Goal: Task Accomplishment & Management: Use online tool/utility

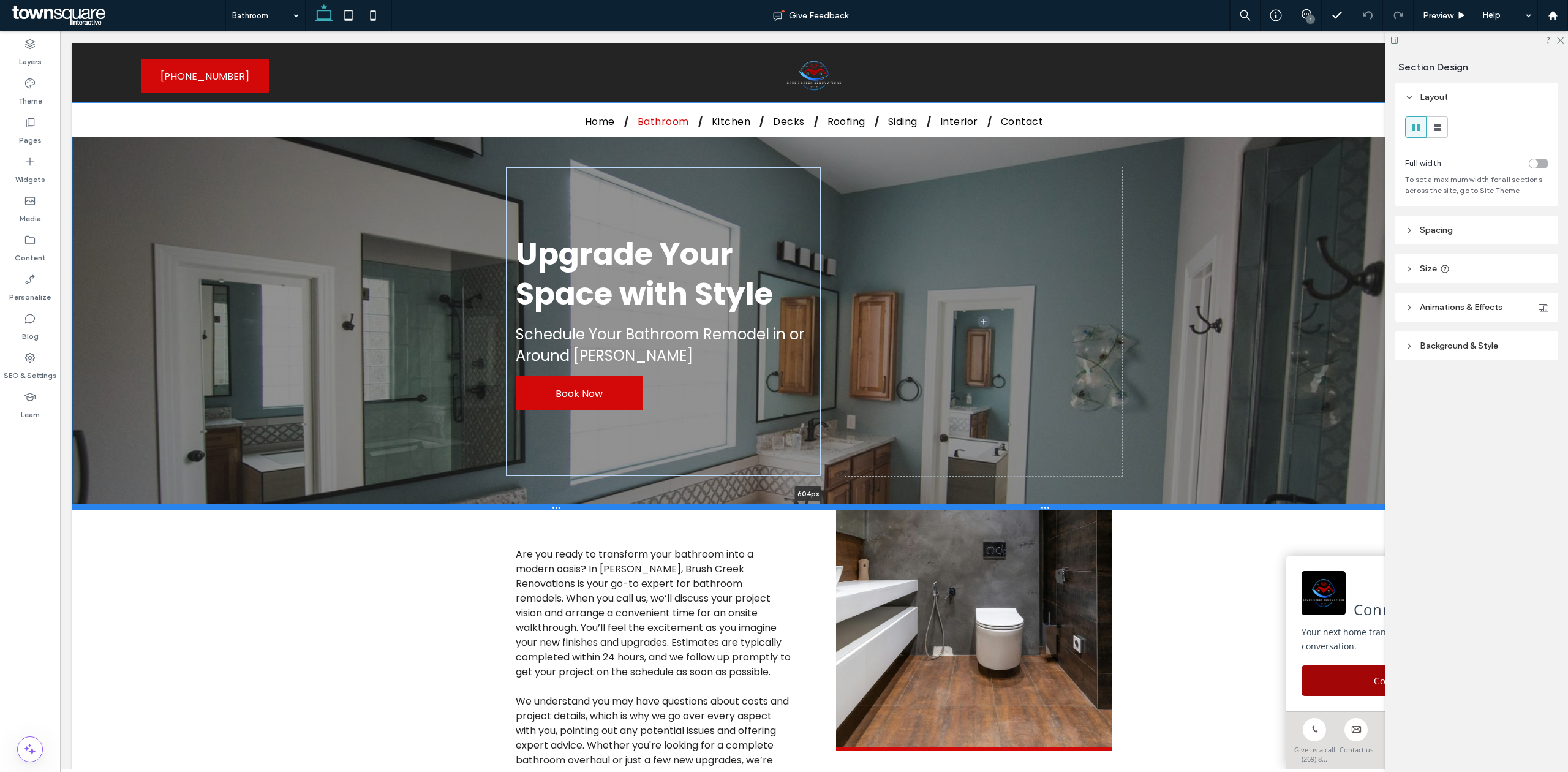
drag, startPoint x: 1340, startPoint y: 393, endPoint x: 1357, endPoint y: 504, distance: 112.3
click at [1357, 504] on div at bounding box center [808, 506] width 1472 height 6
type input "***"
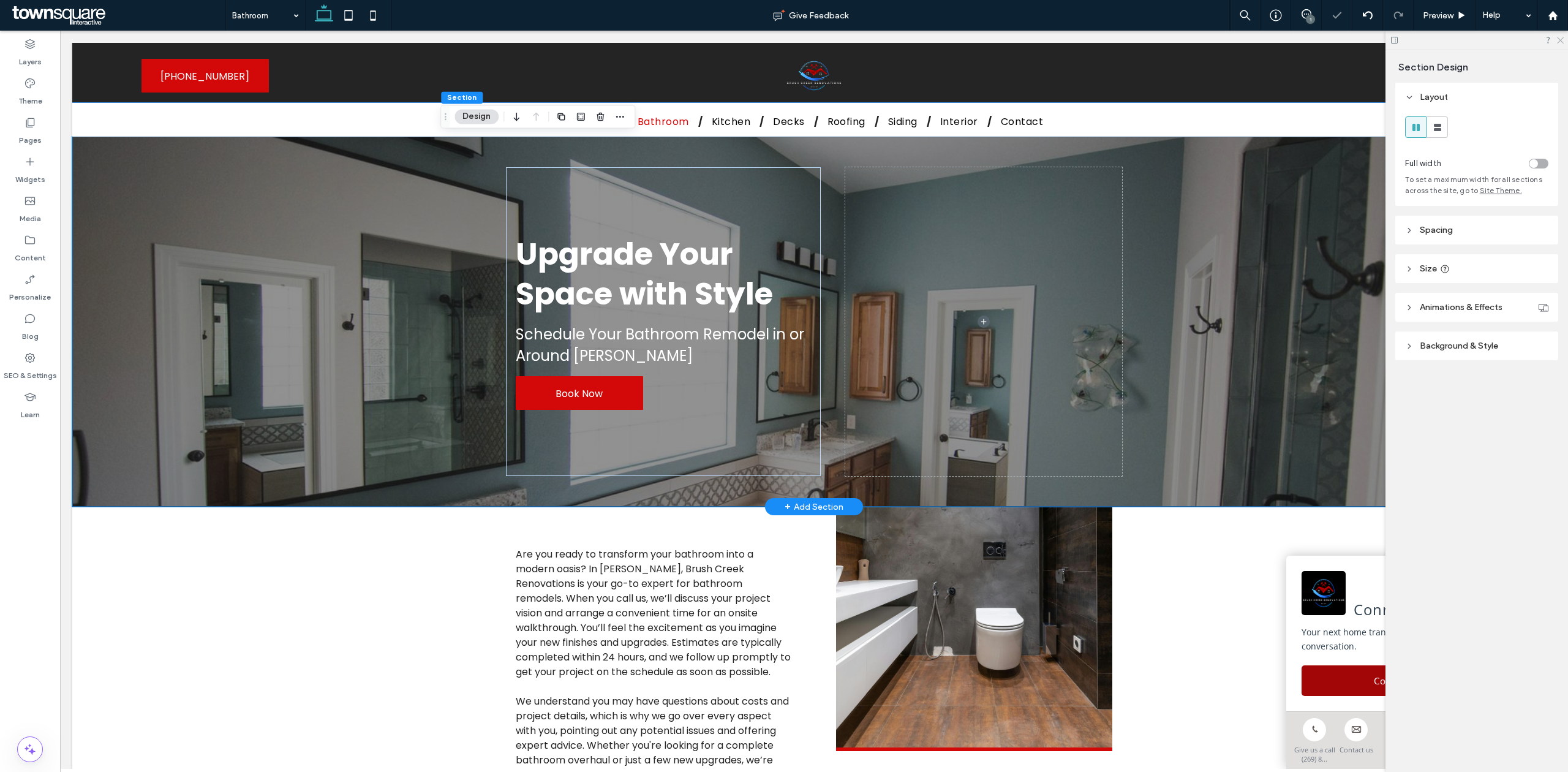
click at [1561, 40] on icon at bounding box center [1559, 39] width 8 height 8
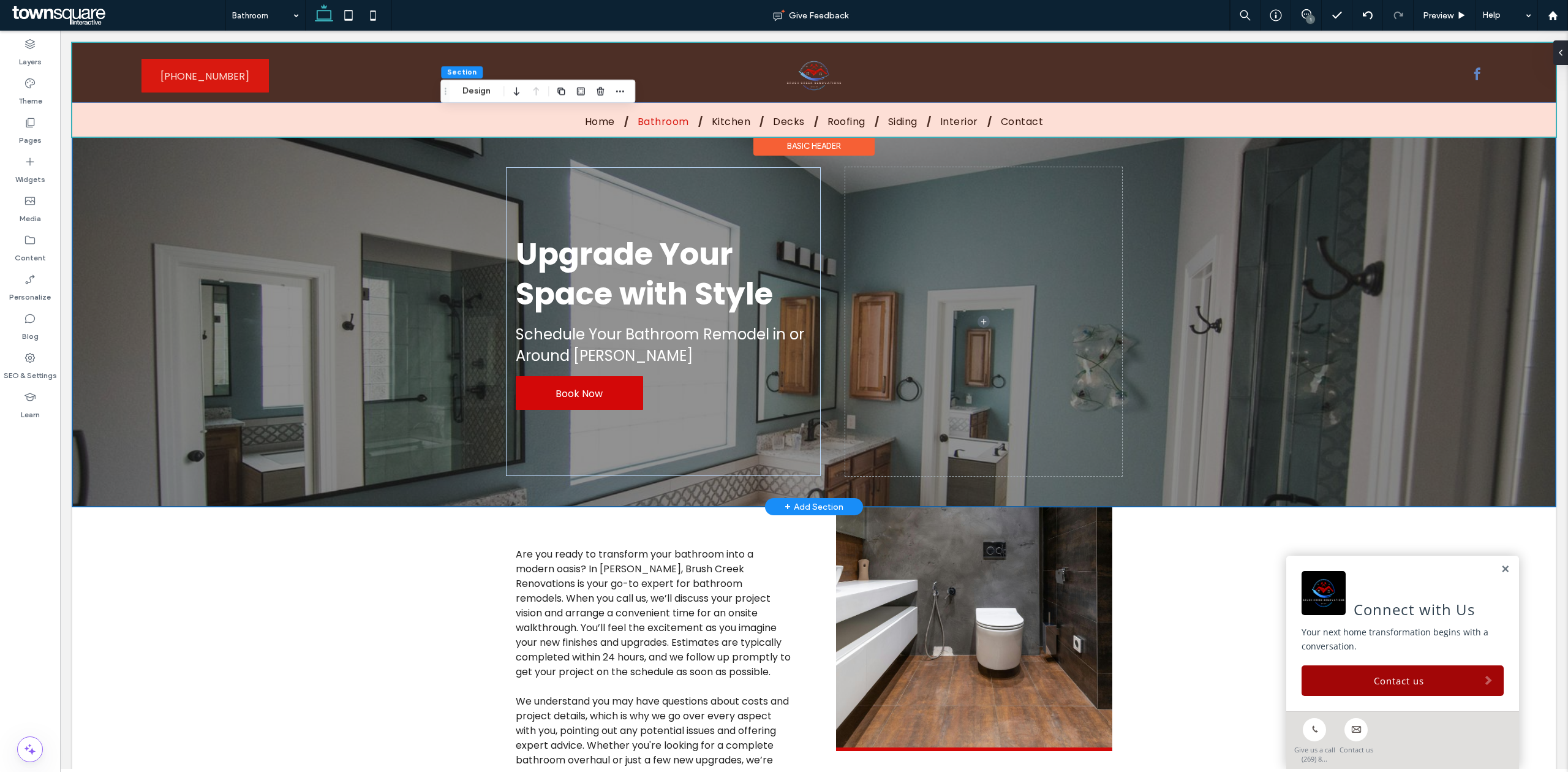
click at [799, 75] on div at bounding box center [814, 89] width 1483 height 94
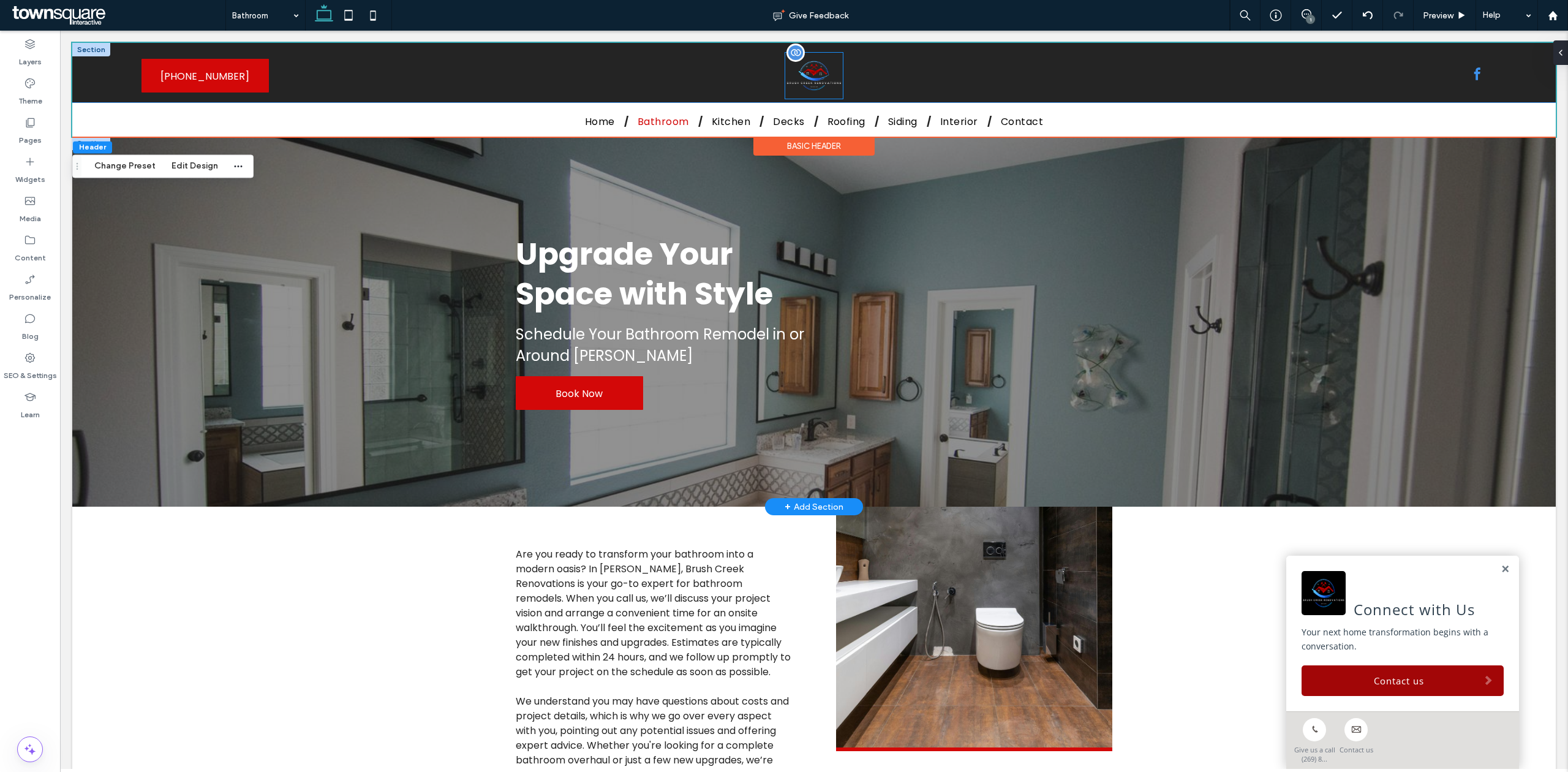
click at [817, 75] on img at bounding box center [814, 75] width 57 height 46
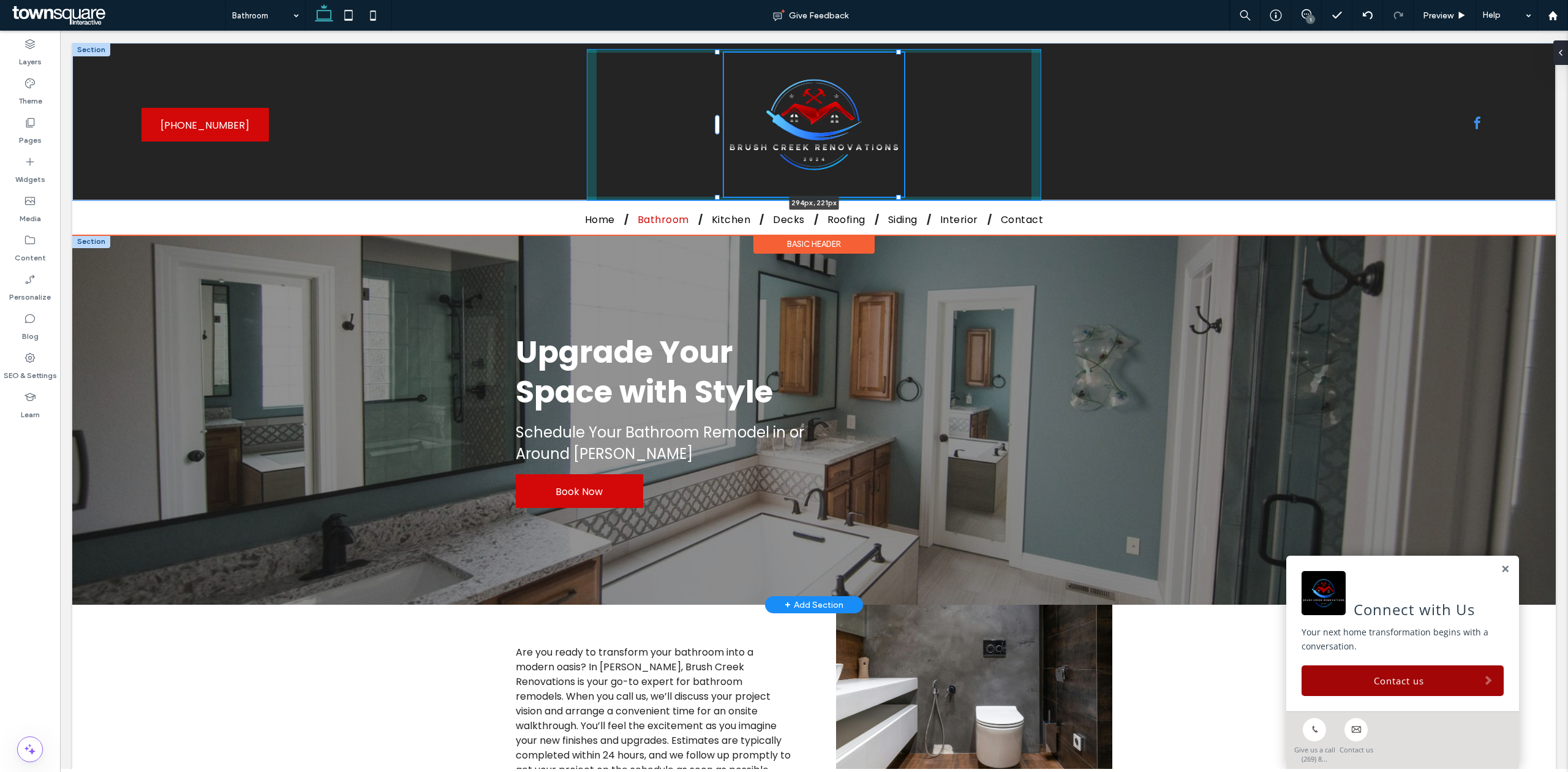
drag, startPoint x: 836, startPoint y: 96, endPoint x: 902, endPoint y: 143, distance: 81.0
click at [902, 143] on div "294px , 221px (269) 858-5698 (269) 858-5698" at bounding box center [814, 121] width 1483 height 157
type input "***"
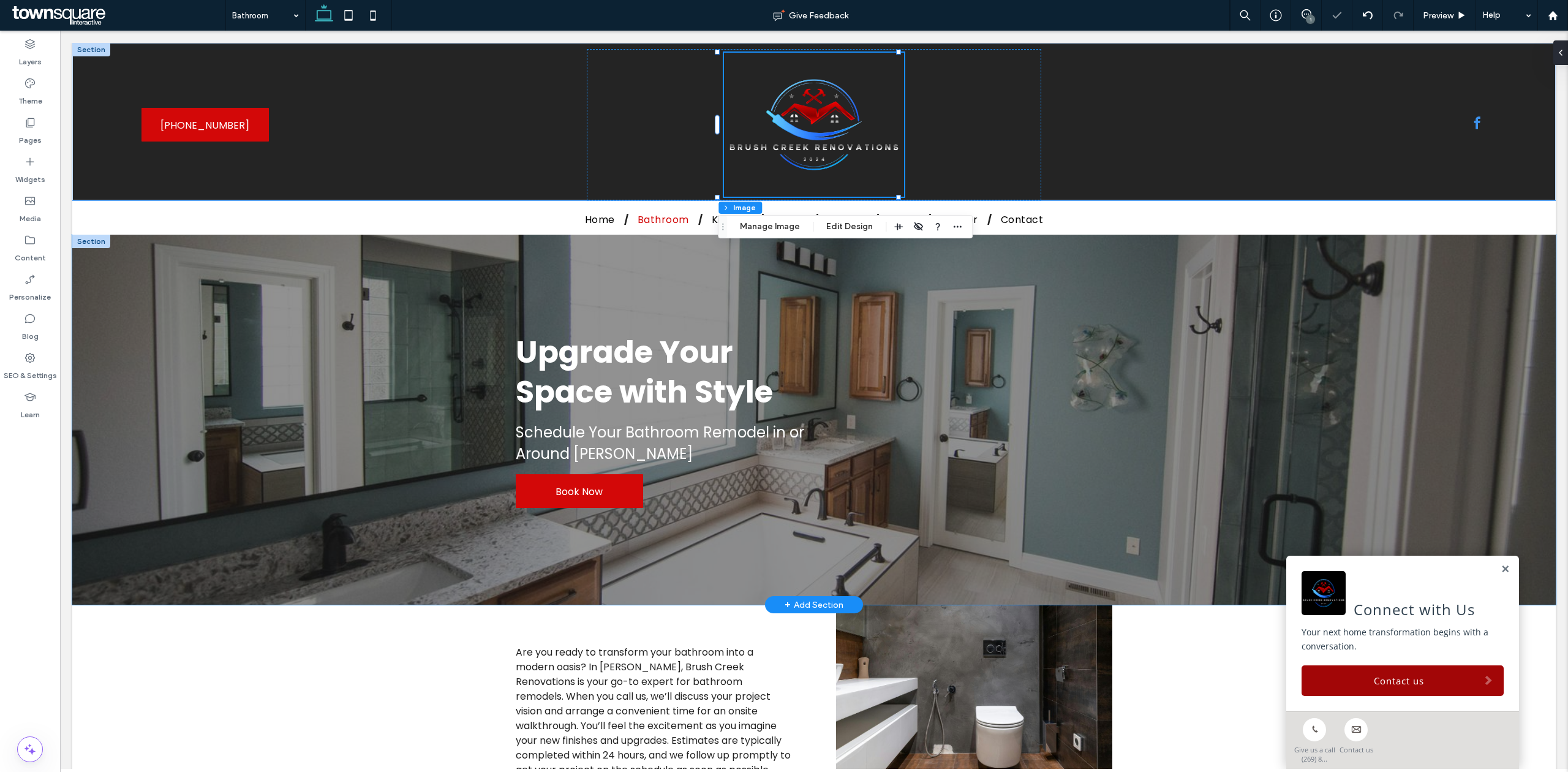
click at [1189, 267] on div "Upgrade Your Space with Style Schedule Your Bathroom Remodel in or Around Lawre…" at bounding box center [814, 419] width 1483 height 369
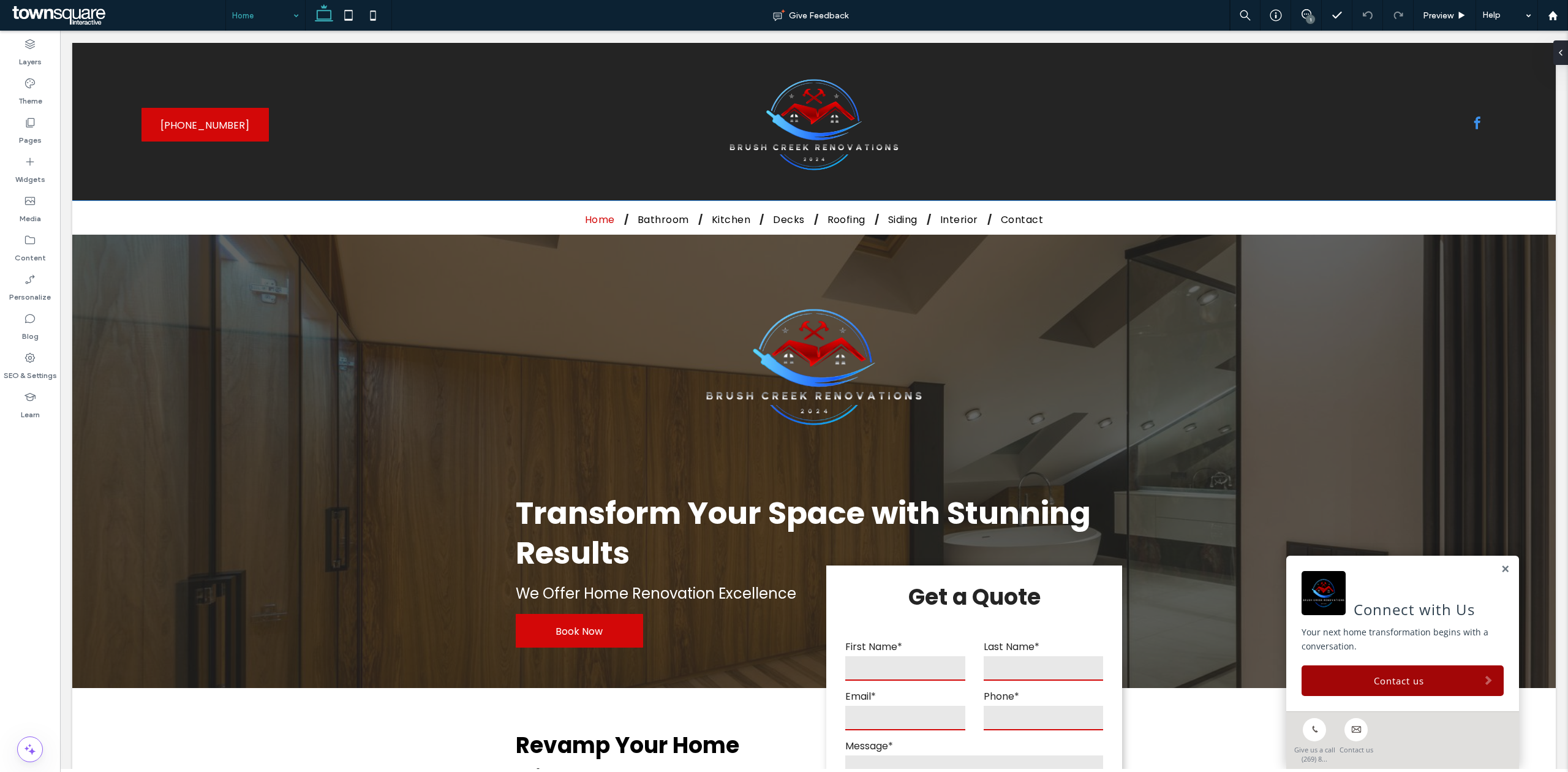
click at [934, 771] on div "X" at bounding box center [784, 779] width 1568 height 15
click at [34, 121] on use at bounding box center [31, 122] width 9 height 9
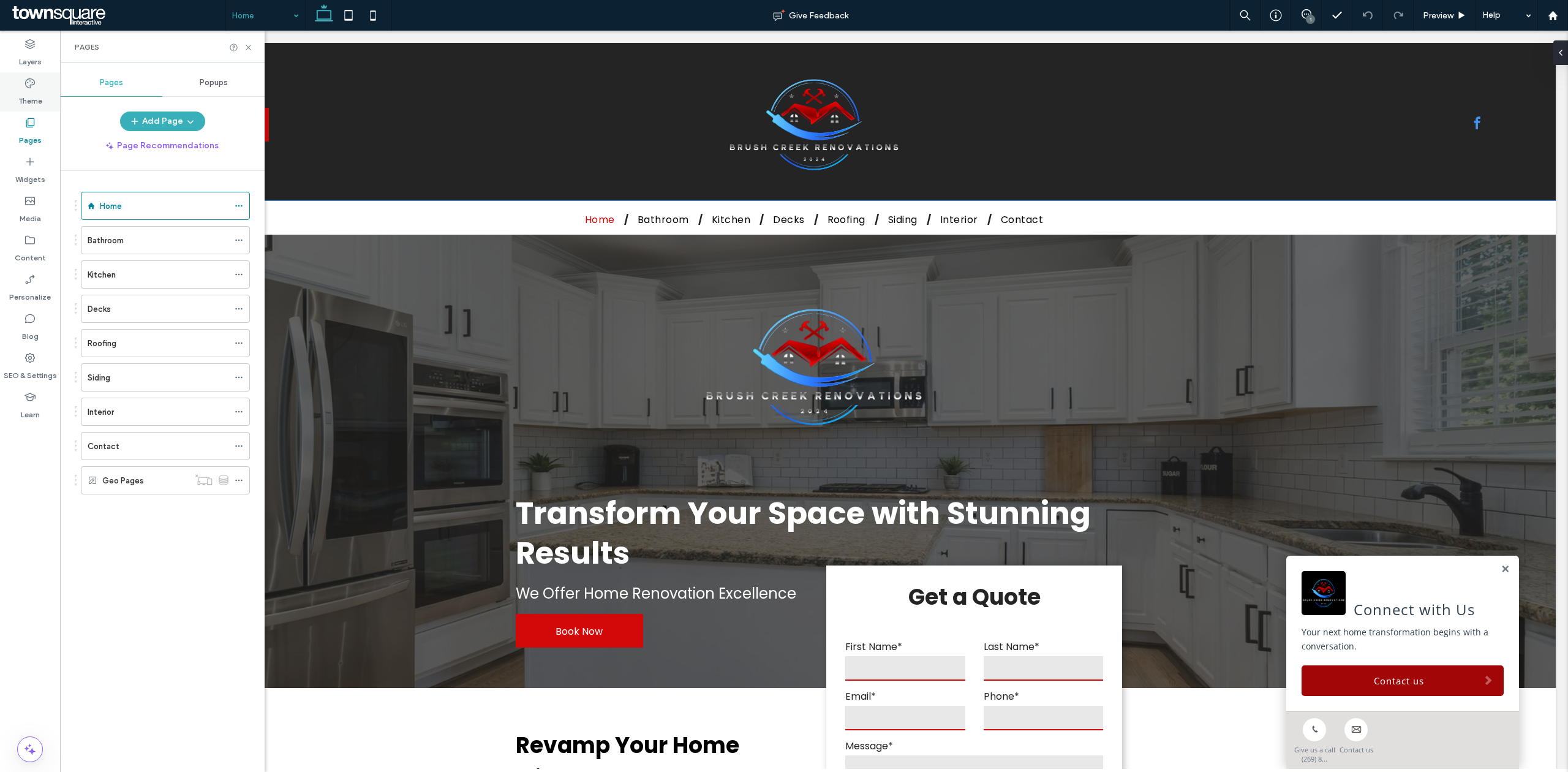
click at [29, 83] on icon at bounding box center [30, 83] width 12 height 12
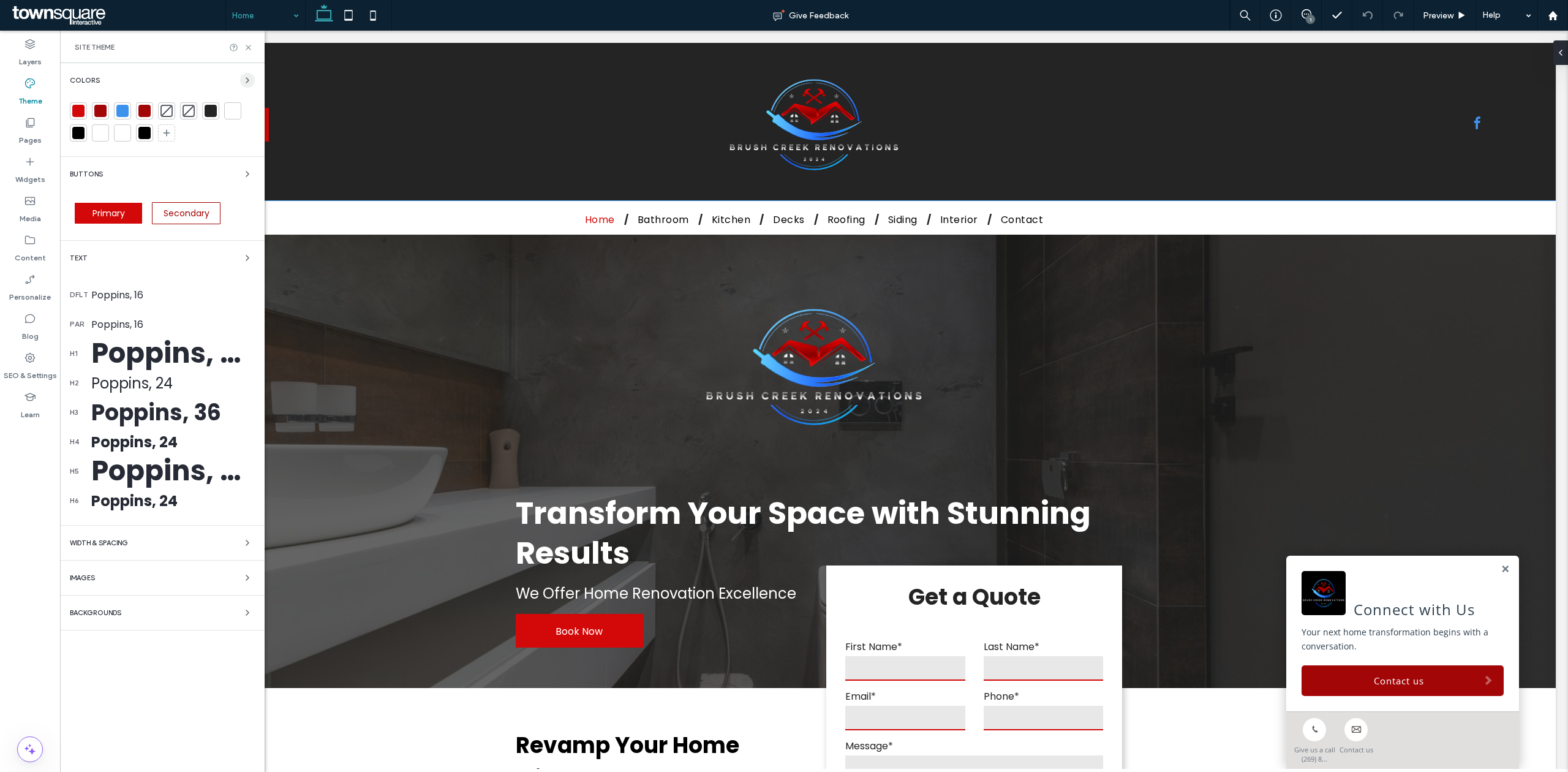
click at [250, 77] on icon "button" at bounding box center [247, 79] width 10 height 10
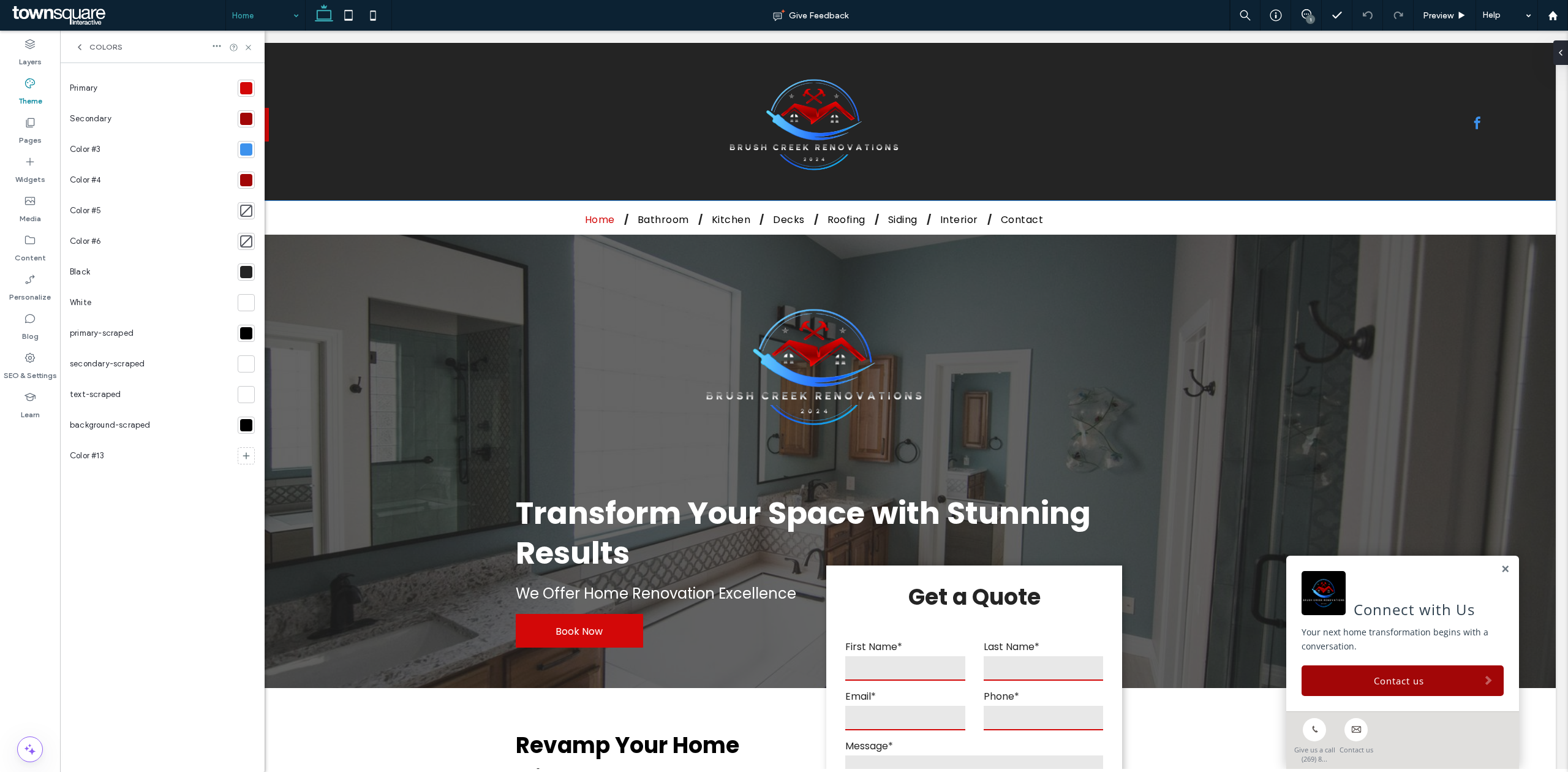
click at [244, 87] on div at bounding box center [246, 88] width 12 height 12
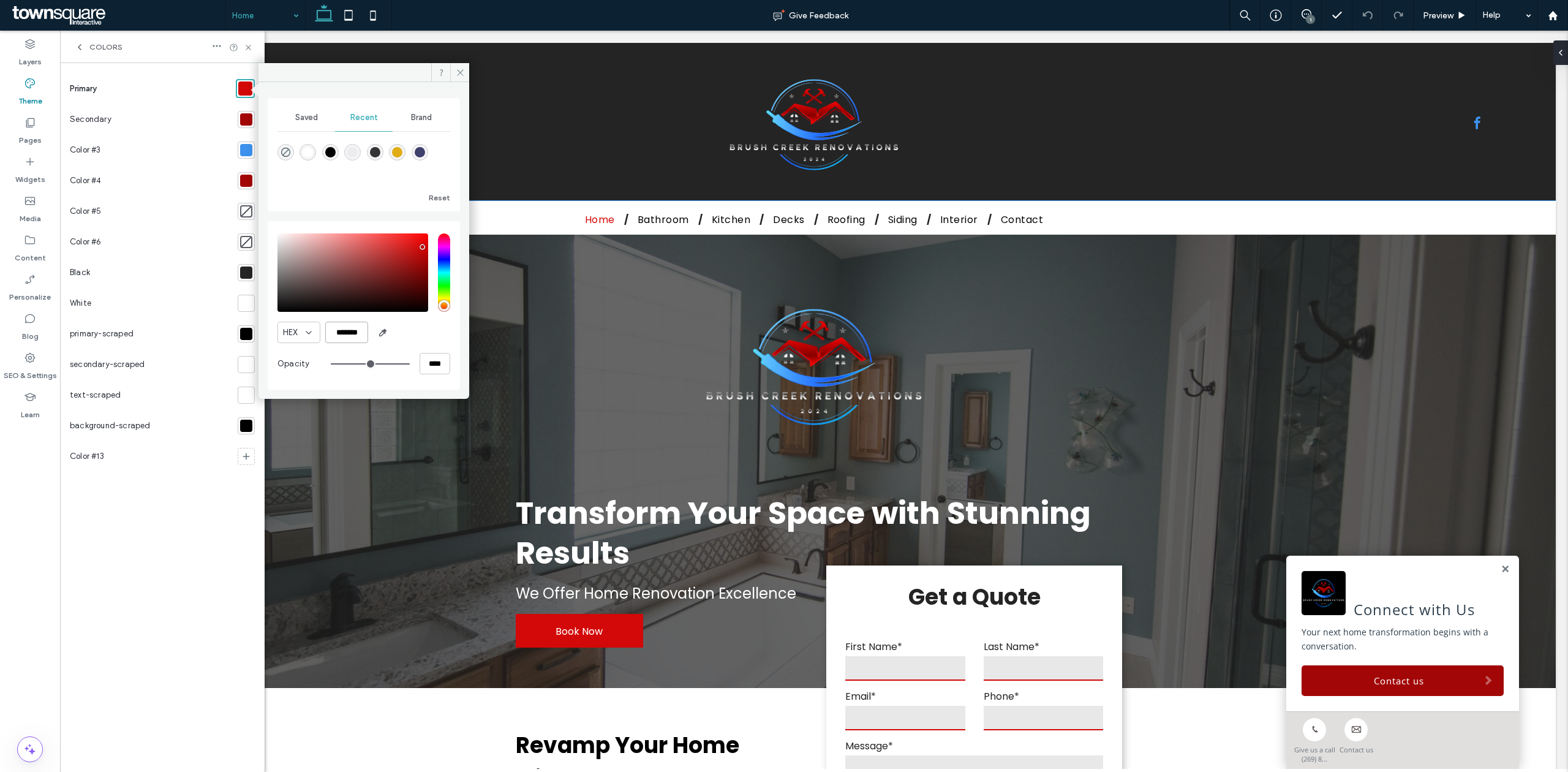
click at [356, 328] on input "*******" at bounding box center [346, 332] width 43 height 21
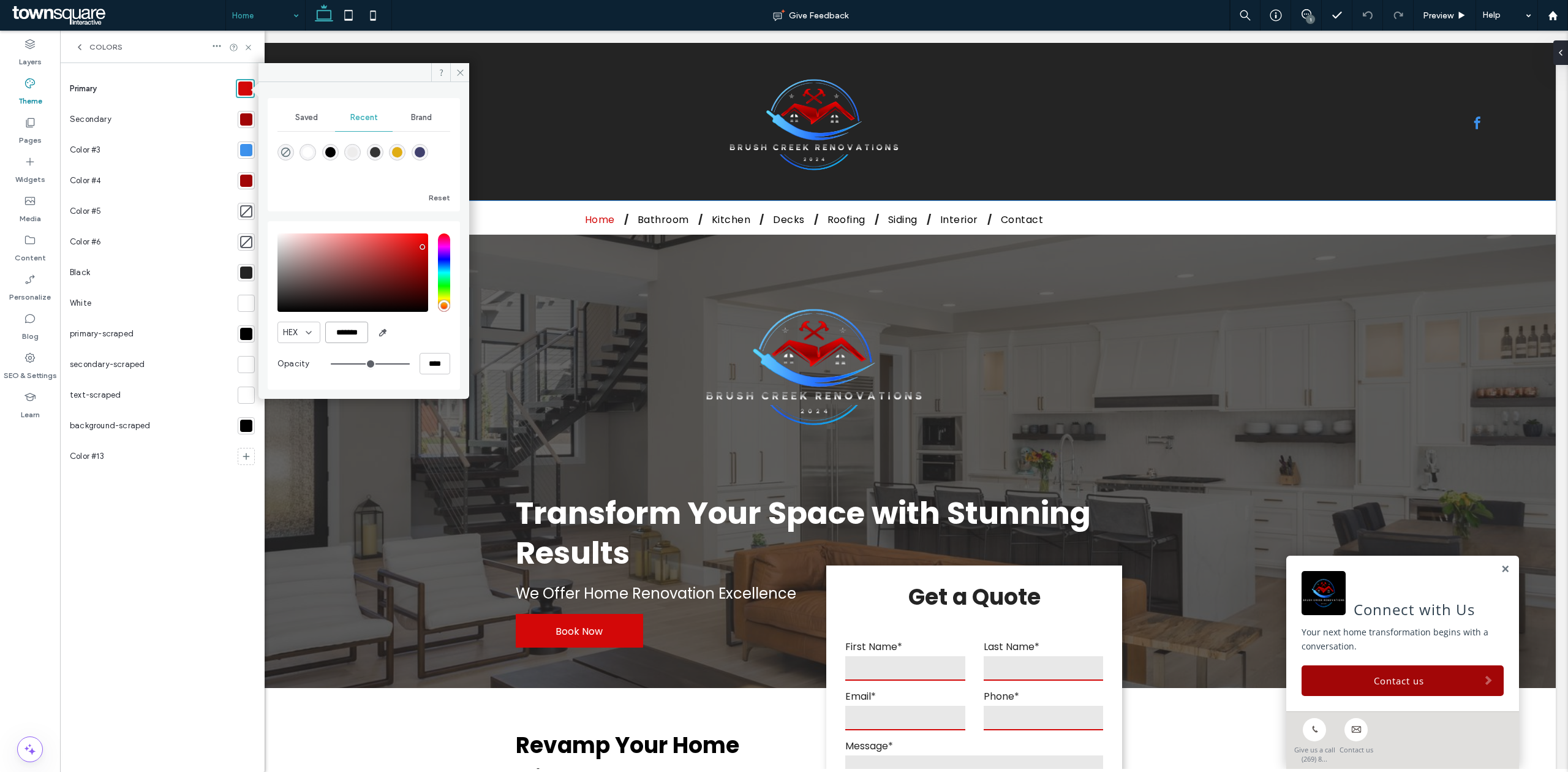
click at [356, 328] on input "*******" at bounding box center [346, 332] width 43 height 21
paste input "color picker textbox"
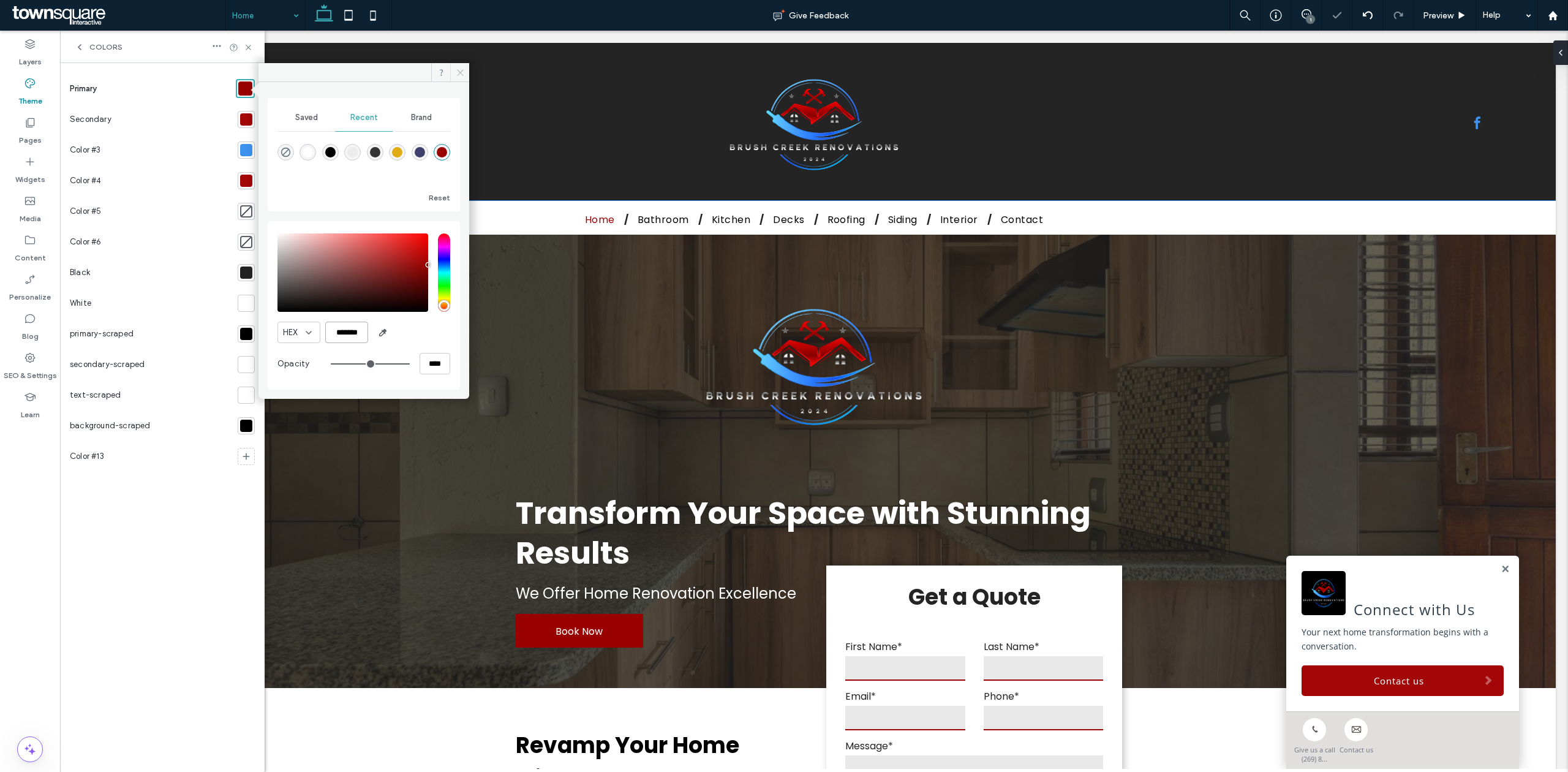
type input "*******"
drag, startPoint x: 463, startPoint y: 70, endPoint x: 404, endPoint y: 52, distance: 61.7
click at [463, 70] on icon at bounding box center [460, 72] width 9 height 9
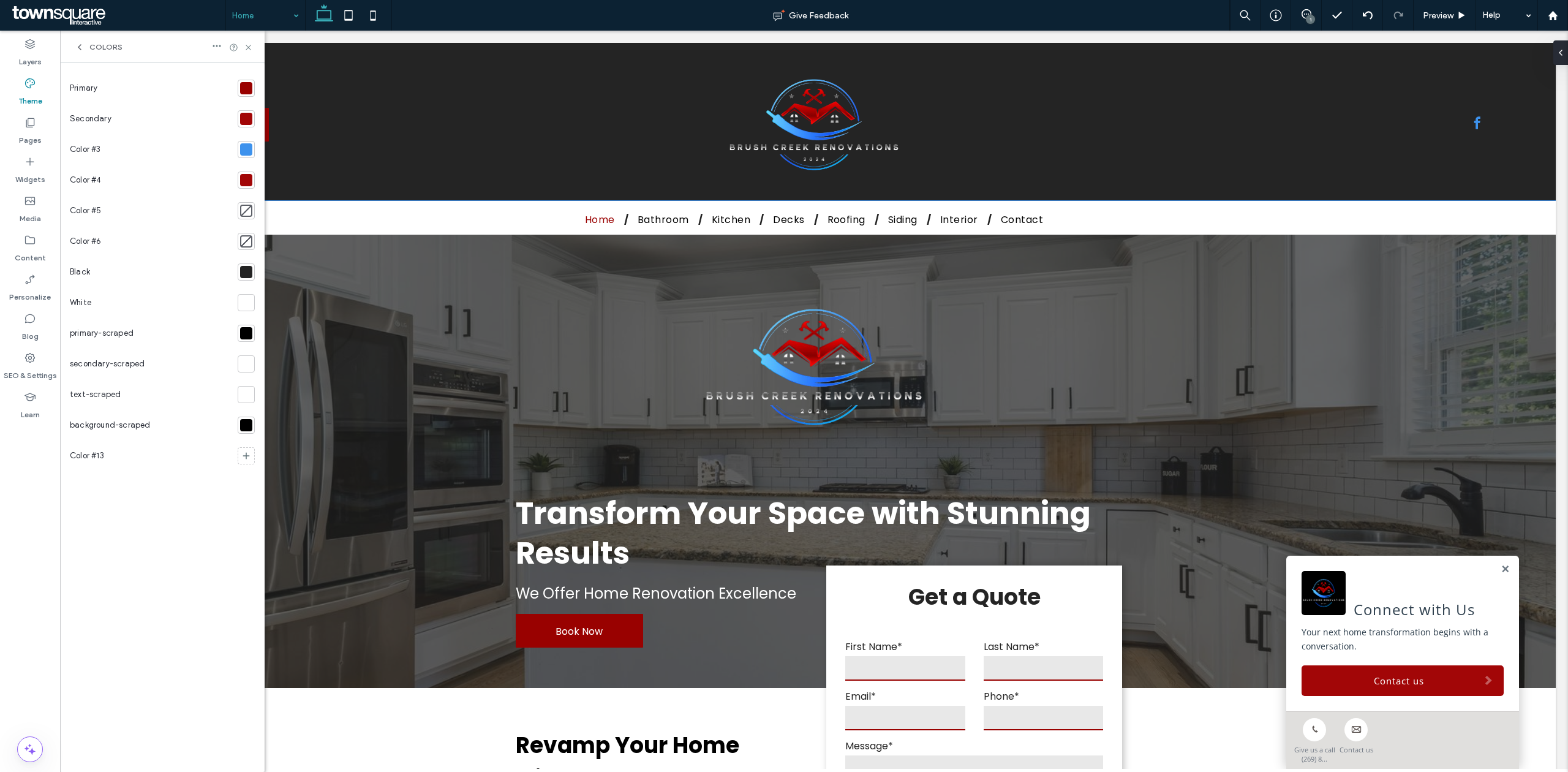
click at [933, 771] on div "X" at bounding box center [784, 779] width 1568 height 15
click at [16, 771] on button "X" at bounding box center [8, 779] width 16 height 15
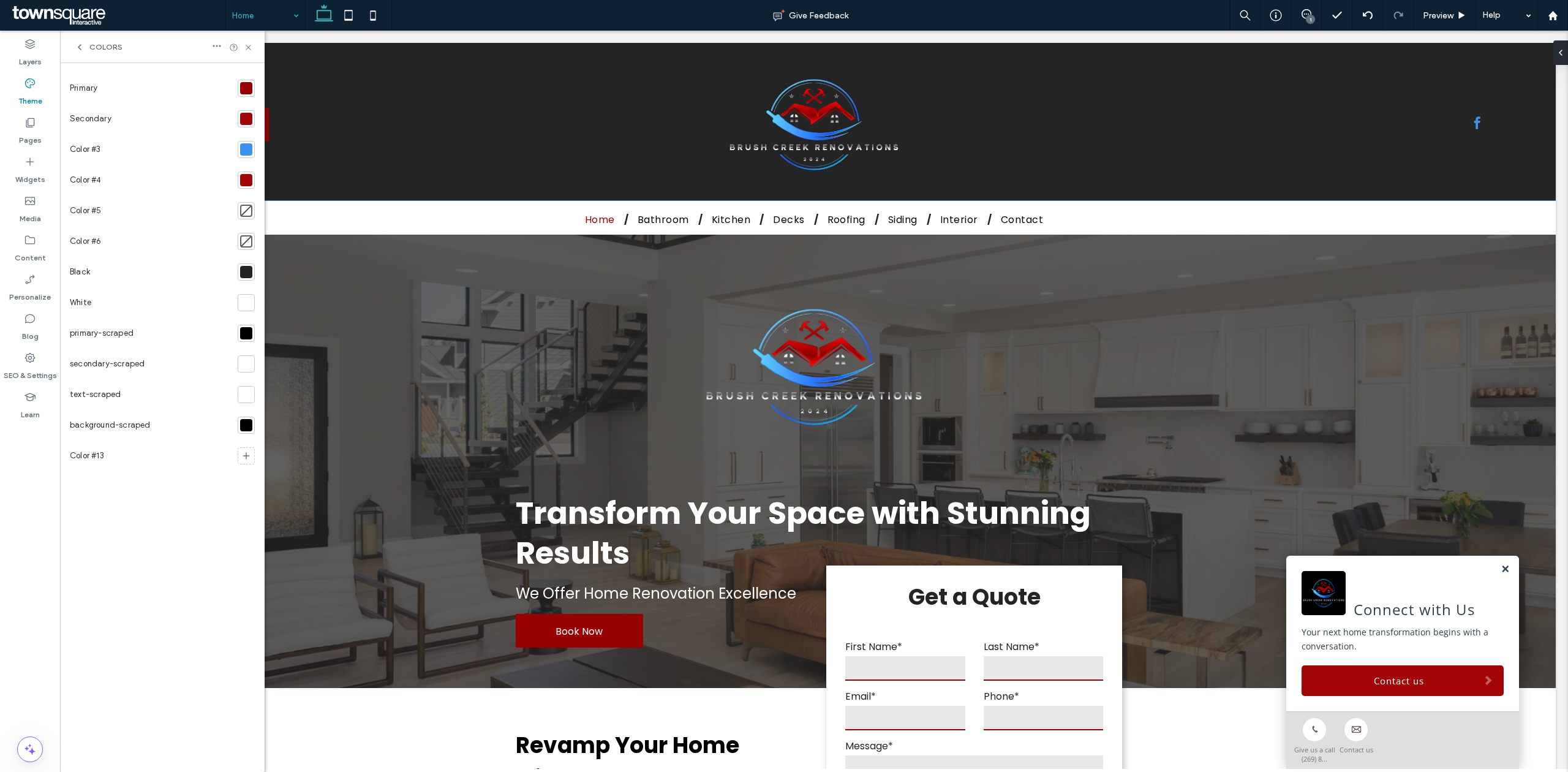
click at [1500, 573] on link at bounding box center [1505, 569] width 9 height 11
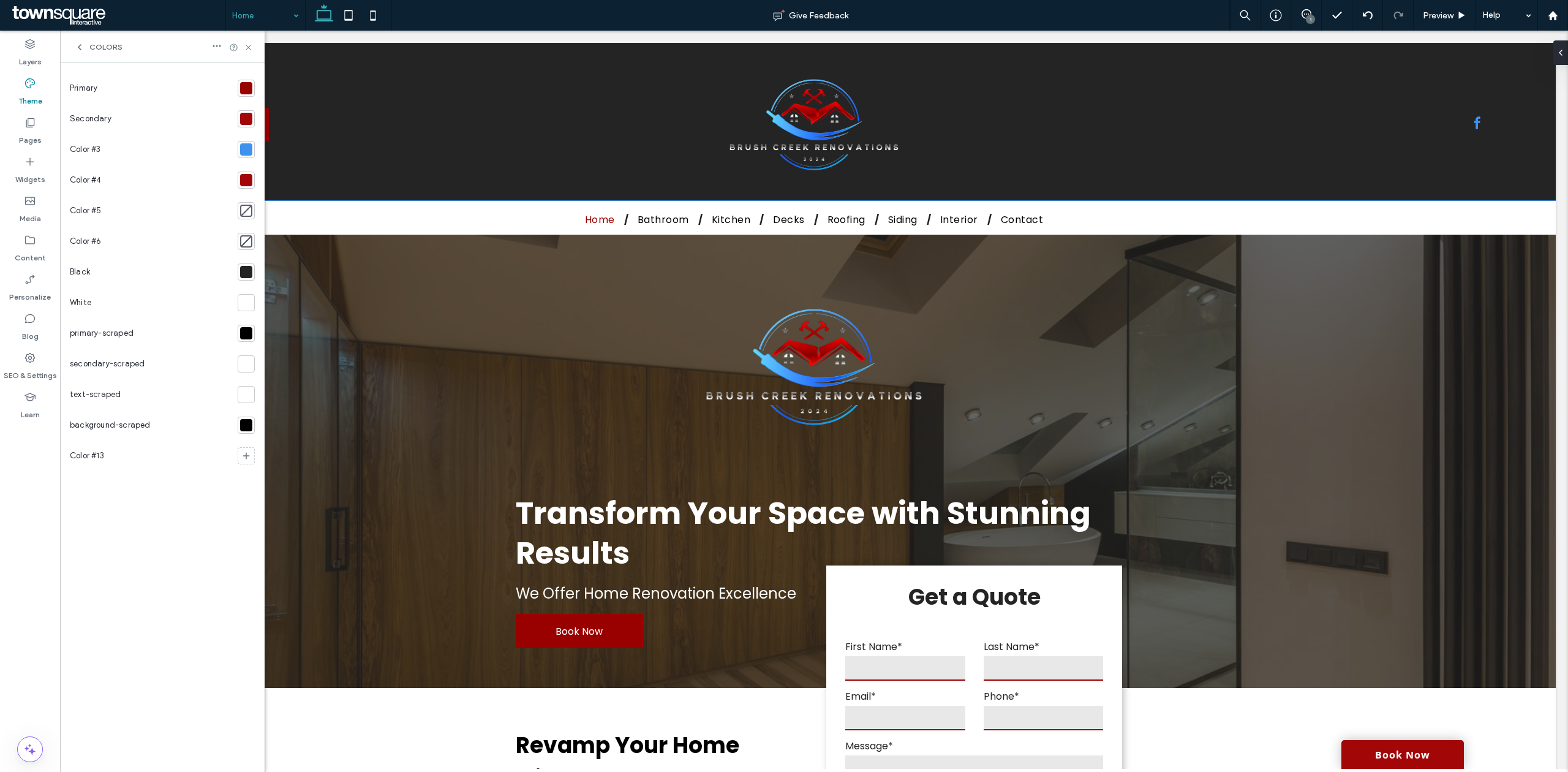
click at [16, 771] on button "X" at bounding box center [8, 779] width 16 height 15
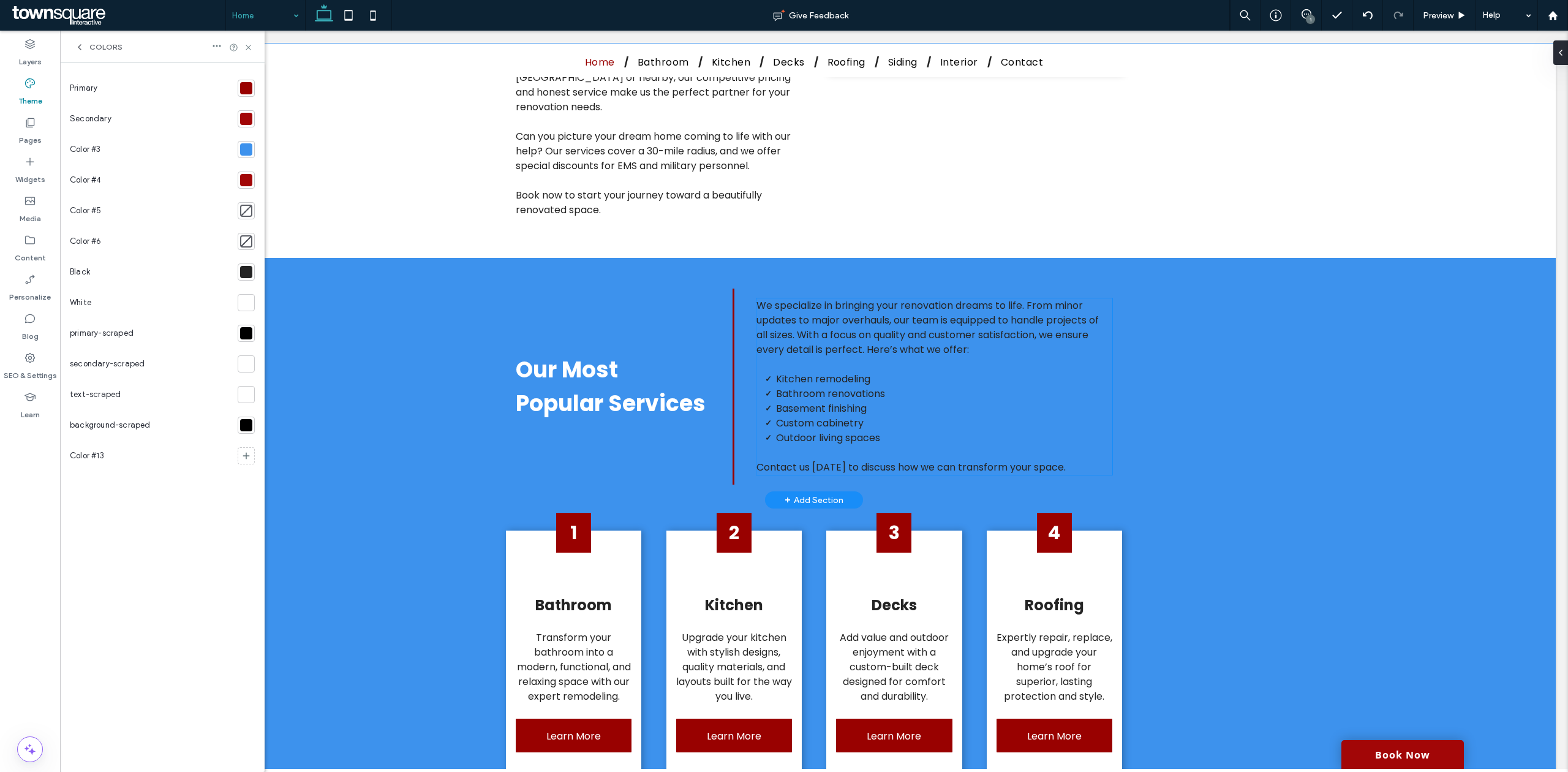
scroll to position [731, 0]
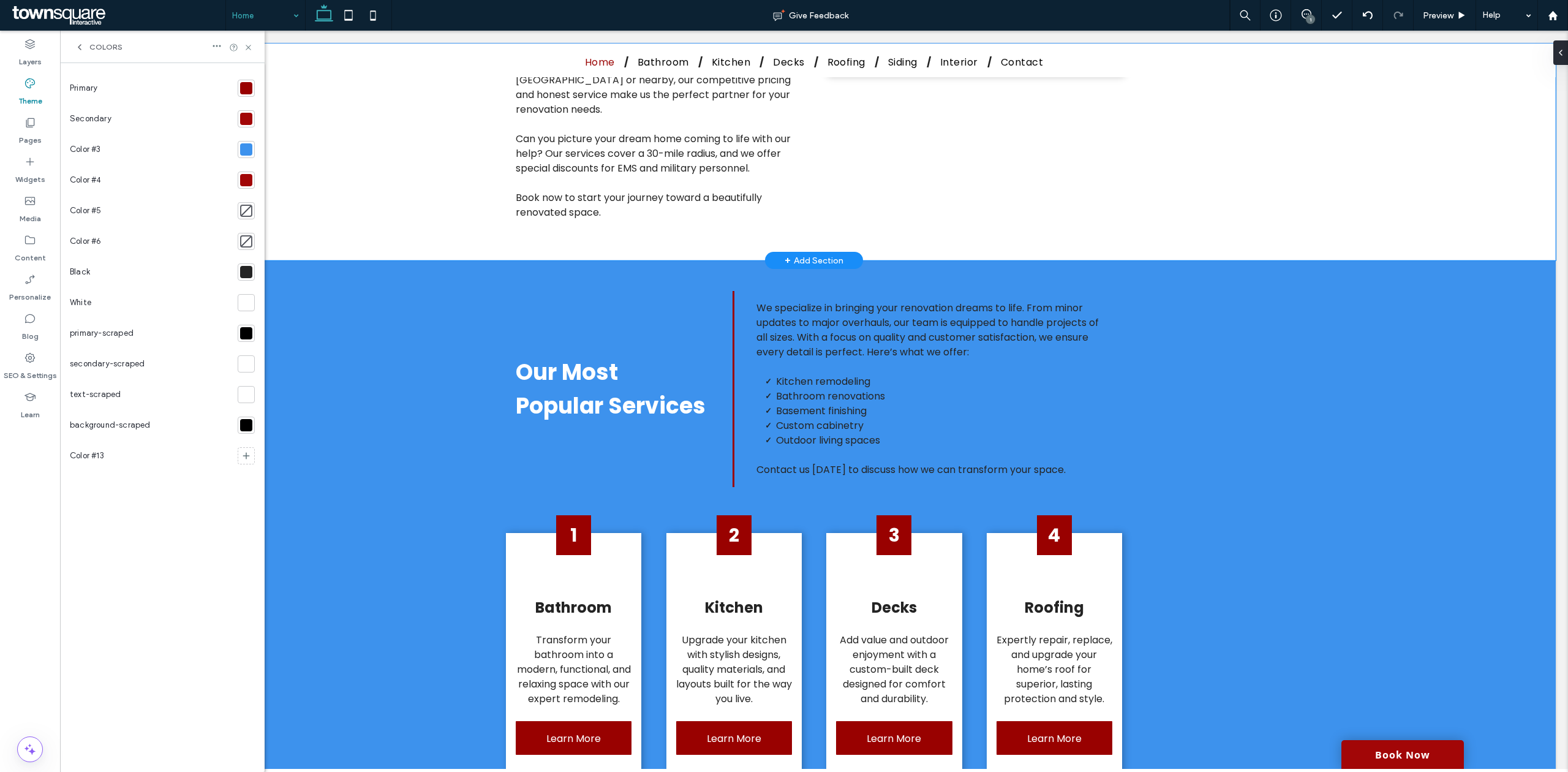
click at [1158, 216] on div "Revamp Your Home with Style Upgrade Your Home with Brush Creek Renovations You'…" at bounding box center [813, 30] width 734 height 461
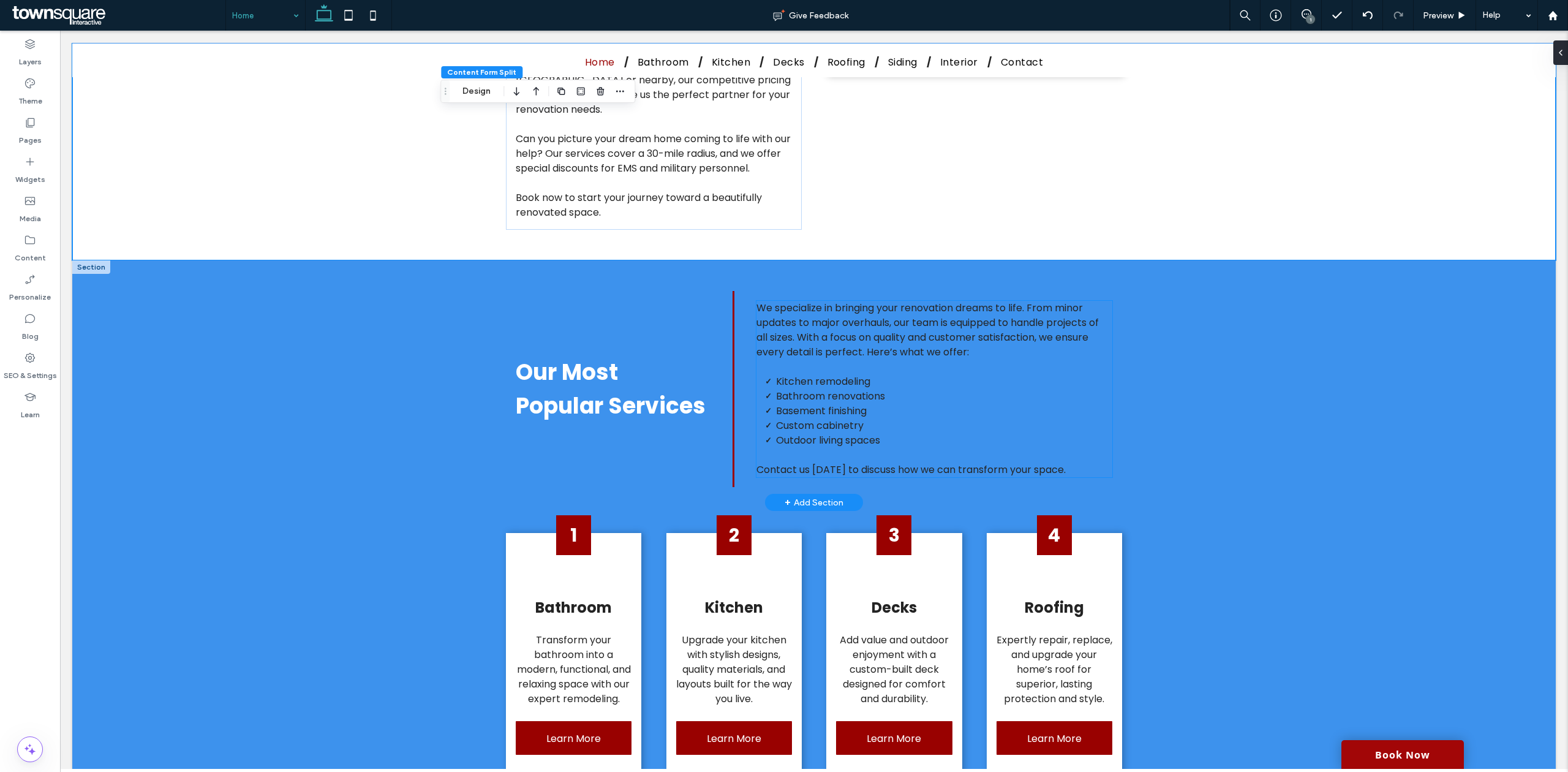
click at [801, 331] on span "We specialize in bringing your renovation dreams to life. From minor updates to…" at bounding box center [927, 329] width 343 height 58
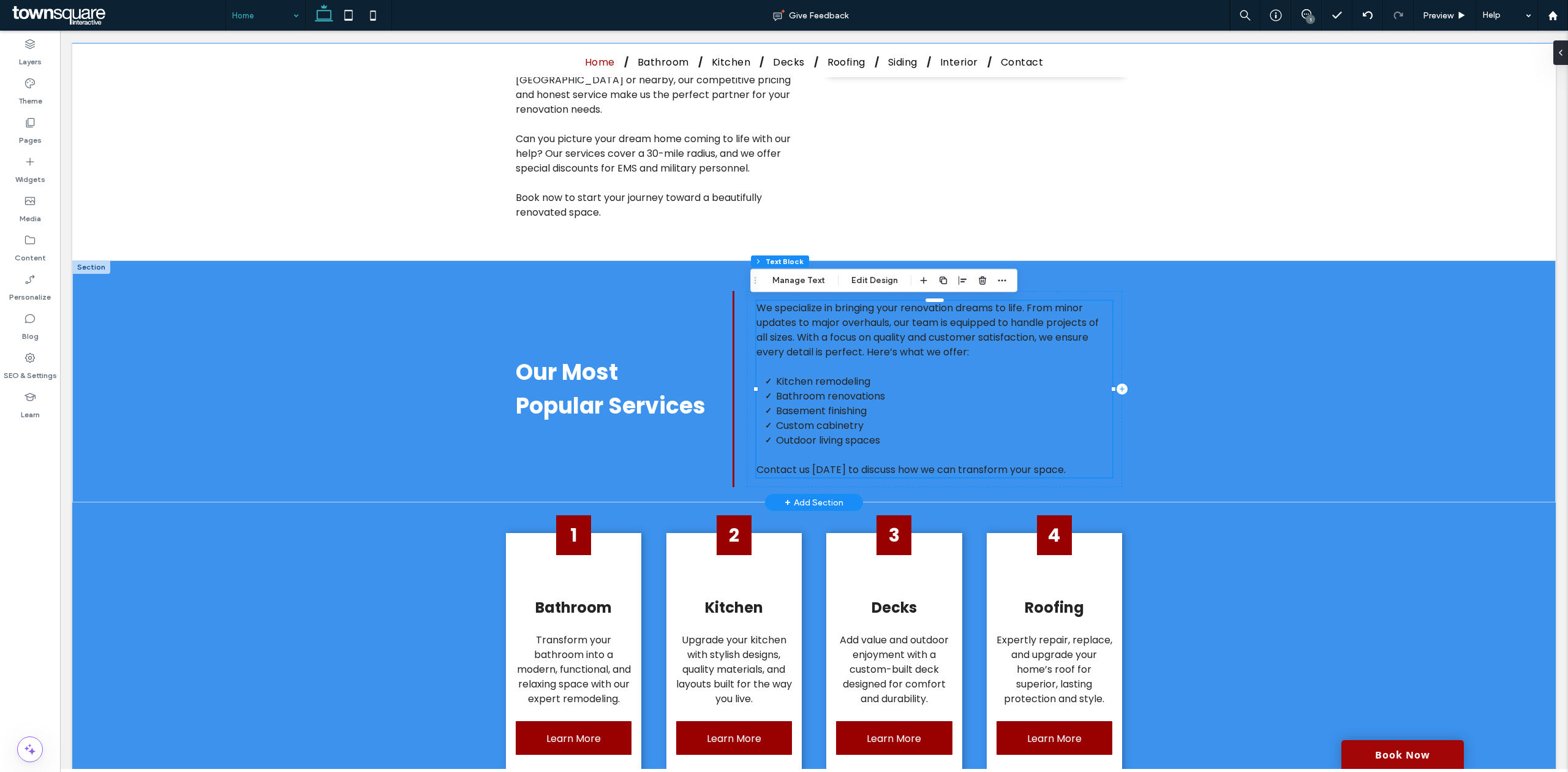
click at [801, 331] on span "We specialize in bringing your renovation dreams to life. From minor updates to…" at bounding box center [927, 329] width 343 height 58
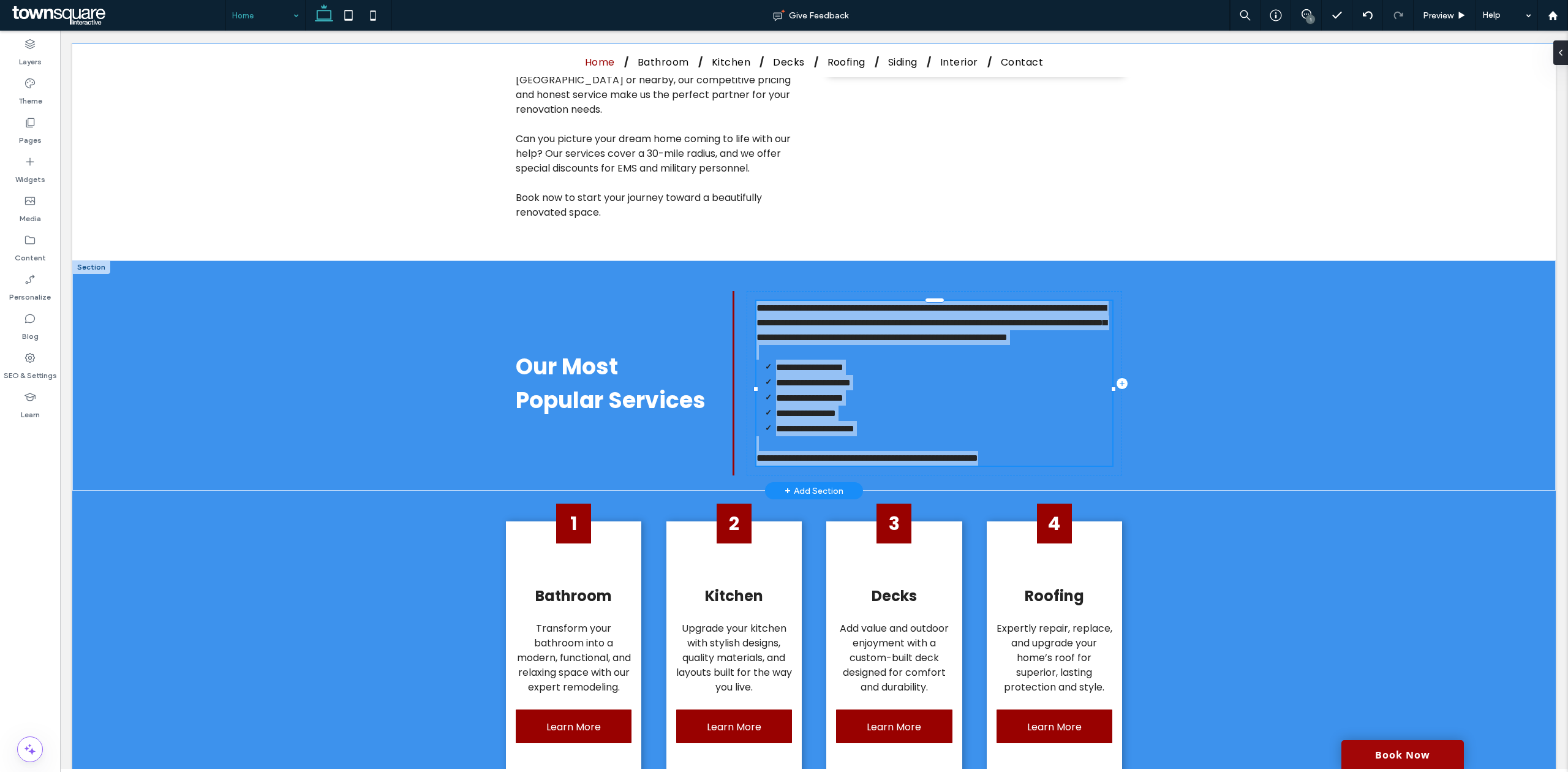
type input "*******"
type input "**"
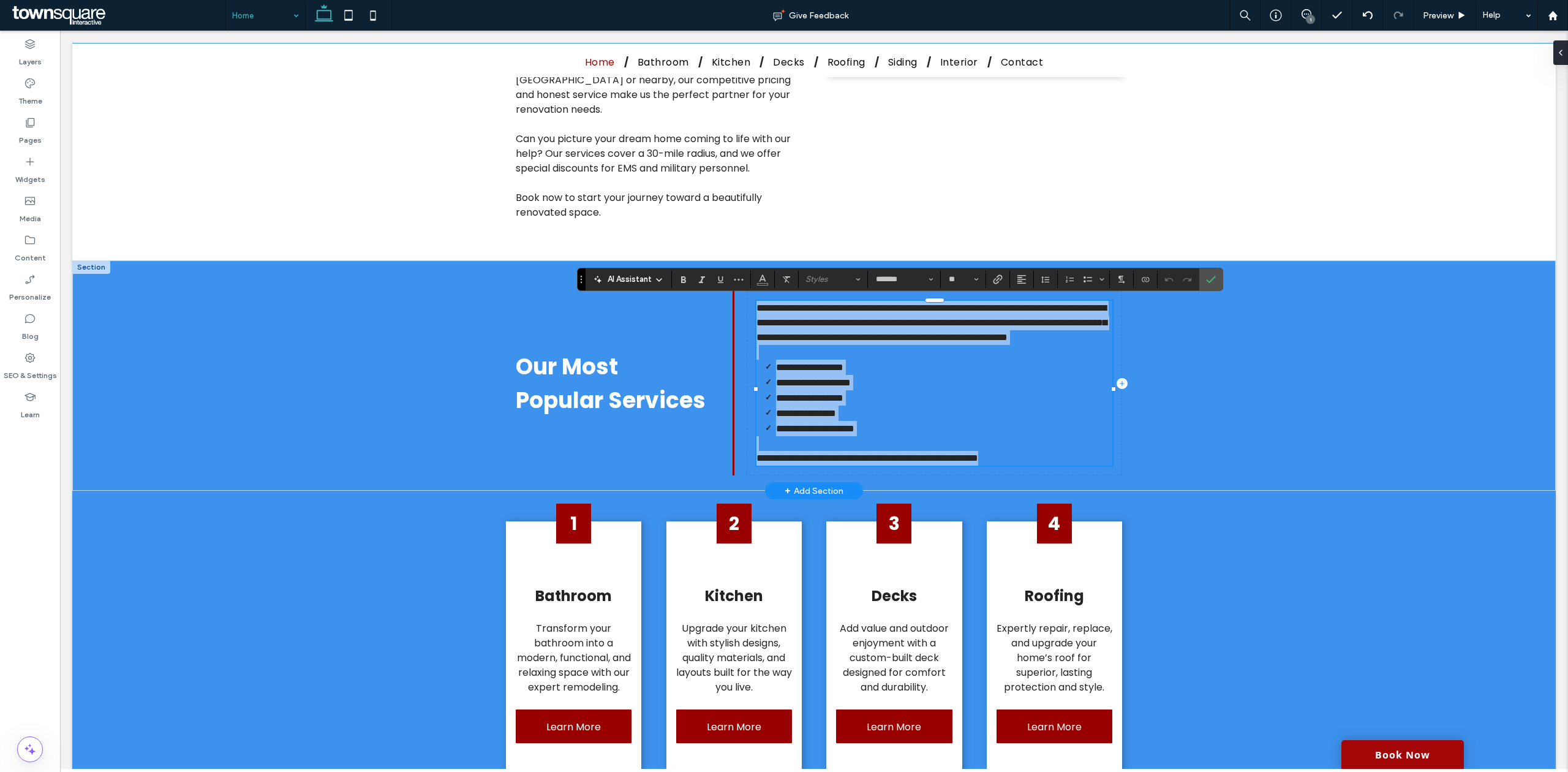
click at [801, 331] on span "**********" at bounding box center [931, 322] width 350 height 38
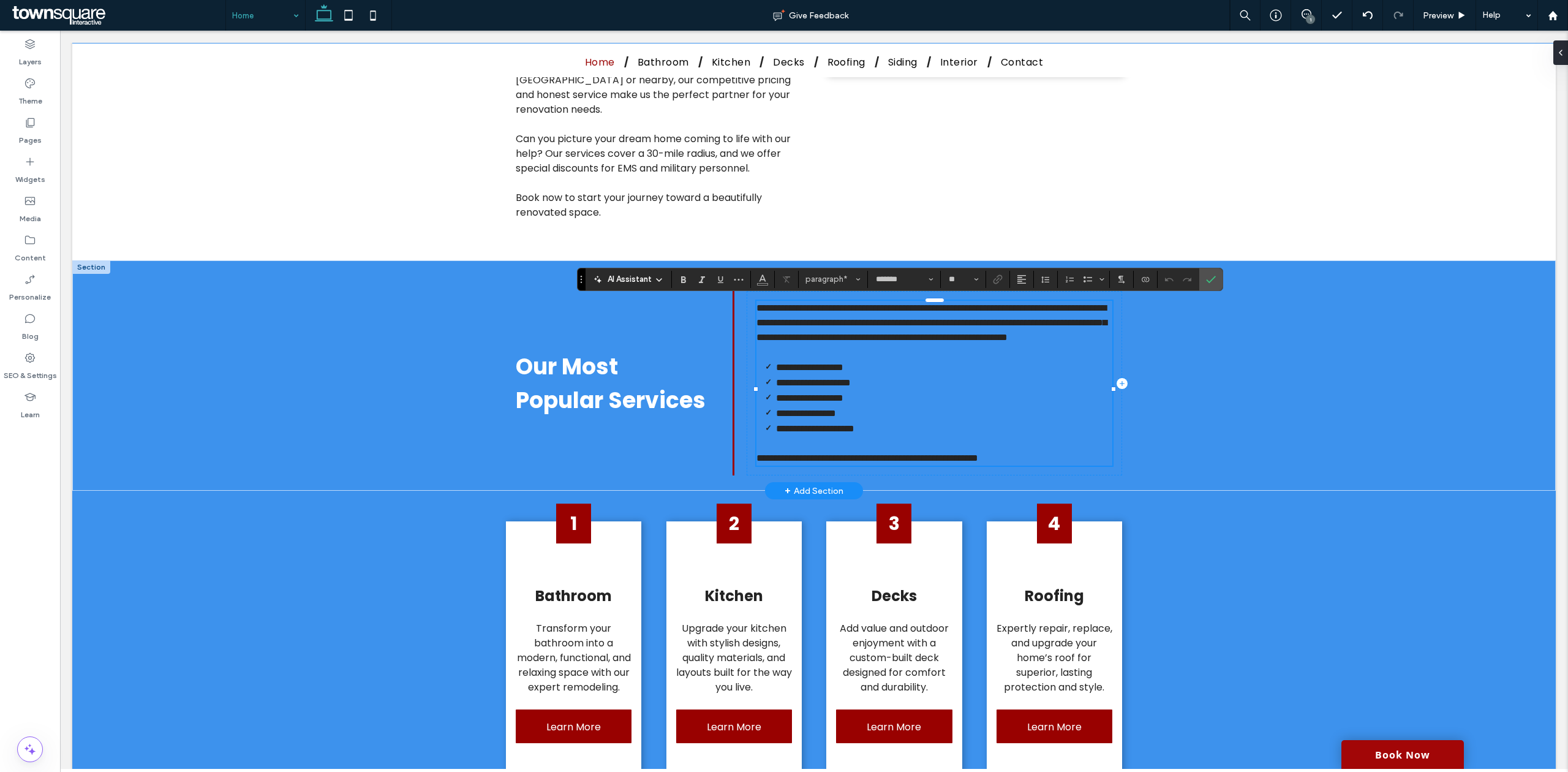
click at [801, 331] on span "**********" at bounding box center [931, 322] width 350 height 38
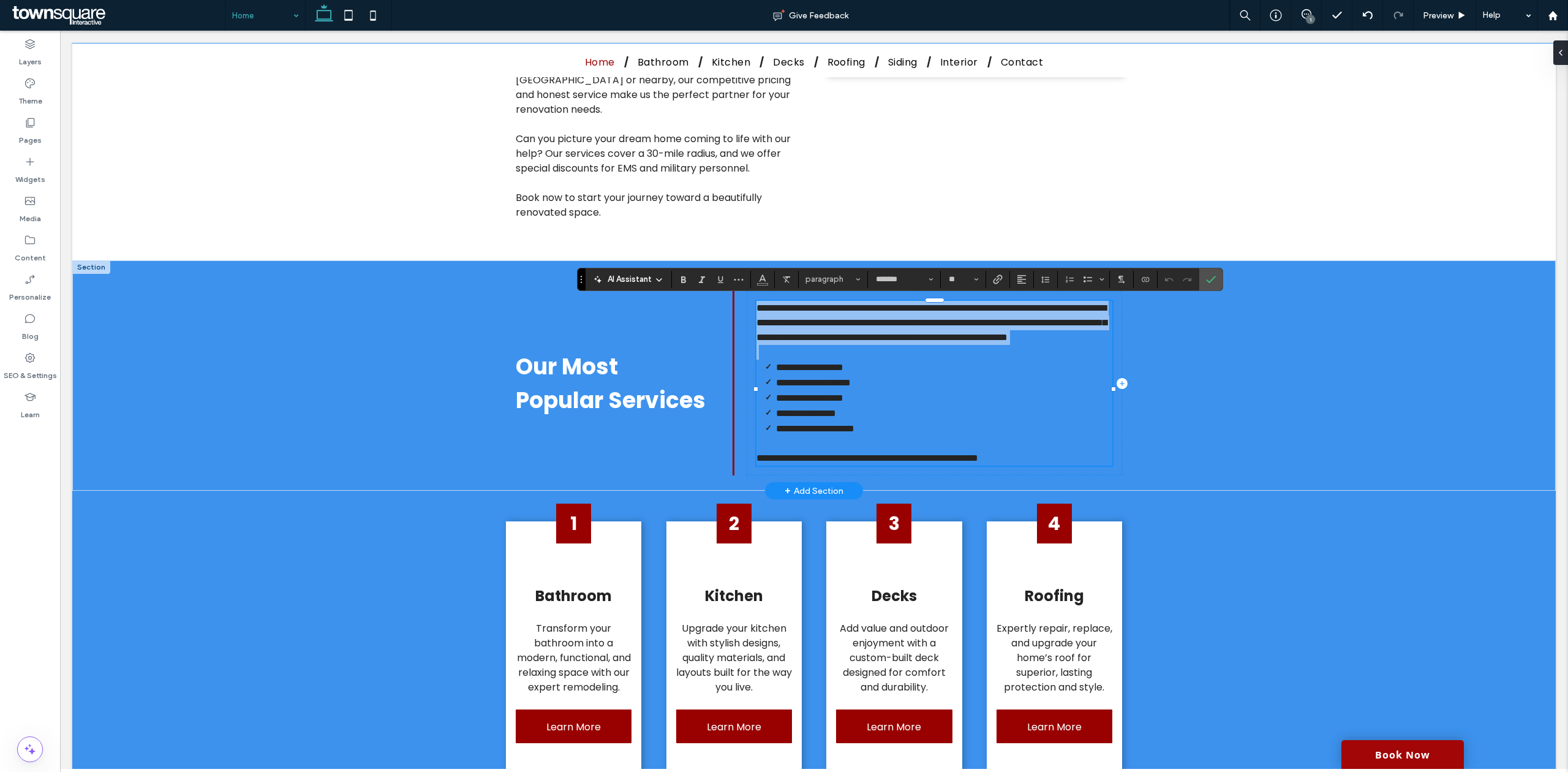
click at [801, 331] on span "**********" at bounding box center [931, 322] width 350 height 38
click at [801, 336] on span "**********" at bounding box center [931, 322] width 350 height 38
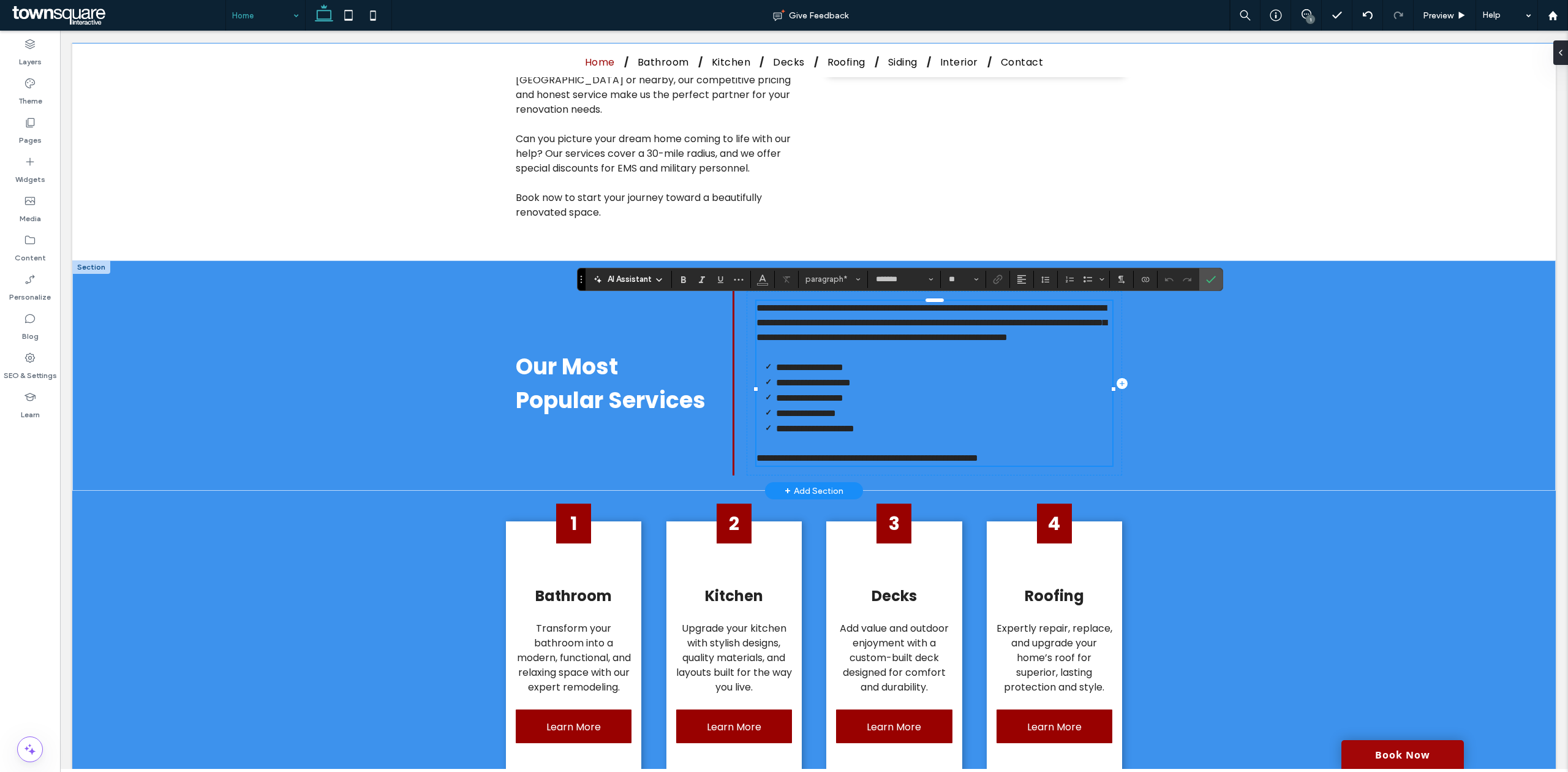
drag, startPoint x: 746, startPoint y: 306, endPoint x: 784, endPoint y: 331, distance: 45.5
click at [784, 331] on div "**********" at bounding box center [933, 383] width 376 height 185
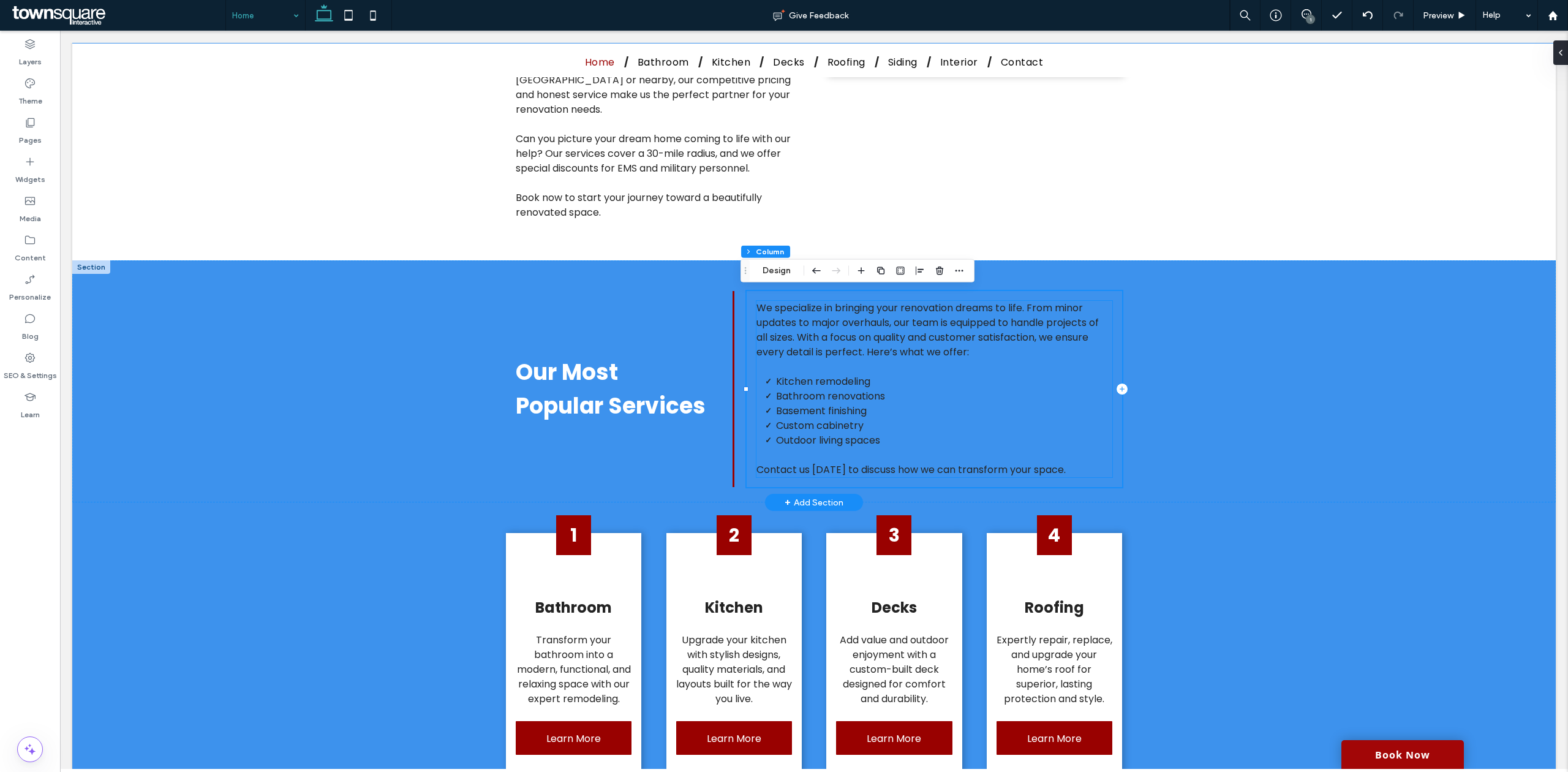
click at [756, 311] on span "We specialize in bringing your renovation dreams to life. From minor updates to…" at bounding box center [927, 329] width 343 height 58
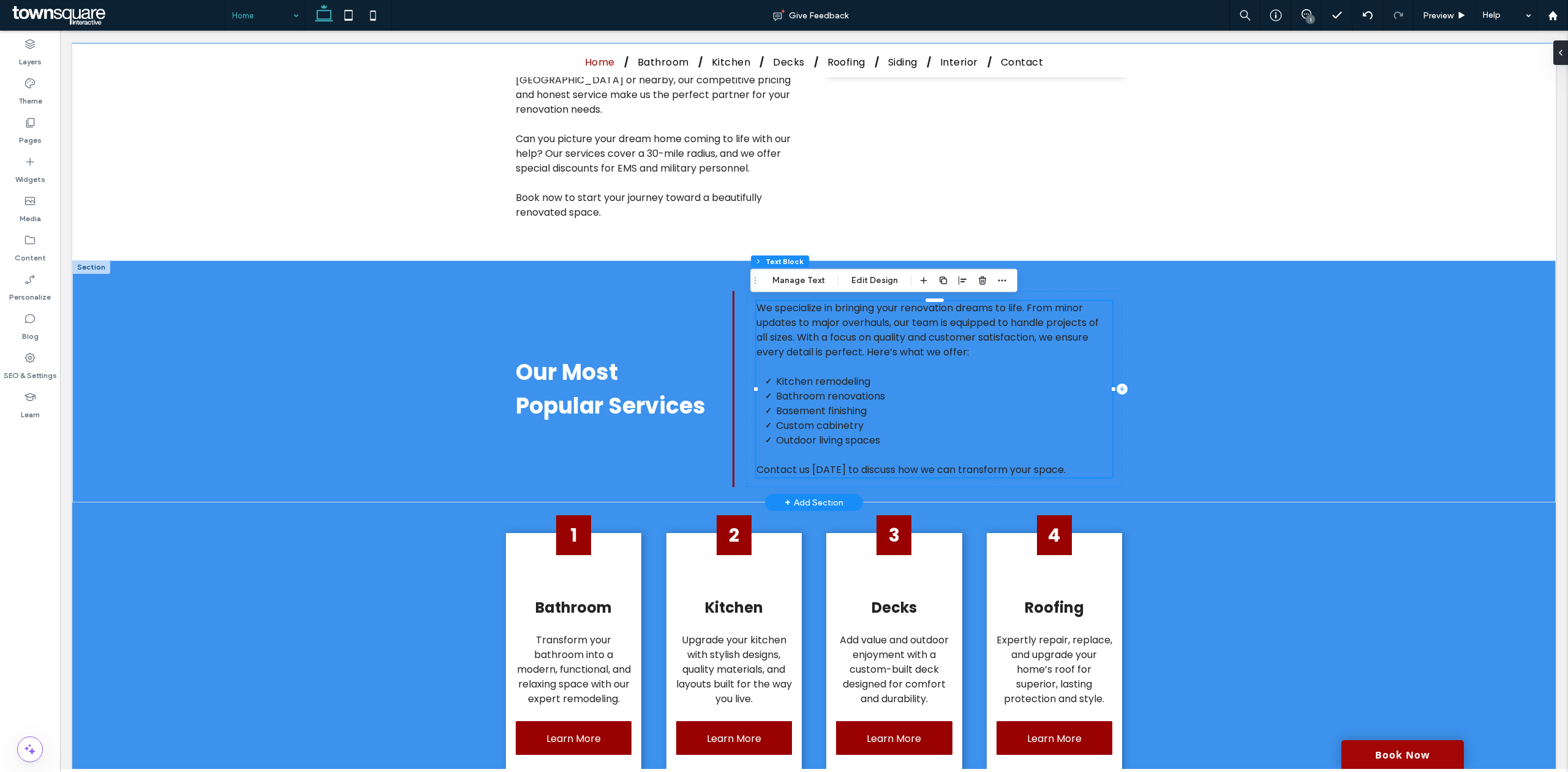
click at [759, 315] on span "We specialize in bringing your renovation dreams to life. From minor updates to…" at bounding box center [927, 329] width 343 height 58
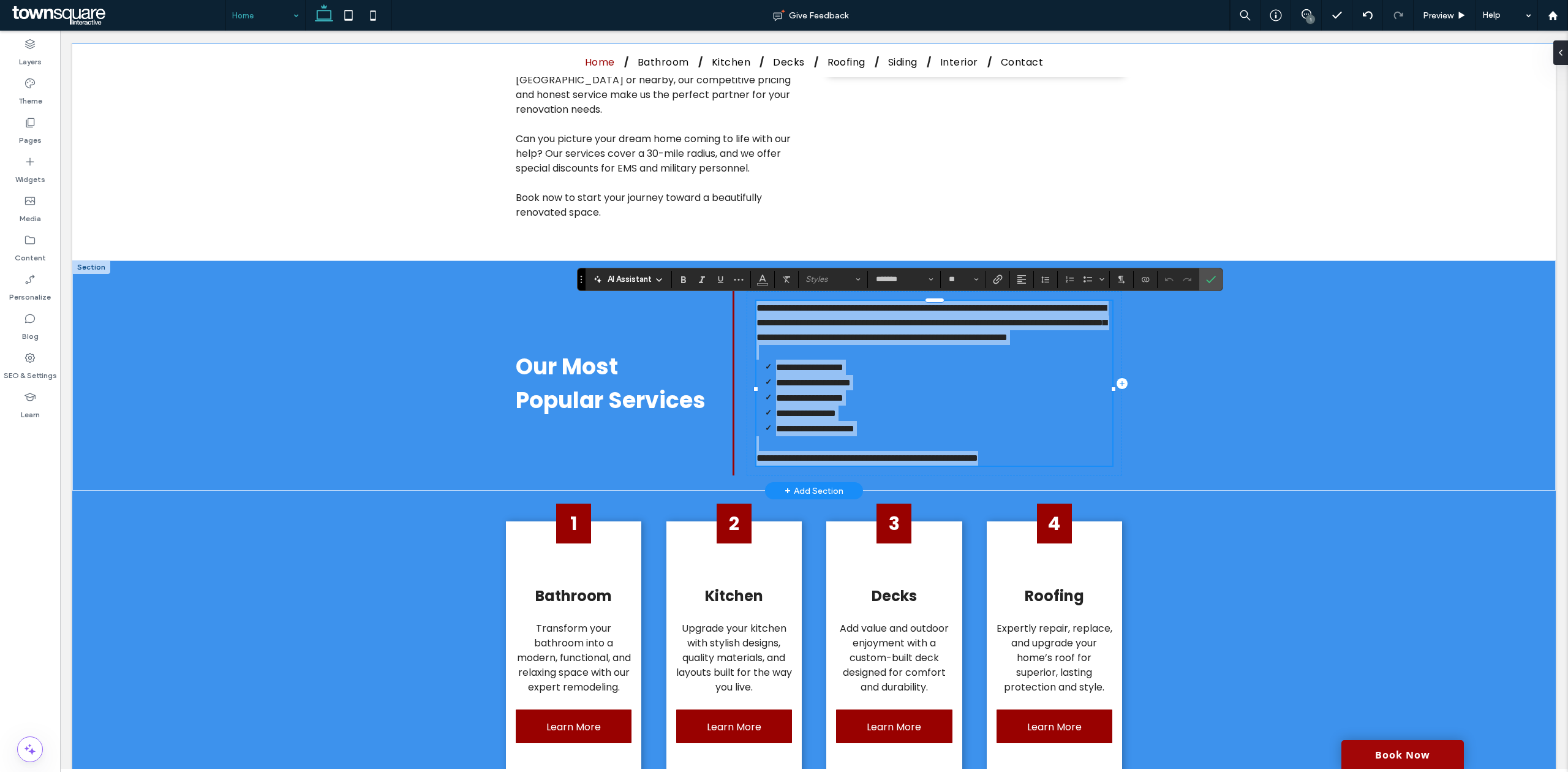
drag, startPoint x: 751, startPoint y: 307, endPoint x: 1074, endPoint y: 466, distance: 360.0
click at [1074, 465] on div "**********" at bounding box center [933, 383] width 356 height 165
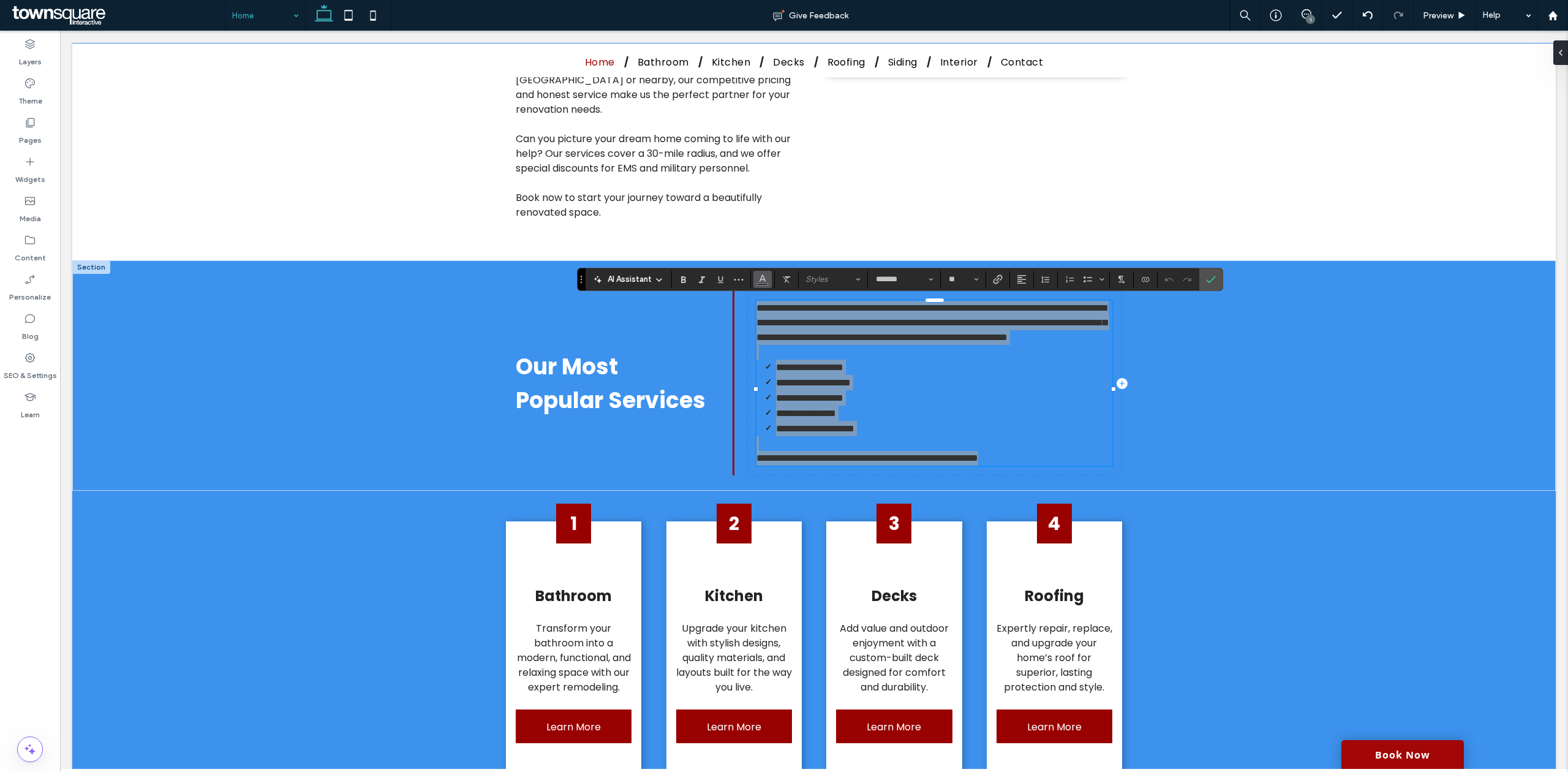
click at [758, 283] on span "Color" at bounding box center [762, 278] width 10 height 16
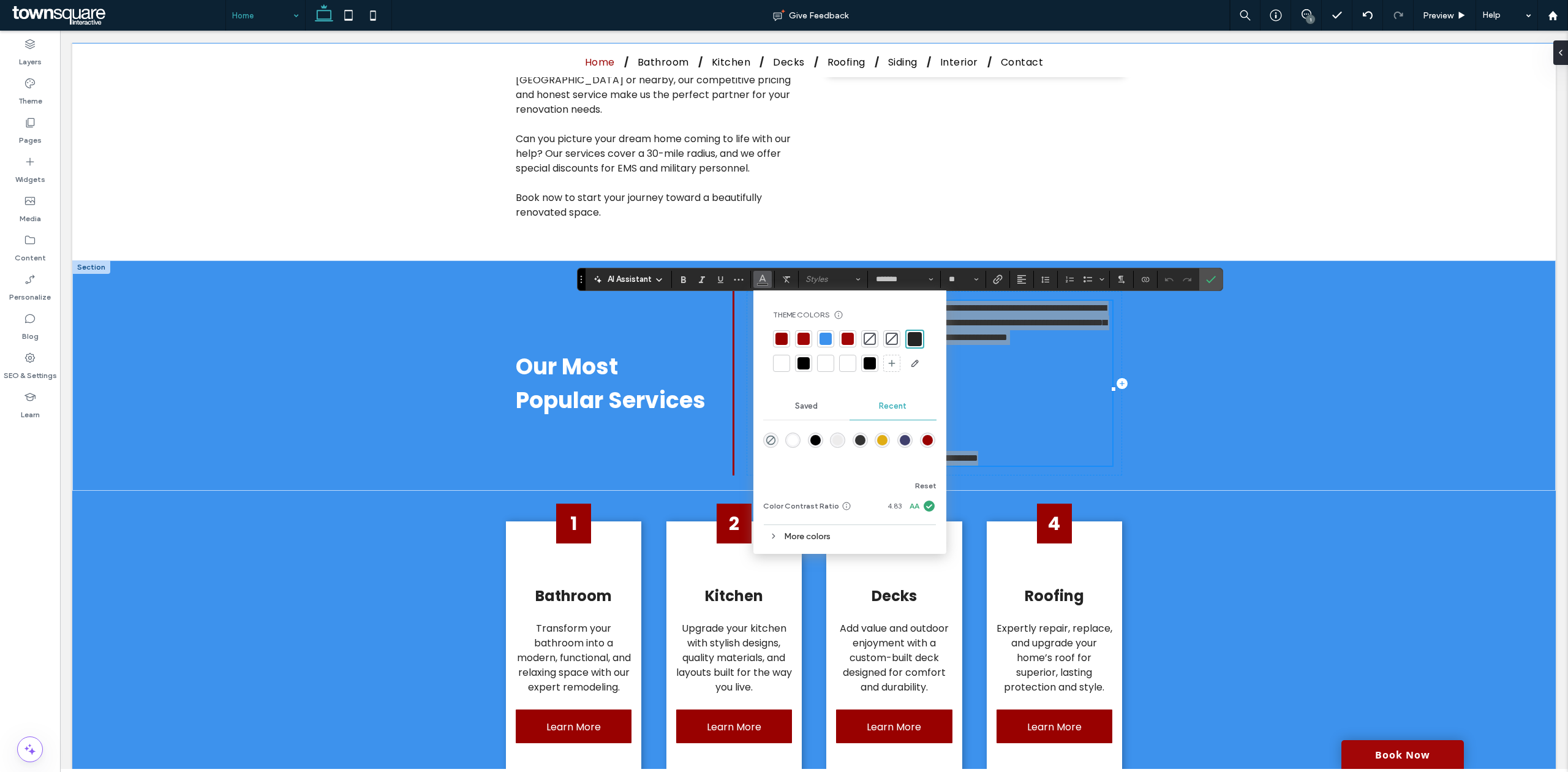
click at [782, 354] on div at bounding box center [781, 362] width 17 height 17
click at [1208, 274] on icon "Confirm" at bounding box center [1210, 278] width 10 height 10
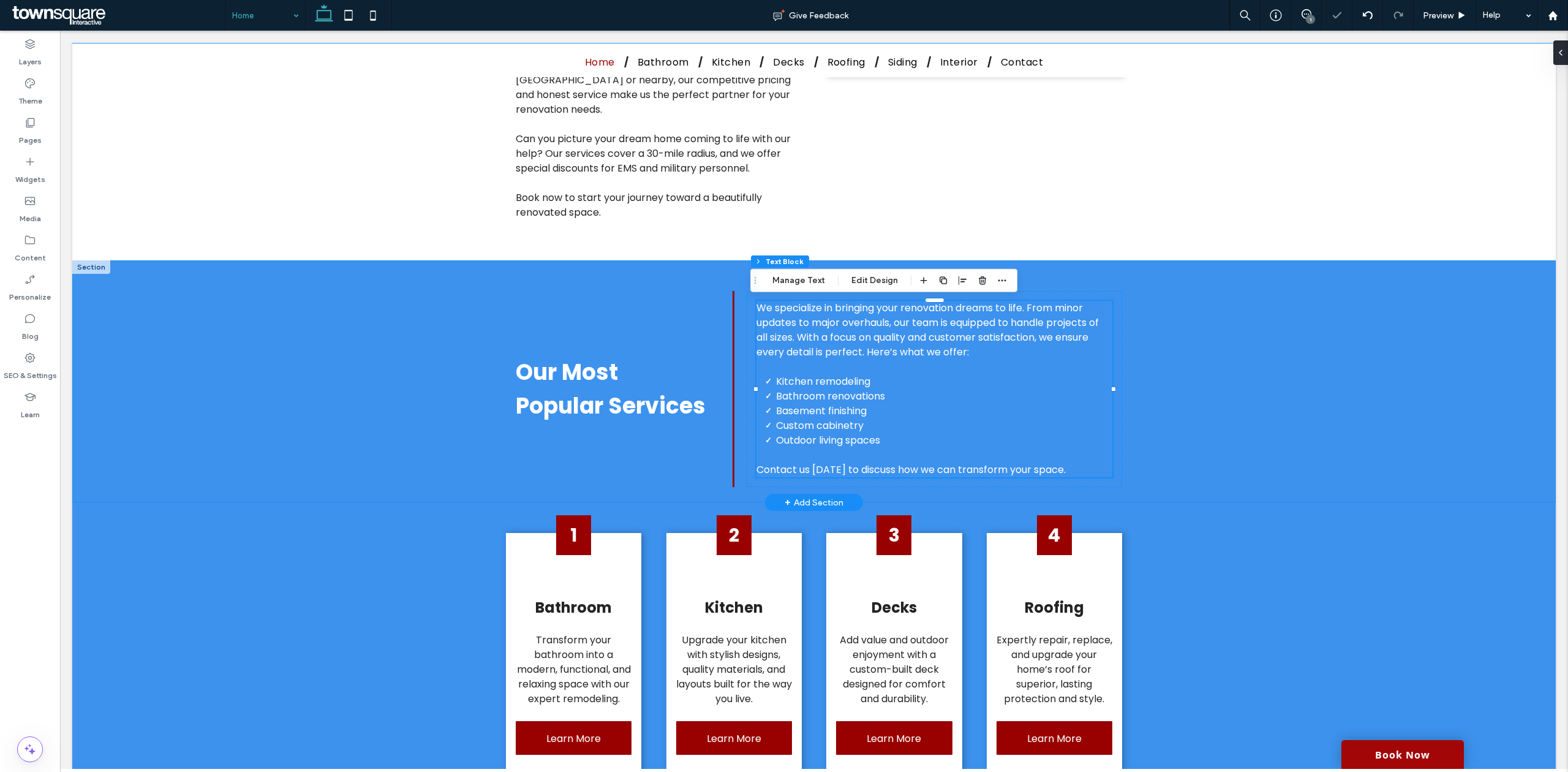
click at [1321, 361] on div "Our Most Popular Services We specialize in bringing your renovation dreams to l…" at bounding box center [814, 381] width 1483 height 242
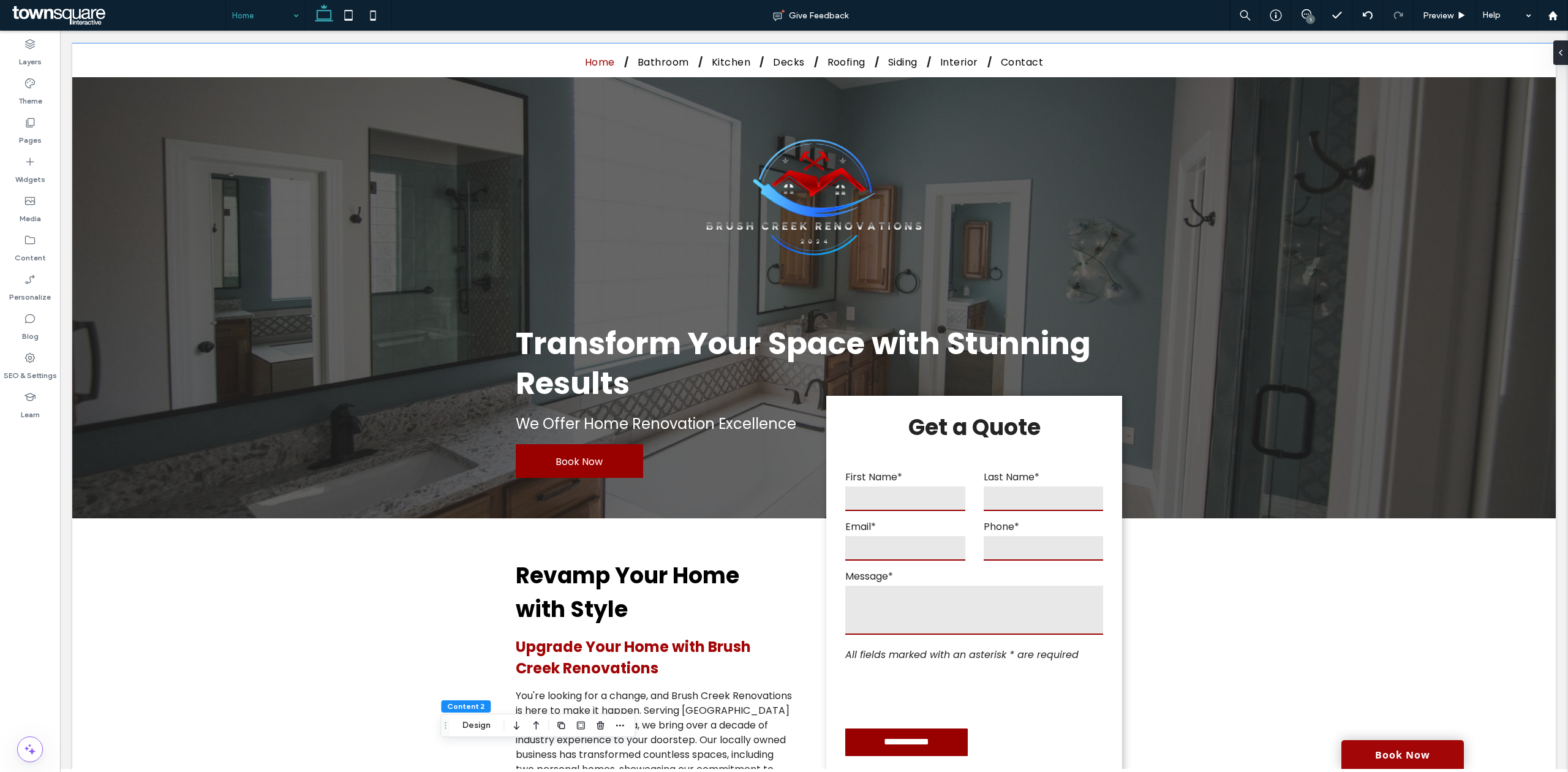
scroll to position [0, 0]
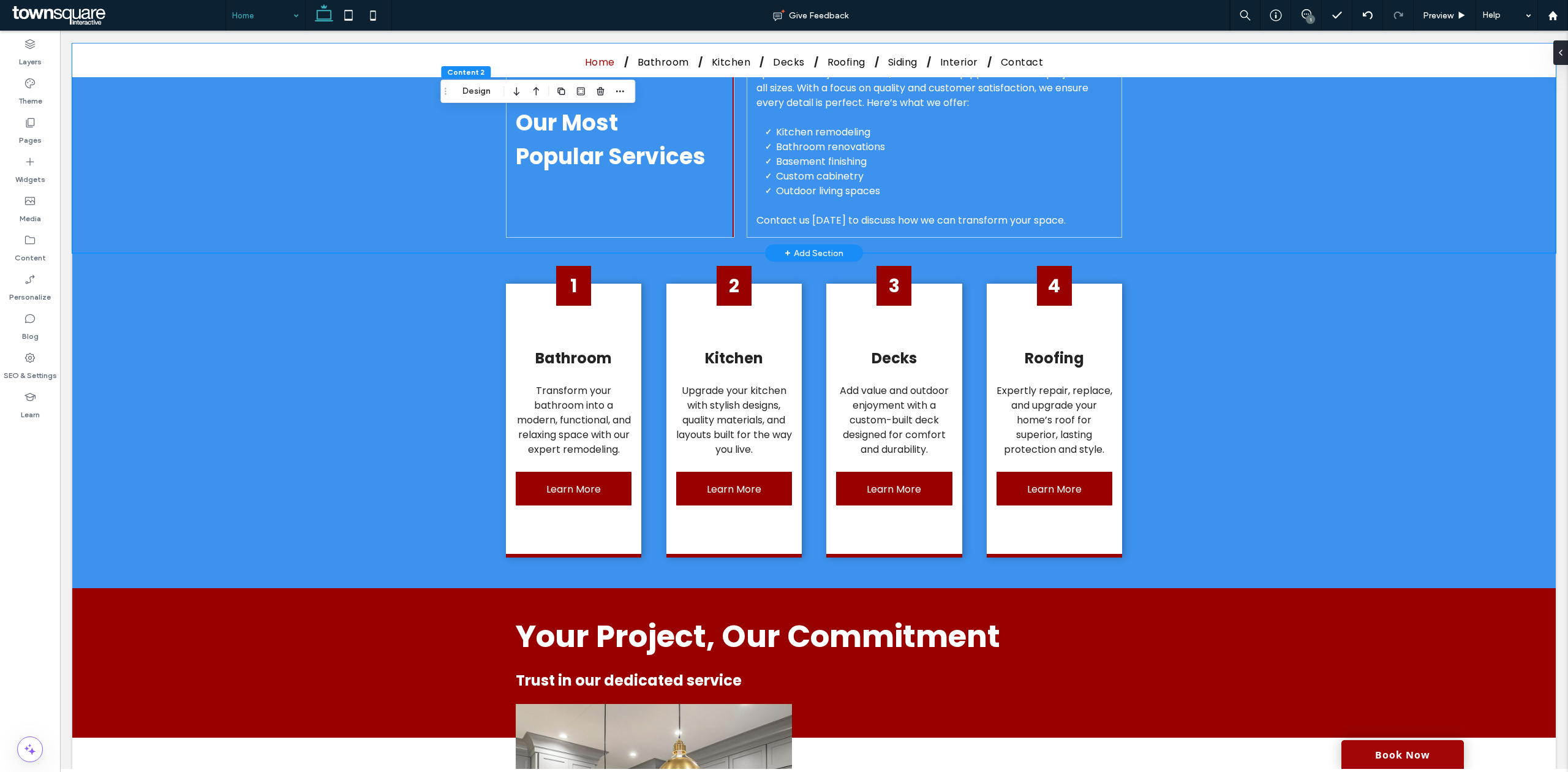
scroll to position [817, 0]
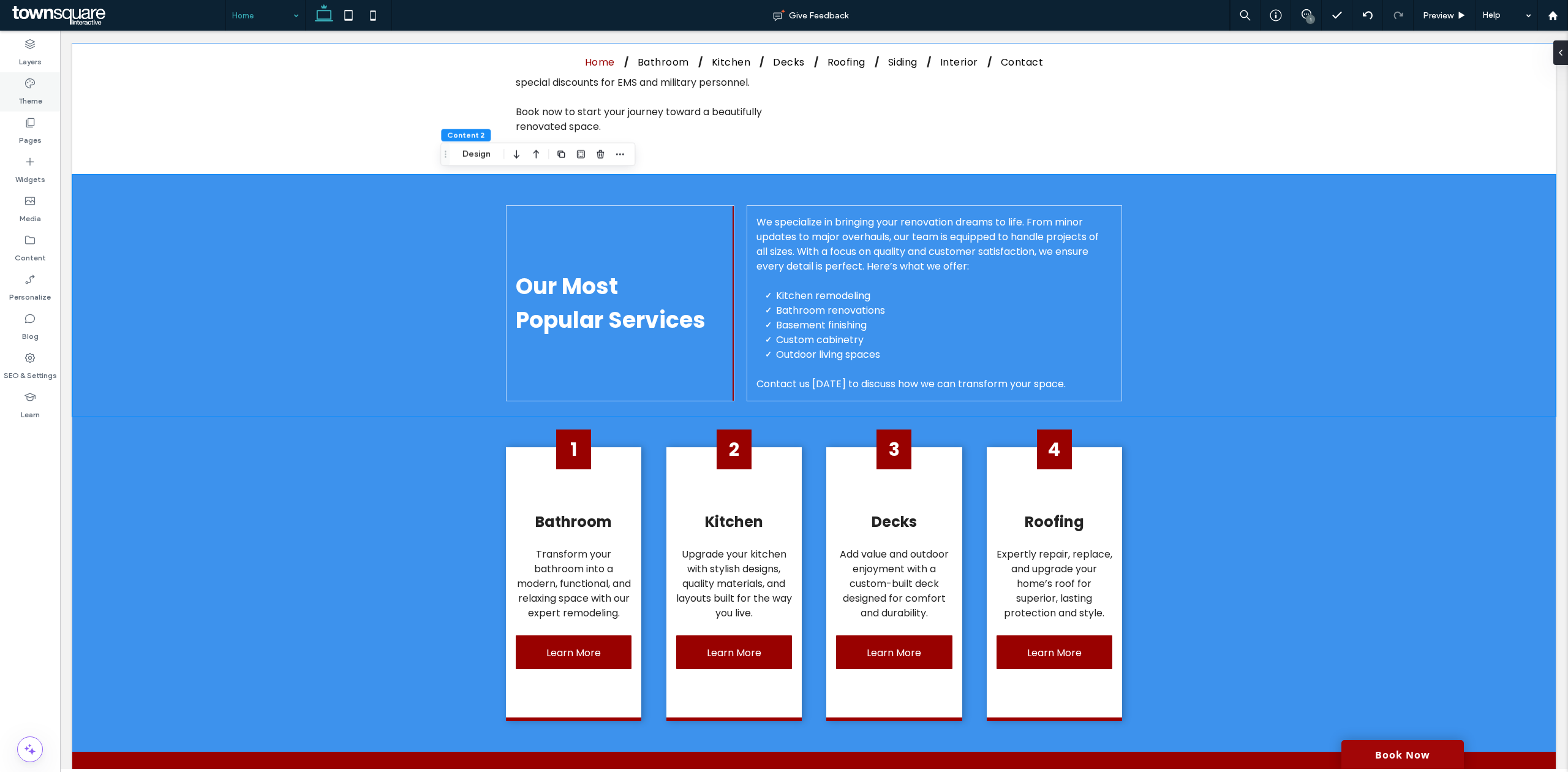
click at [26, 89] on label "Theme" at bounding box center [30, 97] width 24 height 17
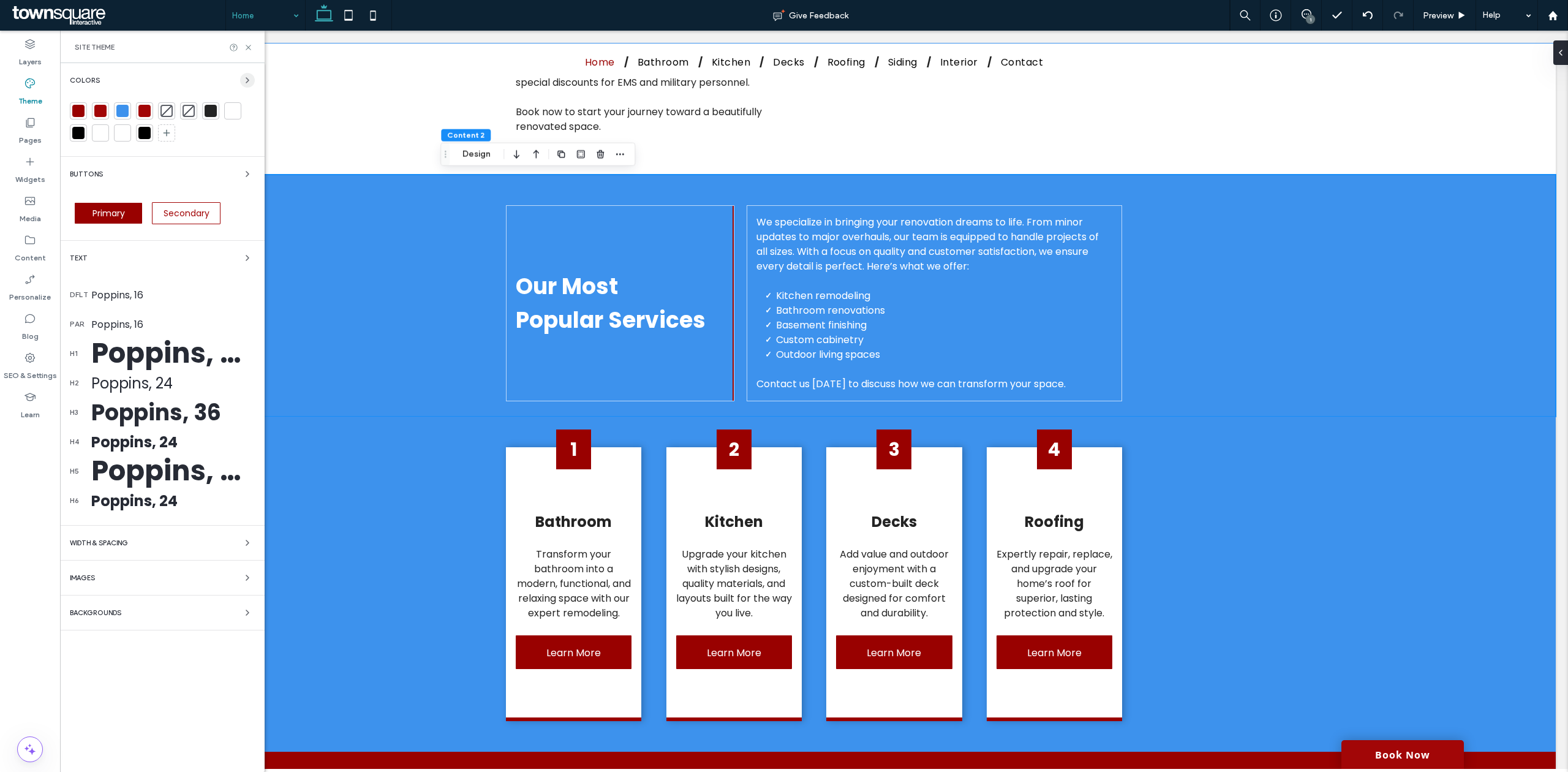
click at [245, 79] on icon "button" at bounding box center [247, 79] width 10 height 10
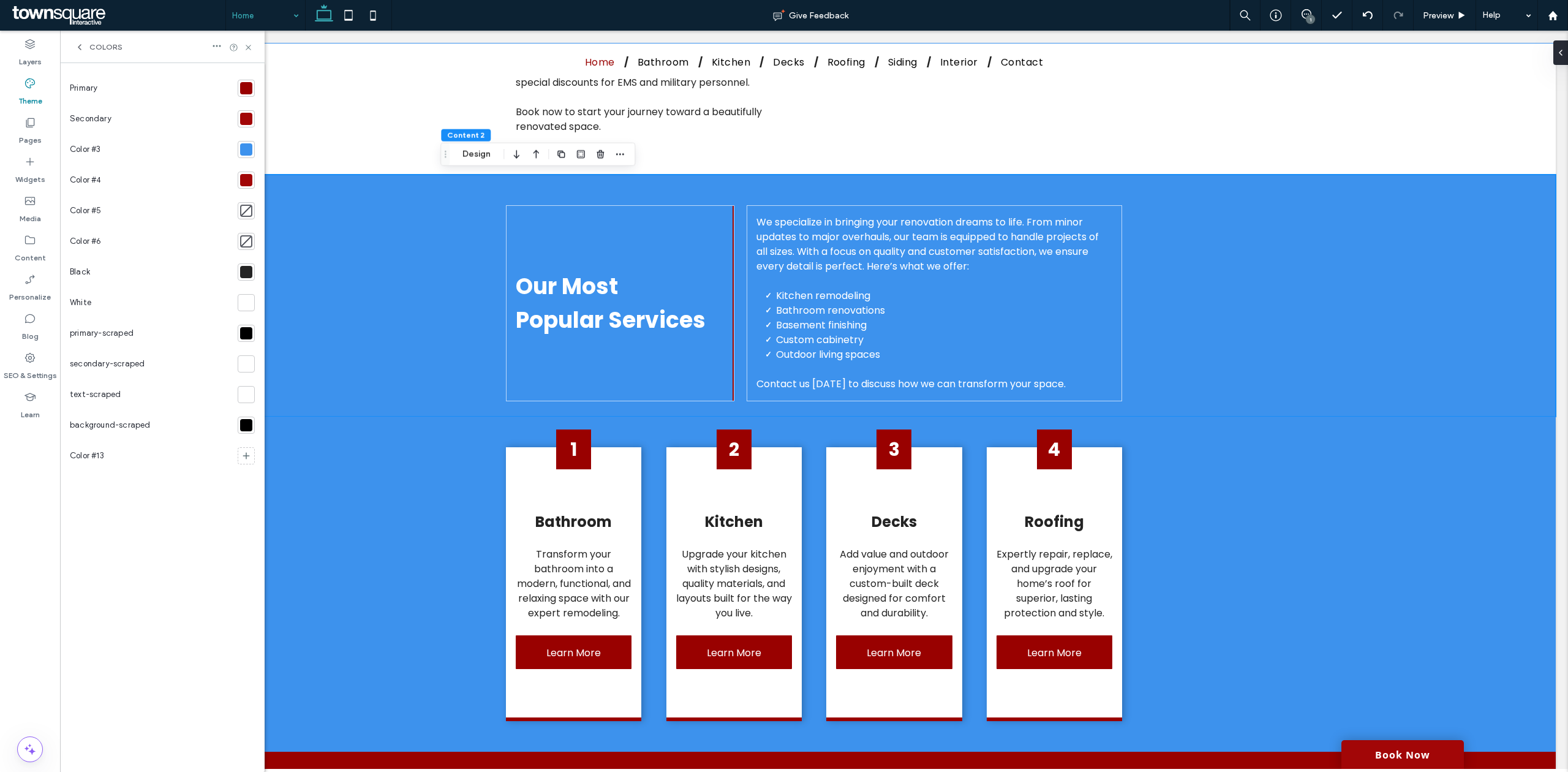
click at [243, 154] on div at bounding box center [246, 150] width 12 height 12
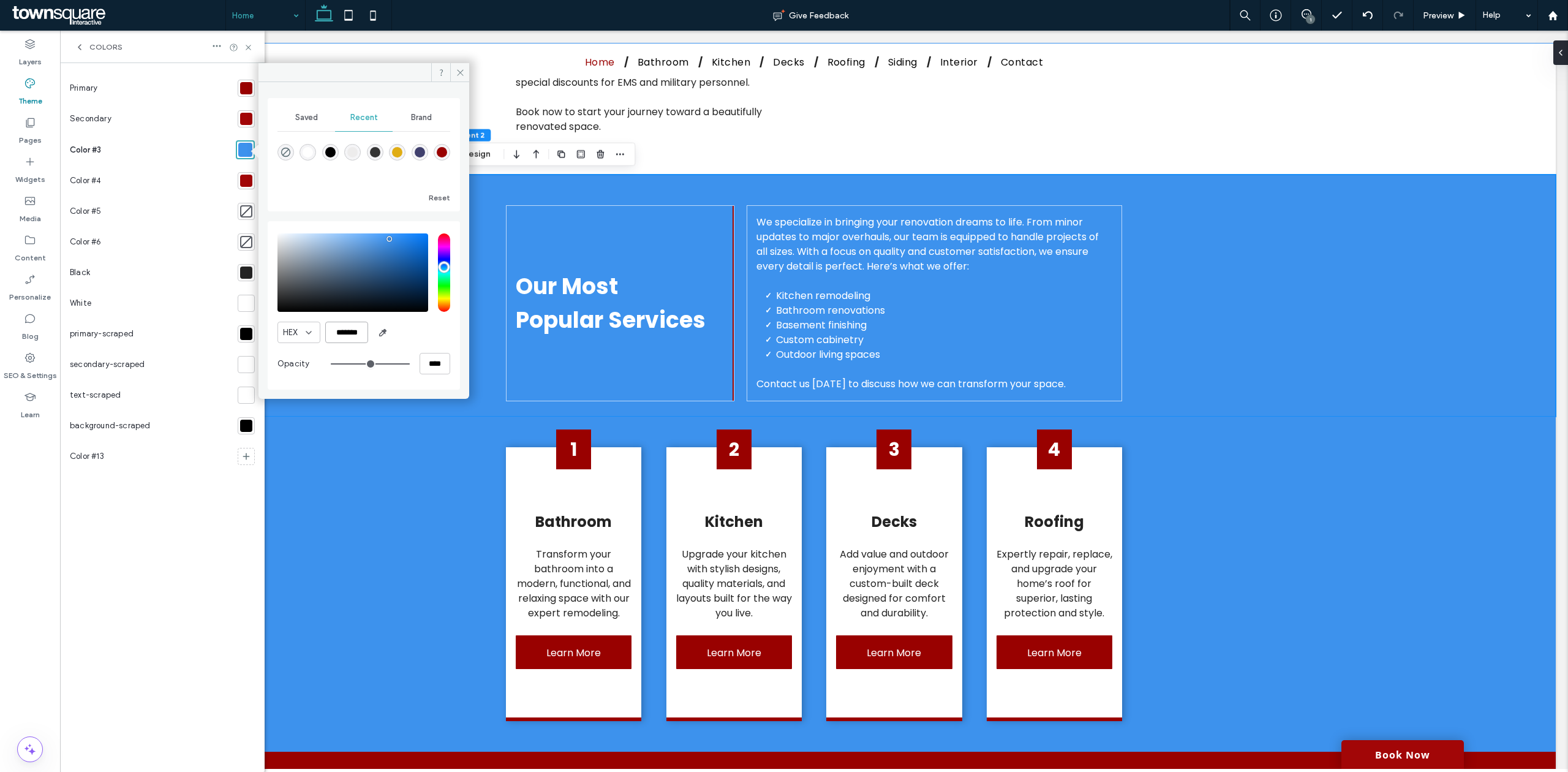
click at [354, 332] on input "*******" at bounding box center [346, 332] width 43 height 21
paste input "color picker textbox"
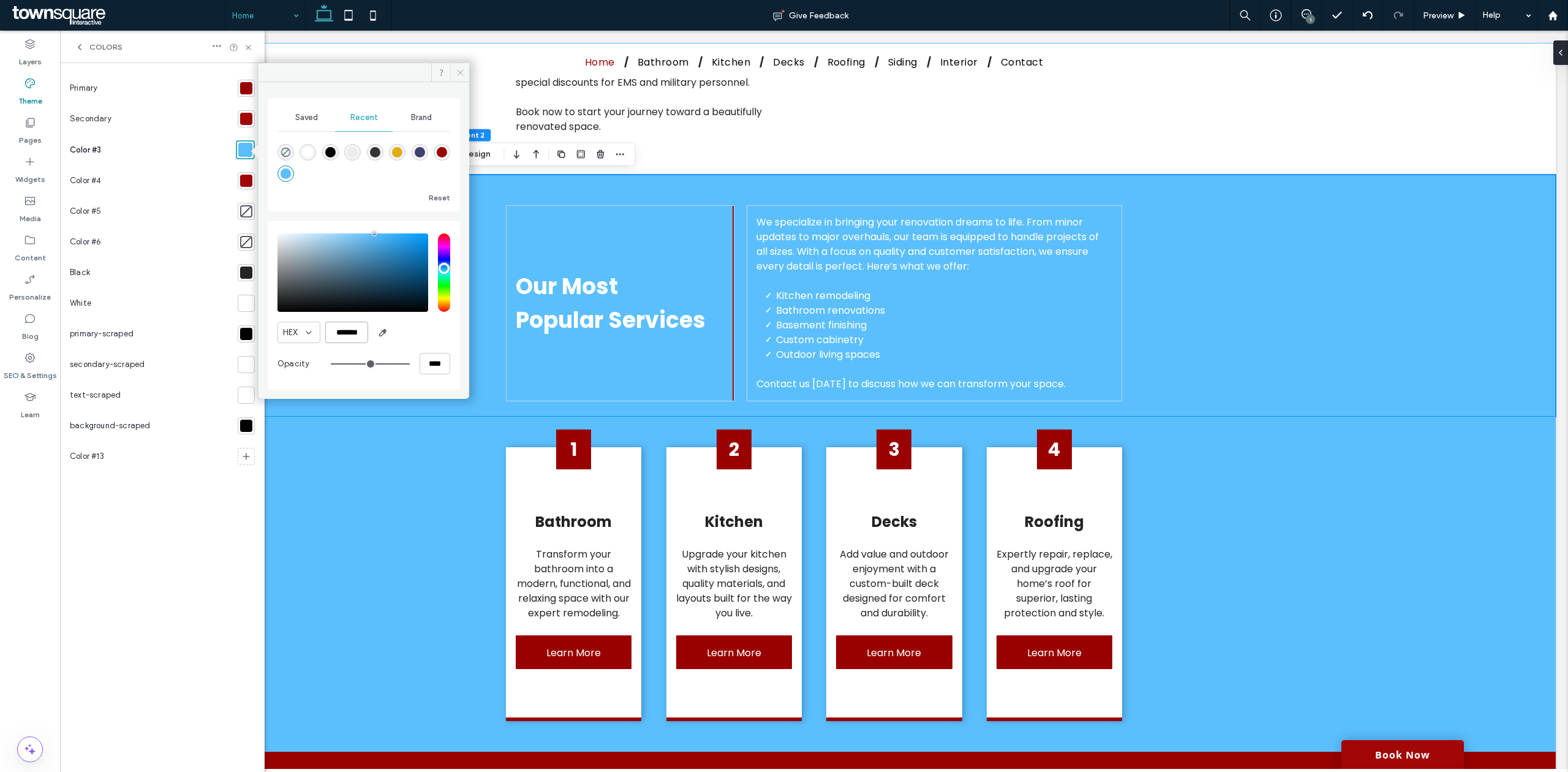
type input "*******"
click at [465, 72] on span at bounding box center [459, 72] width 19 height 19
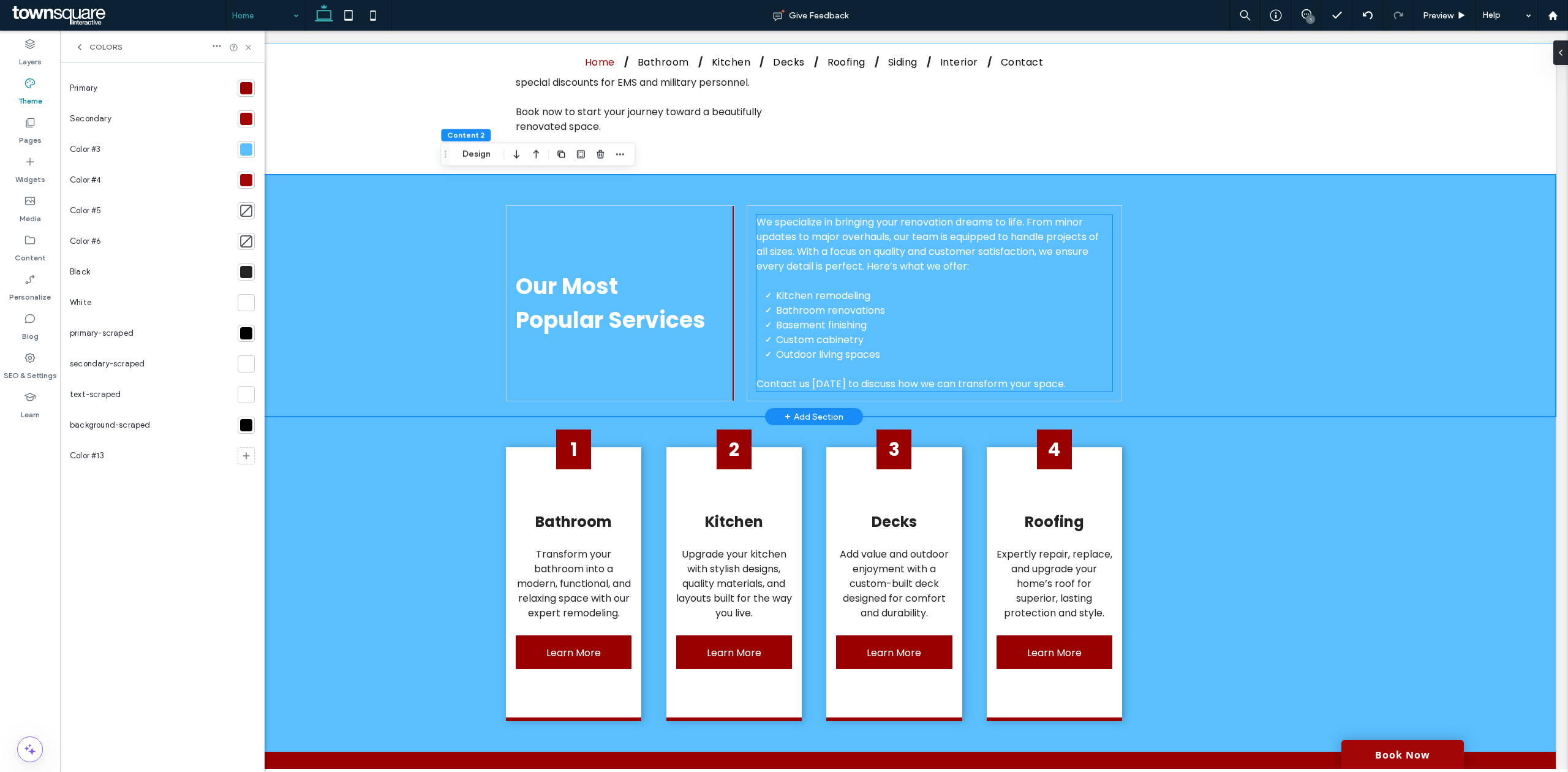
click at [880, 288] on li "Kitchen remodeling" at bounding box center [943, 295] width 336 height 14
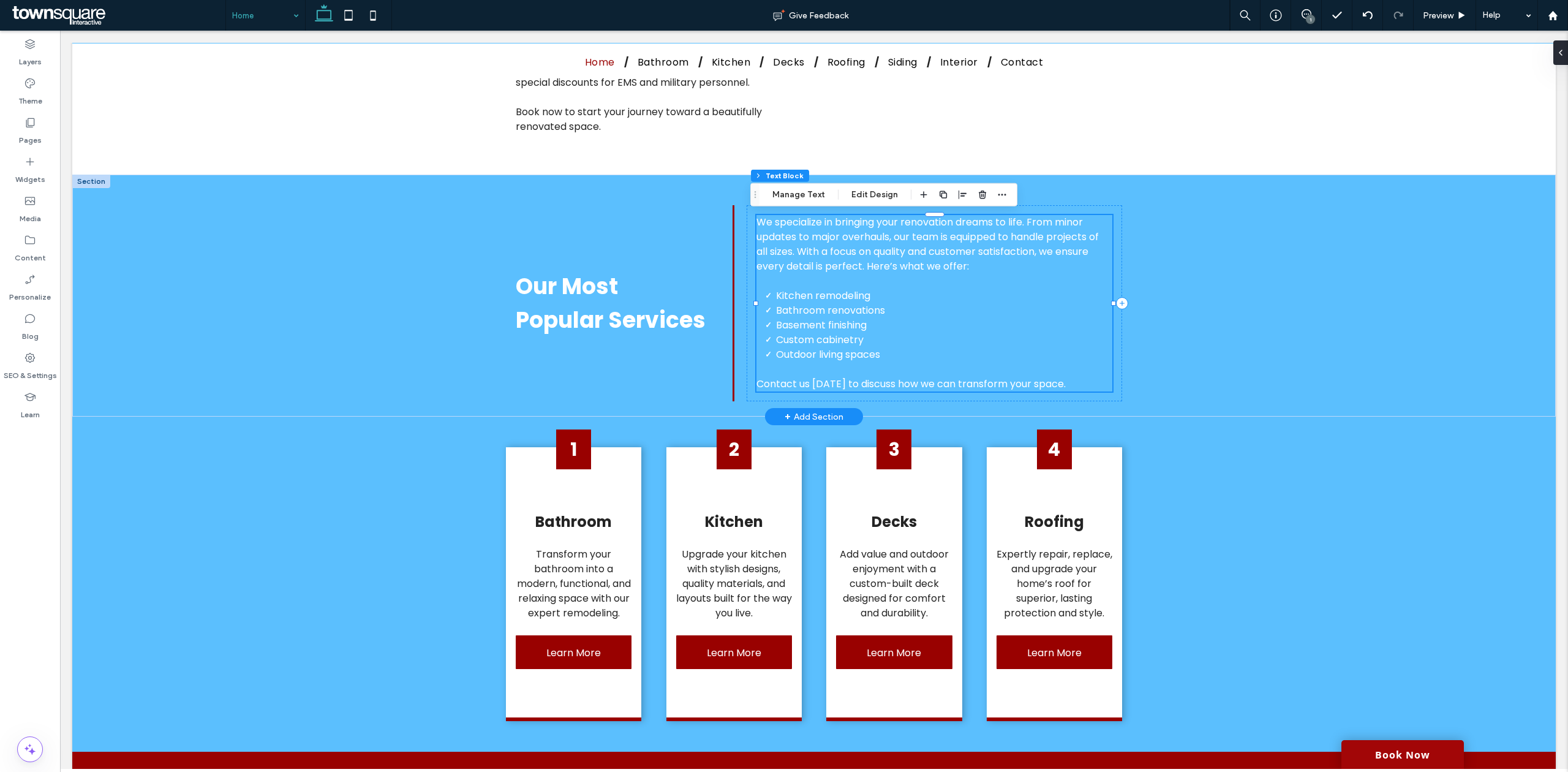
click at [880, 288] on li "Kitchen remodeling" at bounding box center [943, 295] width 336 height 14
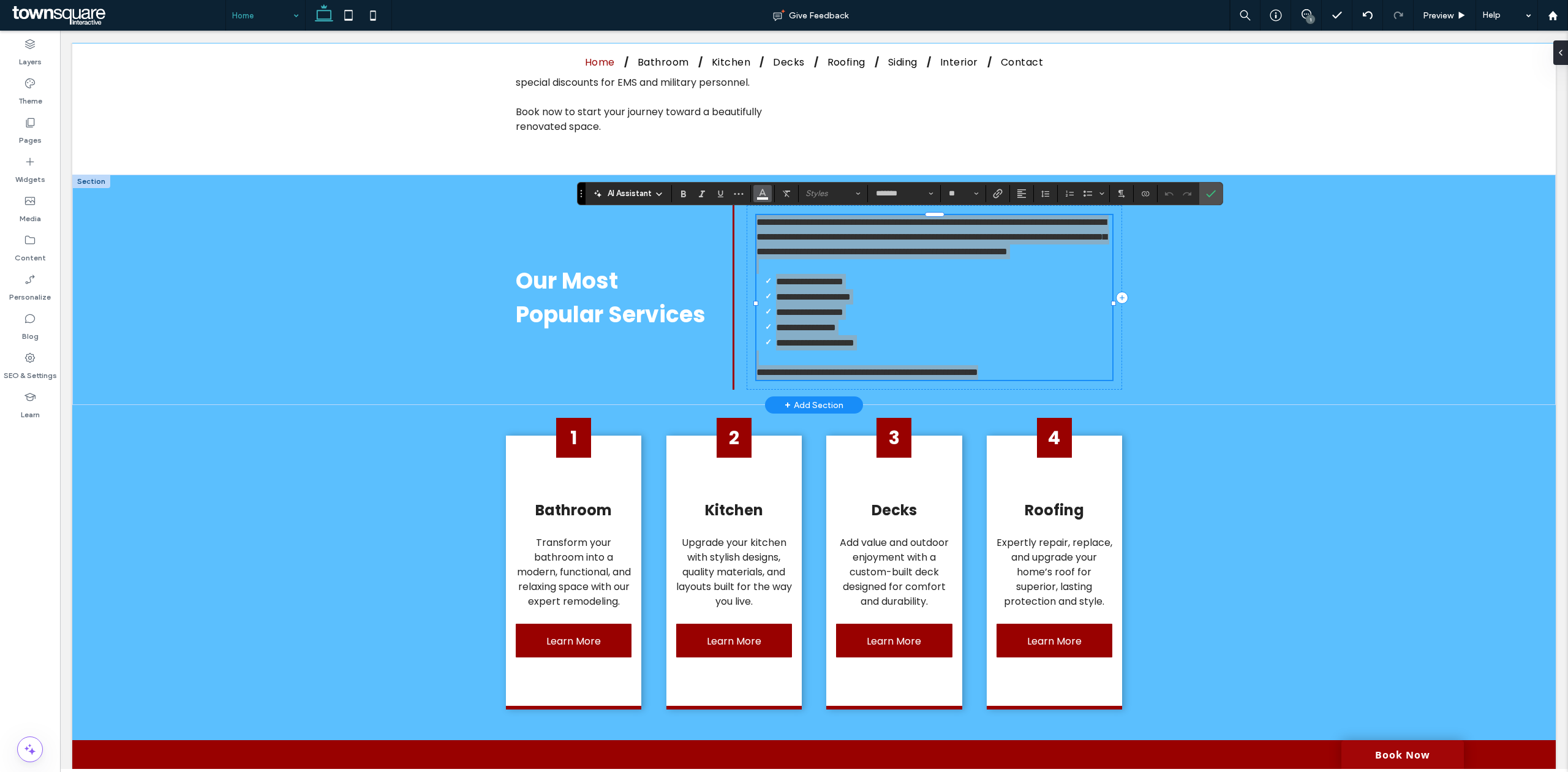
click at [760, 197] on span "Color" at bounding box center [762, 193] width 10 height 16
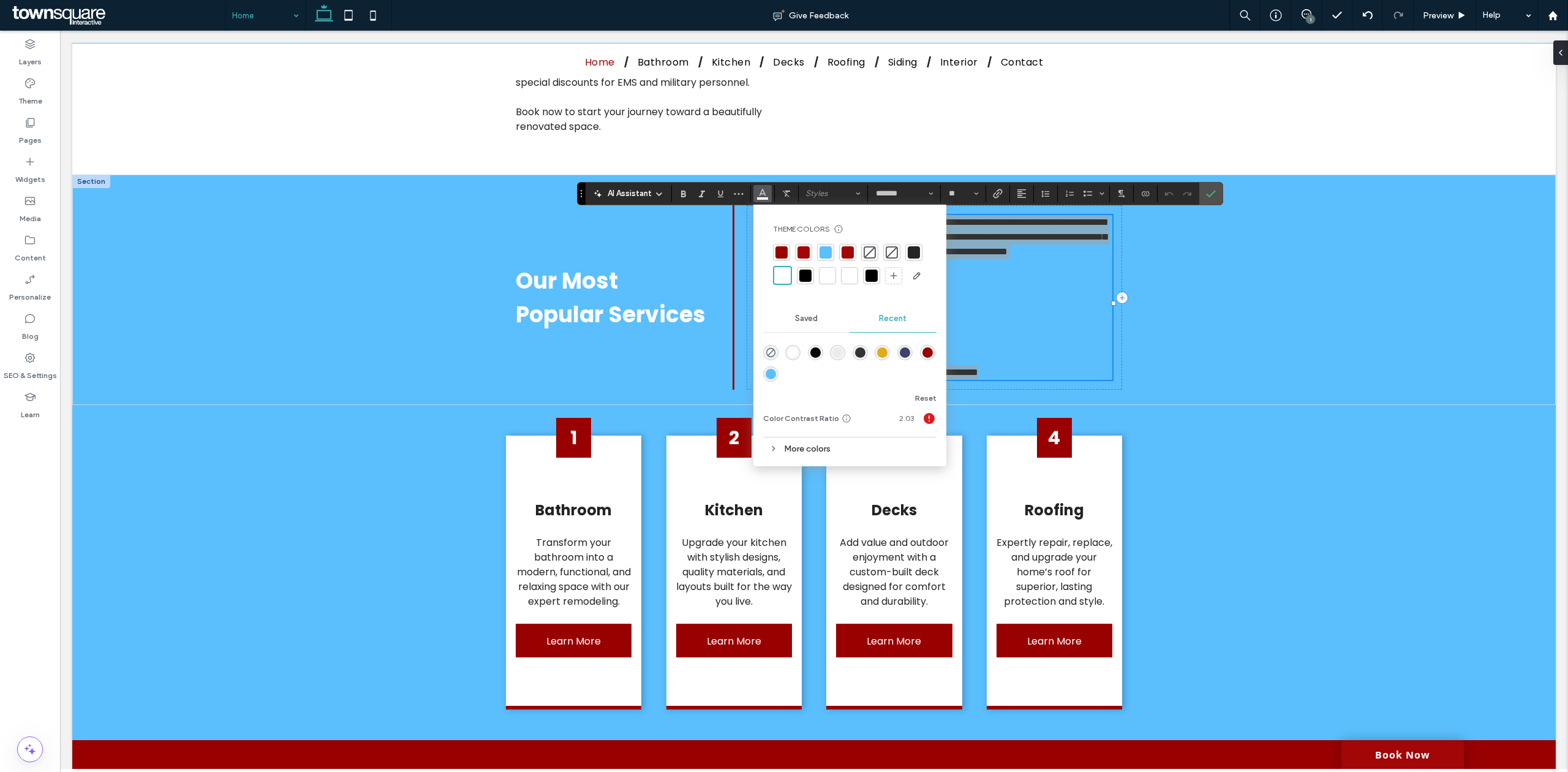
click at [909, 246] on div at bounding box center [914, 253] width 12 height 12
drag, startPoint x: 1208, startPoint y: 196, endPoint x: 1156, endPoint y: 269, distance: 89.6
click at [1208, 196] on icon "Confirm" at bounding box center [1210, 193] width 10 height 10
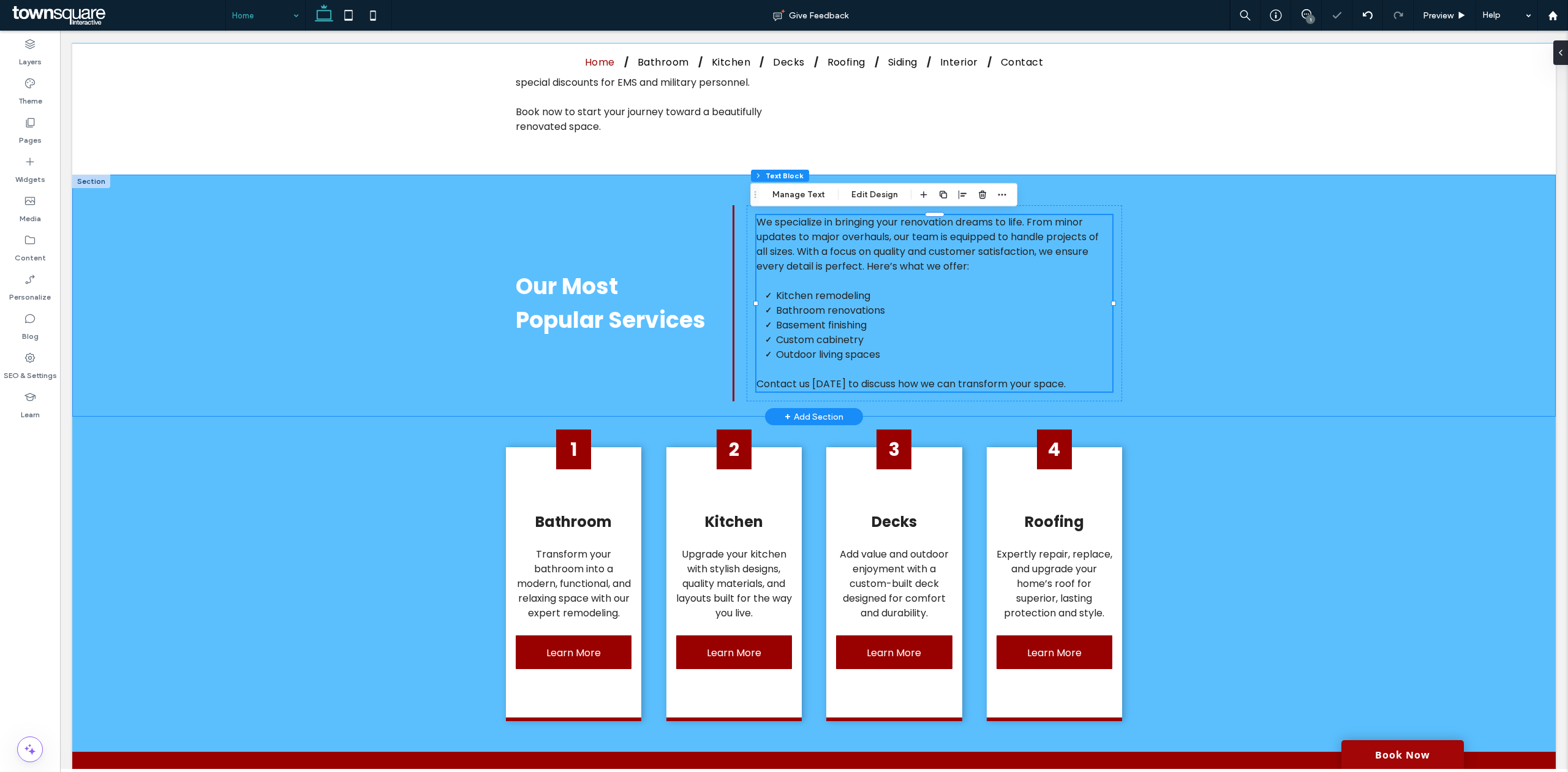
click at [1215, 302] on div "Our Most Popular Services We specialize in bringing your renovation dreams to l…" at bounding box center [814, 295] width 1483 height 242
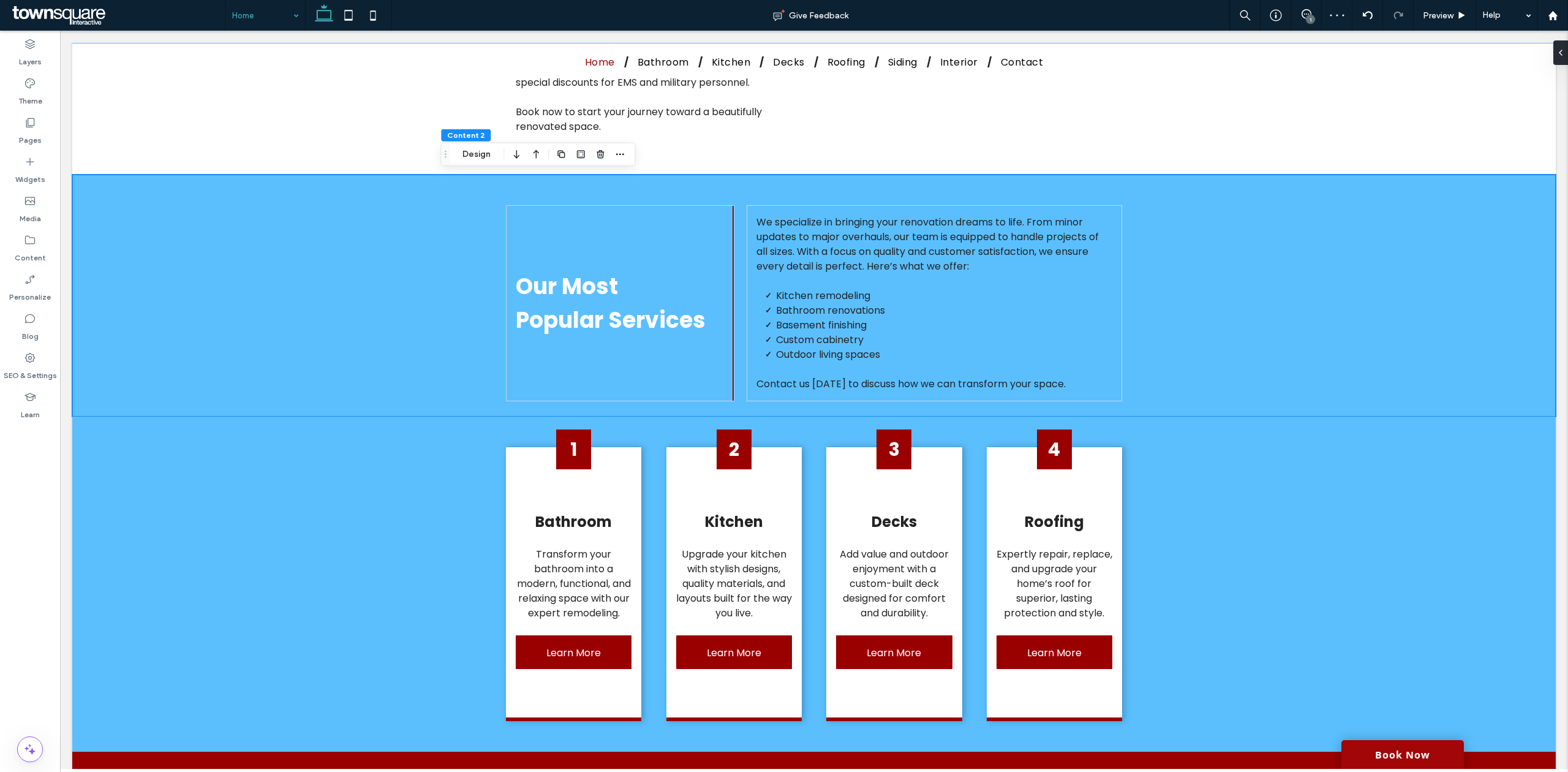
click at [16, 771] on button "X" at bounding box center [8, 779] width 16 height 15
click at [594, 321] on span "Our Most Popular Services" at bounding box center [610, 303] width 190 height 65
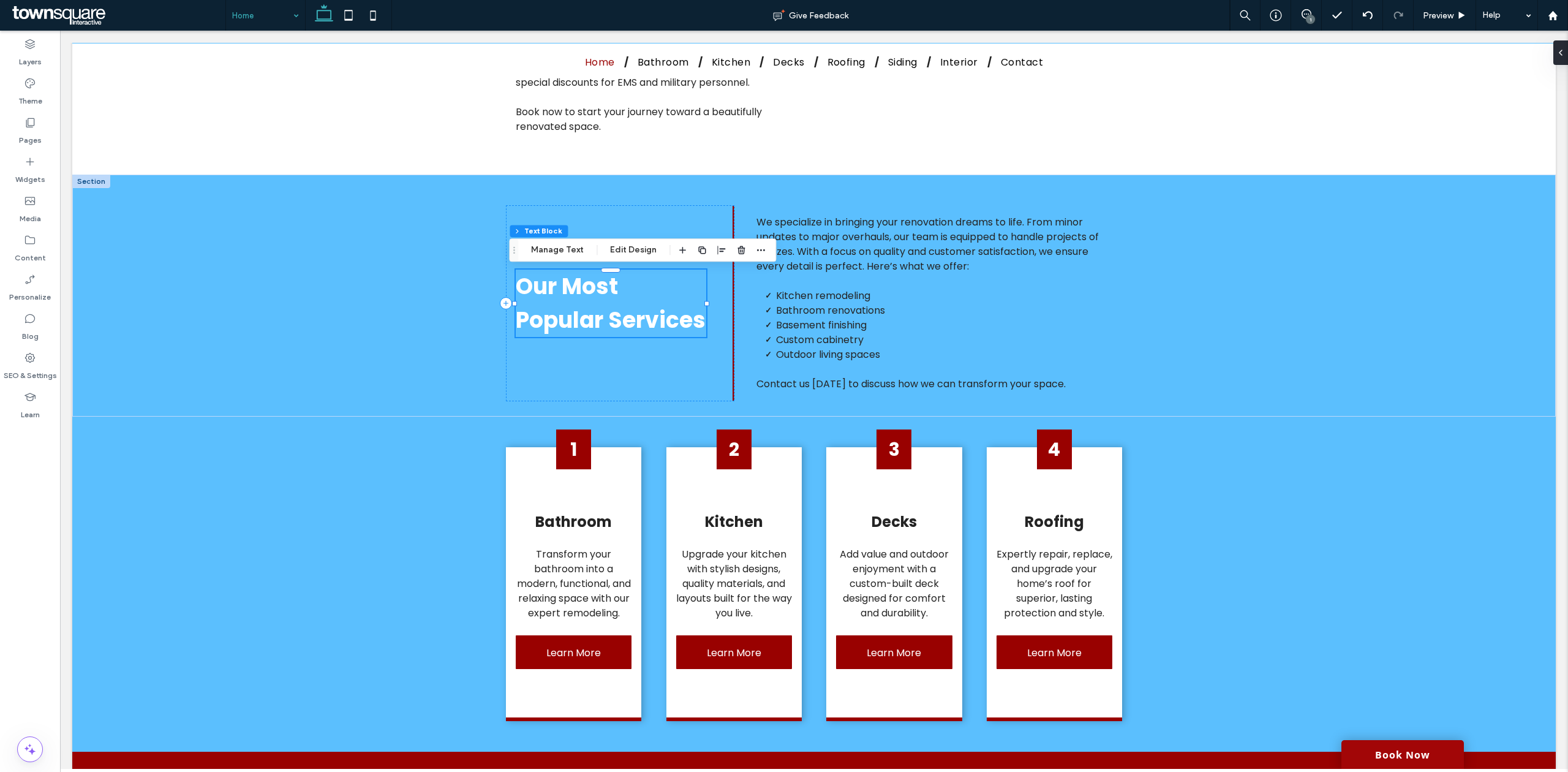
click at [594, 321] on span "Our Most Popular Services" at bounding box center [610, 303] width 190 height 65
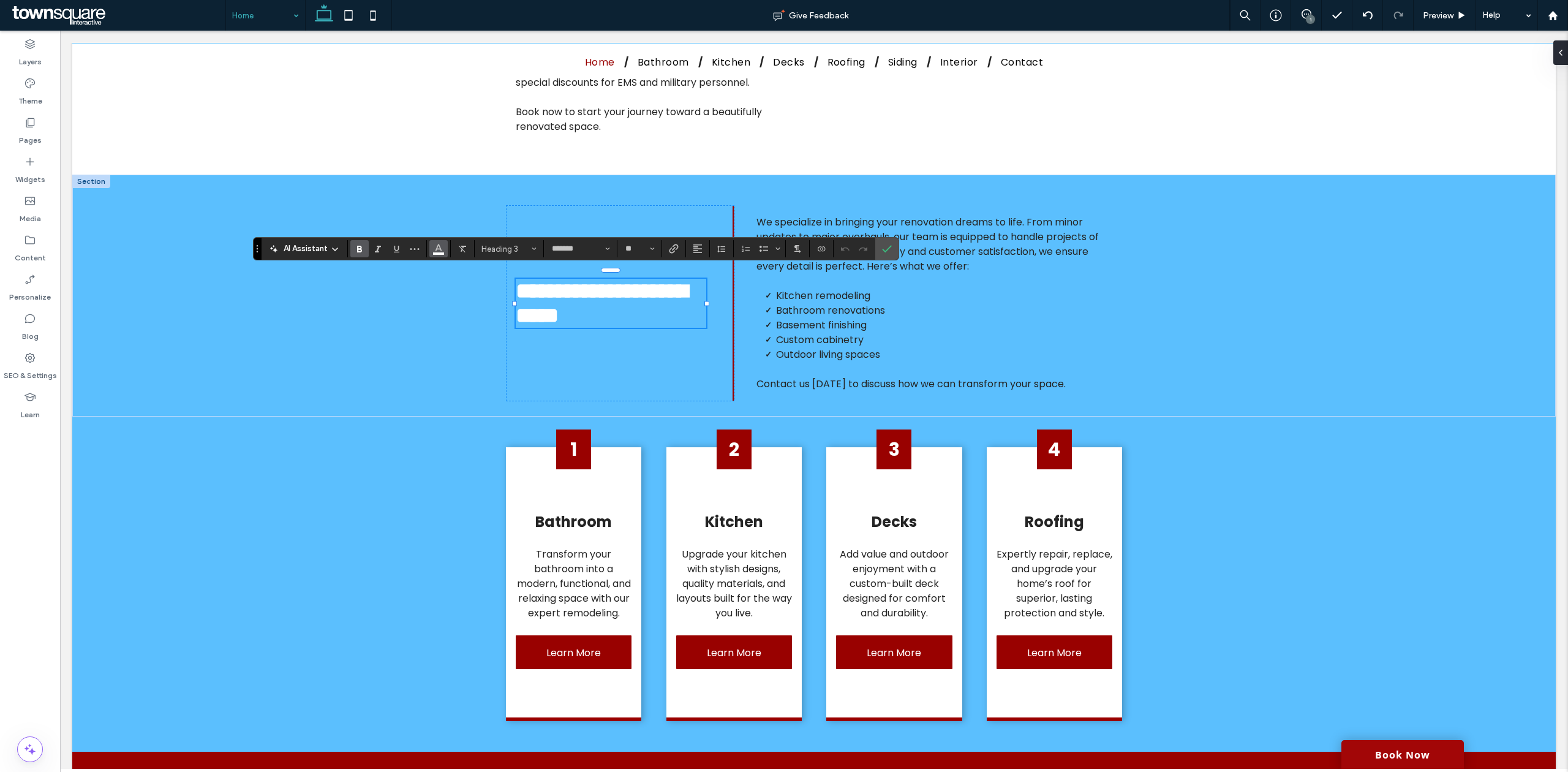
click at [432, 249] on button "Color" at bounding box center [438, 248] width 19 height 17
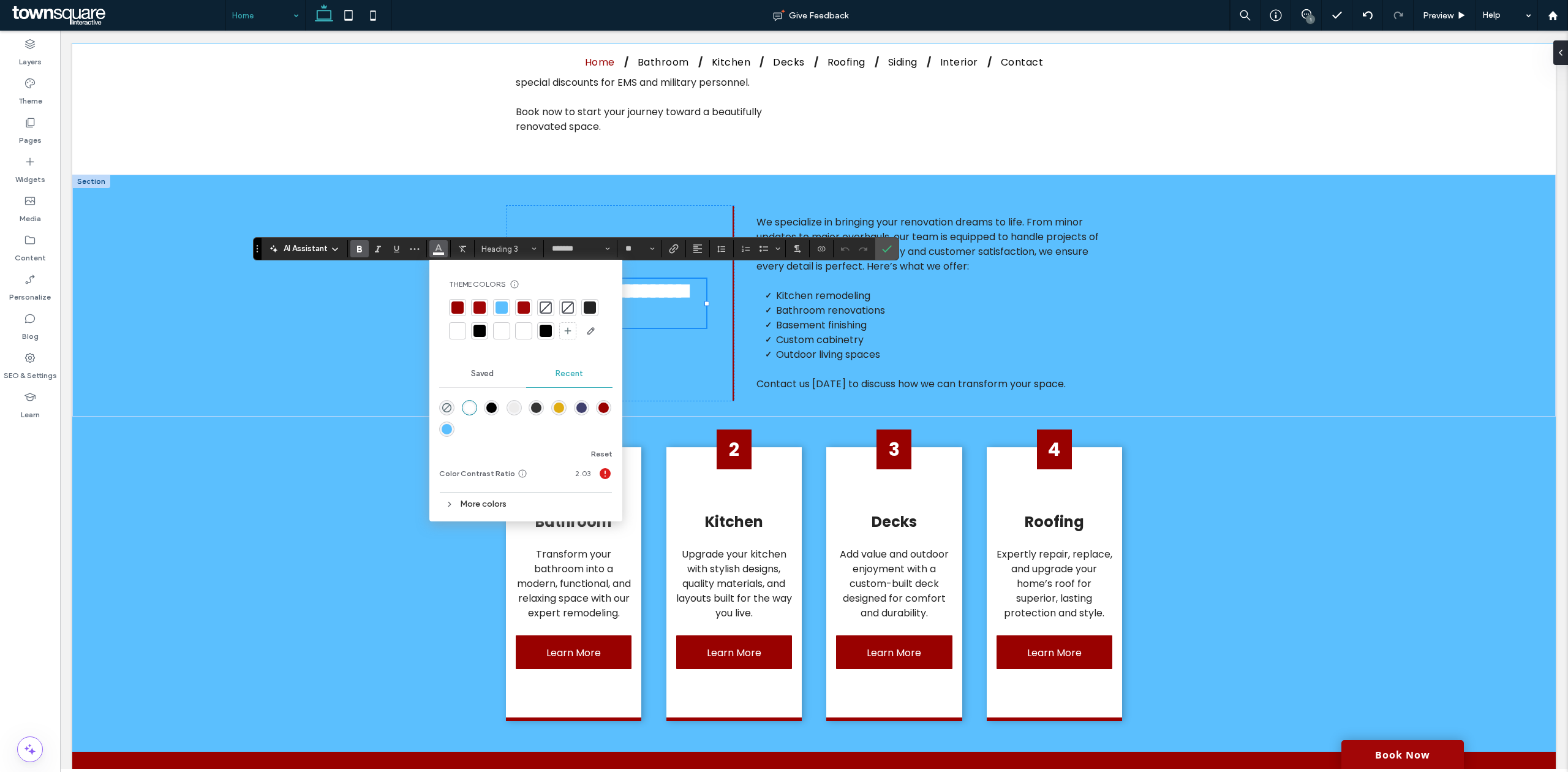
drag, startPoint x: 593, startPoint y: 305, endPoint x: 601, endPoint y: 267, distance: 38.8
click at [593, 305] on div at bounding box center [590, 308] width 12 height 12
click at [888, 262] on span "We specialize in bringing your renovation dreams to life. From minor updates to…" at bounding box center [927, 244] width 343 height 58
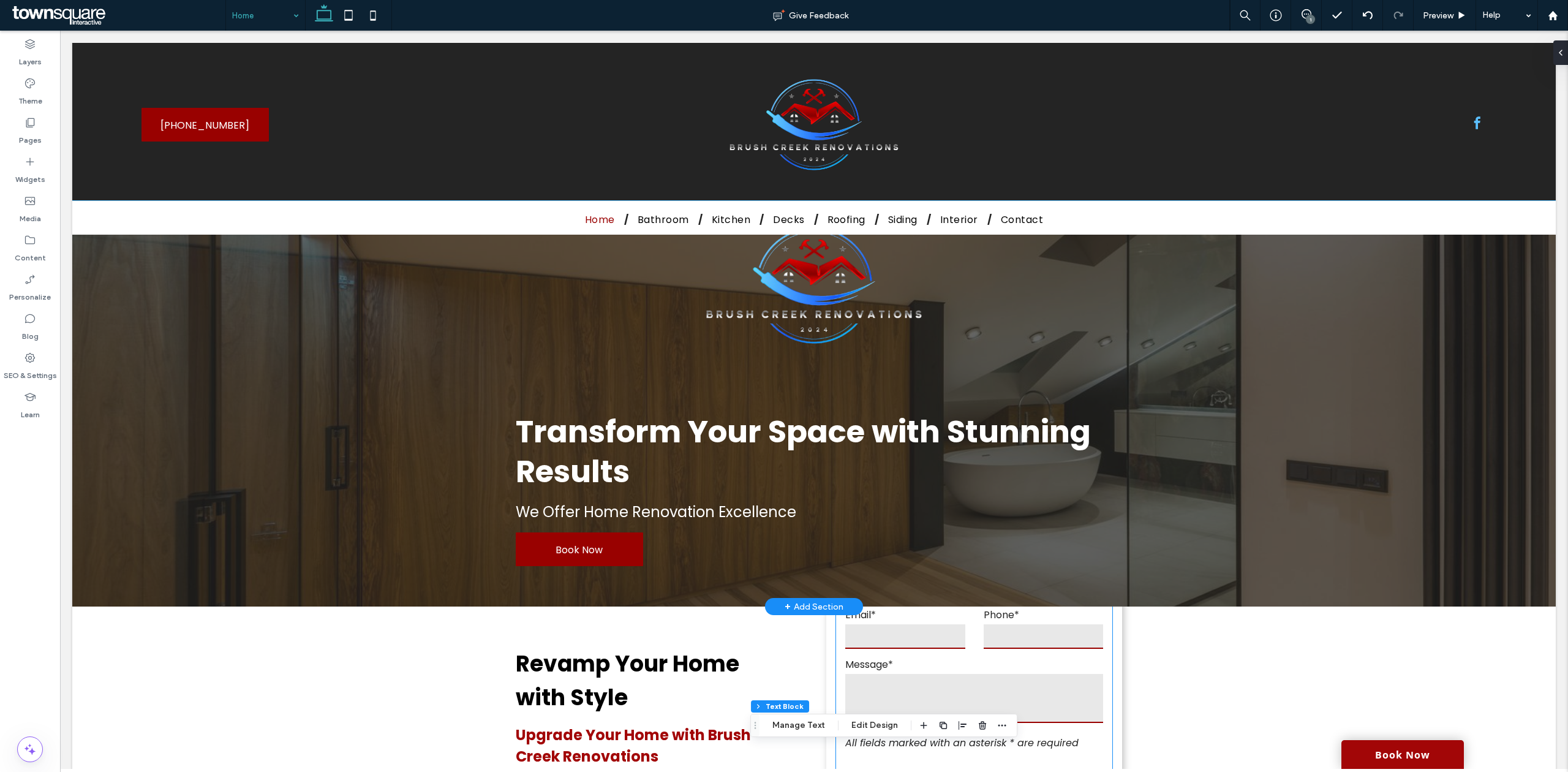
scroll to position [0, 0]
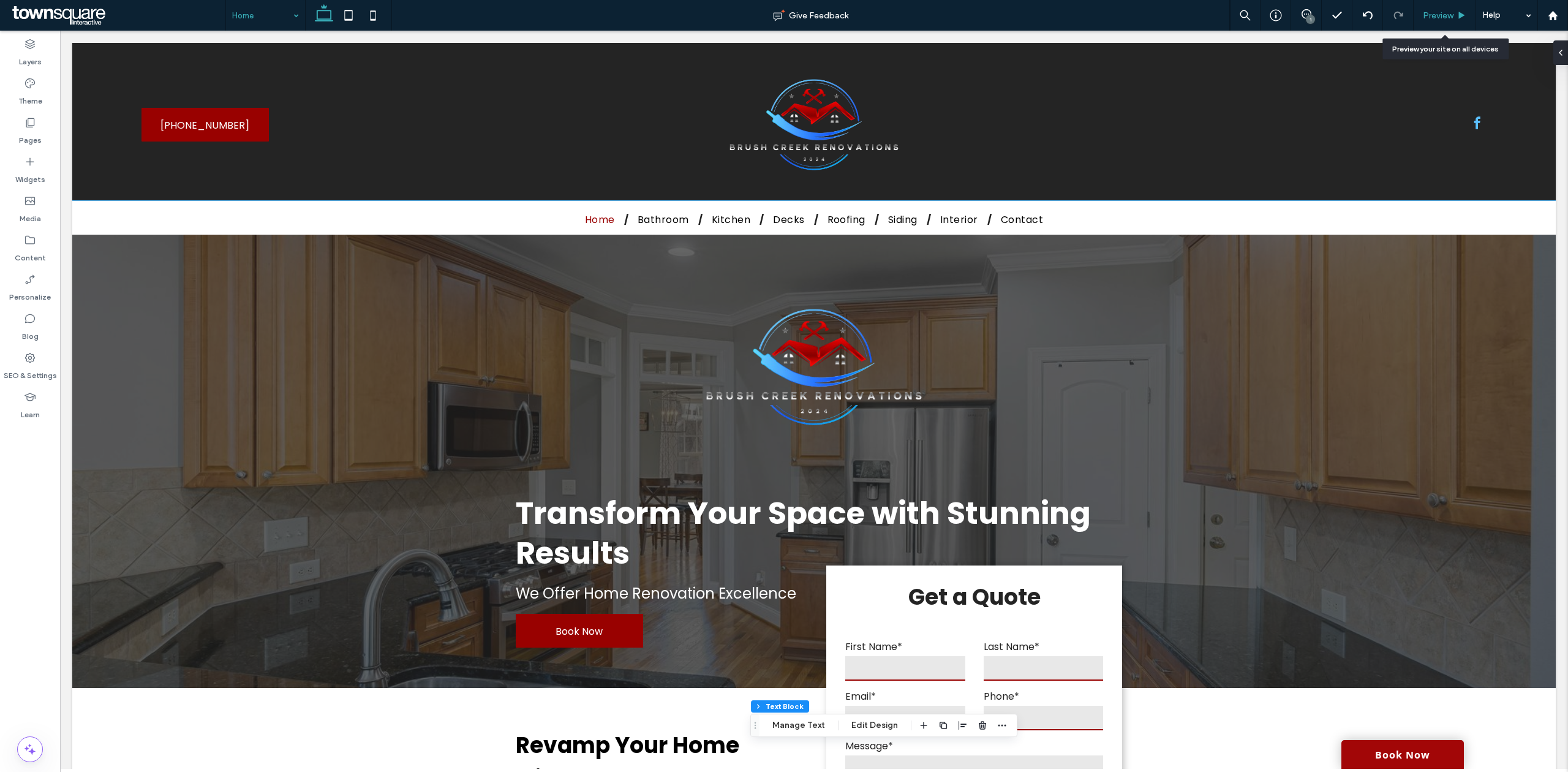
click at [1433, 16] on span "Preview" at bounding box center [1438, 16] width 30 height 11
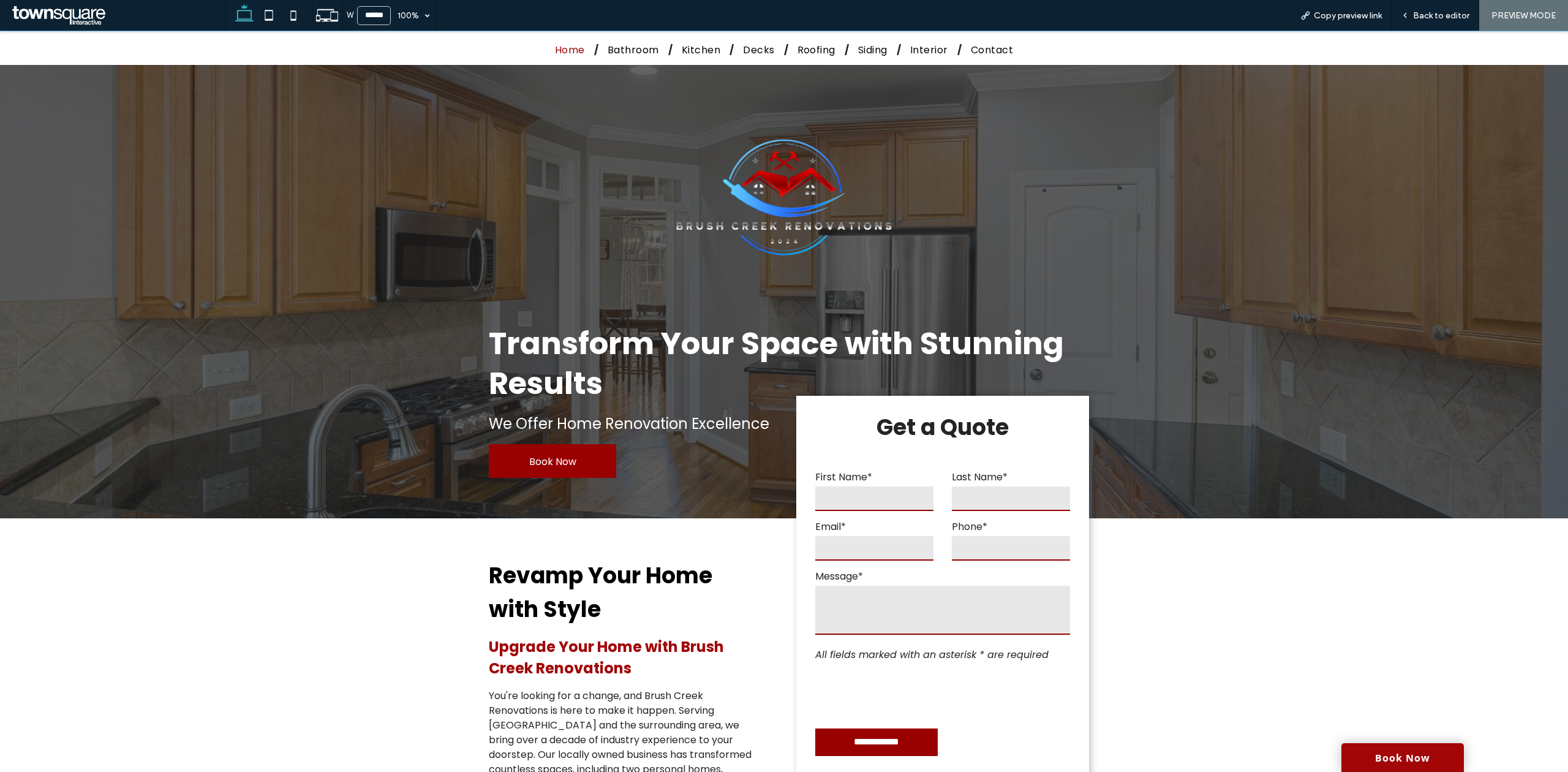
scroll to position [163, 0]
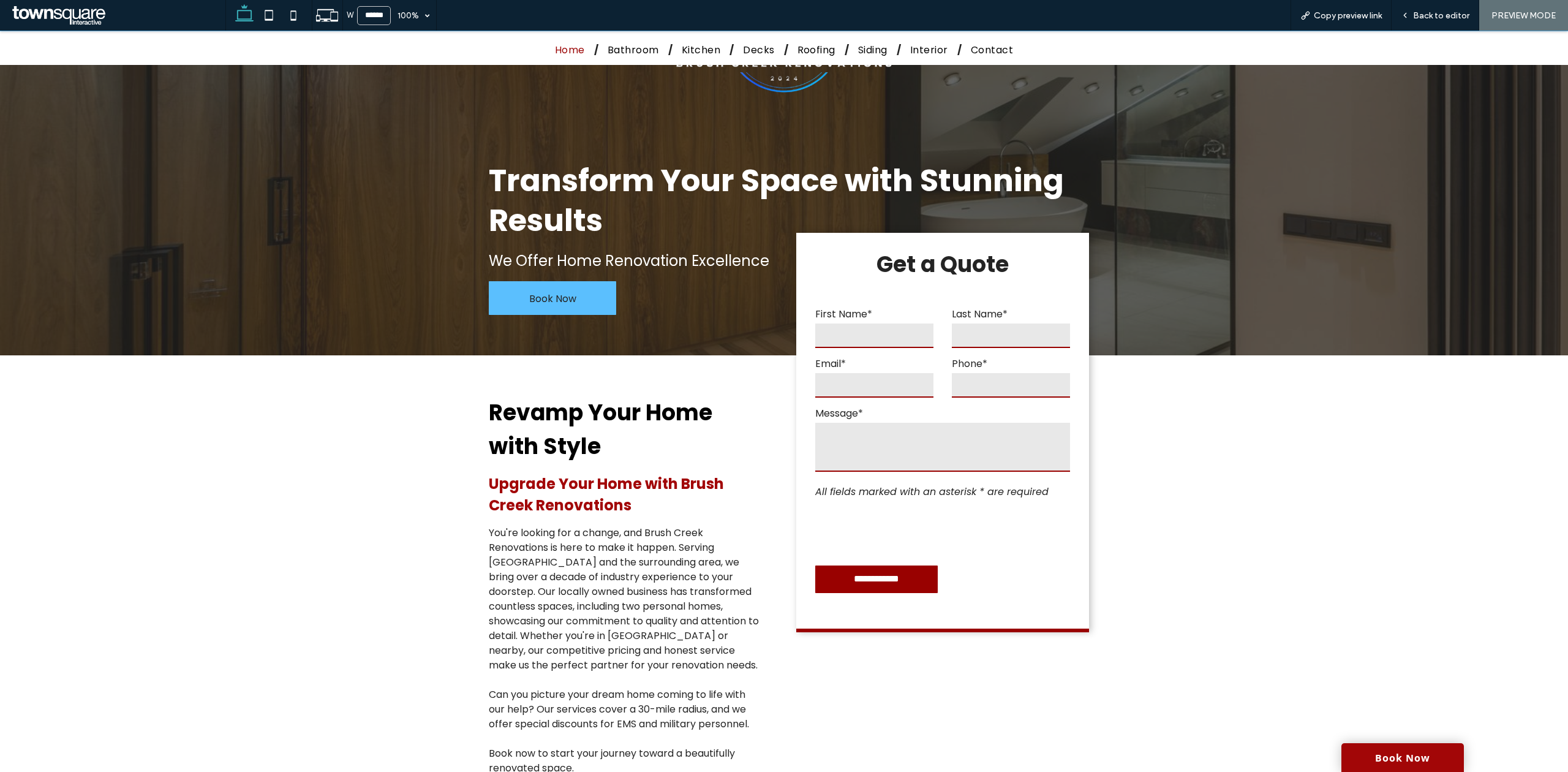
click at [545, 295] on span "Book Now" at bounding box center [552, 298] width 47 height 35
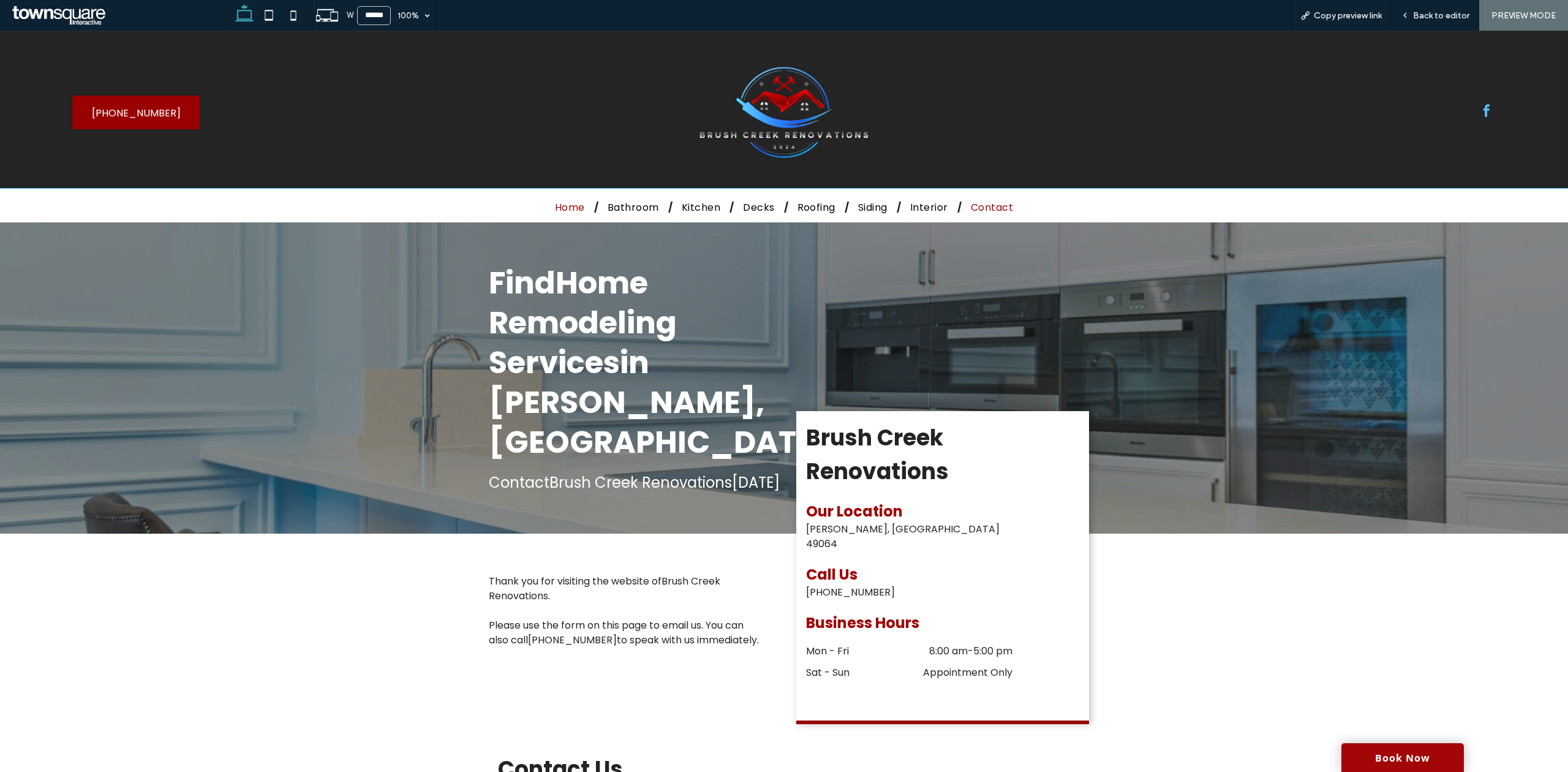
click at [562, 202] on span "Home" at bounding box center [570, 207] width 30 height 15
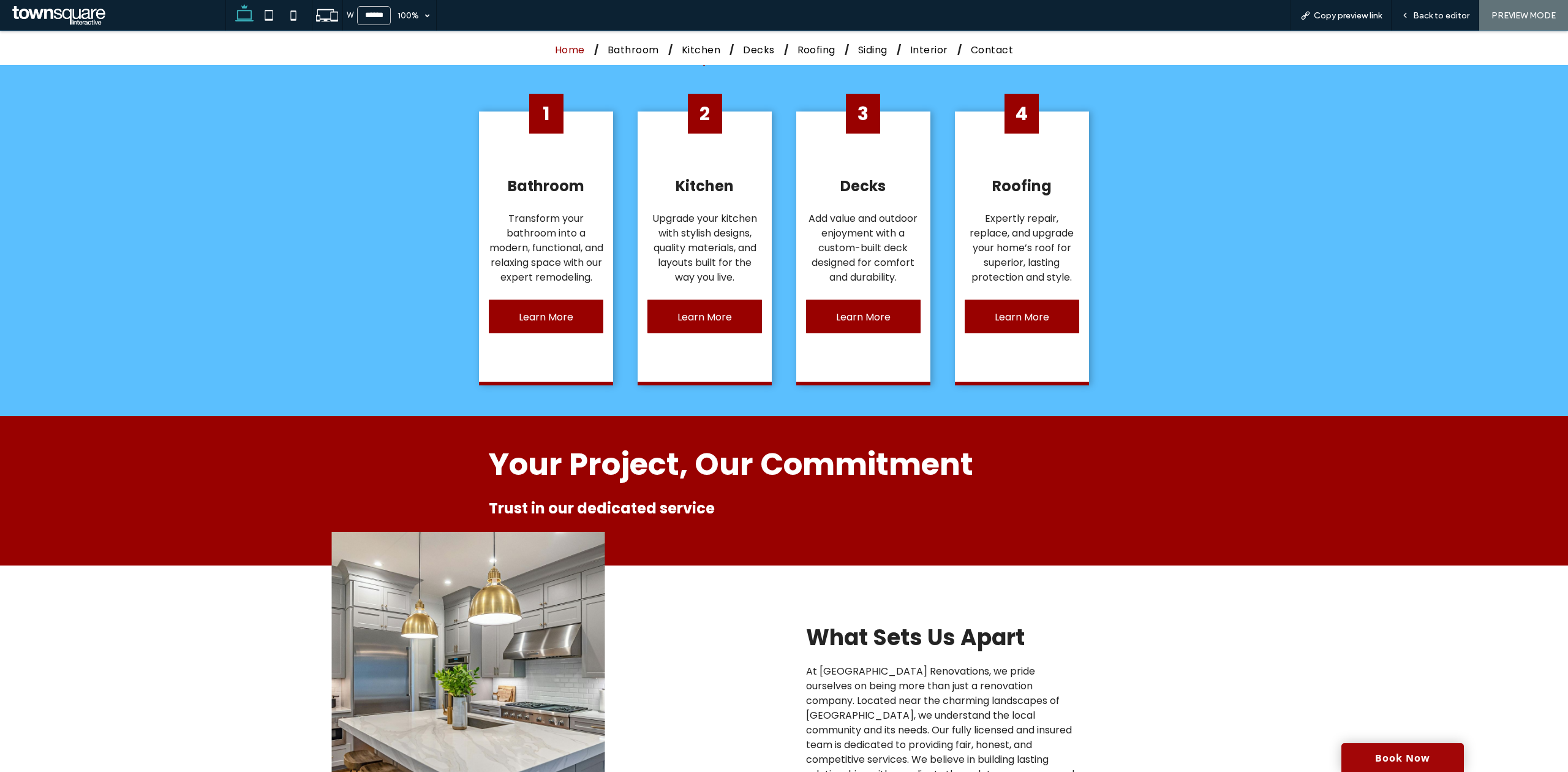
scroll to position [1142, 0]
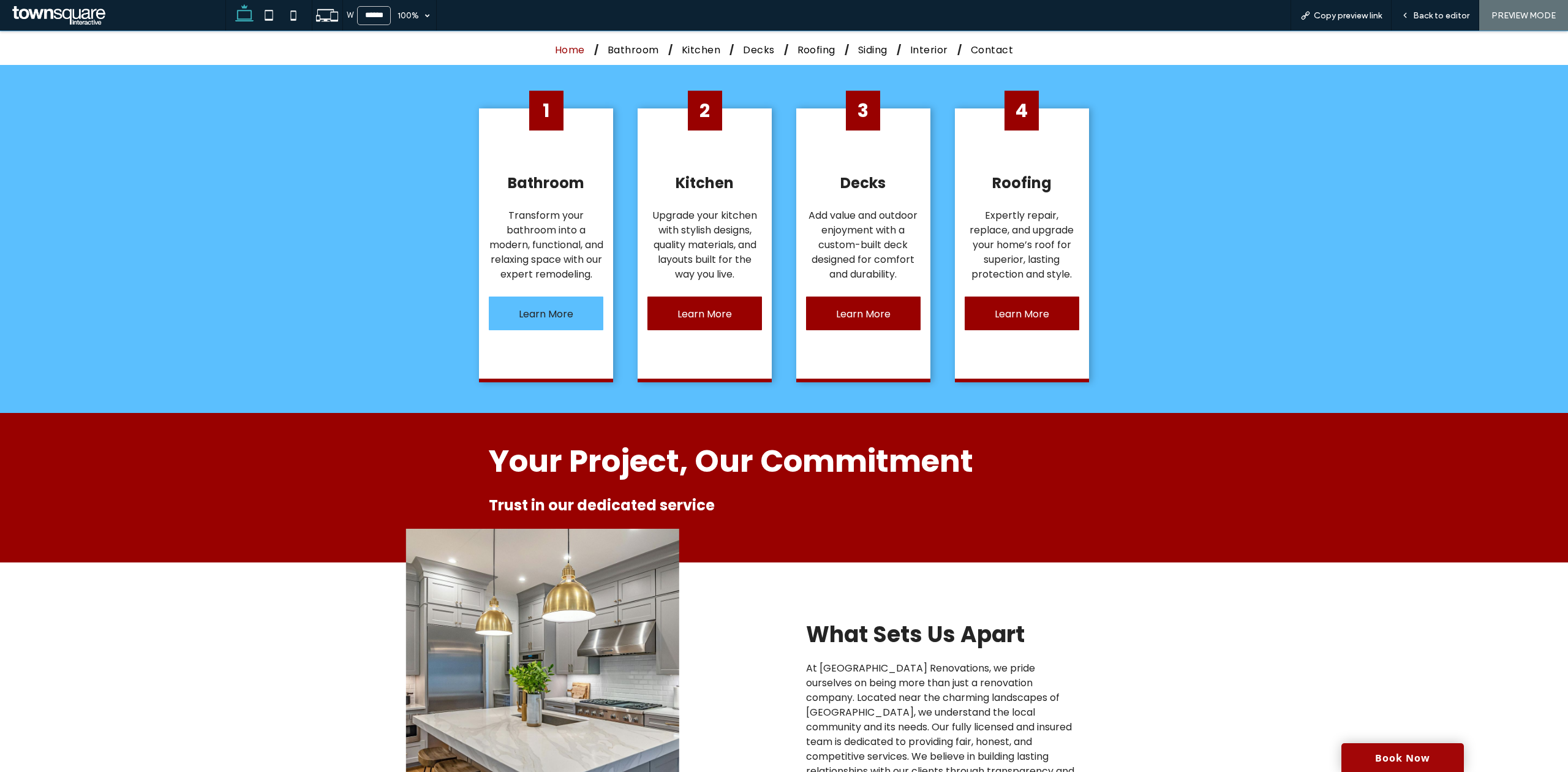
click at [537, 328] on span "Learn More" at bounding box center [545, 313] width 54 height 35
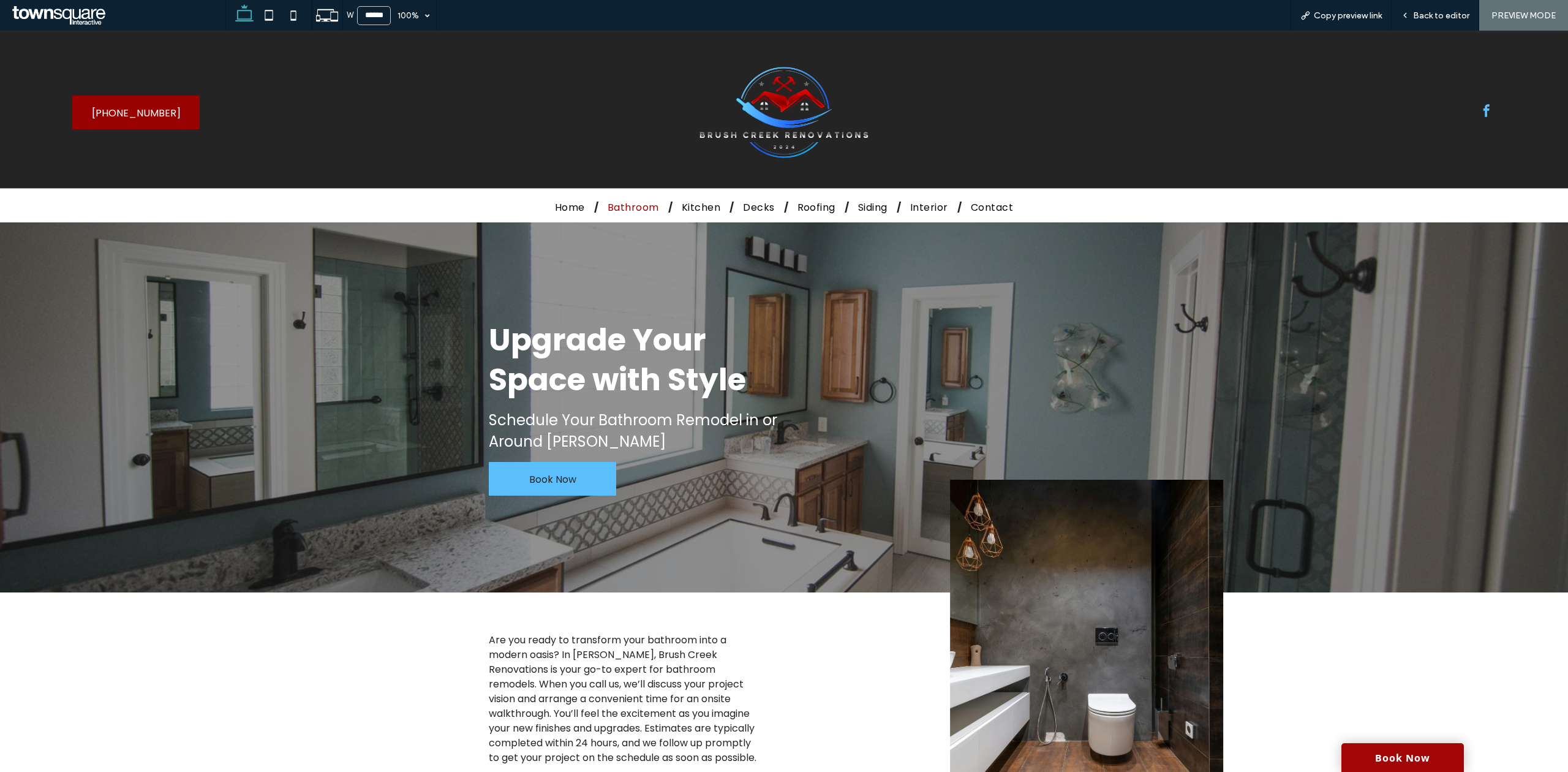
drag, startPoint x: 559, startPoint y: 473, endPoint x: 561, endPoint y: 496, distance: 23.1
click at [559, 473] on span "Book Now" at bounding box center [552, 478] width 47 height 35
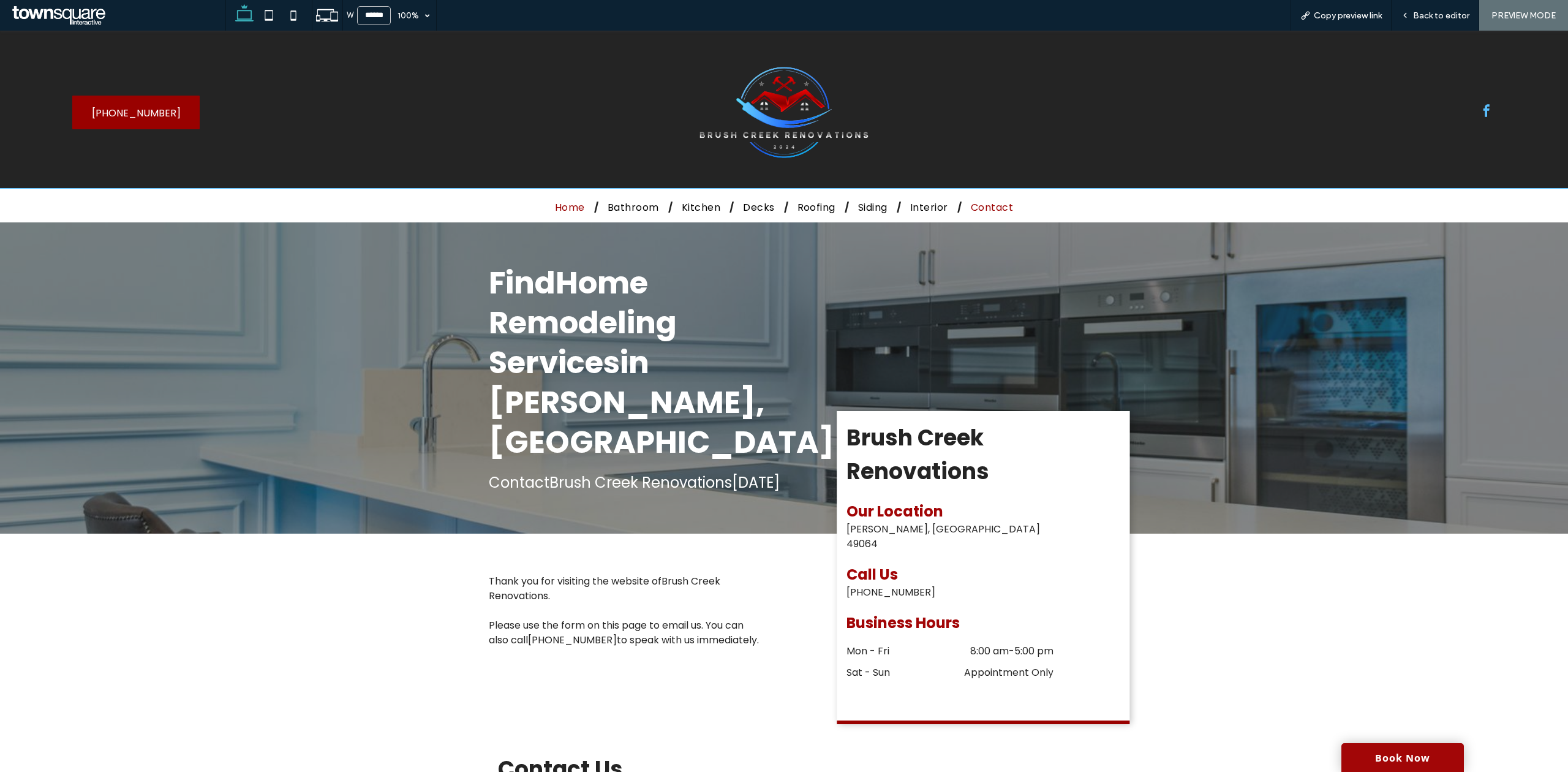
click at [555, 204] on span "Home" at bounding box center [570, 207] width 30 height 15
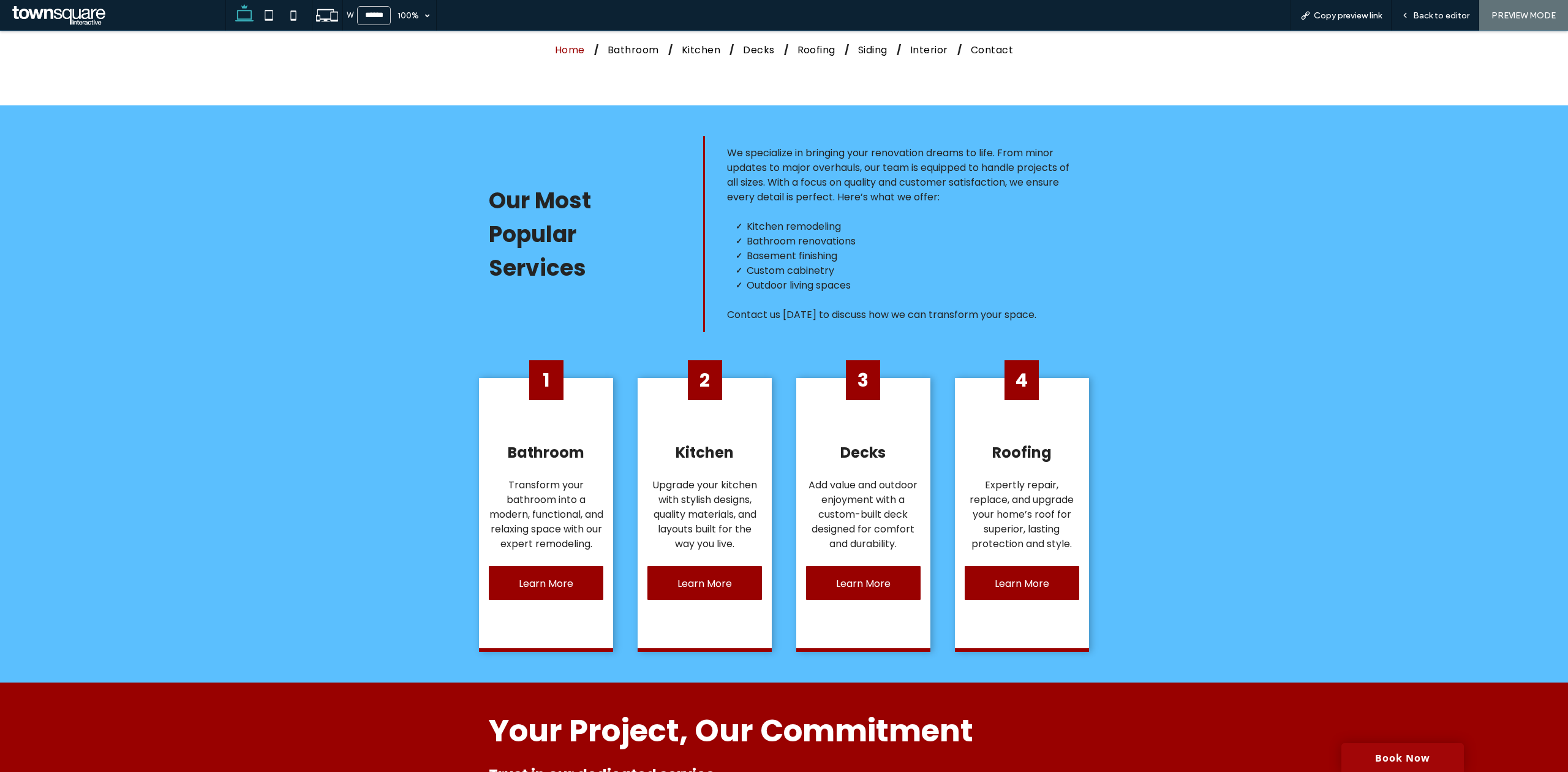
scroll to position [980, 0]
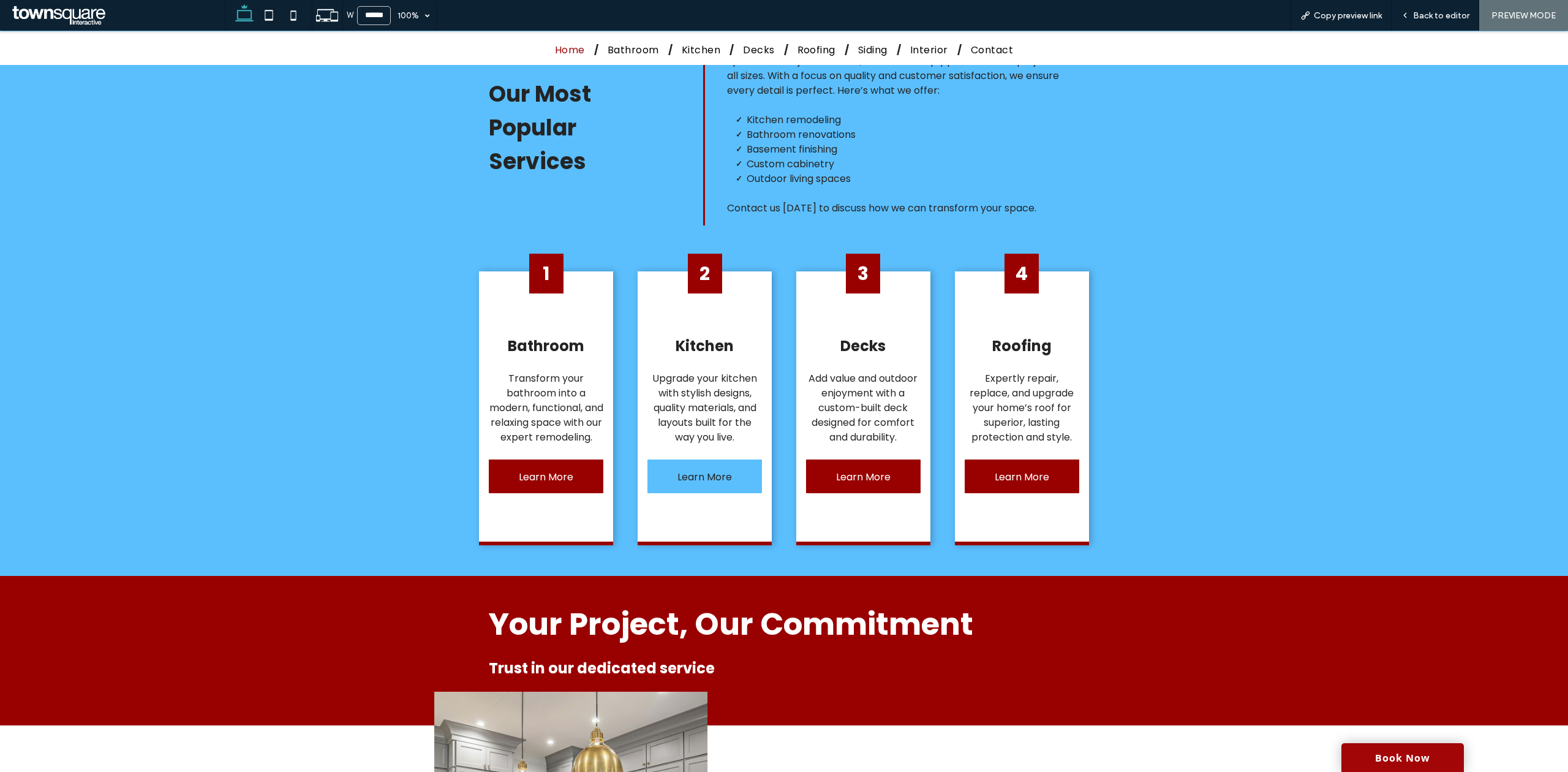
click at [736, 491] on link "Learn More" at bounding box center [704, 477] width 114 height 34
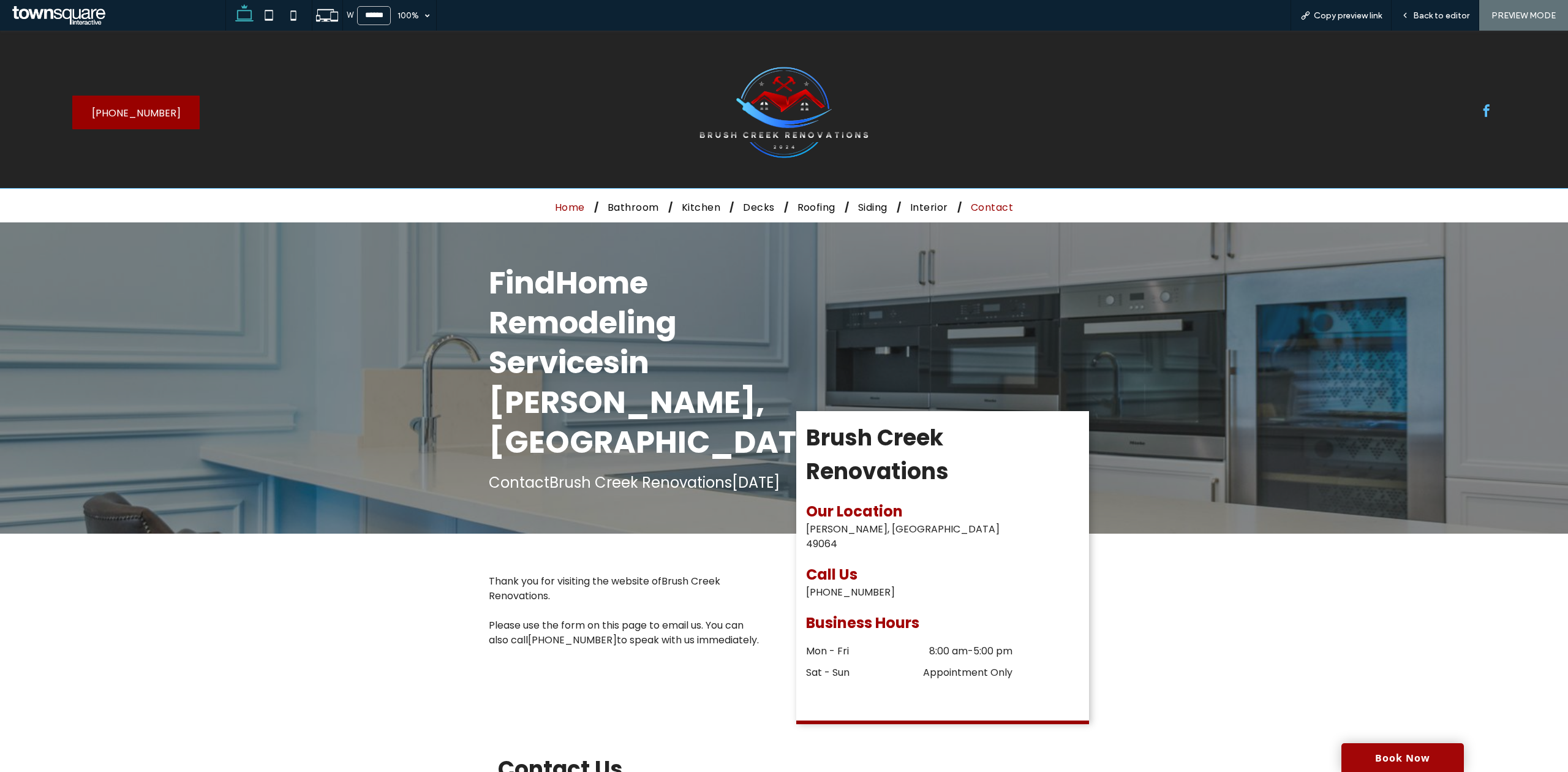
click at [573, 209] on span "Home" at bounding box center [570, 207] width 30 height 15
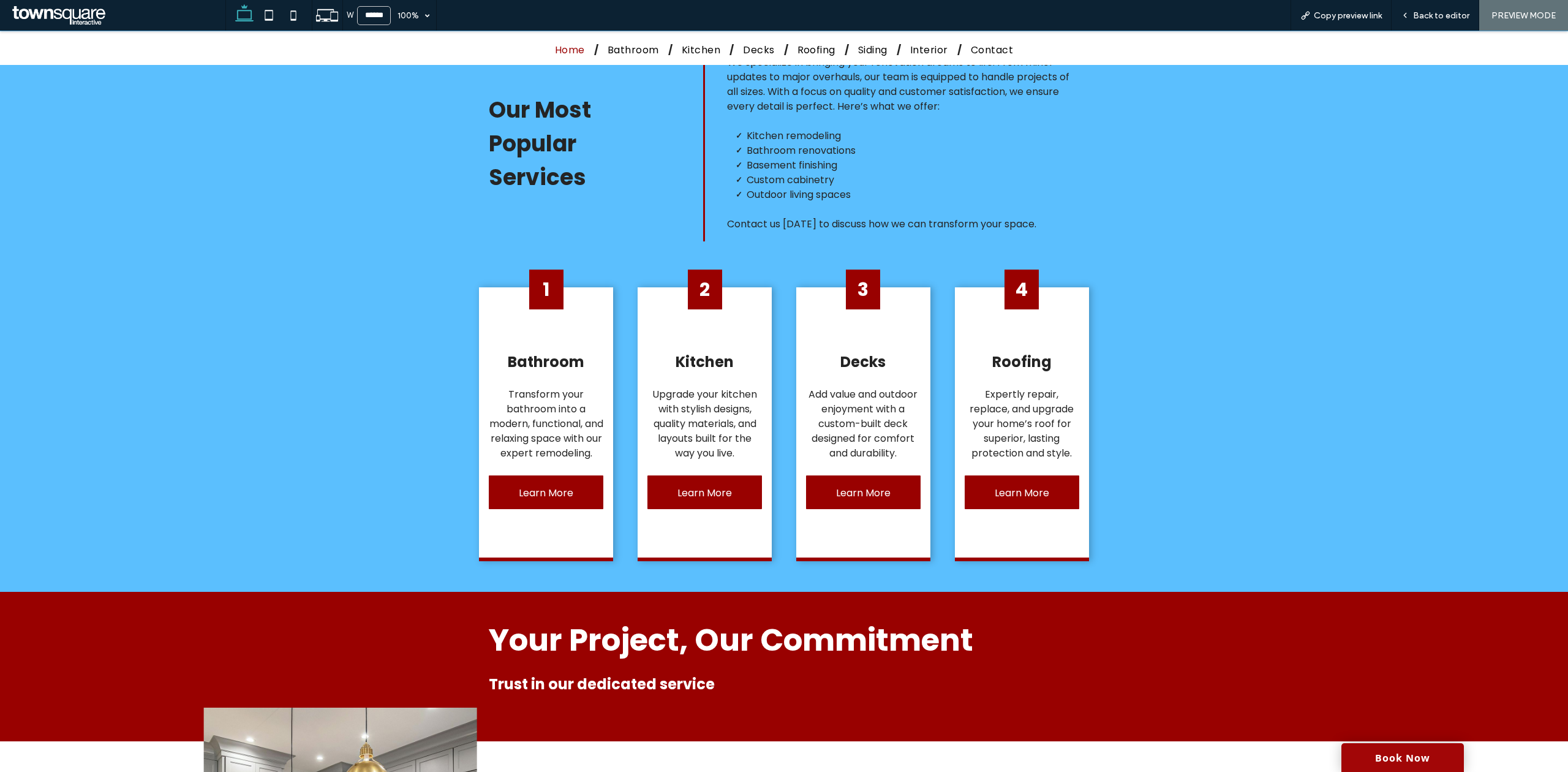
scroll to position [965, 0]
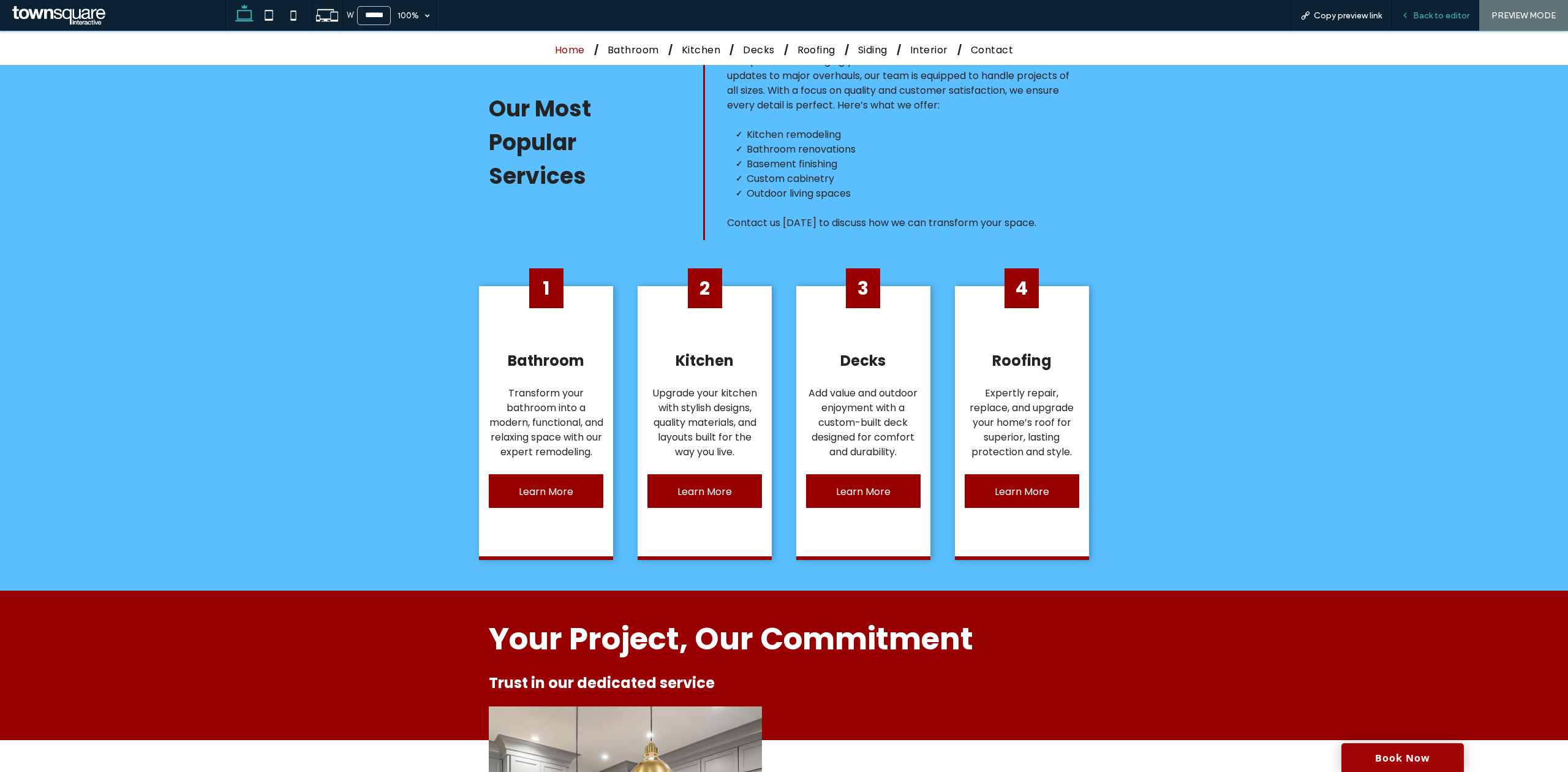
click at [1460, 13] on span "Back to editor" at bounding box center [1440, 16] width 56 height 11
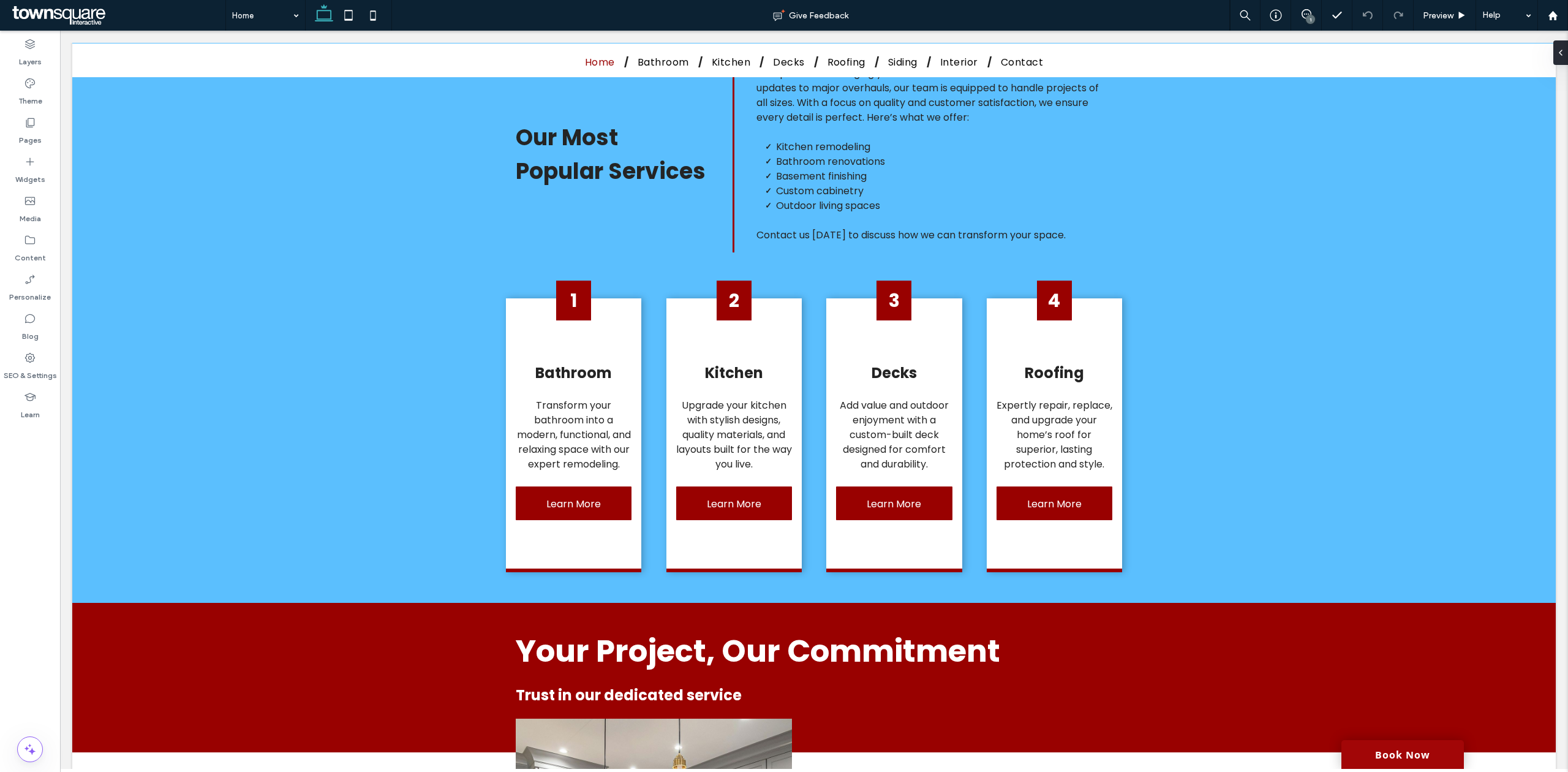
click at [1307, 16] on div "1" at bounding box center [1310, 19] width 9 height 9
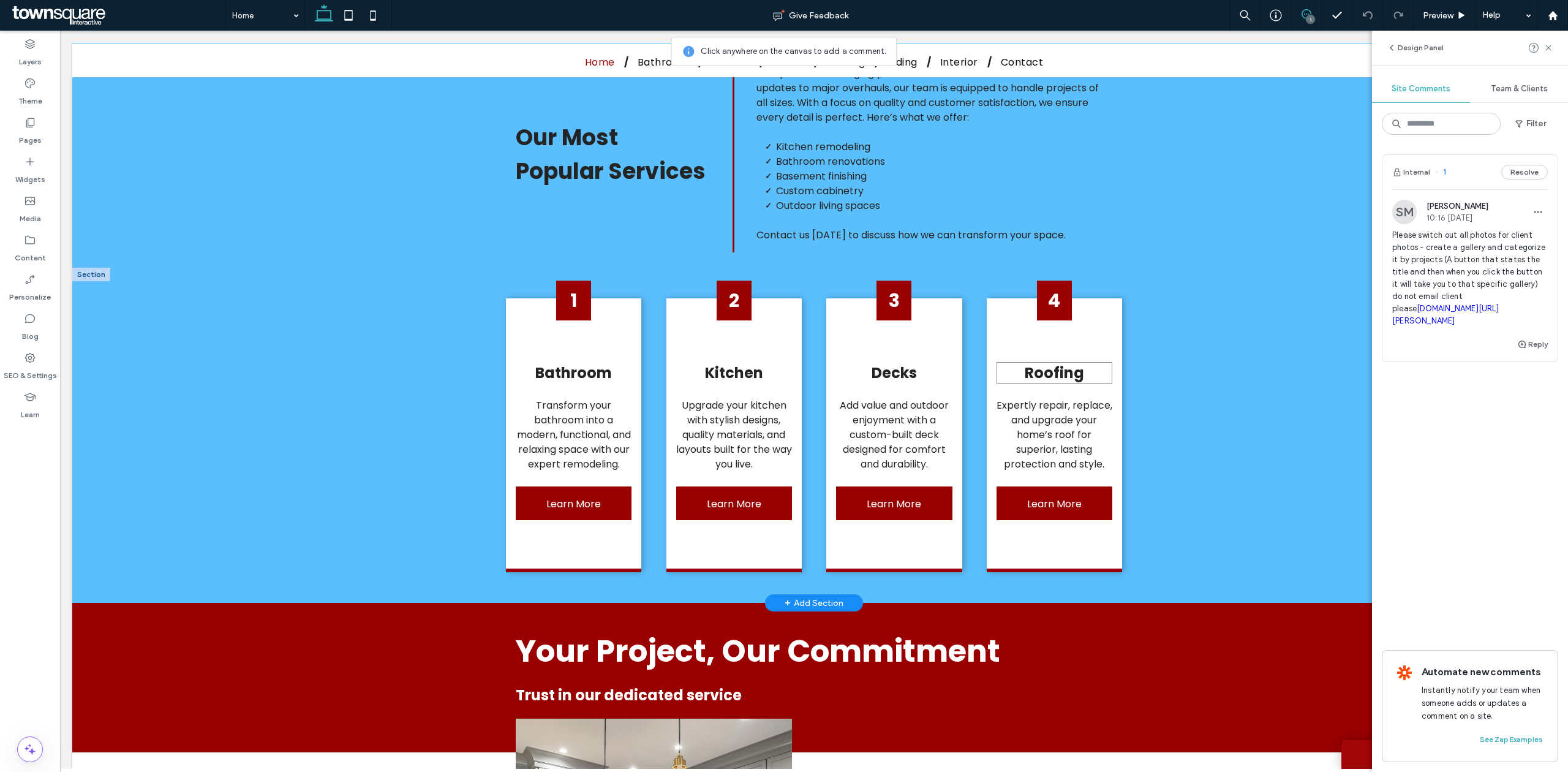
click at [1066, 383] on span "Roofing" at bounding box center [1054, 372] width 60 height 21
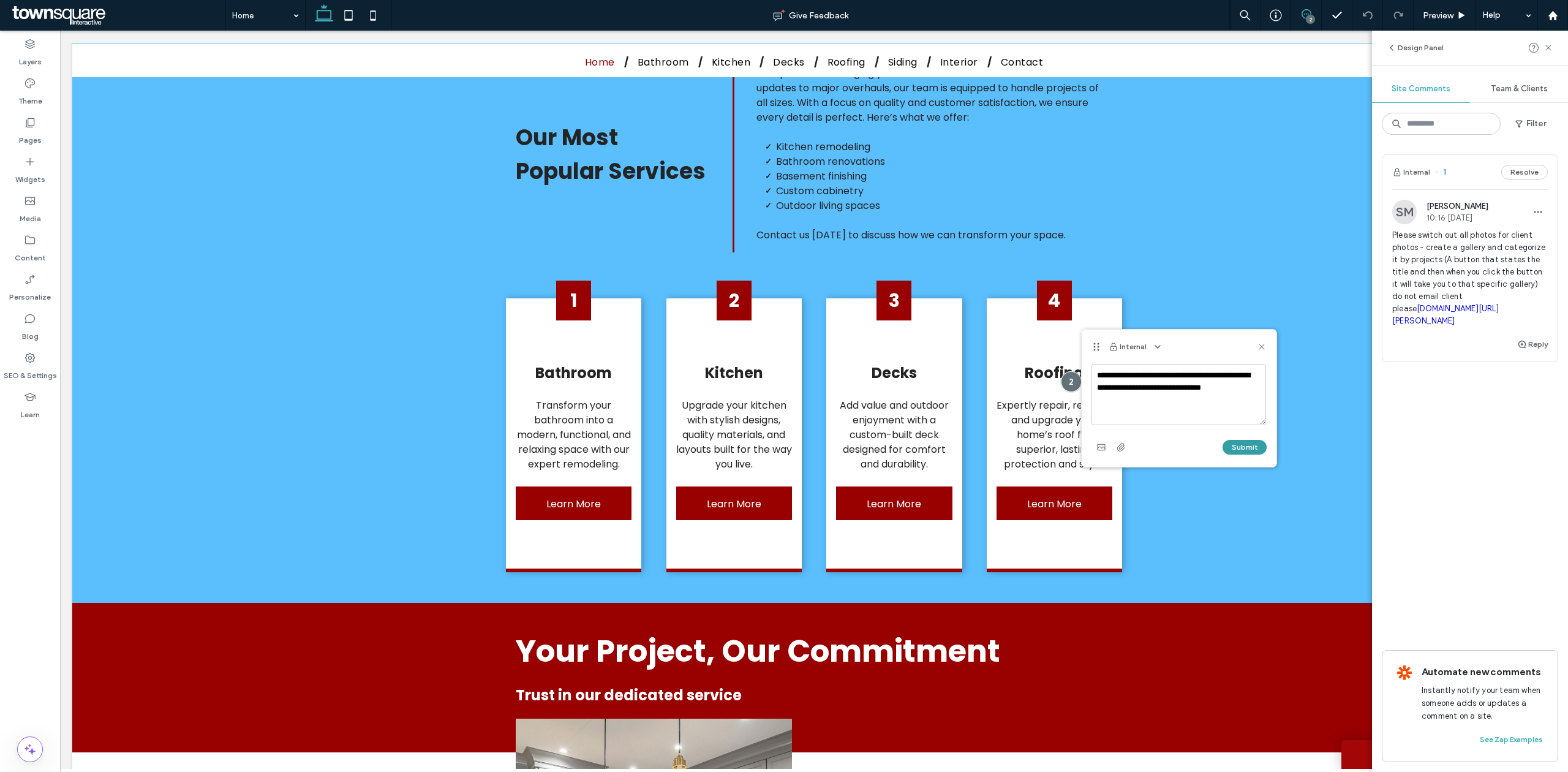
type textarea "**********"
click at [1238, 448] on button "Submit" at bounding box center [1244, 447] width 44 height 14
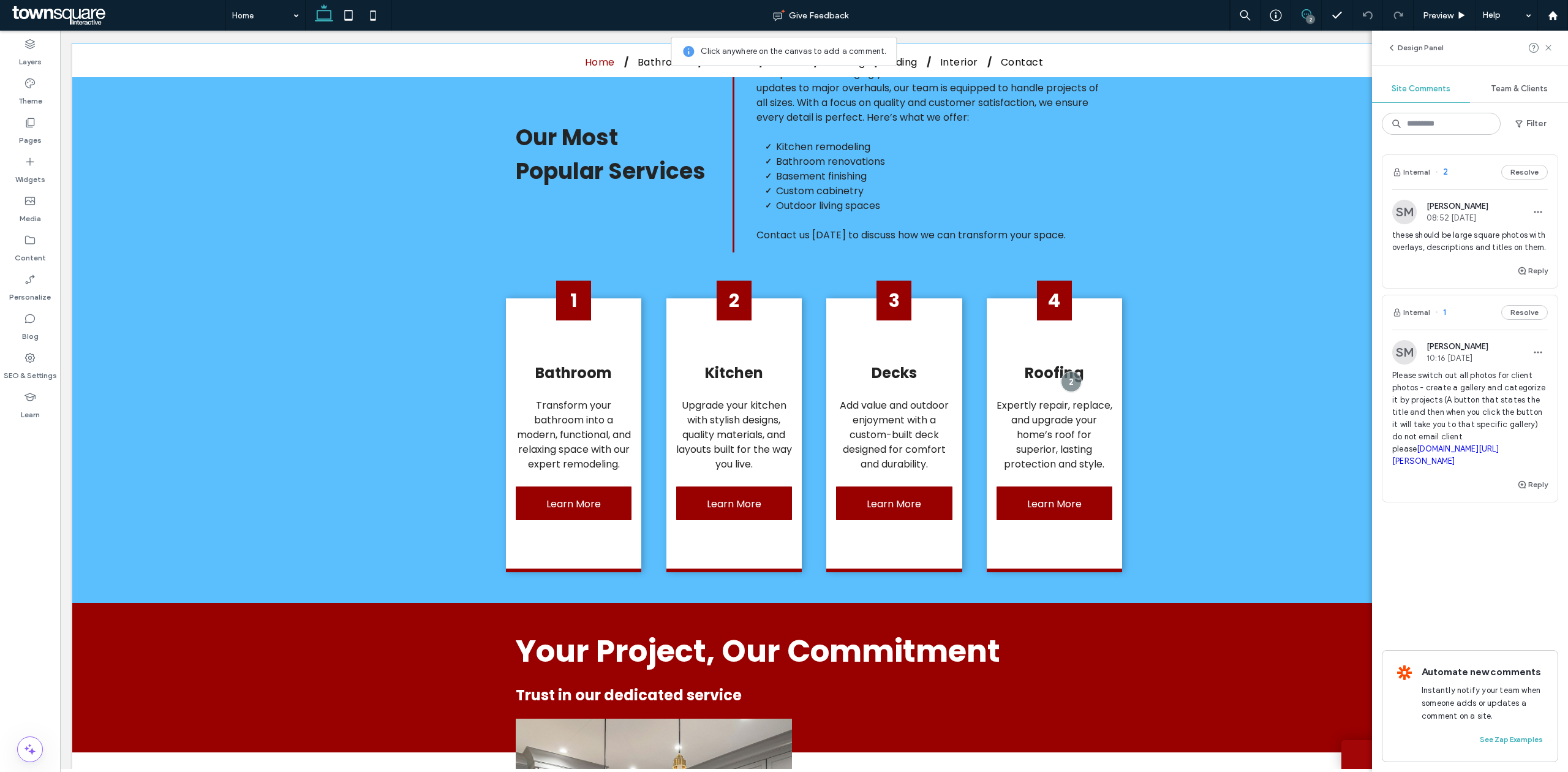
scroll to position [720, 0]
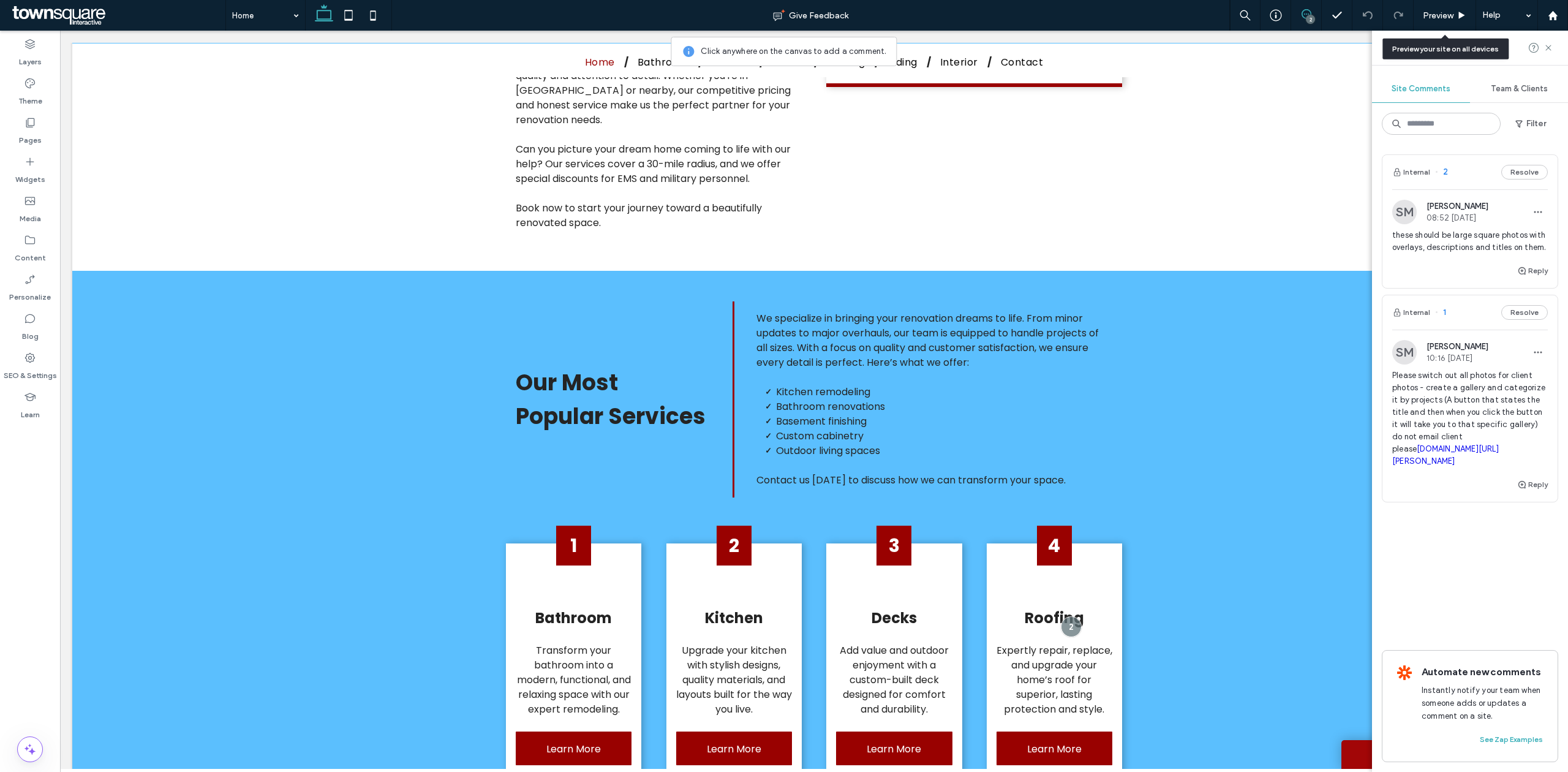
drag, startPoint x: 1468, startPoint y: 17, endPoint x: 1373, endPoint y: 108, distance: 131.6
click at [1467, 16] on div "Preview" at bounding box center [1444, 16] width 62 height 11
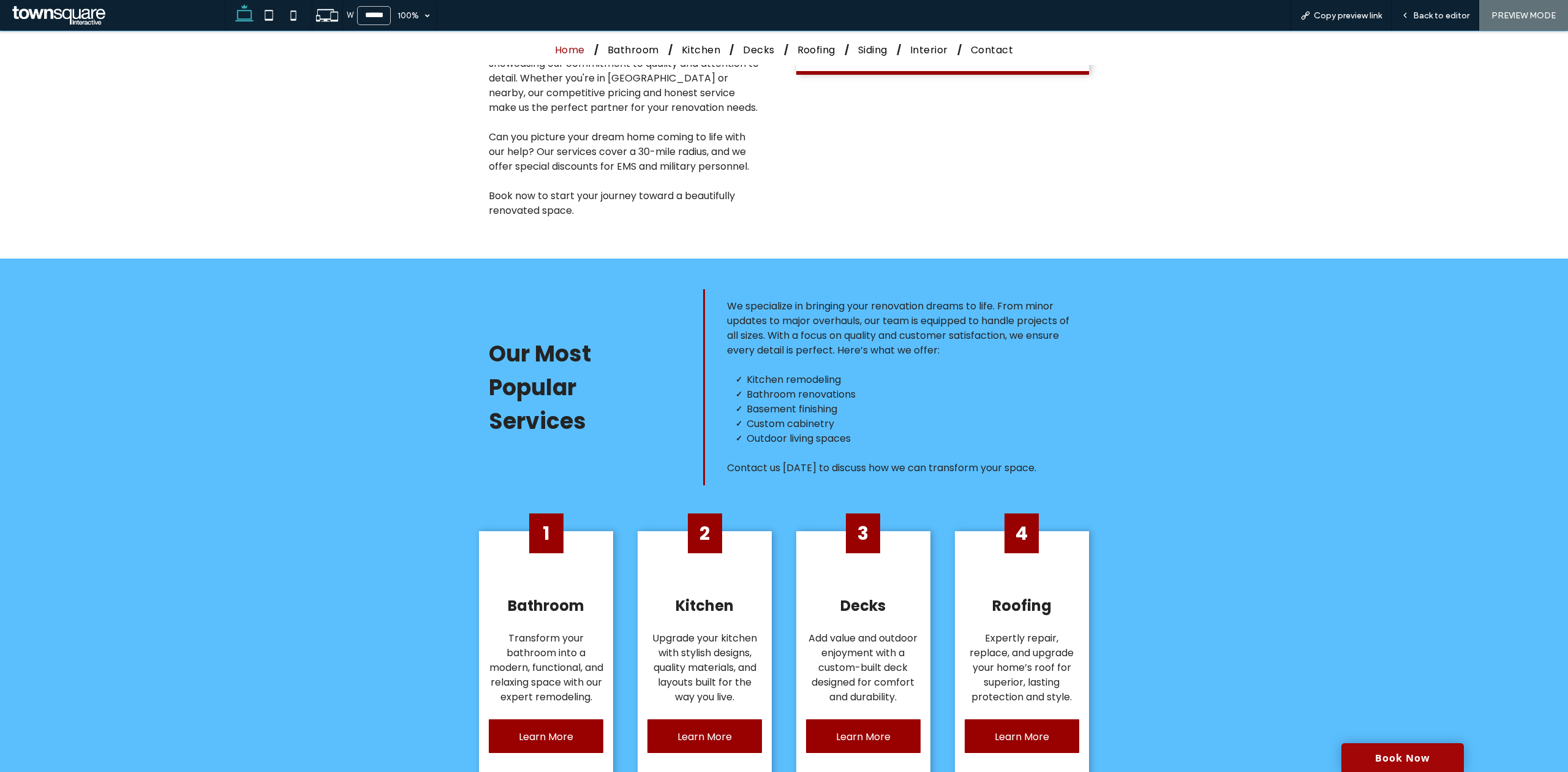
scroll to position [883, 0]
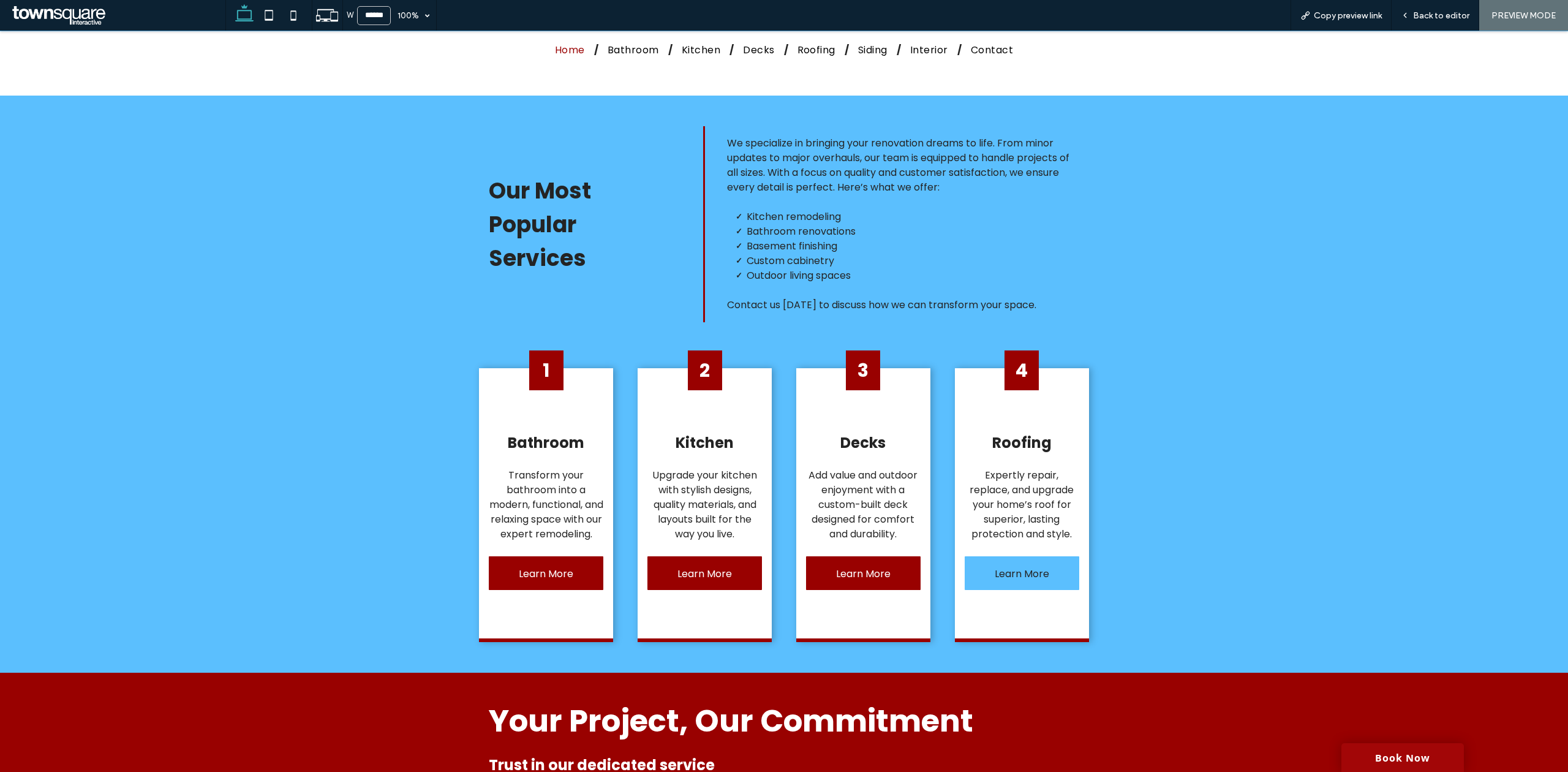
click at [983, 582] on link "Learn More" at bounding box center [1022, 573] width 114 height 34
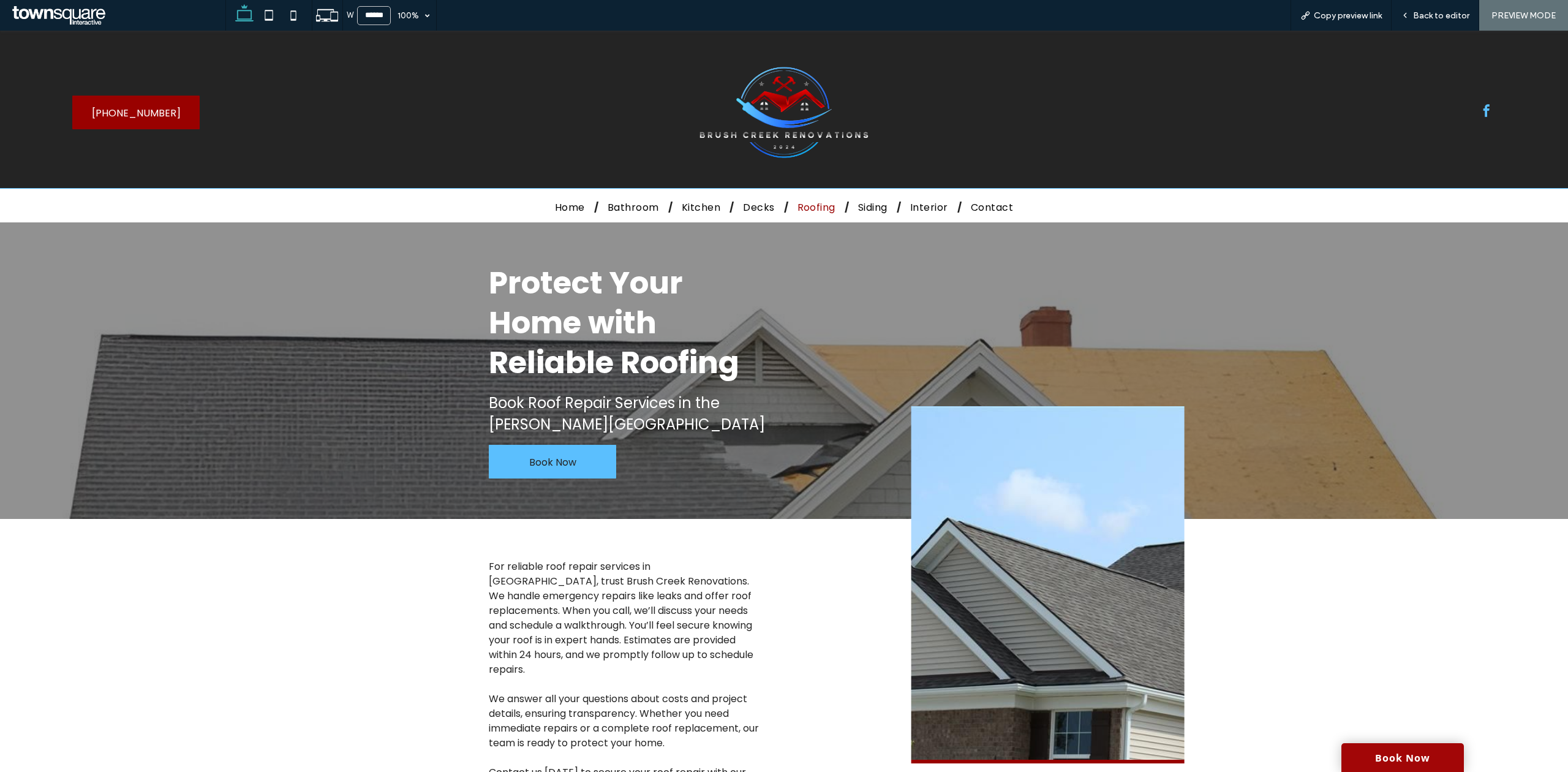
click at [535, 456] on span "Book Now" at bounding box center [552, 461] width 47 height 35
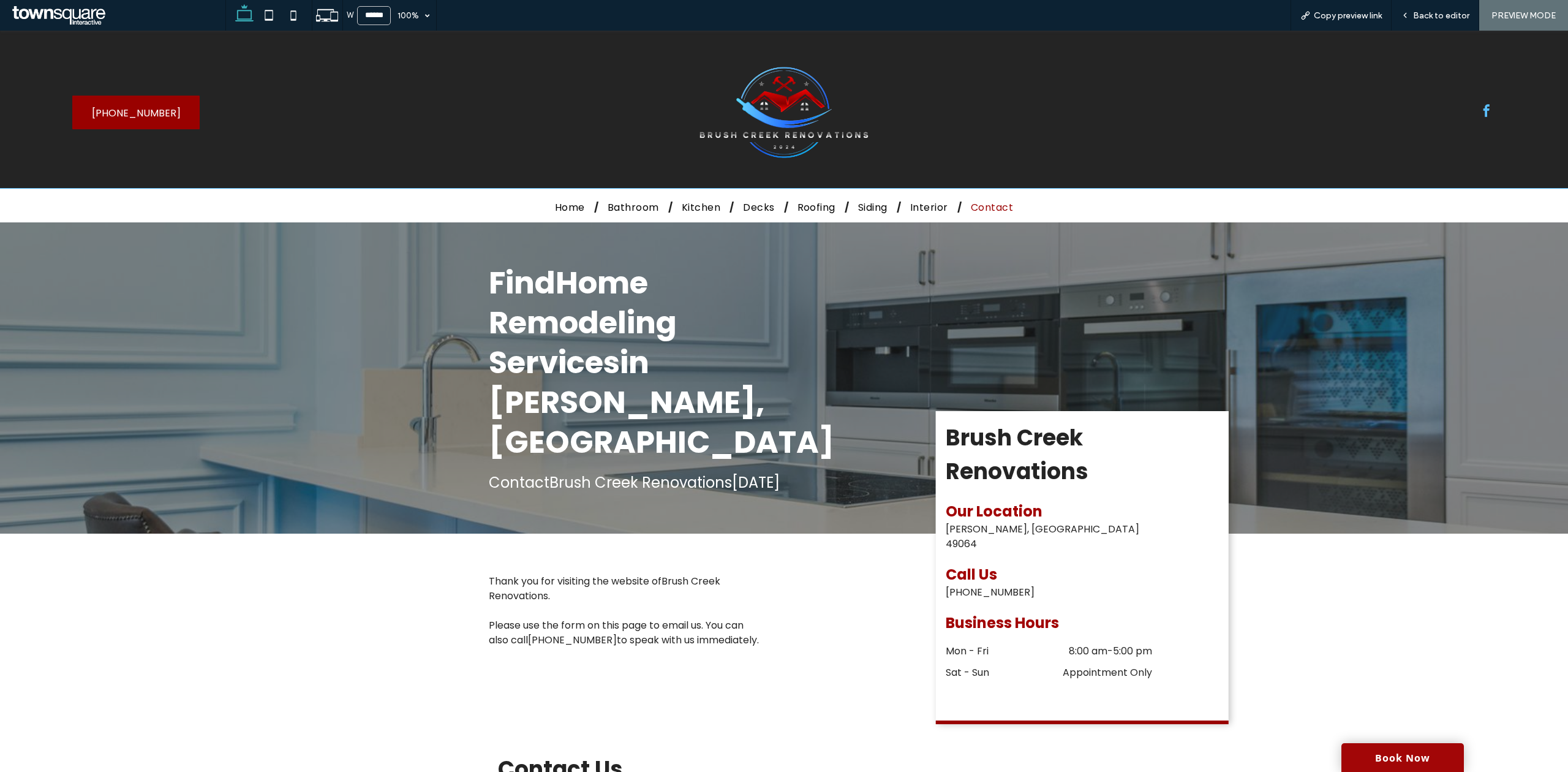
click at [561, 190] on div "Home Bathroom Kitchen Decks Roofing Siding Interior Contact" at bounding box center [784, 205] width 734 height 34
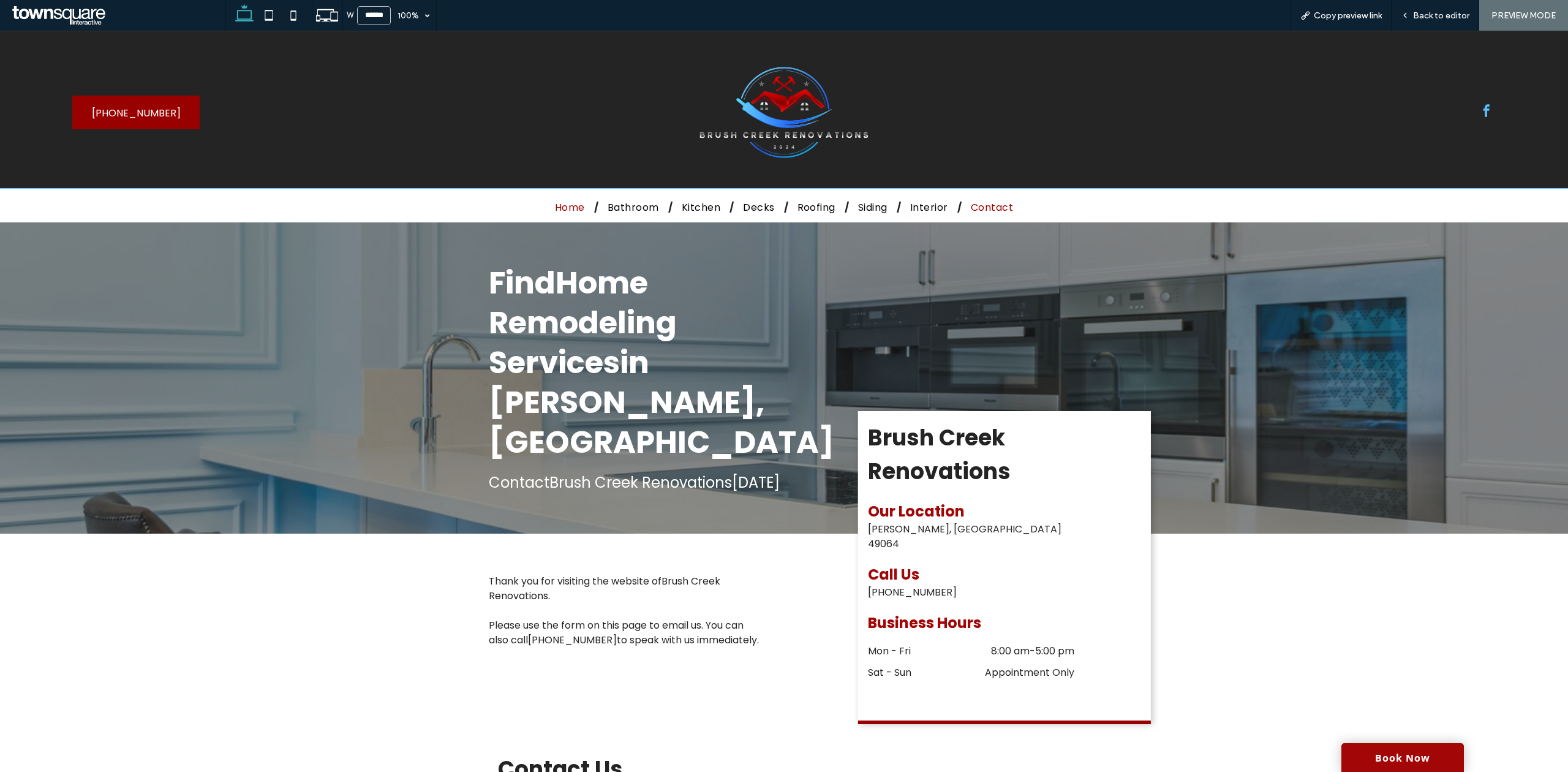
click at [560, 202] on span "Home" at bounding box center [570, 207] width 30 height 15
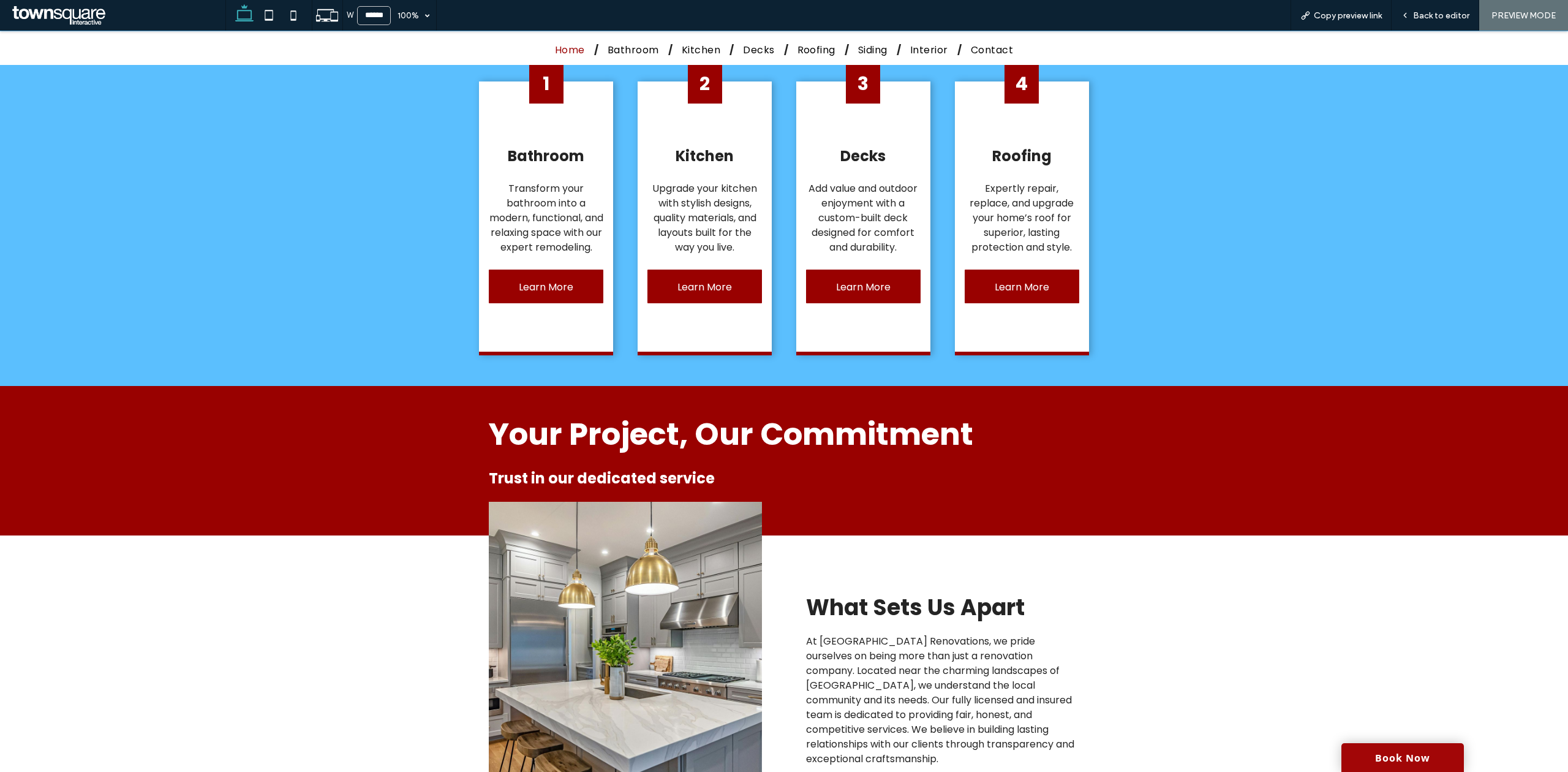
scroll to position [711, 0]
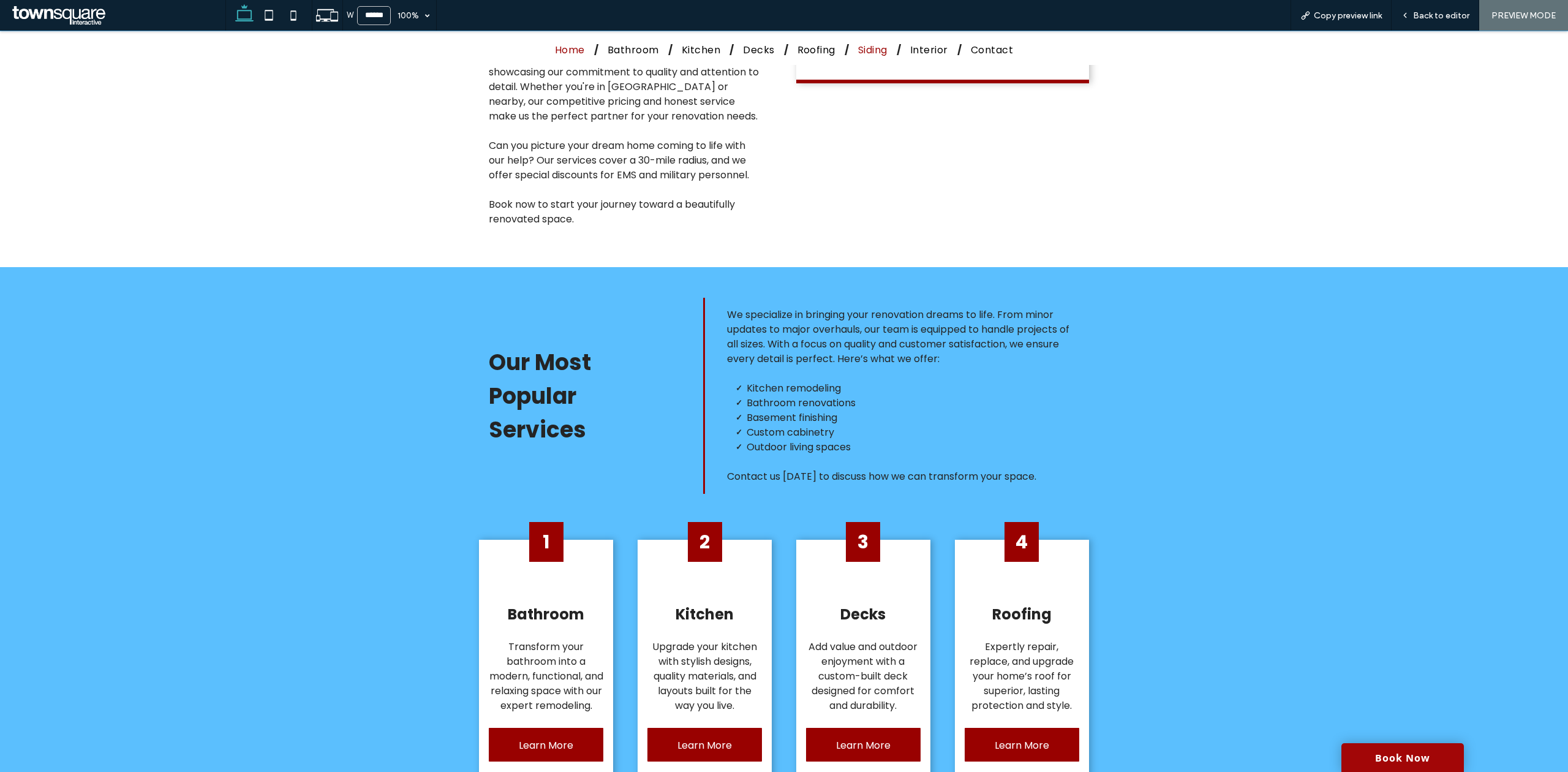
click at [858, 50] on span "Siding" at bounding box center [872, 49] width 29 height 15
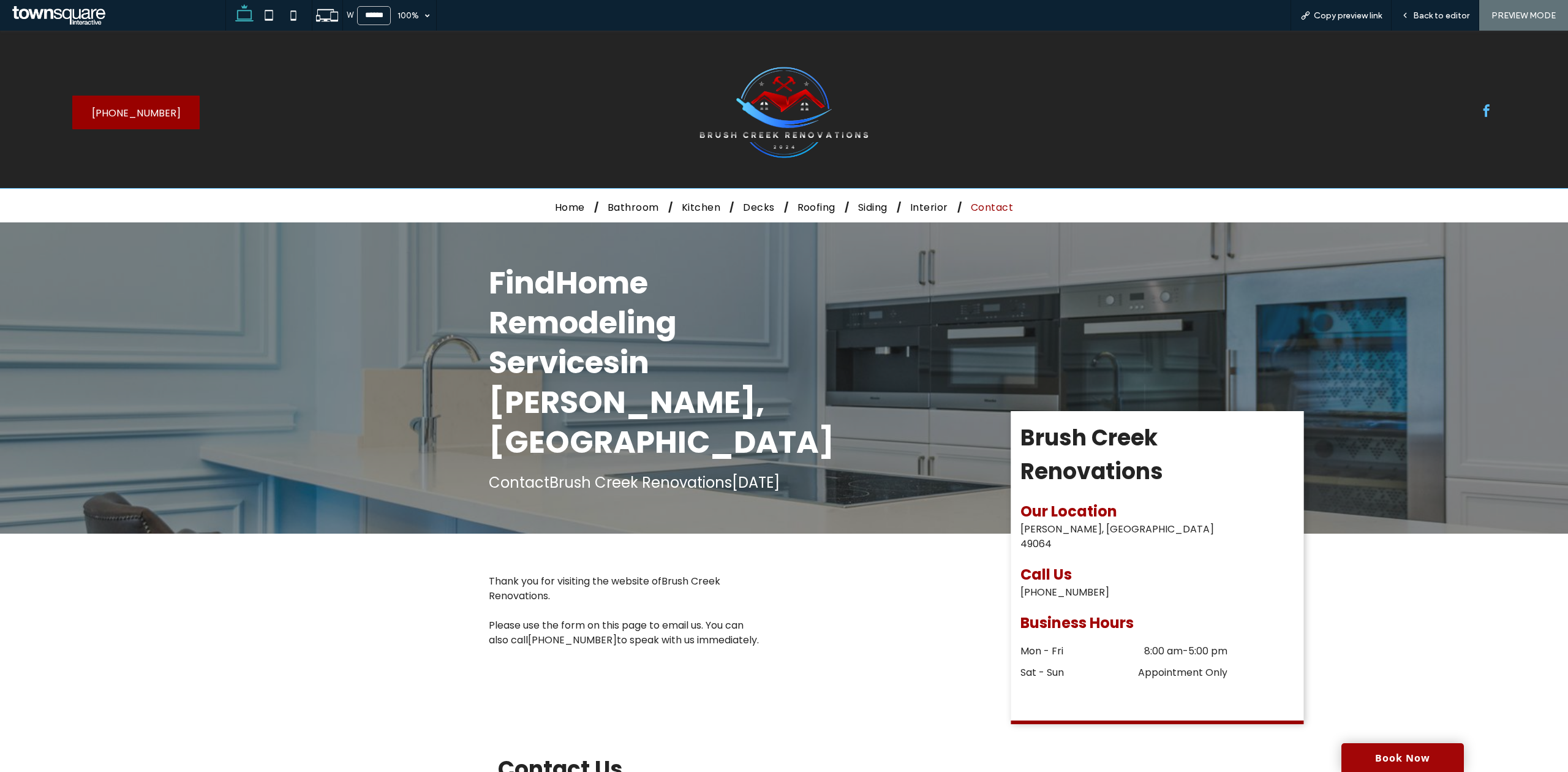
click at [925, 200] on span "Interior" at bounding box center [929, 207] width 38 height 15
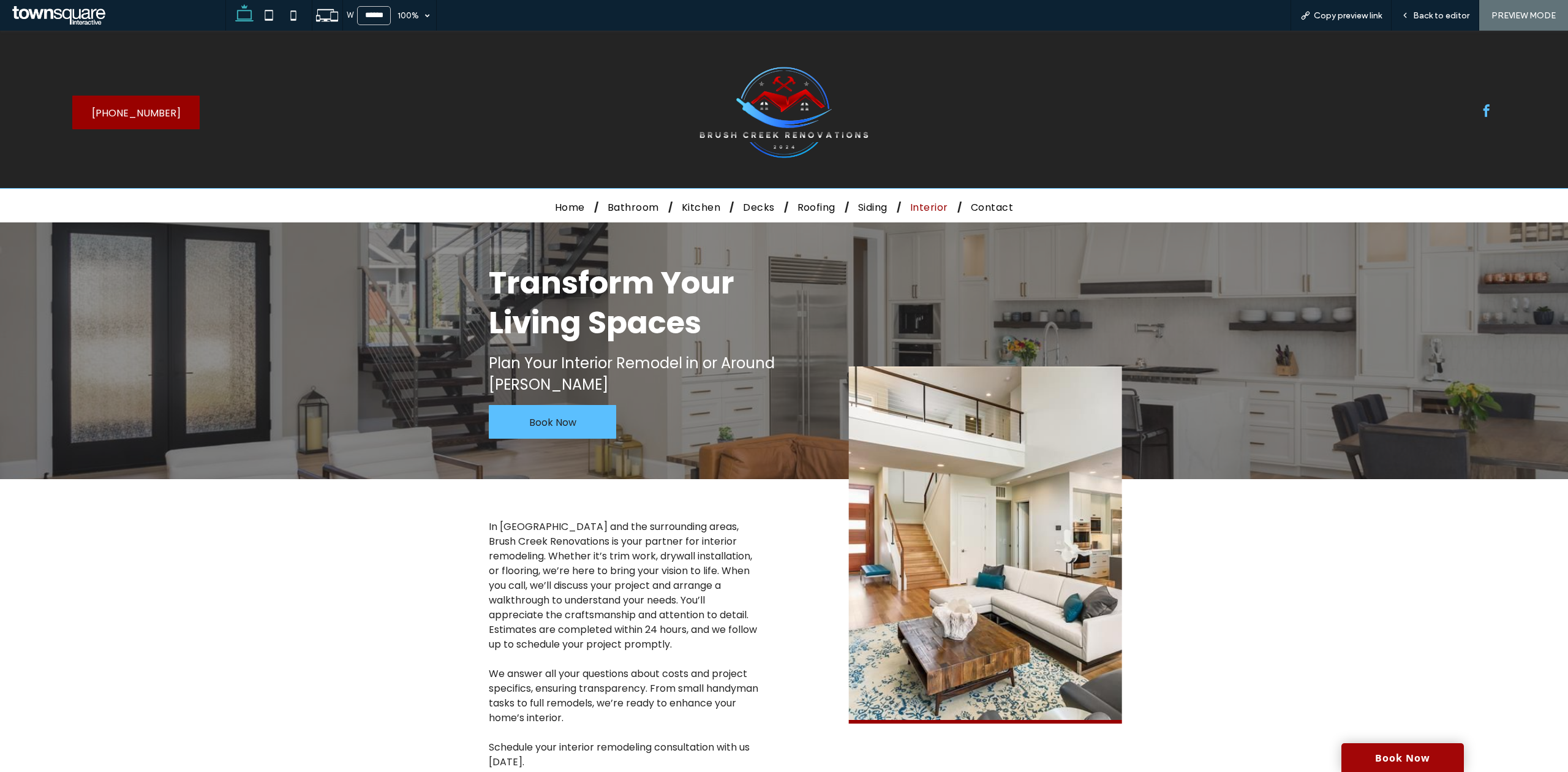
drag, startPoint x: 568, startPoint y: 419, endPoint x: 567, endPoint y: 447, distance: 28.0
click at [568, 419] on span "Book Now" at bounding box center [552, 422] width 47 height 35
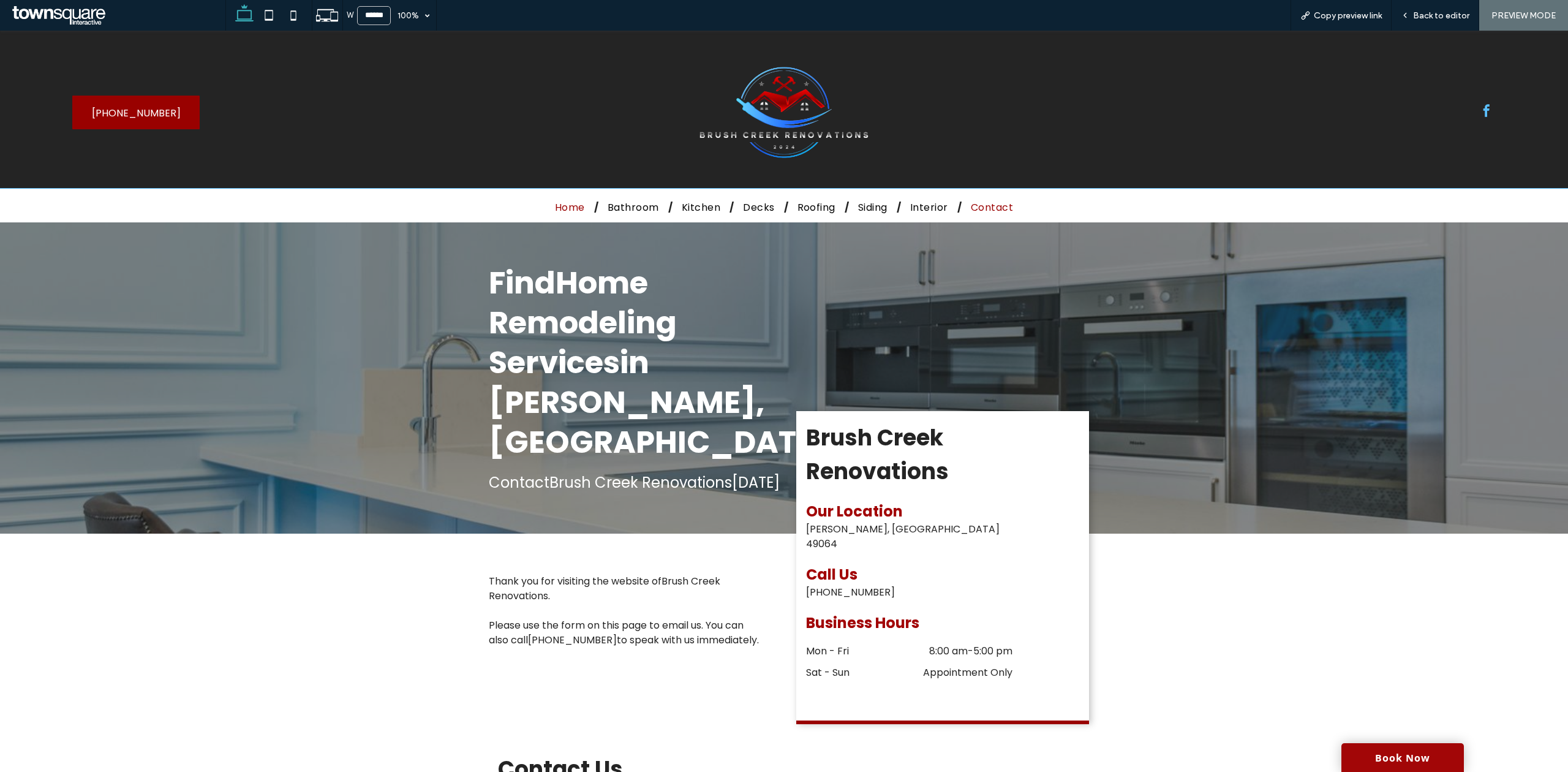
click at [579, 209] on link "Home" at bounding box center [569, 207] width 48 height 15
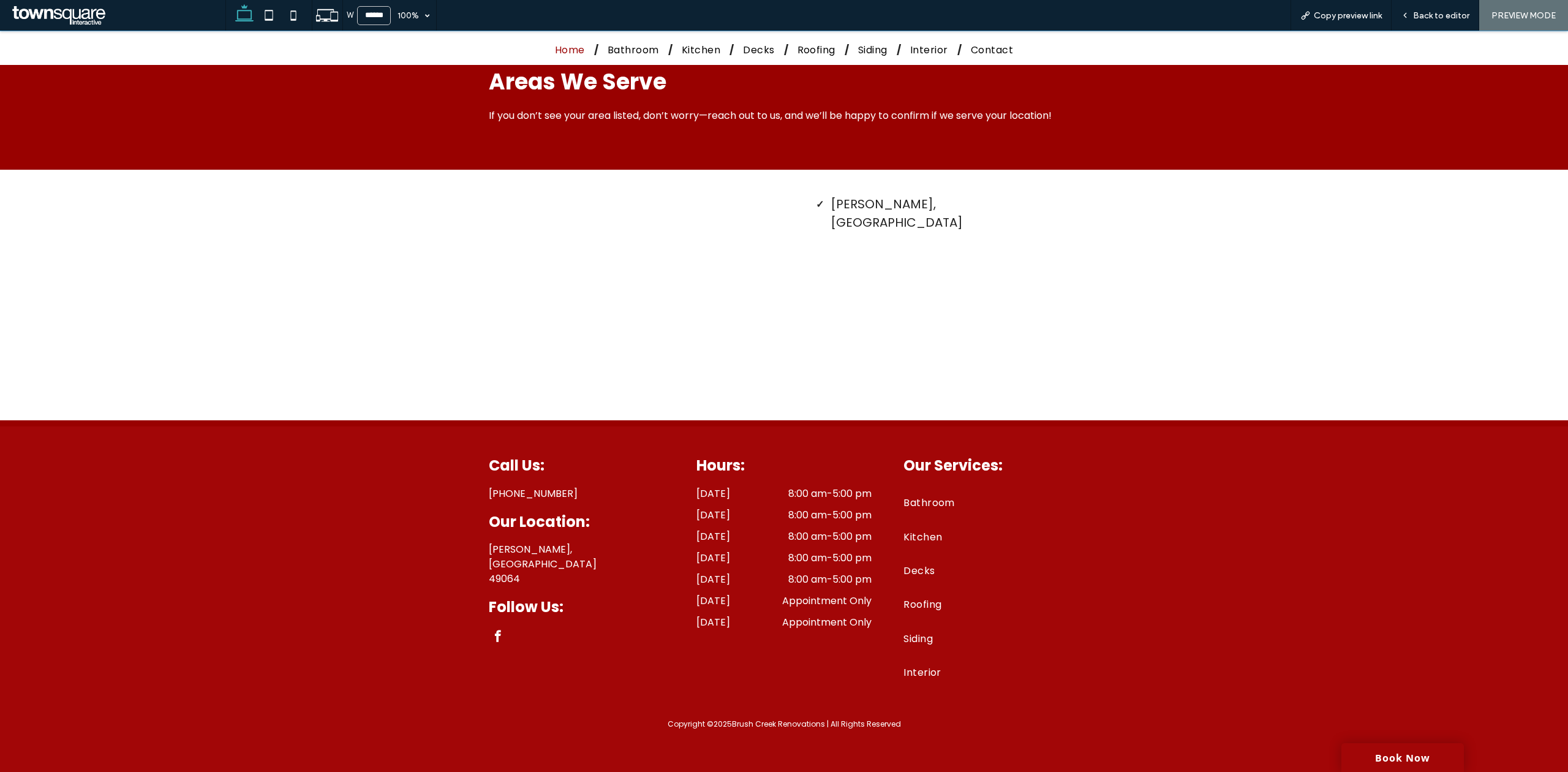
scroll to position [2019, 0]
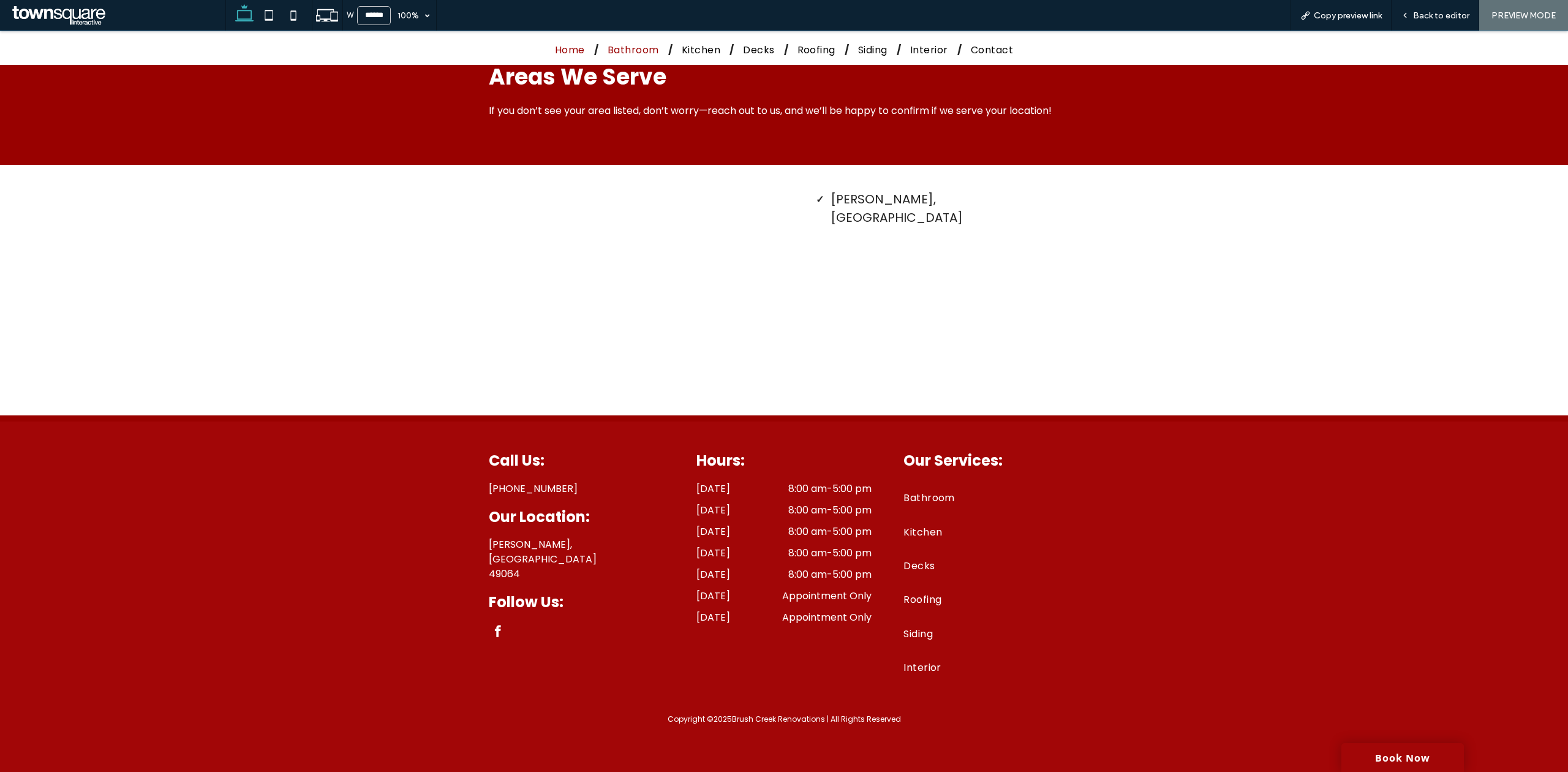
click at [632, 50] on span "Bathroom" at bounding box center [634, 49] width 52 height 15
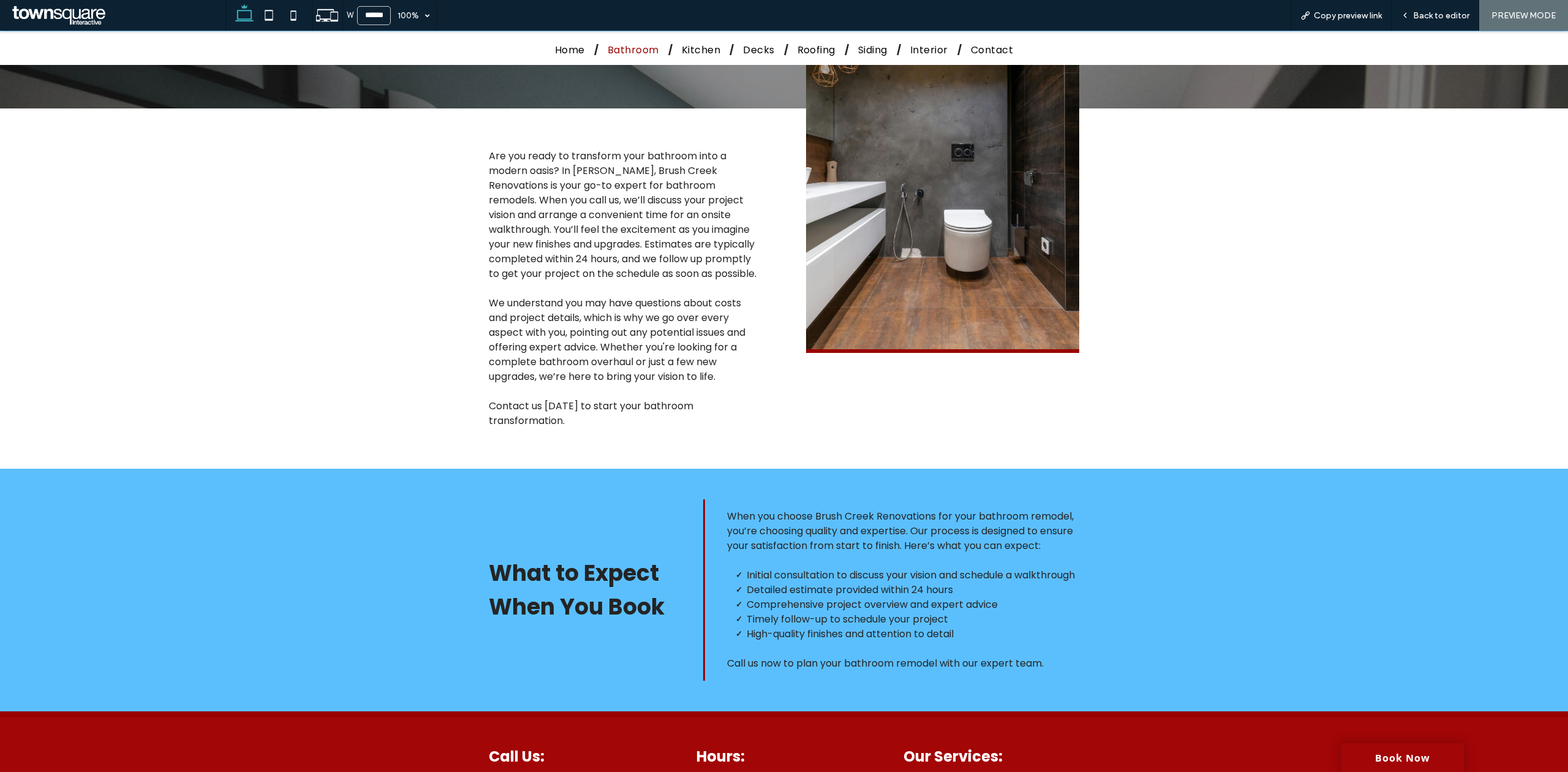
scroll to position [408, 0]
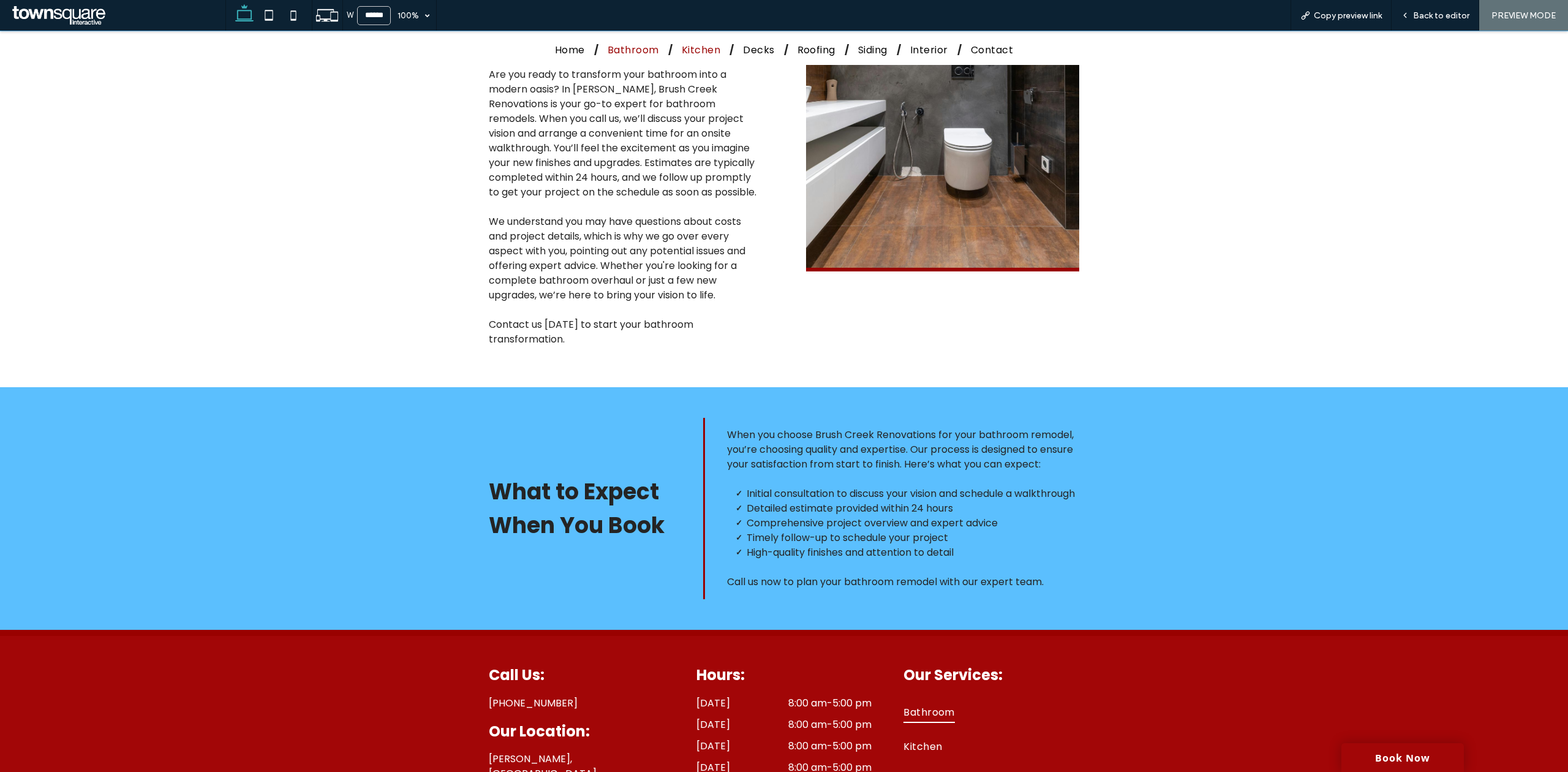
click at [701, 46] on span "Kitchen" at bounding box center [701, 49] width 38 height 15
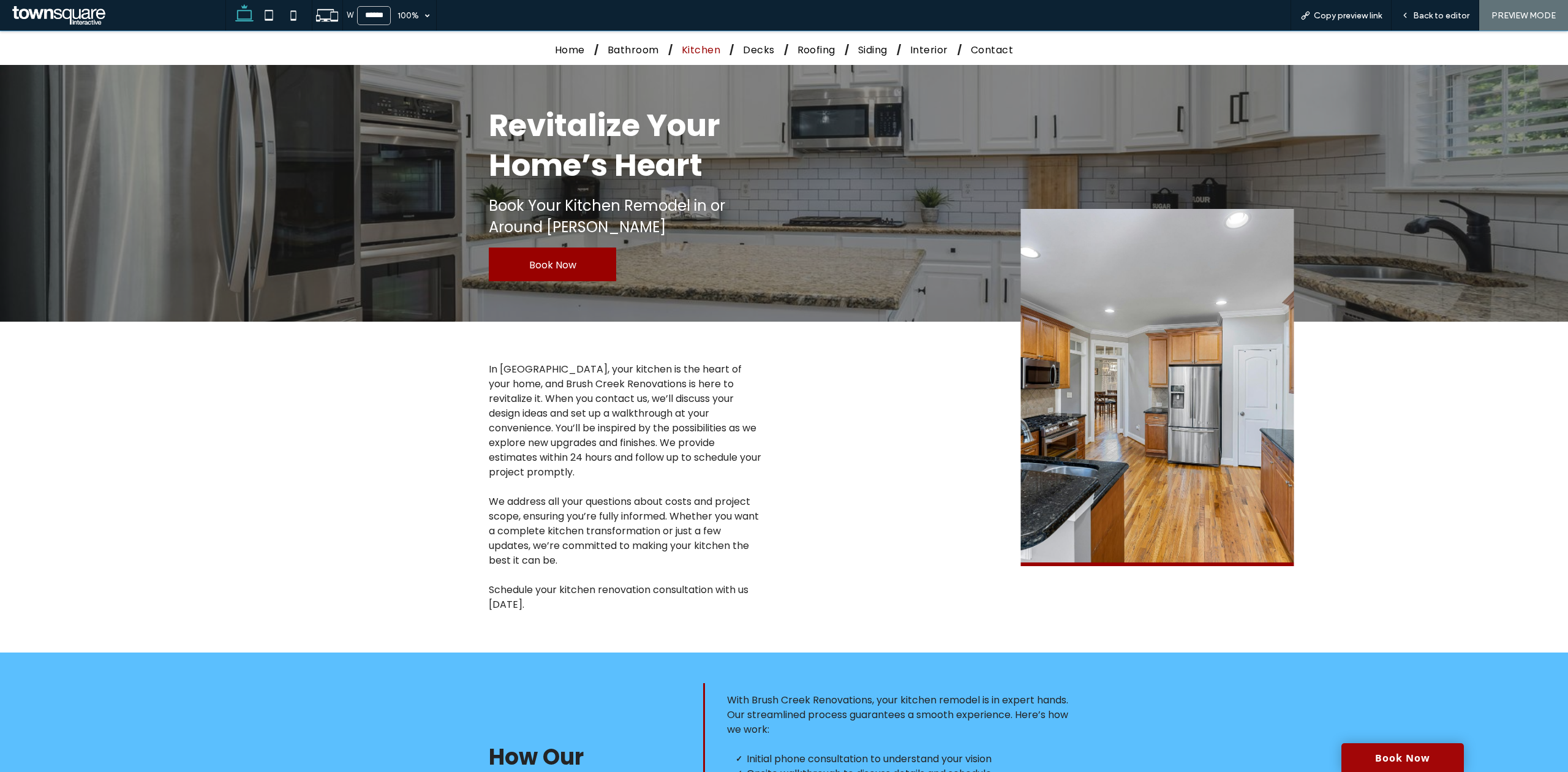
scroll to position [163, 0]
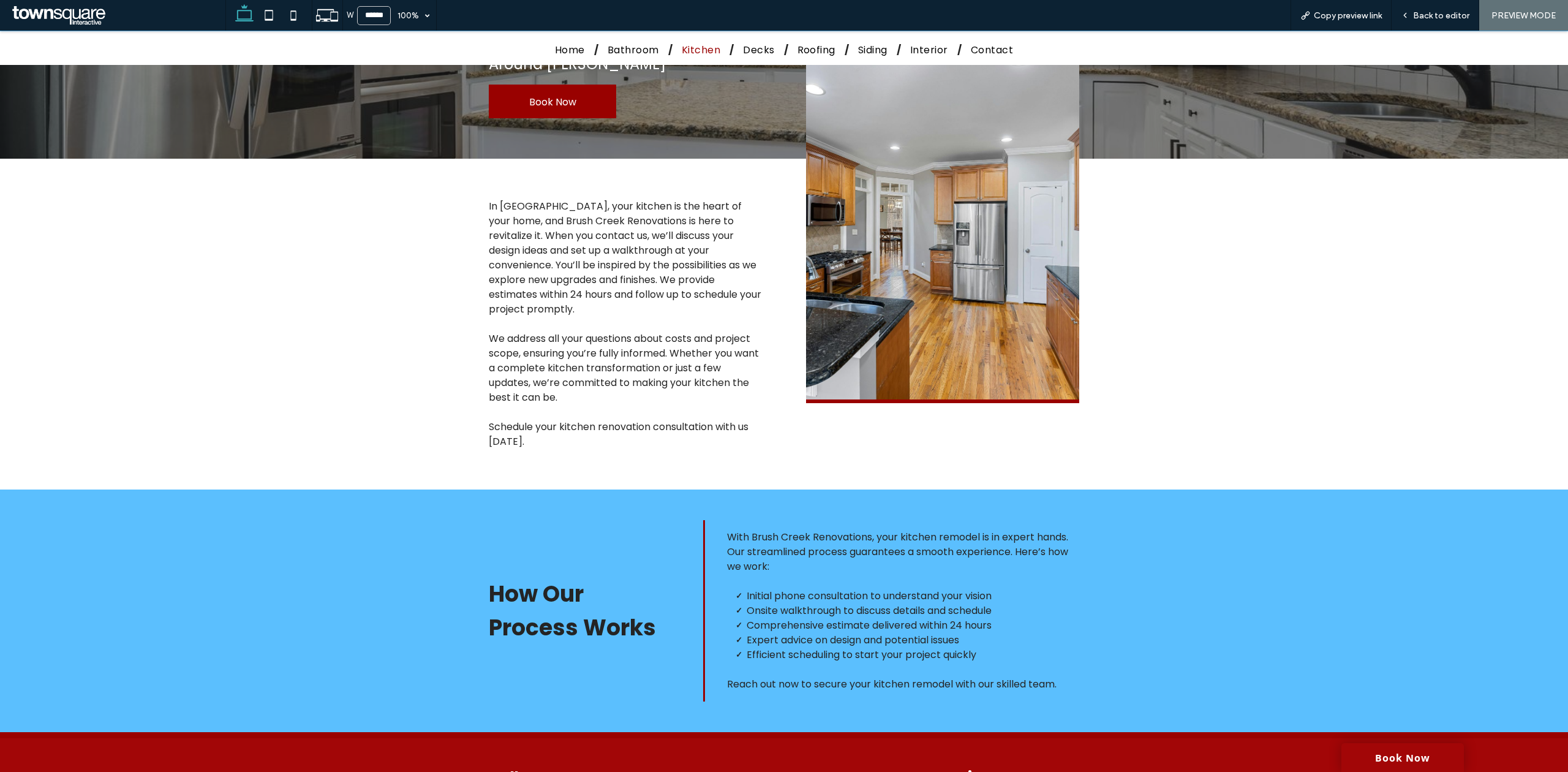
click at [735, 39] on div "Home Bathroom Kitchen Decks Roofing Siding Interior Contact" at bounding box center [784, 48] width 734 height 34
click at [743, 49] on span "Decks" at bounding box center [758, 49] width 31 height 15
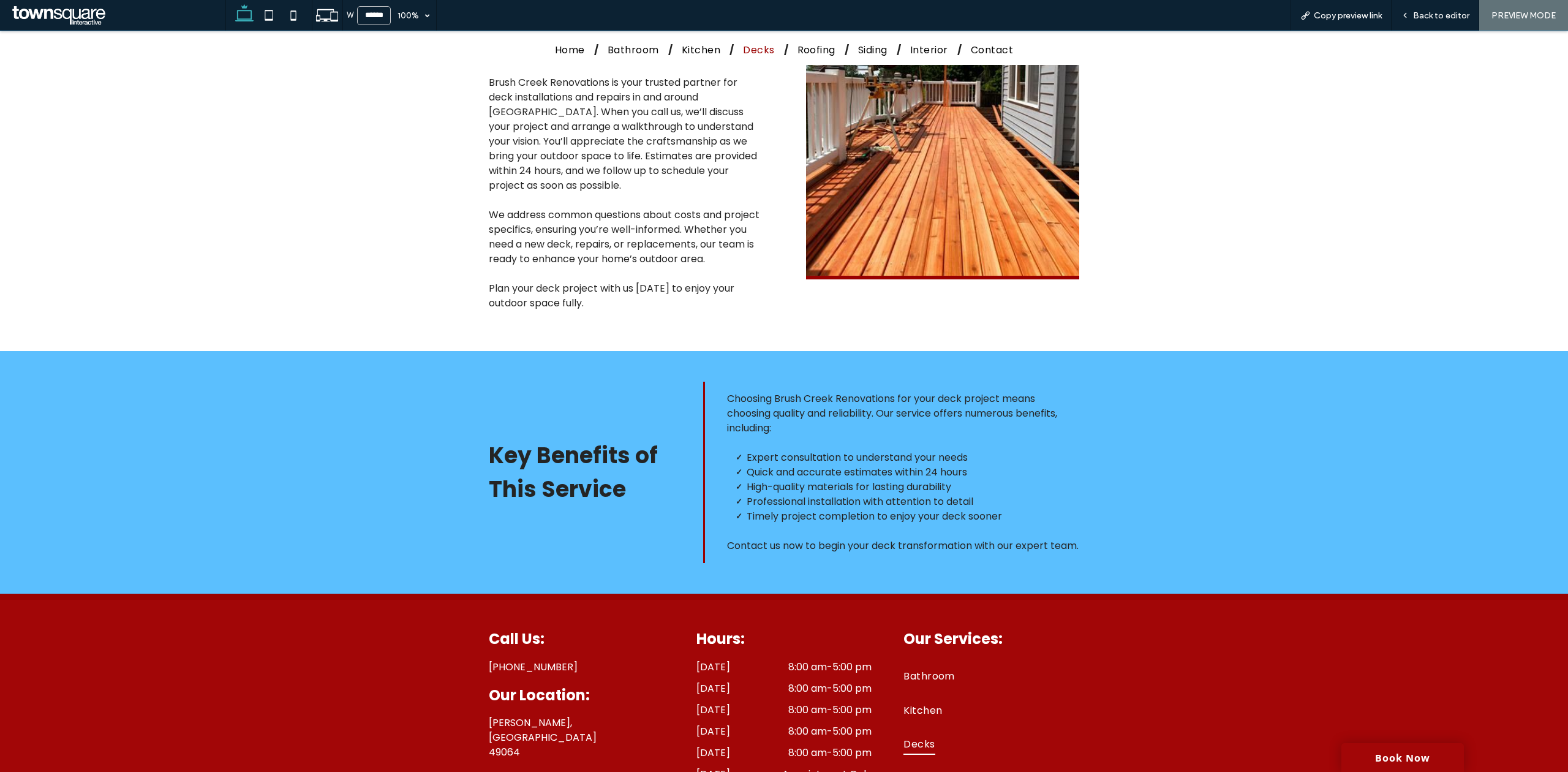
scroll to position [408, 0]
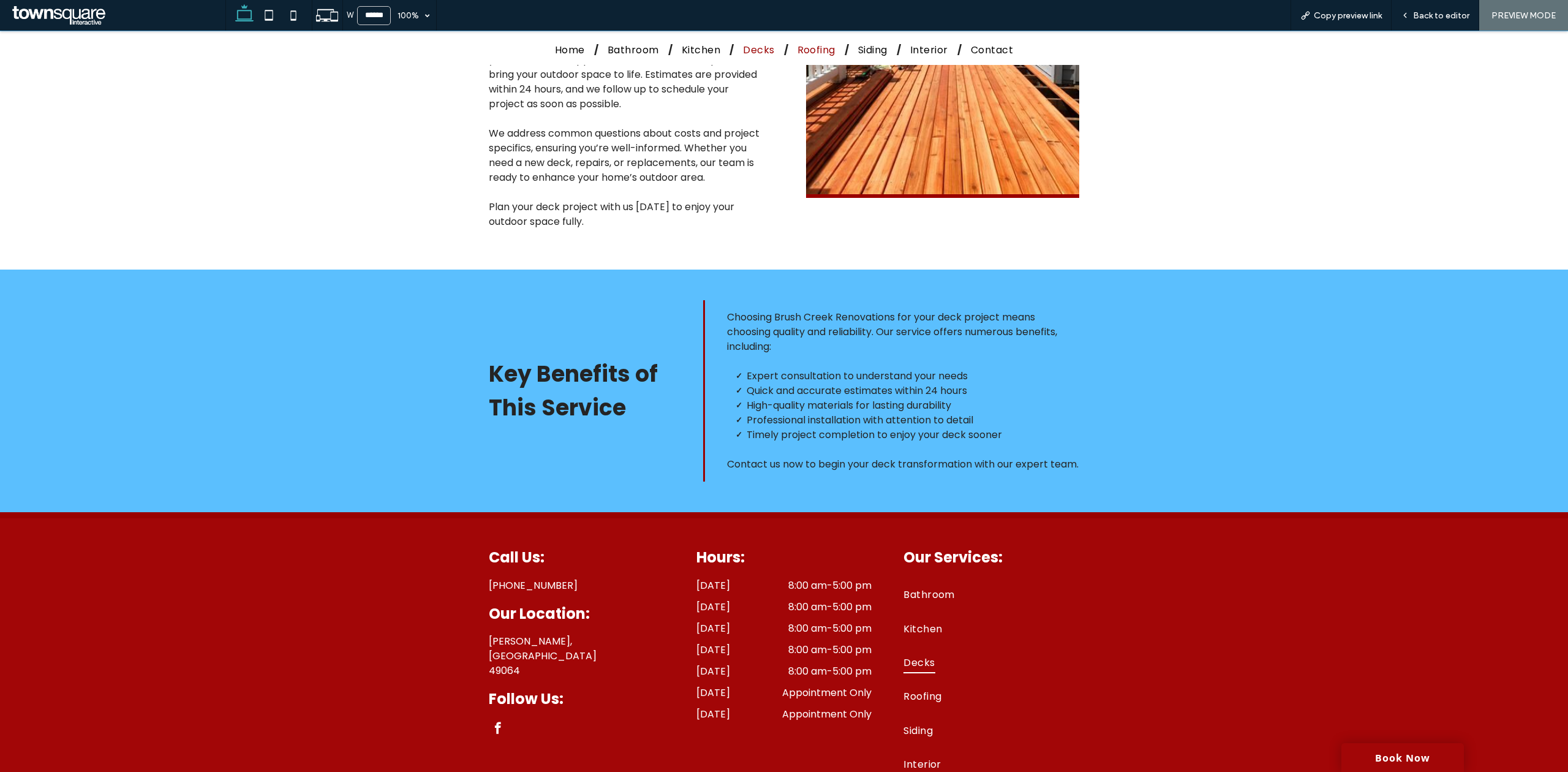
click at [797, 52] on span "Roofing" at bounding box center [816, 49] width 38 height 15
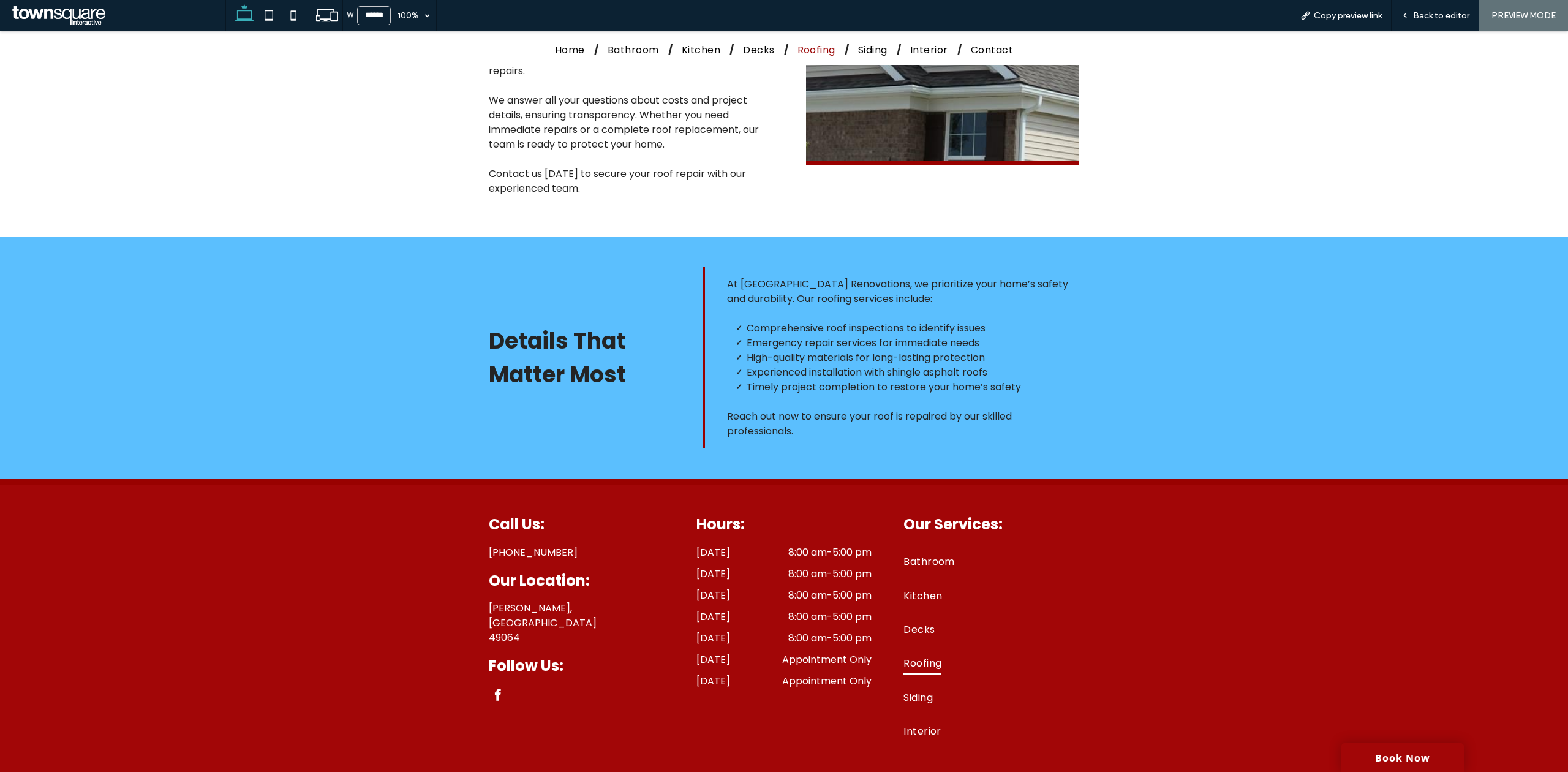
scroll to position [481, 0]
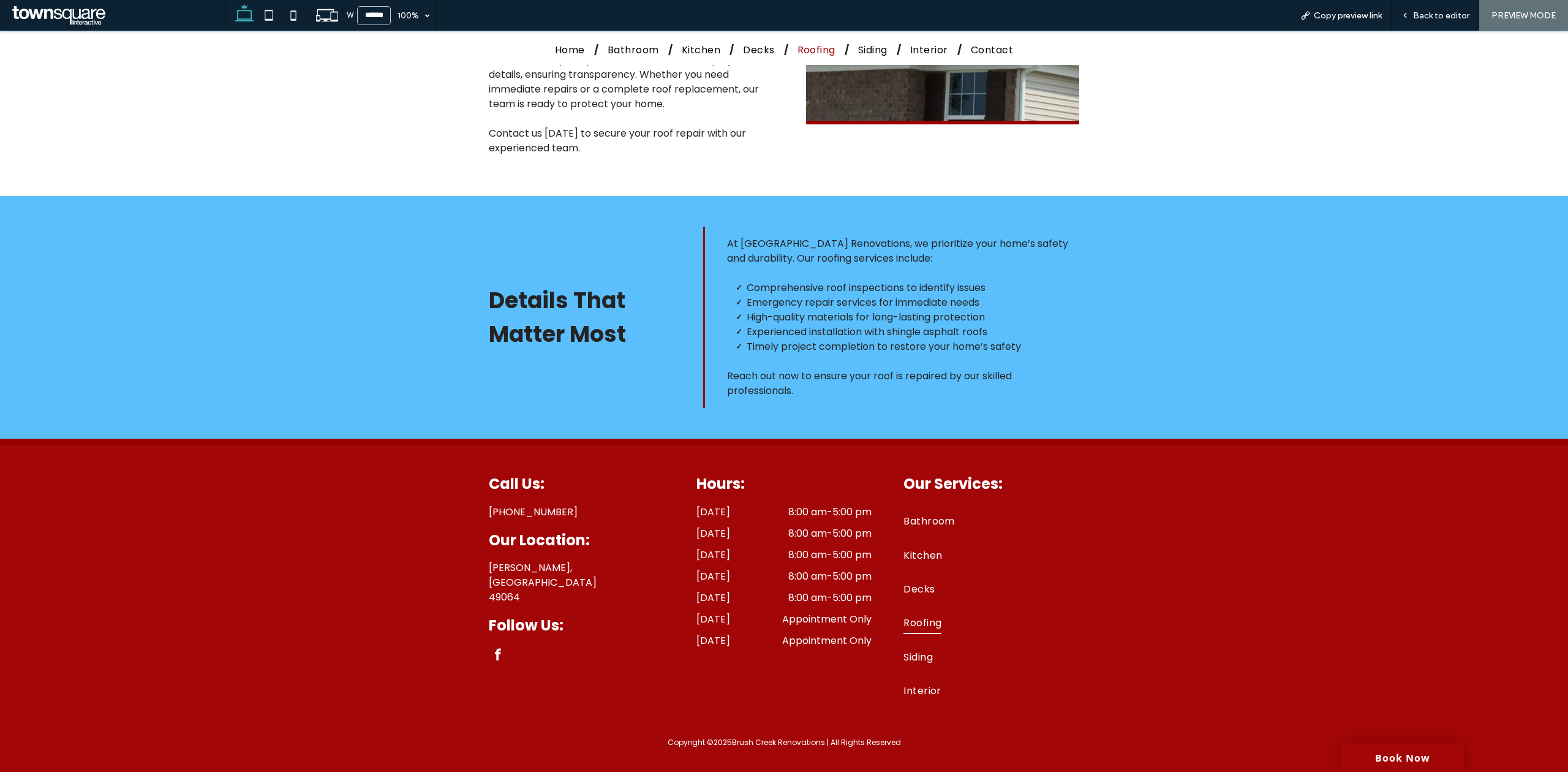
click at [875, 40] on div "Home Bathroom Kitchen Decks Roofing Siding Interior Contact" at bounding box center [784, 48] width 734 height 34
click at [875, 46] on span "Siding" at bounding box center [872, 49] width 29 height 15
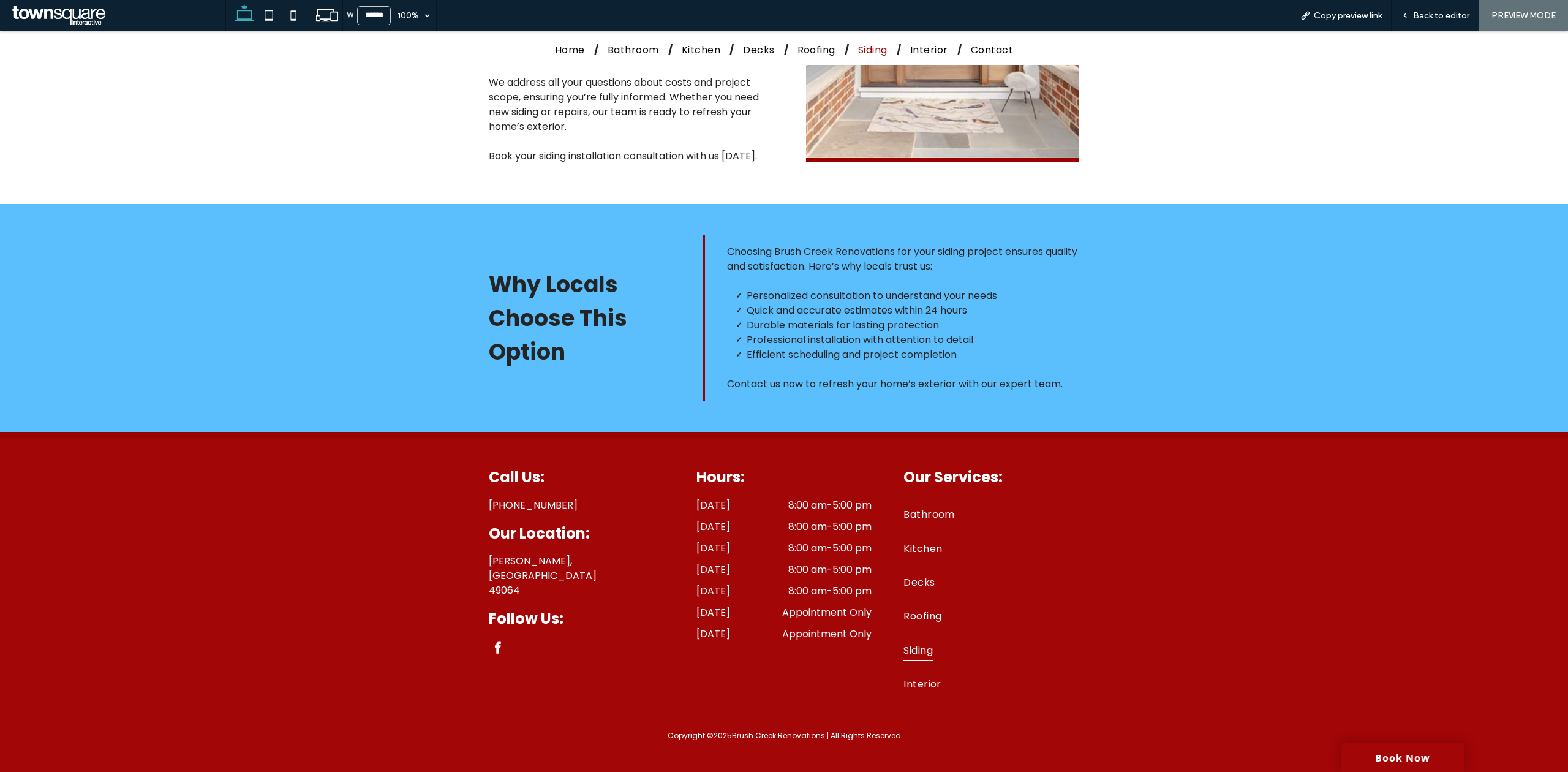
scroll to position [412, 0]
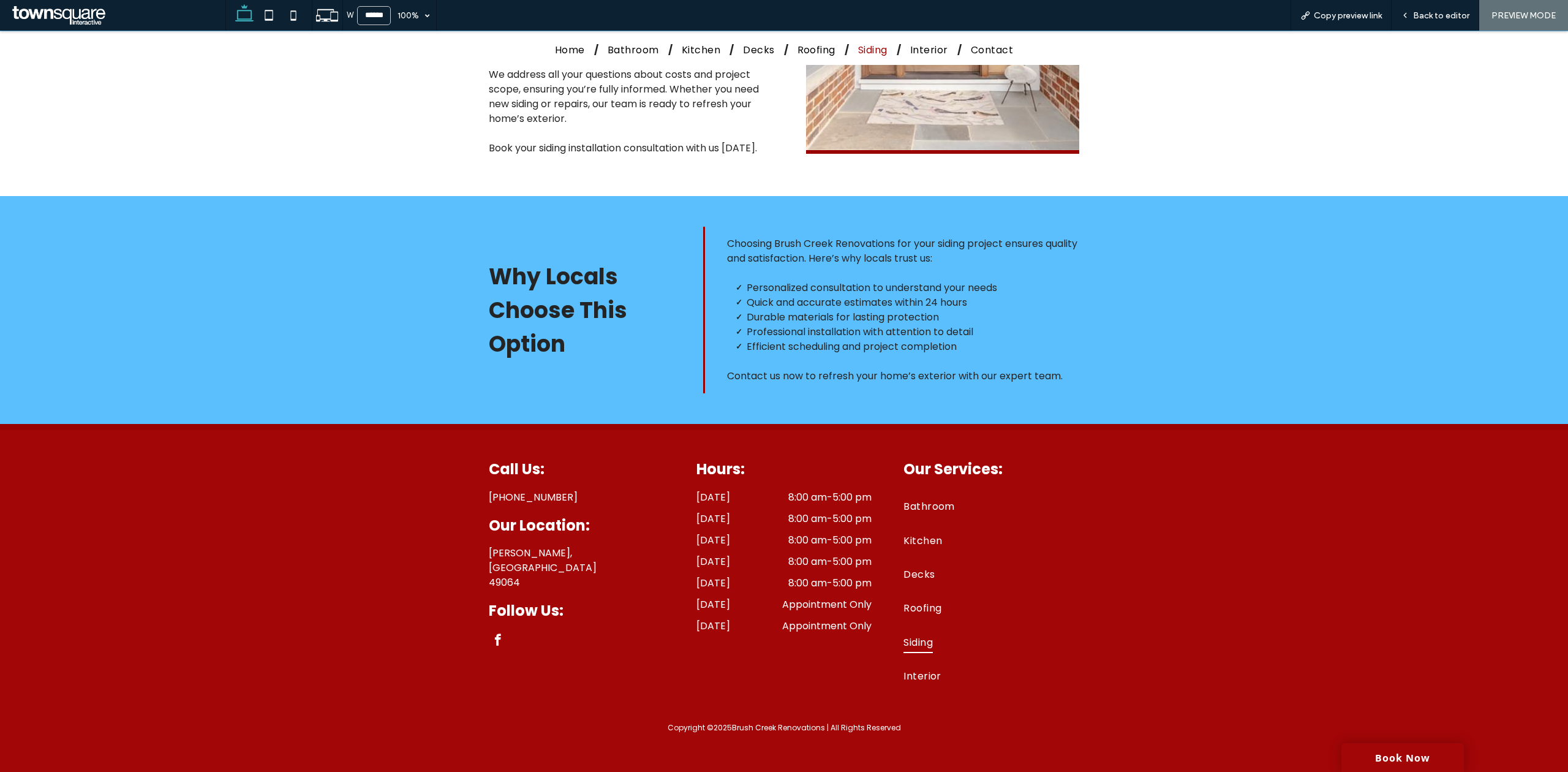
click at [914, 59] on div "Home Bathroom Kitchen Decks Roofing Siding Interior Contact" at bounding box center [784, 48] width 734 height 34
click at [917, 50] on span "Interior" at bounding box center [929, 49] width 38 height 15
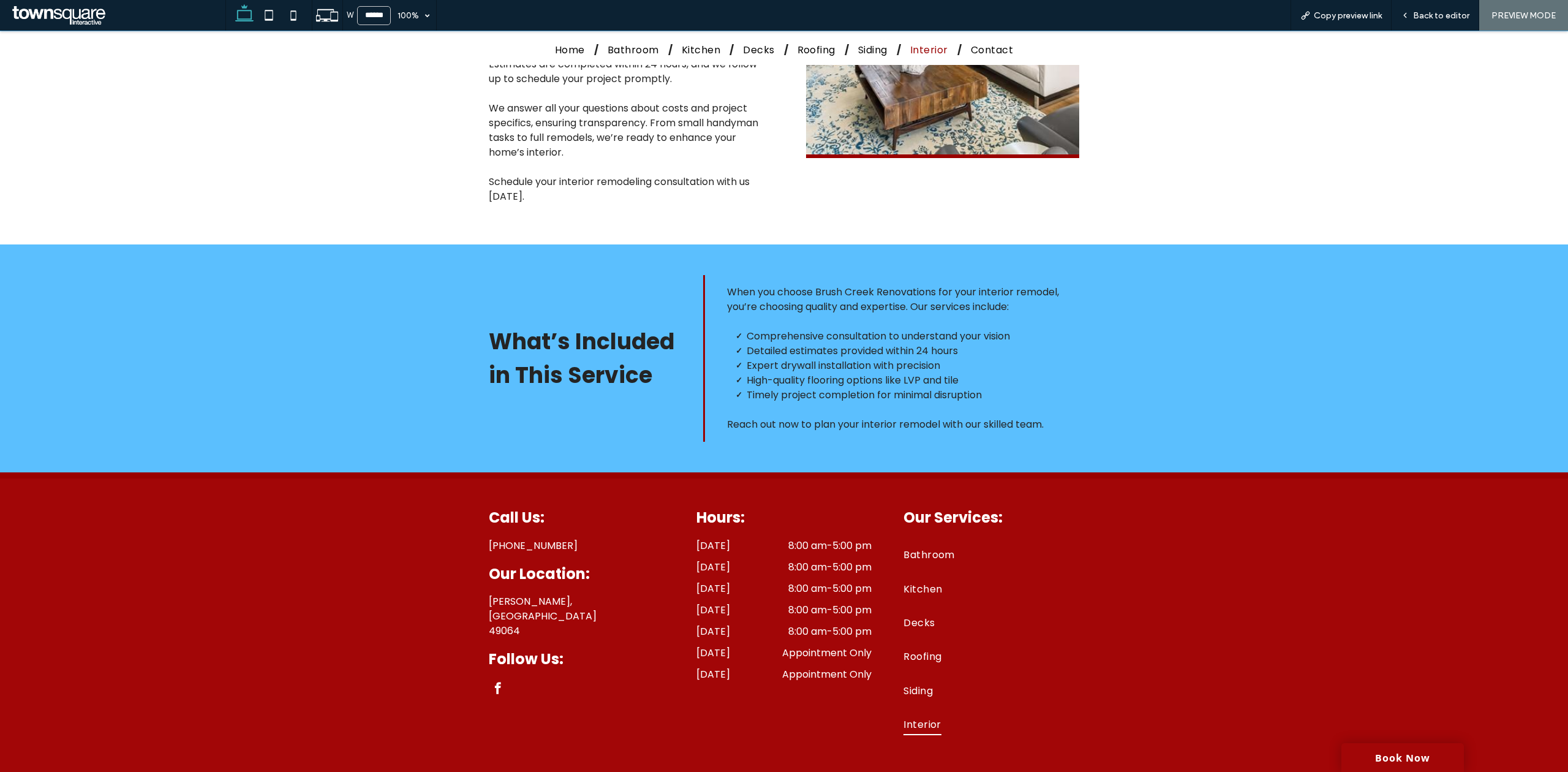
scroll to position [456, 0]
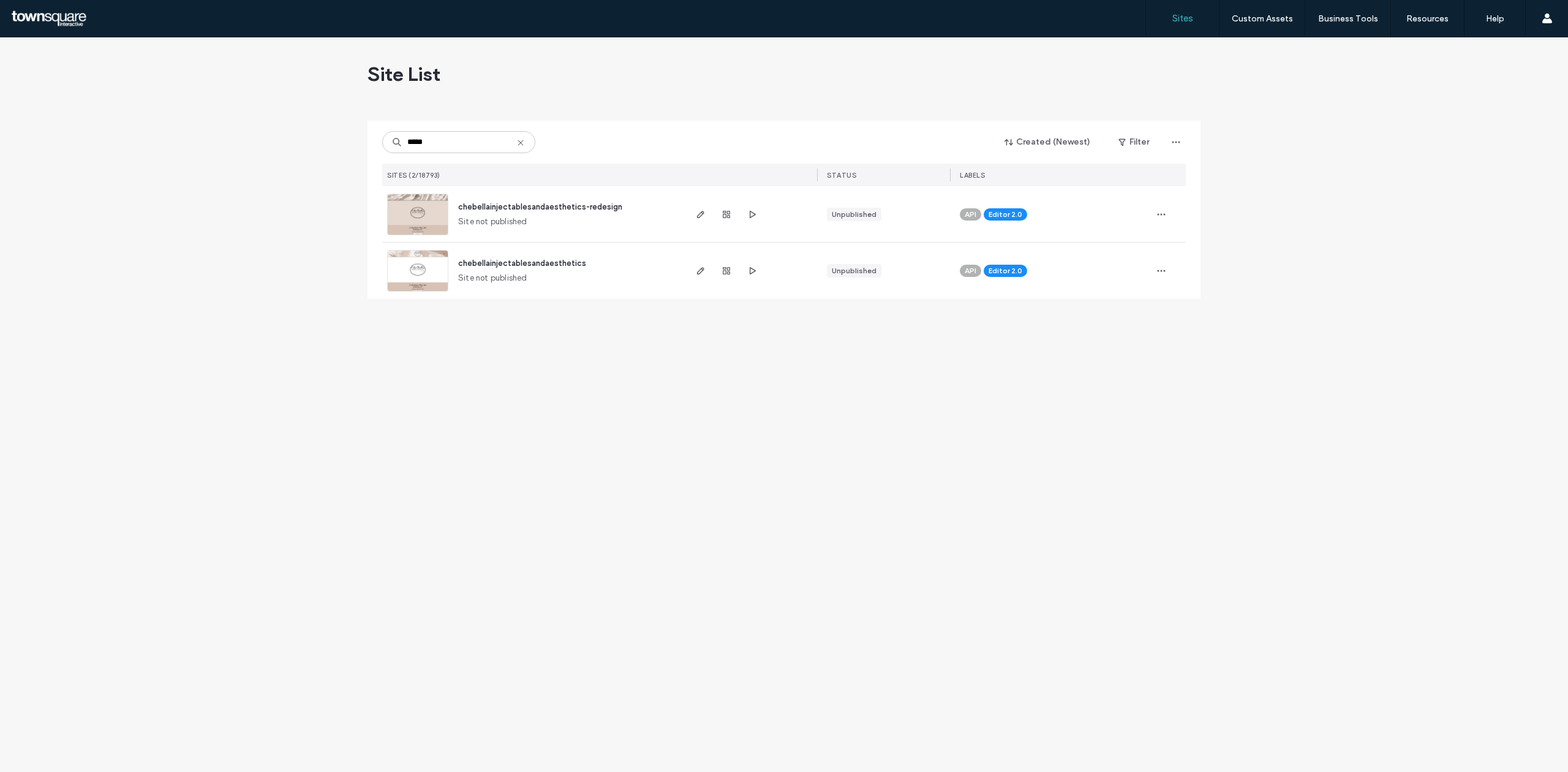
type input "*****"
click at [421, 217] on img at bounding box center [417, 236] width 60 height 83
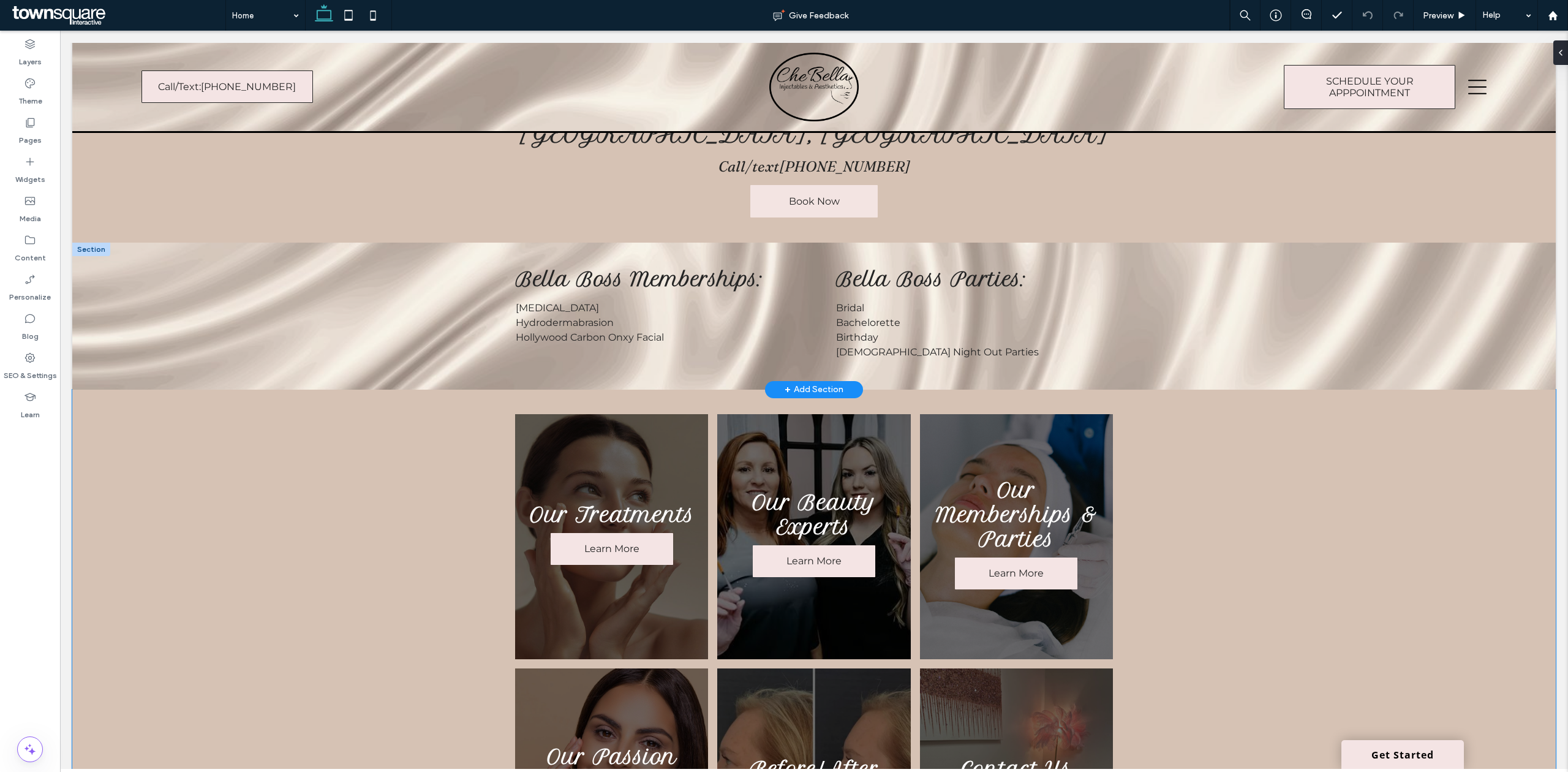
scroll to position [408, 0]
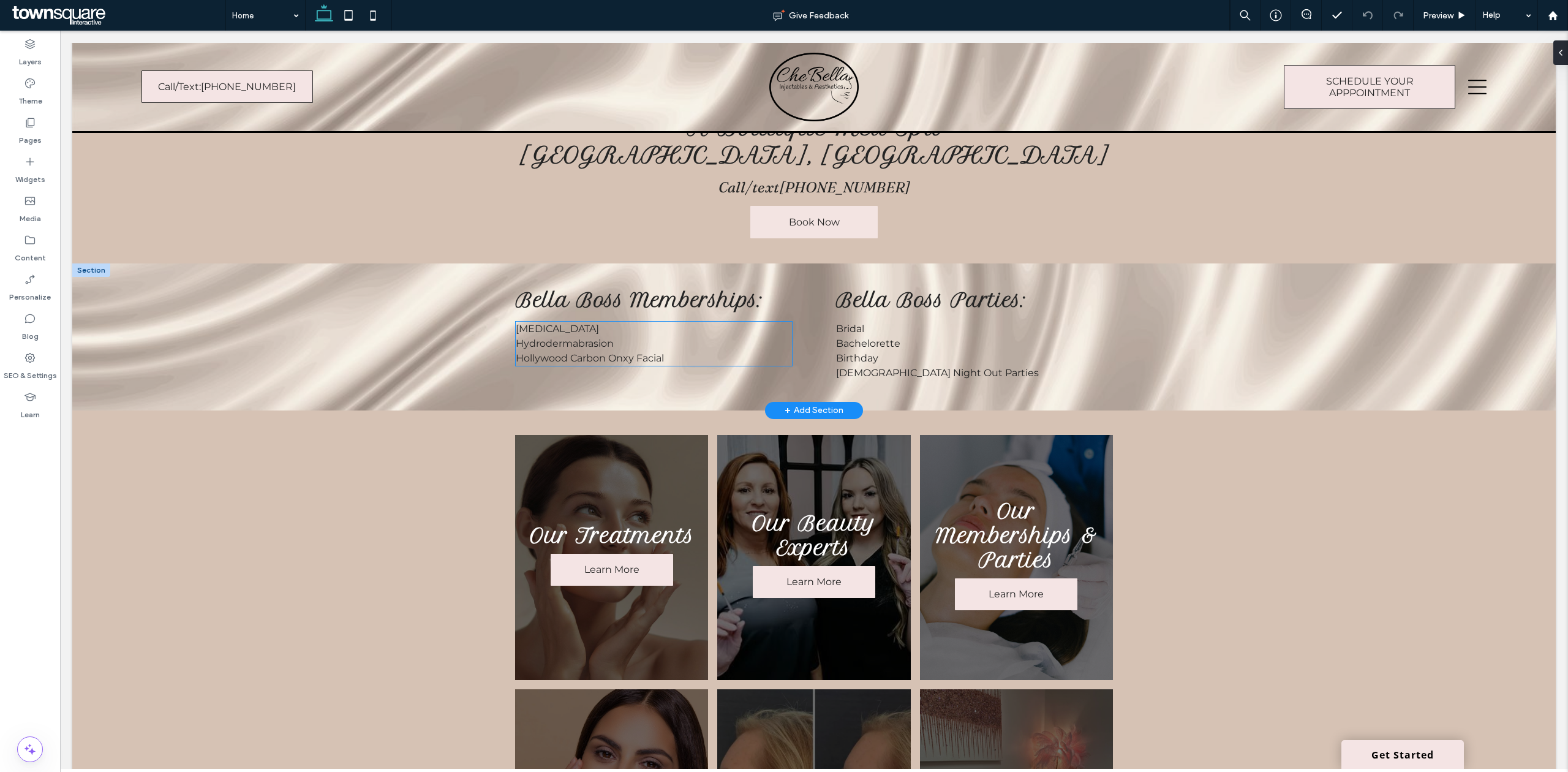
click at [674, 324] on p "Microdermabrasion" at bounding box center [653, 328] width 276 height 14
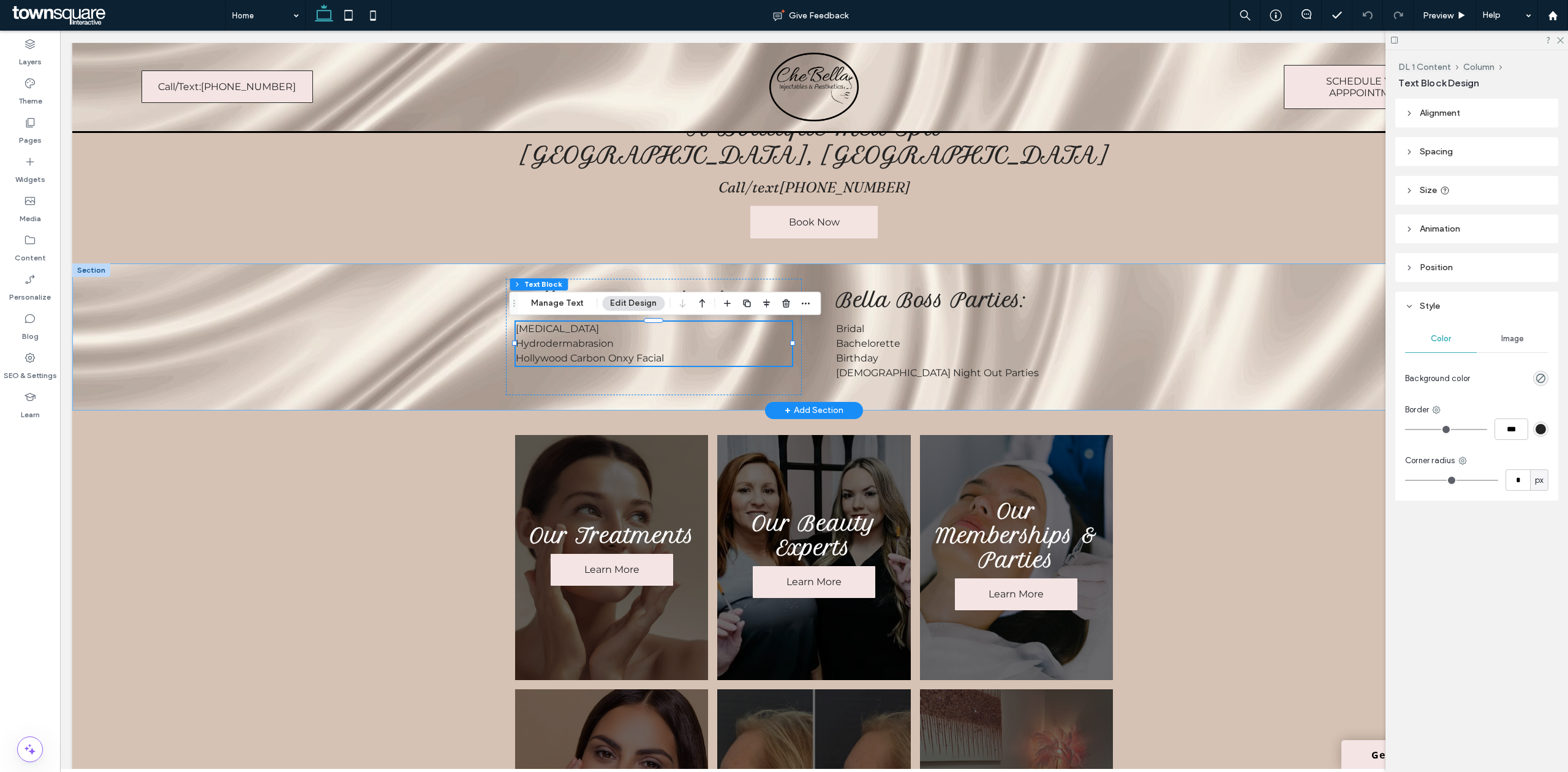
click at [381, 290] on div "Bella Boss Memberships: Microdermabrasion Hydrodermabrasion Hollywood Carbon On…" at bounding box center [814, 336] width 1483 height 147
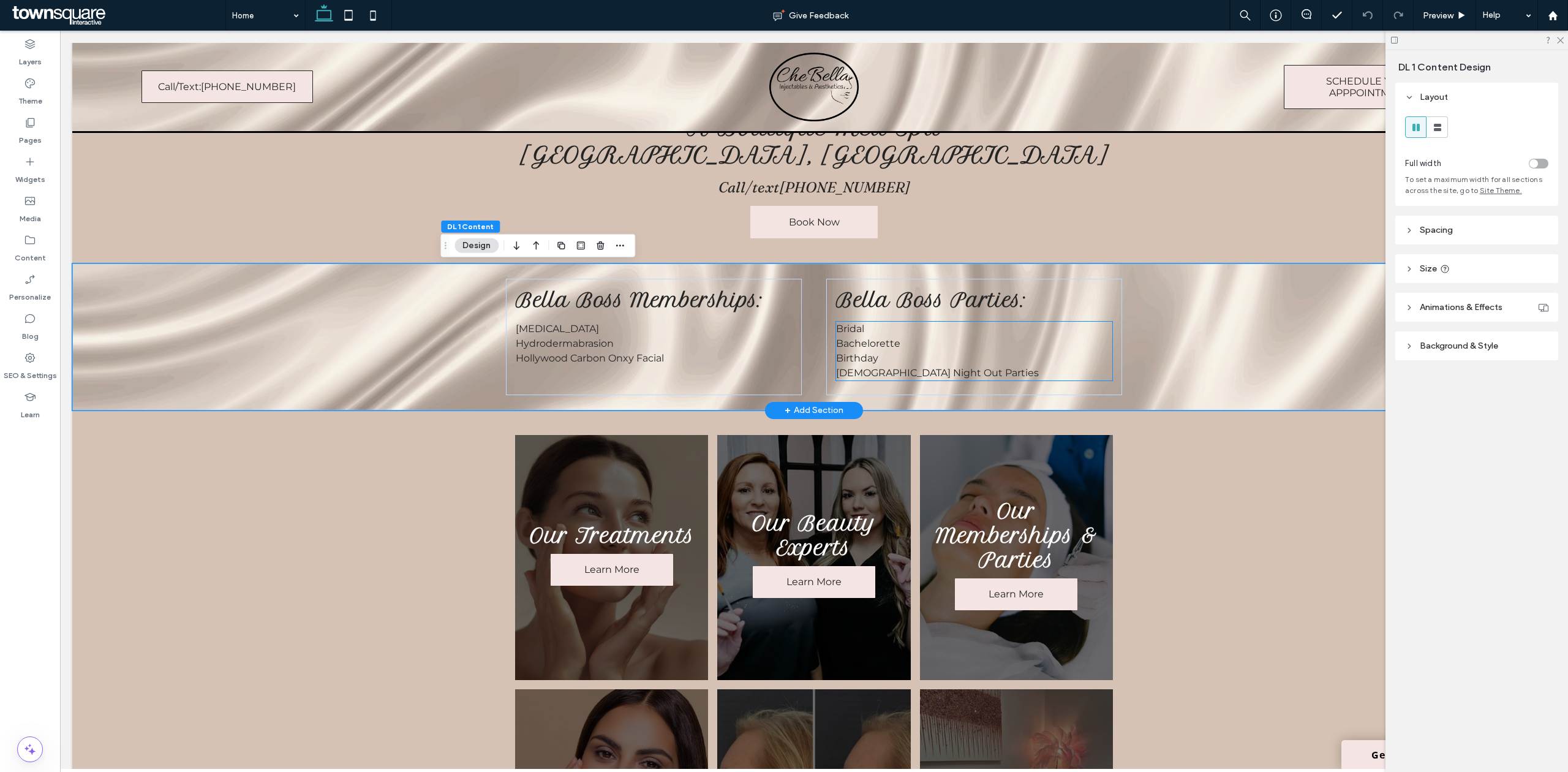
click at [986, 338] on p "Bachelorette" at bounding box center [974, 344] width 276 height 14
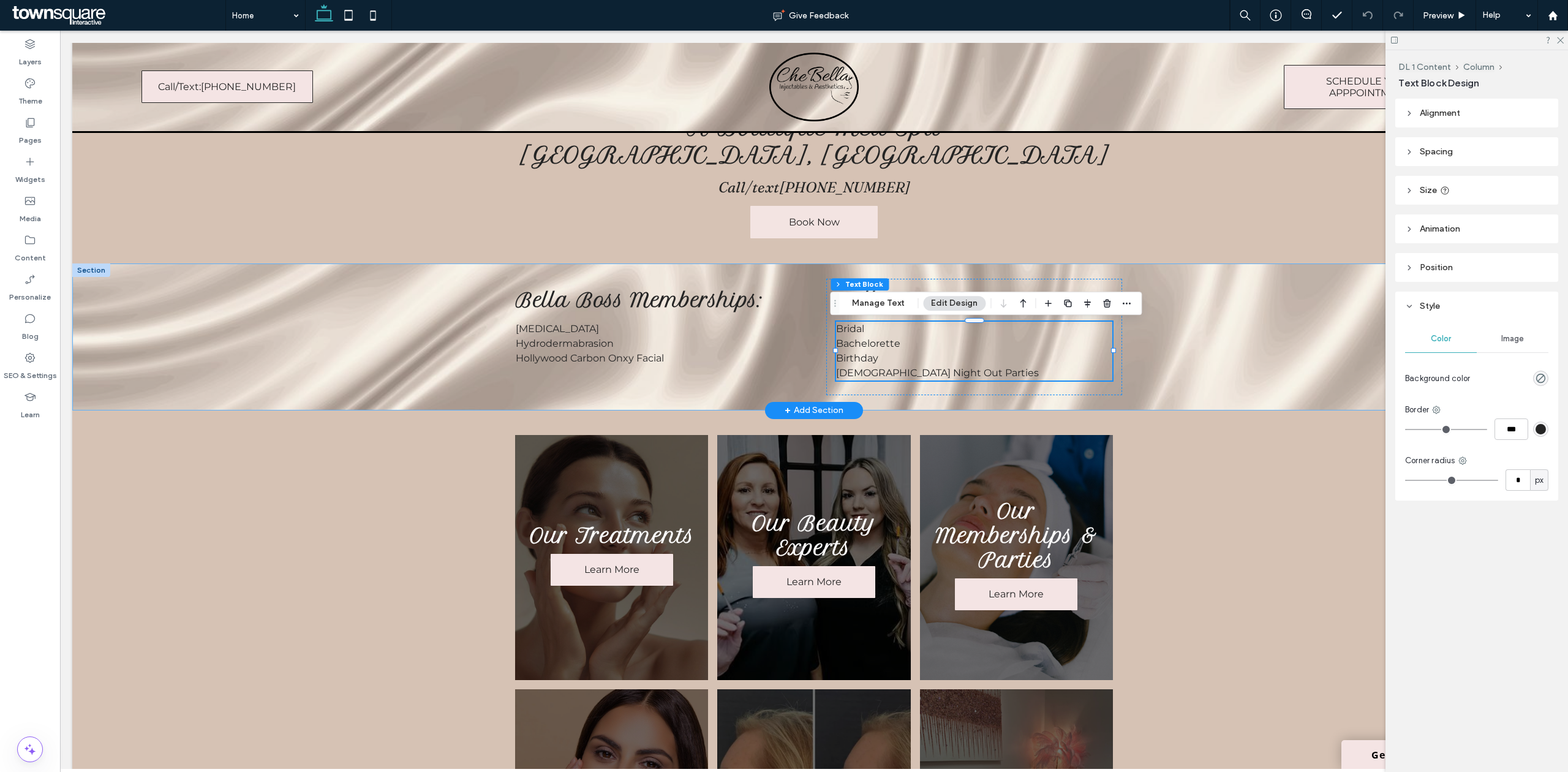
click at [1144, 302] on div "Bella Boss Memberships: Microdermabrasion Hydrodermabrasion Hollywood Carbon On…" at bounding box center [813, 336] width 734 height 147
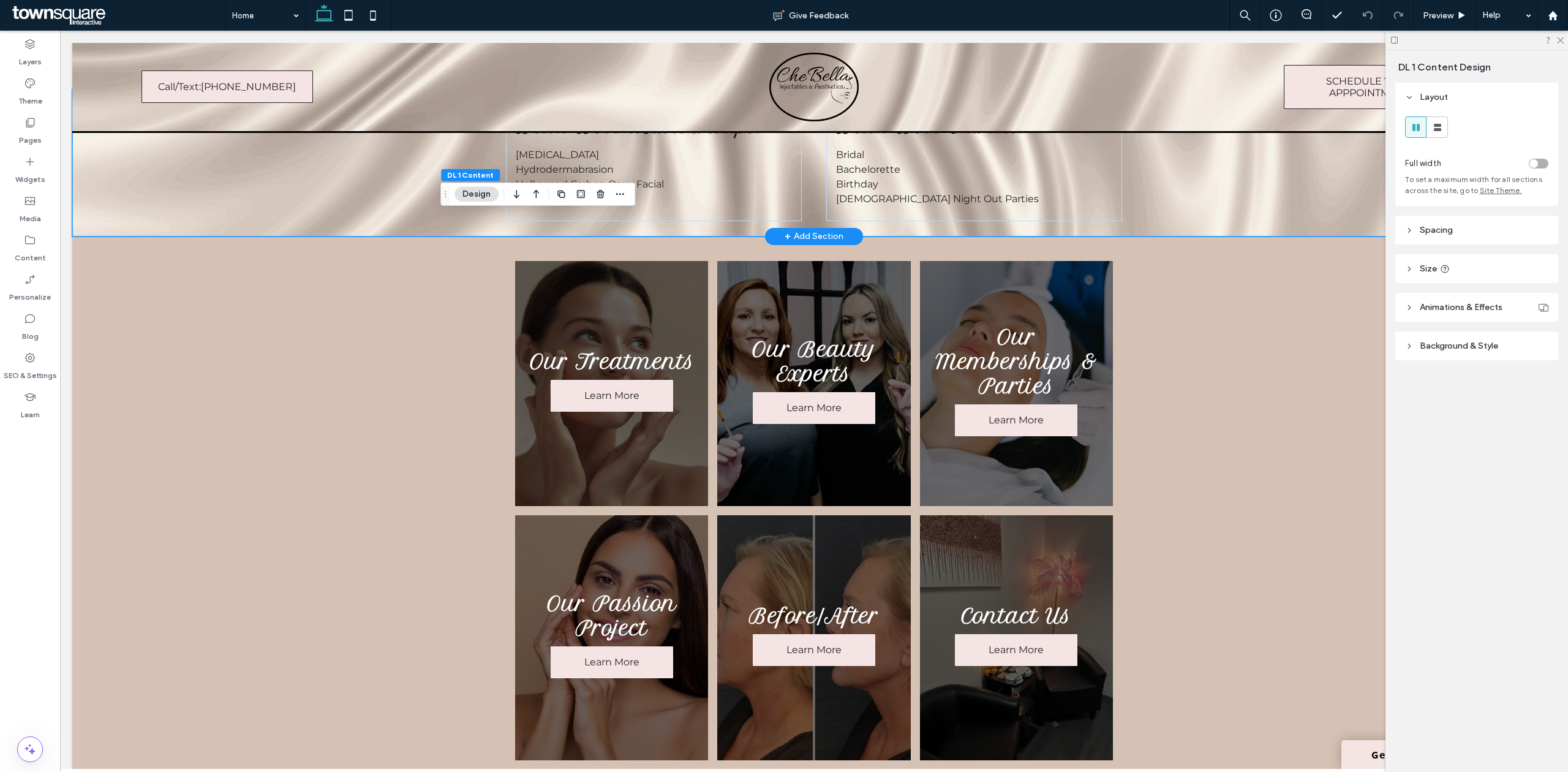
scroll to position [735, 0]
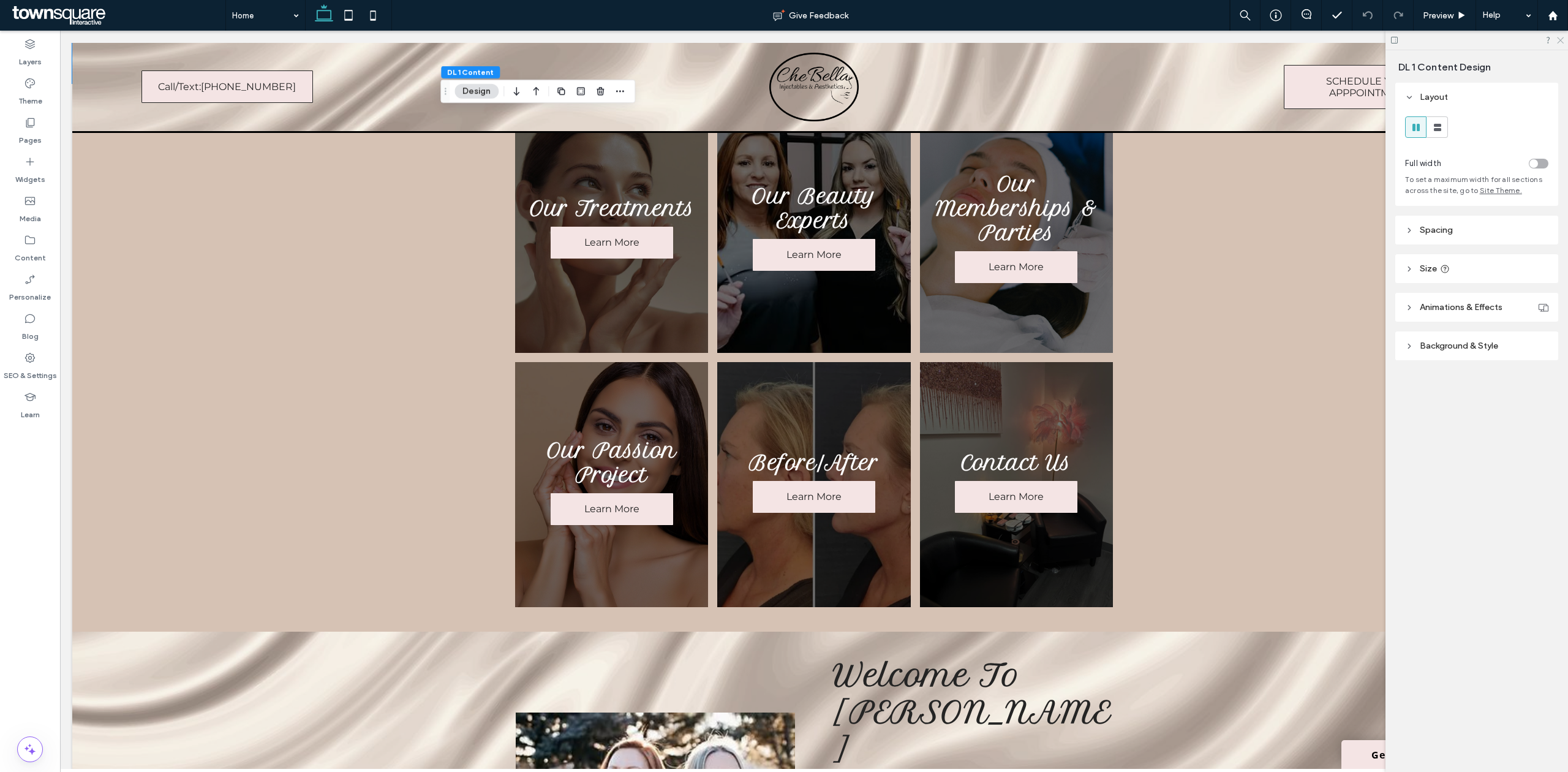
click at [1561, 40] on icon at bounding box center [1559, 39] width 8 height 8
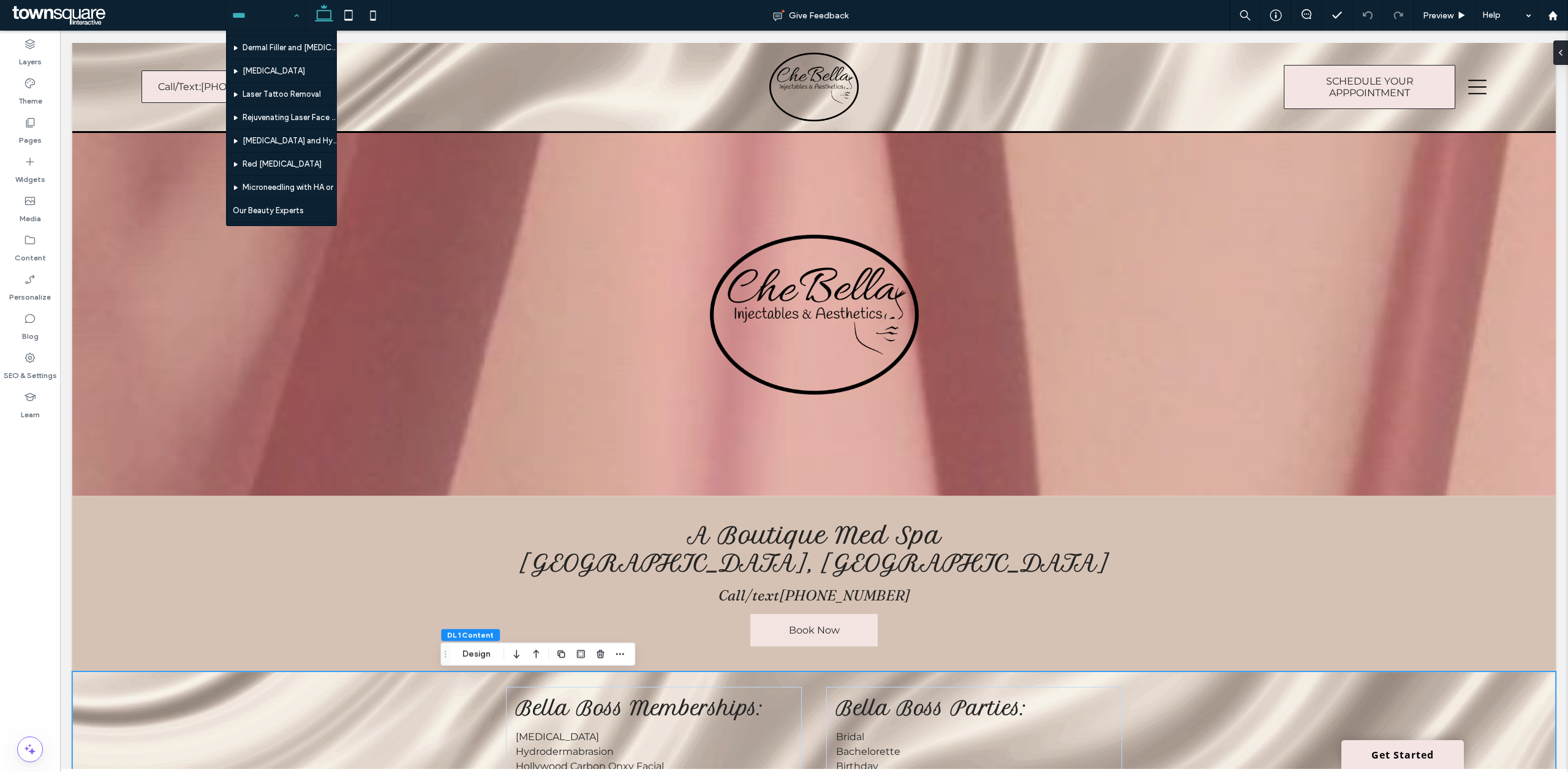
scroll to position [0, 0]
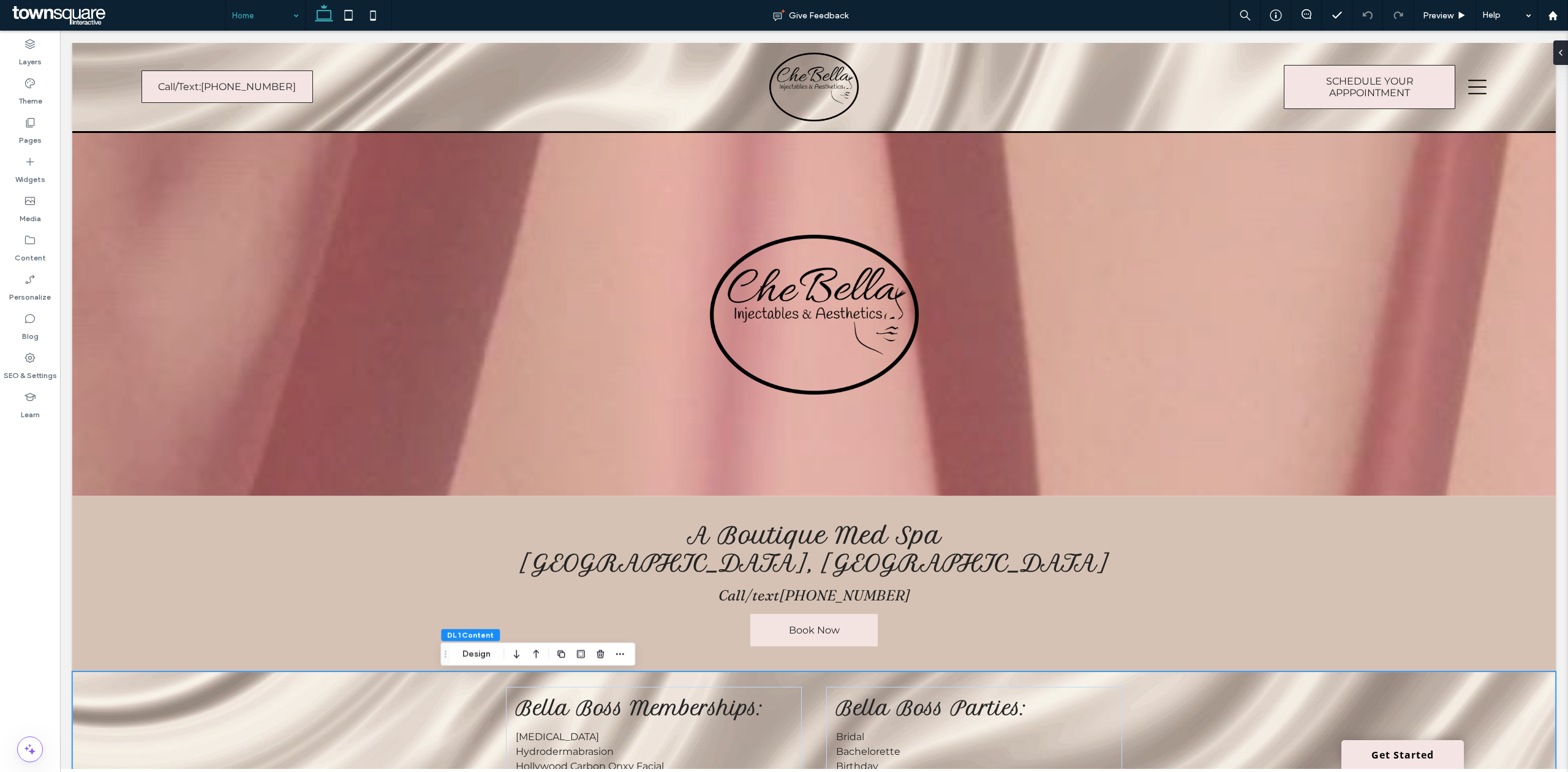
click at [294, 18] on div "Home" at bounding box center [265, 15] width 79 height 30
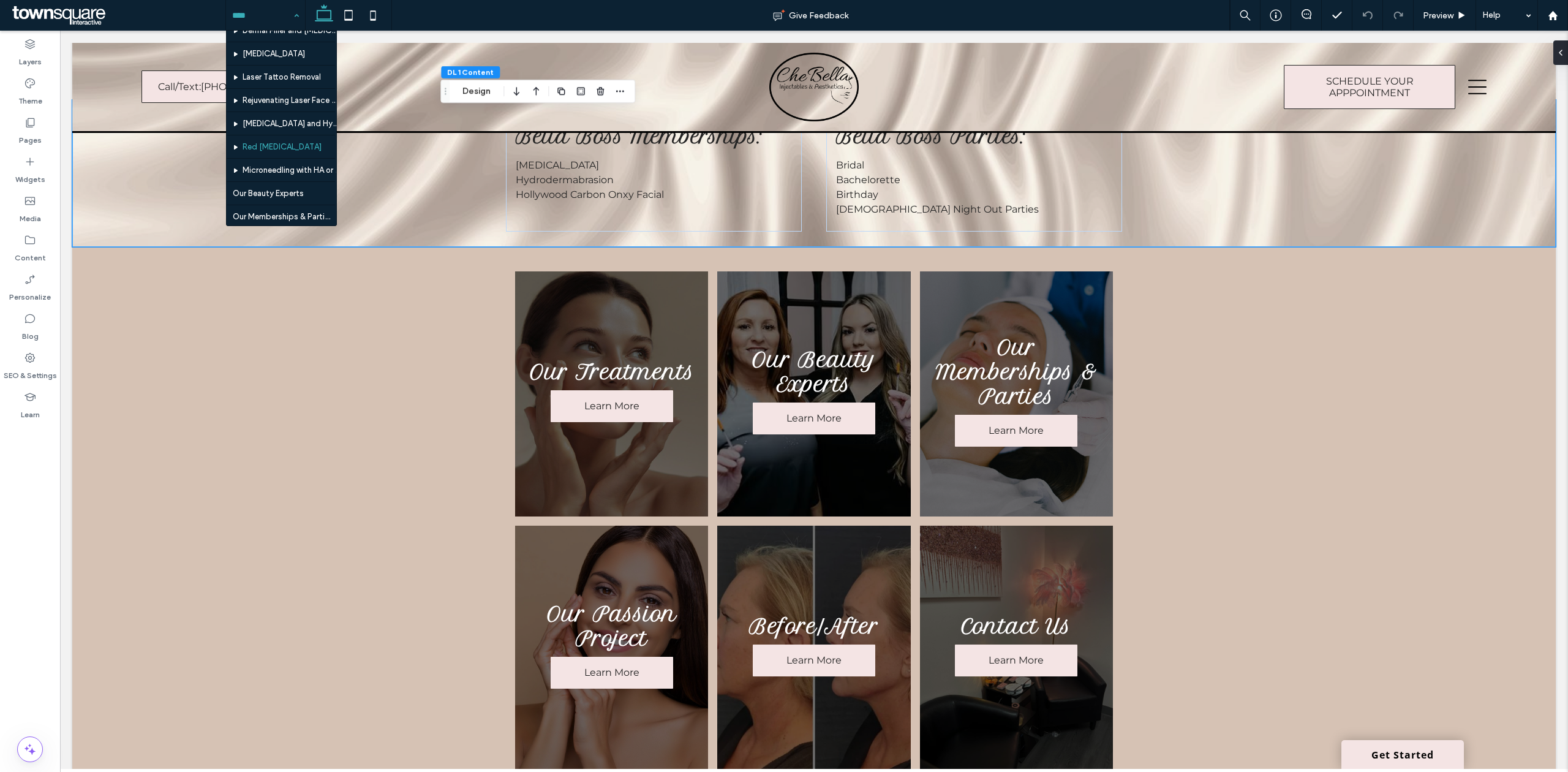
scroll to position [163, 0]
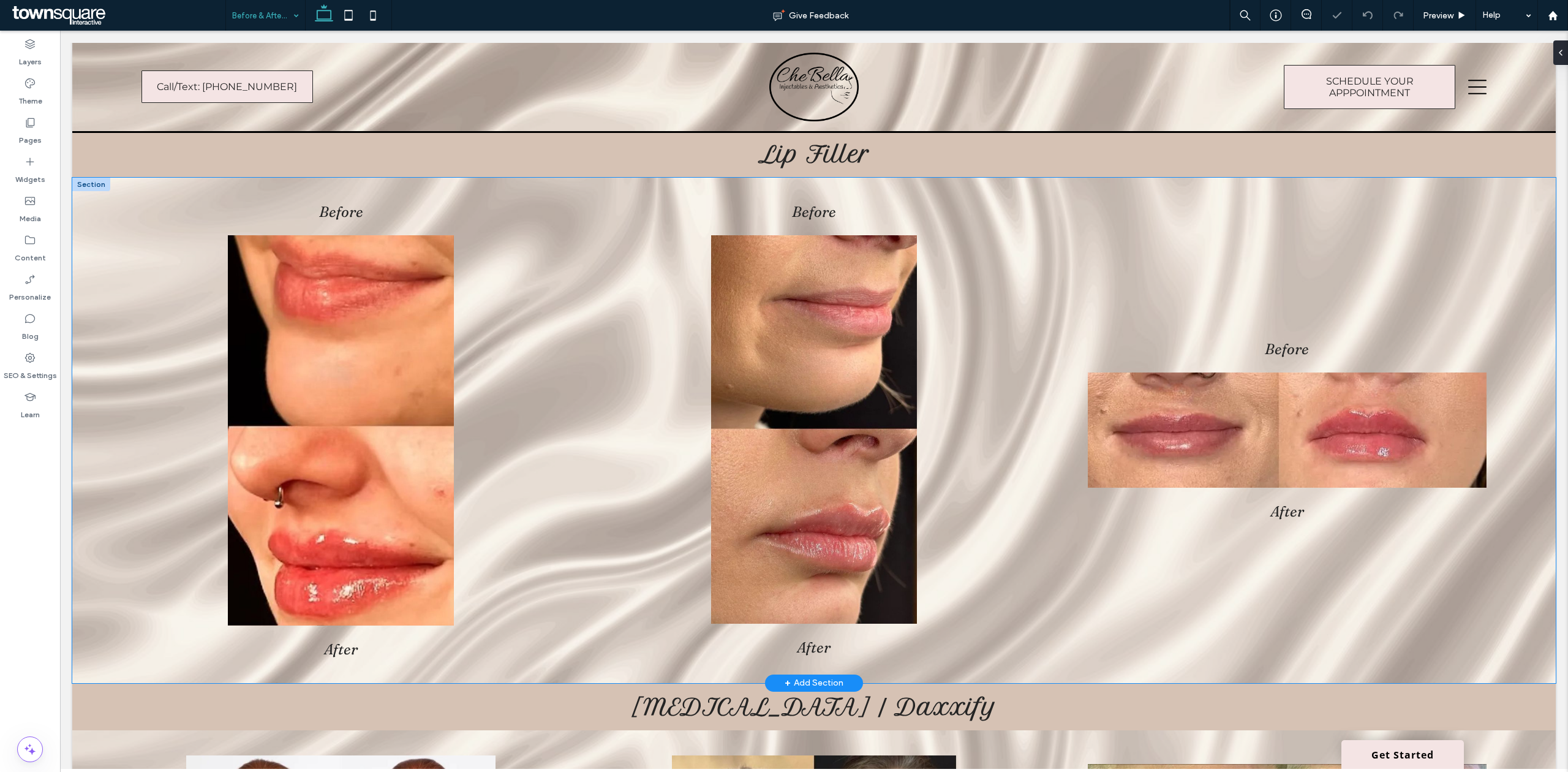
scroll to position [245, 0]
click at [1271, 344] on span "Before" at bounding box center [1286, 349] width 44 height 18
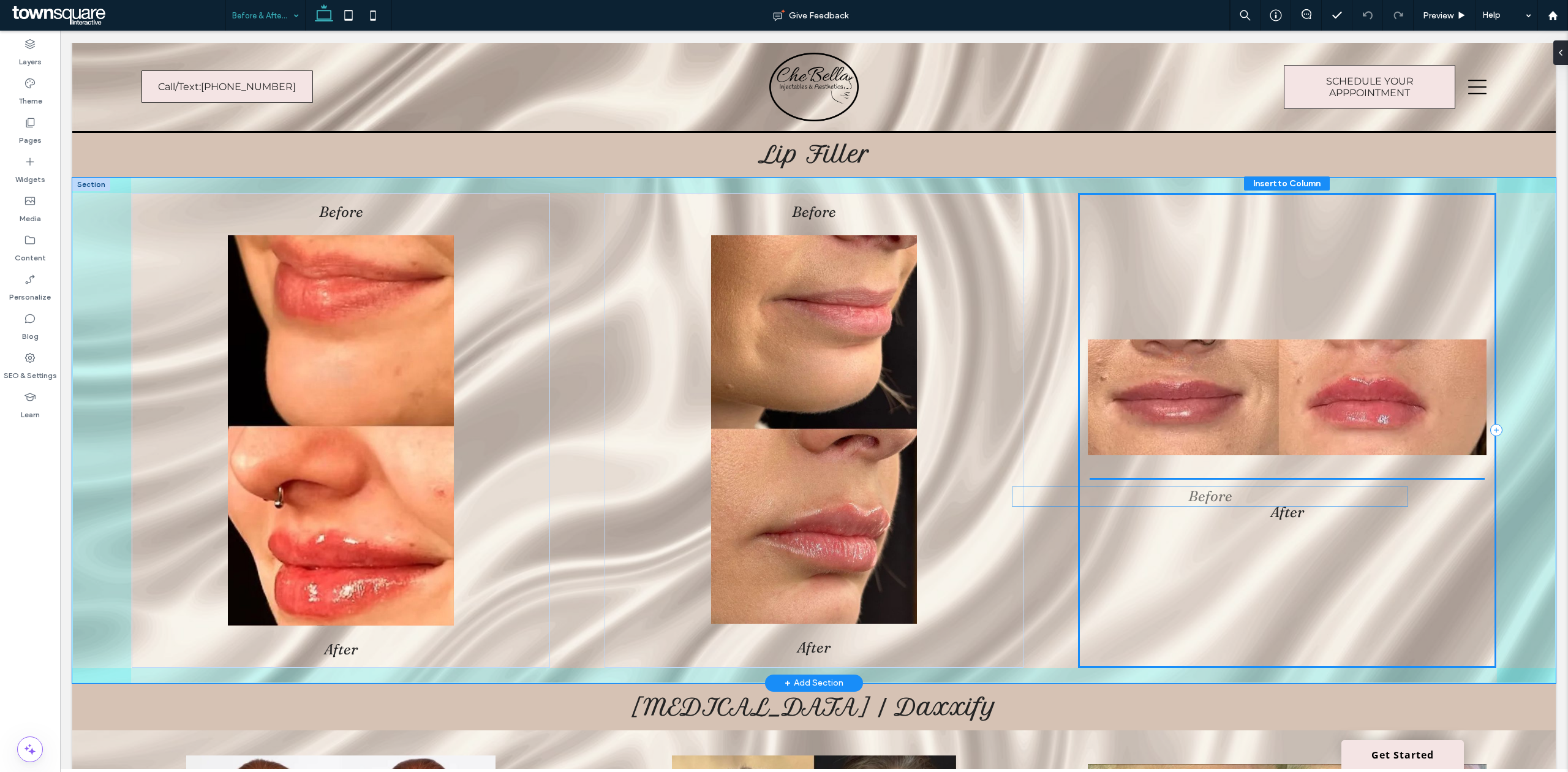
drag, startPoint x: 1273, startPoint y: 349, endPoint x: 1201, endPoint y: 486, distance: 154.8
drag, startPoint x: 1282, startPoint y: 516, endPoint x: 1332, endPoint y: 494, distance: 54.6
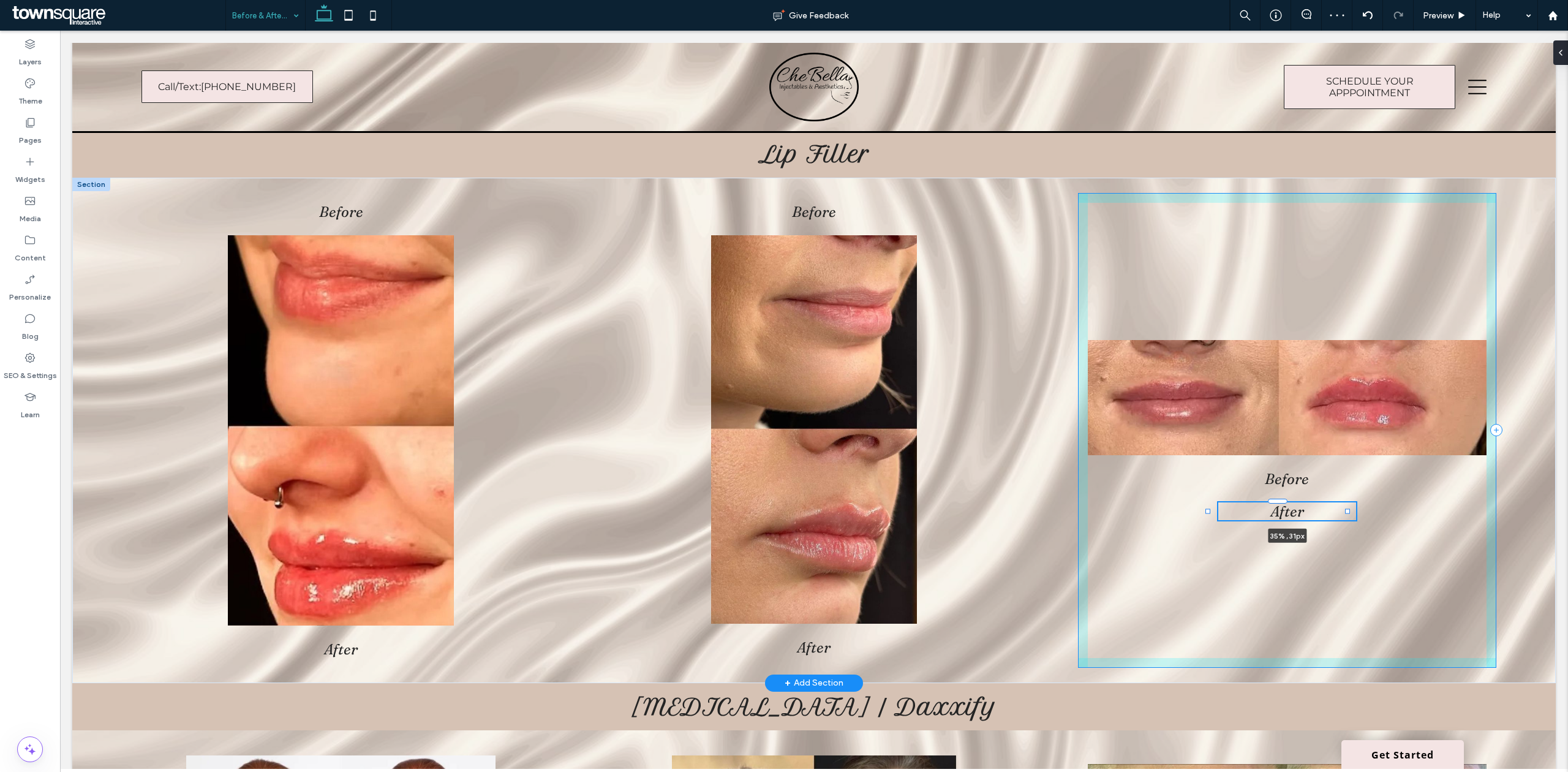
drag, startPoint x: 1474, startPoint y: 511, endPoint x: 1343, endPoint y: 502, distance: 131.3
click at [1208, 502] on div at bounding box center [1208, 502] width 1 height 1
type input "**"
type input "****"
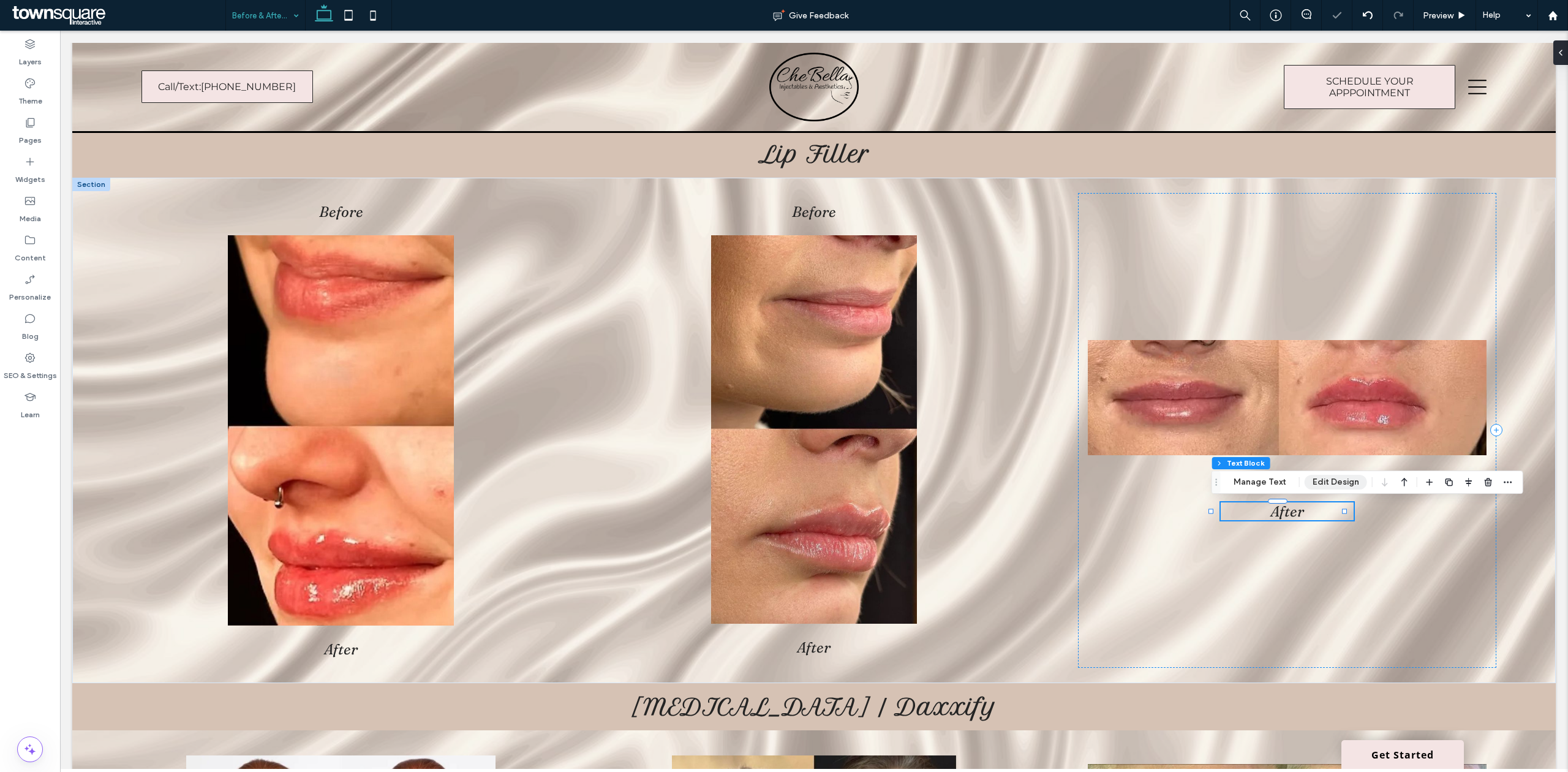
click at [1305, 481] on button "Edit Design" at bounding box center [1336, 482] width 62 height 14
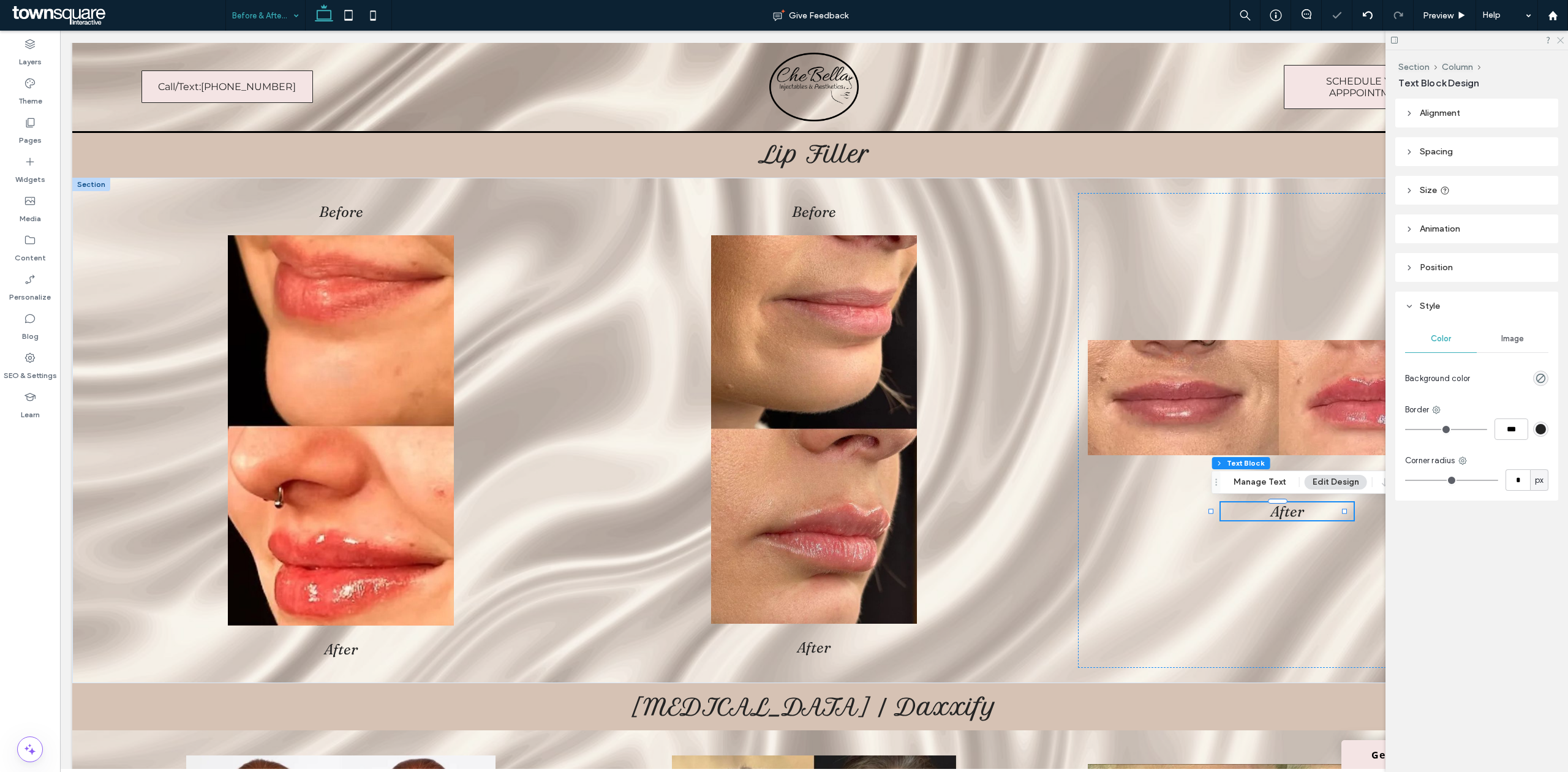
click at [1561, 37] on icon at bounding box center [1559, 39] width 8 height 8
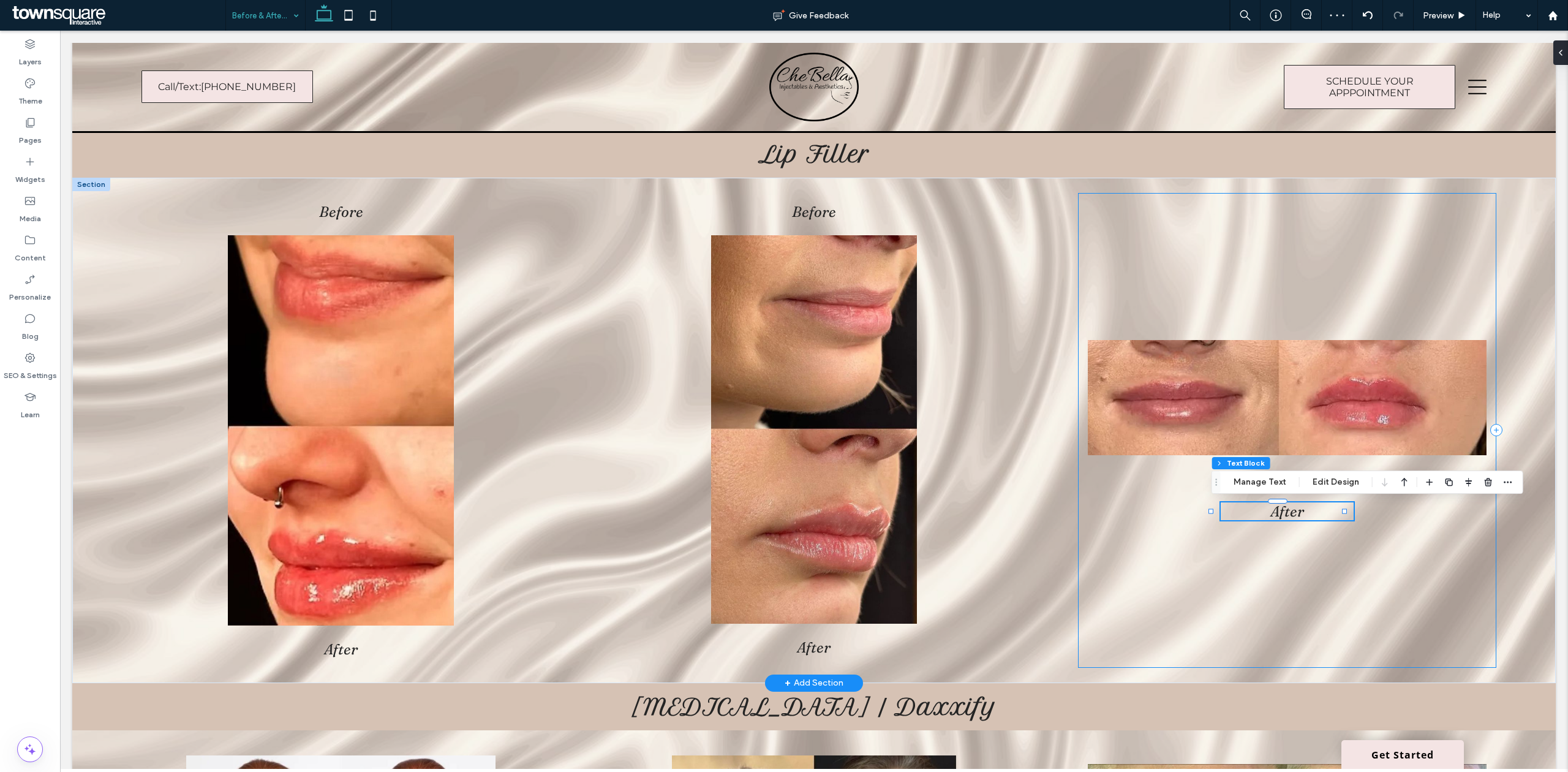
click at [1187, 491] on div "Before After 33% , 31px" at bounding box center [1287, 430] width 419 height 475
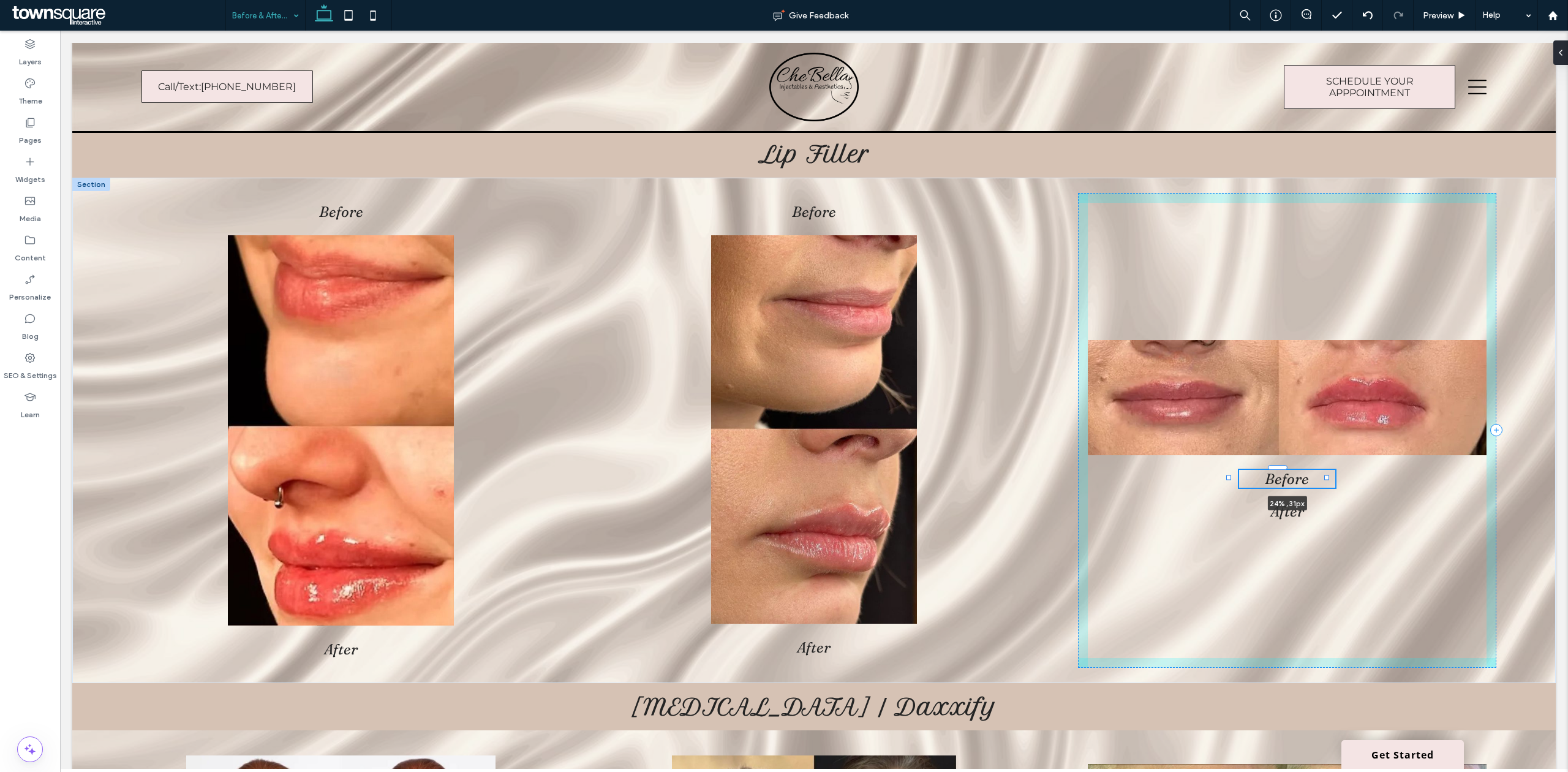
drag, startPoint x: 1473, startPoint y: 477, endPoint x: 1323, endPoint y: 473, distance: 150.1
click at [1323, 473] on div "Before After Before After Before 24% , 31px After" at bounding box center [814, 430] width 1483 height 505
type input "**"
type input "****"
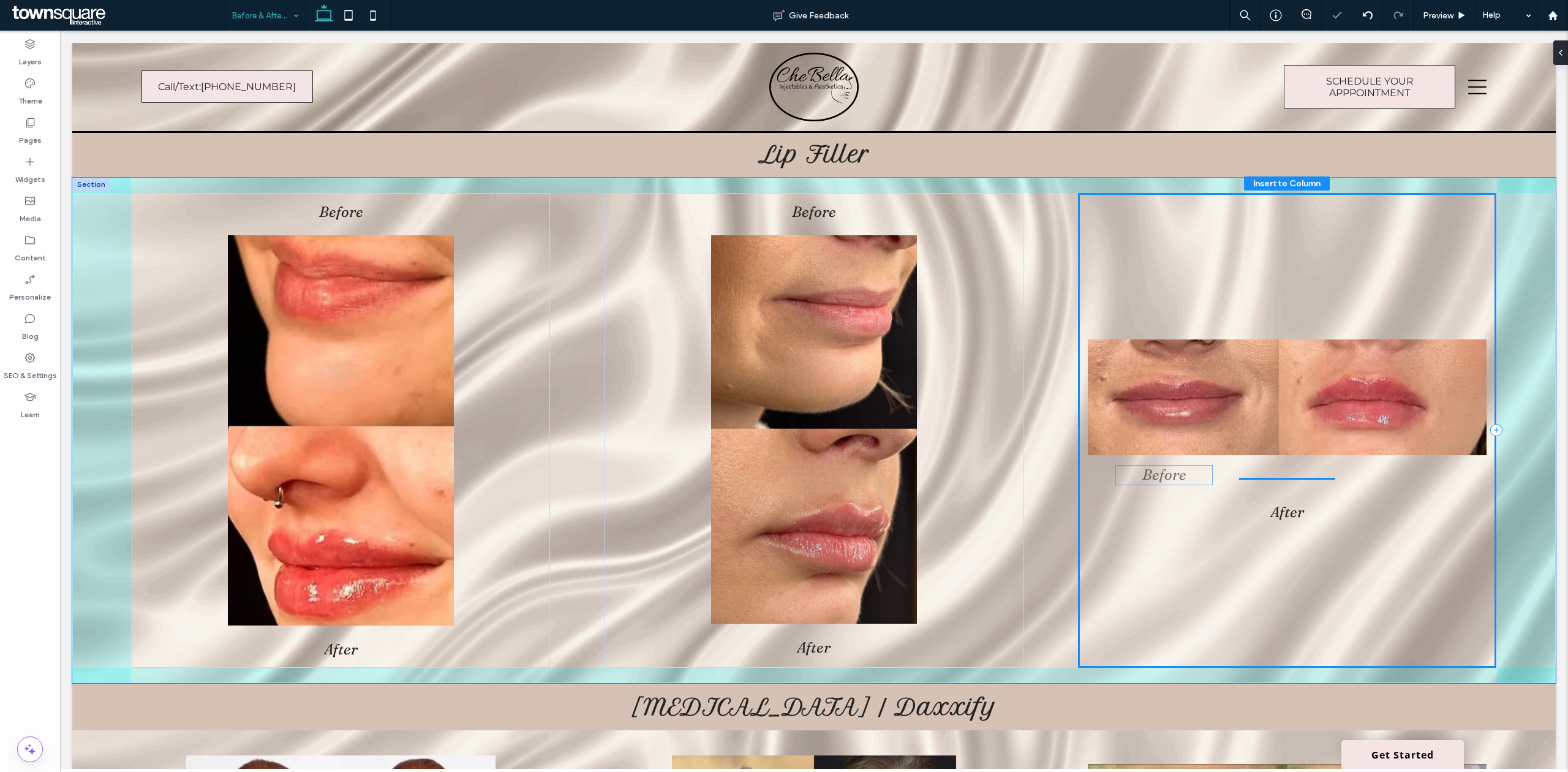
drag, startPoint x: 1284, startPoint y: 479, endPoint x: 1171, endPoint y: 477, distance: 113.0
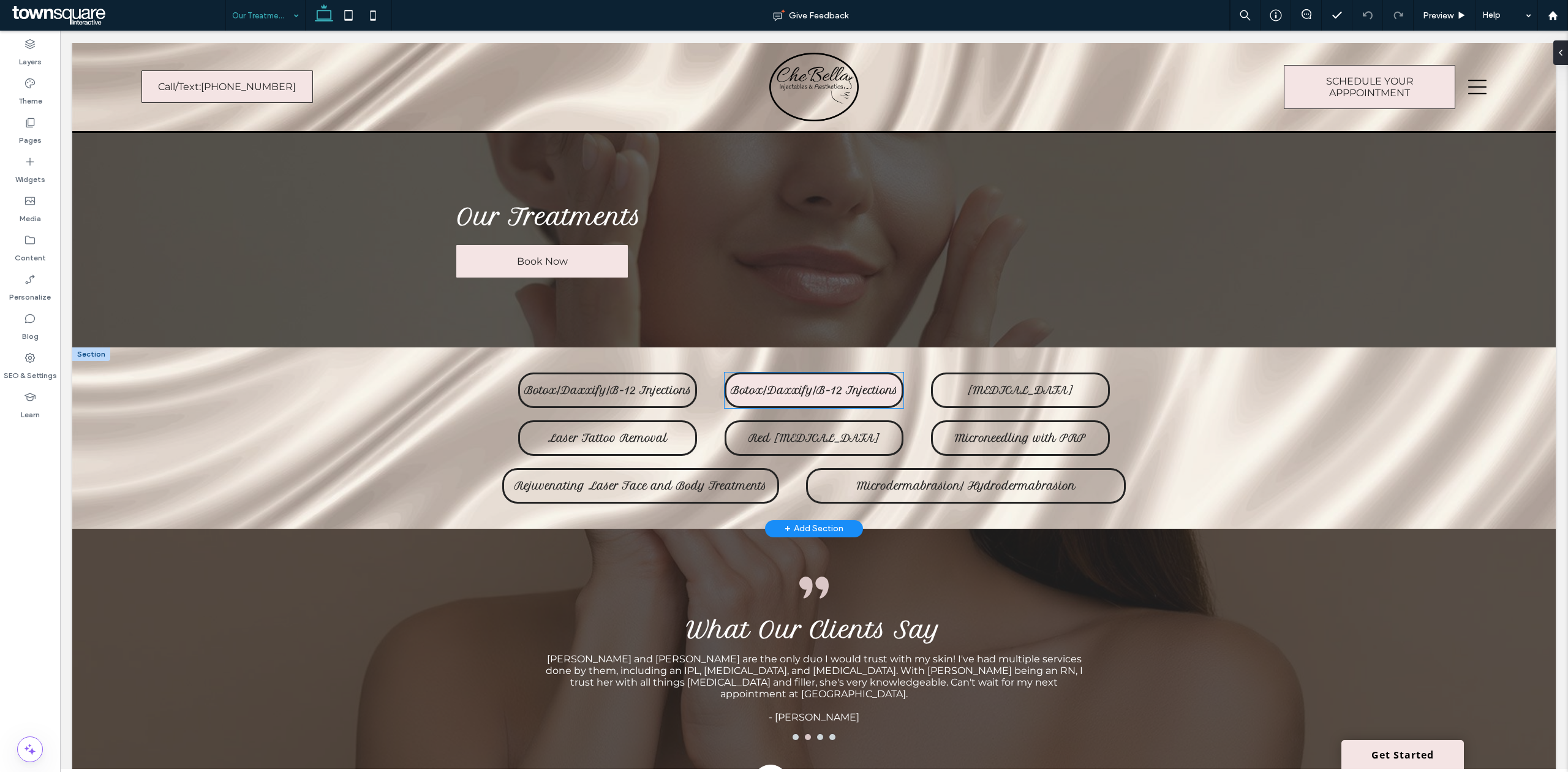
click at [760, 395] on link "Botox/Daxxify/B-12 Injections" at bounding box center [814, 390] width 178 height 36
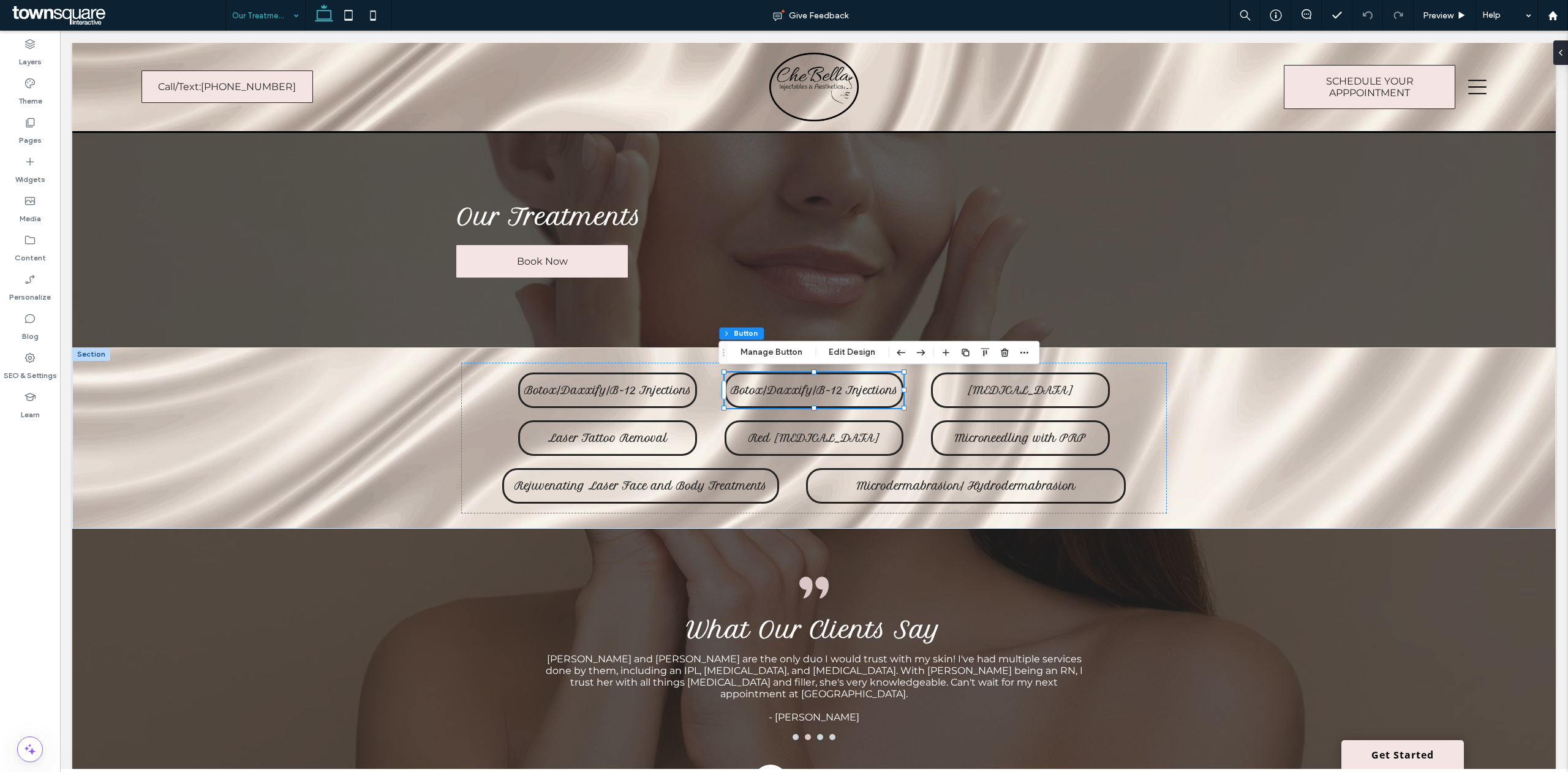
click at [297, 24] on div "Our Treatments" at bounding box center [265, 15] width 79 height 30
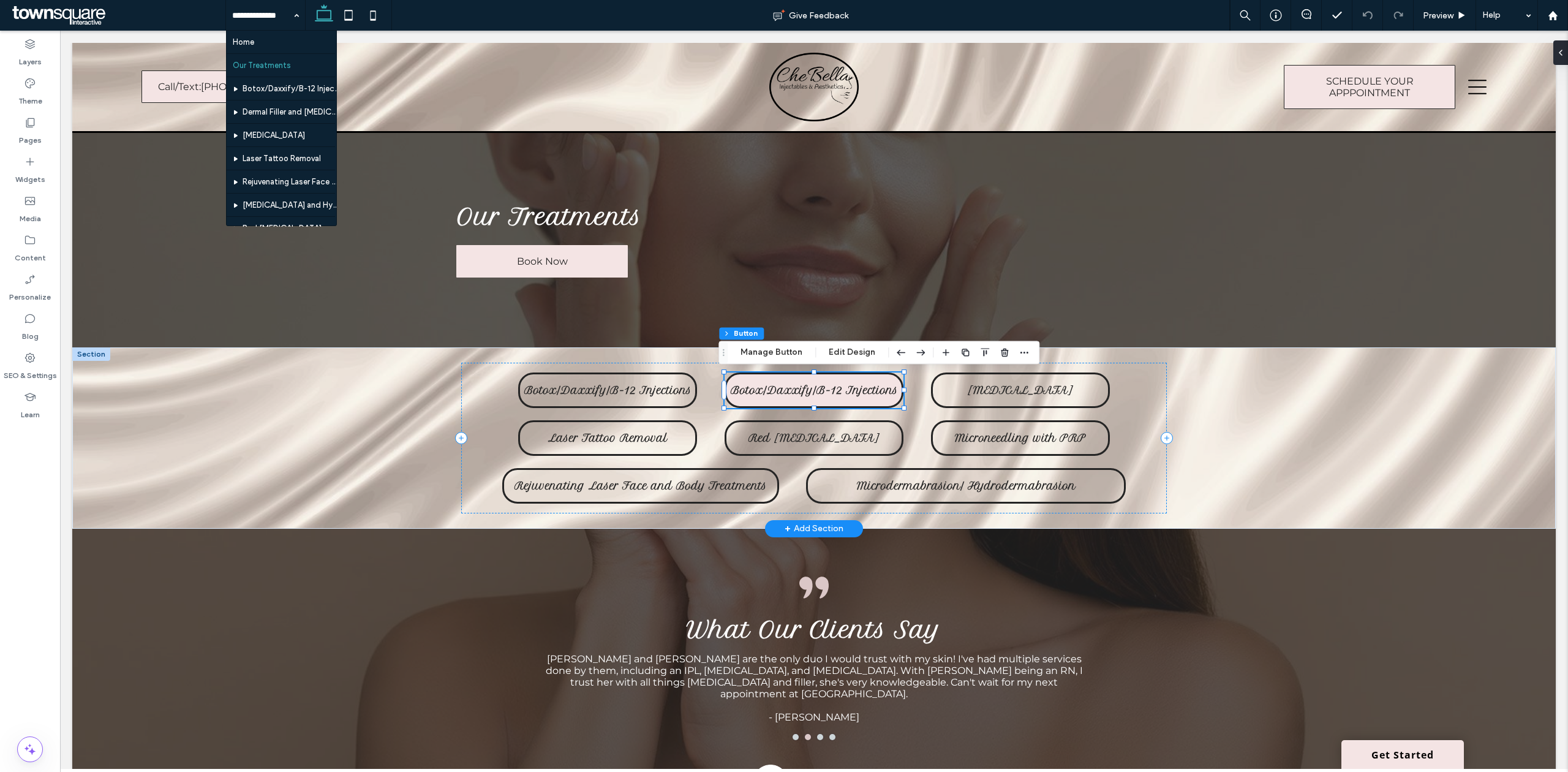
click at [794, 394] on span "Botox/Daxxify/B-12 Injections" at bounding box center [814, 390] width 167 height 12
type input "*"
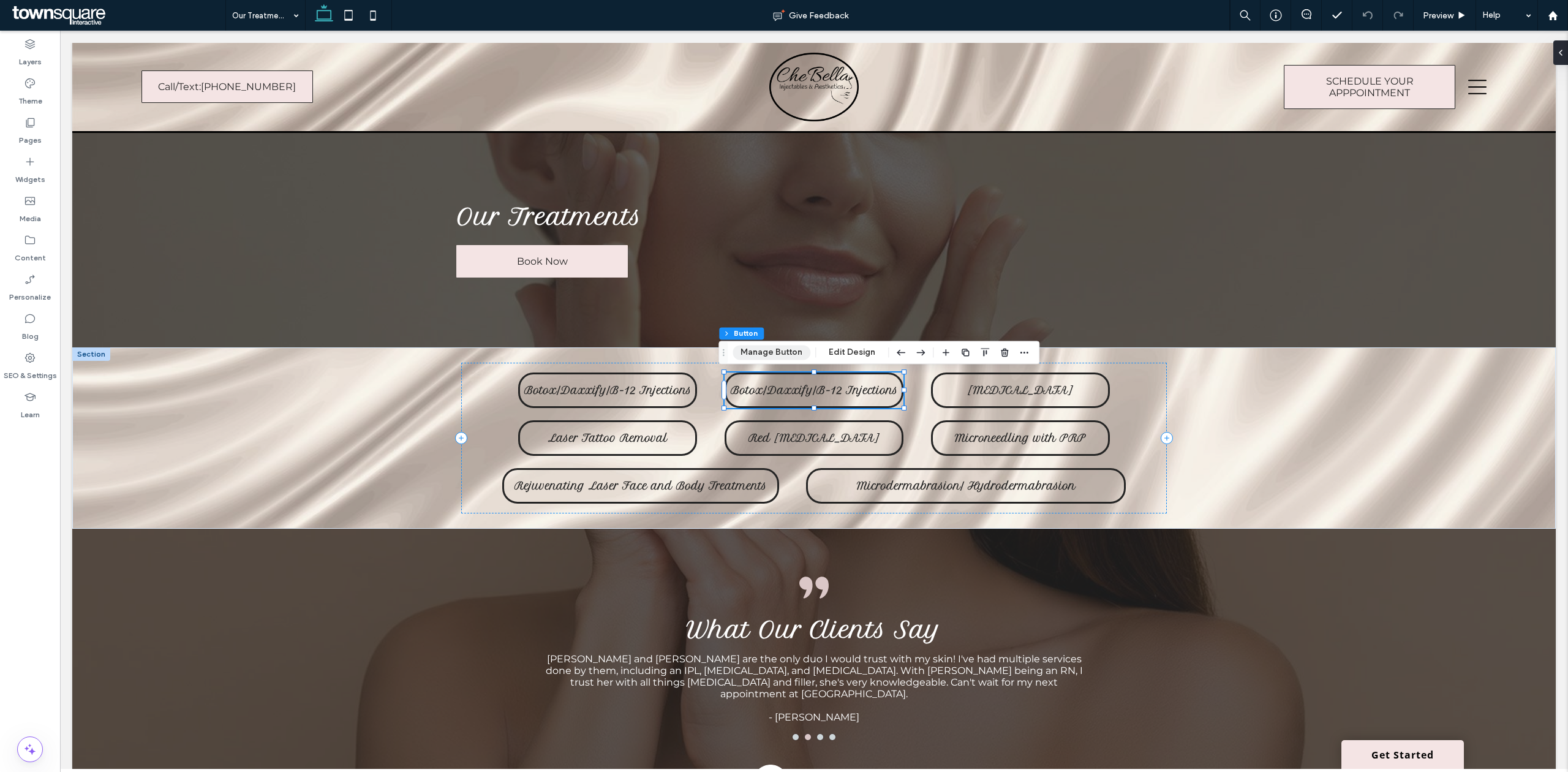
click at [777, 353] on button "Manage Button" at bounding box center [771, 352] width 78 height 14
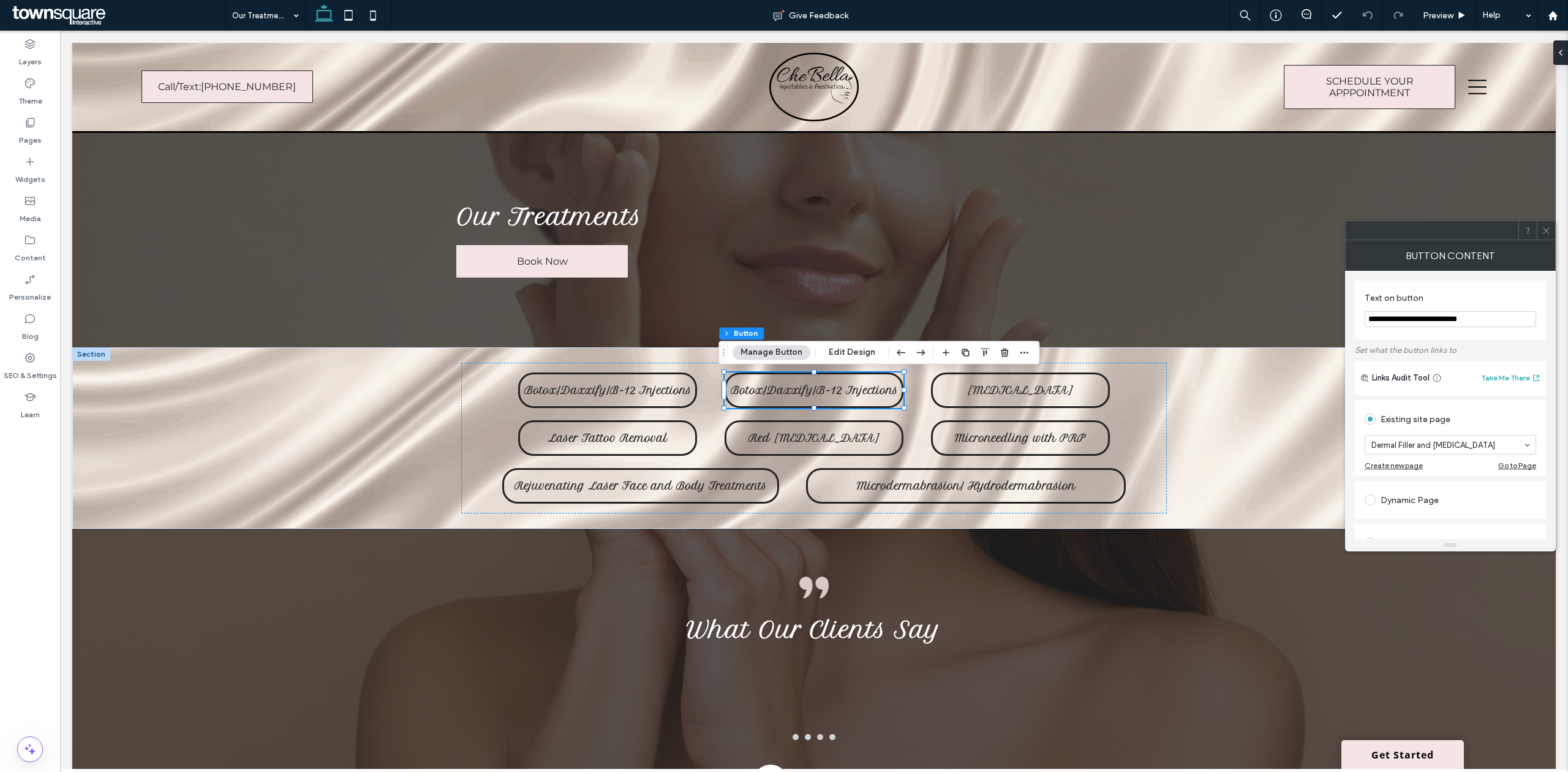
click at [1438, 312] on input "**********" at bounding box center [1450, 320] width 171 height 16
type input "*"
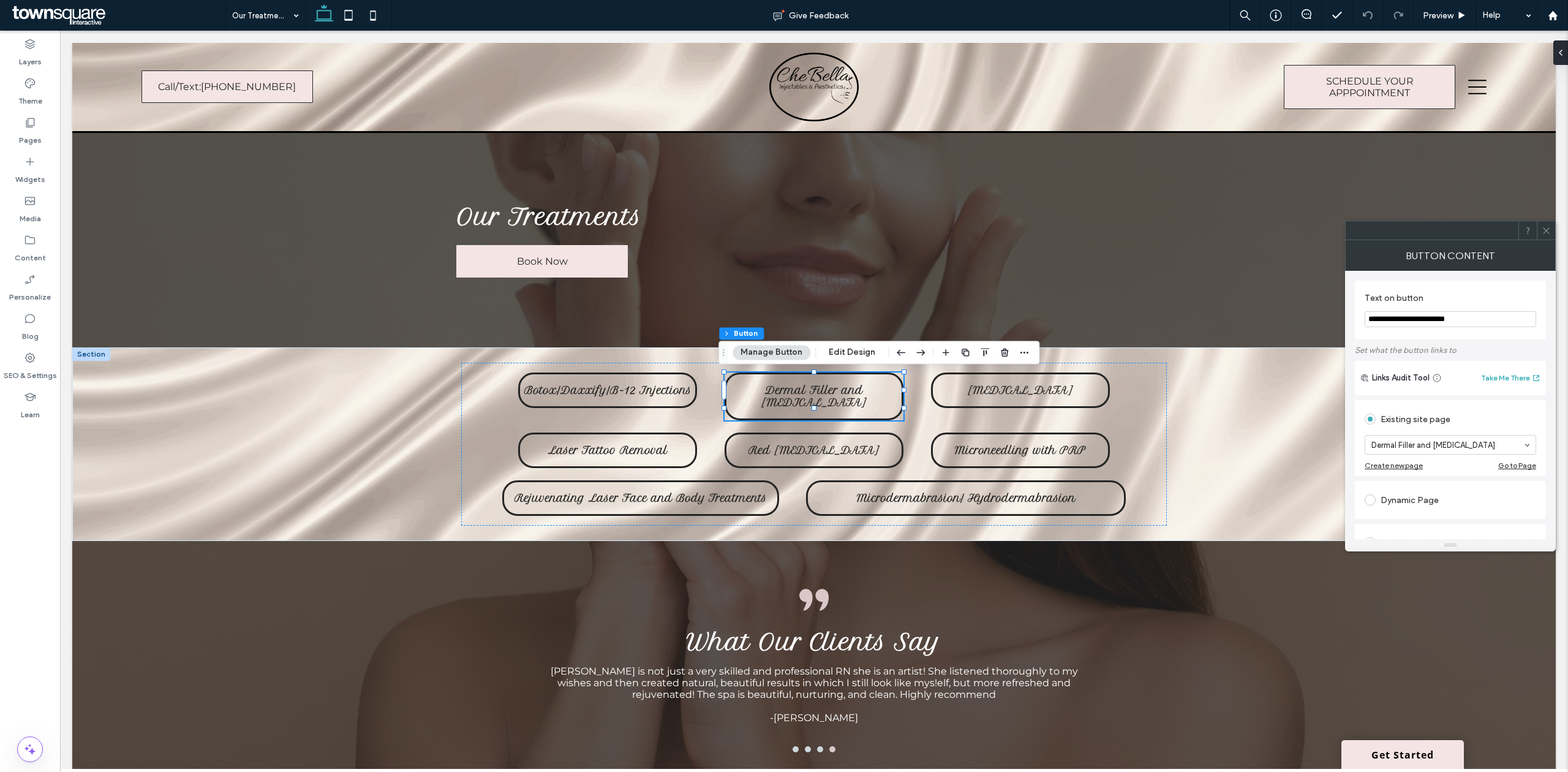
type input "**********"
click at [1458, 303] on label "Text on button" at bounding box center [1448, 299] width 167 height 13
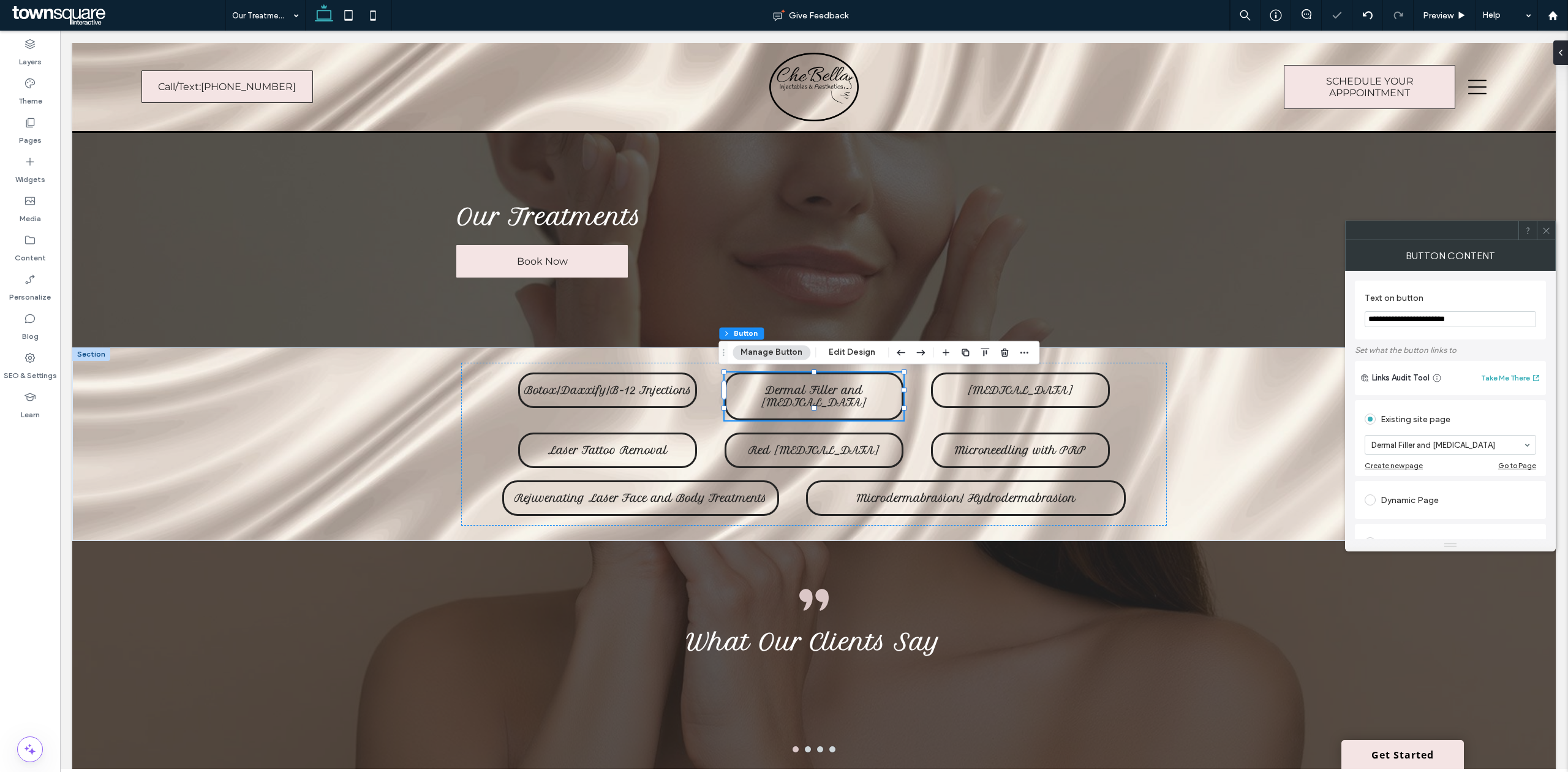
click at [1548, 239] on span at bounding box center [1546, 230] width 9 height 19
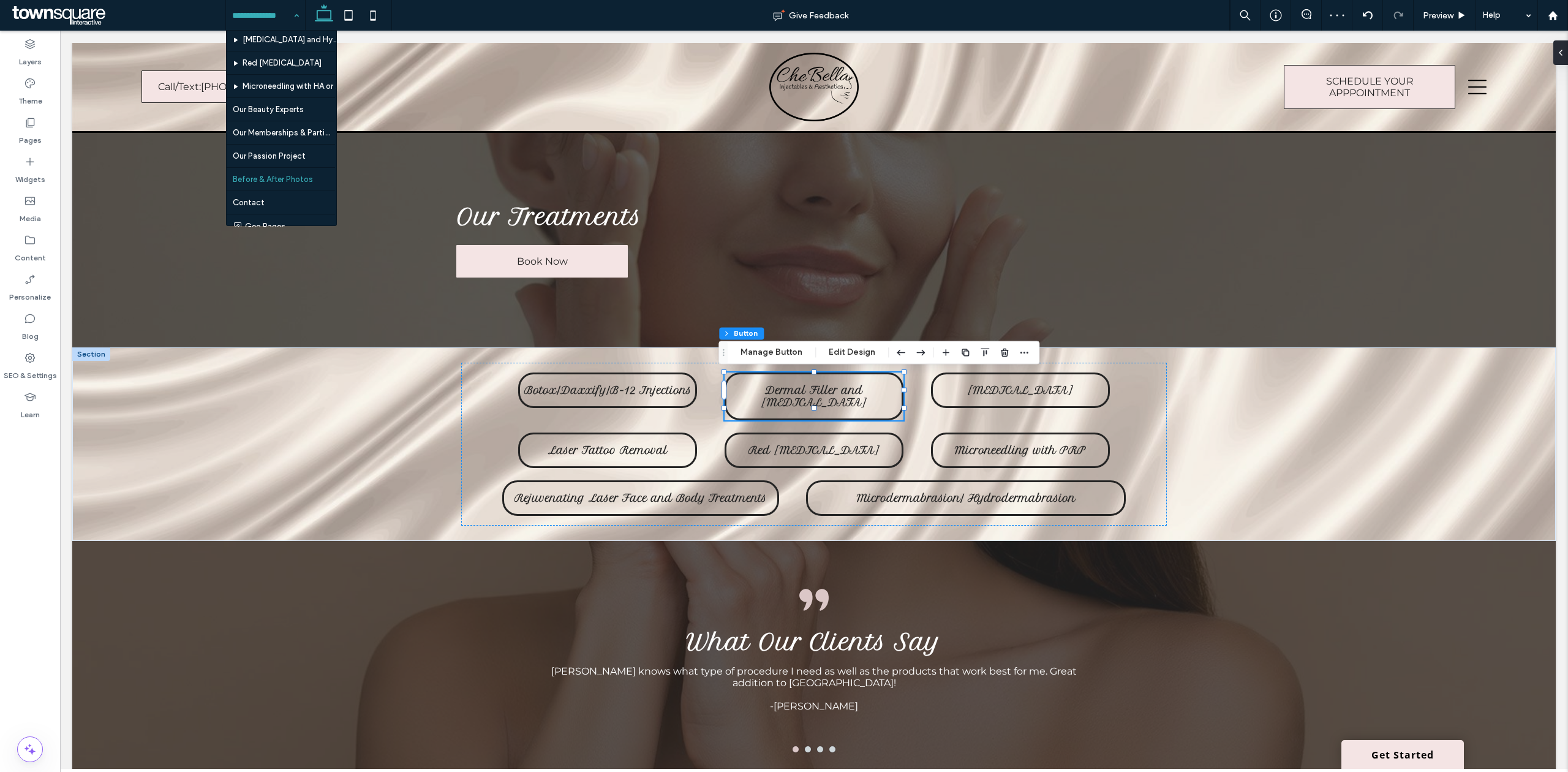
scroll to position [177, 0]
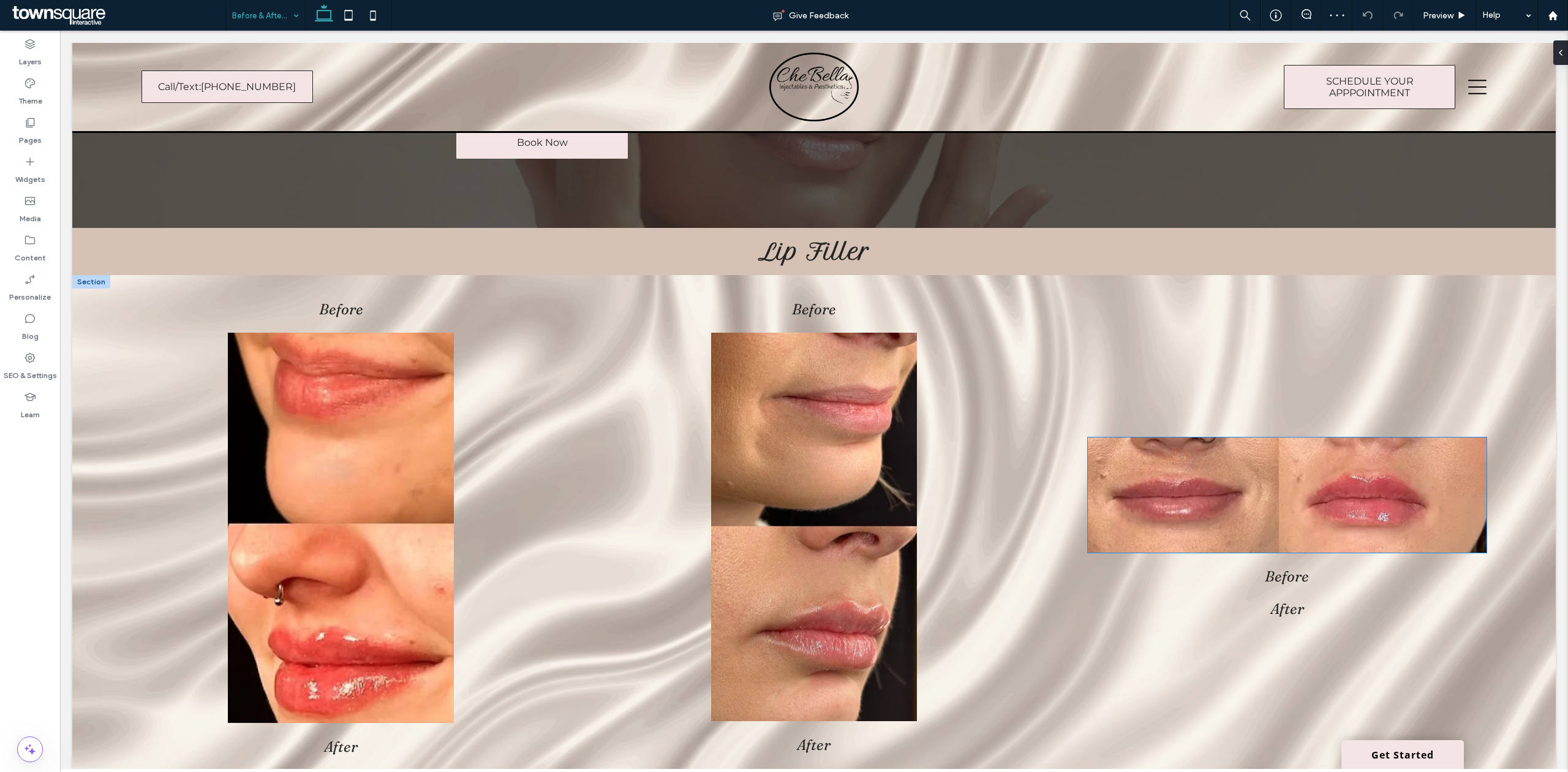
scroll to position [163, 0]
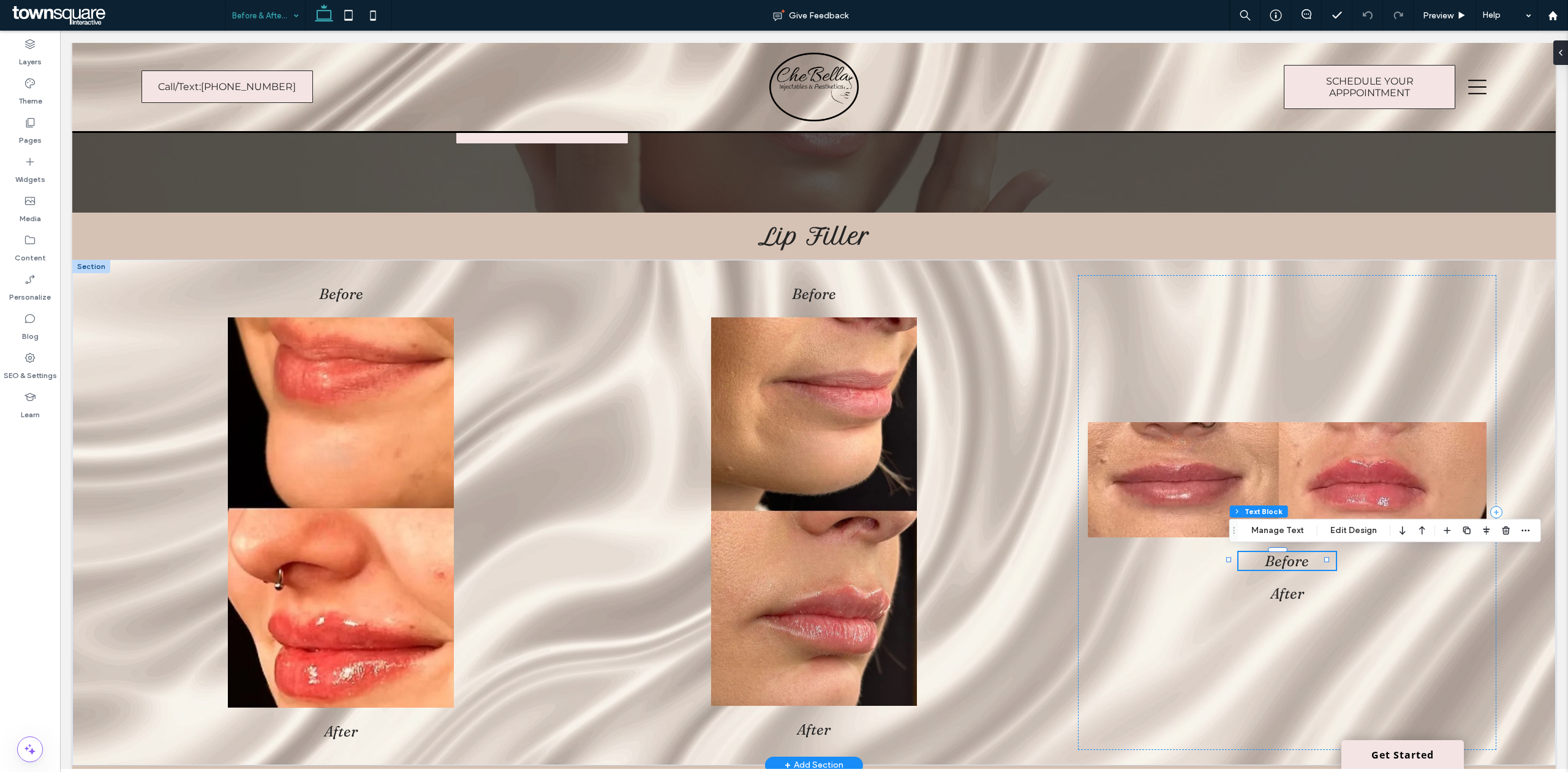
click at [1319, 561] on h2 "Before" at bounding box center [1286, 560] width 97 height 18
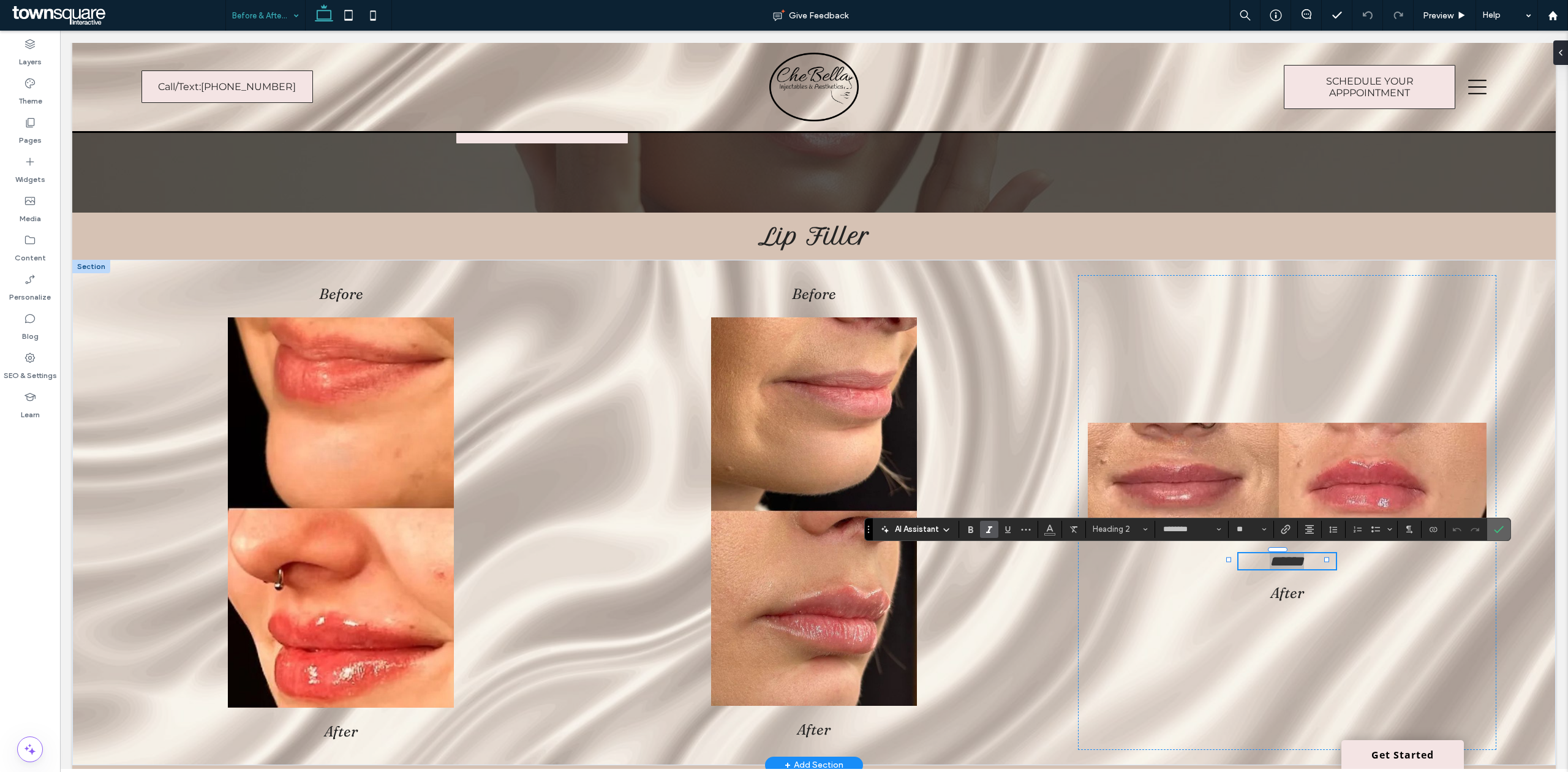
click at [1504, 527] on icon "Confirm" at bounding box center [1498, 528] width 10 height 10
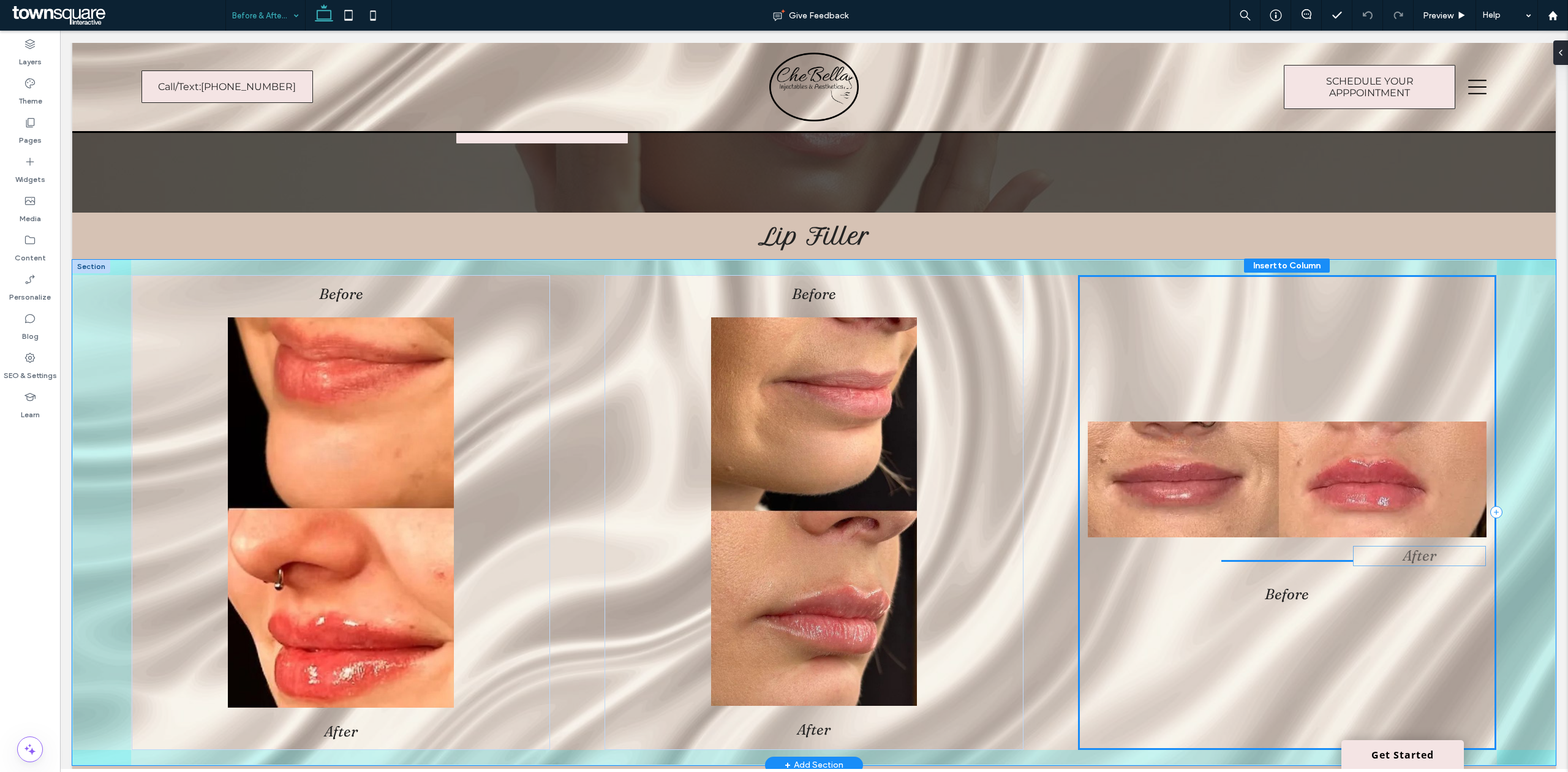
drag, startPoint x: 1265, startPoint y: 590, endPoint x: 1406, endPoint y: 553, distance: 145.8
drag, startPoint x: 1292, startPoint y: 594, endPoint x: 1152, endPoint y: 559, distance: 144.3
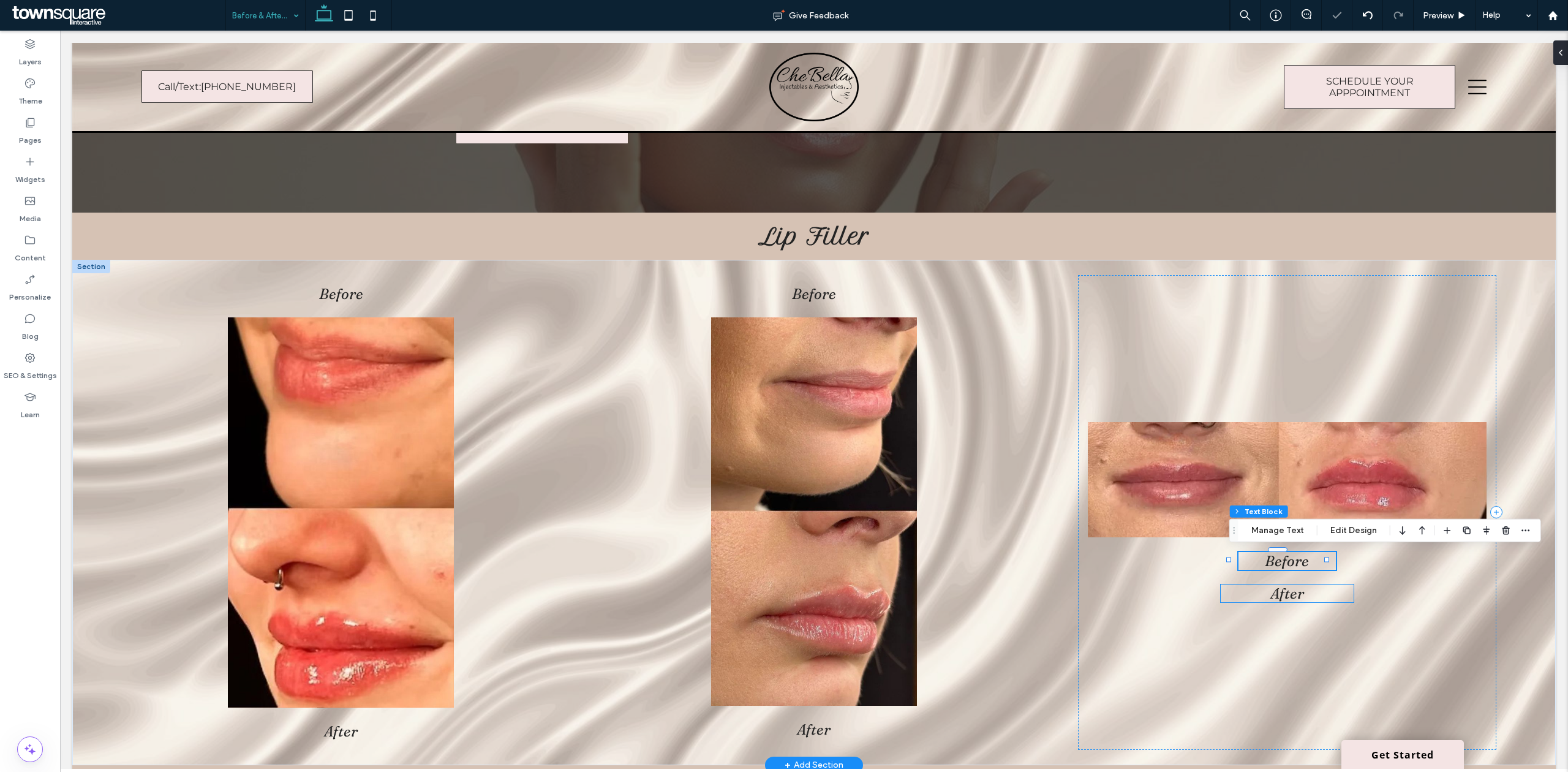
click at [1300, 590] on h2 "After" at bounding box center [1288, 594] width 134 height 18
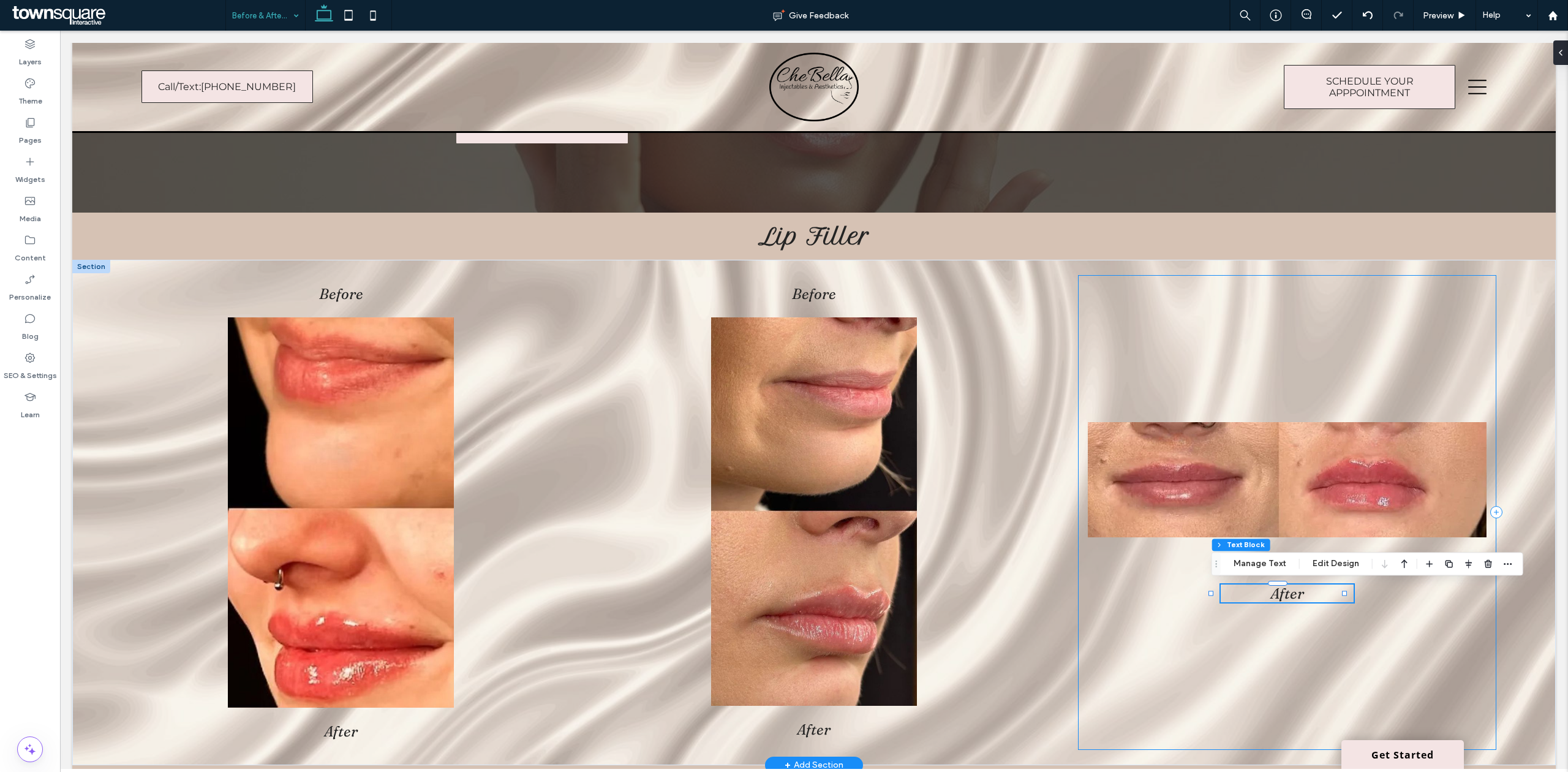
click at [1262, 611] on div "Before After" at bounding box center [1287, 512] width 419 height 475
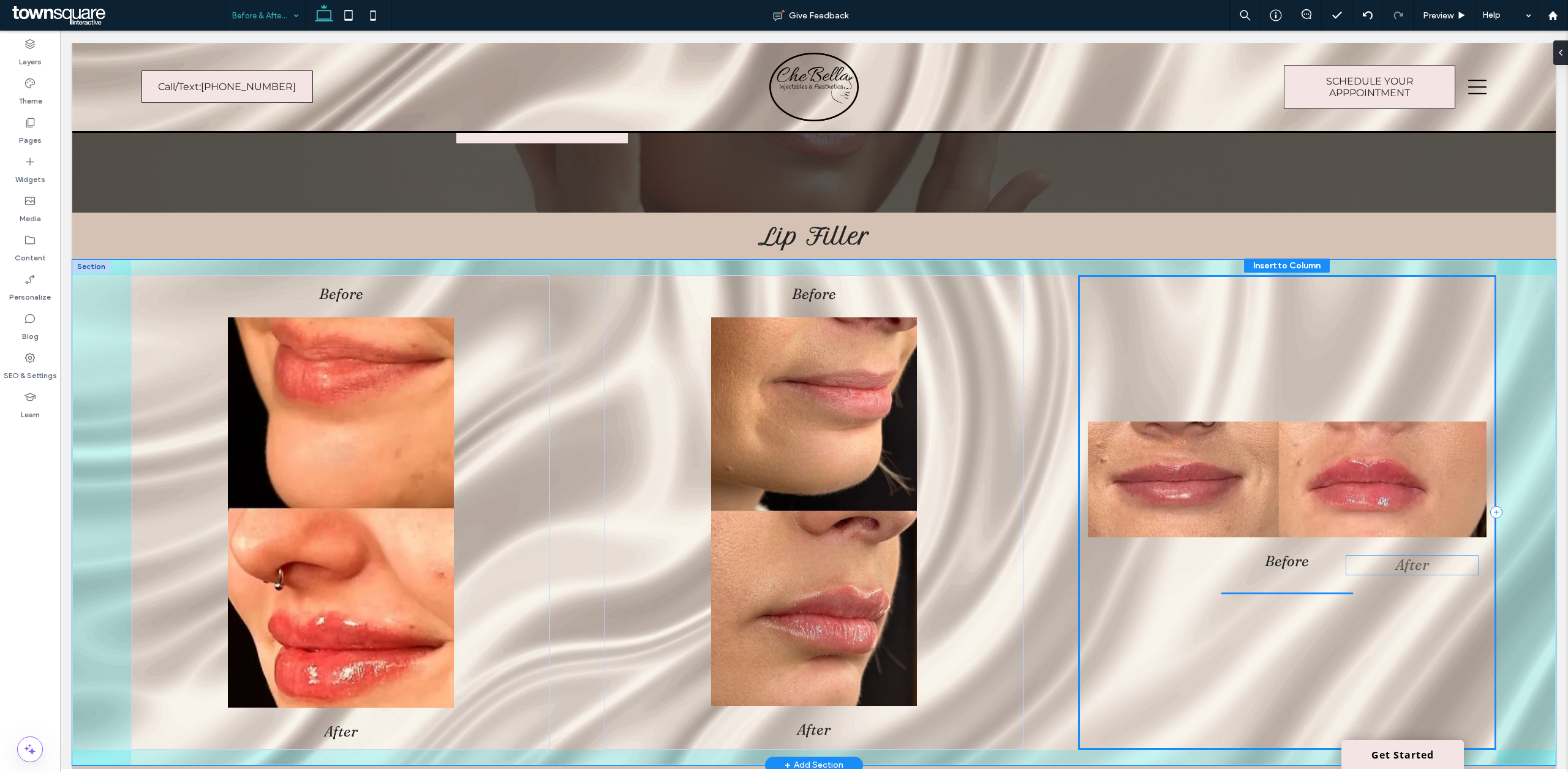
drag, startPoint x: 1260, startPoint y: 594, endPoint x: 1394, endPoint y: 567, distance: 136.7
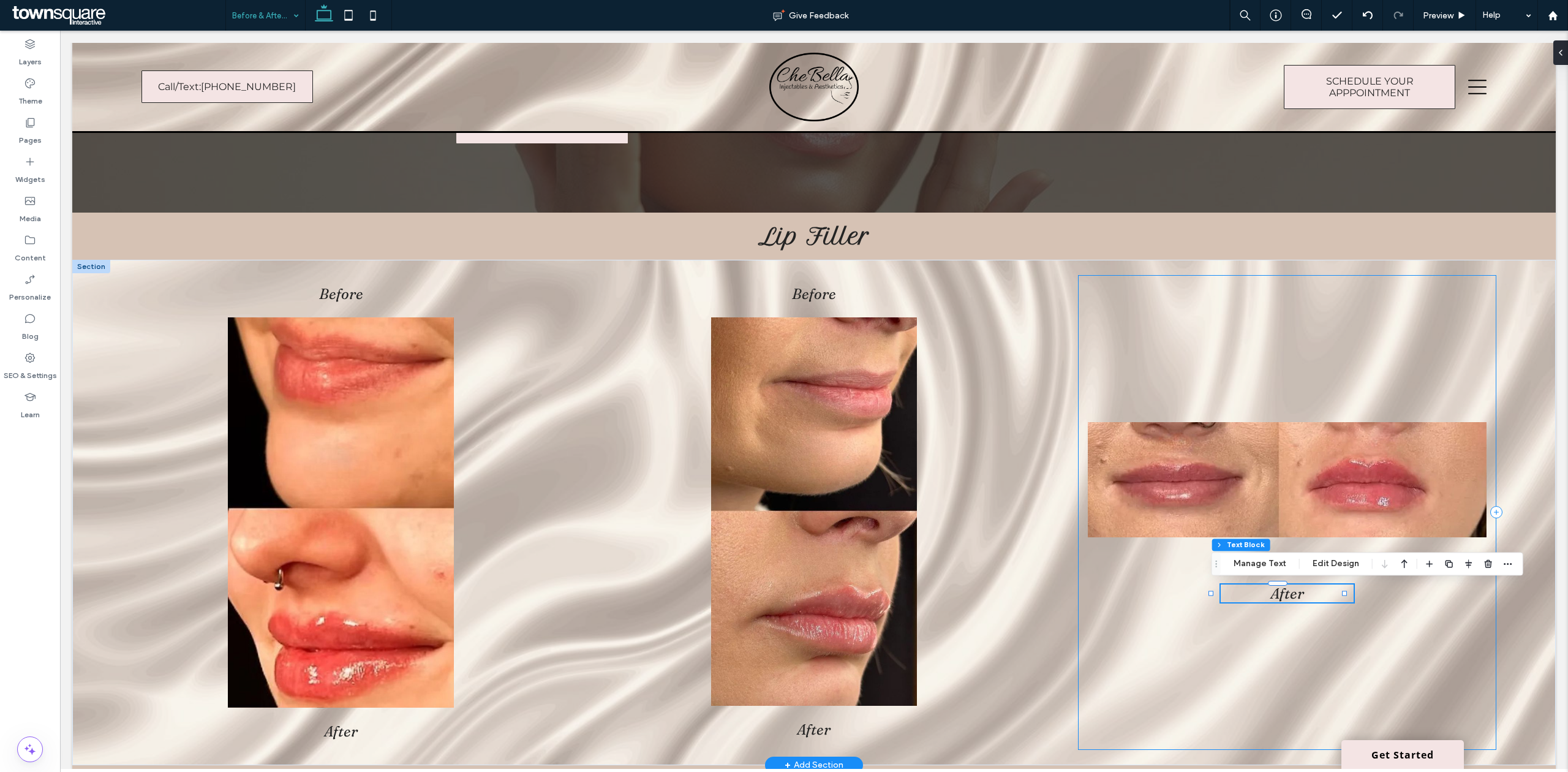
click at [1218, 628] on div "Before After" at bounding box center [1287, 512] width 419 height 475
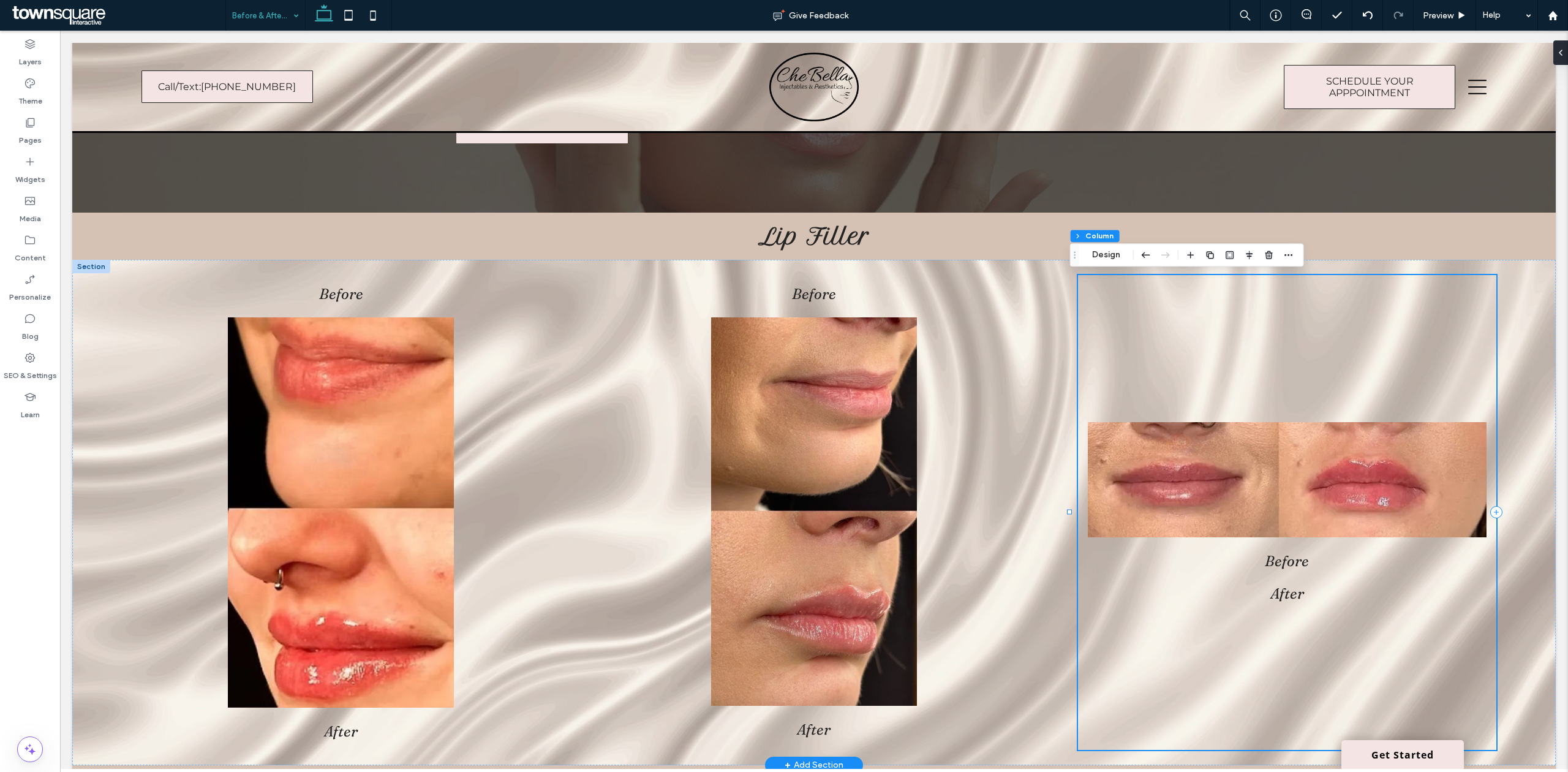
click at [1311, 571] on div "Before After" at bounding box center [1287, 512] width 419 height 475
click at [1307, 567] on h2 "Before" at bounding box center [1286, 560] width 97 height 18
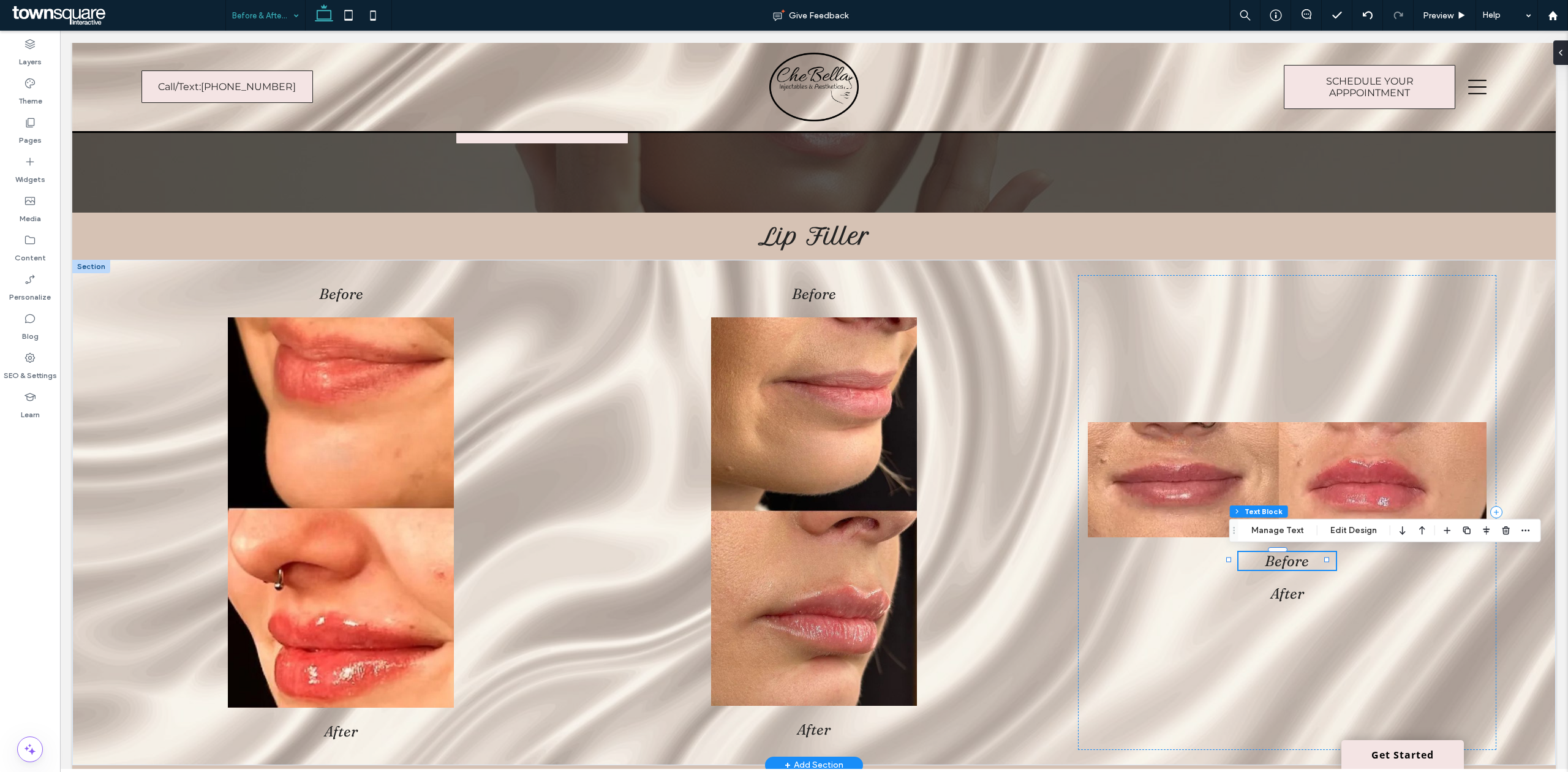
click at [1307, 567] on h2 "Before" at bounding box center [1286, 560] width 97 height 18
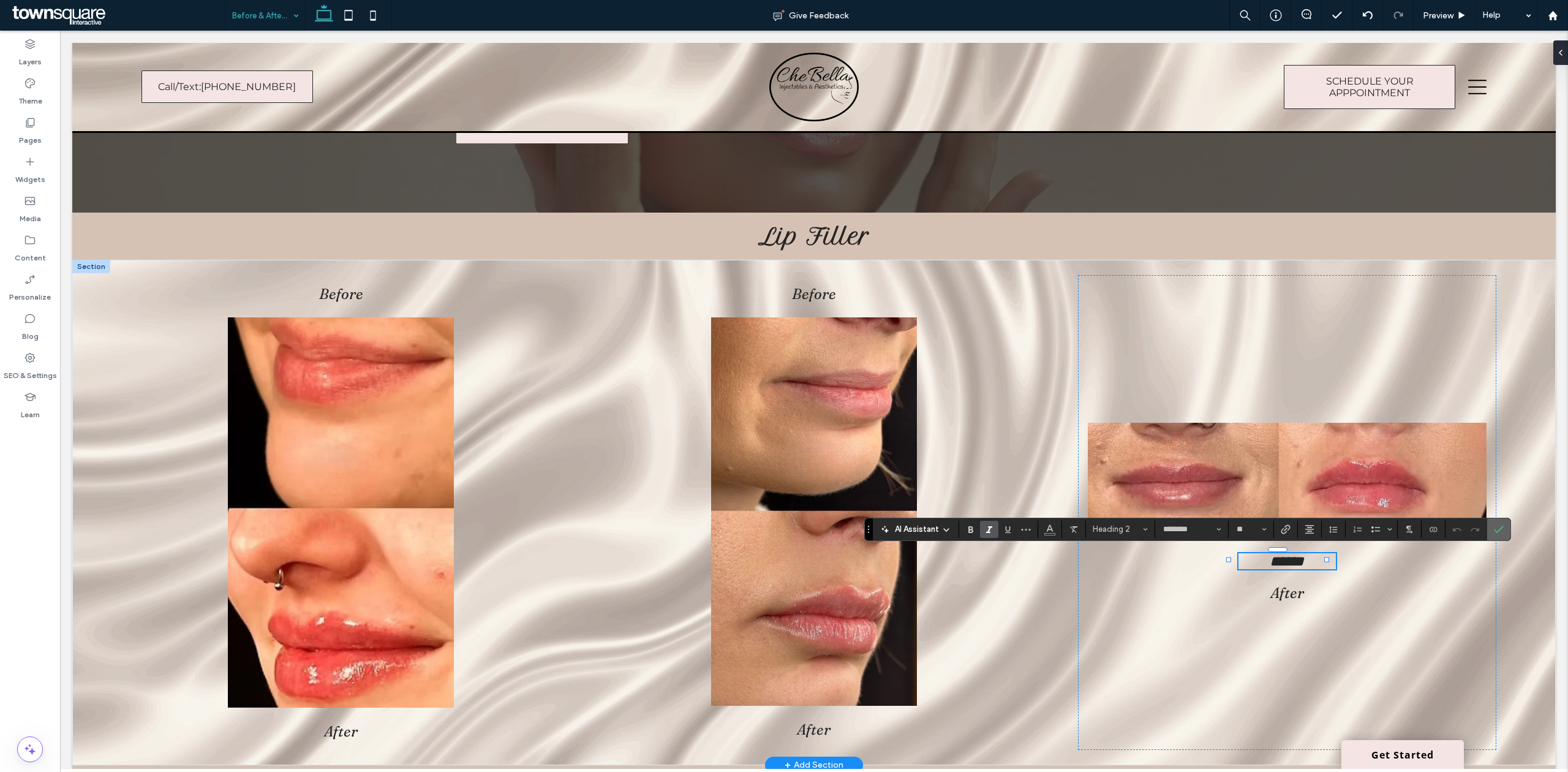
click at [1510, 527] on section at bounding box center [1498, 528] width 23 height 22
click at [1323, 559] on h2 "******" at bounding box center [1286, 561] width 97 height 16
click at [1376, 592] on div "****** After" at bounding box center [1287, 512] width 419 height 475
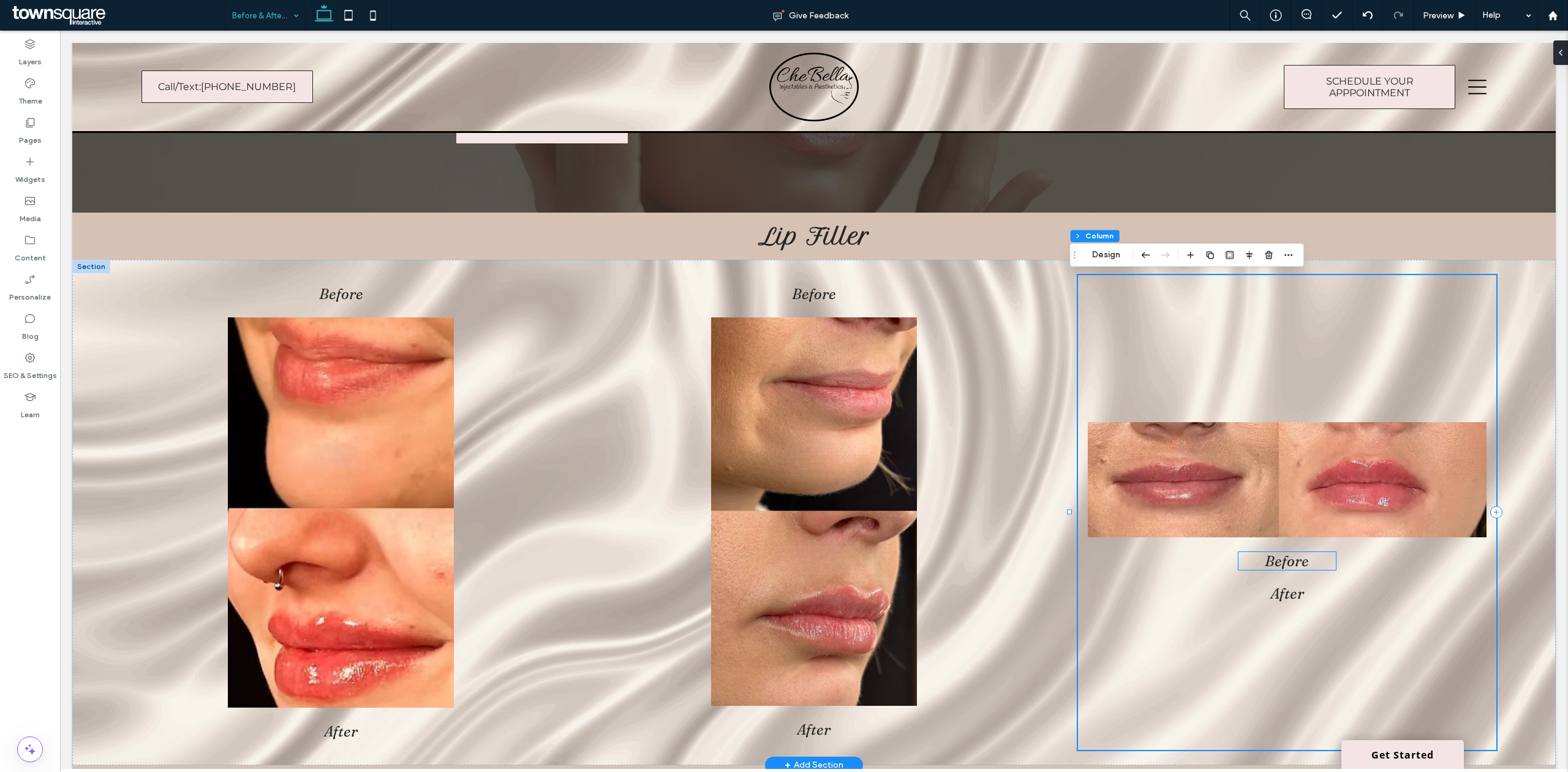
click at [1304, 555] on h2 "Before" at bounding box center [1286, 560] width 97 height 18
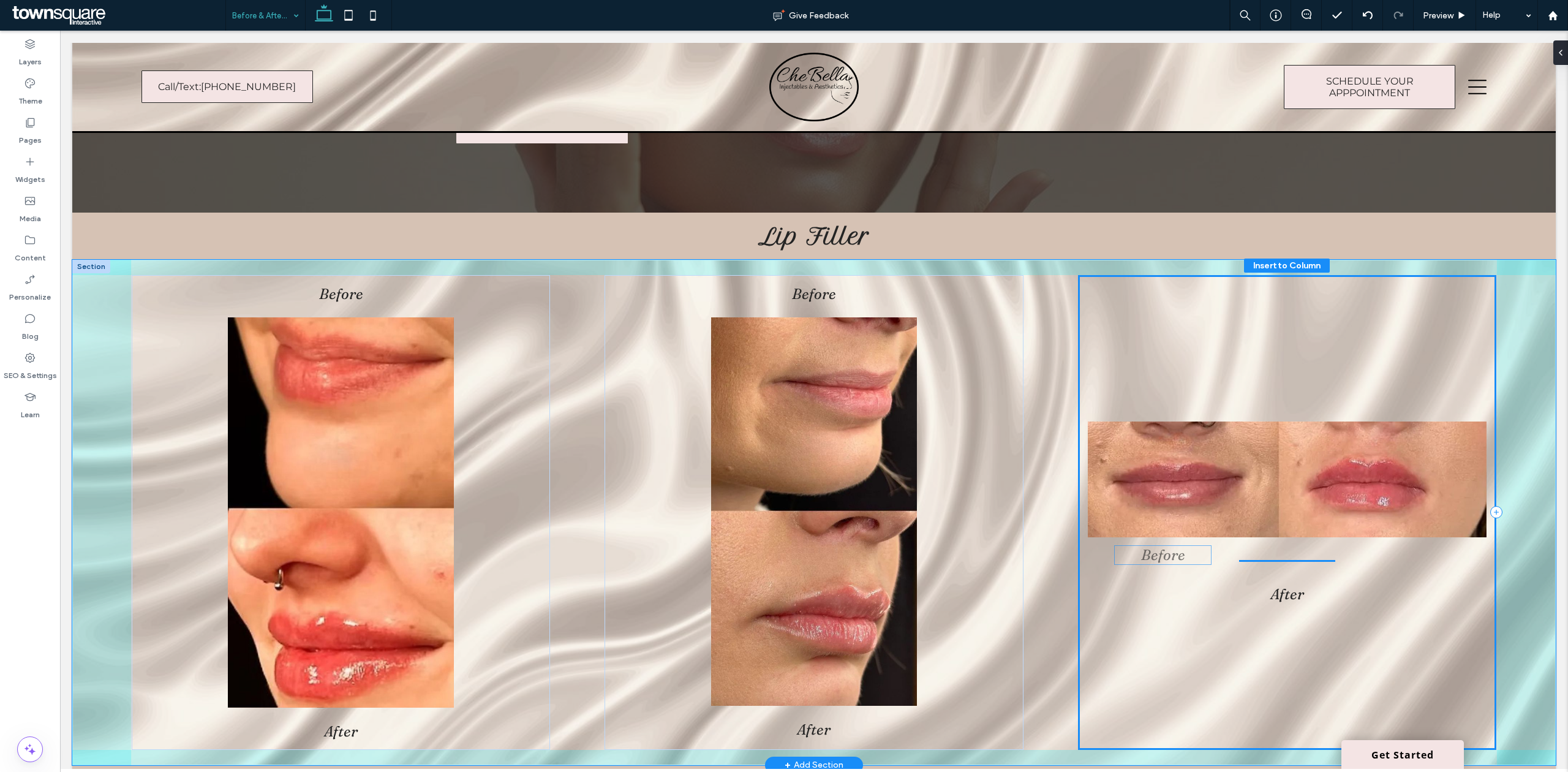
drag, startPoint x: 1277, startPoint y: 566, endPoint x: 1162, endPoint y: 561, distance: 115.1
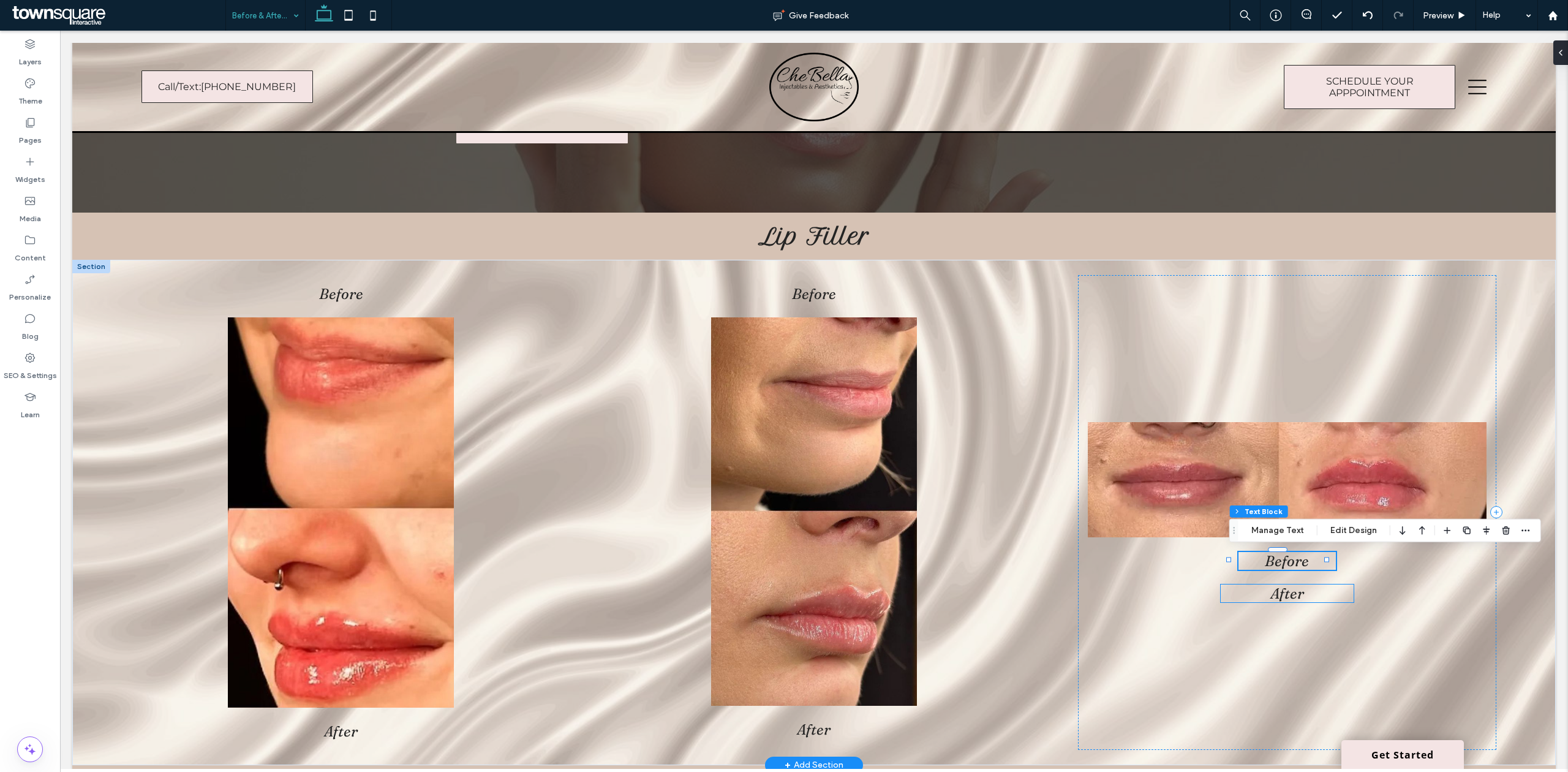
click at [1270, 598] on span "After" at bounding box center [1287, 594] width 34 height 18
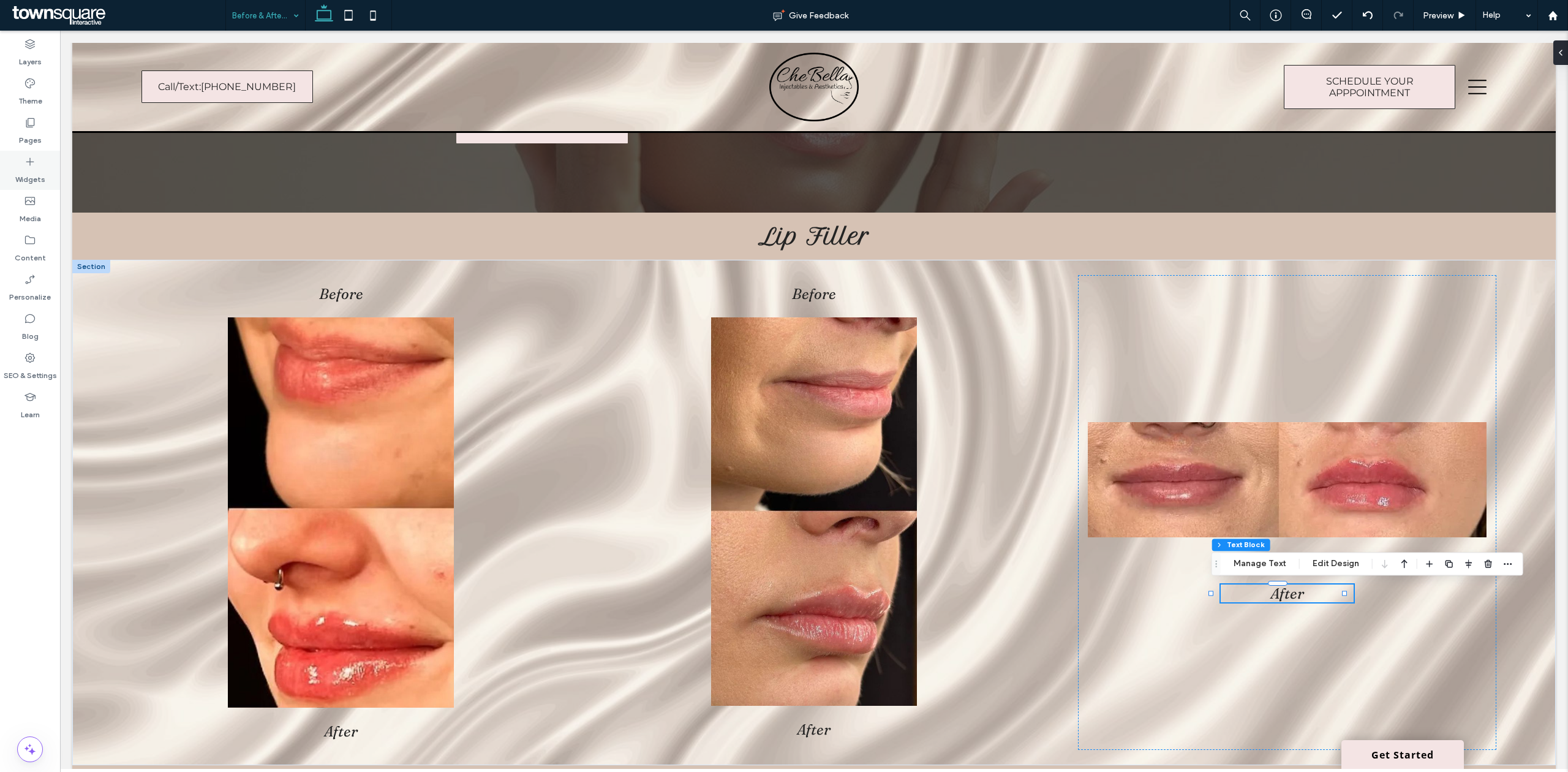
click at [39, 177] on label "Widgets" at bounding box center [30, 176] width 30 height 17
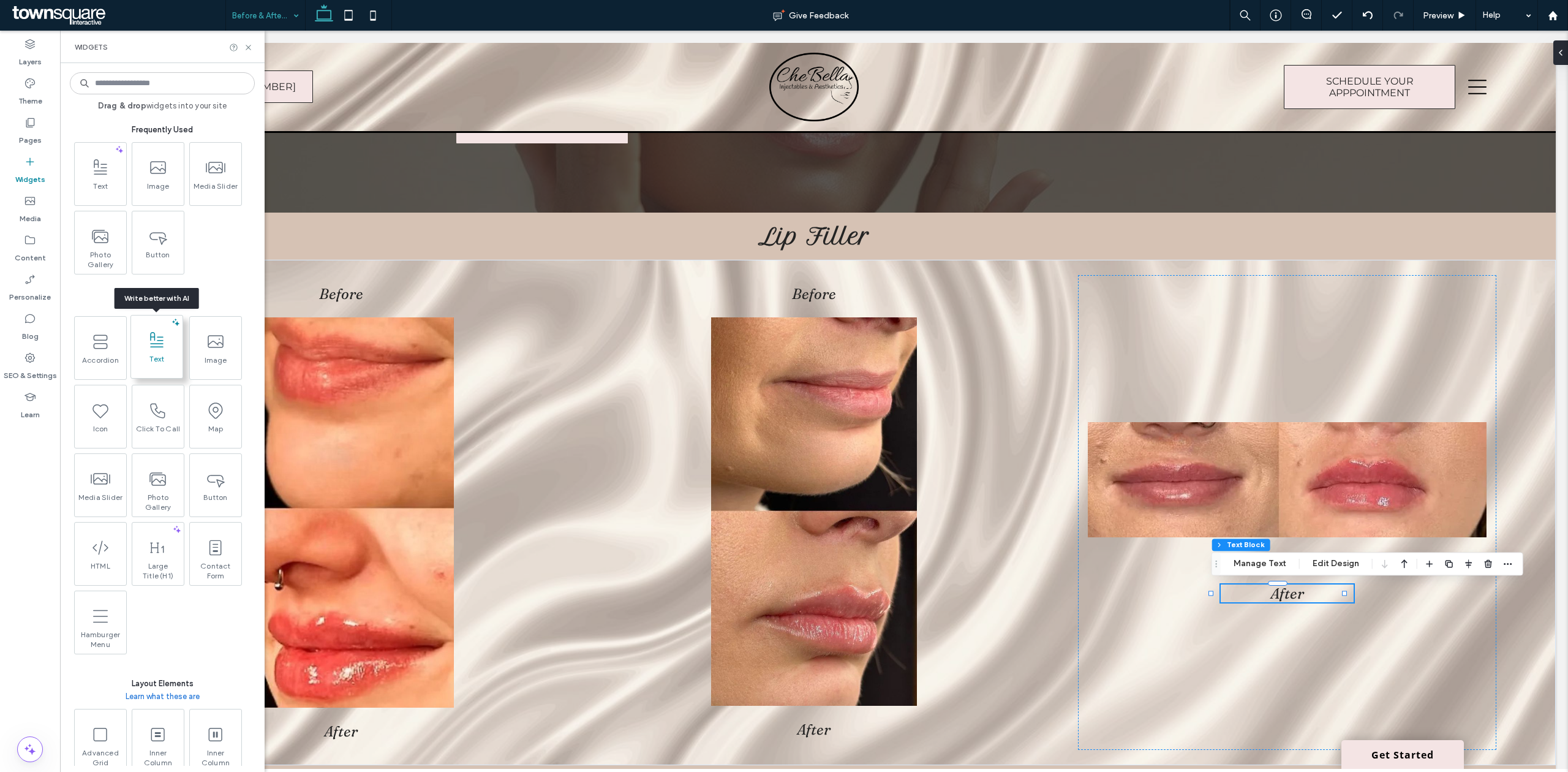
click at [161, 348] on icon at bounding box center [157, 341] width 20 height 20
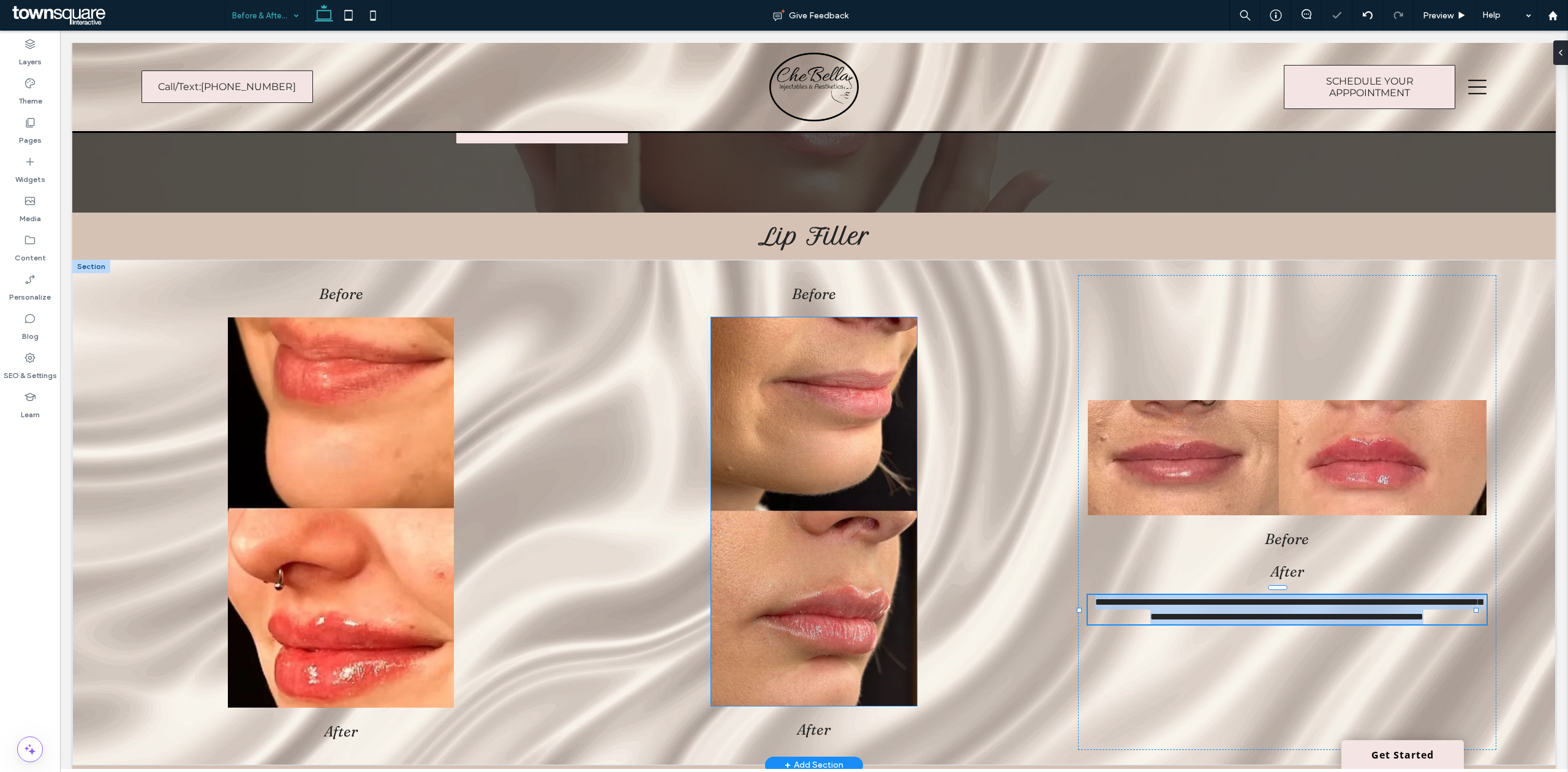
type input "**********"
type input "**"
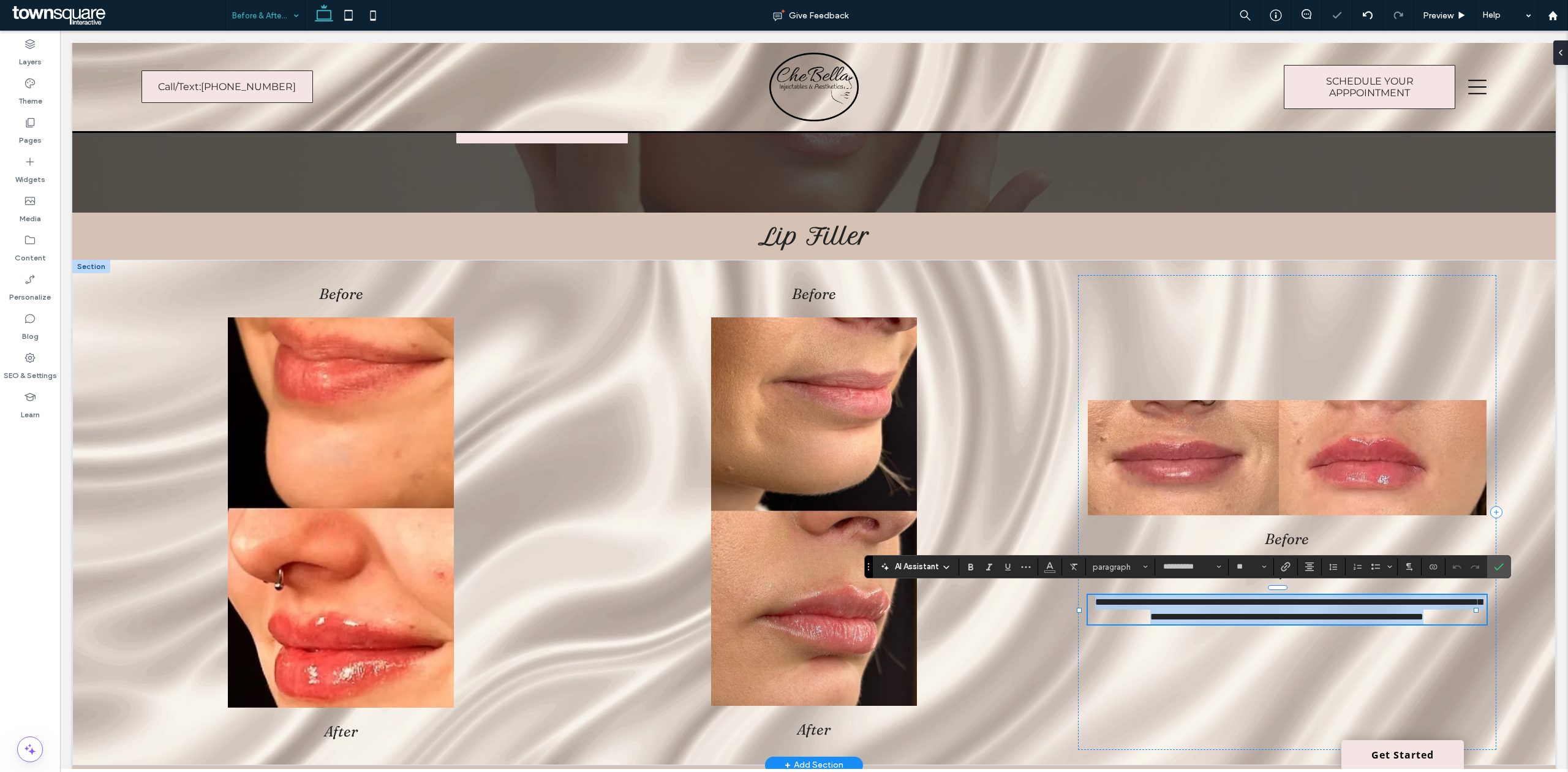
click at [1377, 615] on span "**********" at bounding box center [1289, 609] width 387 height 24
drag, startPoint x: 1377, startPoint y: 615, endPoint x: 1164, endPoint y: 588, distance: 214.7
click at [1164, 597] on span "**********" at bounding box center [1289, 609] width 387 height 24
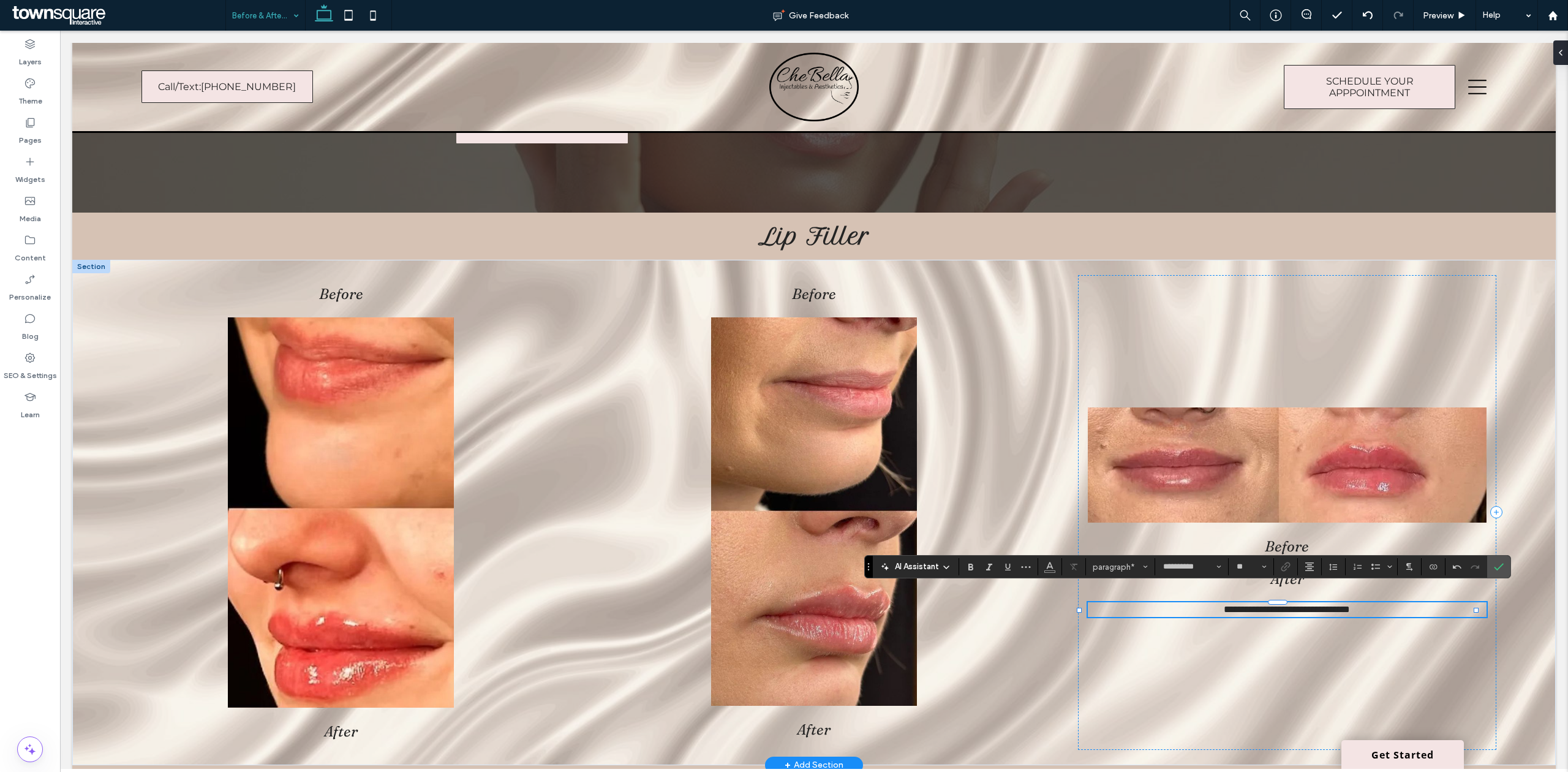
click at [1338, 606] on span "**********" at bounding box center [1286, 609] width 126 height 9
click at [1370, 599] on div "Before After ﻿" at bounding box center [1287, 512] width 419 height 475
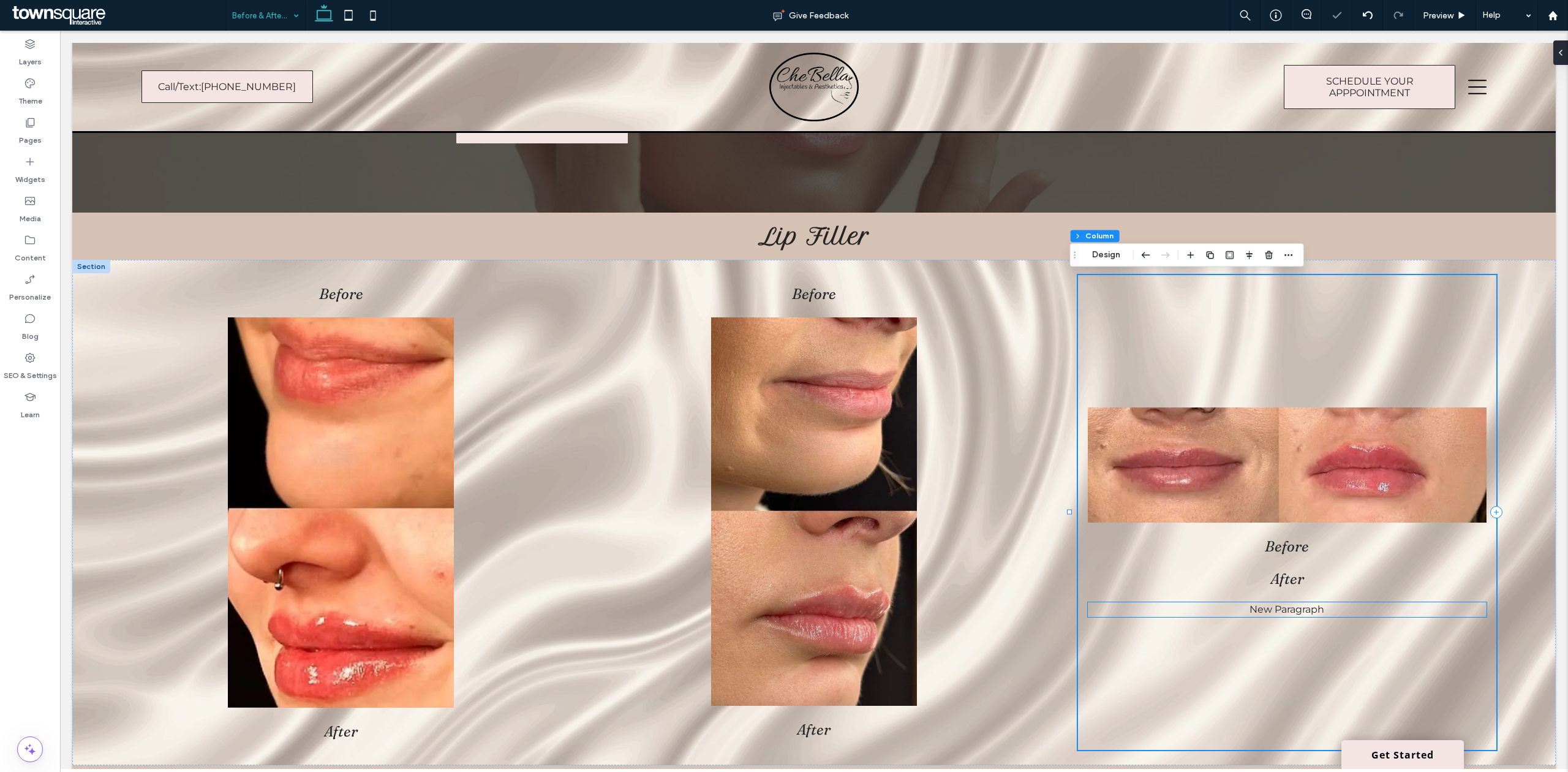
click at [1316, 612] on p "New Paragraph" at bounding box center [1287, 609] width 399 height 14
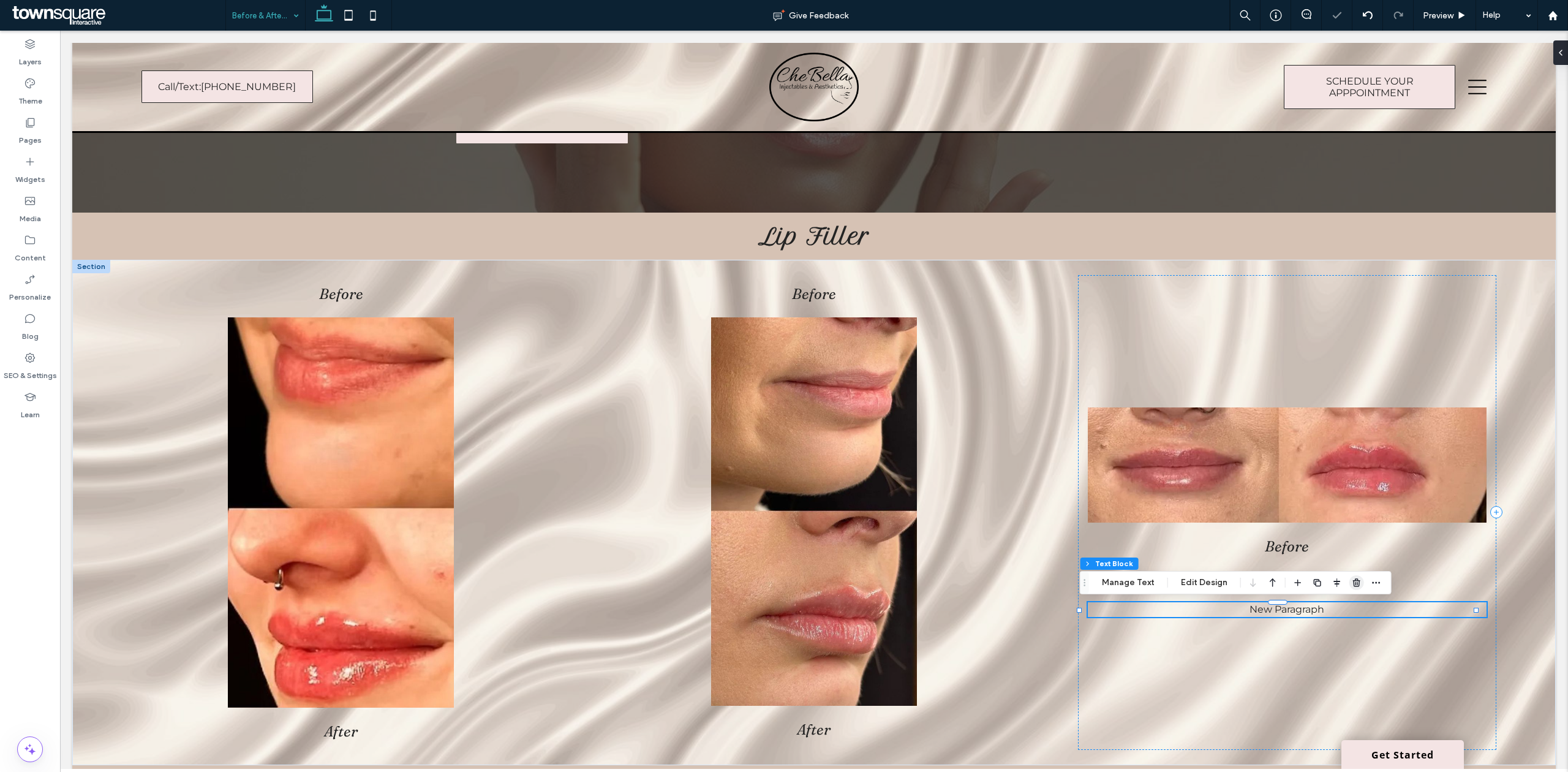
click at [1355, 585] on icon "button" at bounding box center [1356, 582] width 10 height 10
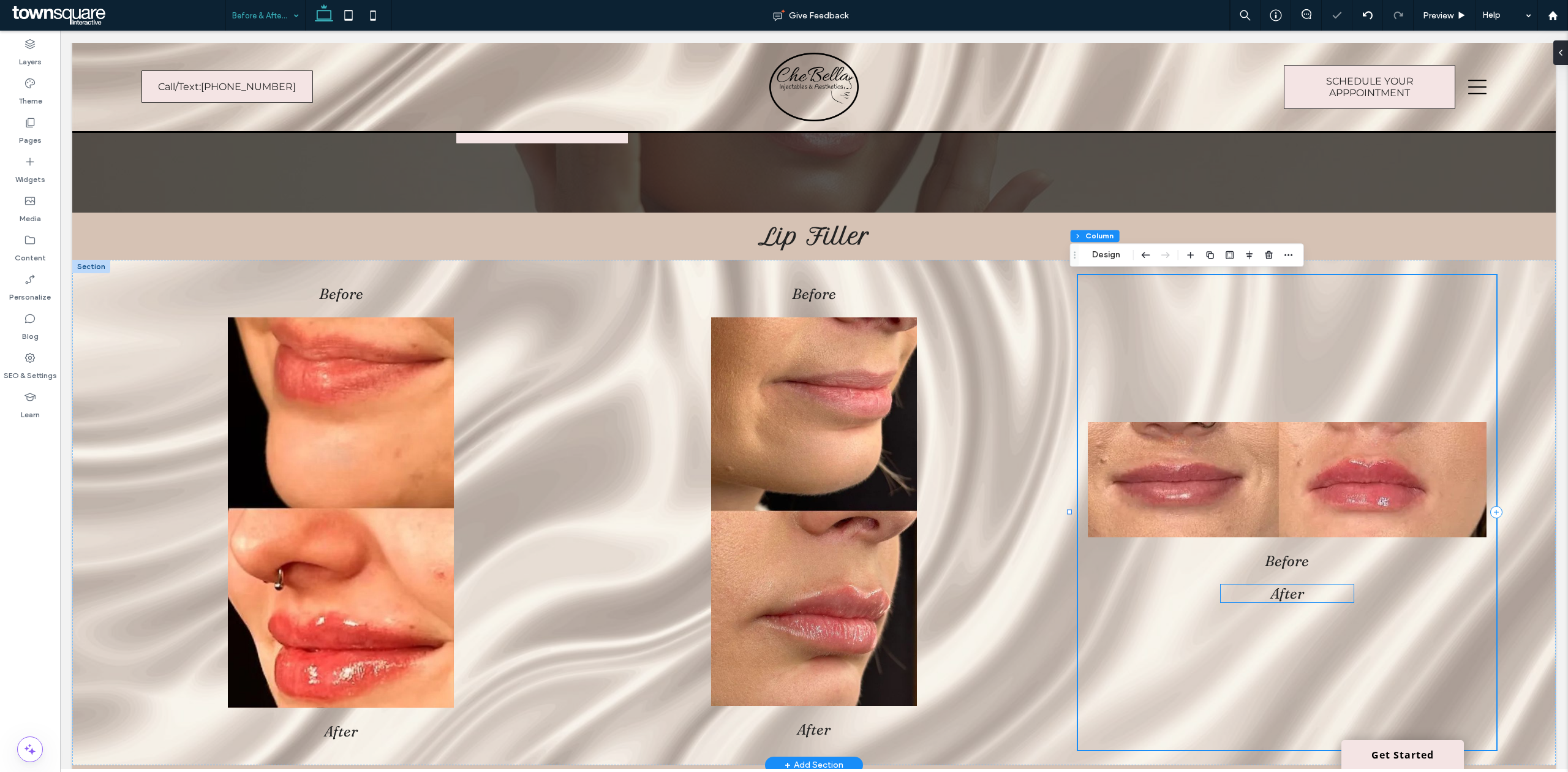
click at [1271, 594] on span "After" at bounding box center [1287, 594] width 34 height 18
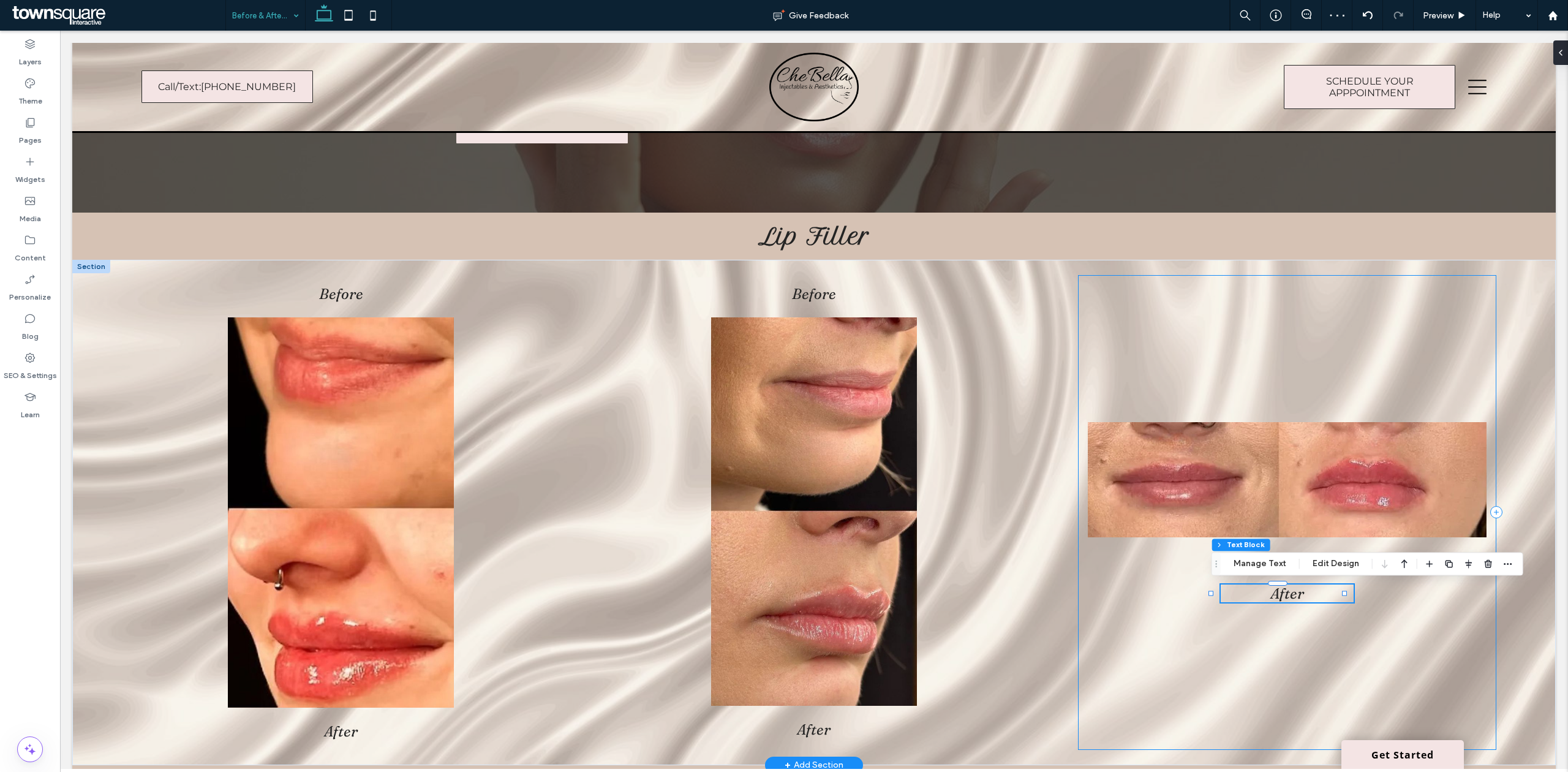
click at [1207, 652] on div "Before After" at bounding box center [1287, 512] width 419 height 475
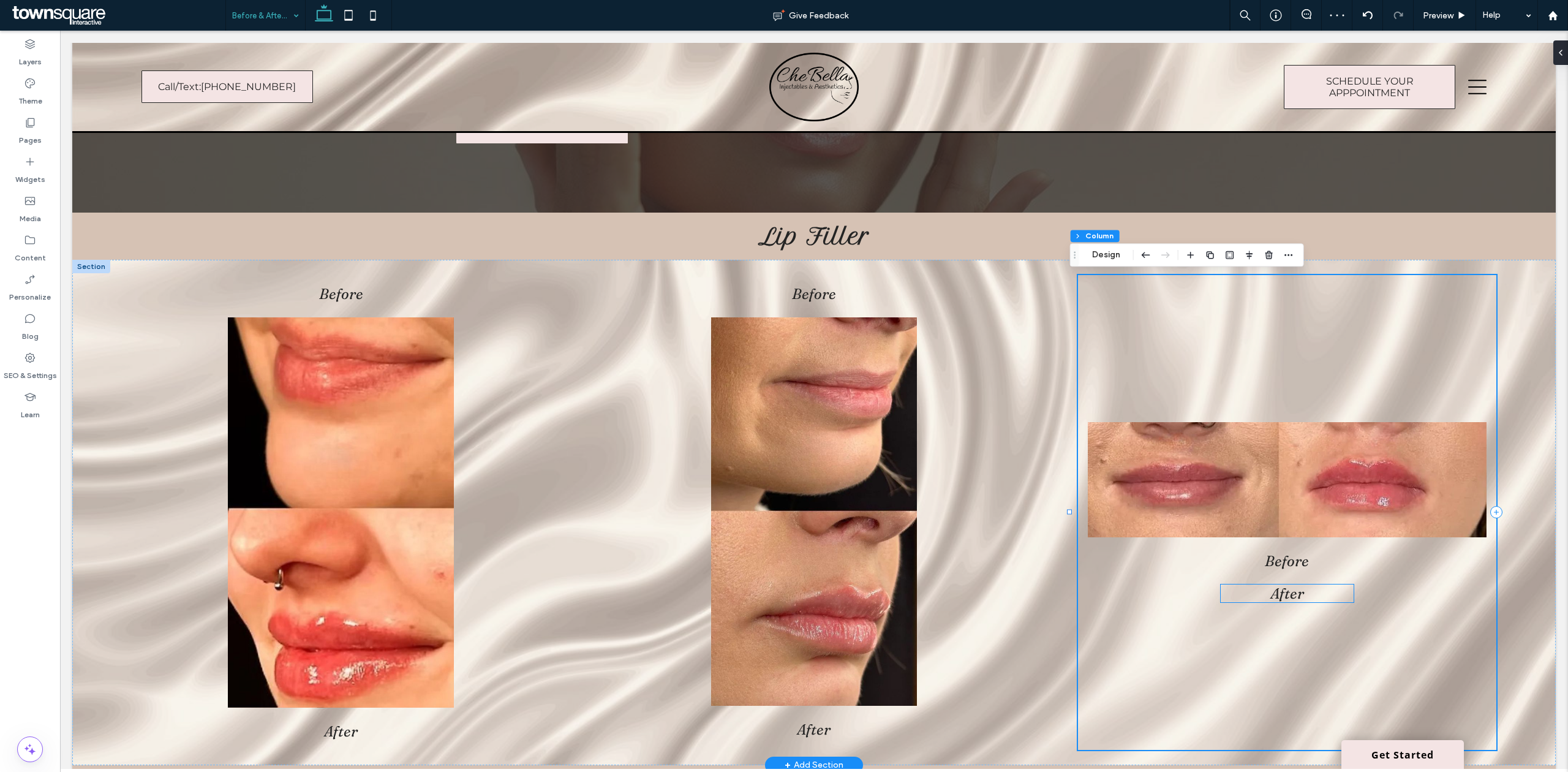
click at [1279, 590] on span "After" at bounding box center [1287, 594] width 34 height 18
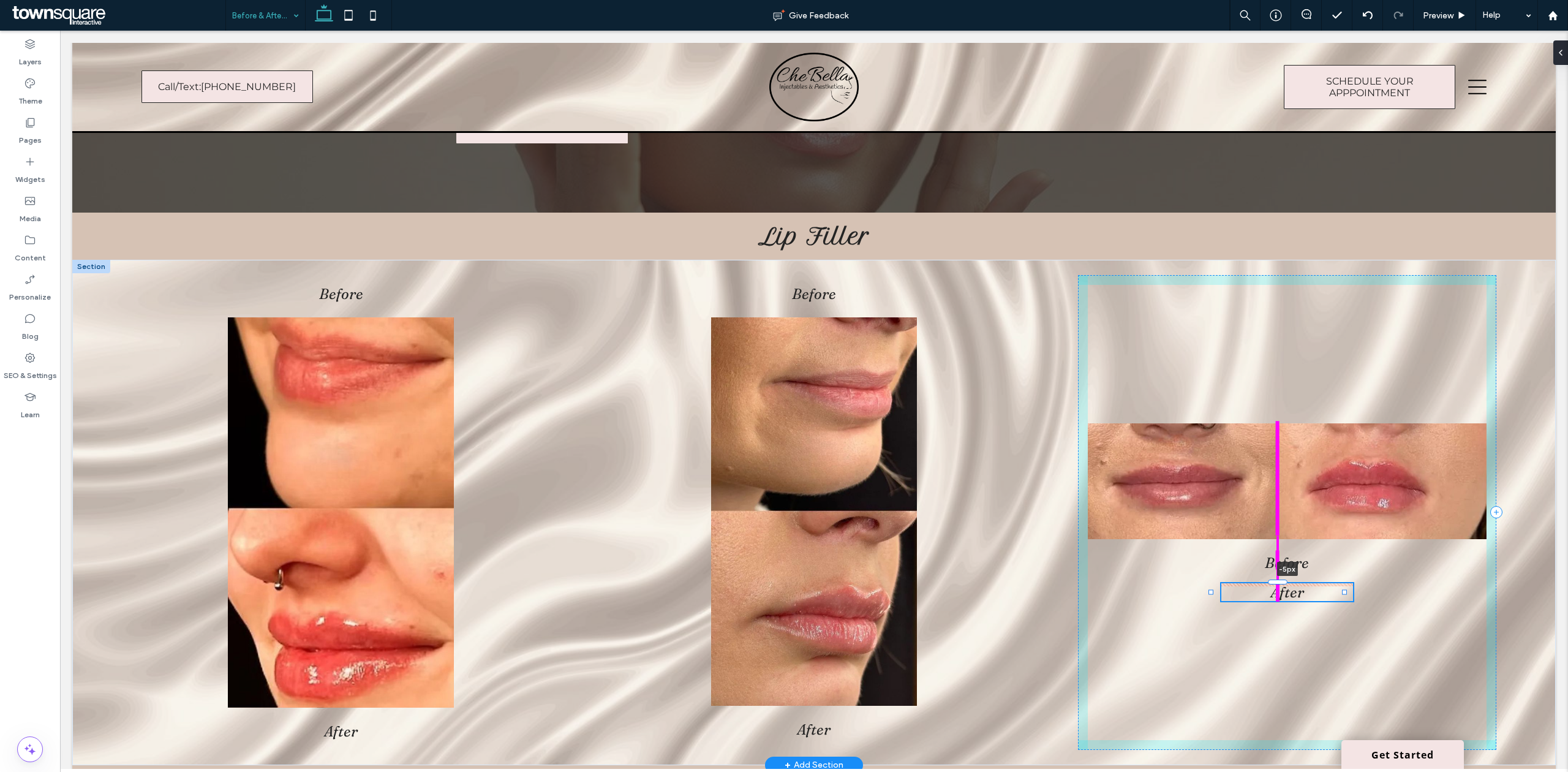
drag, startPoint x: 1277, startPoint y: 584, endPoint x: 1305, endPoint y: 580, distance: 28.3
click at [1305, 580] on div "Before After Before After Before After -5px" at bounding box center [814, 512] width 1483 height 505
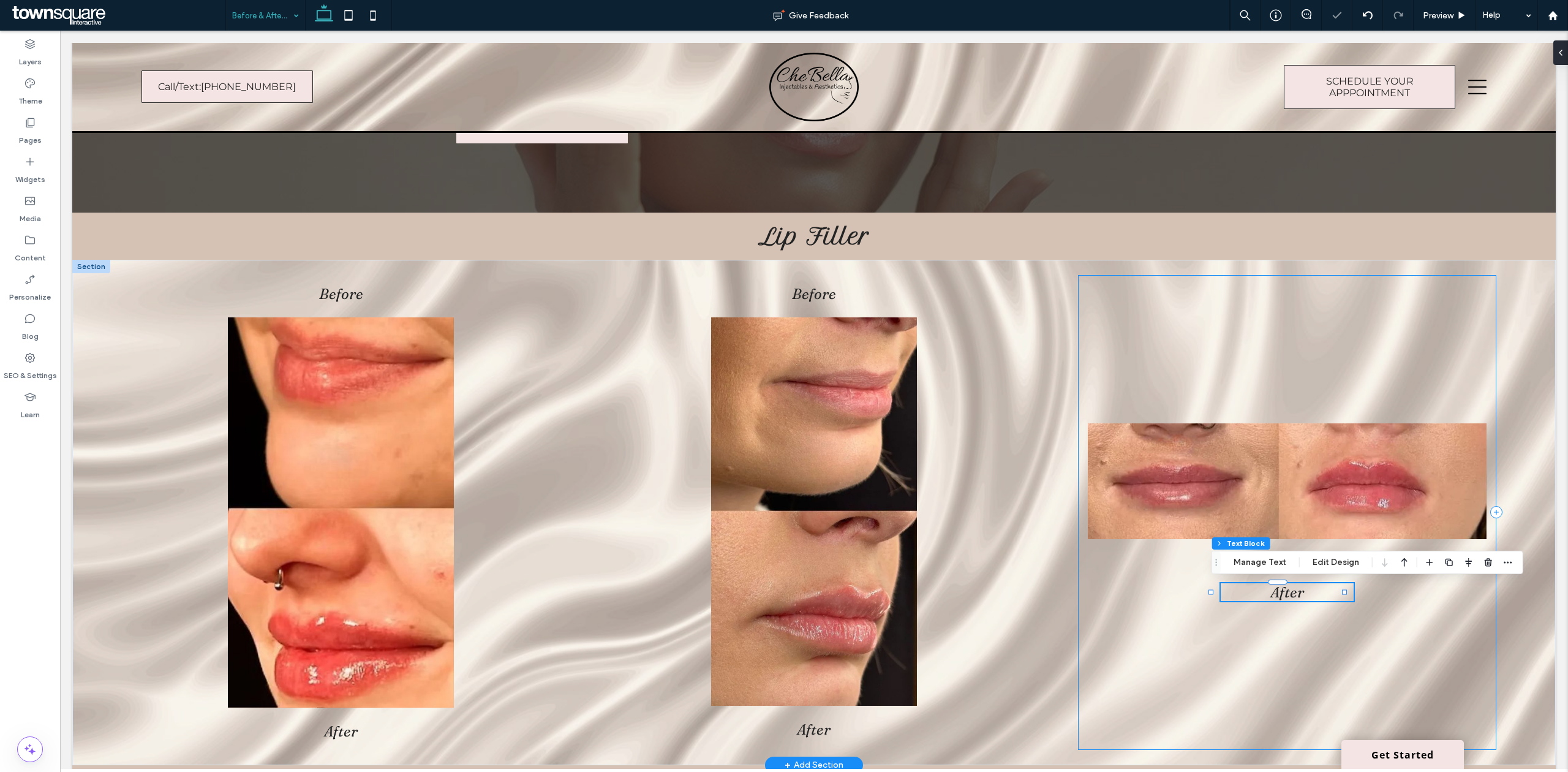
click at [1155, 560] on div "Before After -5px" at bounding box center [1287, 512] width 419 height 475
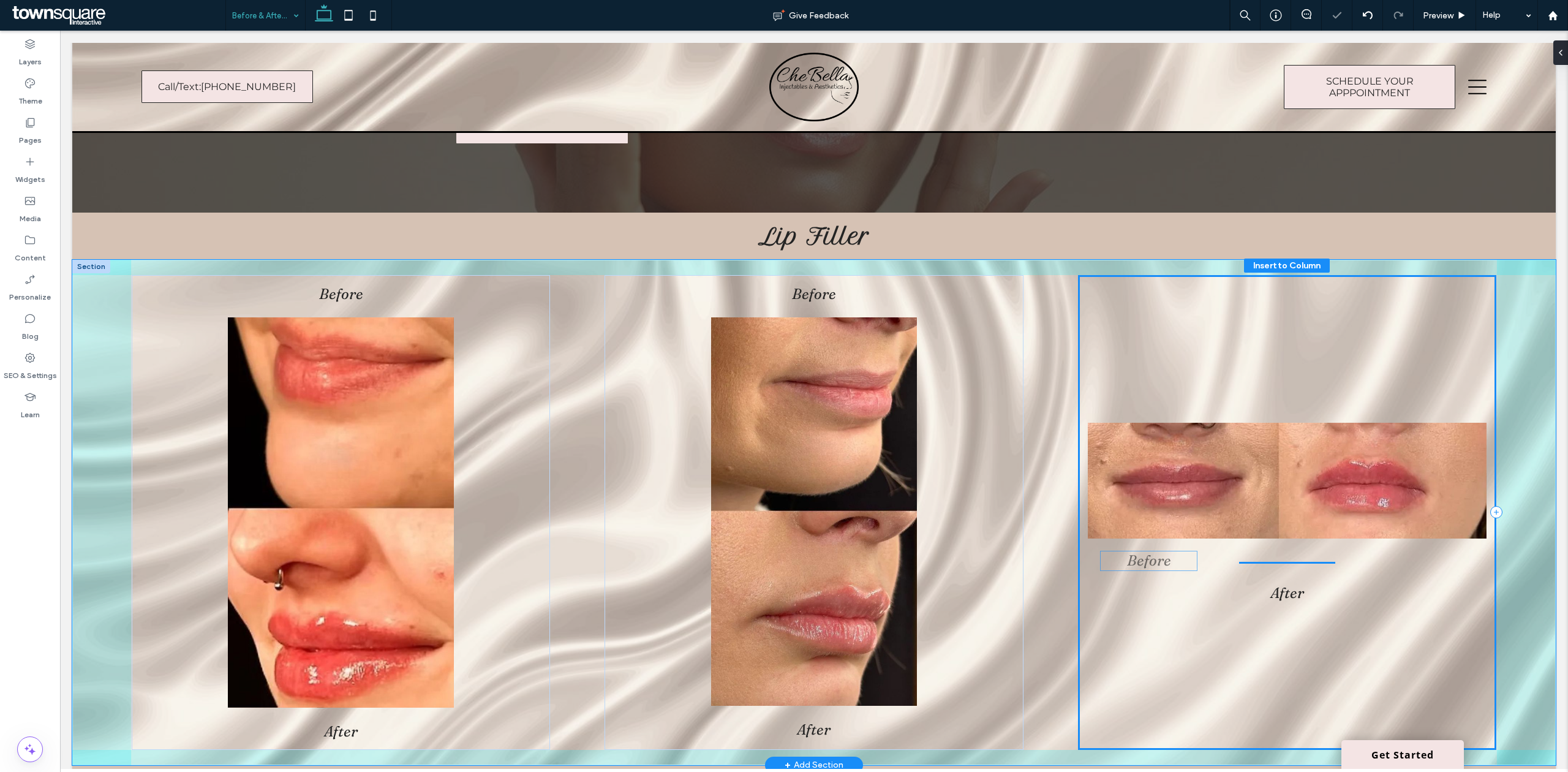
drag, startPoint x: 1277, startPoint y: 560, endPoint x: 1149, endPoint y: 560, distance: 128.0
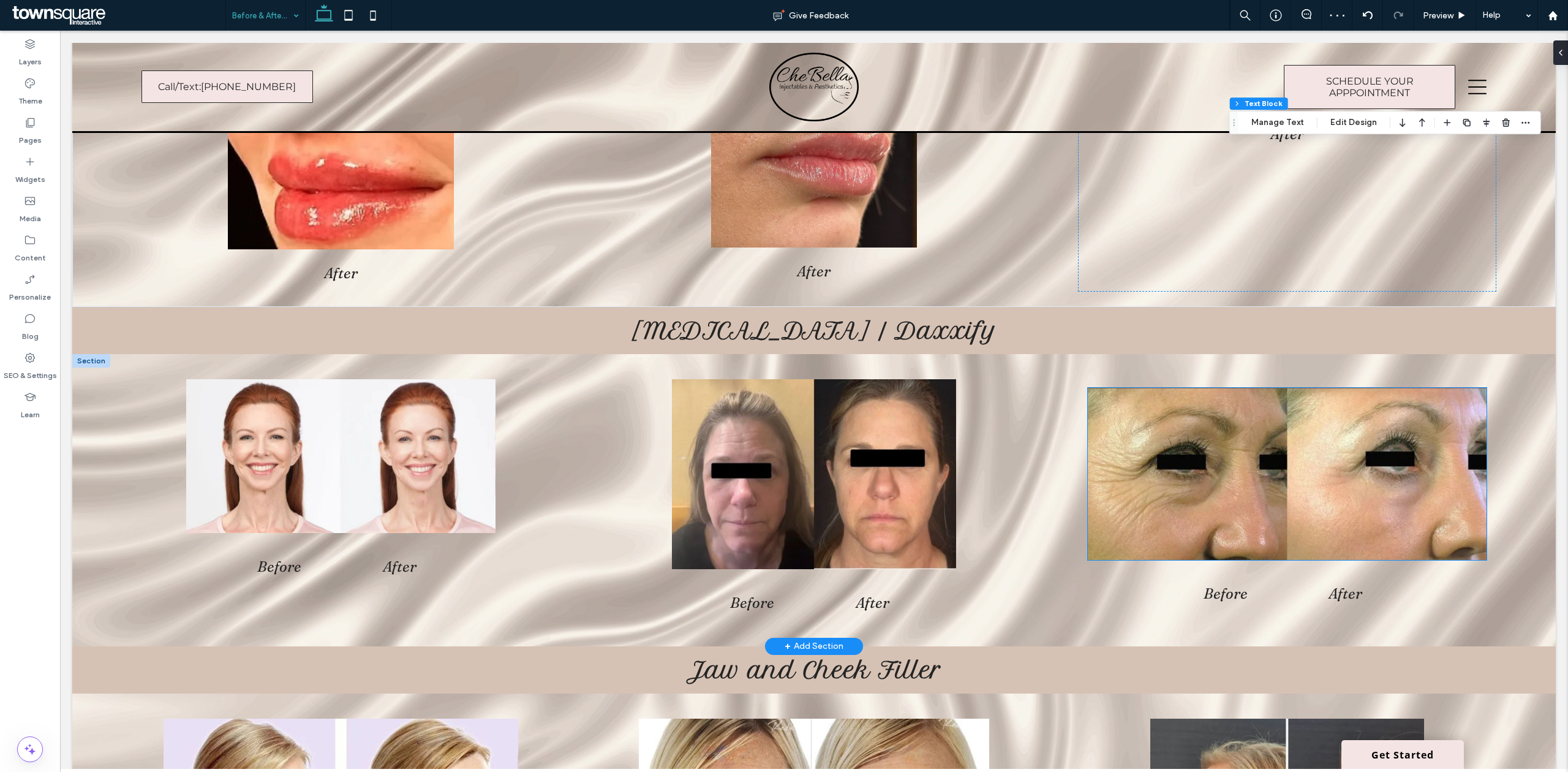
scroll to position [652, 0]
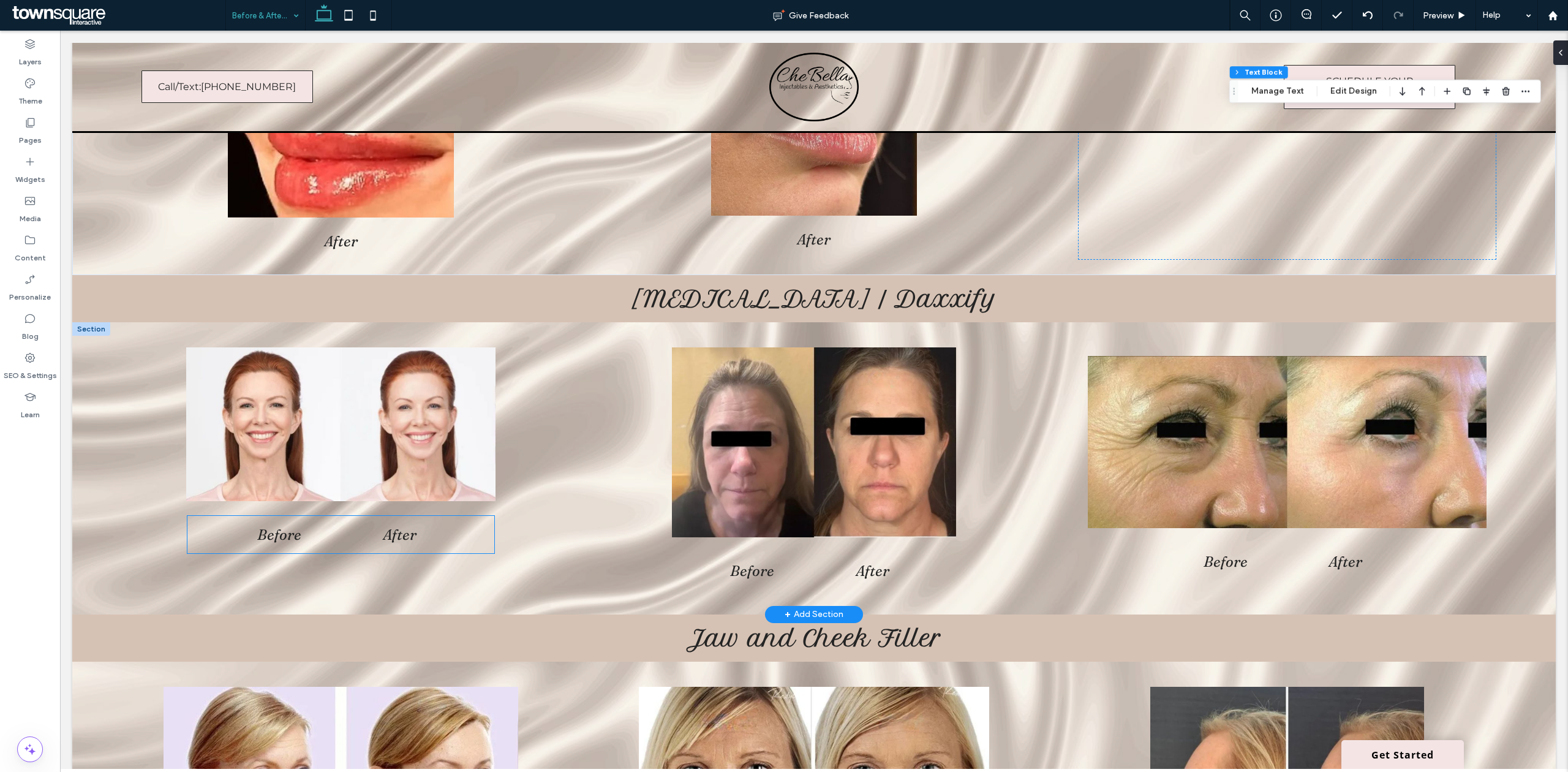
click at [471, 540] on div "Before After" at bounding box center [341, 535] width 307 height 37
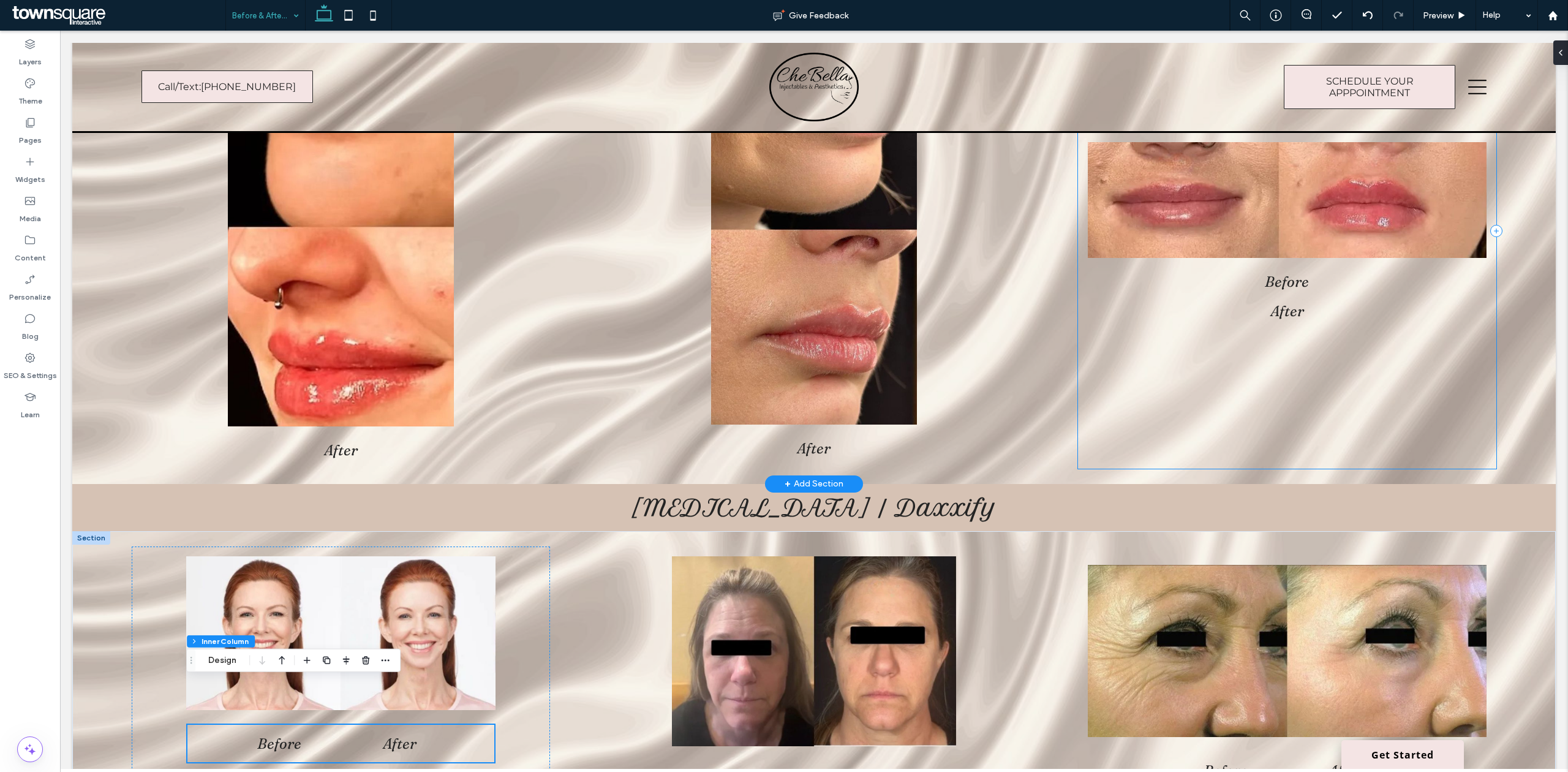
scroll to position [408, 0]
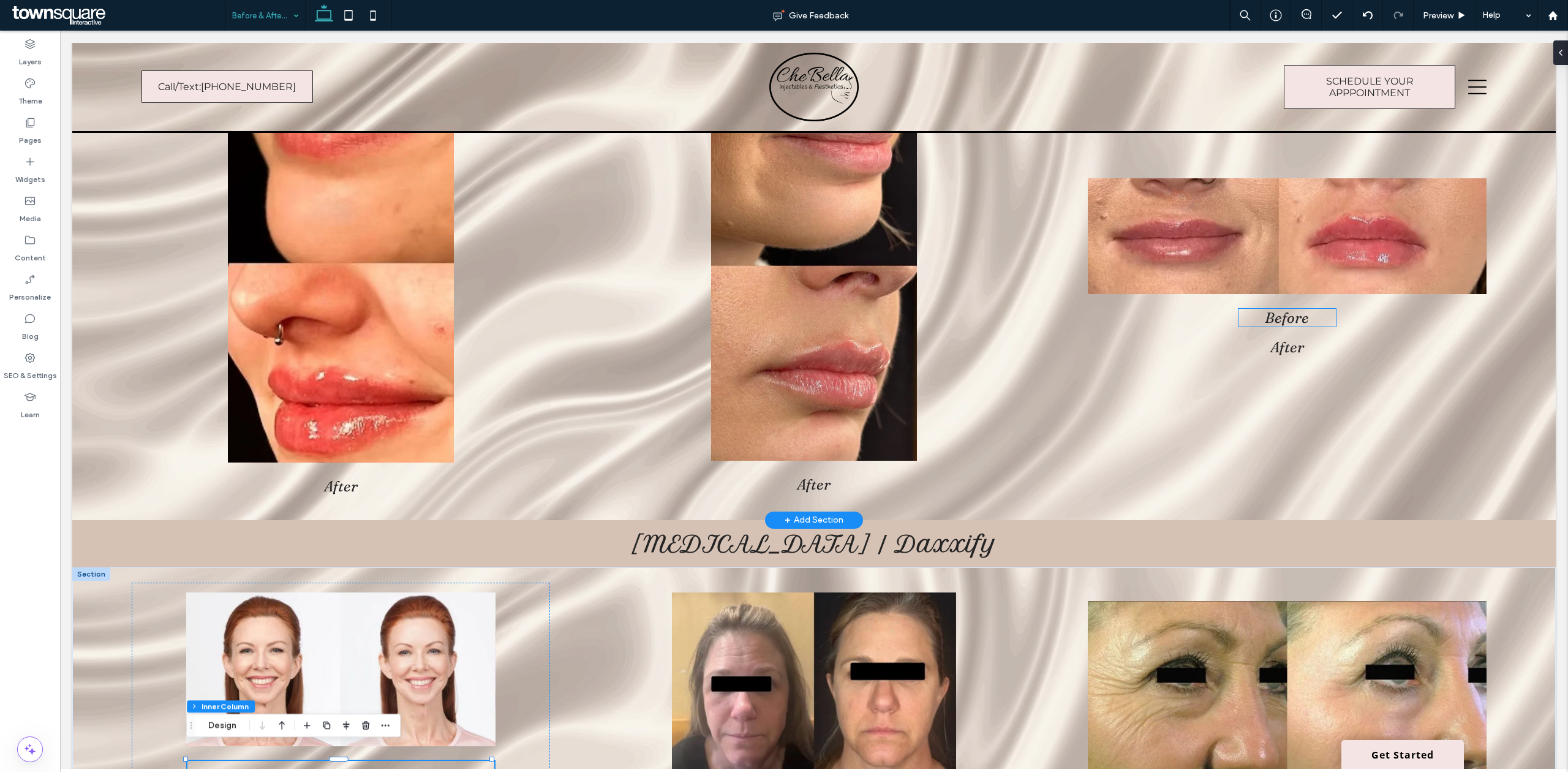
click at [1265, 324] on span "Before" at bounding box center [1286, 318] width 44 height 18
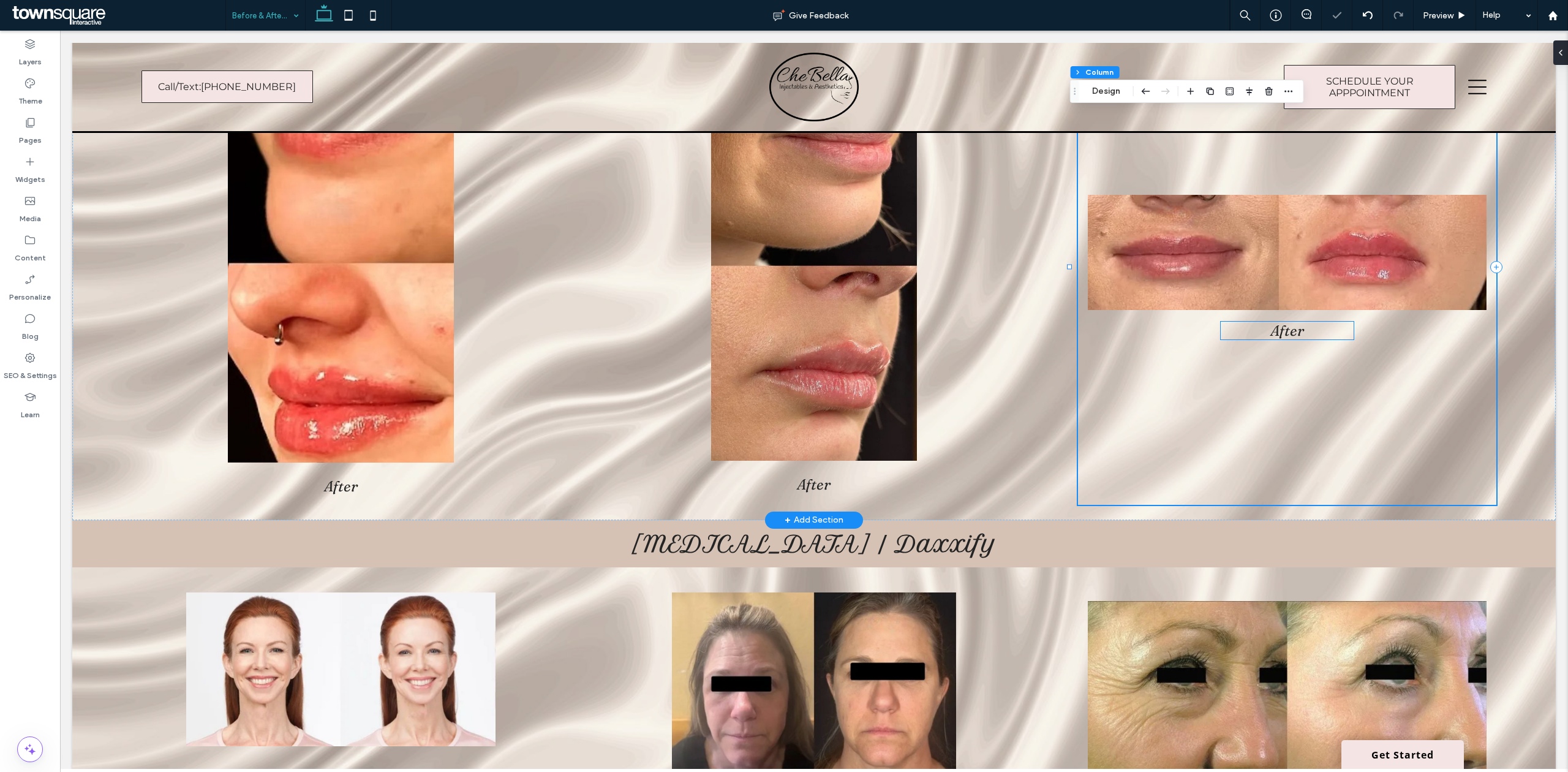
click at [1274, 331] on span "After" at bounding box center [1287, 330] width 34 height 18
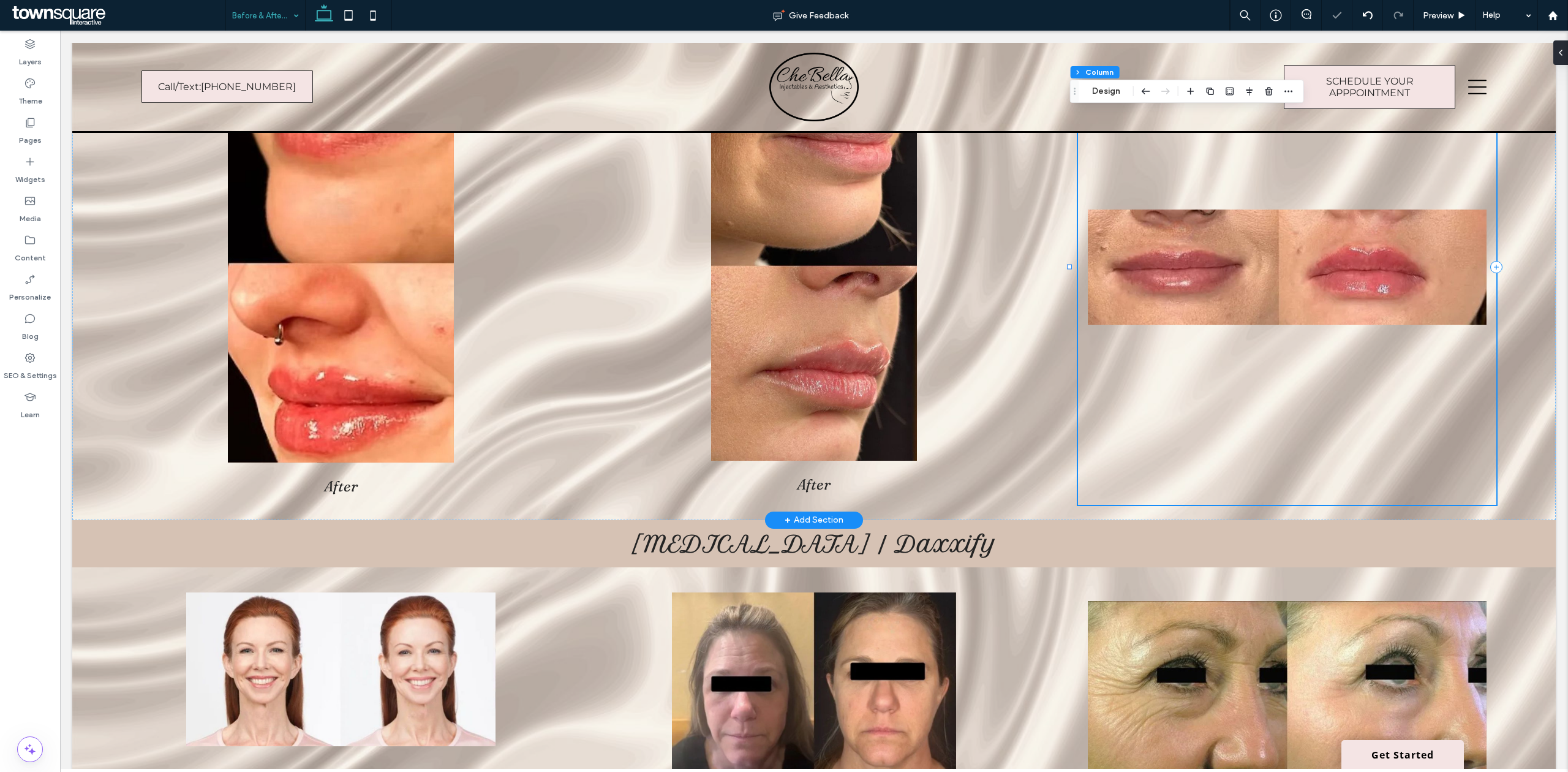
drag, startPoint x: 1303, startPoint y: 358, endPoint x: 1266, endPoint y: 379, distance: 42.5
click at [1302, 358] on div at bounding box center [1287, 268] width 419 height 475
click at [27, 170] on label "Widgets" at bounding box center [30, 176] width 30 height 17
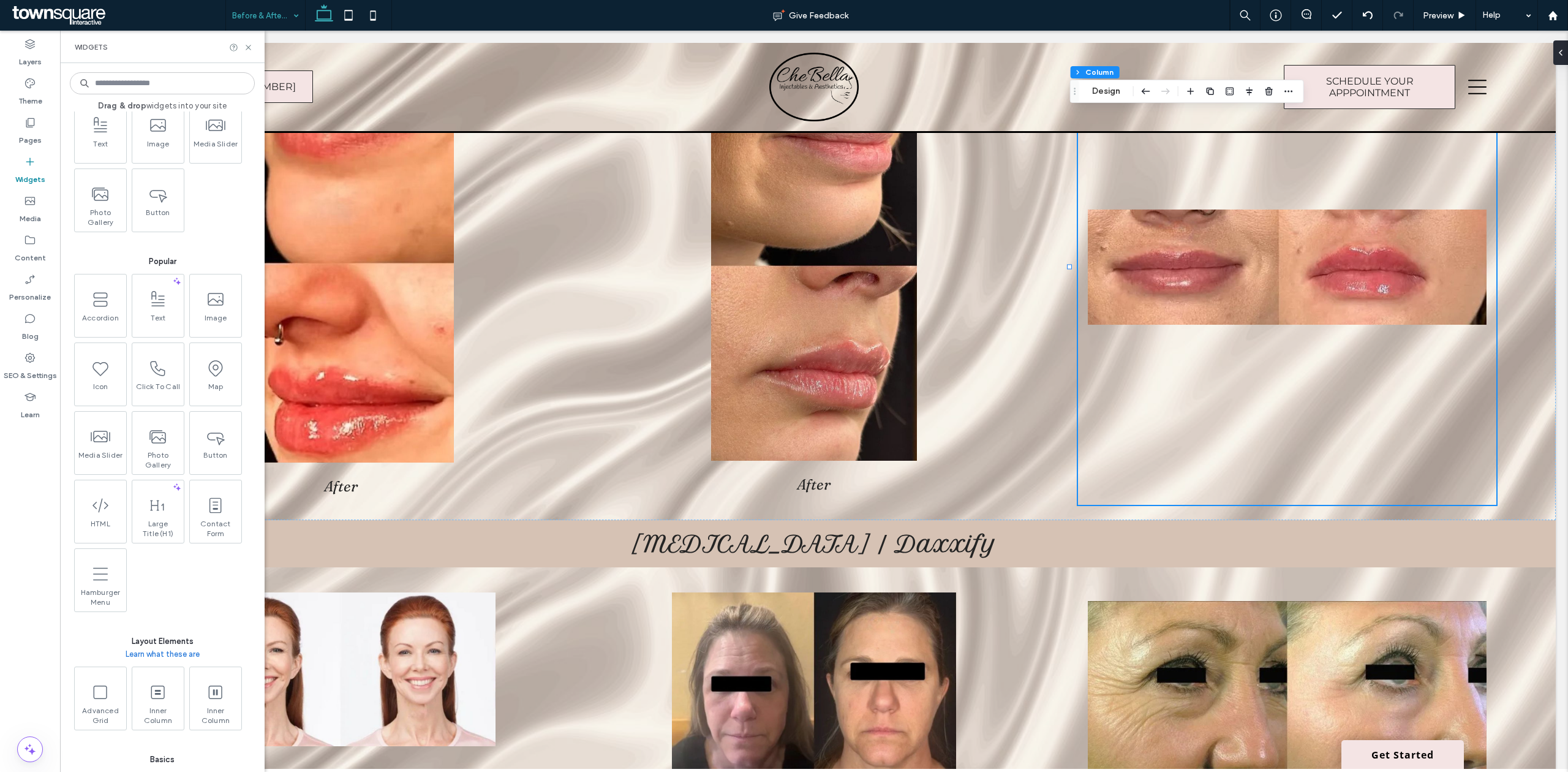
scroll to position [0, 0]
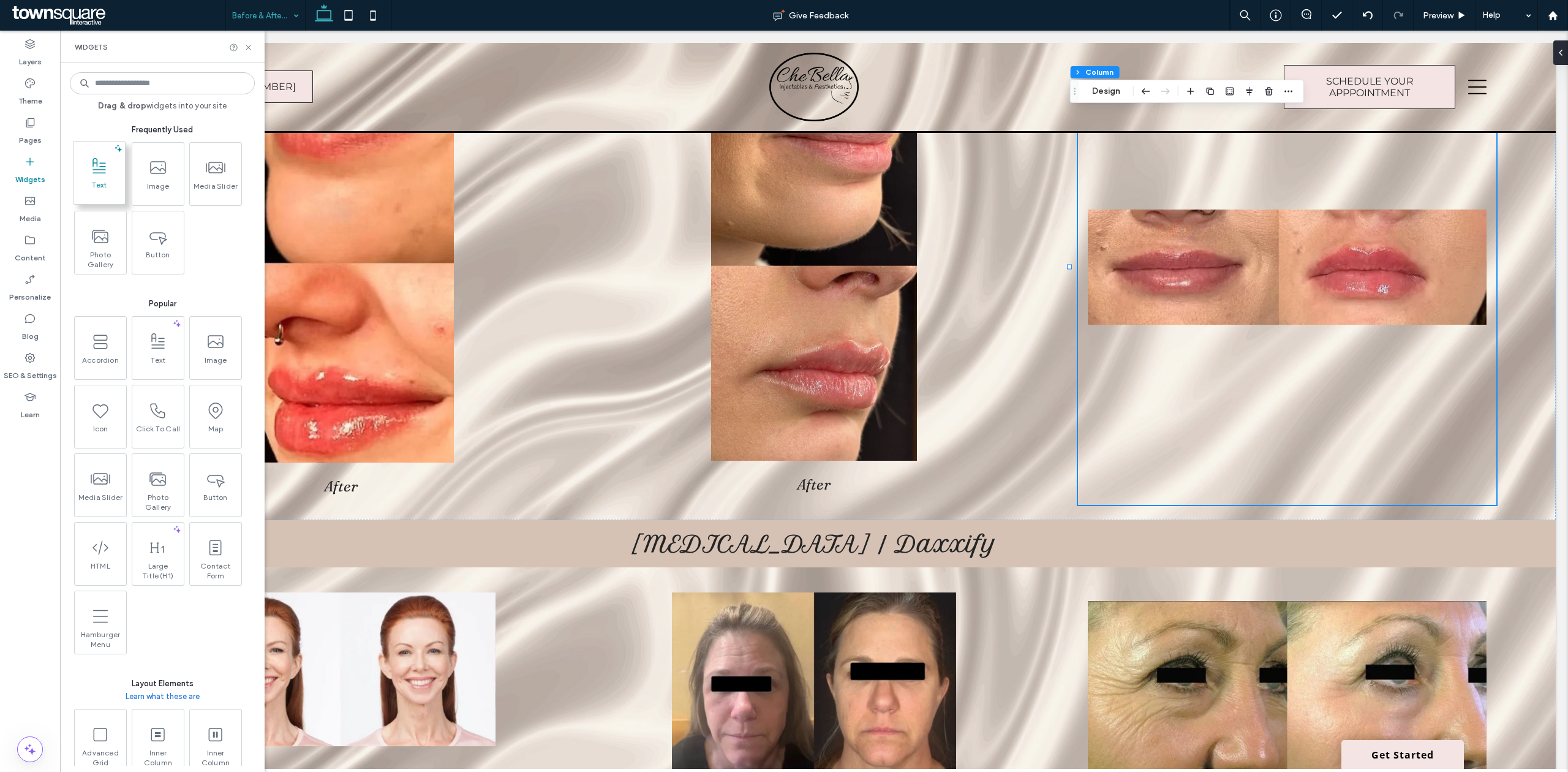
click at [104, 170] on use at bounding box center [99, 164] width 13 height 15
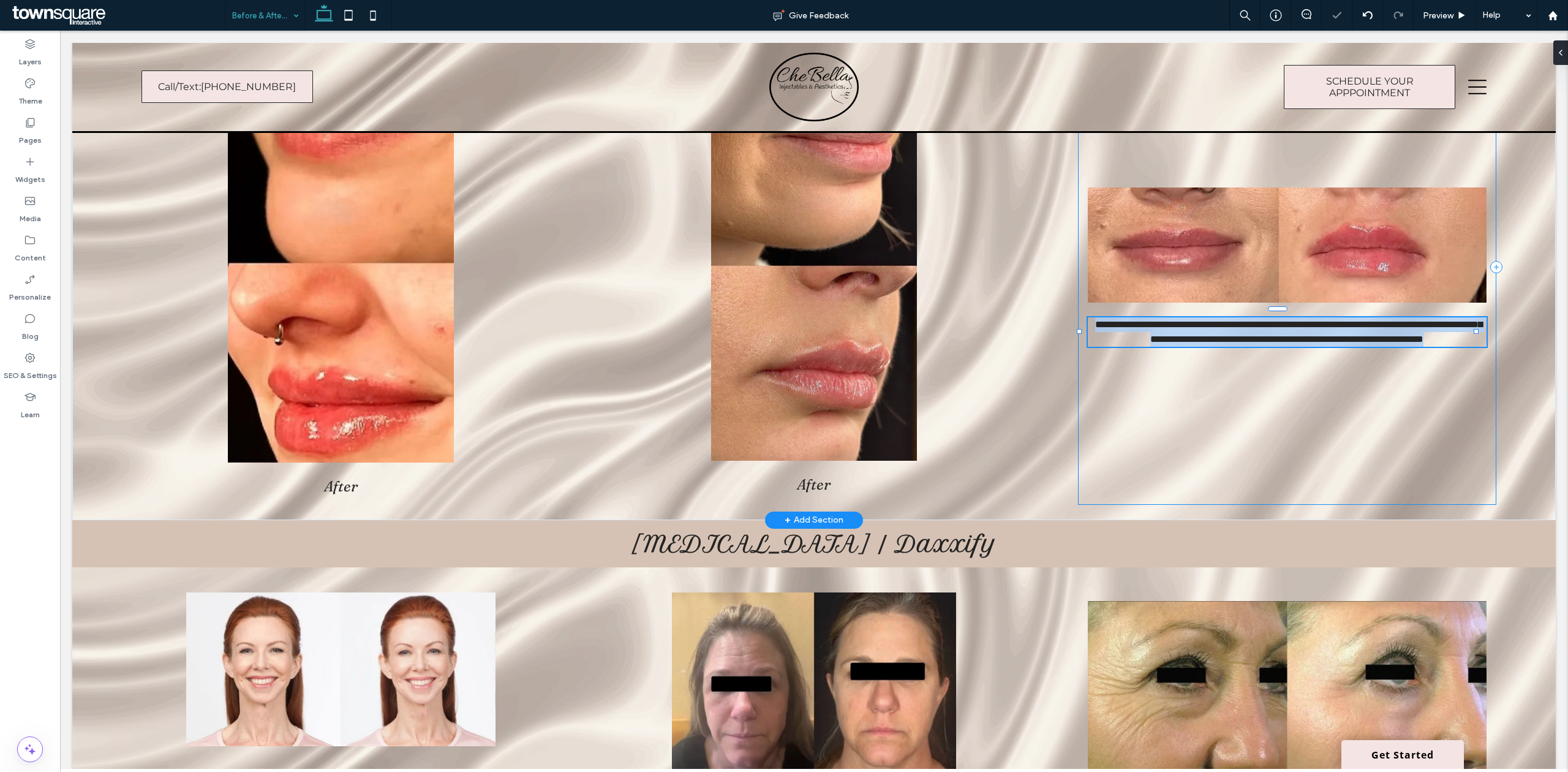
type input "**********"
type input "**"
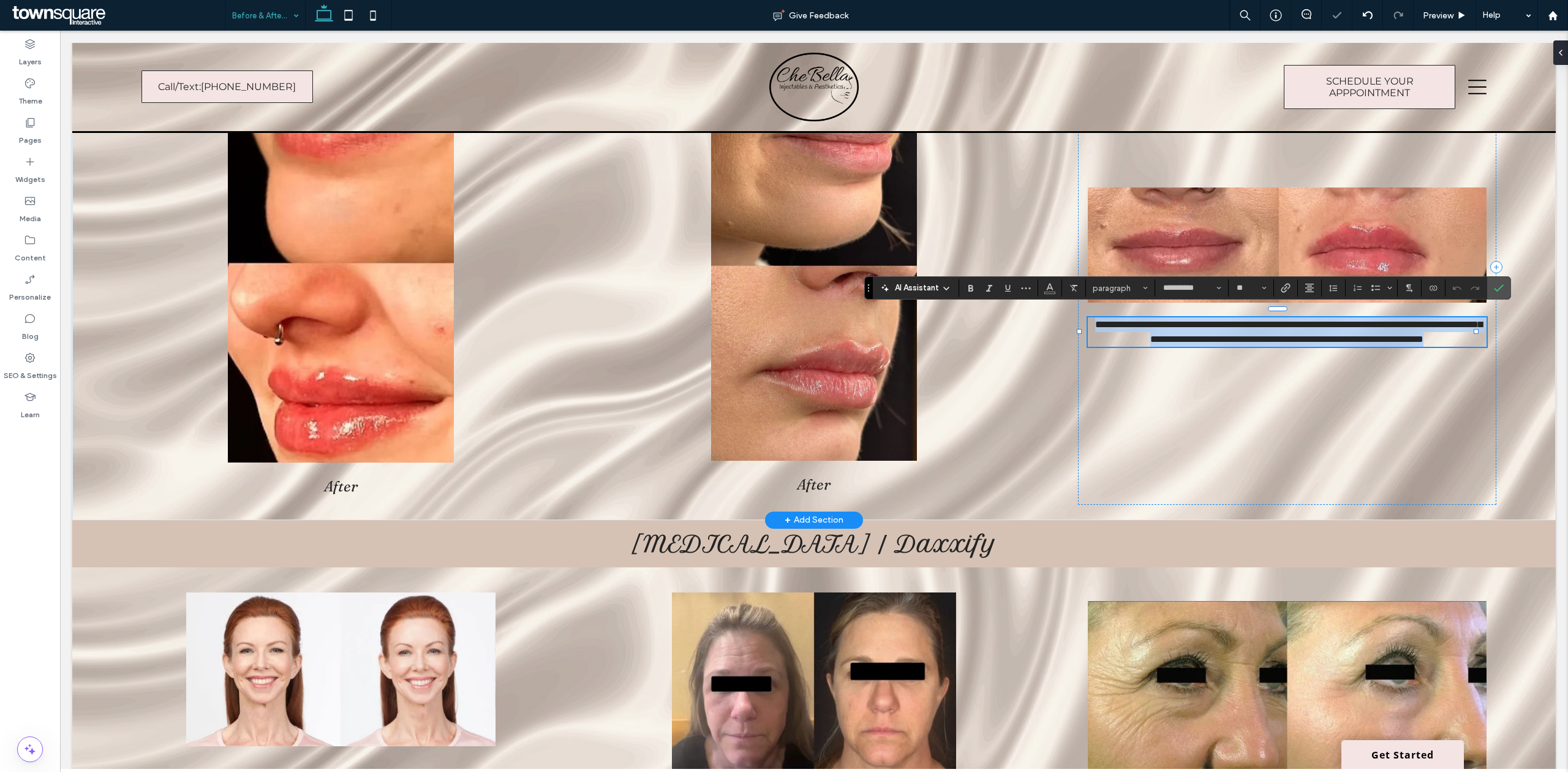
click at [1289, 336] on p "**********" at bounding box center [1287, 331] width 399 height 29
drag, startPoint x: 1329, startPoint y: 345, endPoint x: 1081, endPoint y: 315, distance: 249.8
click at [1088, 317] on p "**********" at bounding box center [1287, 331] width 399 height 29
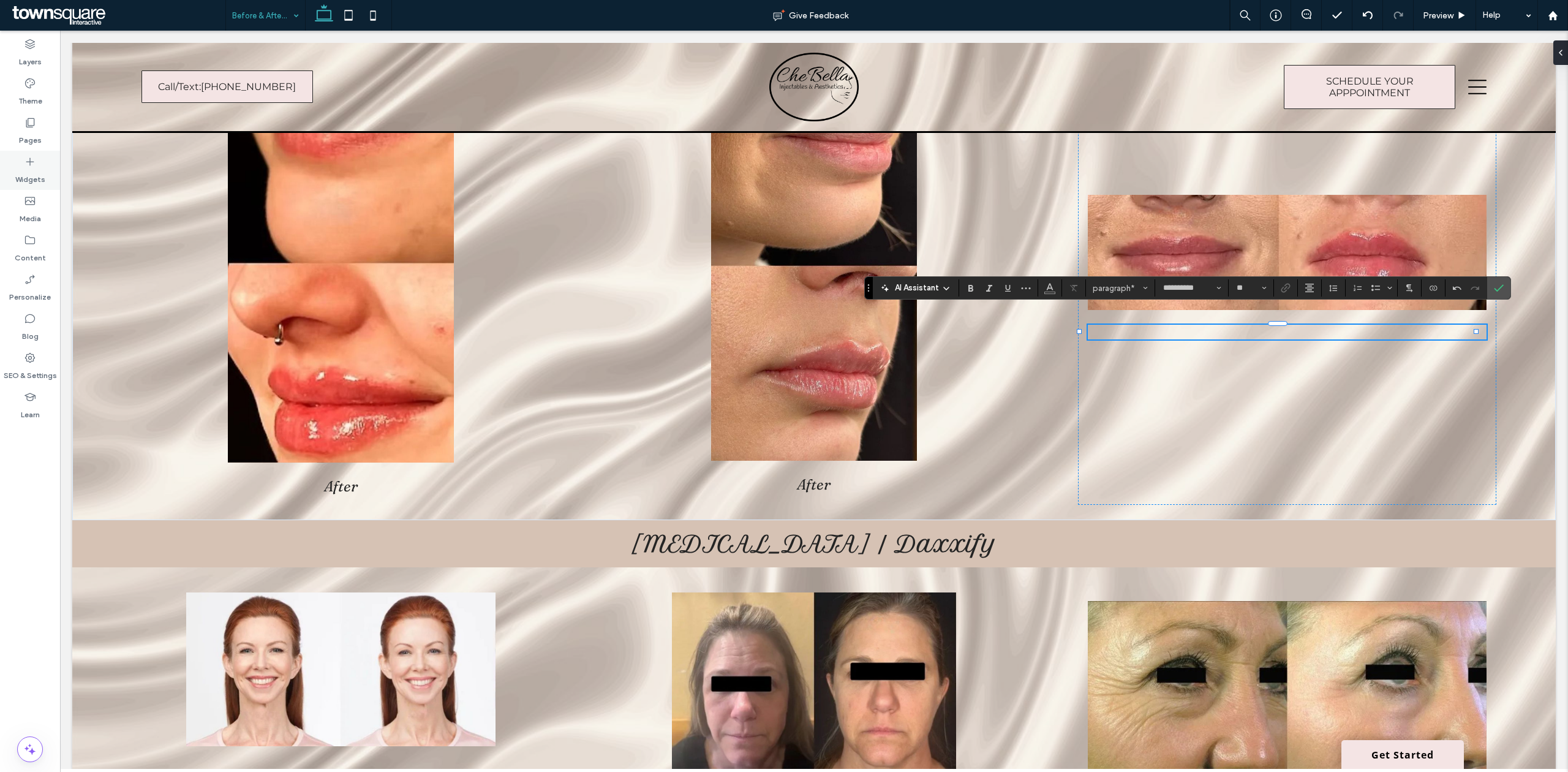
click at [30, 163] on icon at bounding box center [30, 162] width 12 height 12
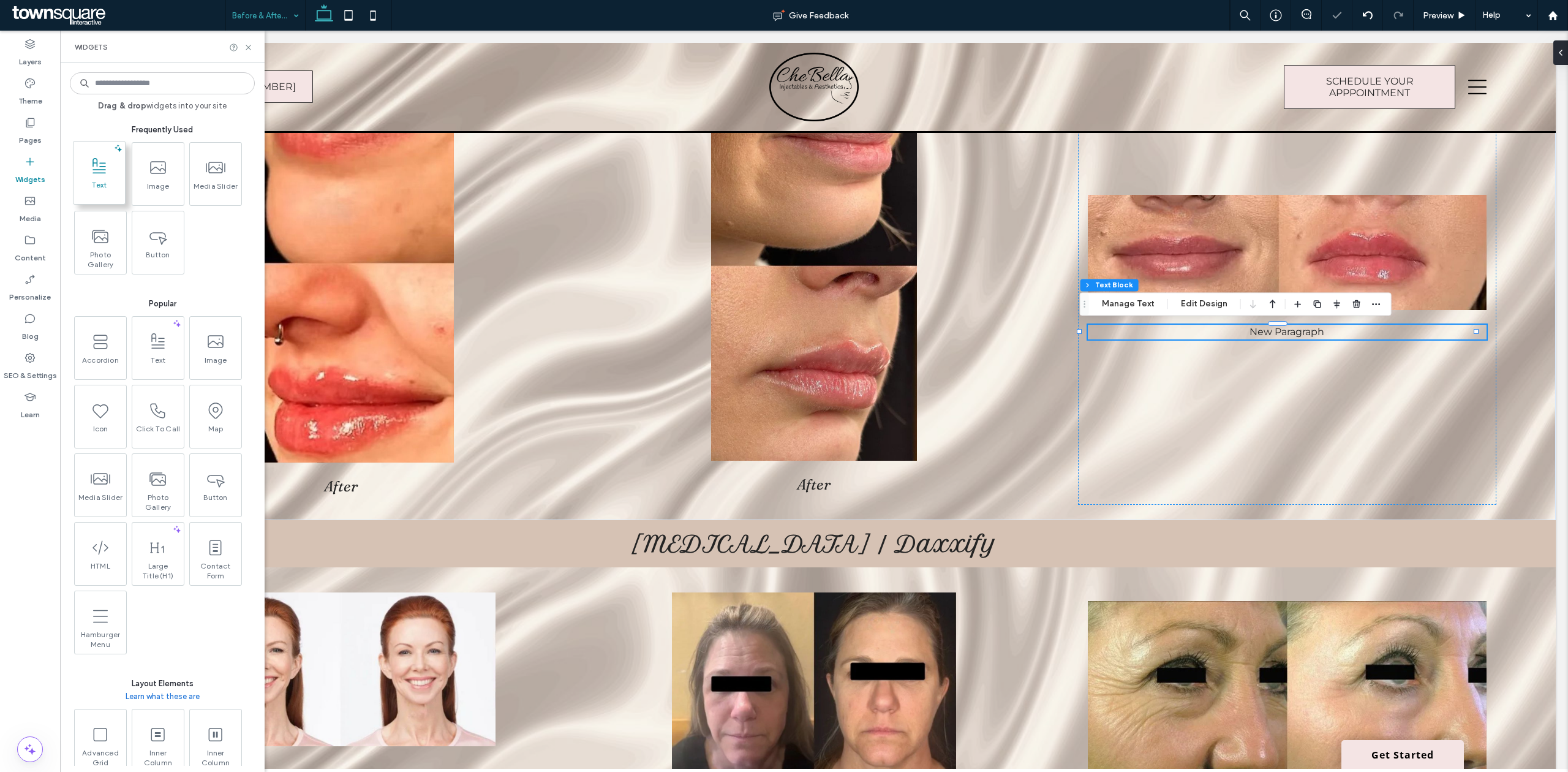
click at [99, 170] on use at bounding box center [99, 164] width 13 height 15
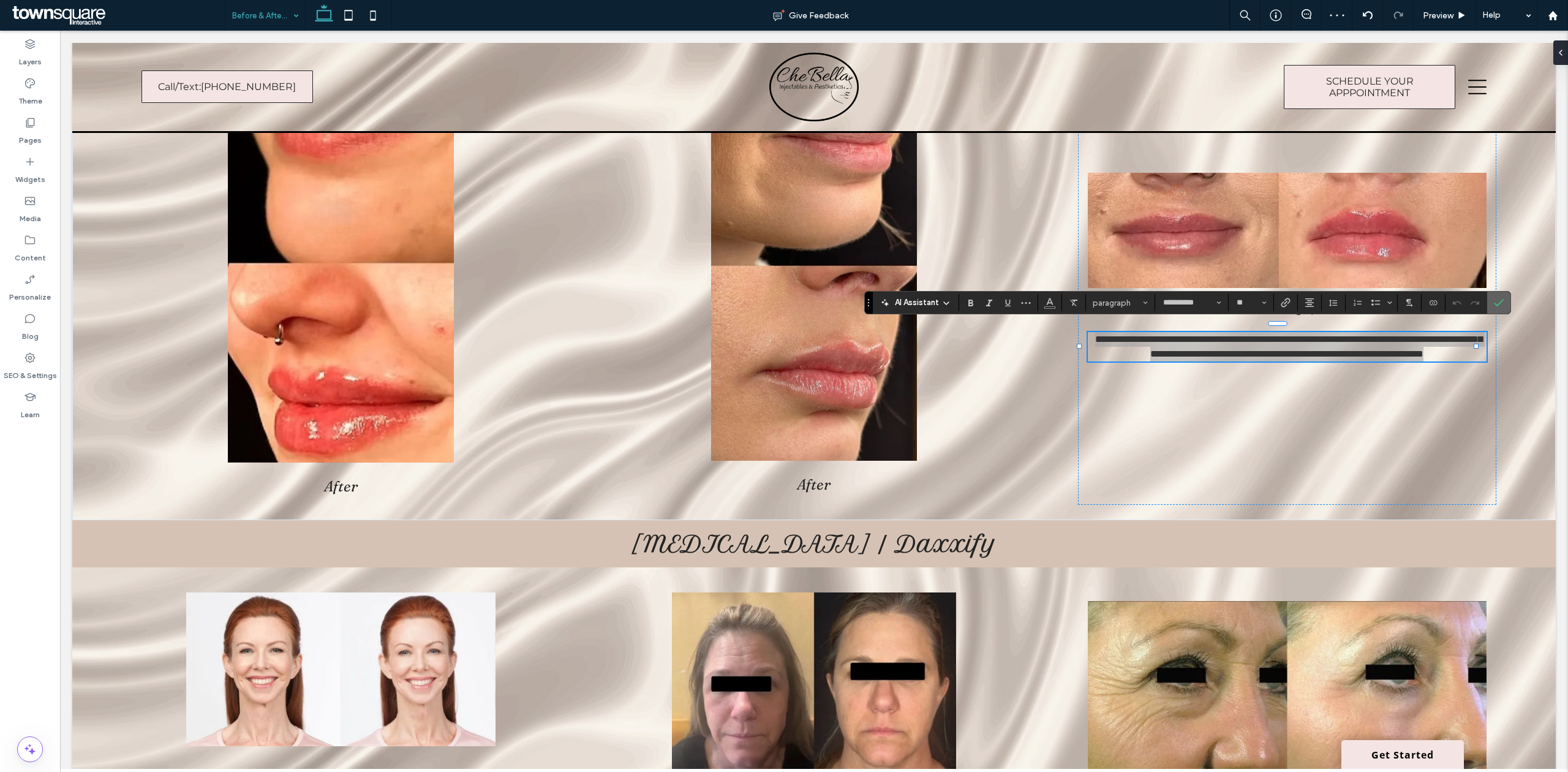
click at [1494, 303] on label "Confirm" at bounding box center [1498, 303] width 19 height 22
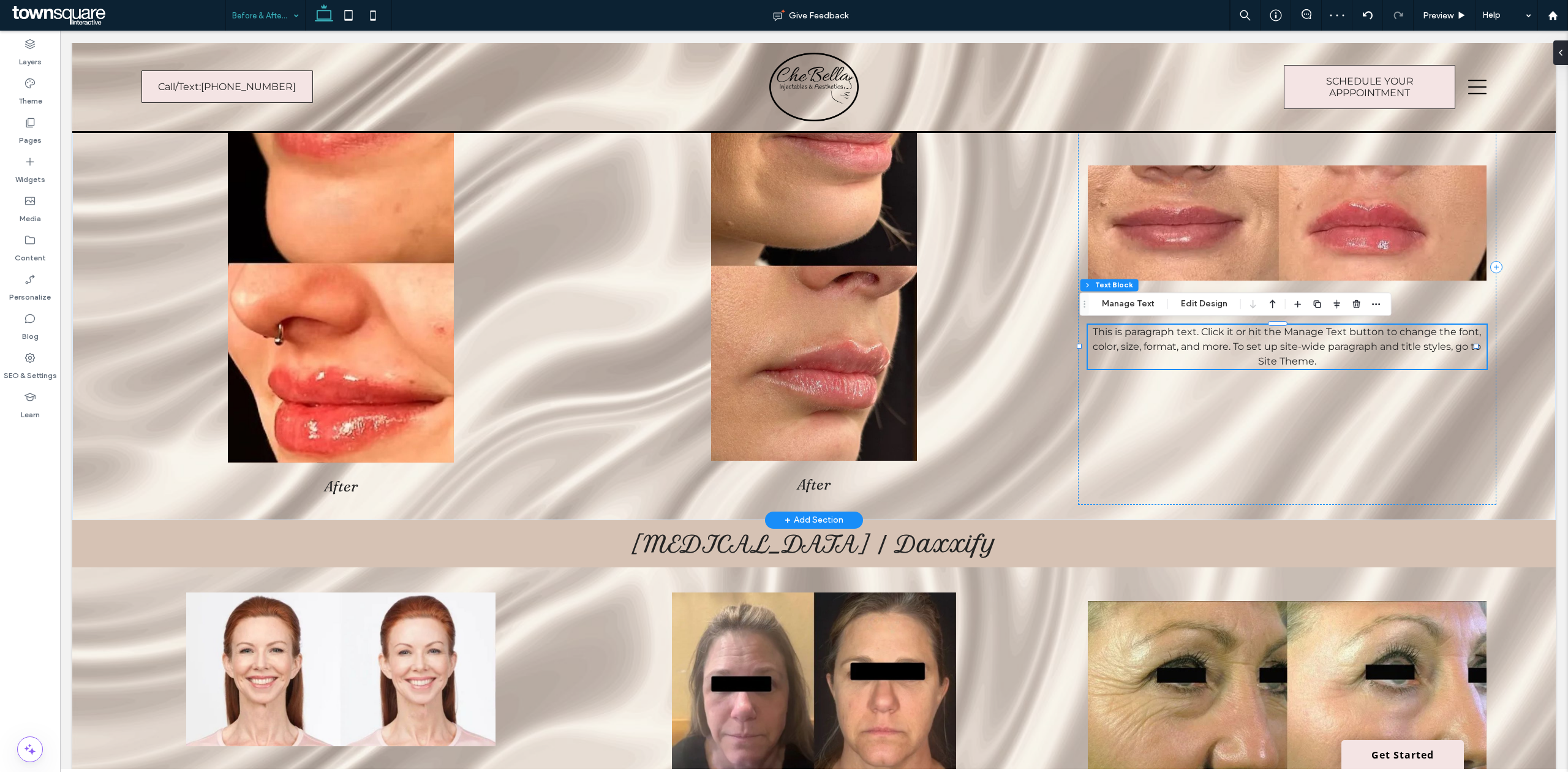
click at [1262, 346] on span "This is paragraph text. Click it or hit the Manage Text button to change the fo…" at bounding box center [1286, 346] width 388 height 41
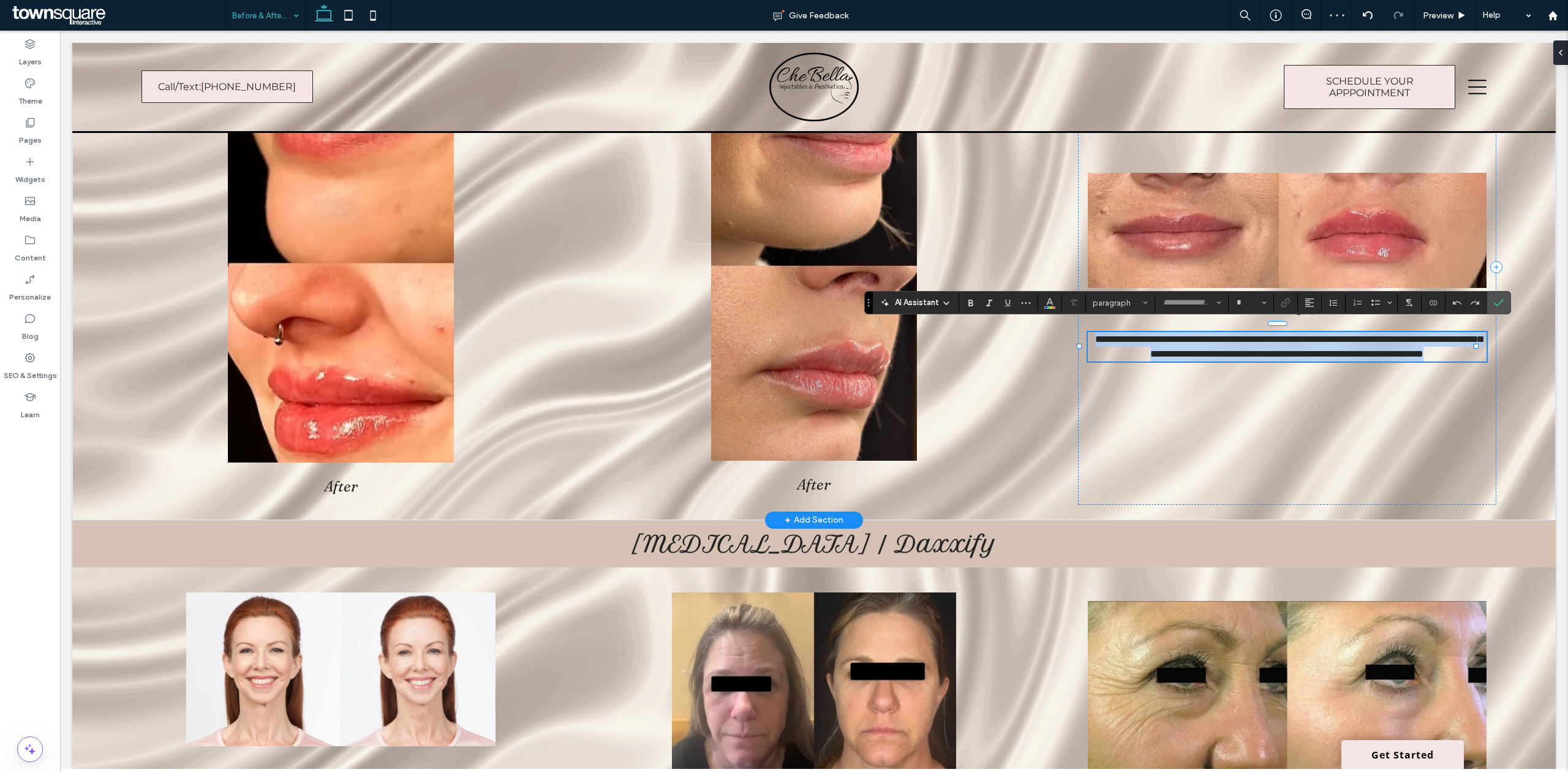
type input "**********"
type input "**"
click at [1502, 304] on icon "Confirm" at bounding box center [1498, 302] width 10 height 10
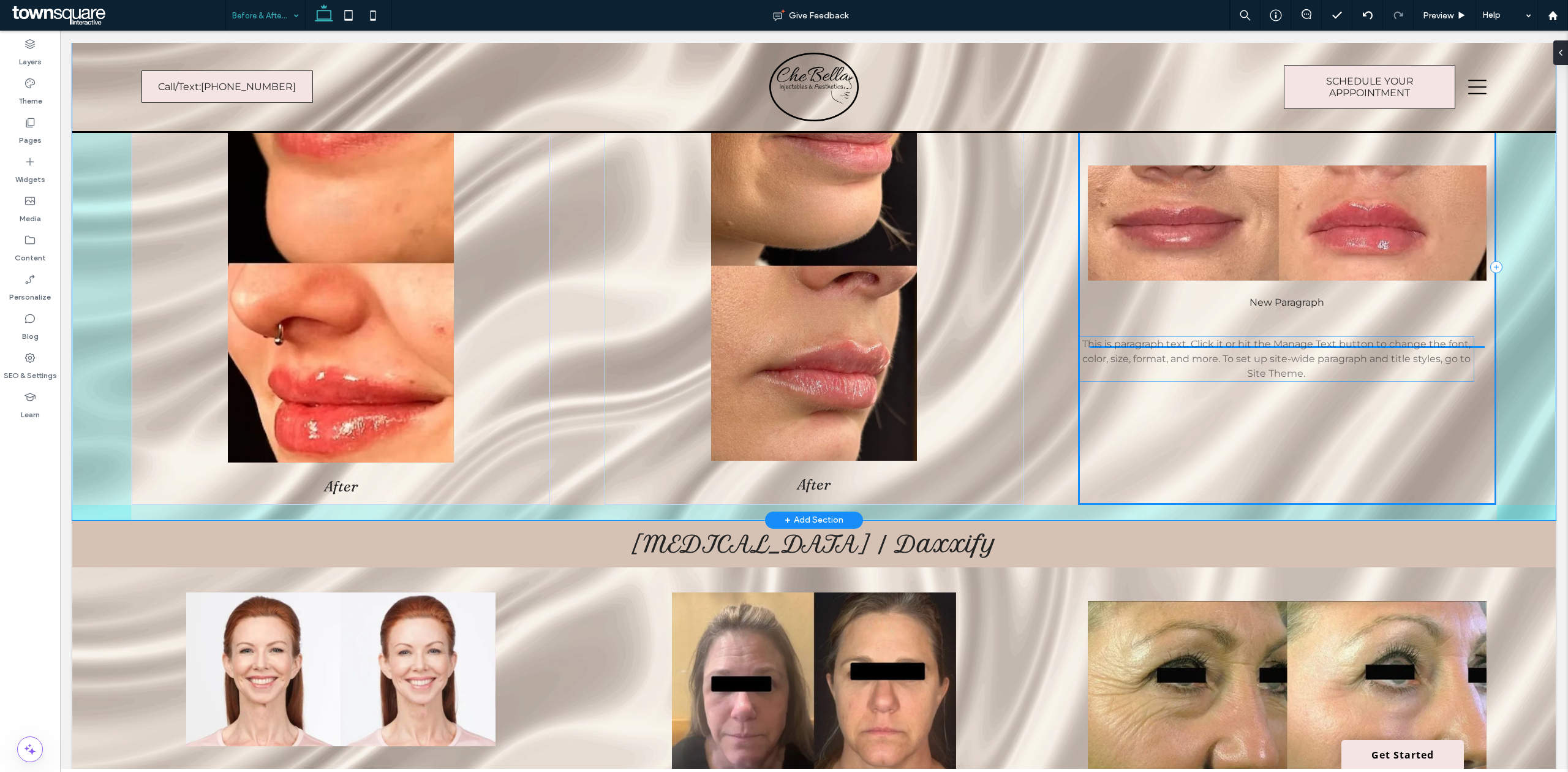
drag, startPoint x: 1290, startPoint y: 362, endPoint x: 1289, endPoint y: 374, distance: 12.0
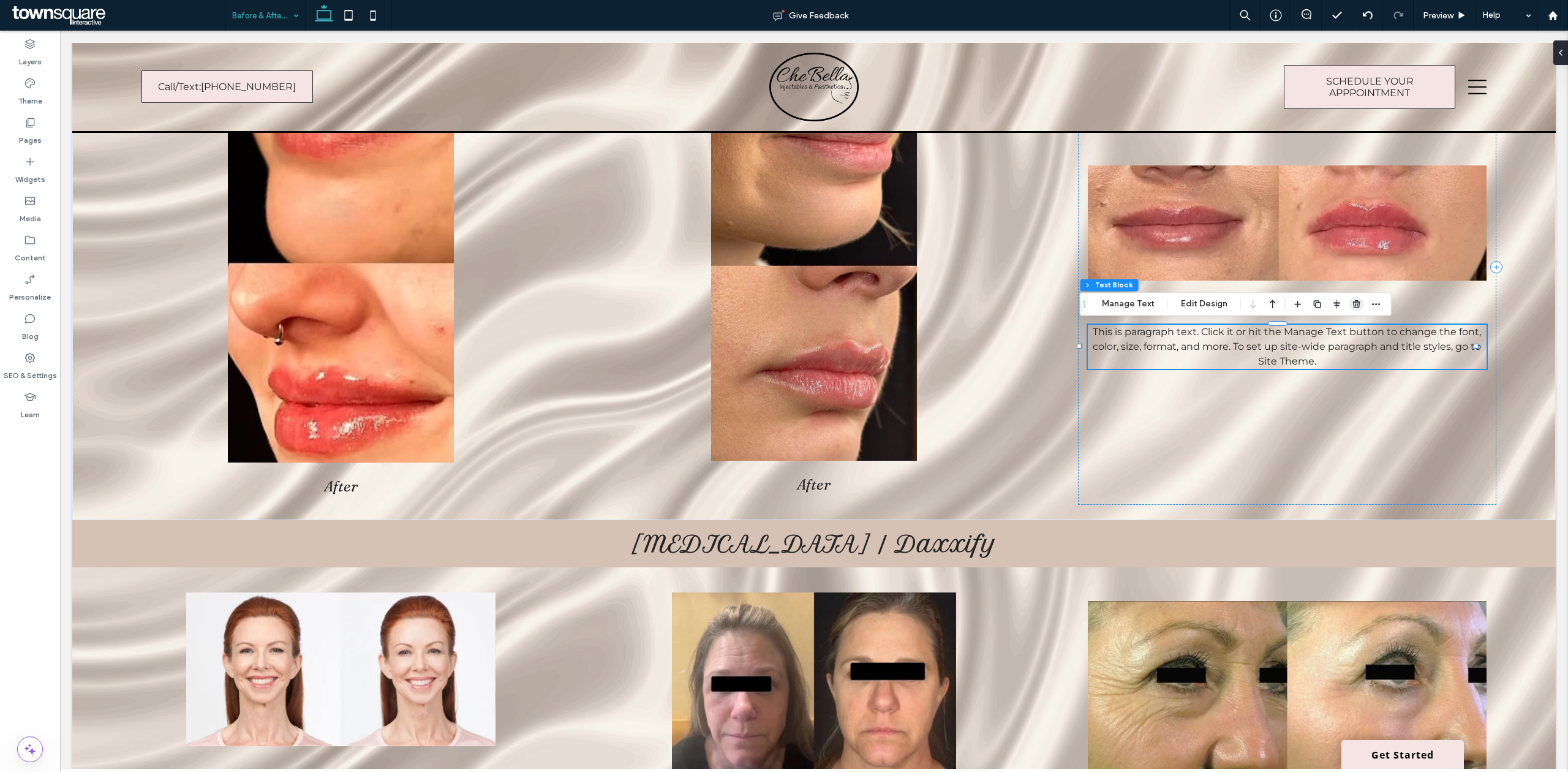
click at [1357, 305] on use "button" at bounding box center [1356, 303] width 7 height 8
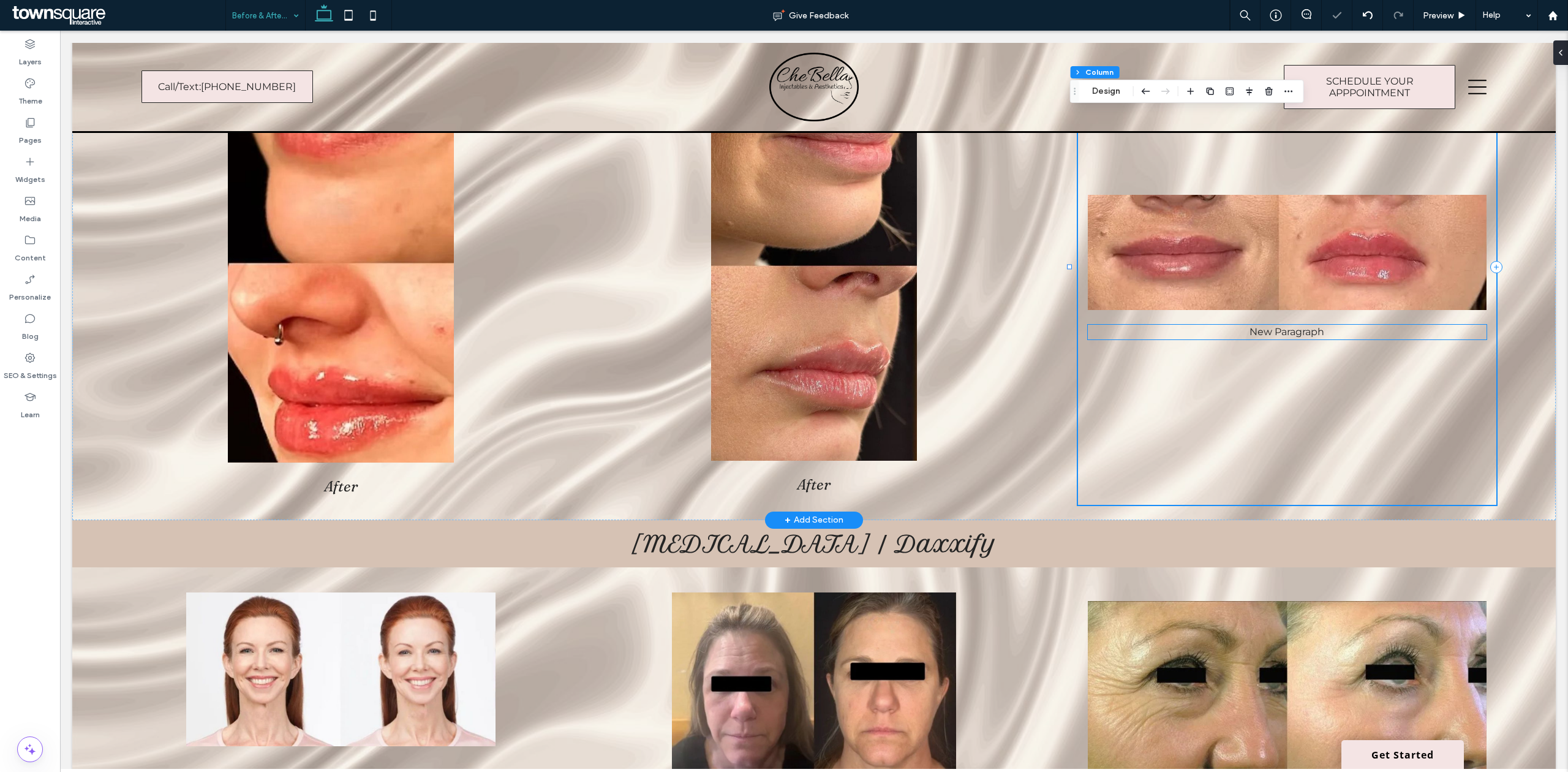
click at [1280, 332] on p "New Paragraph" at bounding box center [1287, 332] width 399 height 14
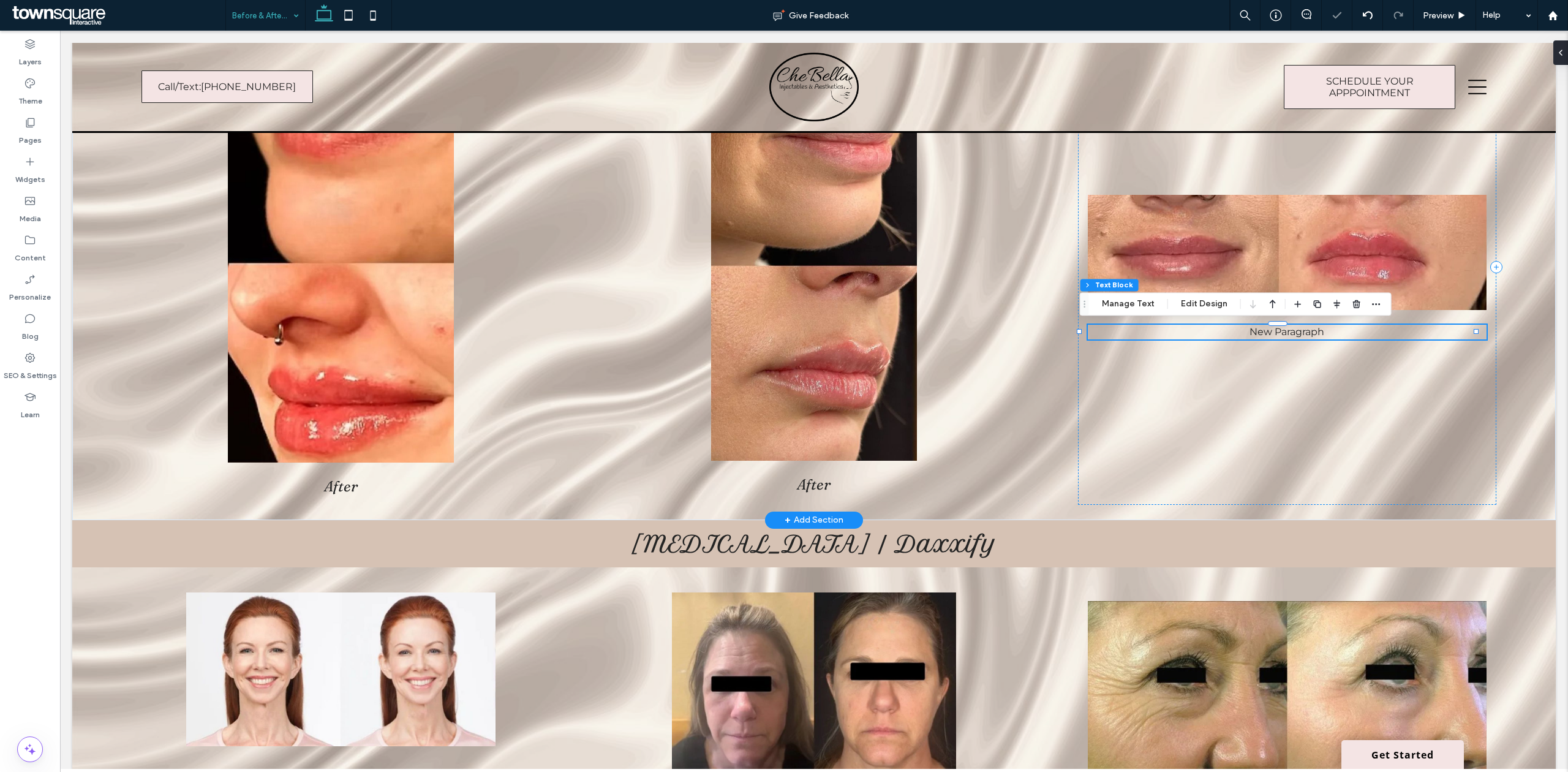
click at [1341, 331] on p "New Paragraph" at bounding box center [1287, 332] width 399 height 14
type input "**********"
type input "**"
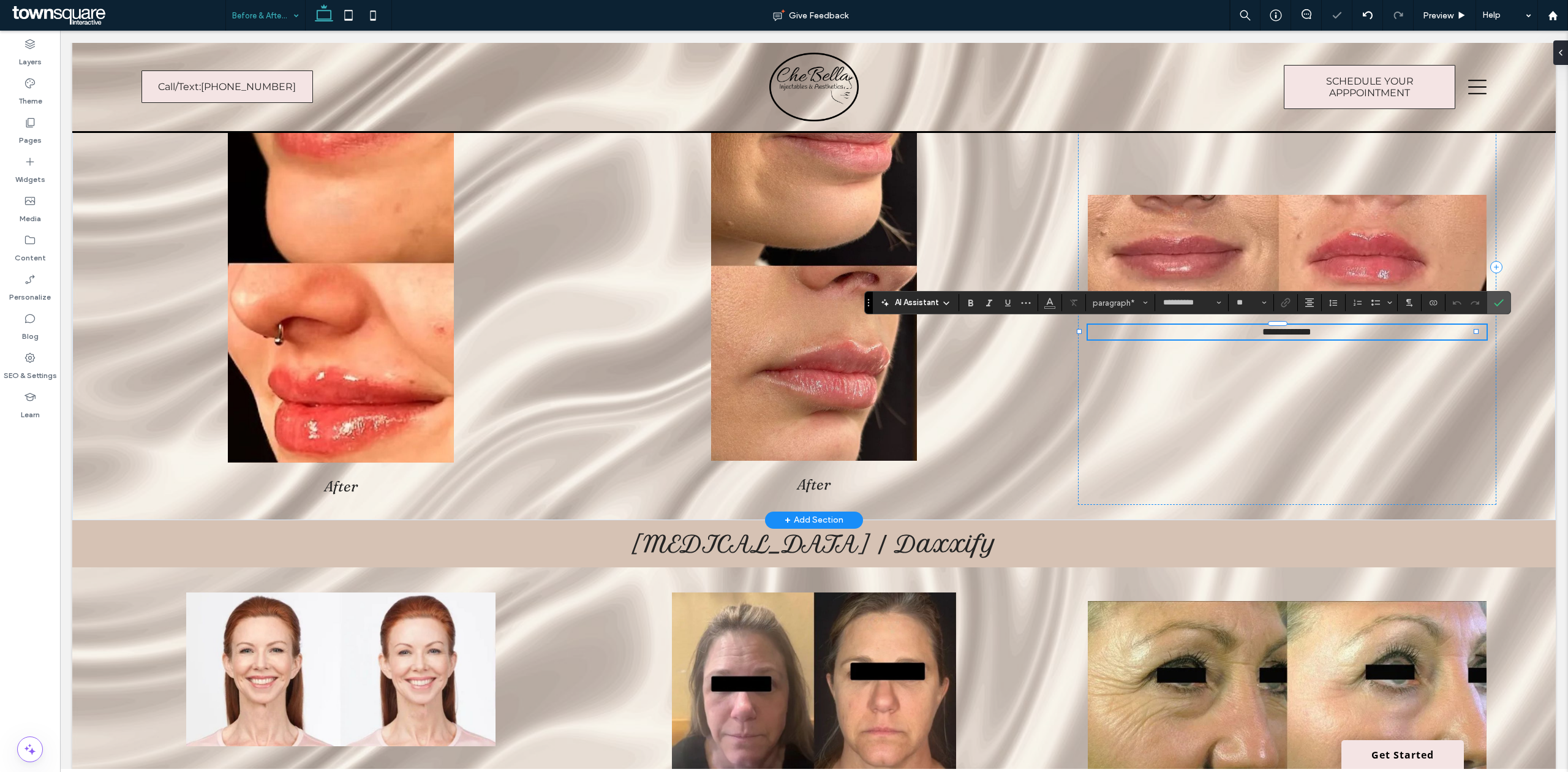
click at [1341, 331] on p "**********" at bounding box center [1287, 332] width 399 height 14
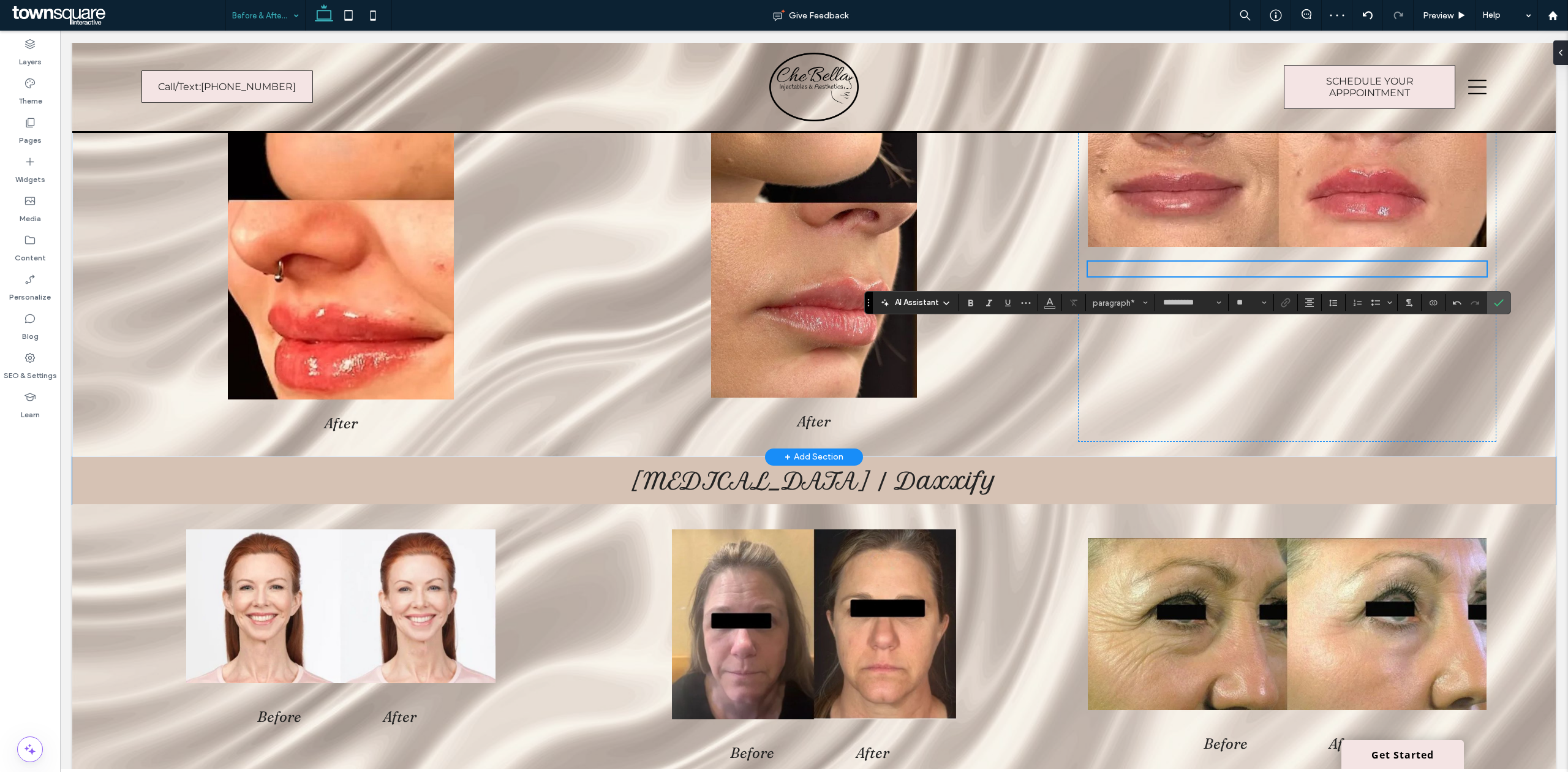
scroll to position [490, 0]
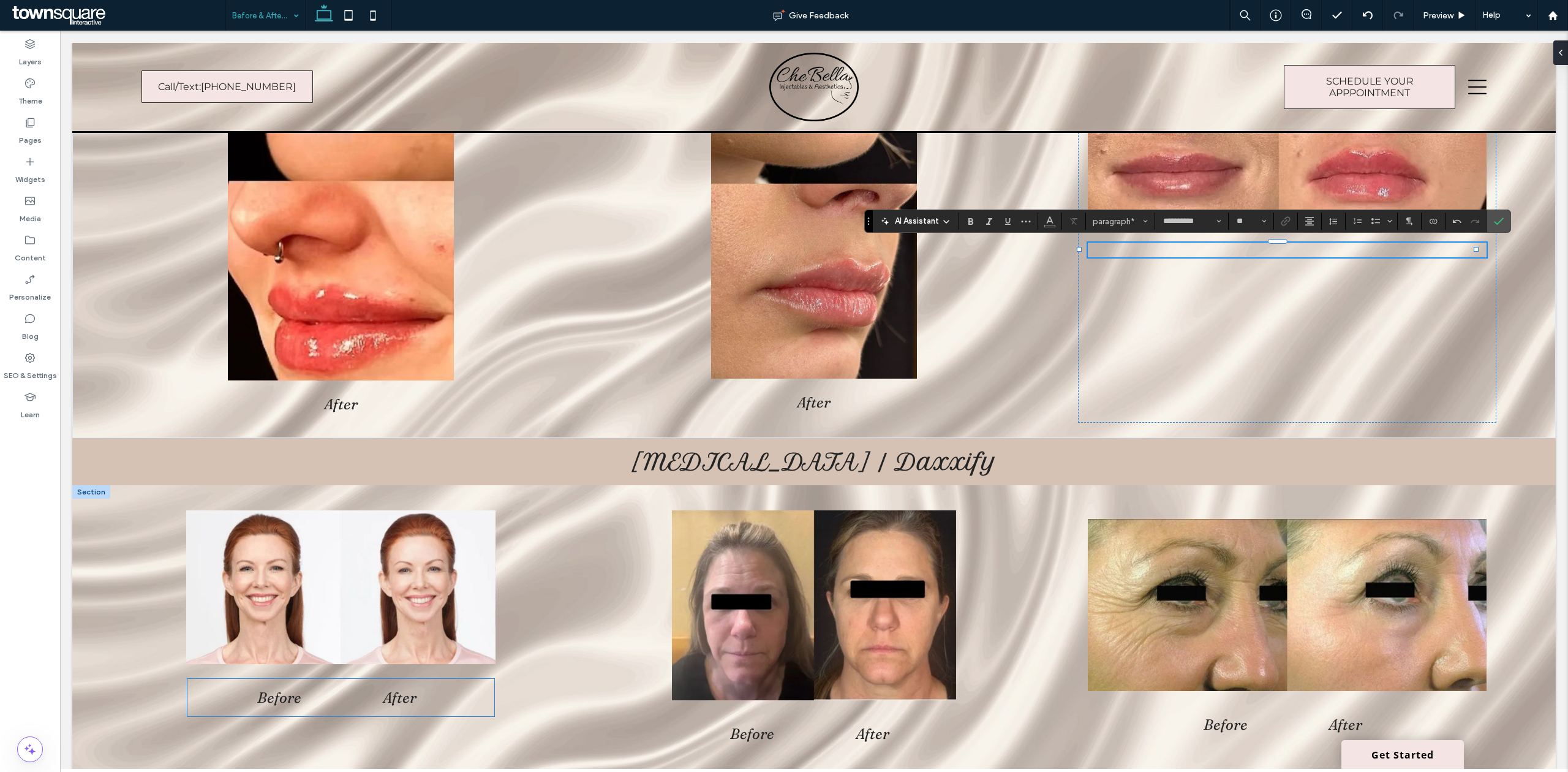
click at [275, 692] on span "Before" at bounding box center [278, 697] width 44 height 18
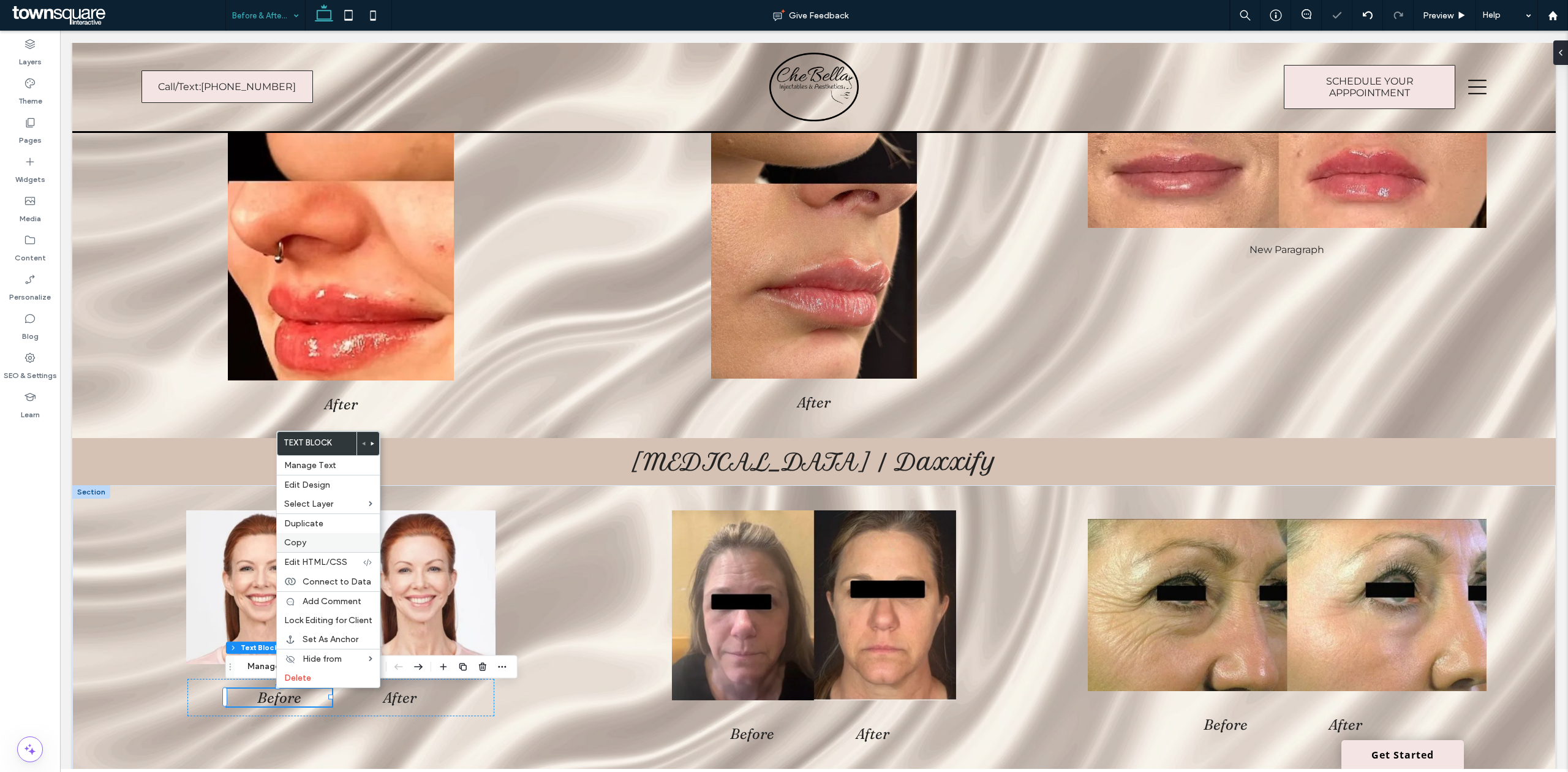
click at [295, 550] on div "Copy" at bounding box center [328, 542] width 103 height 19
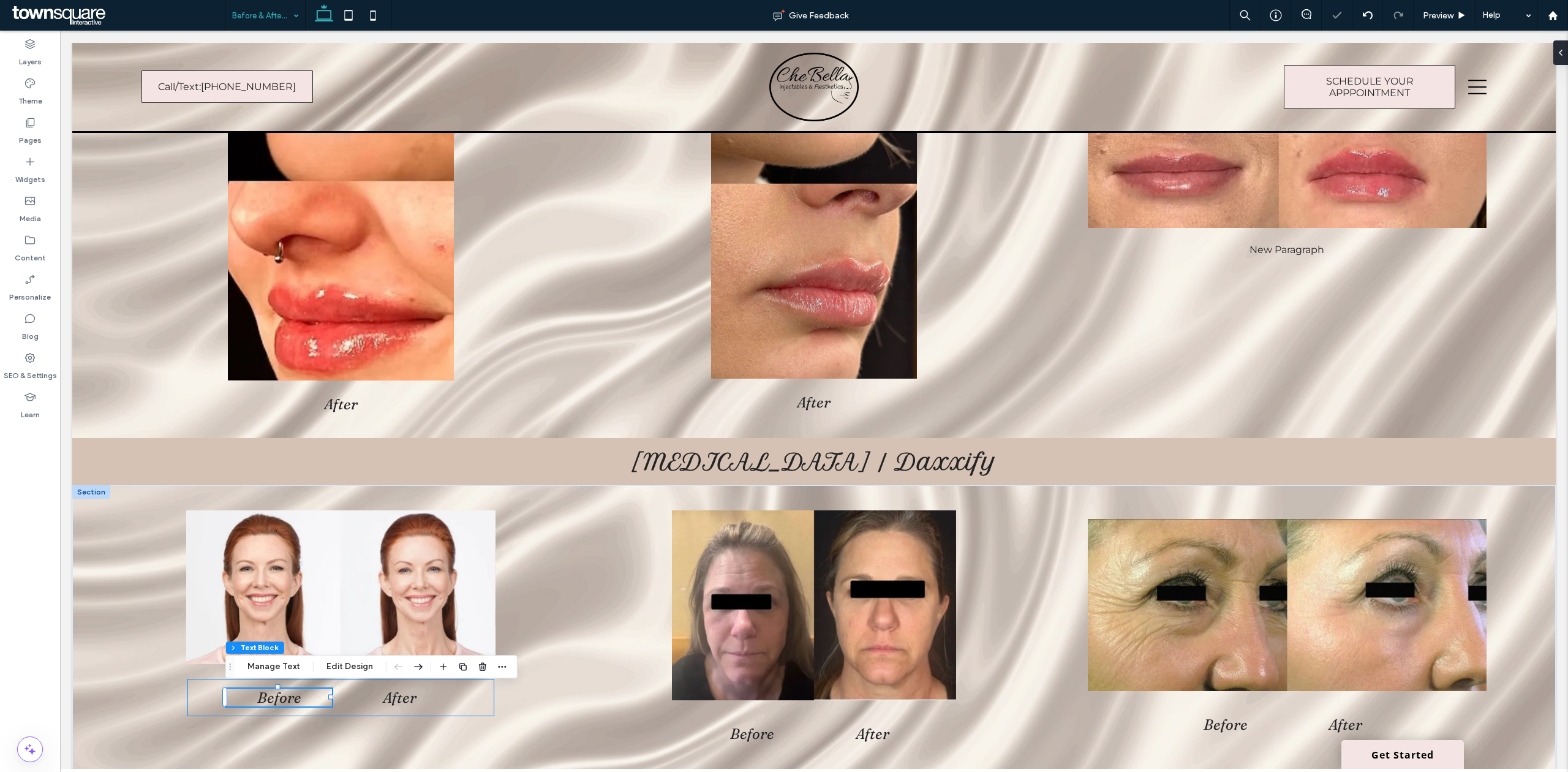
click at [196, 684] on div "Before After" at bounding box center [341, 697] width 307 height 37
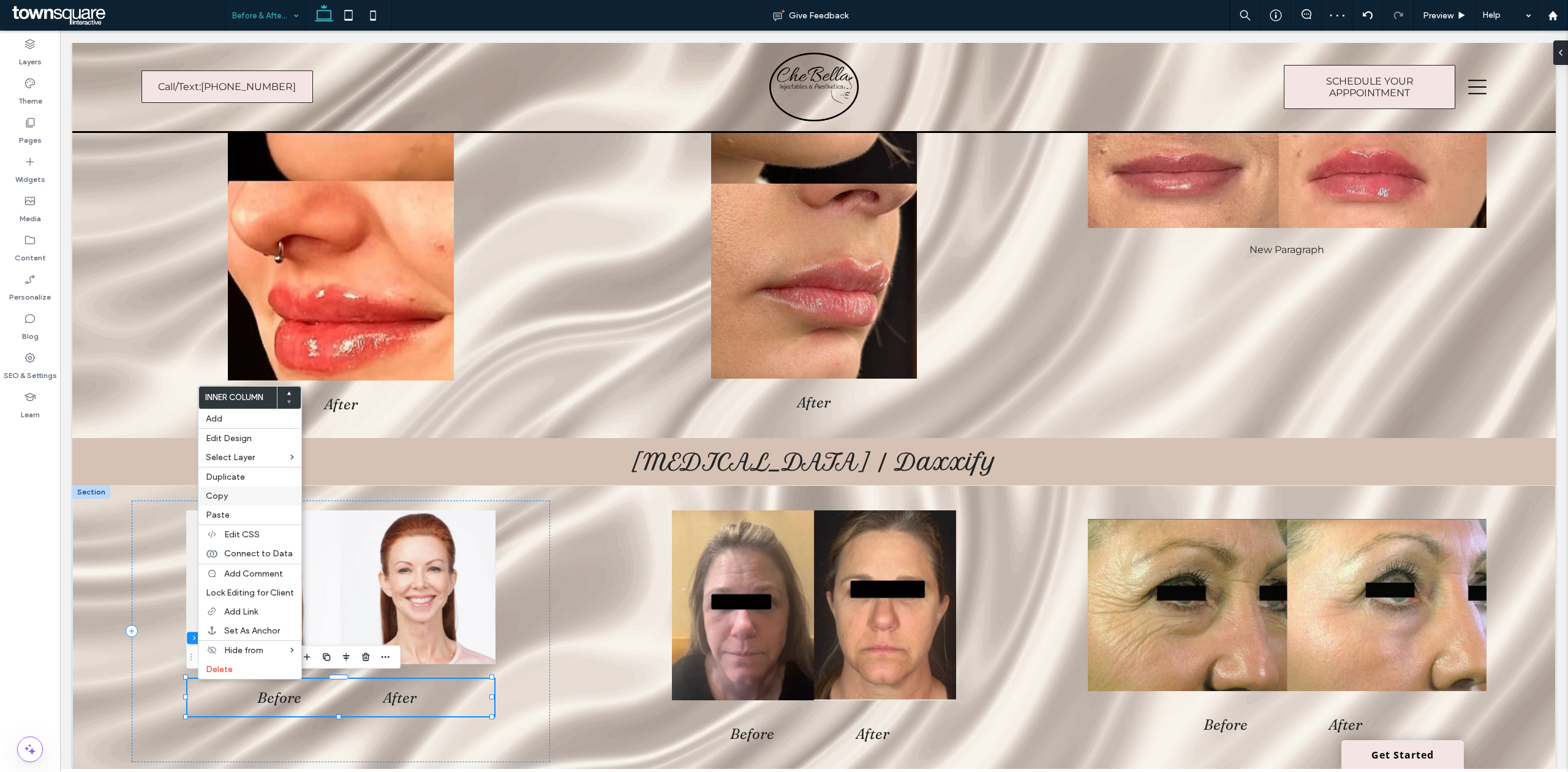
click at [229, 501] on label "Copy" at bounding box center [250, 496] width 88 height 11
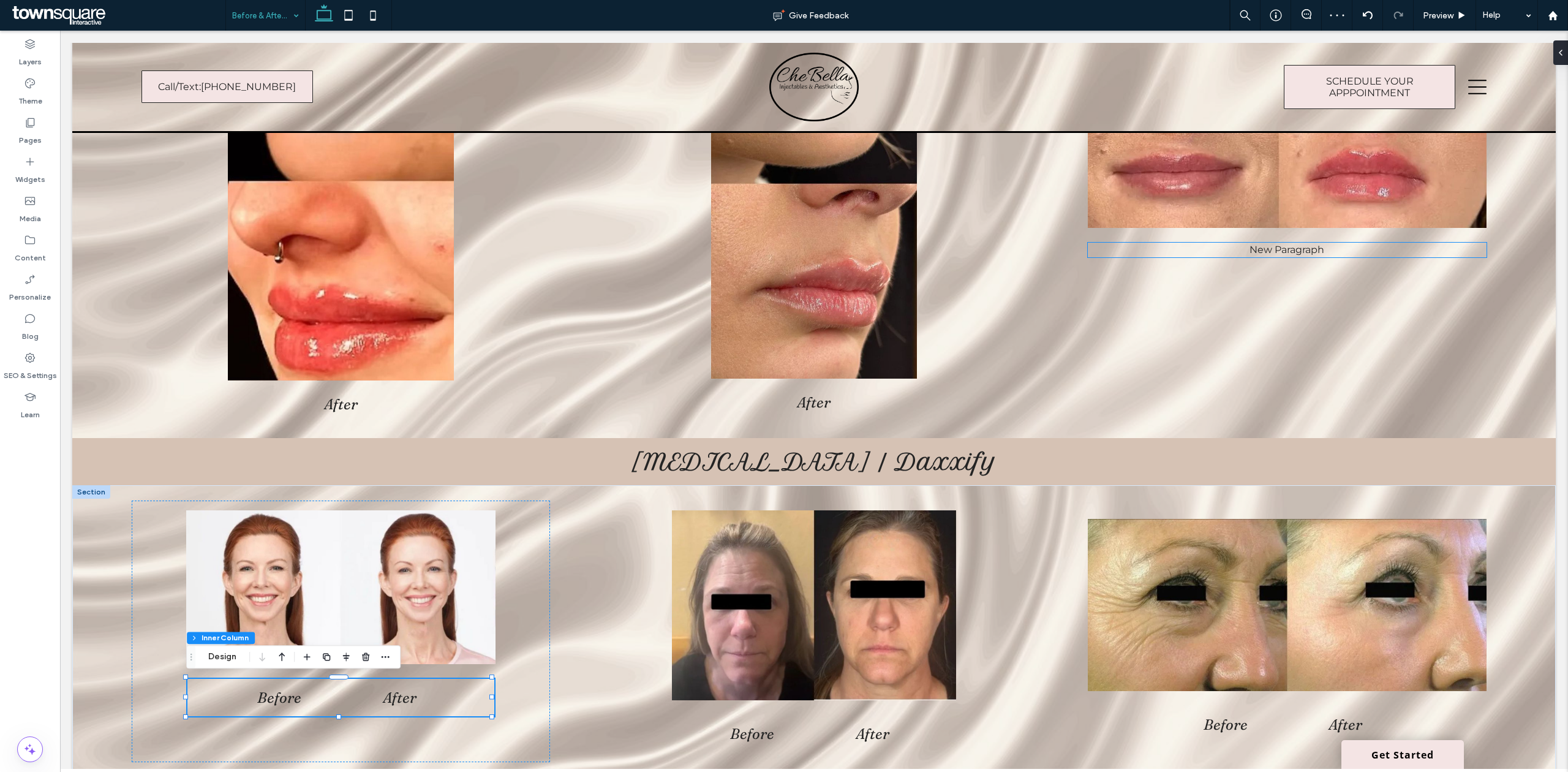
click at [1282, 253] on p "New Paragraph" at bounding box center [1287, 250] width 399 height 14
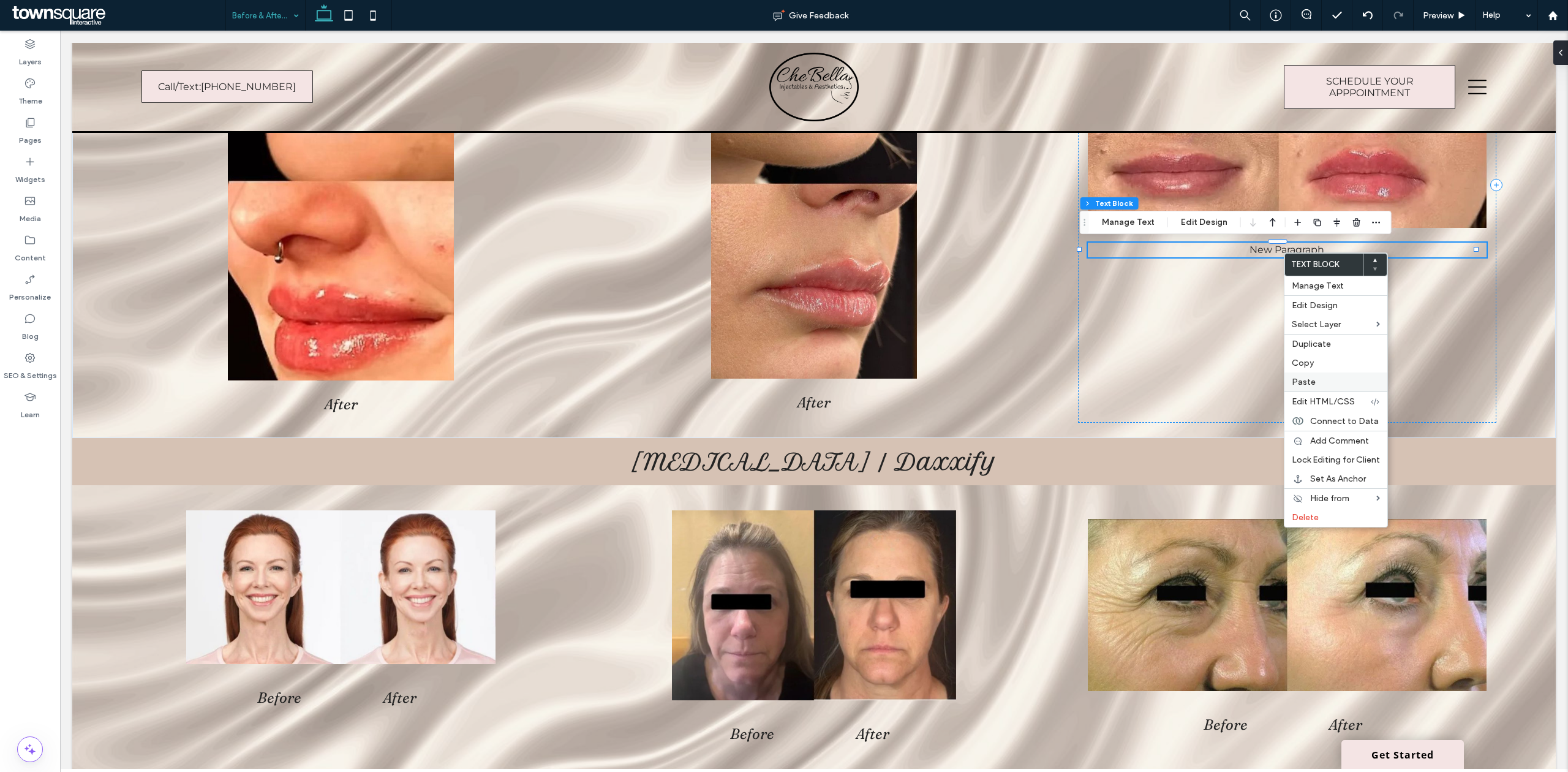
click at [1304, 378] on span "Paste" at bounding box center [1303, 382] width 24 height 11
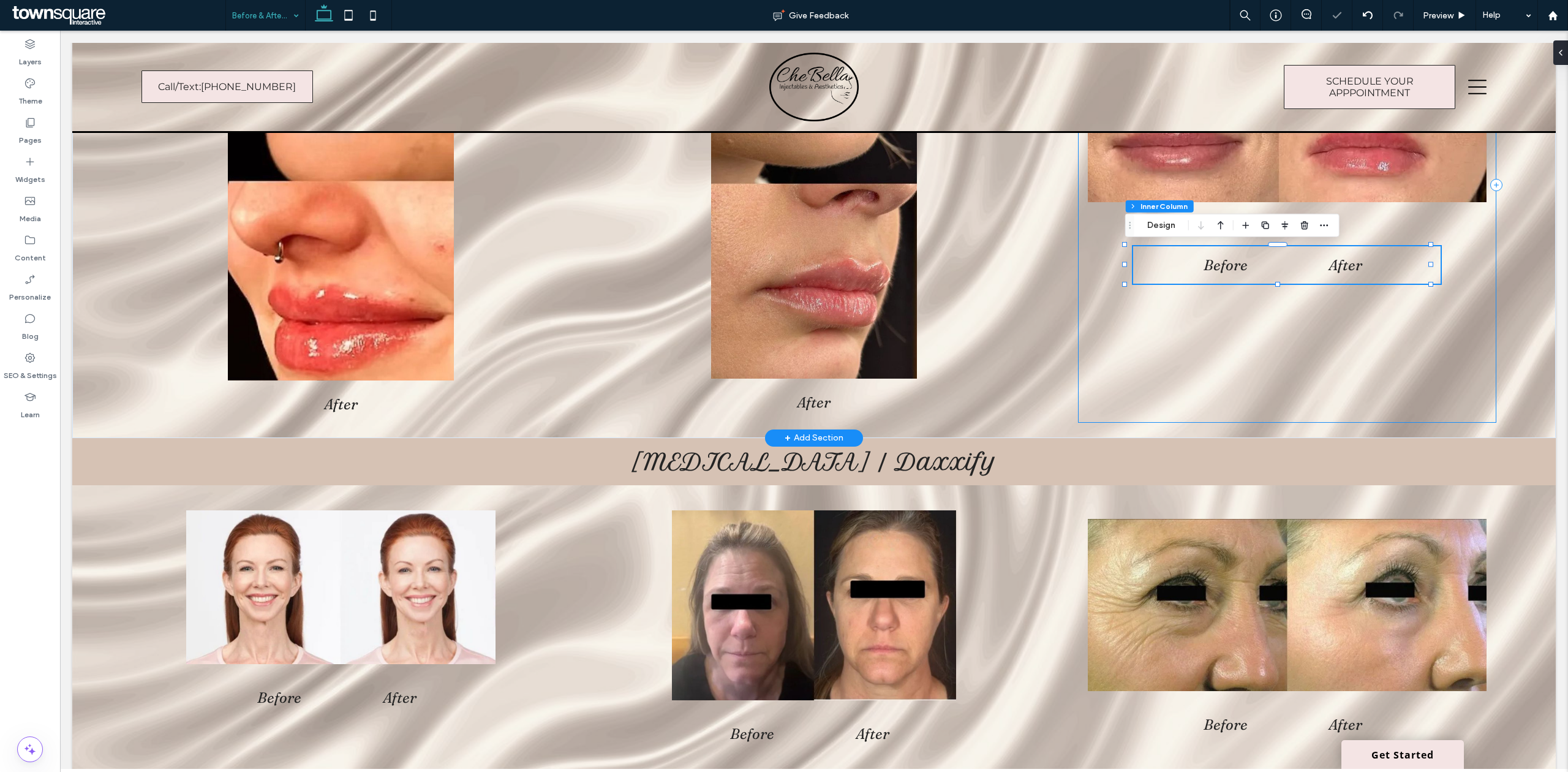
click at [1372, 361] on div "New Paragraph Before After" at bounding box center [1287, 186] width 419 height 475
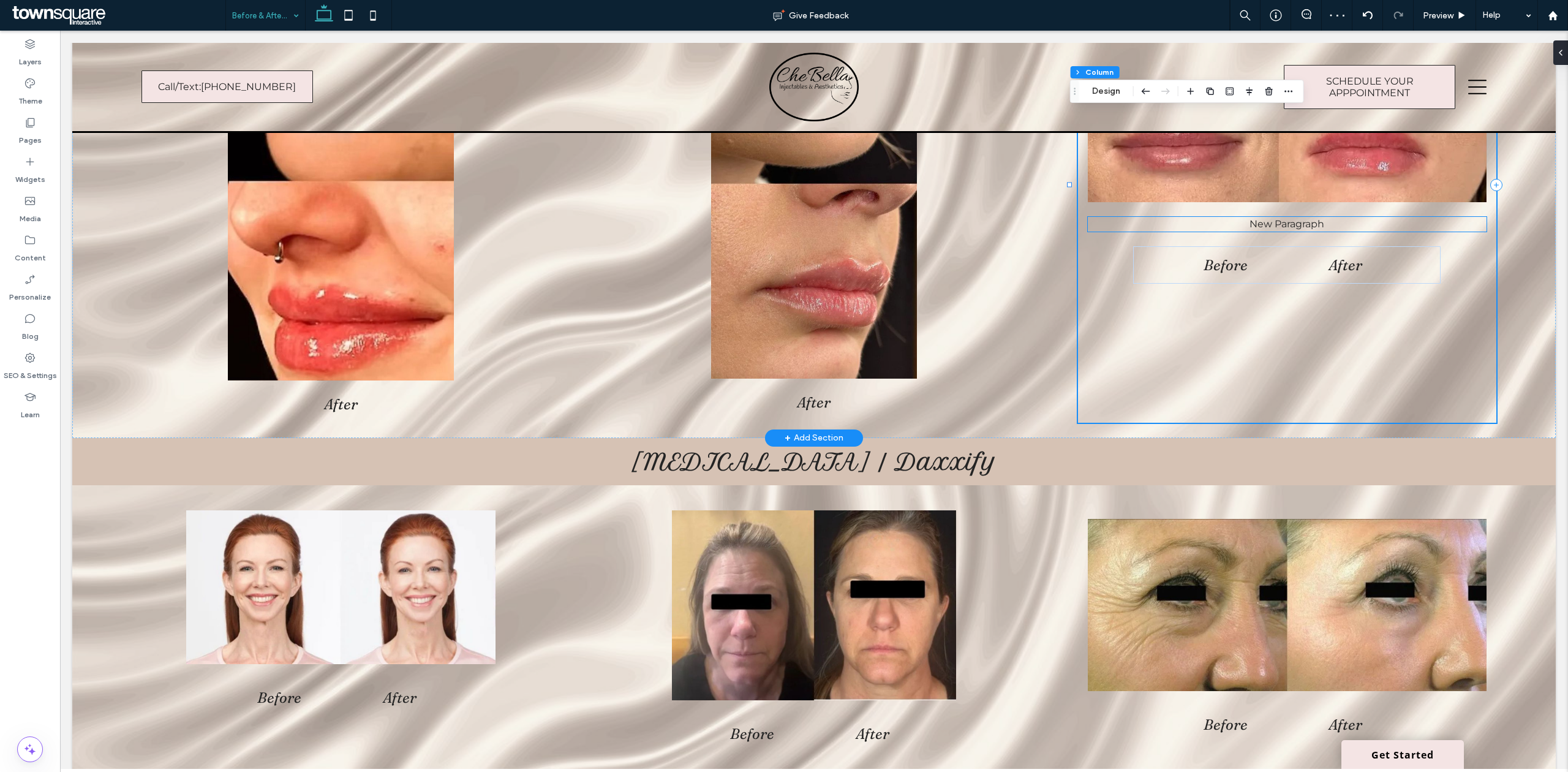
click at [1298, 219] on p "New Paragraph" at bounding box center [1287, 224] width 399 height 14
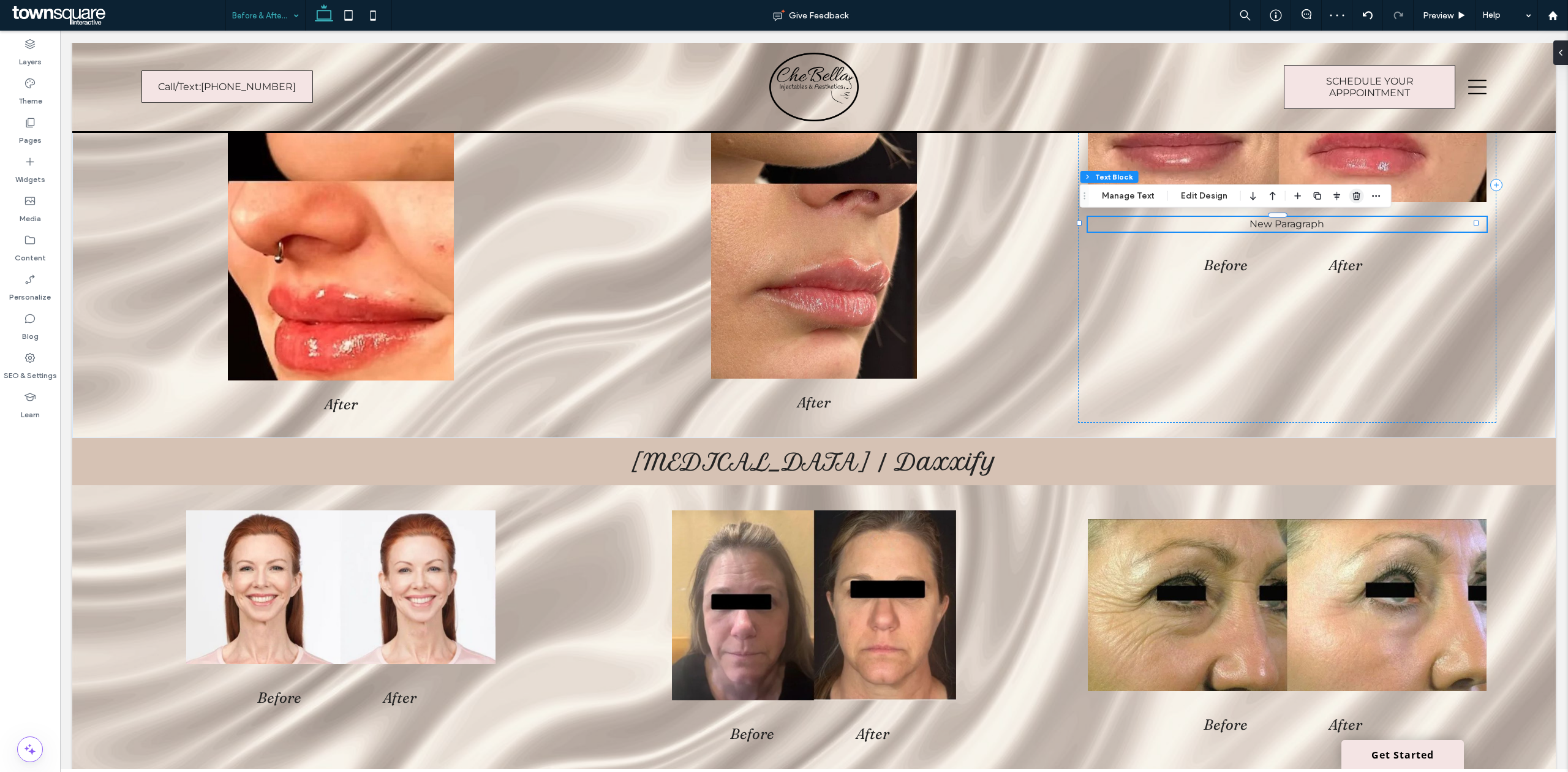
drag, startPoint x: 1351, startPoint y: 198, endPoint x: 1290, endPoint y: 178, distance: 64.2
click at [1351, 198] on icon "button" at bounding box center [1356, 195] width 10 height 10
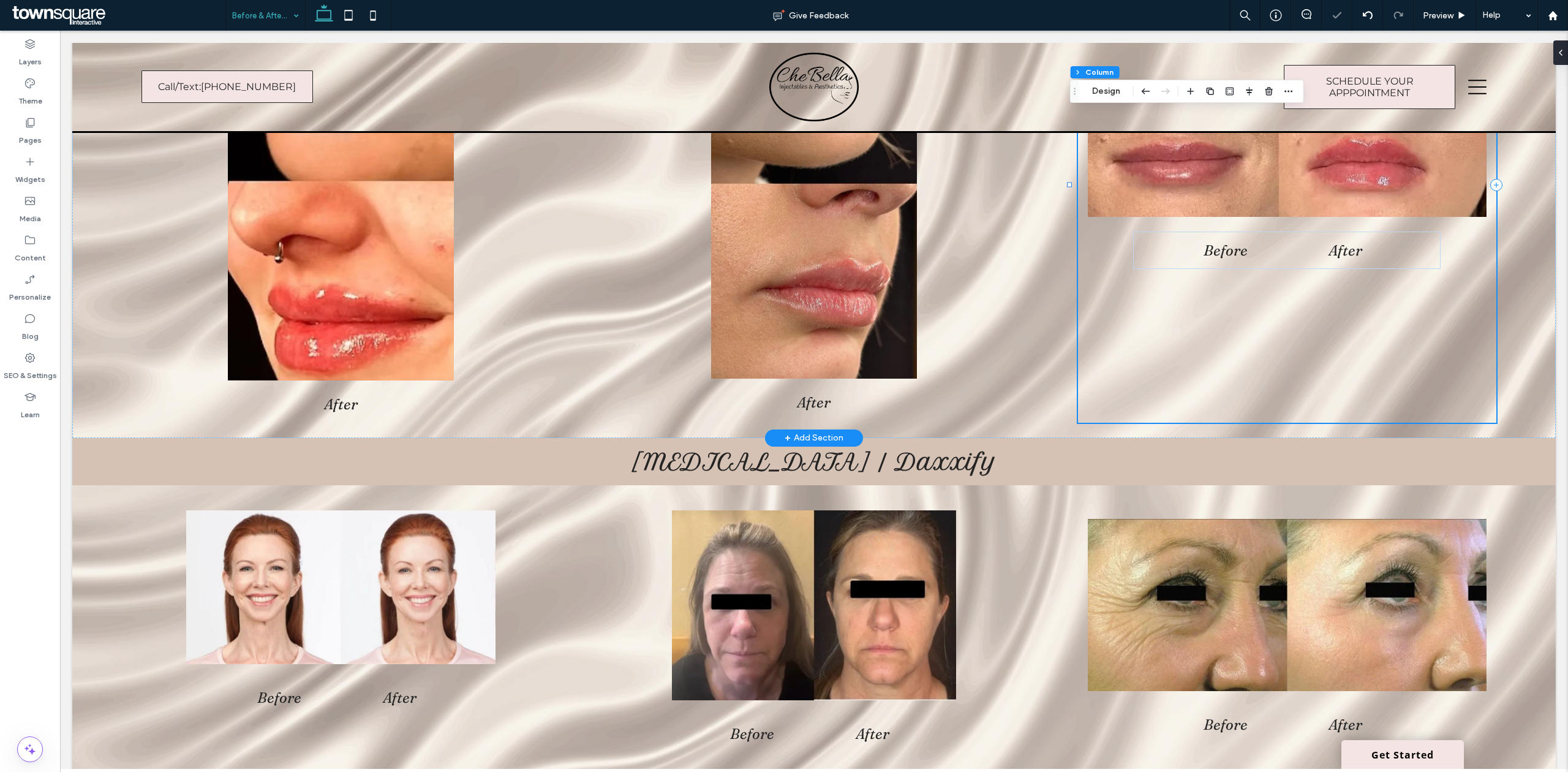
click at [1329, 248] on span "After" at bounding box center [1345, 250] width 34 height 18
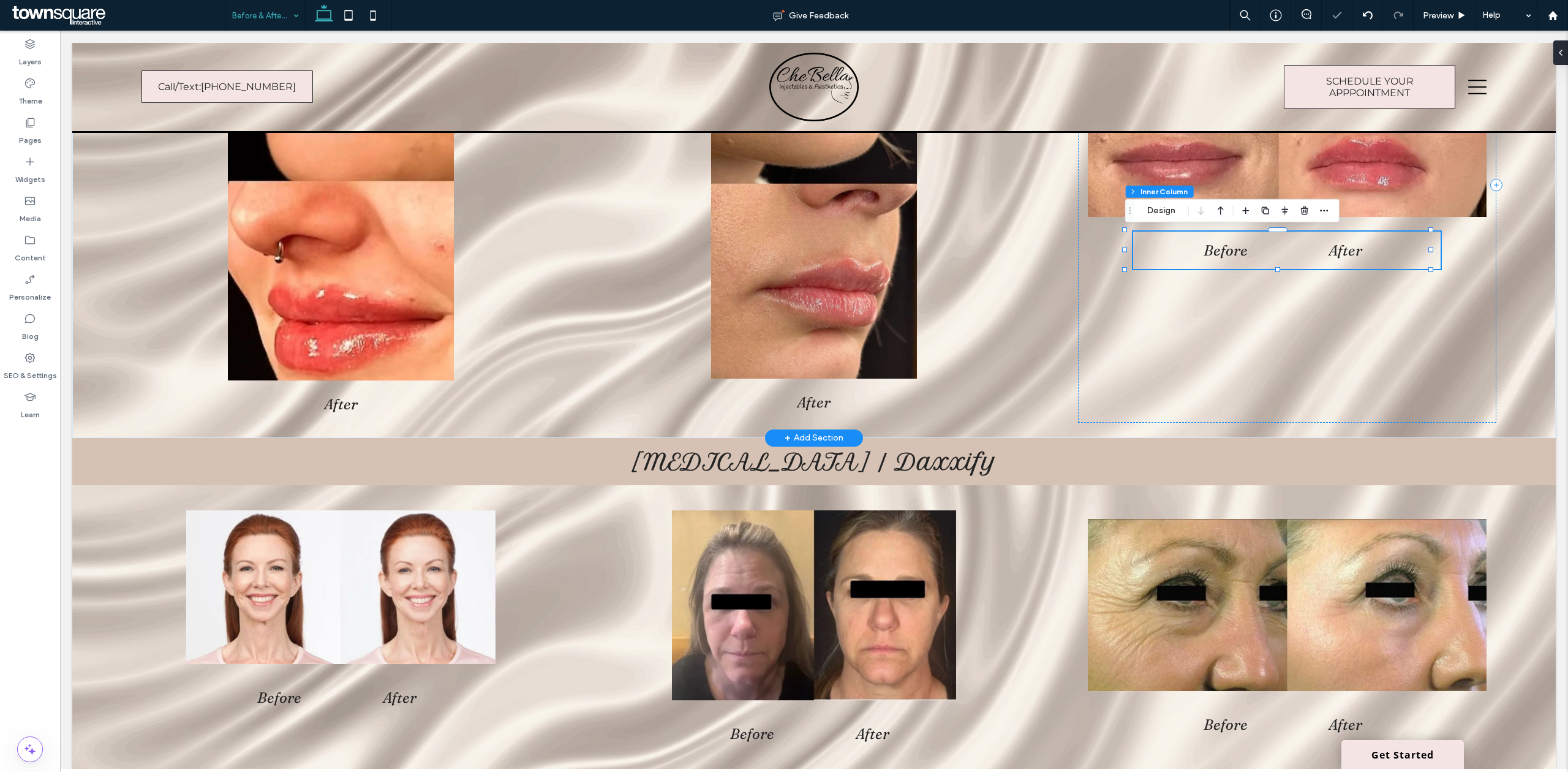
click at [1328, 254] on span "After" at bounding box center [1345, 250] width 34 height 18
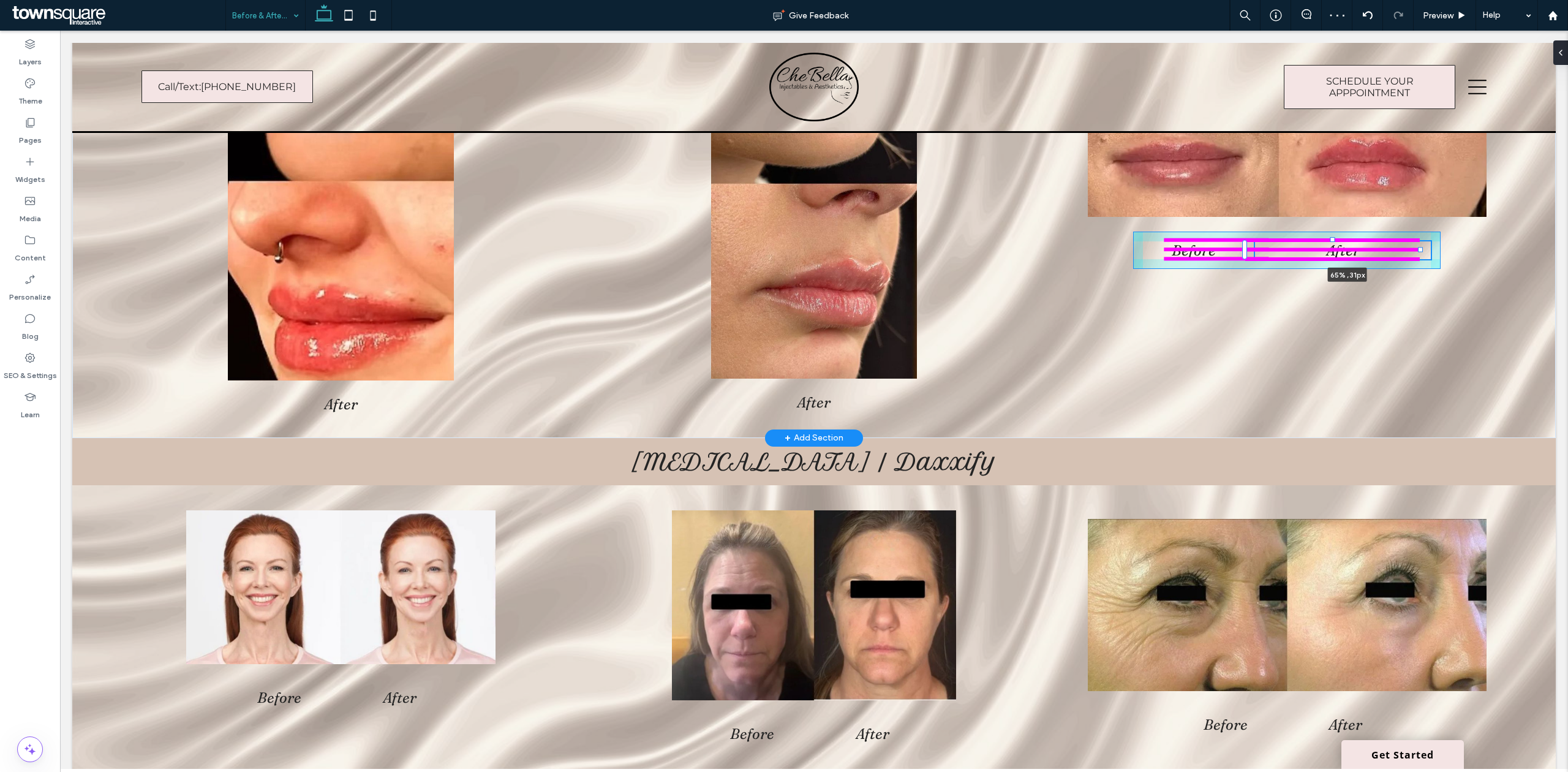
drag, startPoint x: 1392, startPoint y: 251, endPoint x: 1429, endPoint y: 251, distance: 37.0
click at [1429, 251] on div "Before After Before After Before After 65% , 31px" at bounding box center [814, 186] width 1483 height 505
type input "**"
type input "****"
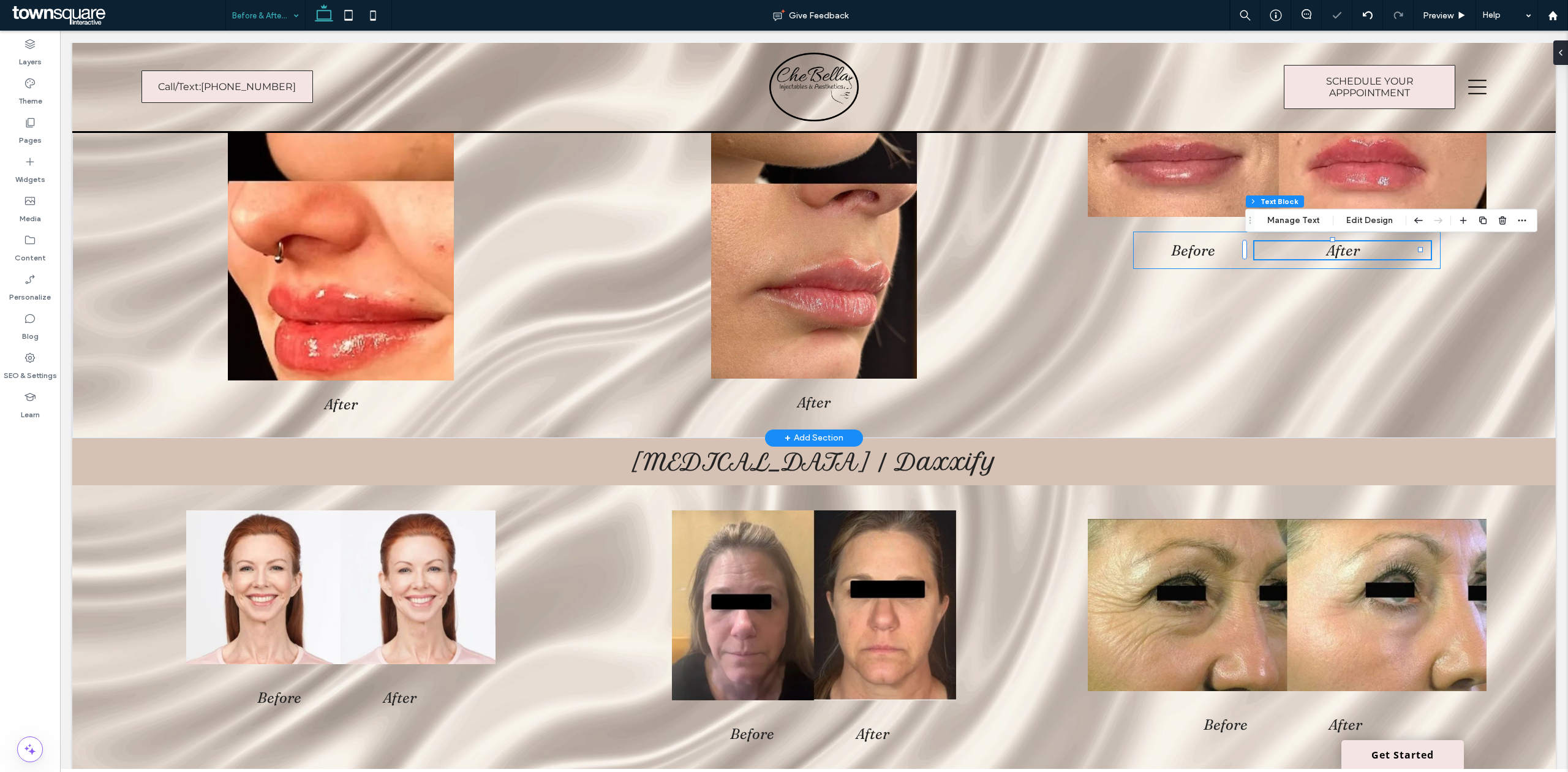
click at [1423, 253] on div "Before After 65% , 31px" at bounding box center [1286, 250] width 307 height 37
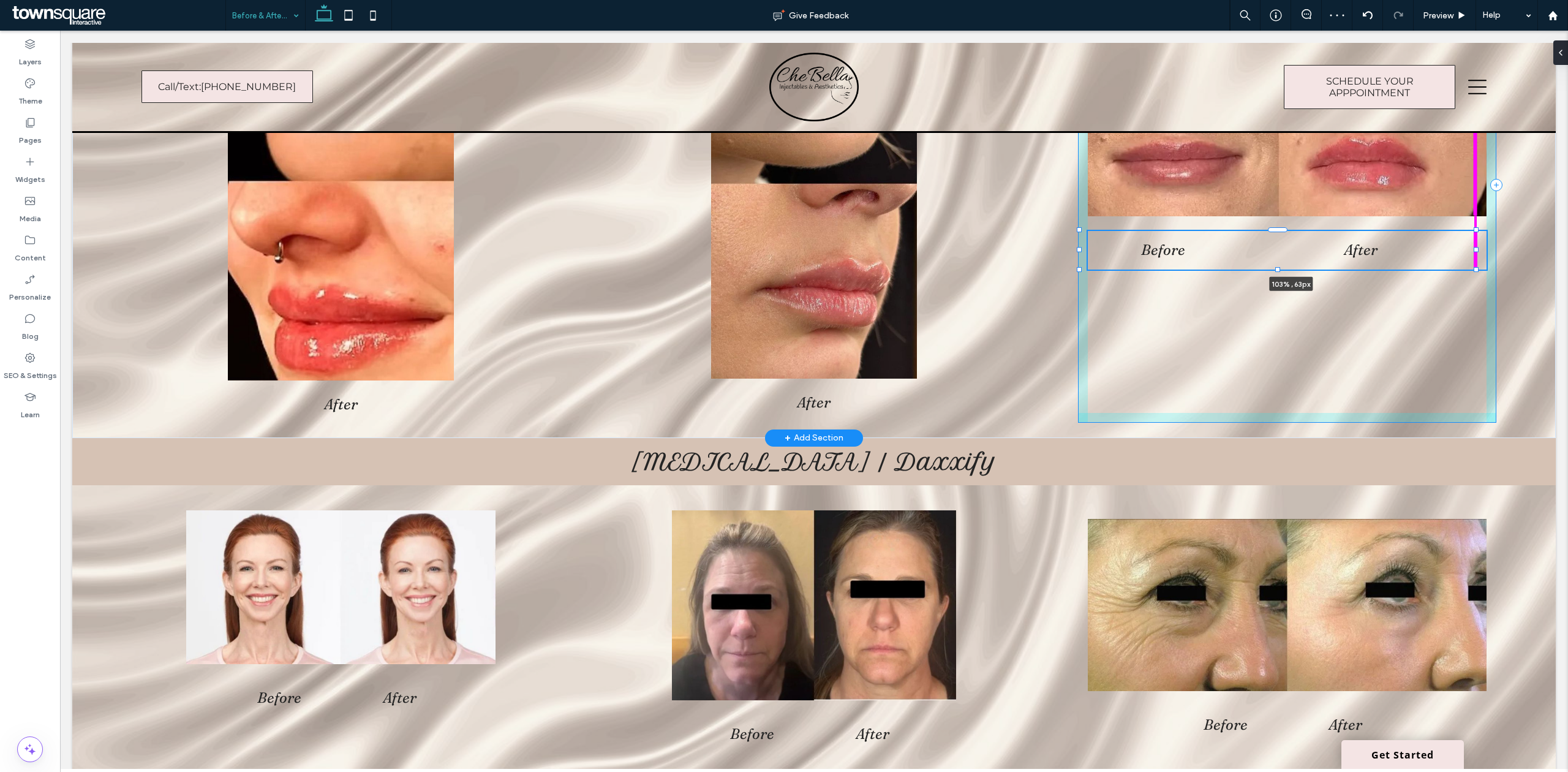
drag, startPoint x: 1431, startPoint y: 251, endPoint x: 1482, endPoint y: 249, distance: 51.0
click at [1482, 249] on div "Before After Before After Before After 103% , 63px" at bounding box center [814, 186] width 1483 height 505
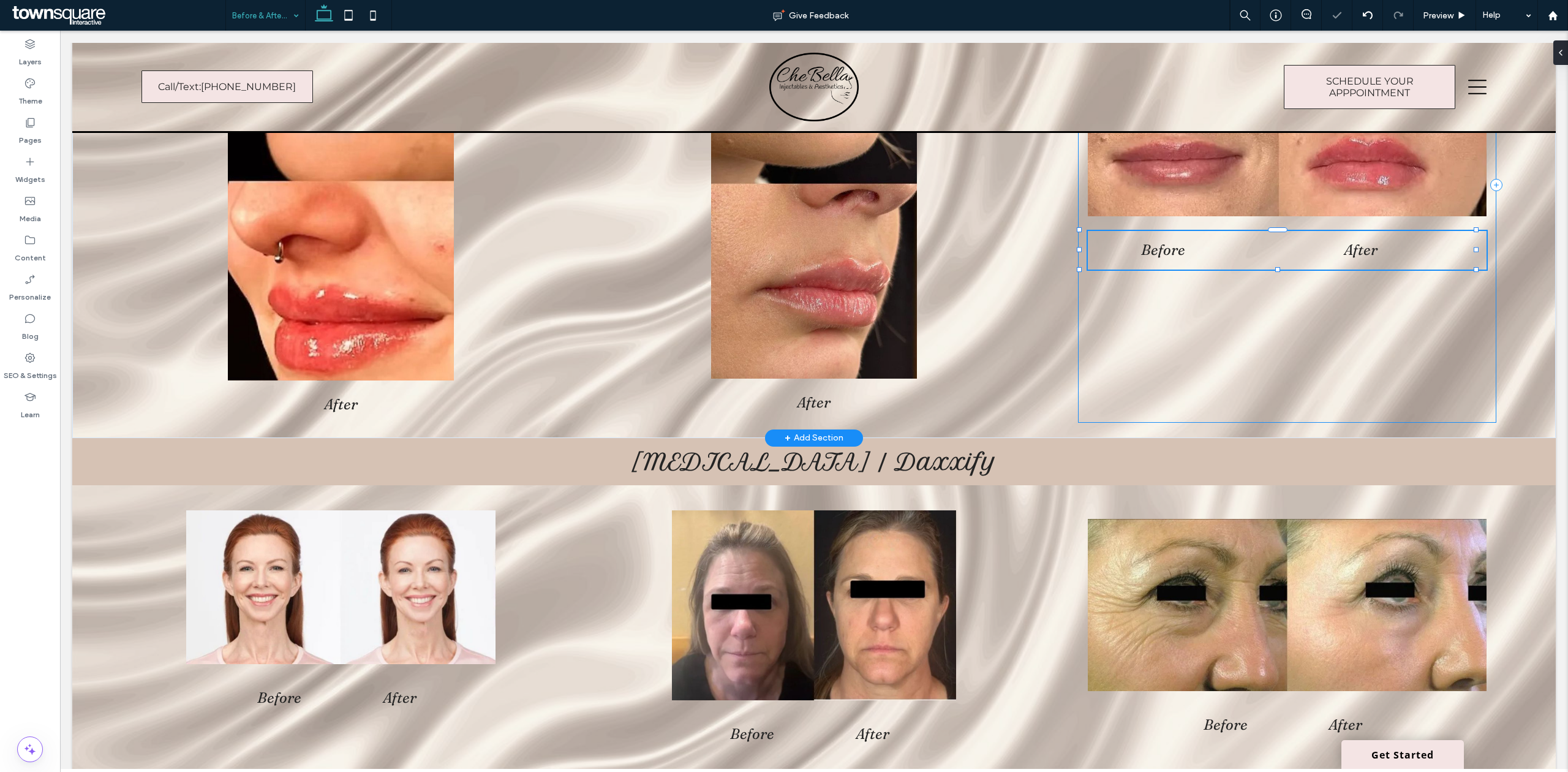
type input "***"
click at [1372, 256] on h2 "After" at bounding box center [1360, 250] width 233 height 18
drag, startPoint x: 1465, startPoint y: 248, endPoint x: 1441, endPoint y: 248, distance: 24.0
click at [1443, 248] on div at bounding box center [1443, 249] width 4 height 4
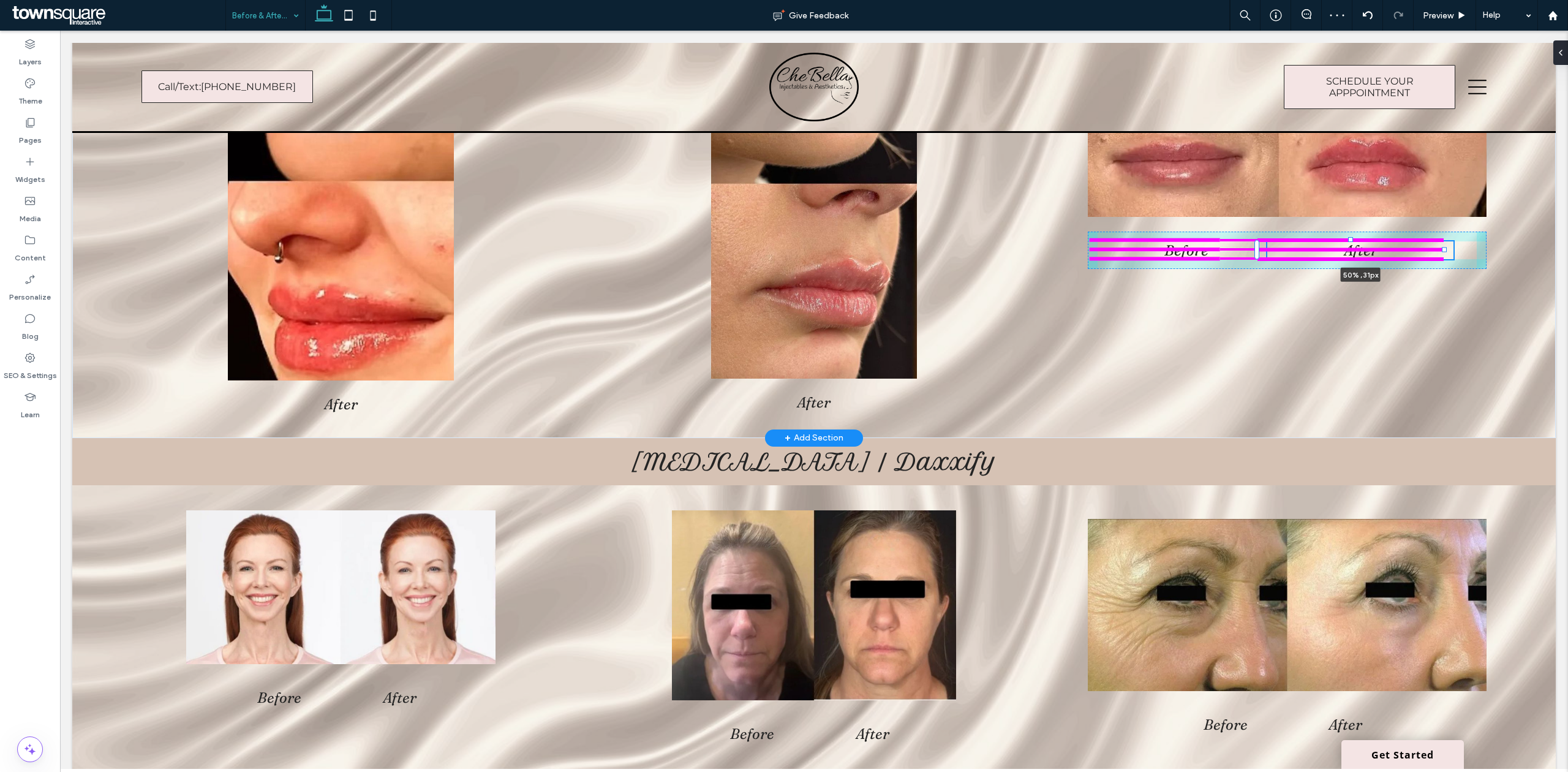
type input "**"
type input "****"
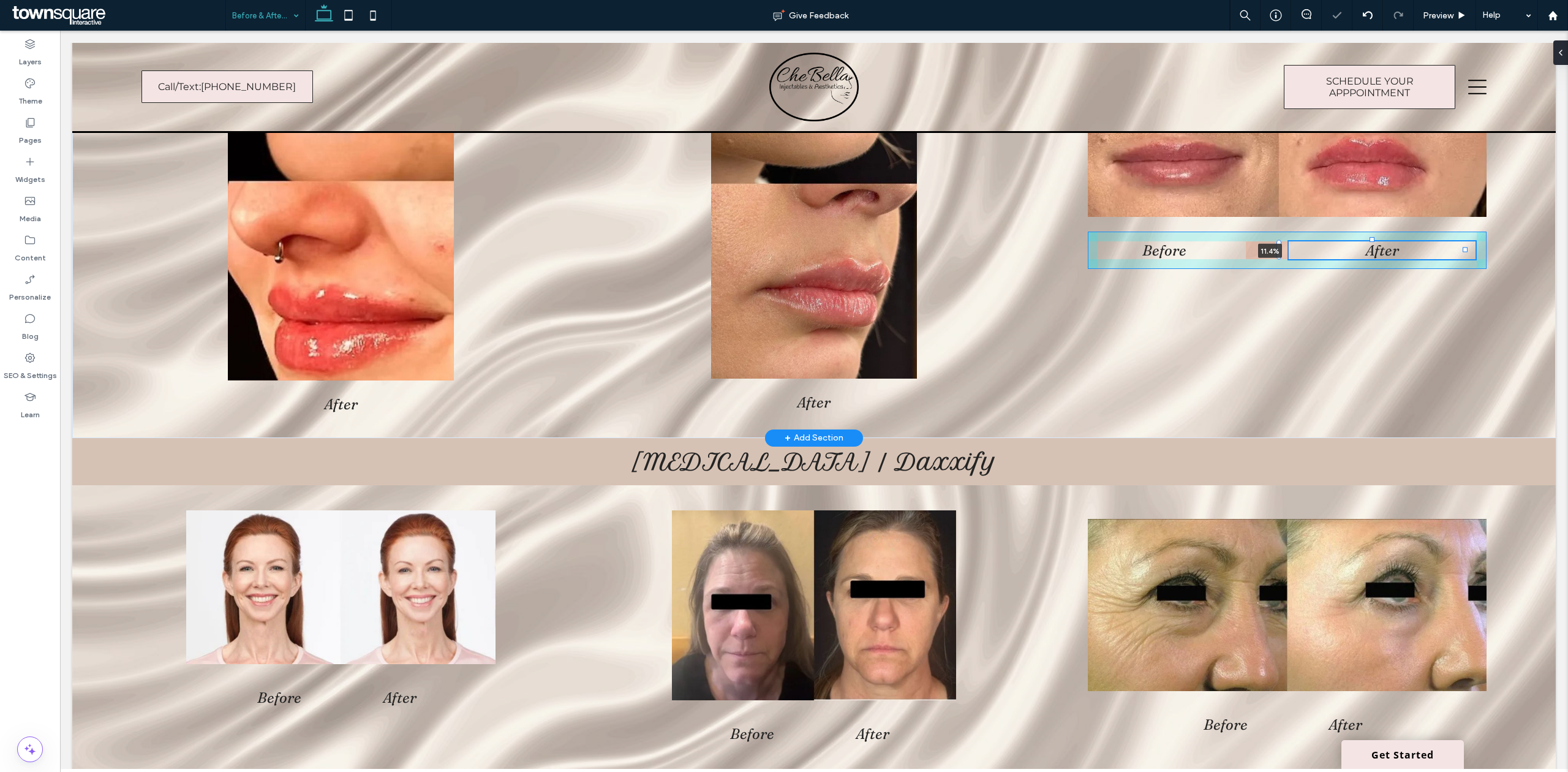
drag, startPoint x: 1260, startPoint y: 251, endPoint x: 1298, endPoint y: 251, distance: 38.0
click at [1298, 251] on div "Before After Before After Before After 11.4%" at bounding box center [814, 186] width 1483 height 505
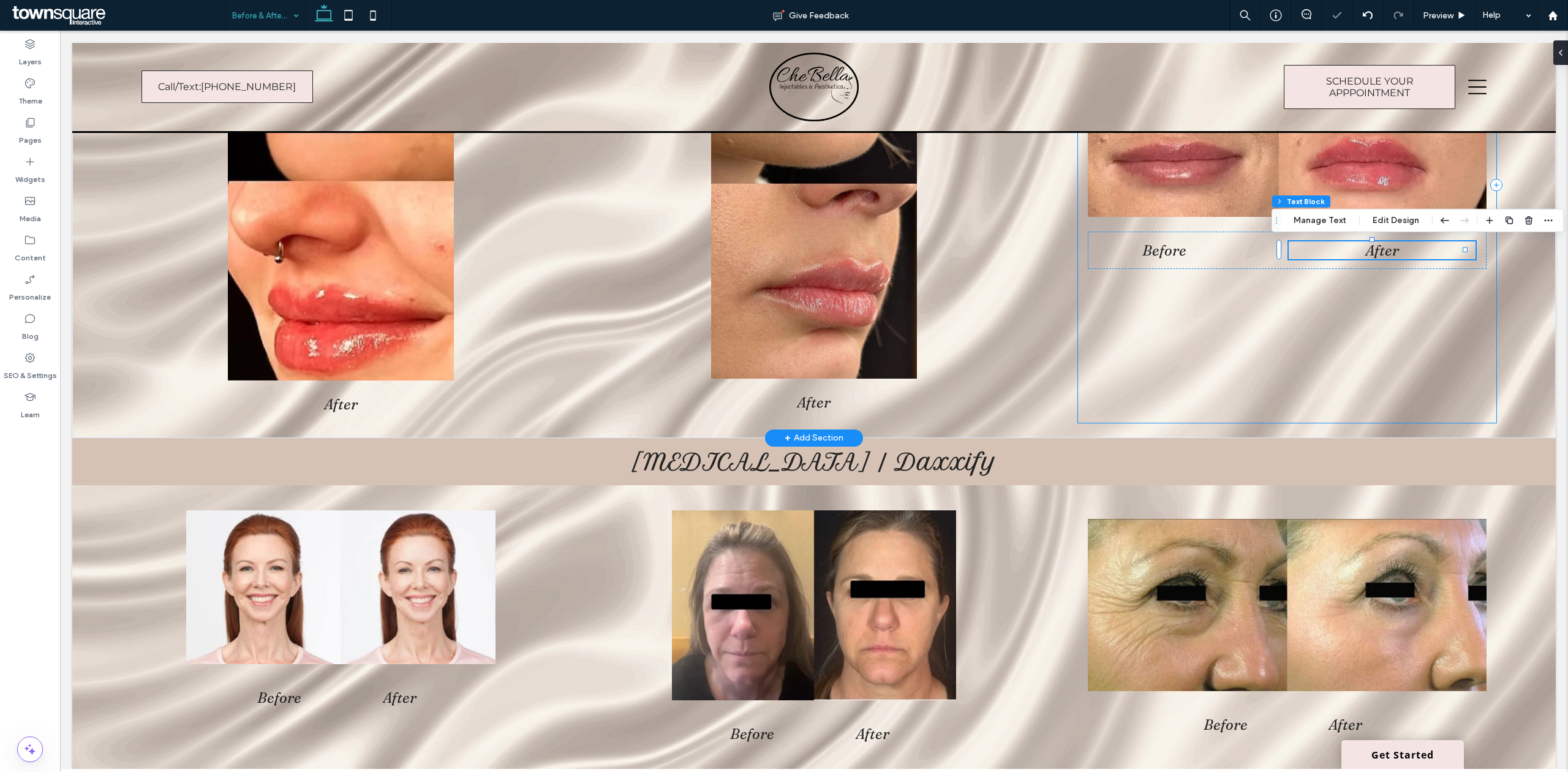
click at [1323, 365] on div "Before After 11.4%" at bounding box center [1287, 186] width 419 height 475
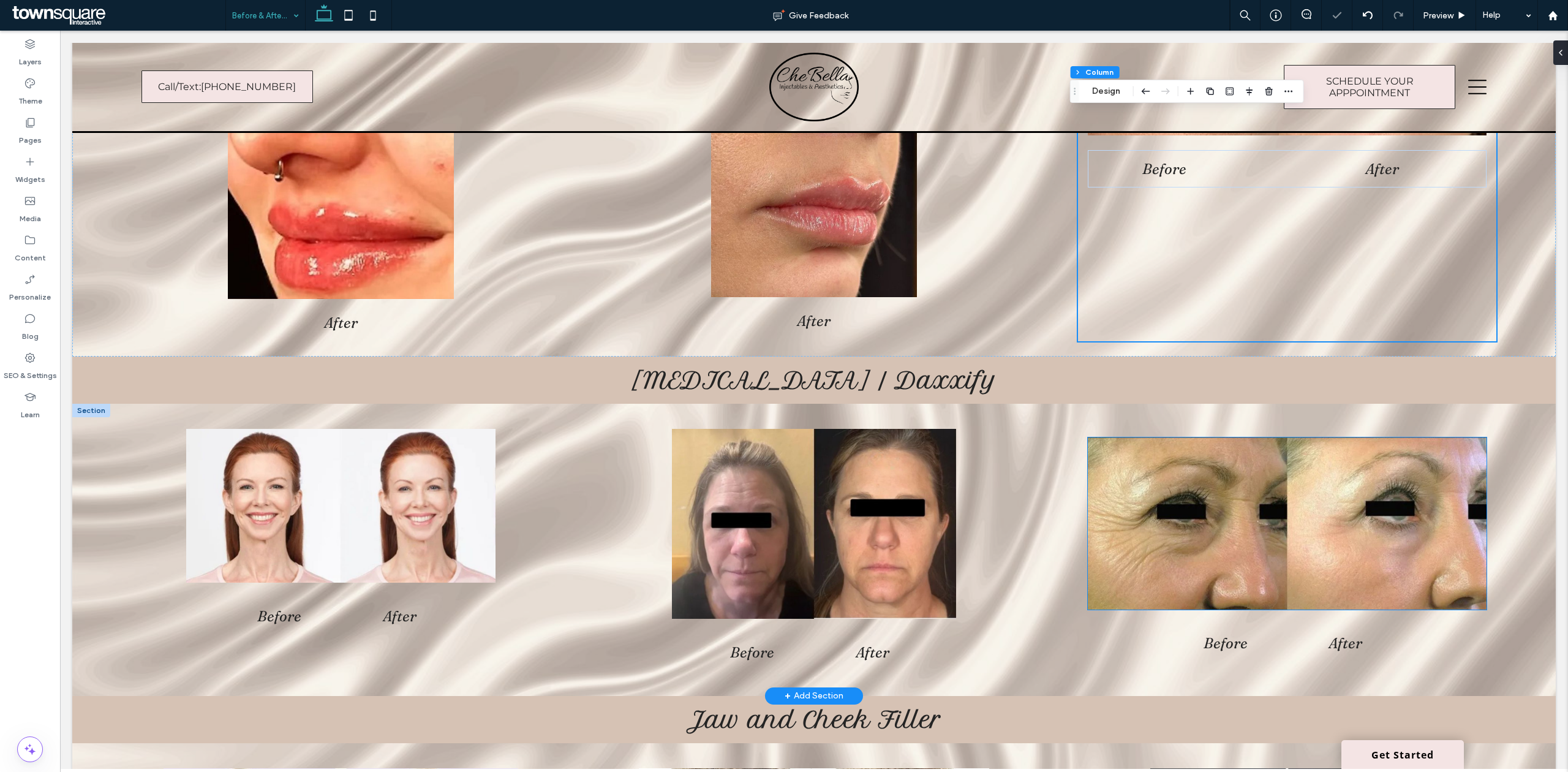
scroll to position [408, 0]
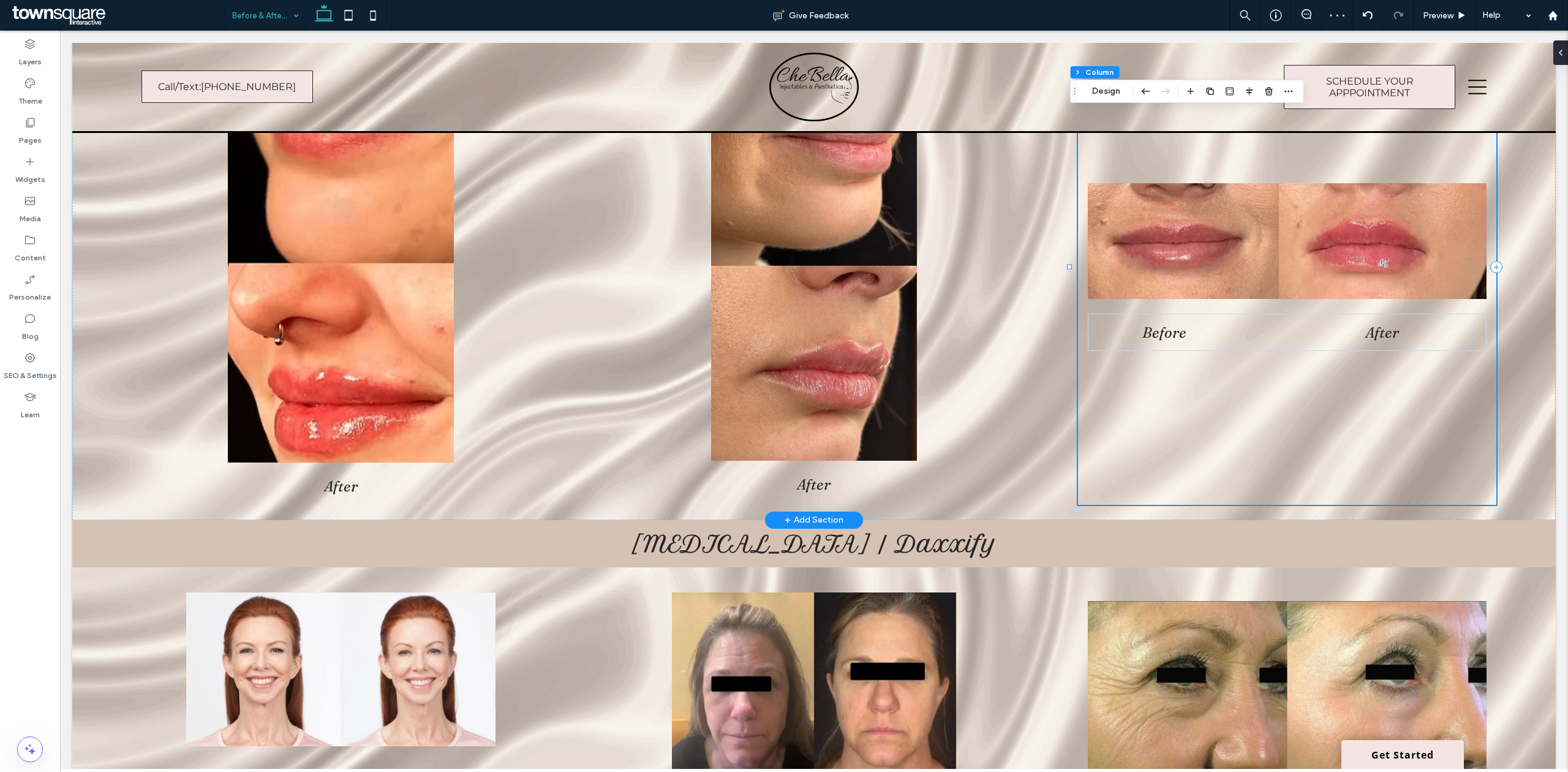
click at [1259, 350] on div "Before After" at bounding box center [1287, 268] width 419 height 475
click at [1260, 349] on div "Before After" at bounding box center [1287, 332] width 399 height 37
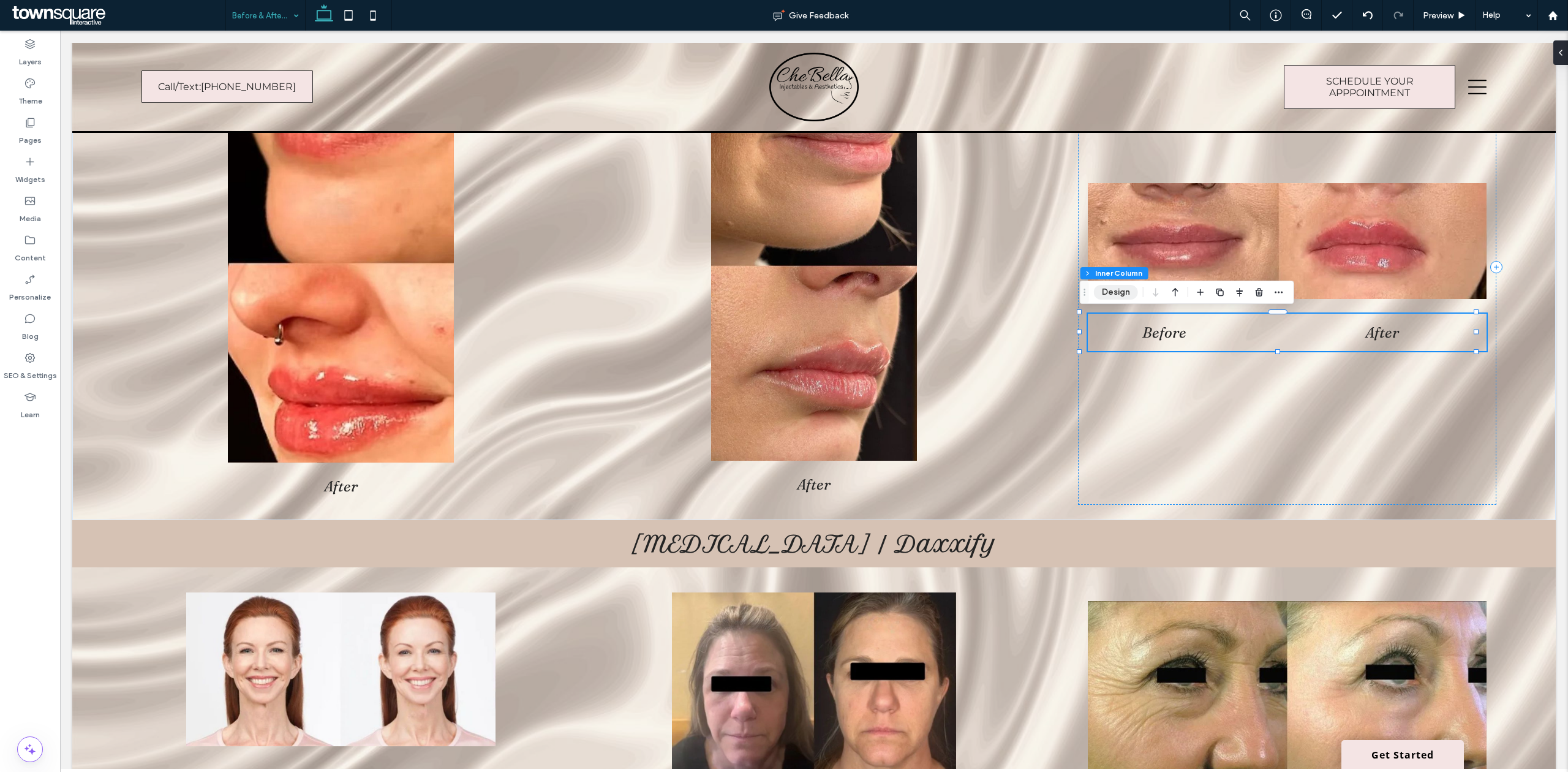
click at [1108, 294] on button "Design" at bounding box center [1115, 292] width 44 height 14
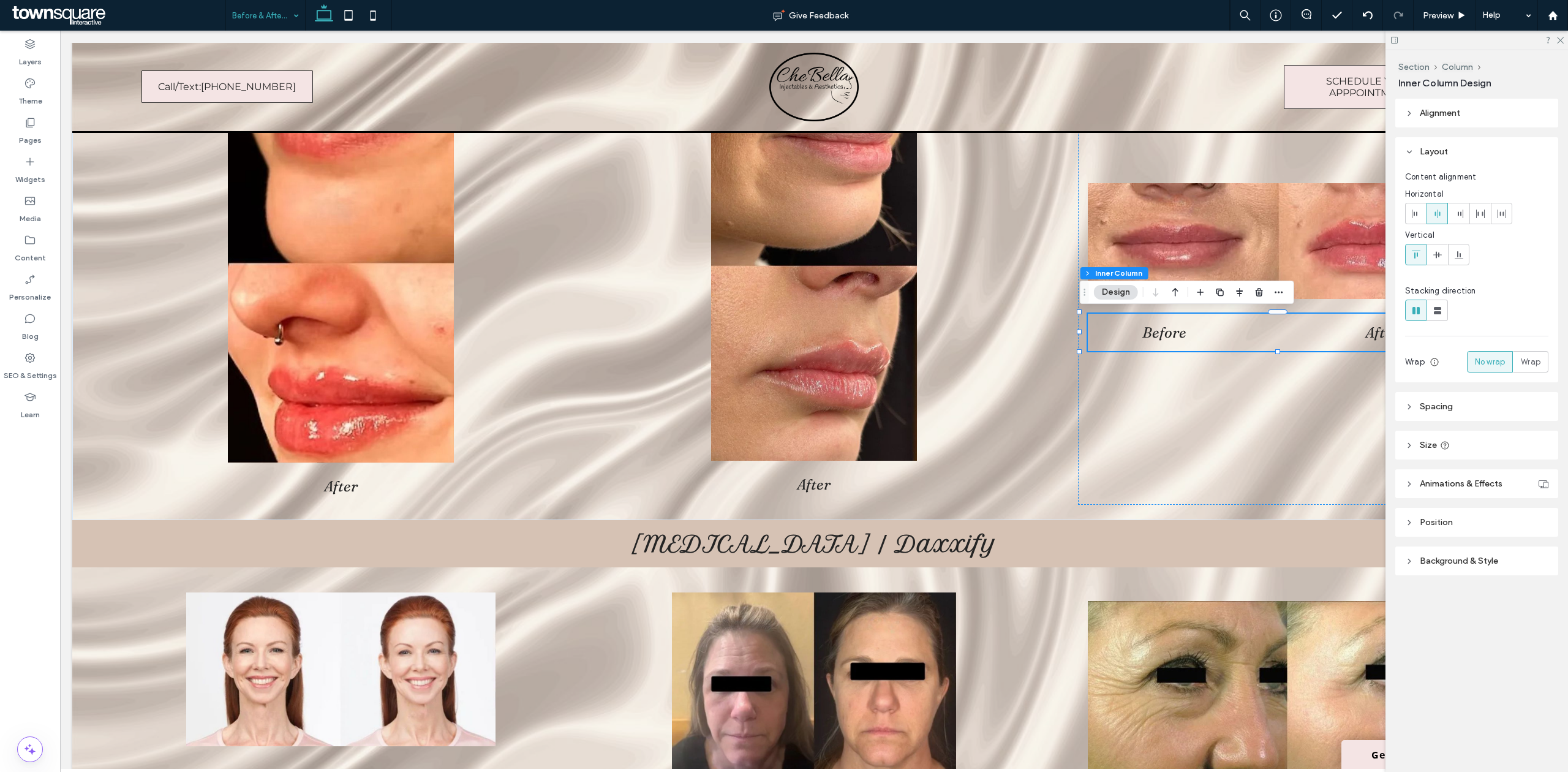
click at [1494, 569] on header "Background & Style" at bounding box center [1476, 560] width 163 height 29
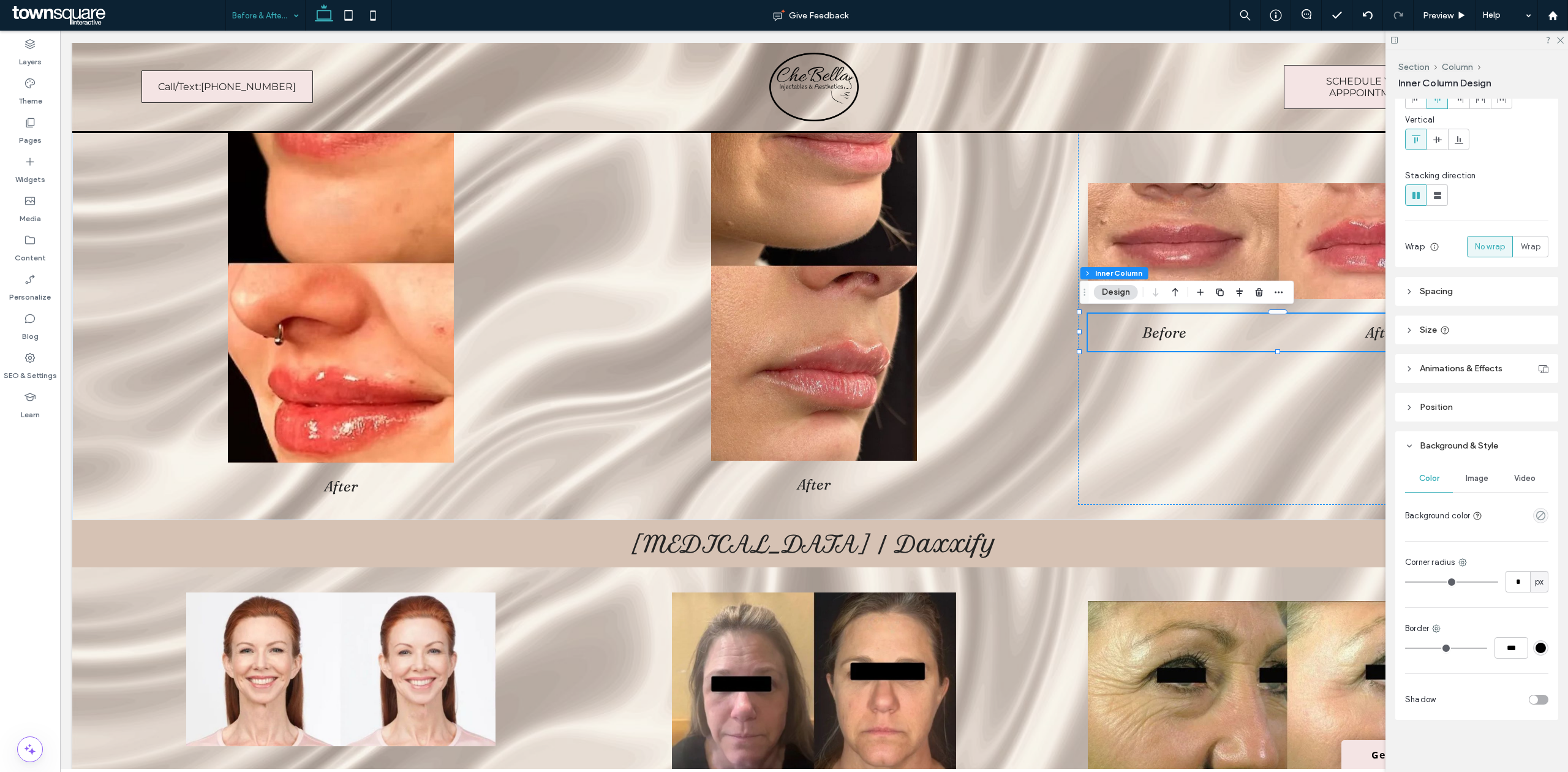
scroll to position [120, 0]
click at [1535, 643] on div "#000000" at bounding box center [1540, 646] width 11 height 11
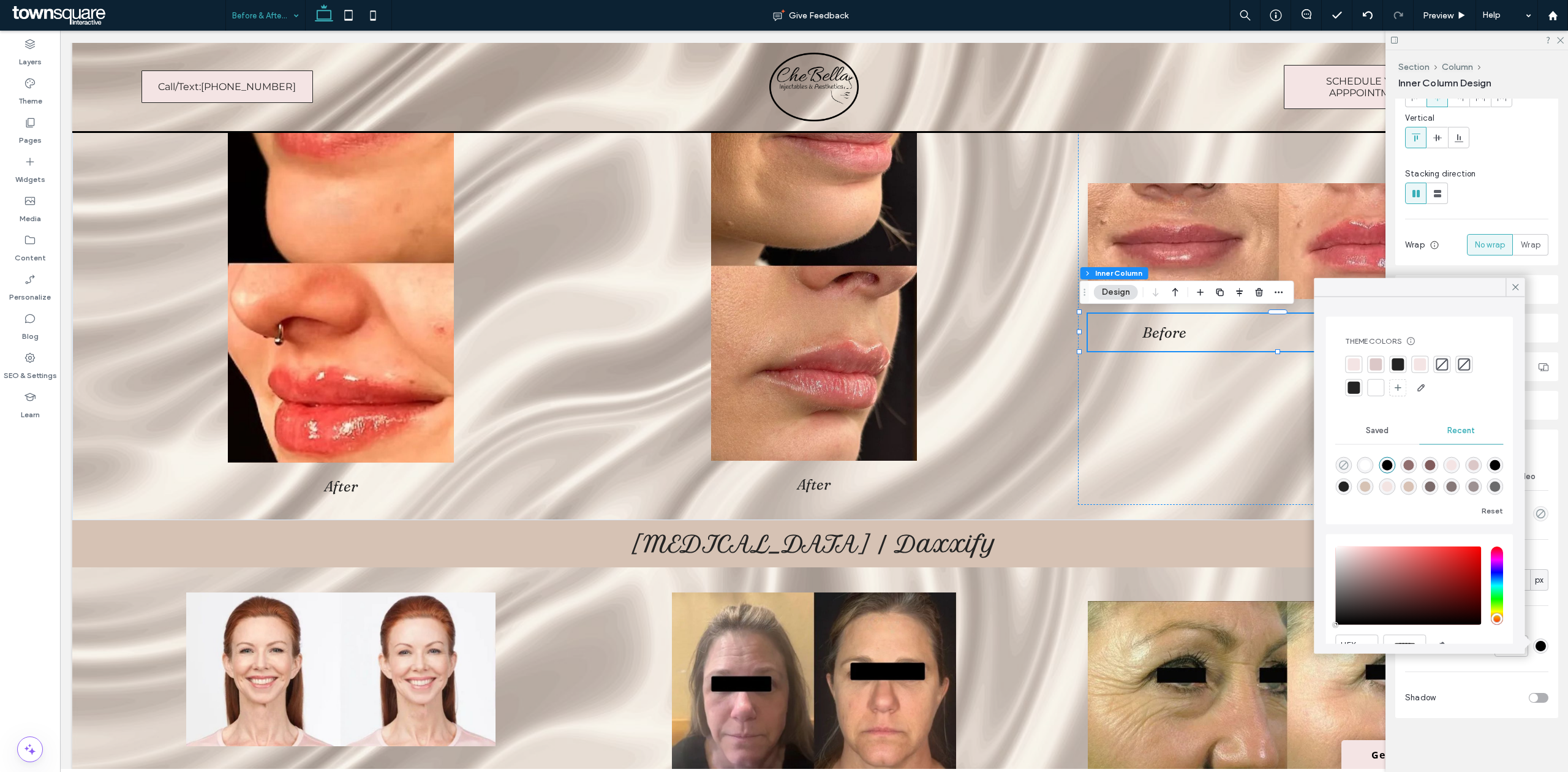
click at [1340, 464] on icon "rgba(0, 0, 0, 0)" at bounding box center [1343, 465] width 11 height 11
type input "*"
type input "**"
click at [1516, 284] on icon at bounding box center [1514, 287] width 11 height 11
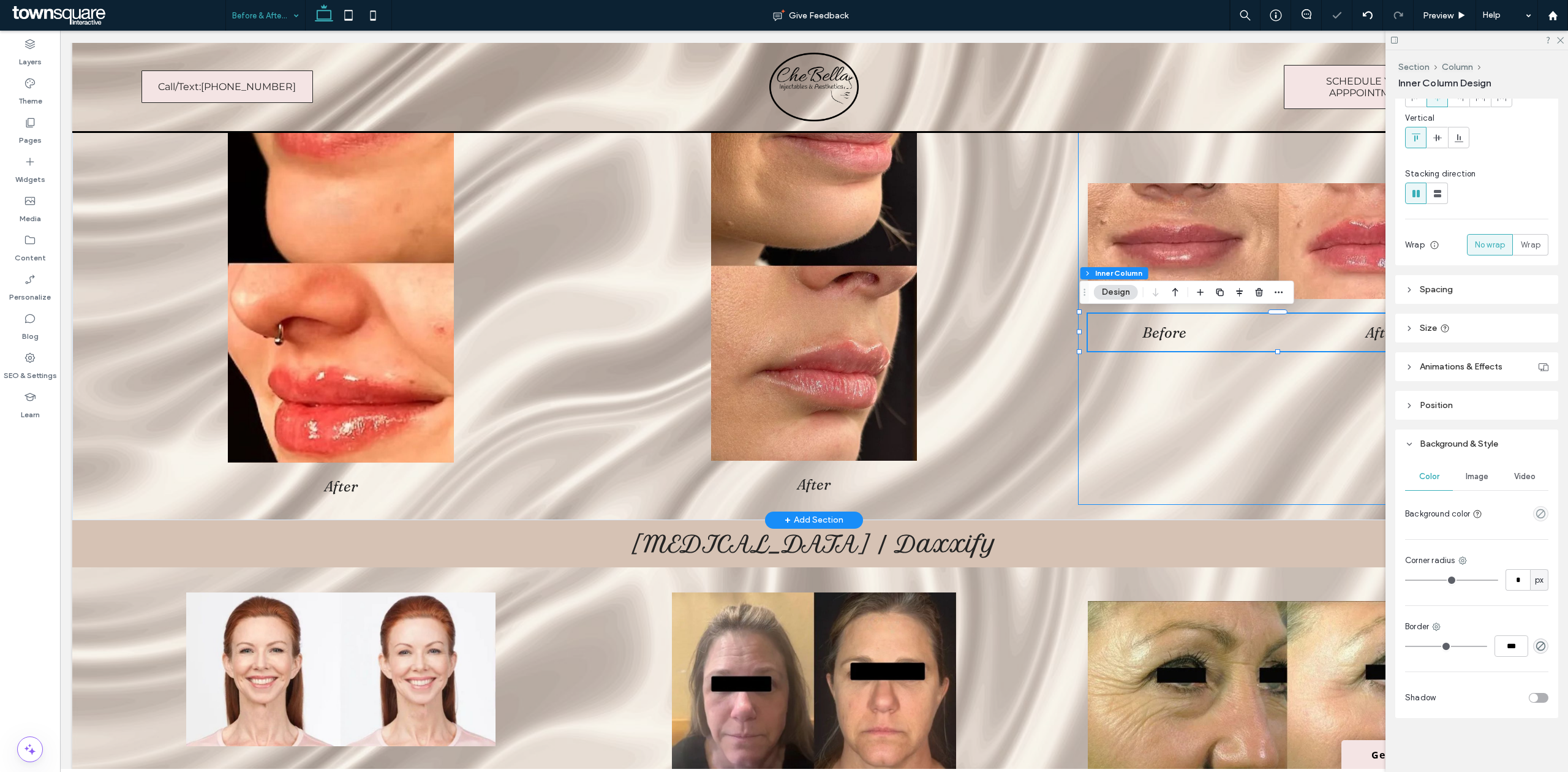
click at [1223, 434] on div "Before After" at bounding box center [1287, 268] width 419 height 475
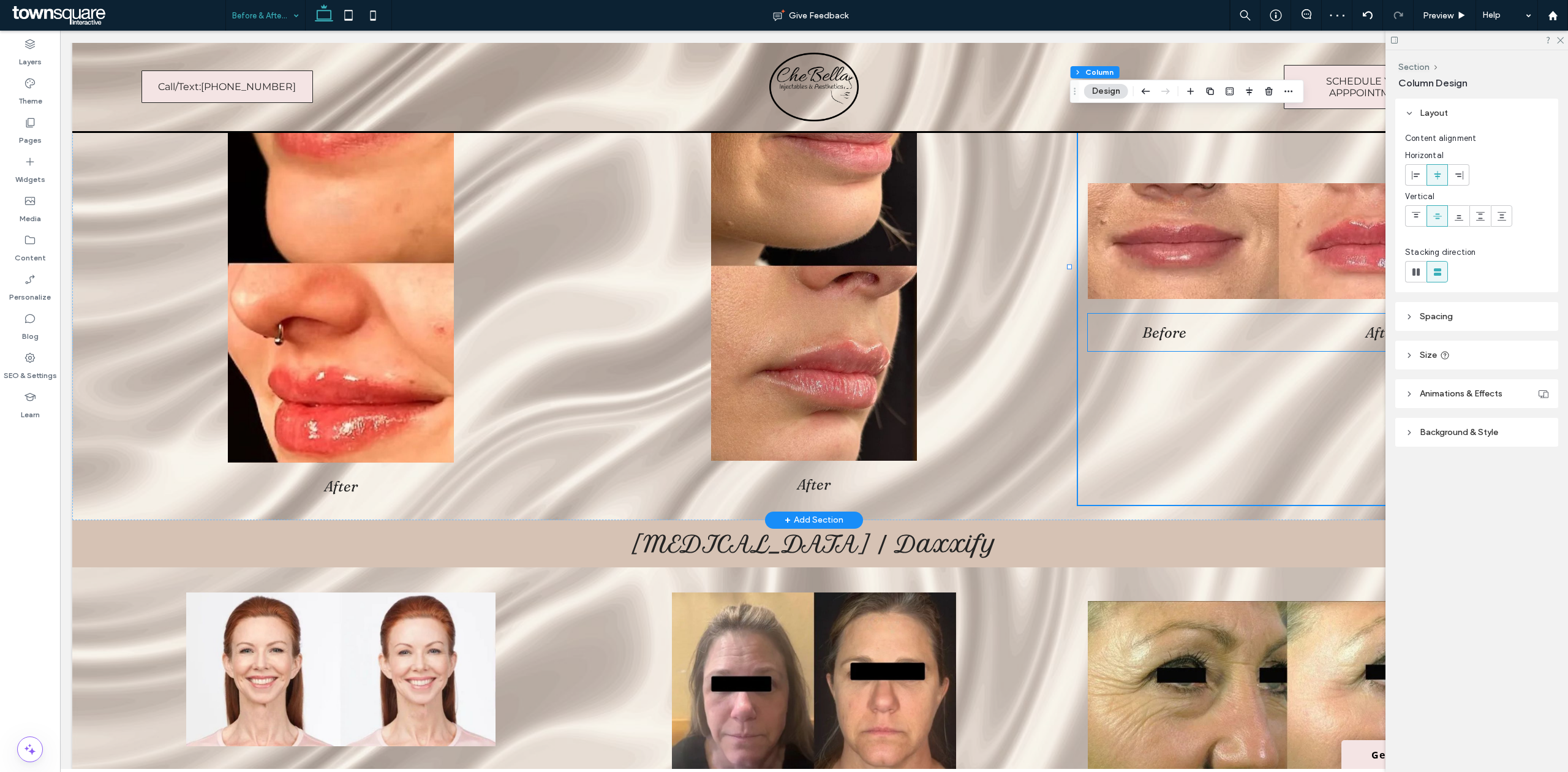
click at [1217, 346] on div "Before After" at bounding box center [1287, 332] width 399 height 37
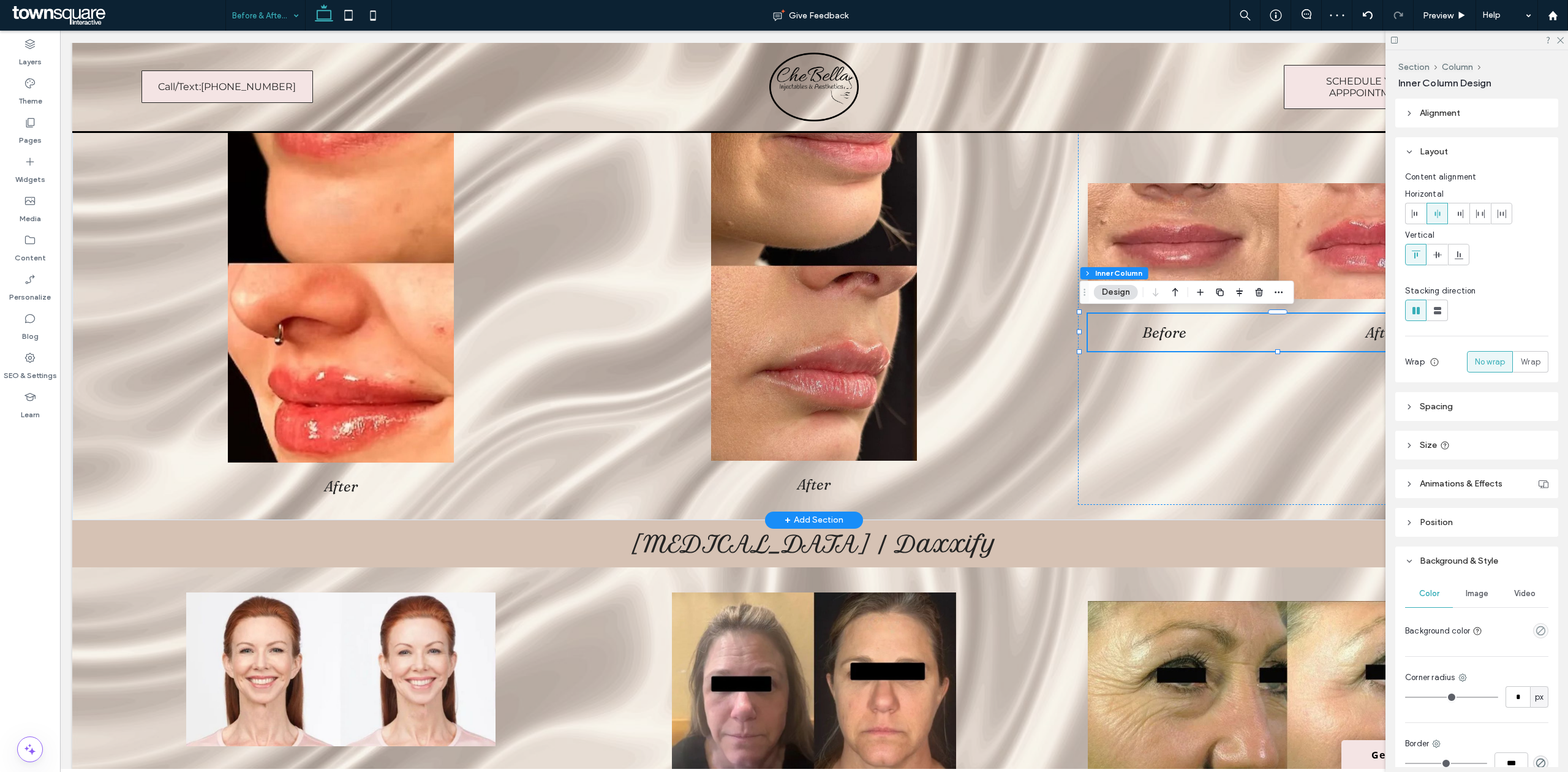
click at [1221, 348] on div "Before After" at bounding box center [1287, 332] width 399 height 37
click at [1223, 354] on div "Before After" at bounding box center [1287, 268] width 419 height 475
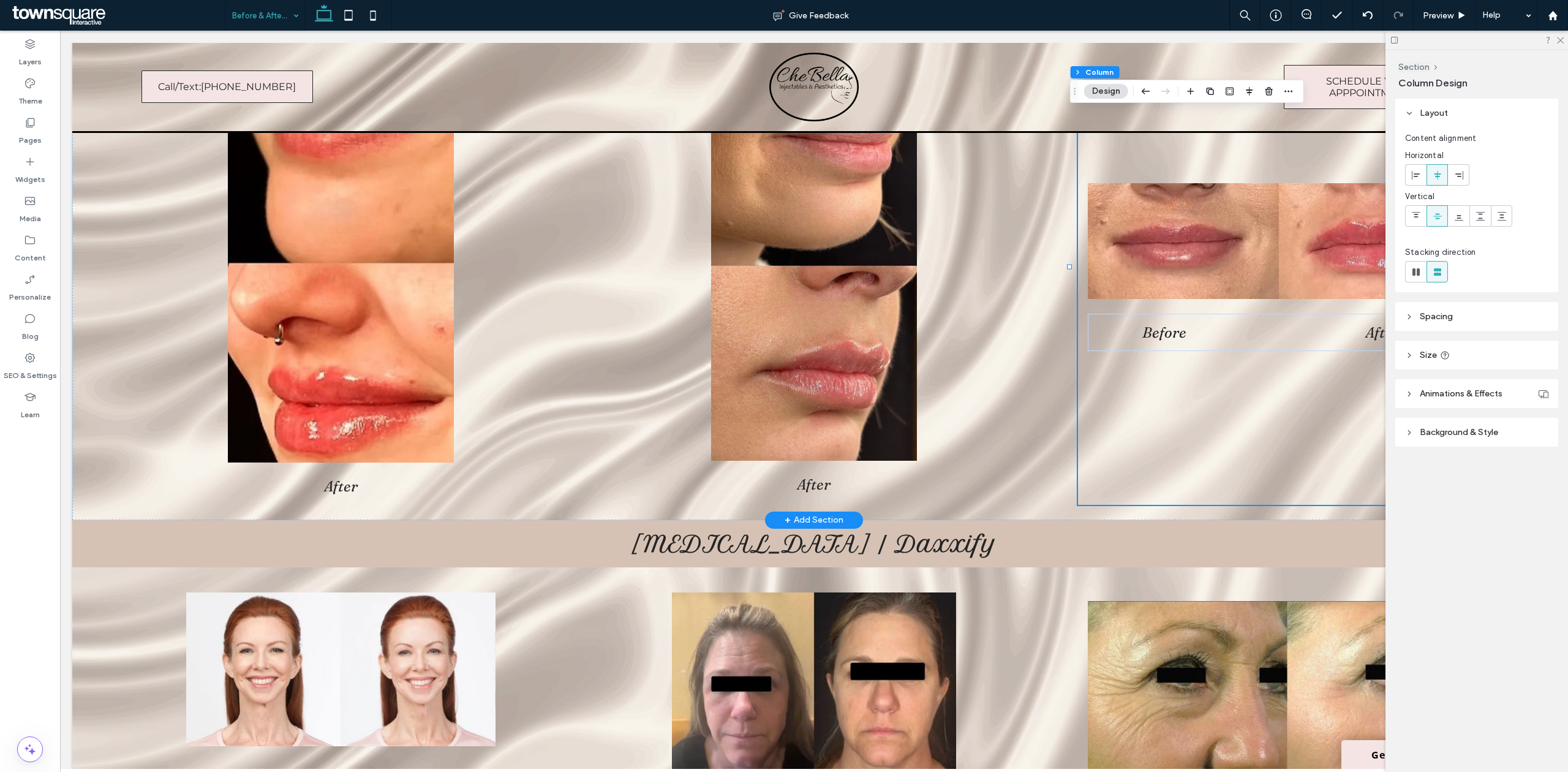
click at [1231, 351] on div "Before After" at bounding box center [1287, 268] width 419 height 475
click at [1505, 434] on header "Background & Style" at bounding box center [1476, 432] width 163 height 29
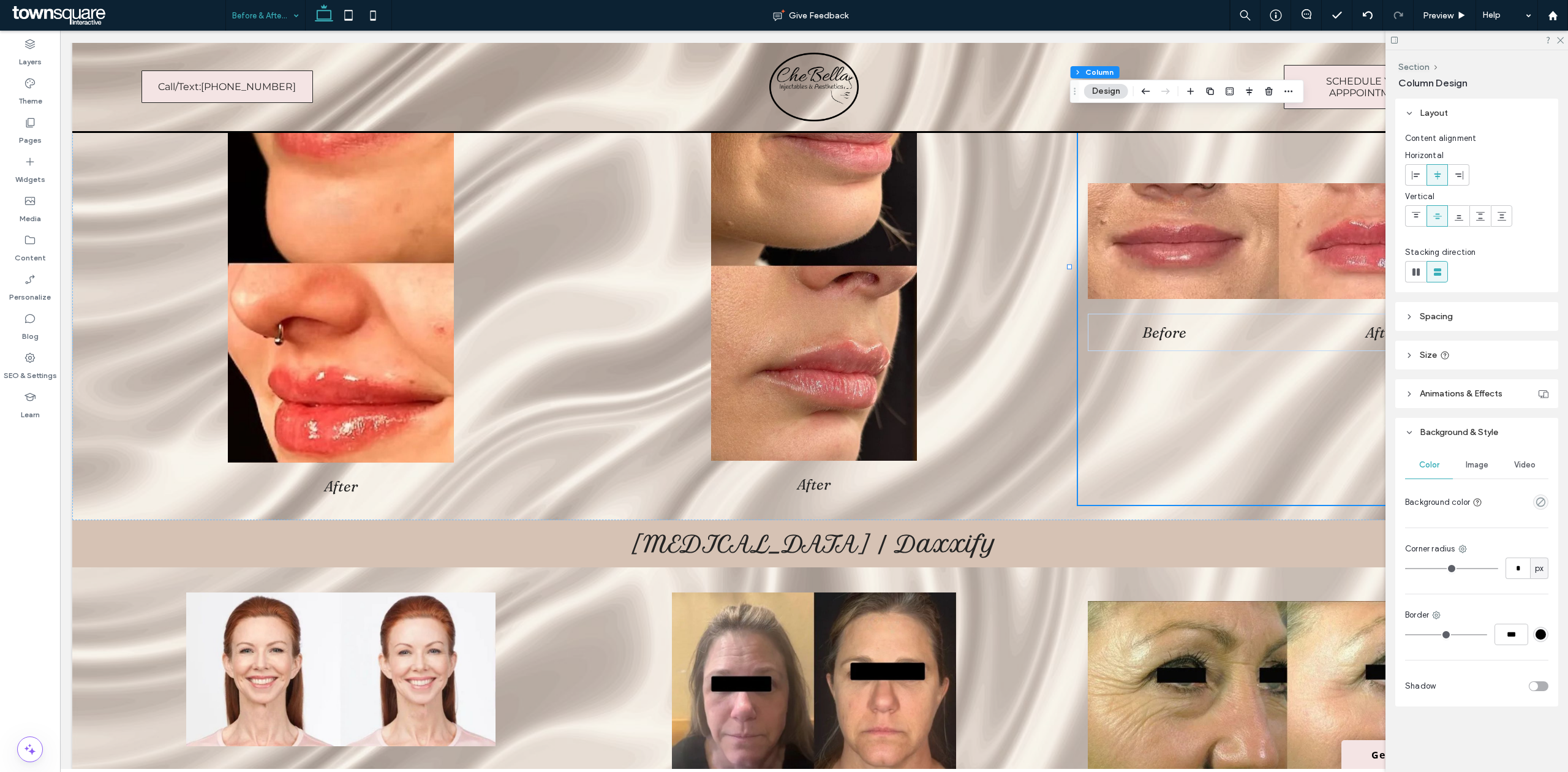
click at [1545, 635] on div "#000000" at bounding box center [1540, 635] width 11 height 11
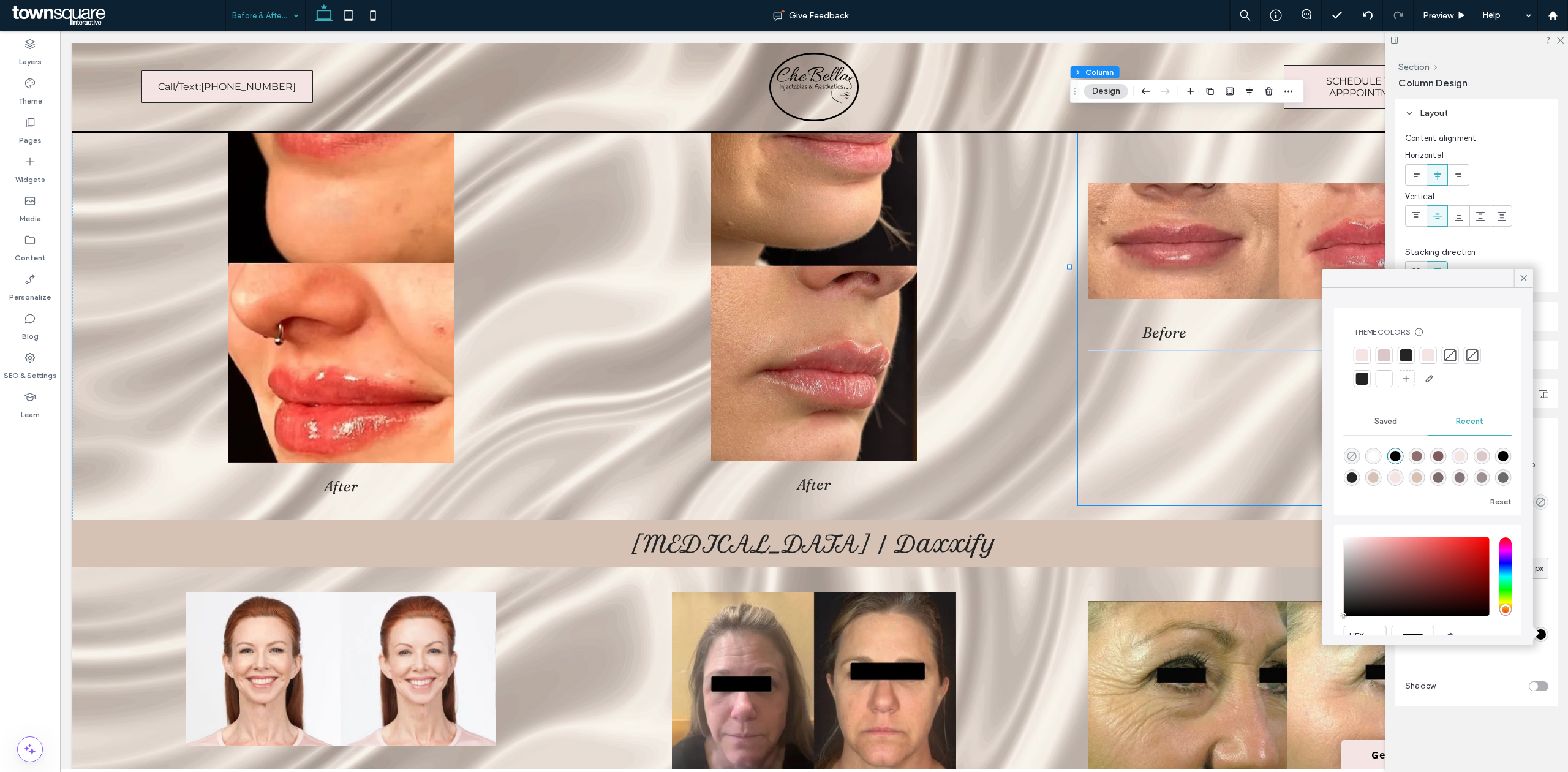
click at [1348, 453] on icon "rgba(0, 0, 0, 0)" at bounding box center [1352, 456] width 11 height 11
type input "*"
type input "**"
click at [1254, 444] on div "Before After" at bounding box center [1287, 268] width 419 height 475
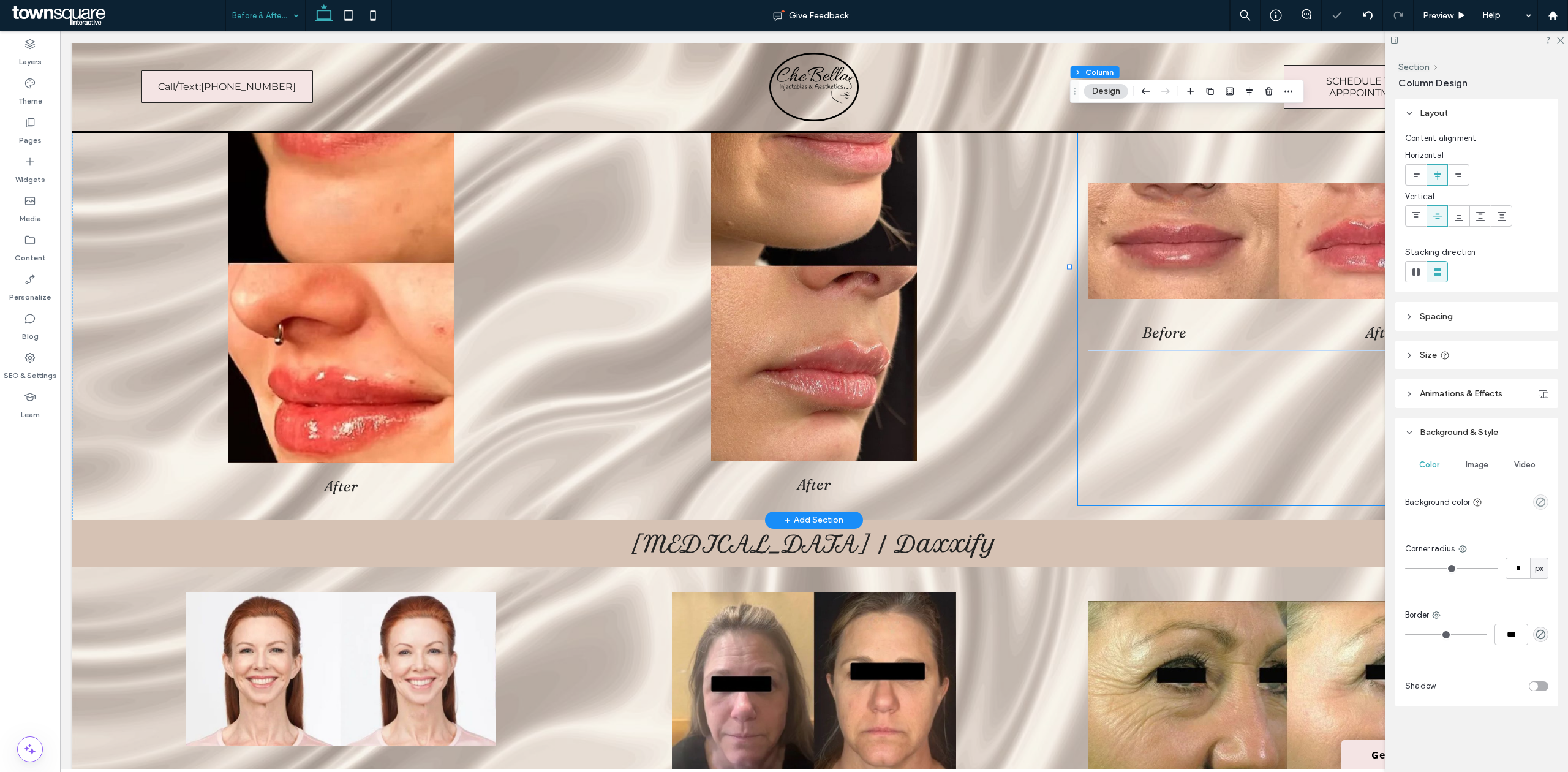
click at [1206, 353] on div "Before After" at bounding box center [1287, 268] width 419 height 475
click at [1207, 346] on div "Before After" at bounding box center [1287, 332] width 399 height 37
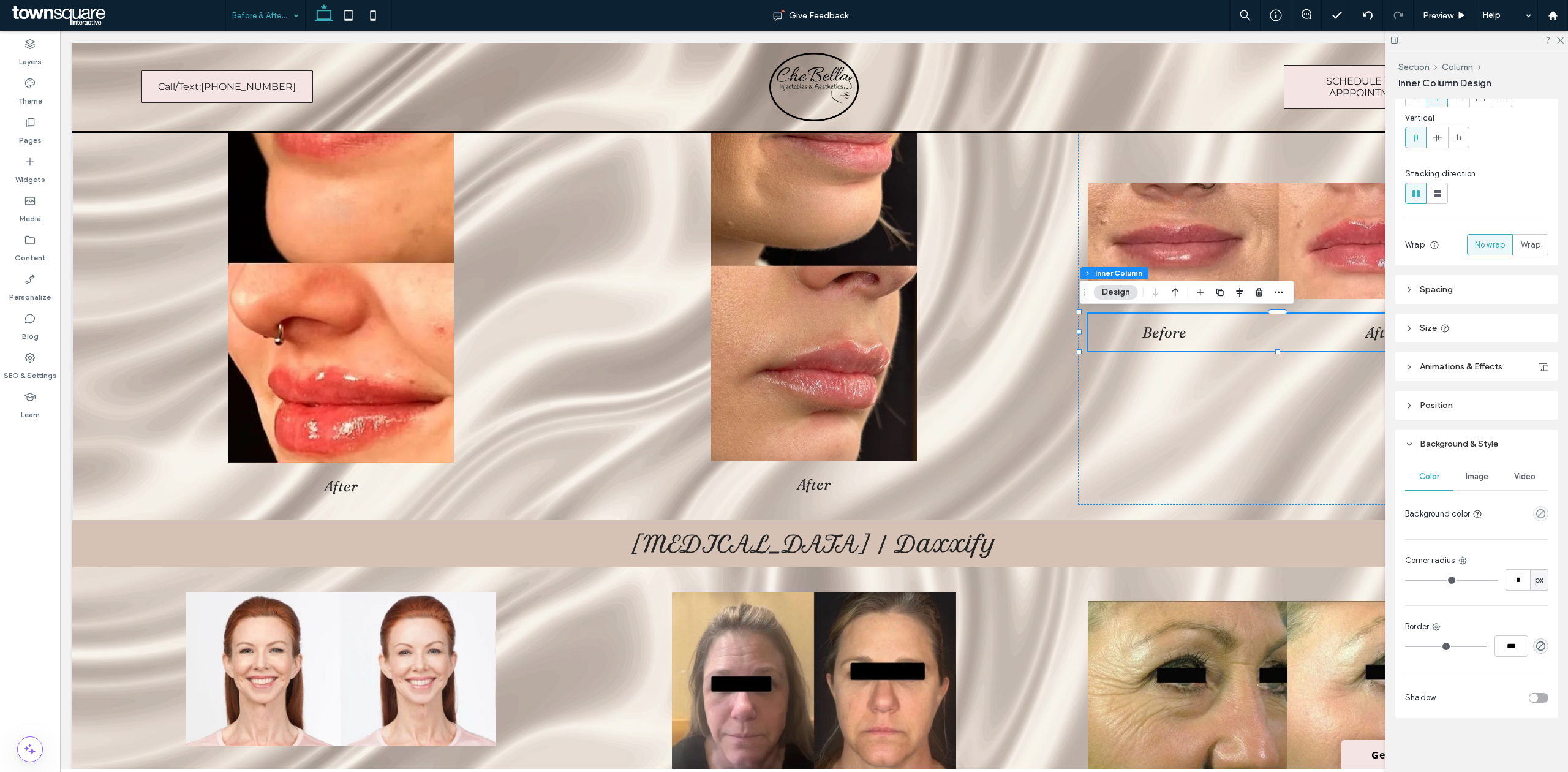
click at [1124, 292] on button "Design" at bounding box center [1115, 292] width 44 height 14
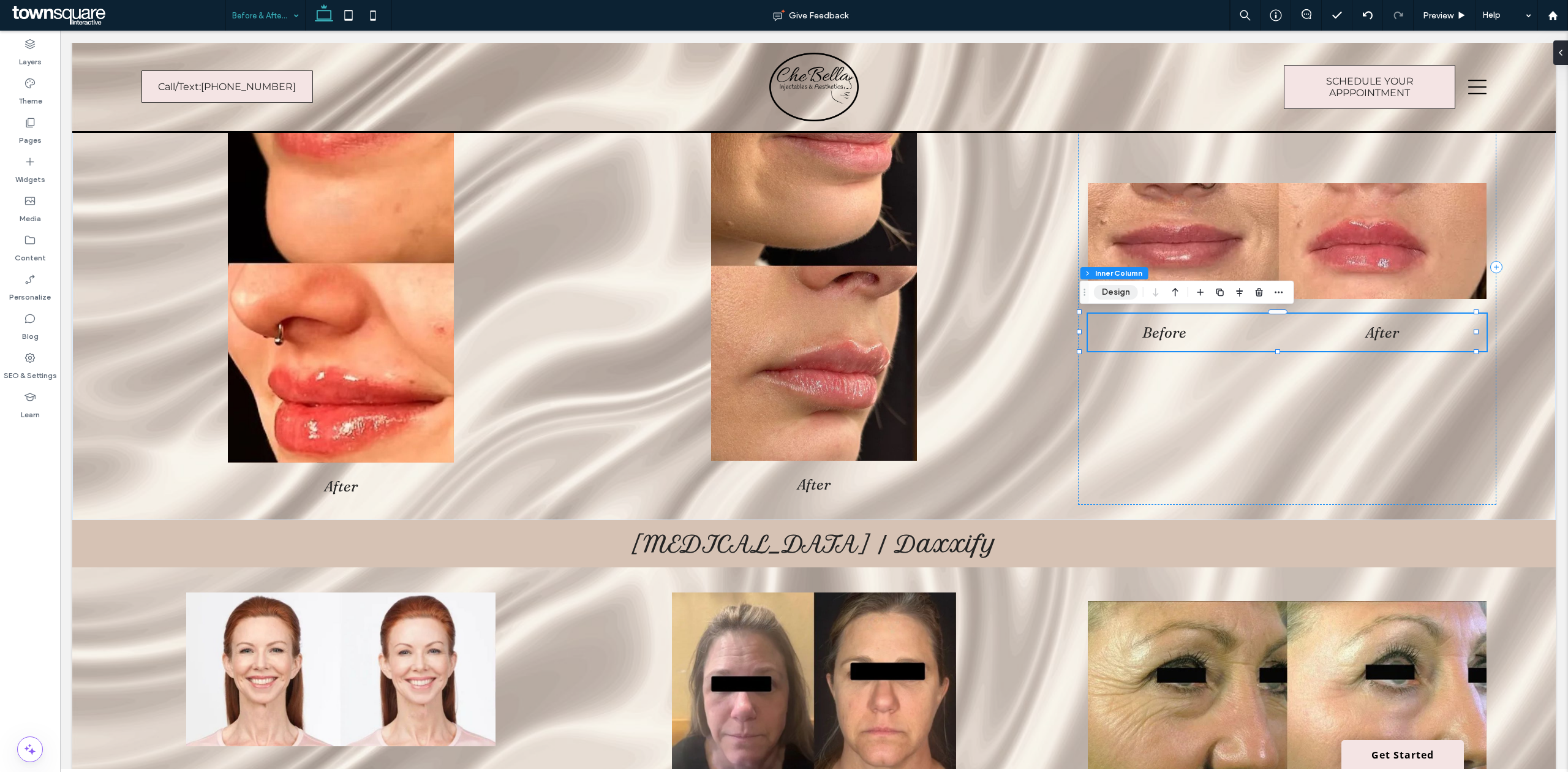
click at [1124, 292] on button "Design" at bounding box center [1115, 292] width 44 height 14
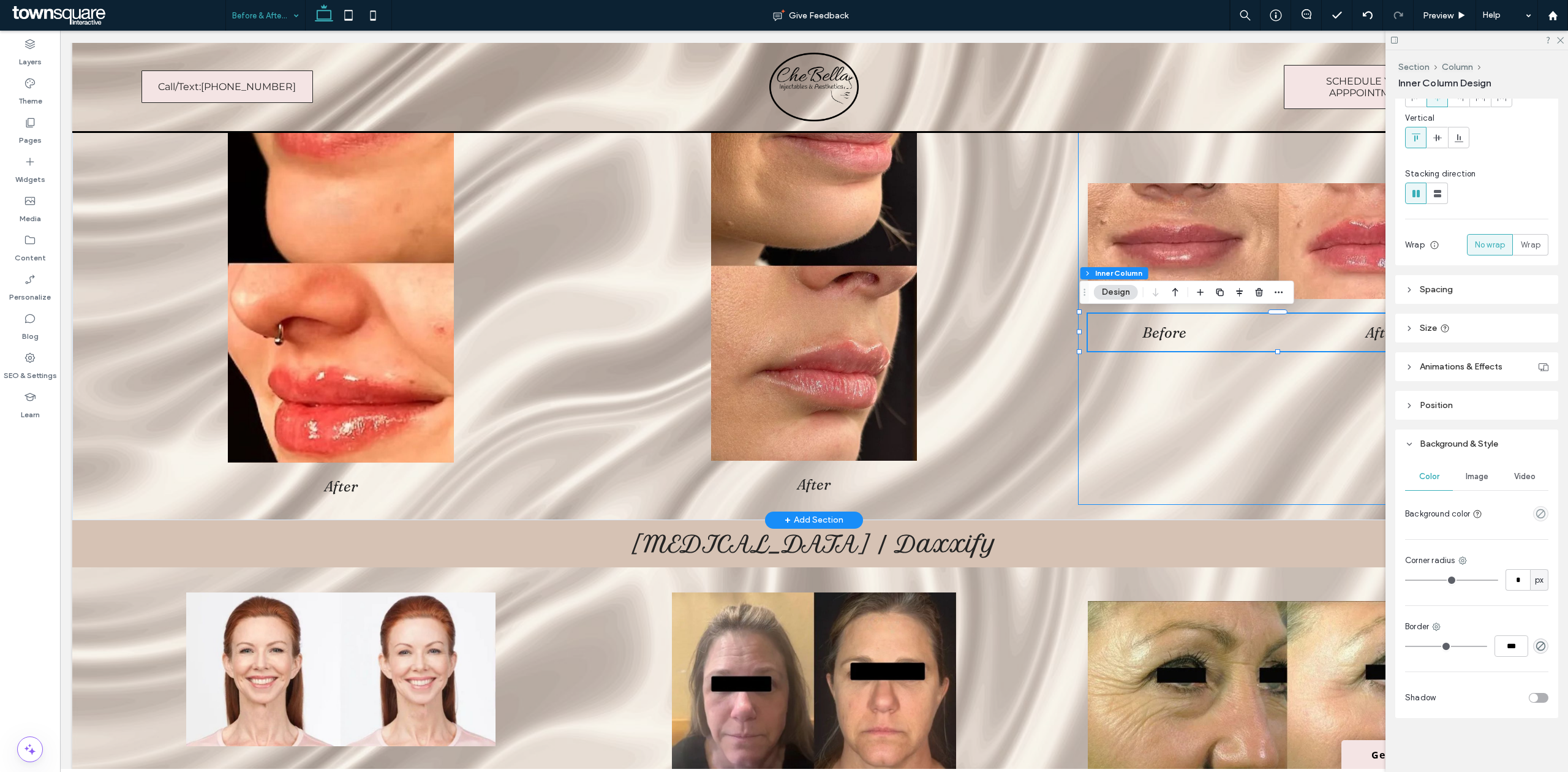
click at [1147, 354] on div "Before After" at bounding box center [1287, 268] width 419 height 475
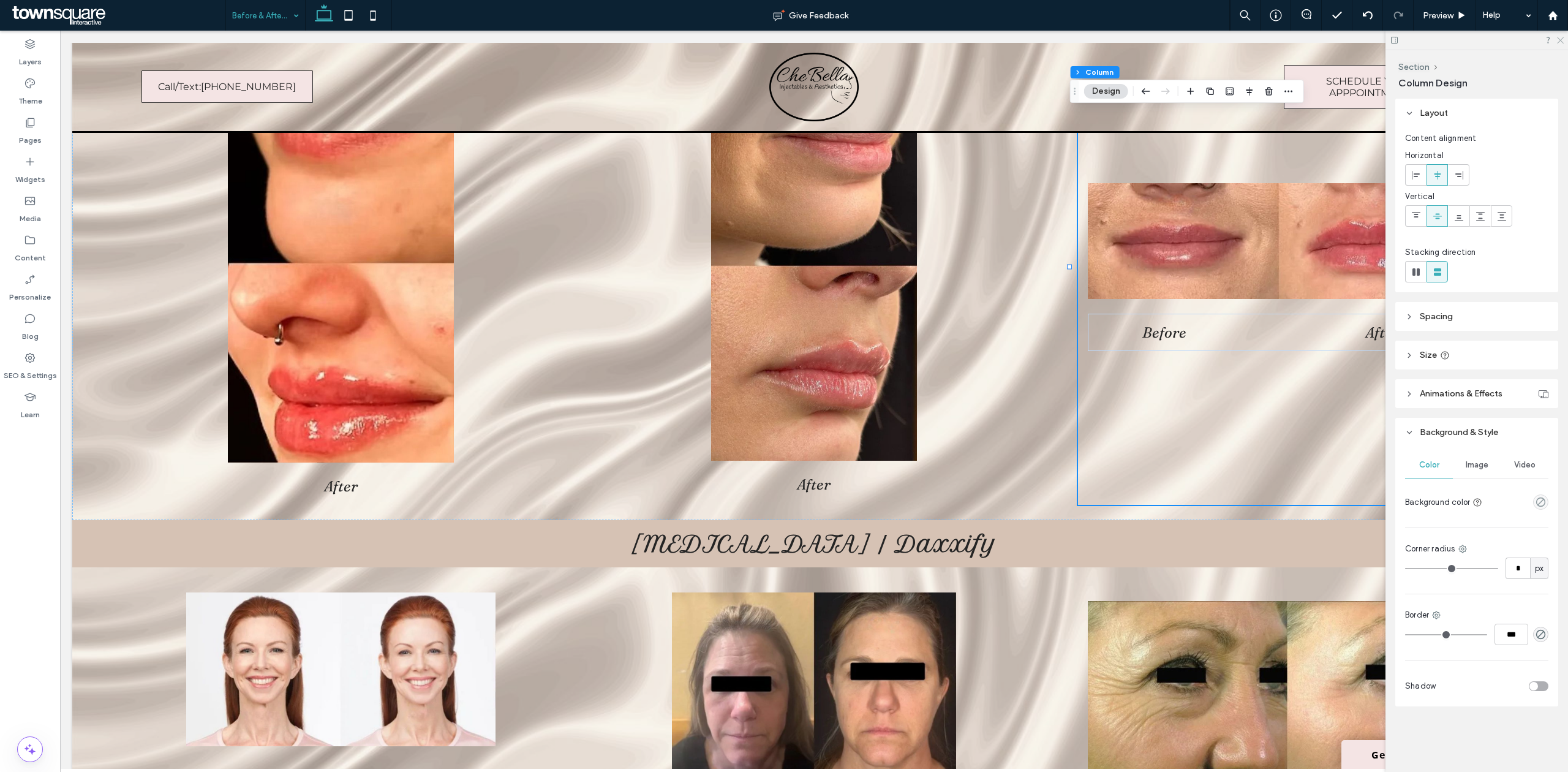
click at [1558, 40] on icon at bounding box center [1559, 39] width 8 height 8
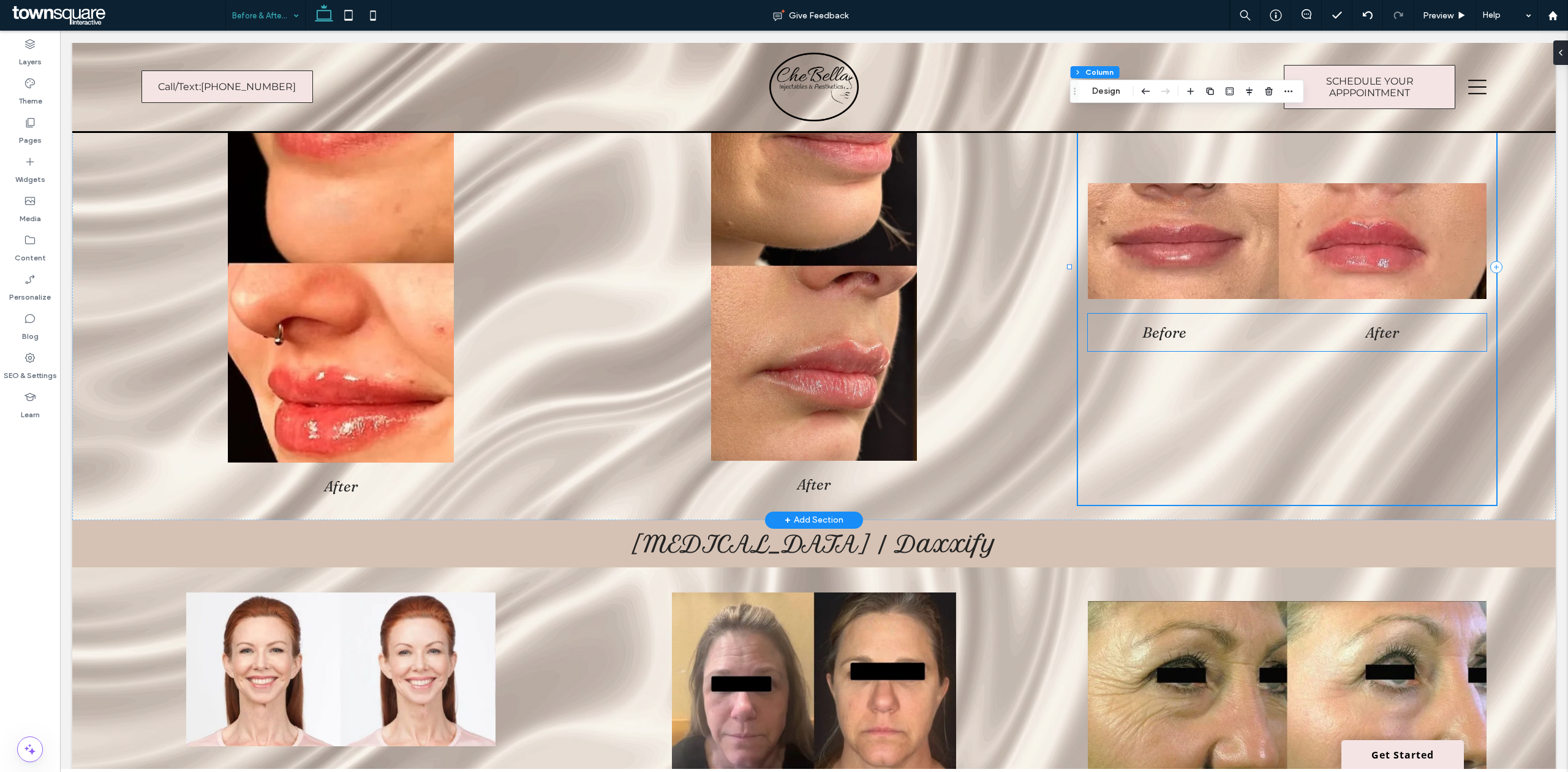
click at [1444, 345] on div "Before After" at bounding box center [1287, 332] width 399 height 37
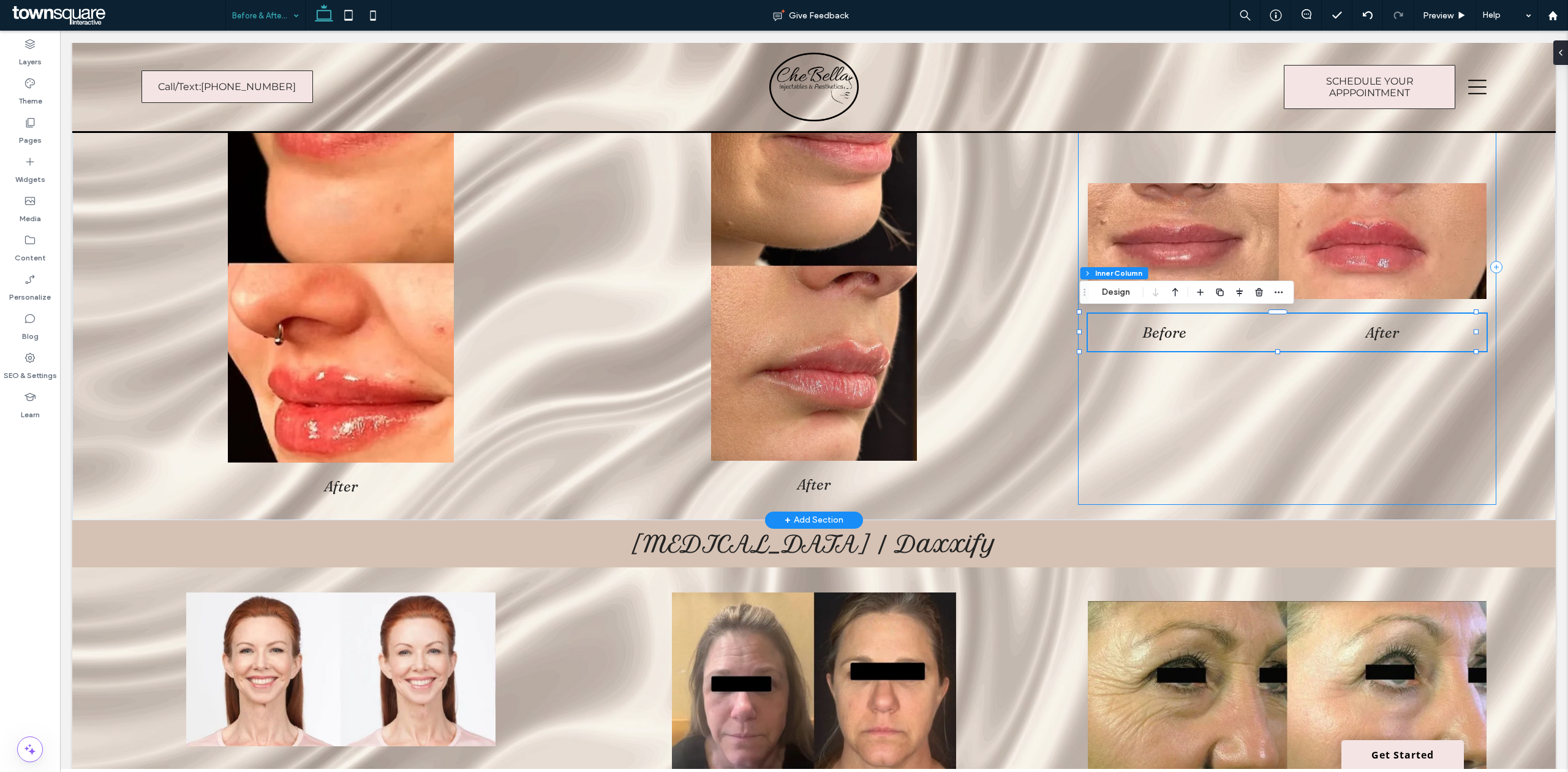
click at [1445, 379] on div "Before After" at bounding box center [1287, 268] width 419 height 475
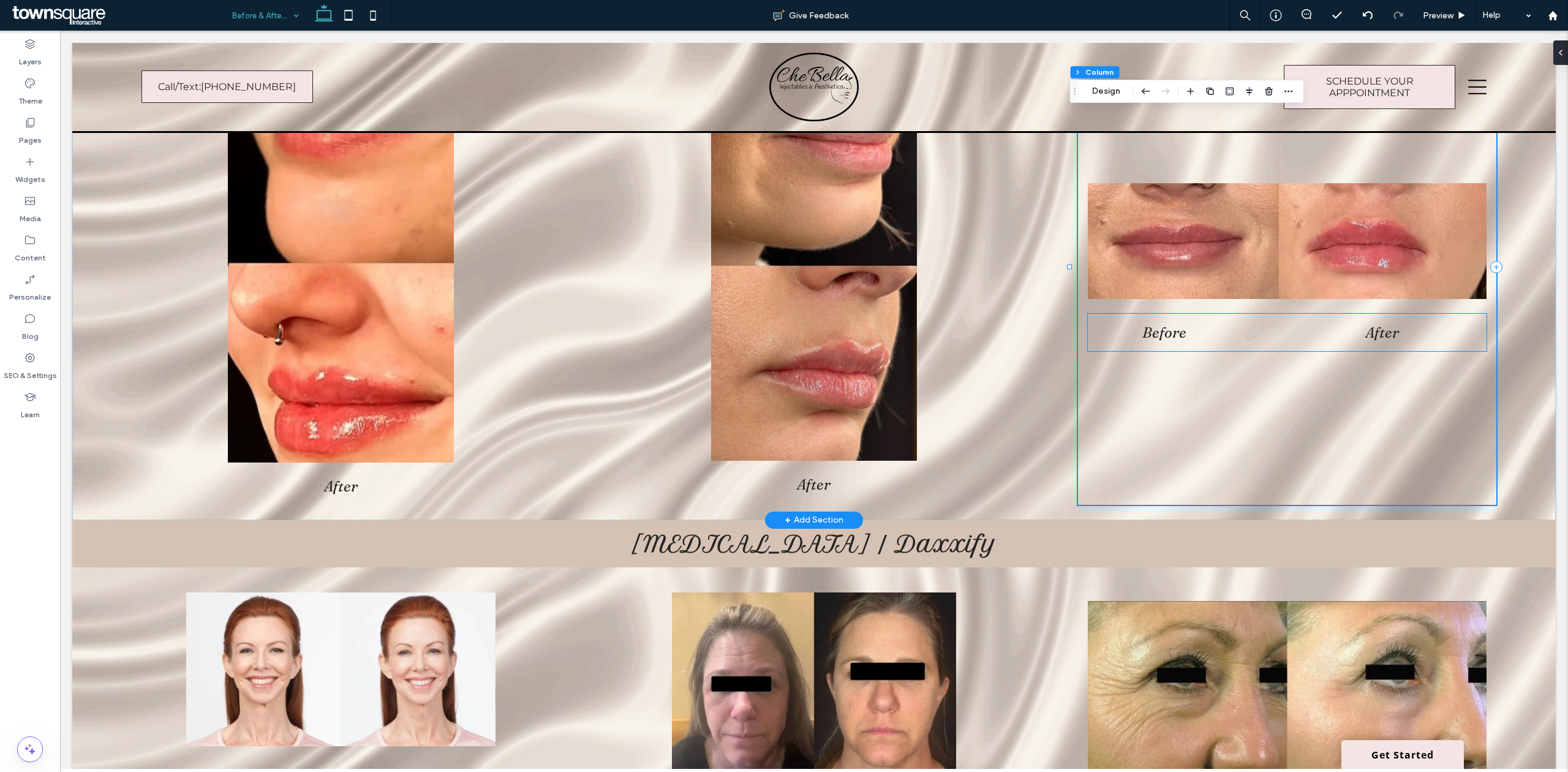
click at [1445, 338] on h2 "After" at bounding box center [1381, 332] width 187 height 18
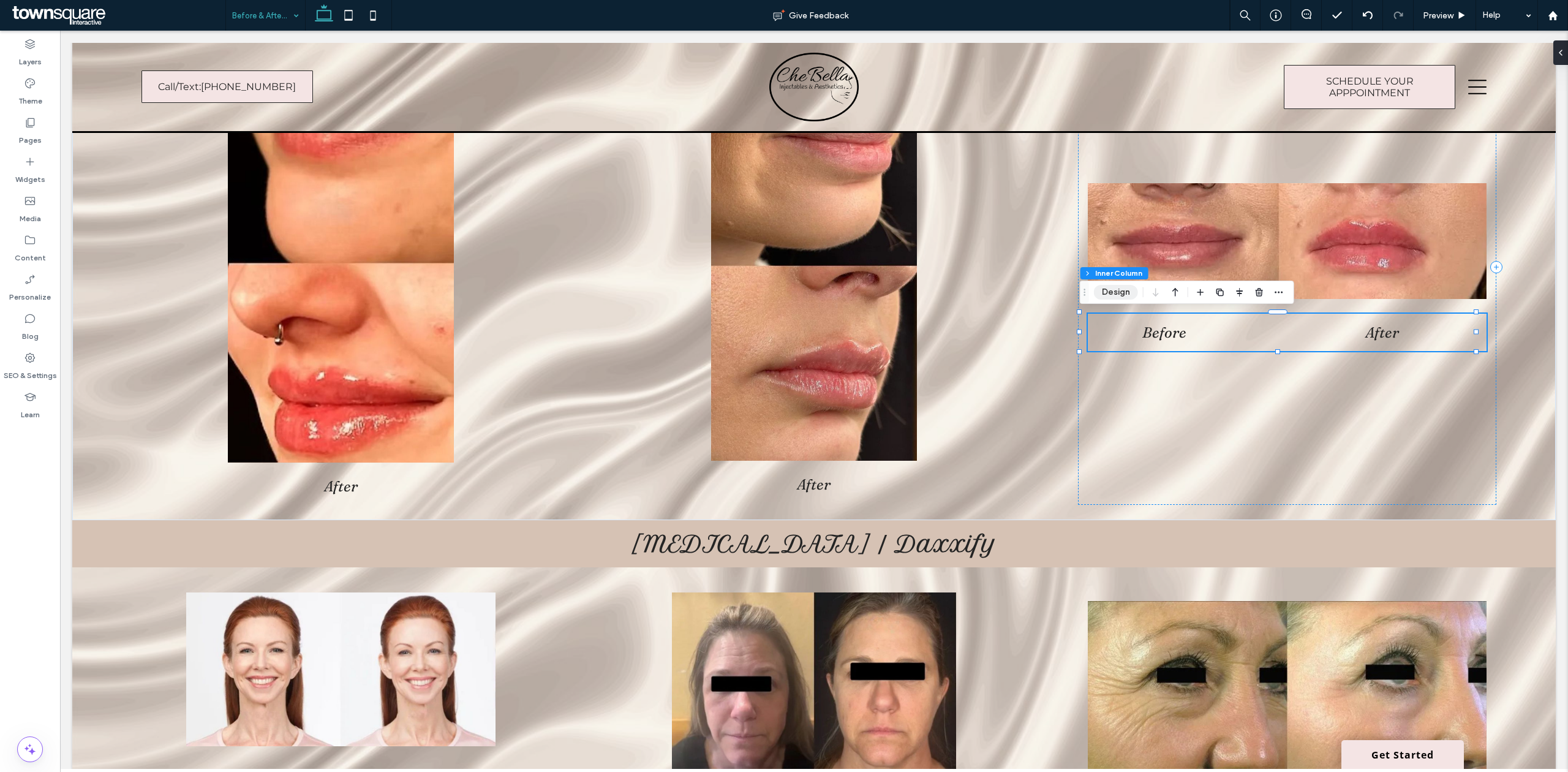
click at [1130, 295] on button "Design" at bounding box center [1115, 292] width 44 height 14
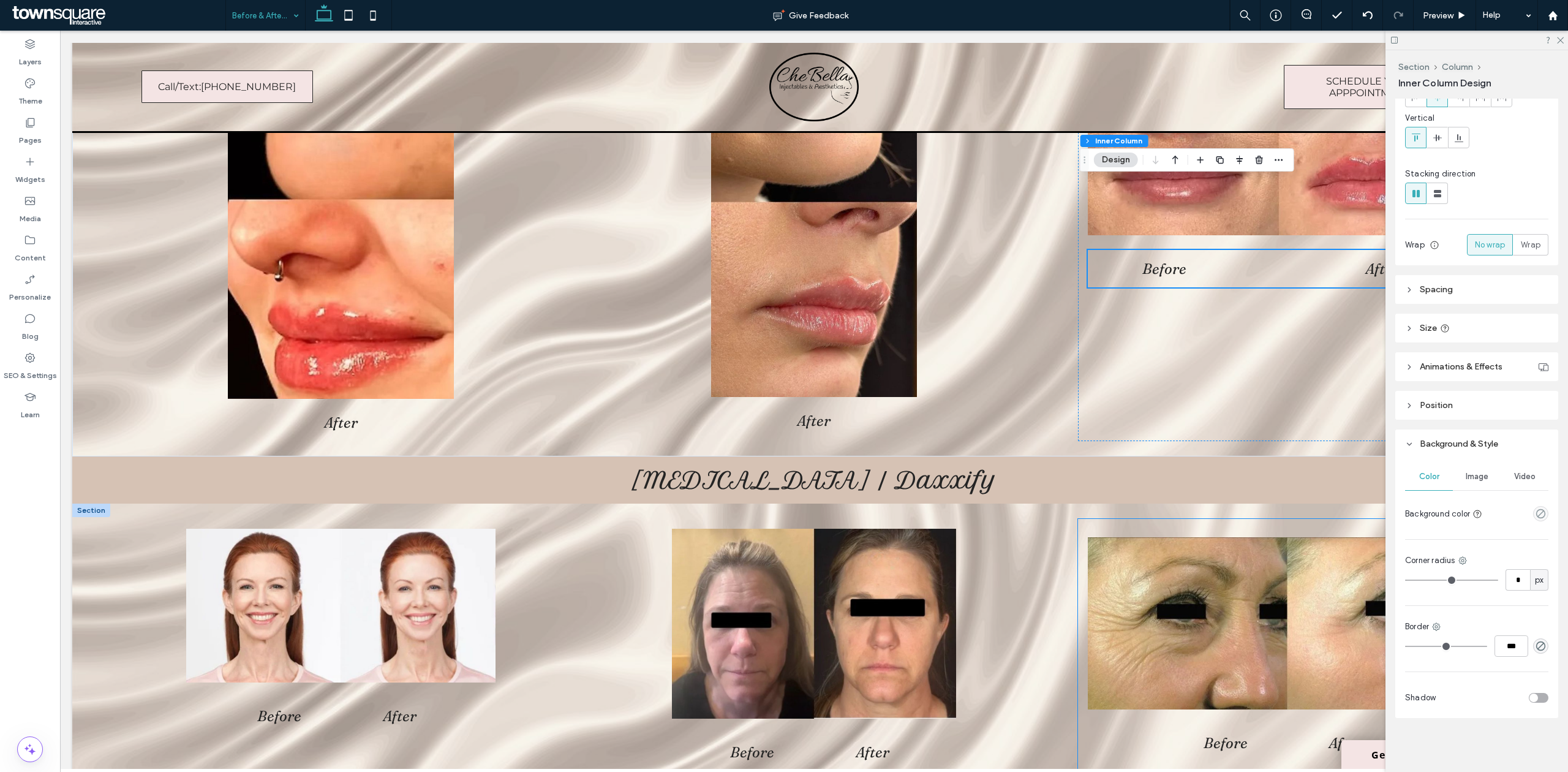
scroll to position [408, 0]
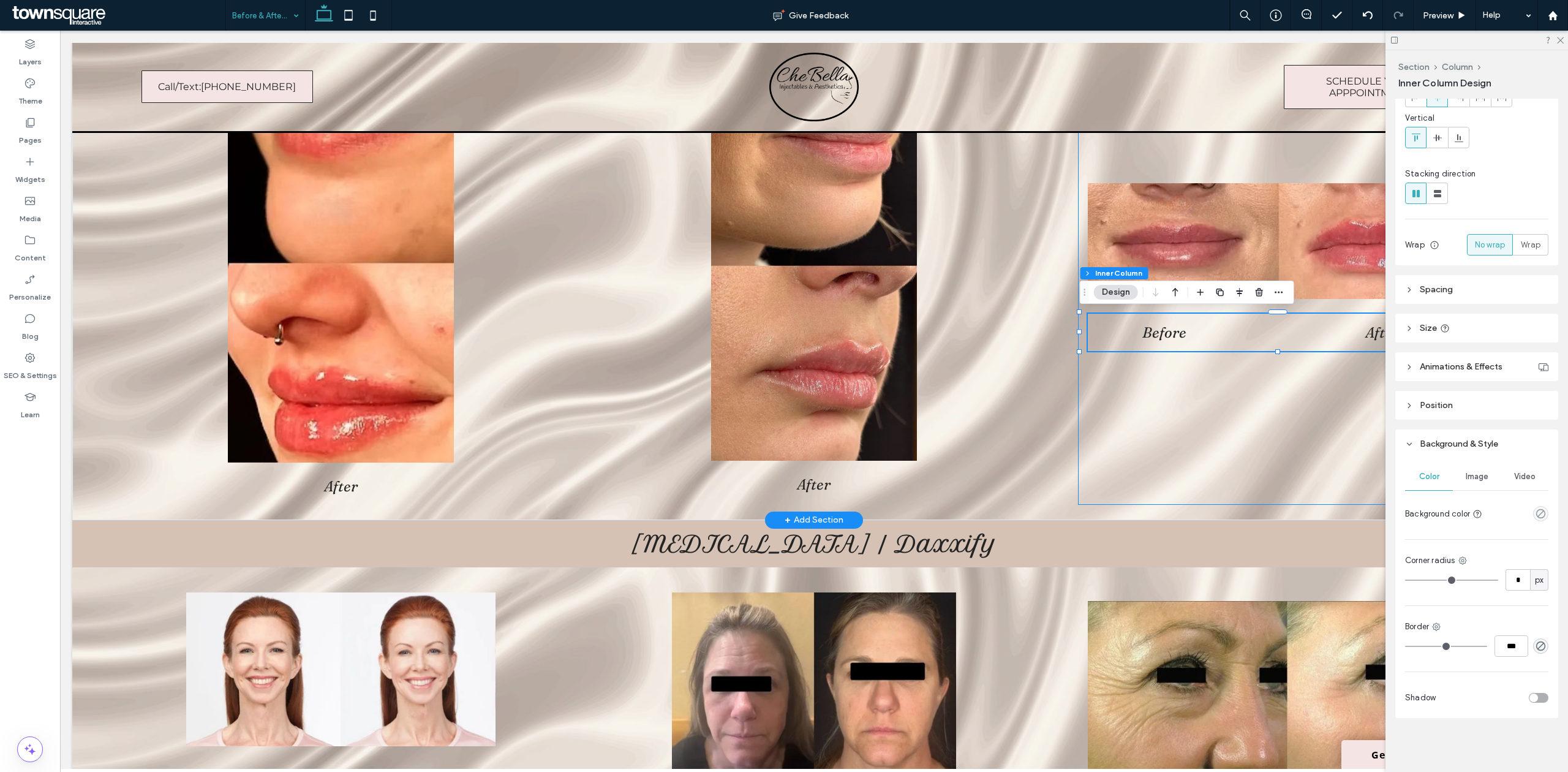
click at [1199, 425] on div "Before After" at bounding box center [1287, 268] width 419 height 475
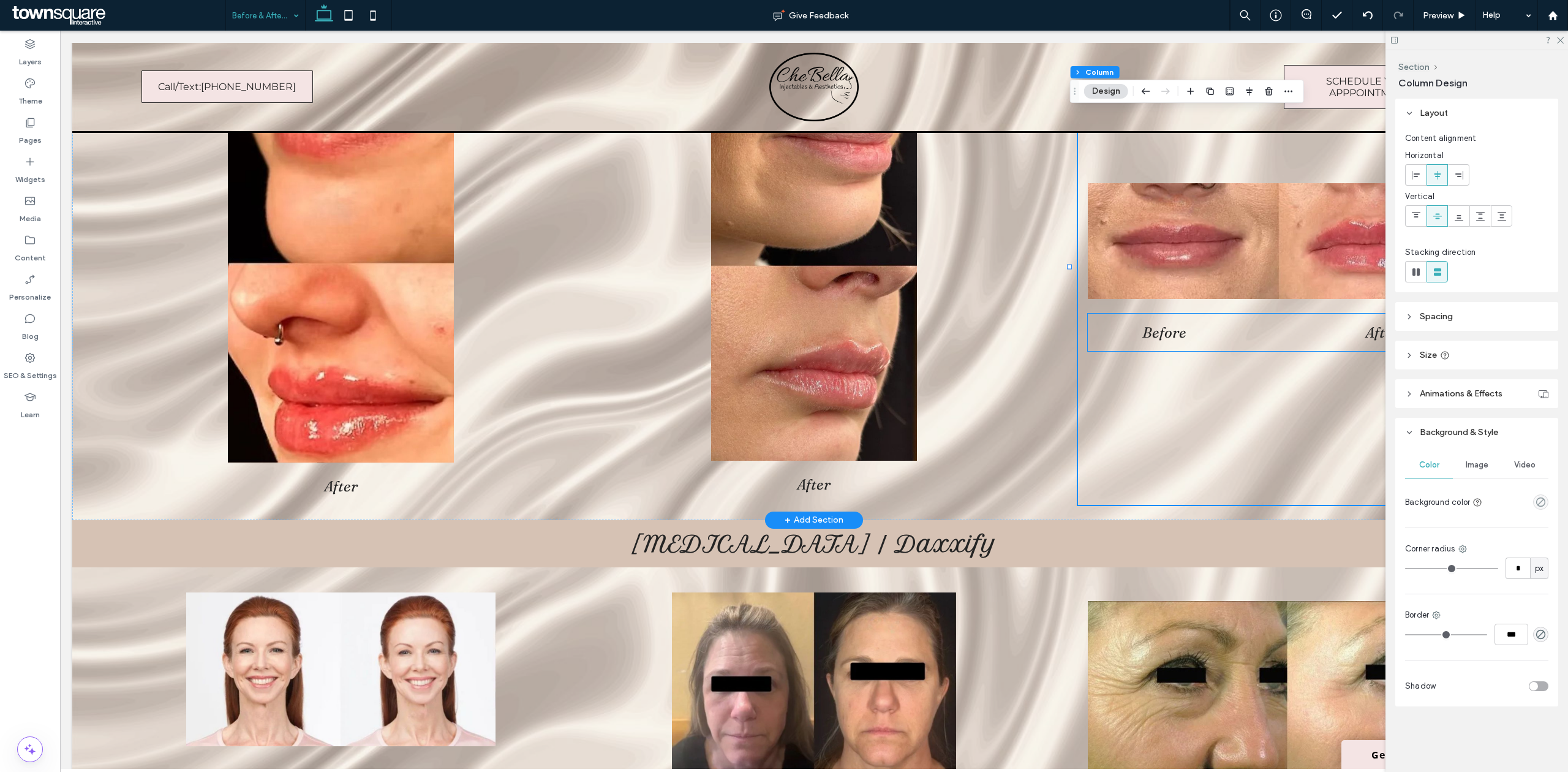
click at [1213, 344] on div "Before After" at bounding box center [1287, 332] width 399 height 37
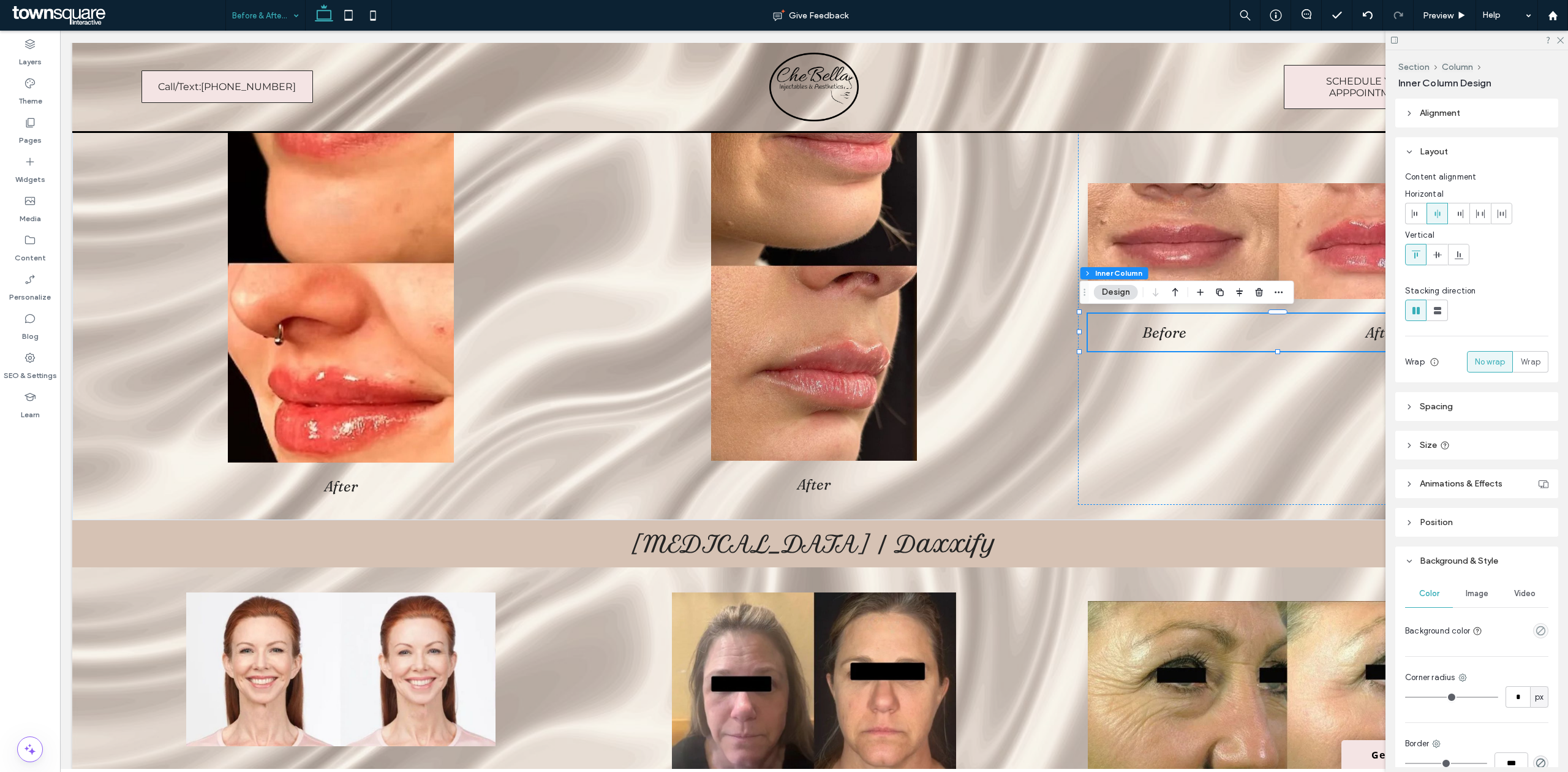
scroll to position [120, 0]
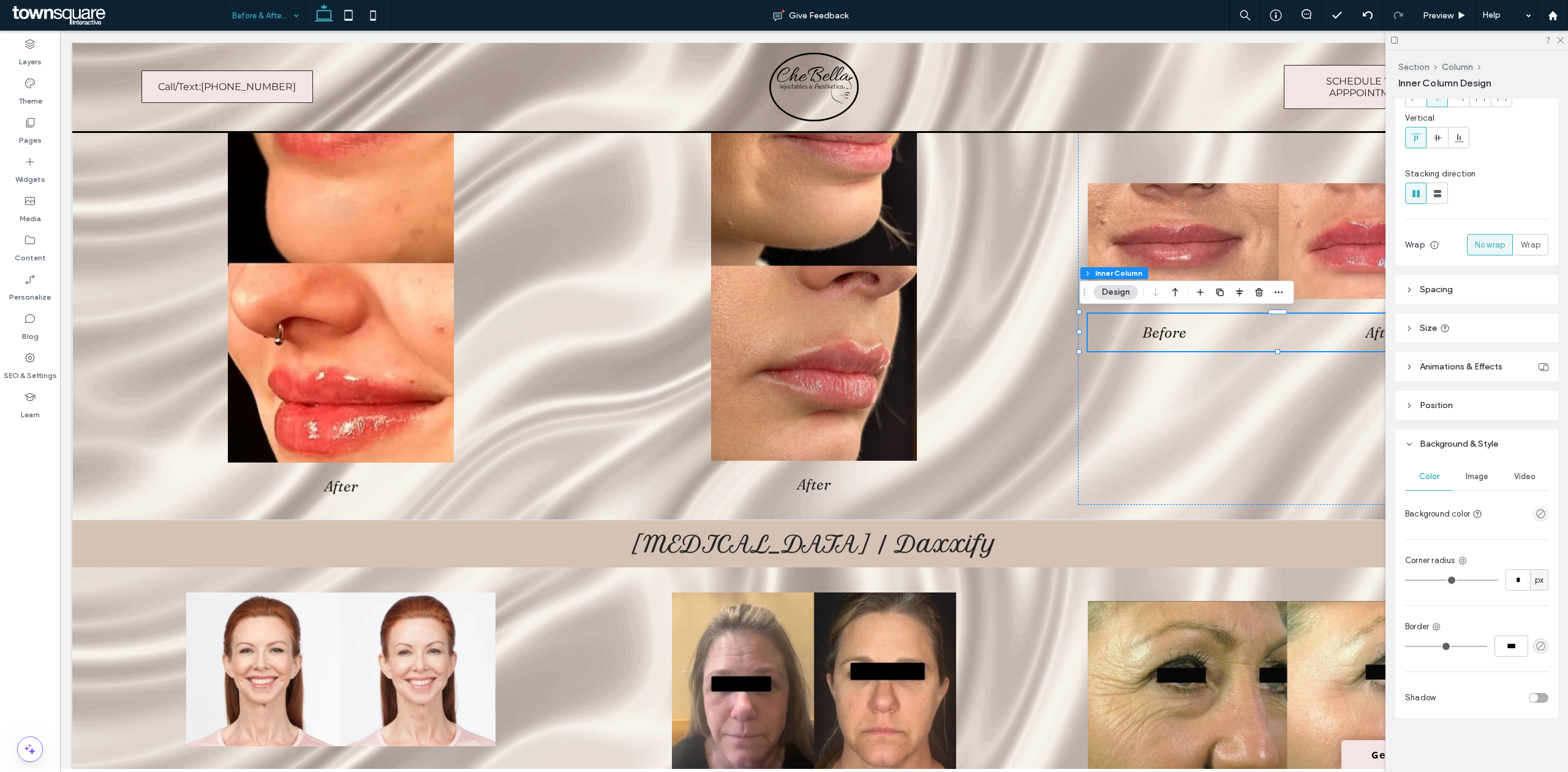
click at [1535, 645] on icon "rgba(0, 0, 0, 0)" at bounding box center [1540, 646] width 11 height 11
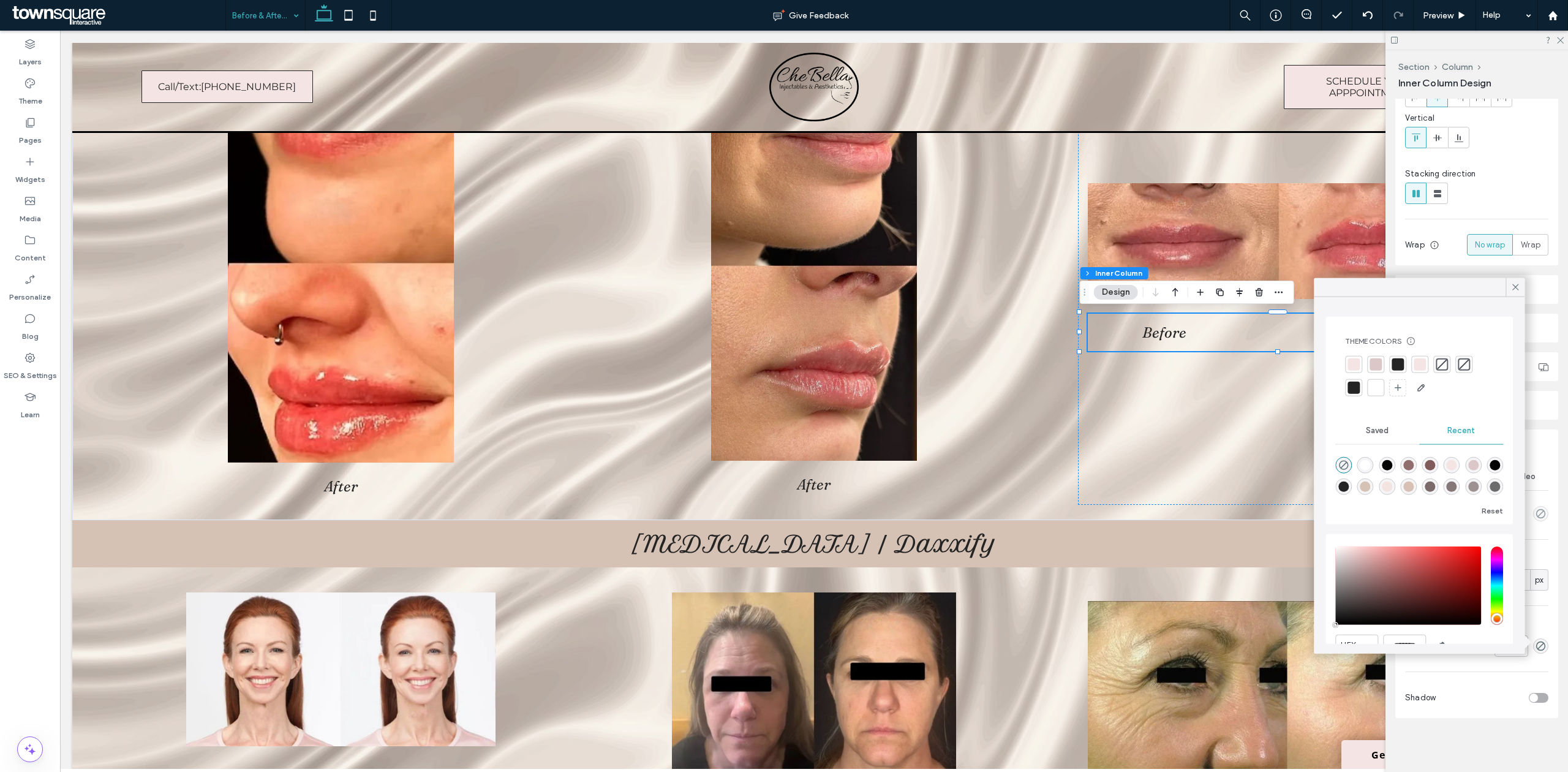
click at [1348, 380] on div at bounding box center [1353, 387] width 17 height 17
click at [1509, 286] on icon at bounding box center [1514, 287] width 11 height 11
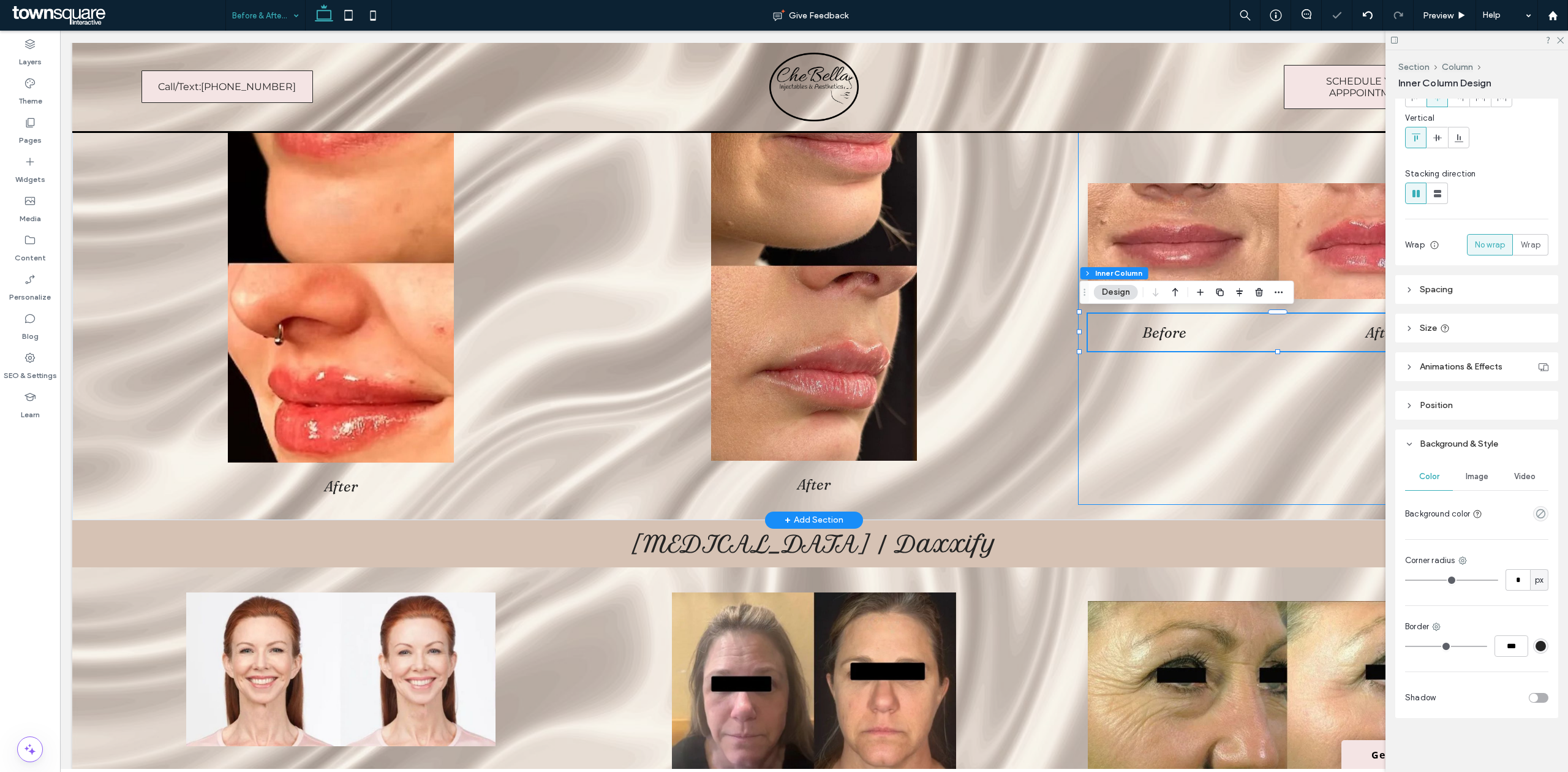
click at [1302, 412] on div "Before After" at bounding box center [1287, 268] width 419 height 475
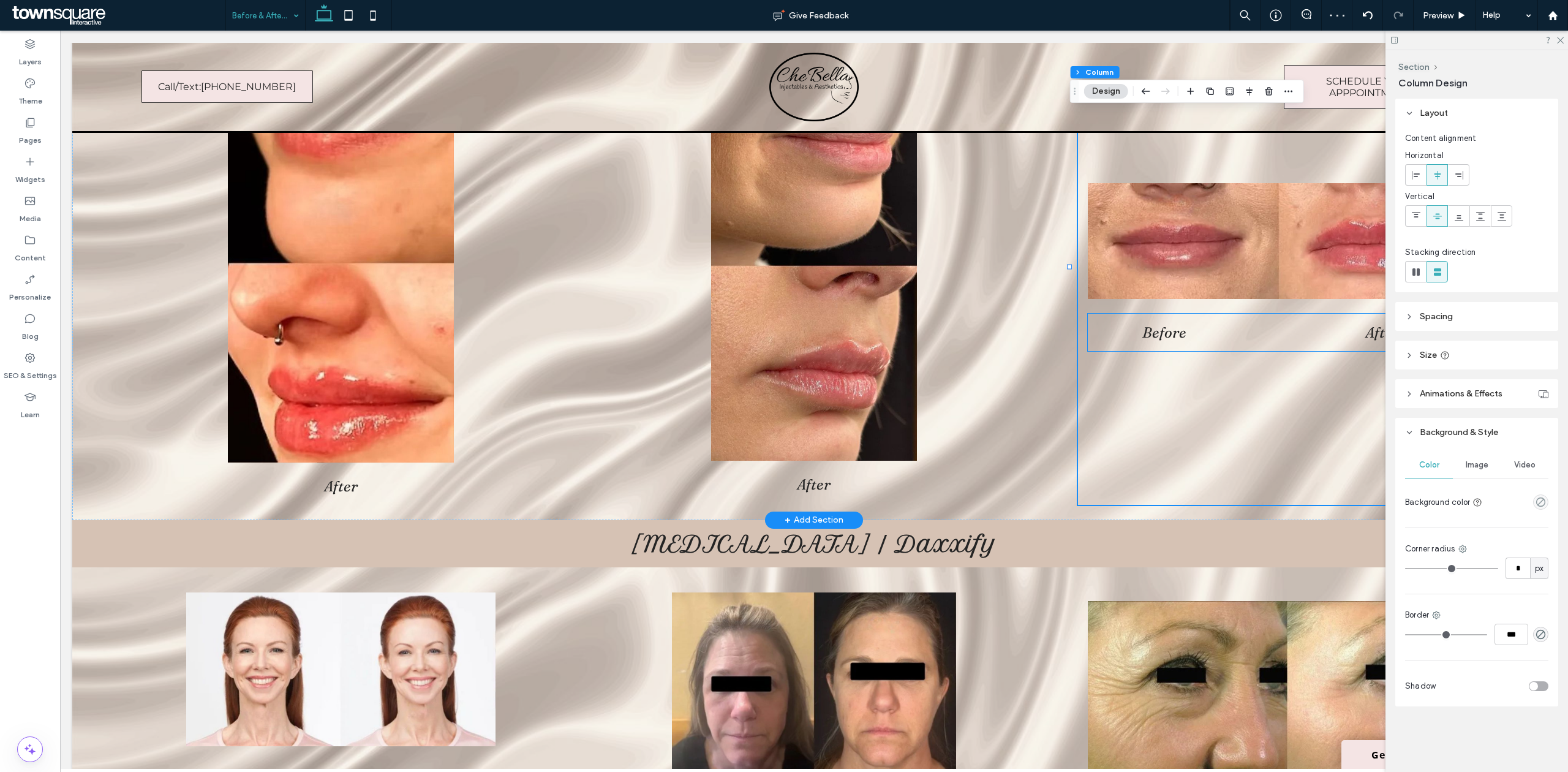
click at [1298, 348] on div "Before After" at bounding box center [1287, 332] width 399 height 37
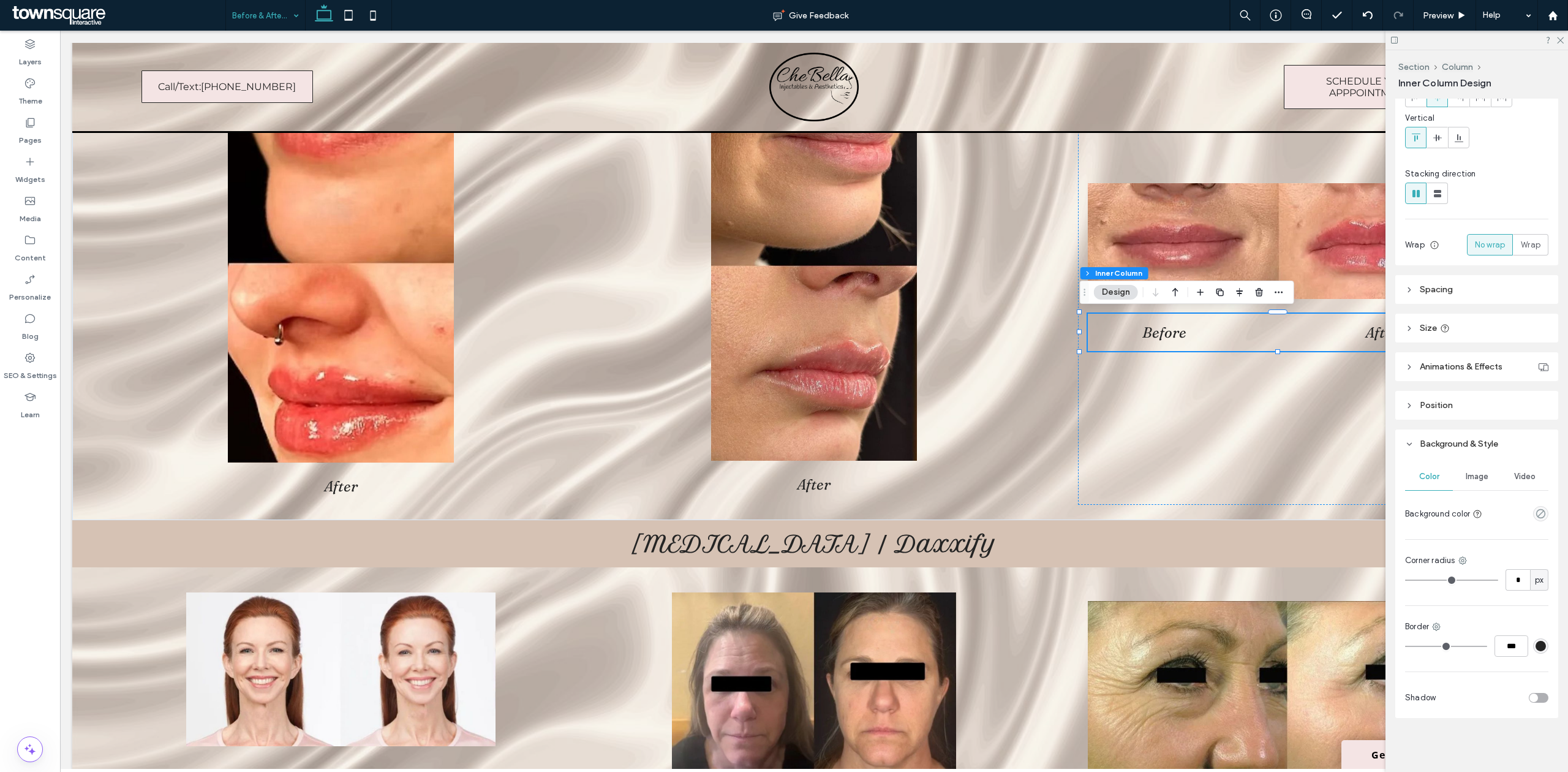
click at [1535, 645] on div "rgba(36, 36, 36, 1)" at bounding box center [1540, 646] width 11 height 11
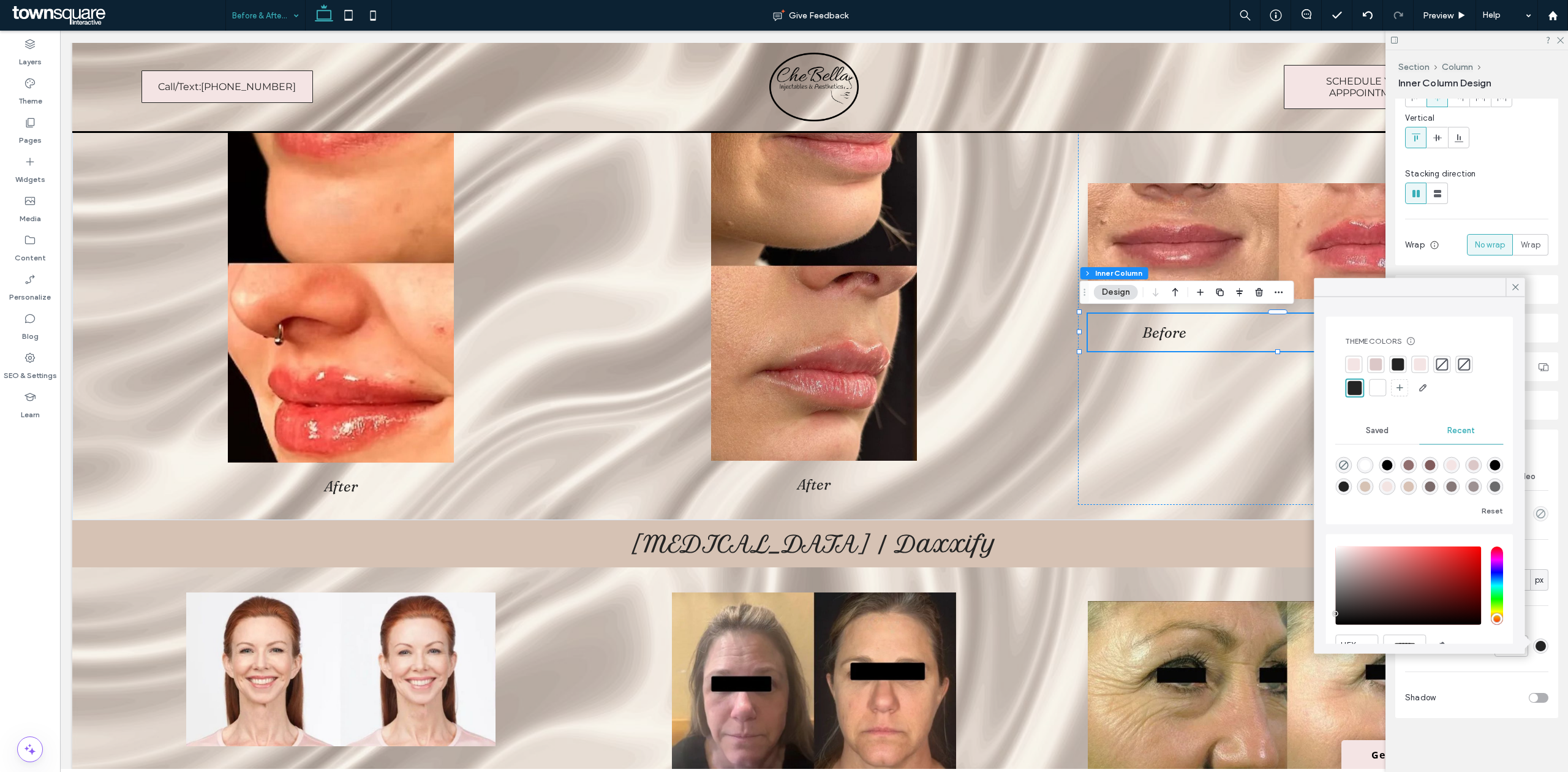
click at [1338, 466] on div "rgba(0, 0, 0, 0)" at bounding box center [1343, 465] width 17 height 17
type input "*******"
type input "*"
type input "**"
click at [1208, 444] on div "Before After" at bounding box center [1287, 268] width 419 height 475
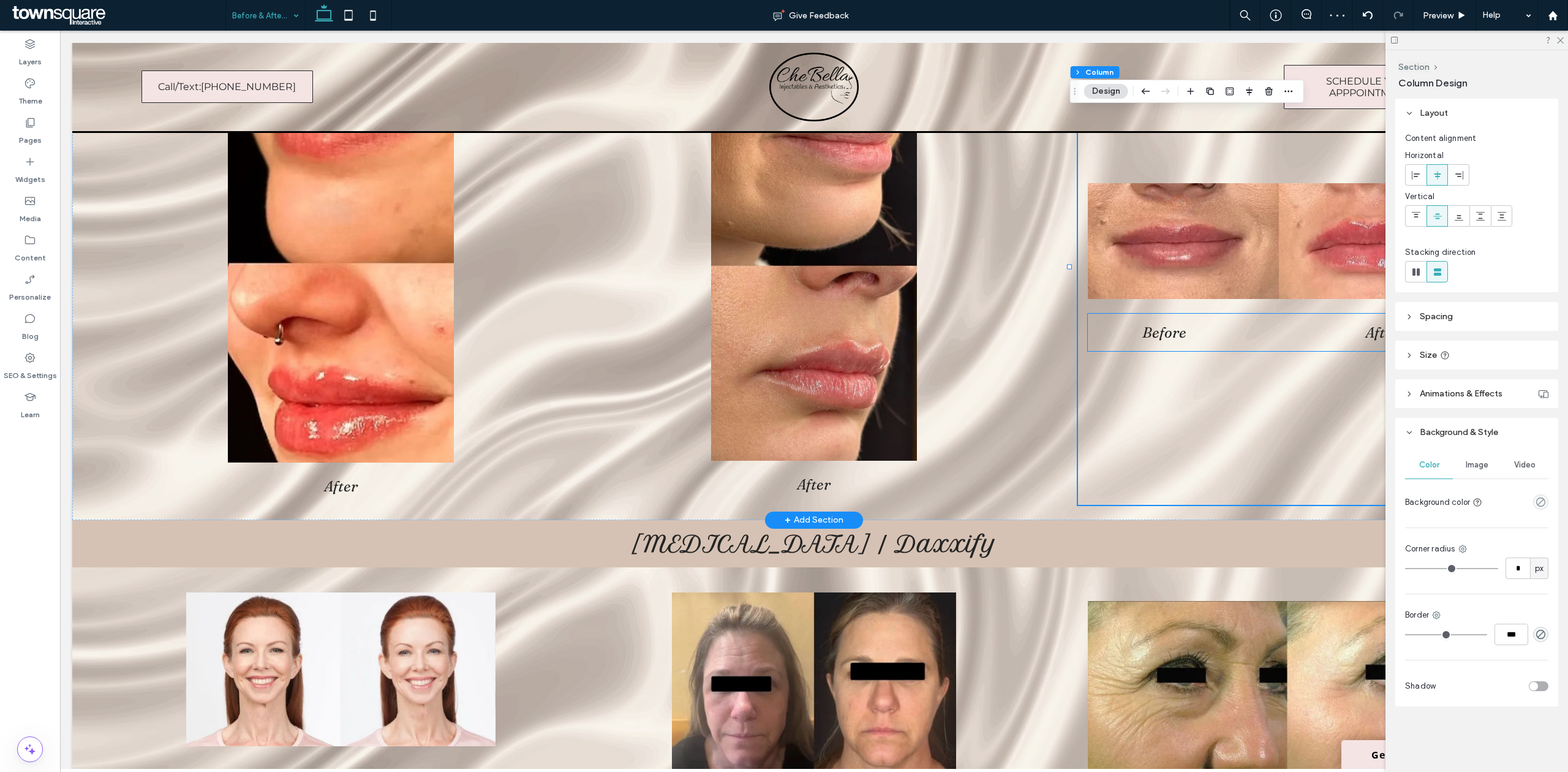
click at [1307, 317] on div "Before After" at bounding box center [1287, 332] width 399 height 37
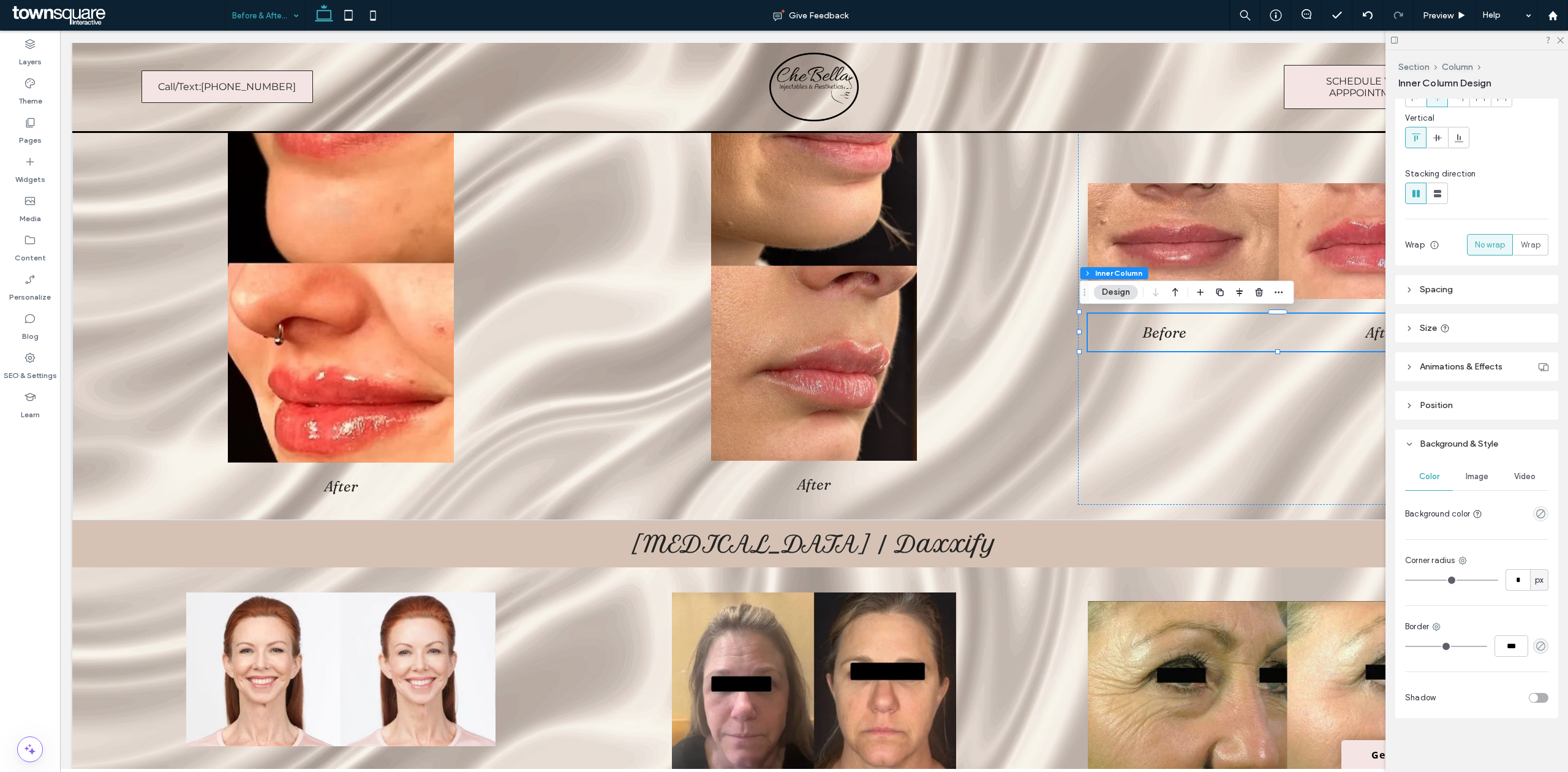
click at [1537, 645] on use "rgba(0, 0, 0, 0)" at bounding box center [1540, 645] width 9 height 9
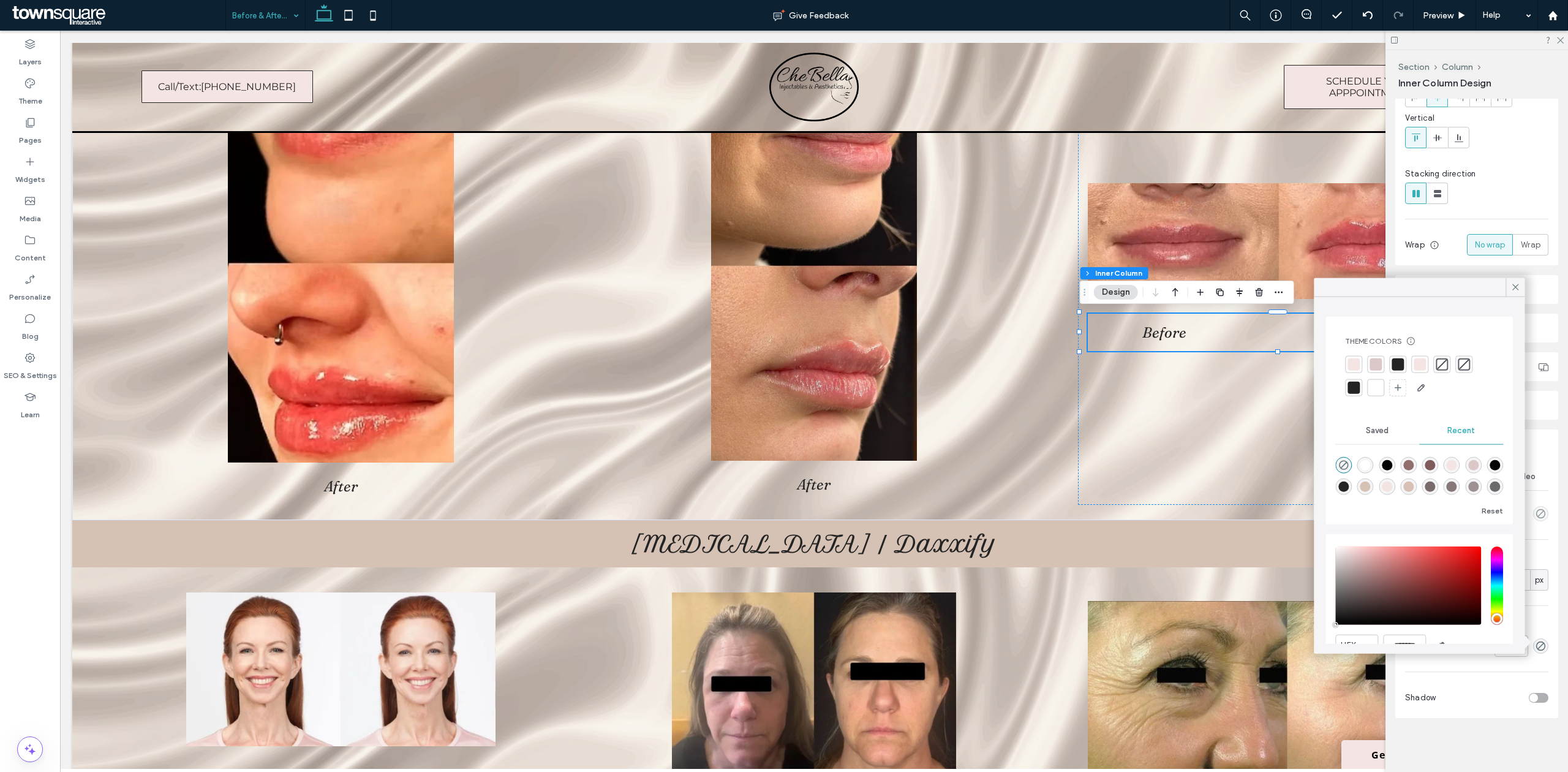
click at [1486, 473] on div "rgba(1, 1, 1, 1)" at bounding box center [1494, 465] width 17 height 17
type input "*******"
type input "***"
type input "****"
click at [1248, 481] on div "Before After" at bounding box center [1287, 268] width 419 height 475
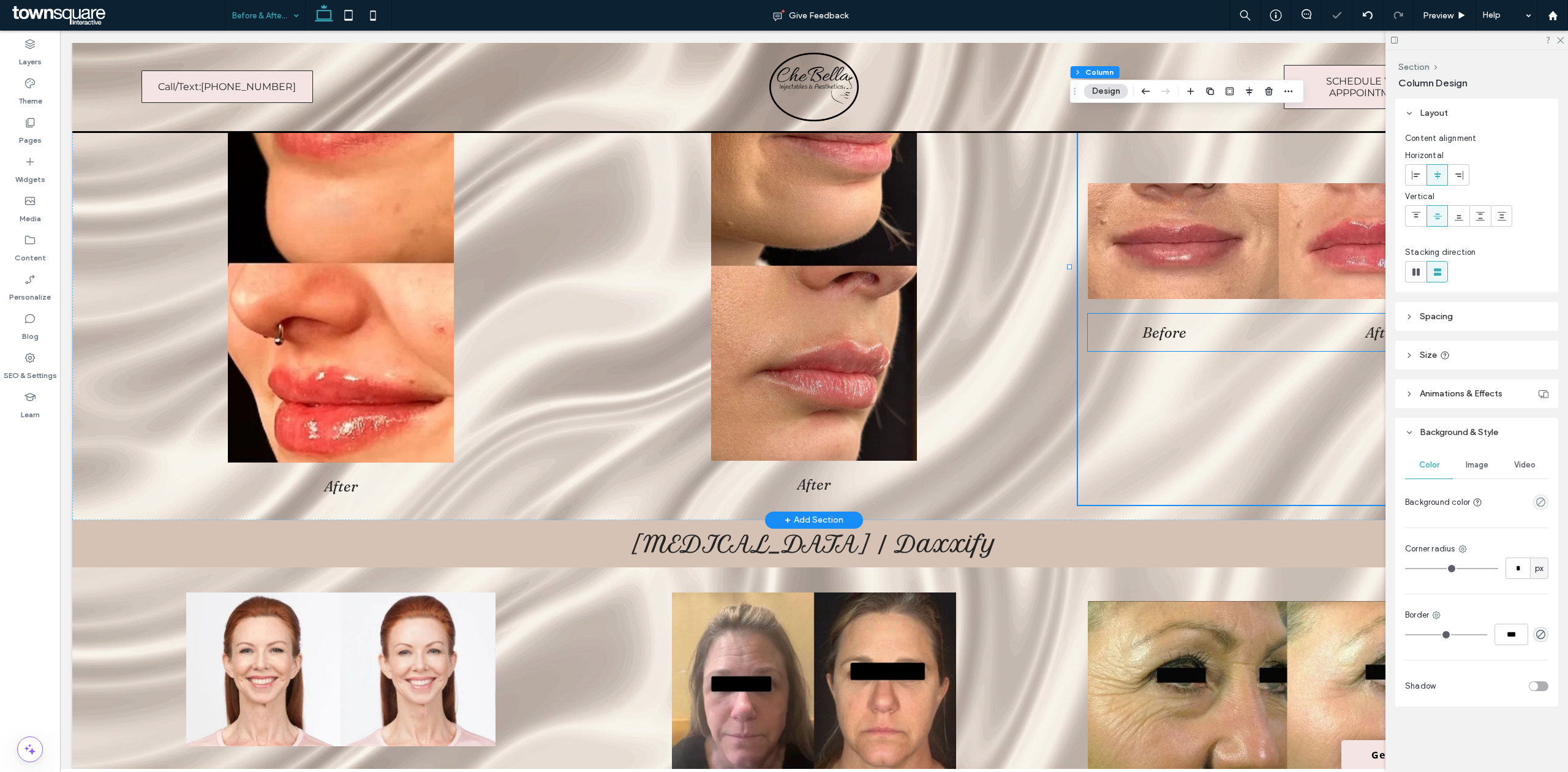
click at [1232, 349] on div "Before After" at bounding box center [1287, 332] width 399 height 37
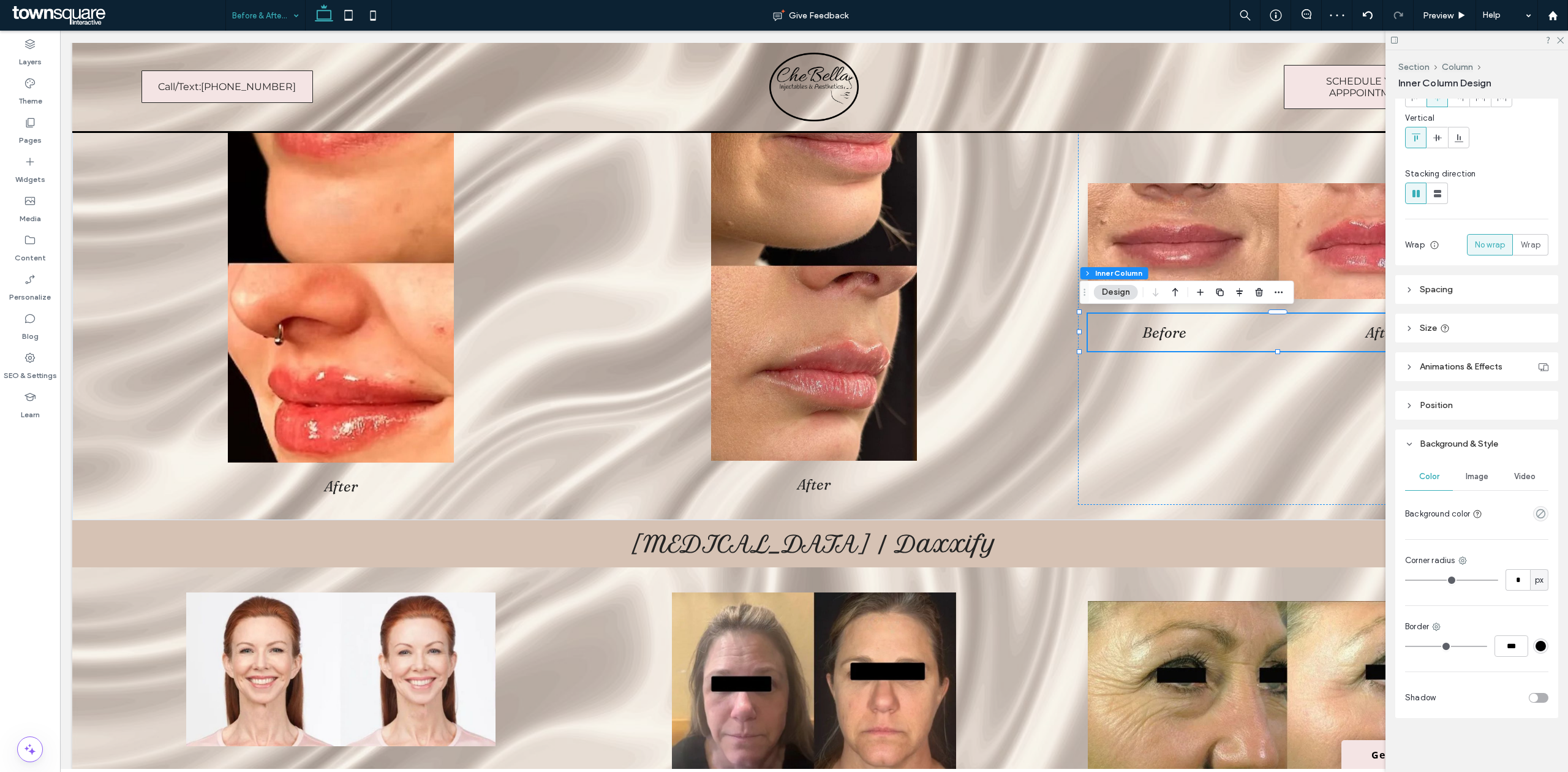
click at [1535, 641] on div "rgba(1, 1, 1, 1)" at bounding box center [1540, 646] width 11 height 11
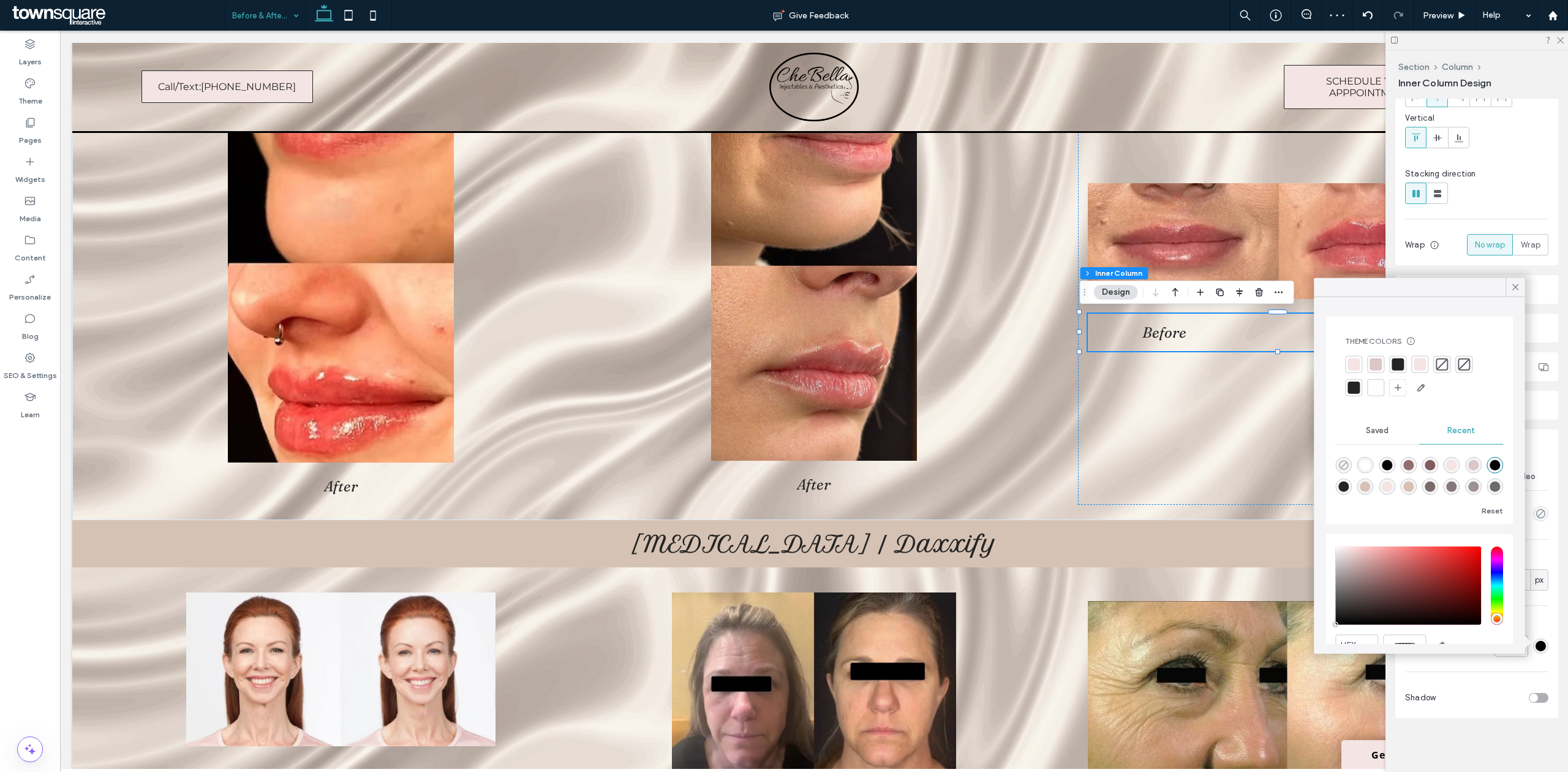
click at [1338, 465] on icon "rgba(0, 0, 0, 0)" at bounding box center [1343, 465] width 11 height 11
type input "*******"
type input "*"
type input "**"
click at [1515, 286] on use at bounding box center [1514, 286] width 6 height 6
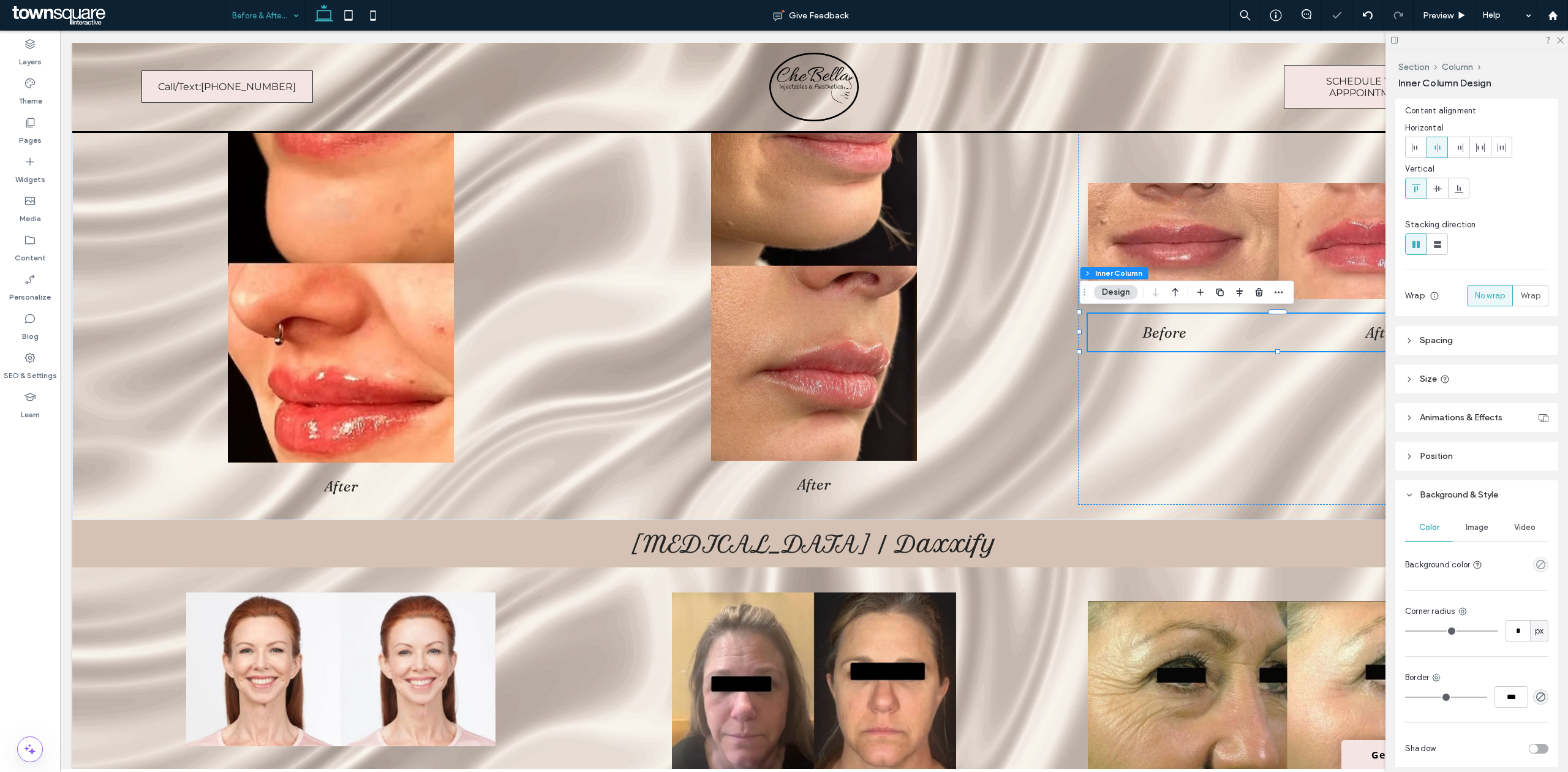
scroll to position [0, 0]
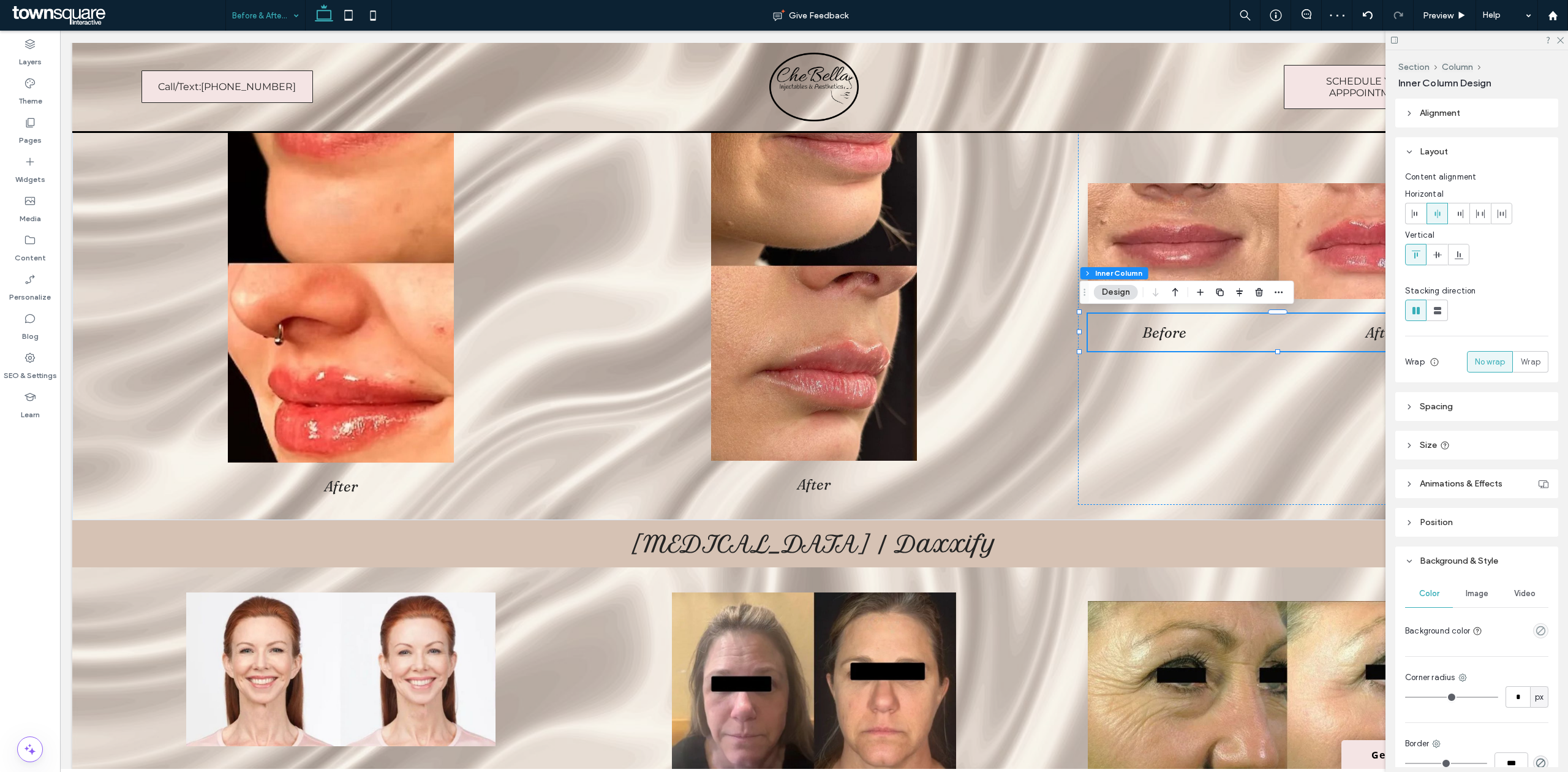
click at [1455, 476] on header "Animations & Effects" at bounding box center [1476, 484] width 163 height 29
click at [1480, 532] on div "None" at bounding box center [1472, 528] width 123 height 12
click at [1478, 552] on div "None" at bounding box center [1473, 552] width 134 height 21
click at [1311, 486] on div "Before After" at bounding box center [1287, 268] width 419 height 475
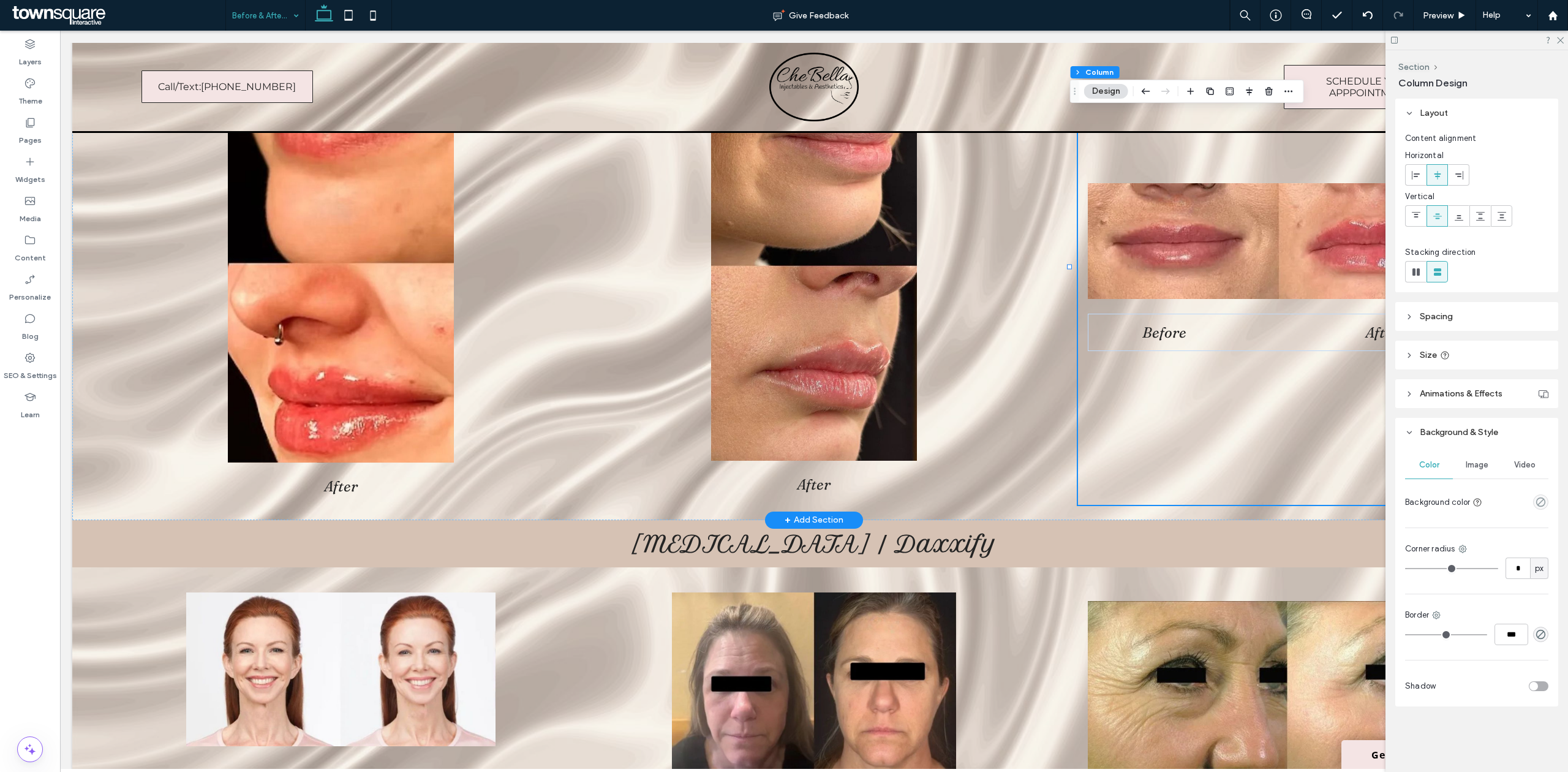
click at [1291, 351] on div "Before After" at bounding box center [1287, 268] width 419 height 475
click at [1290, 348] on div "Before After" at bounding box center [1287, 332] width 399 height 37
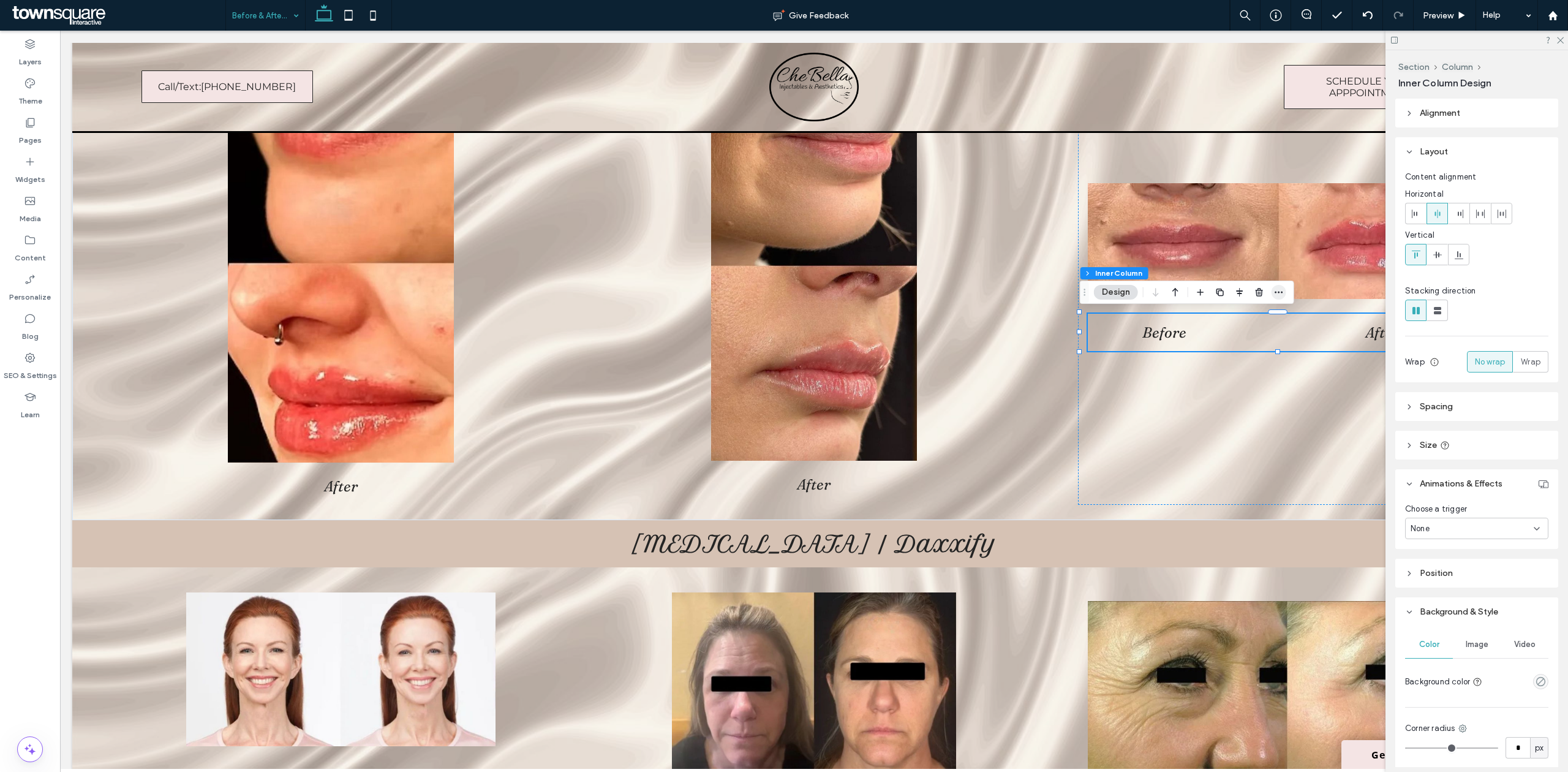
click at [1276, 292] on use "button" at bounding box center [1278, 293] width 8 height 2
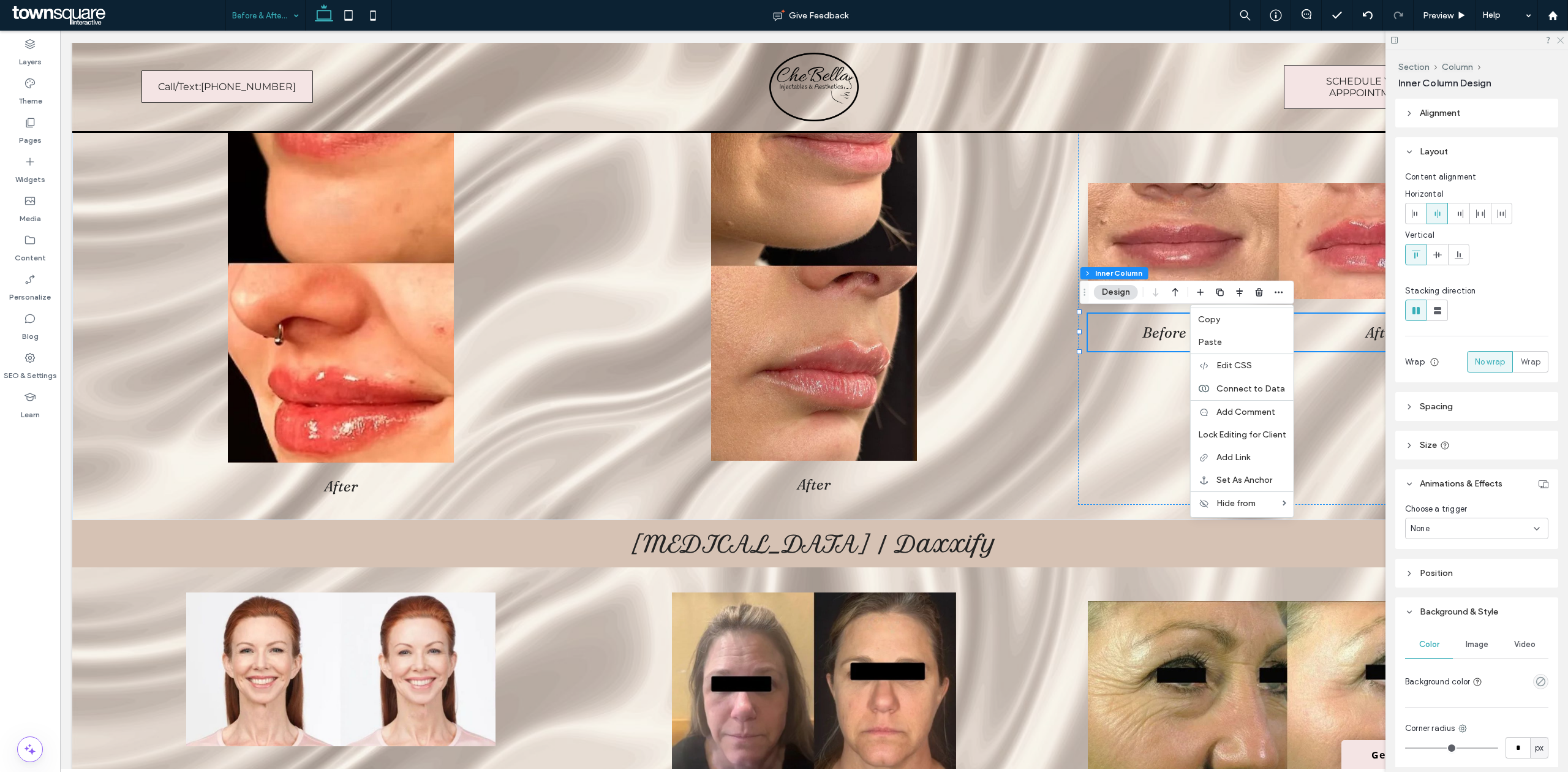
click at [1558, 37] on icon at bounding box center [1559, 39] width 8 height 8
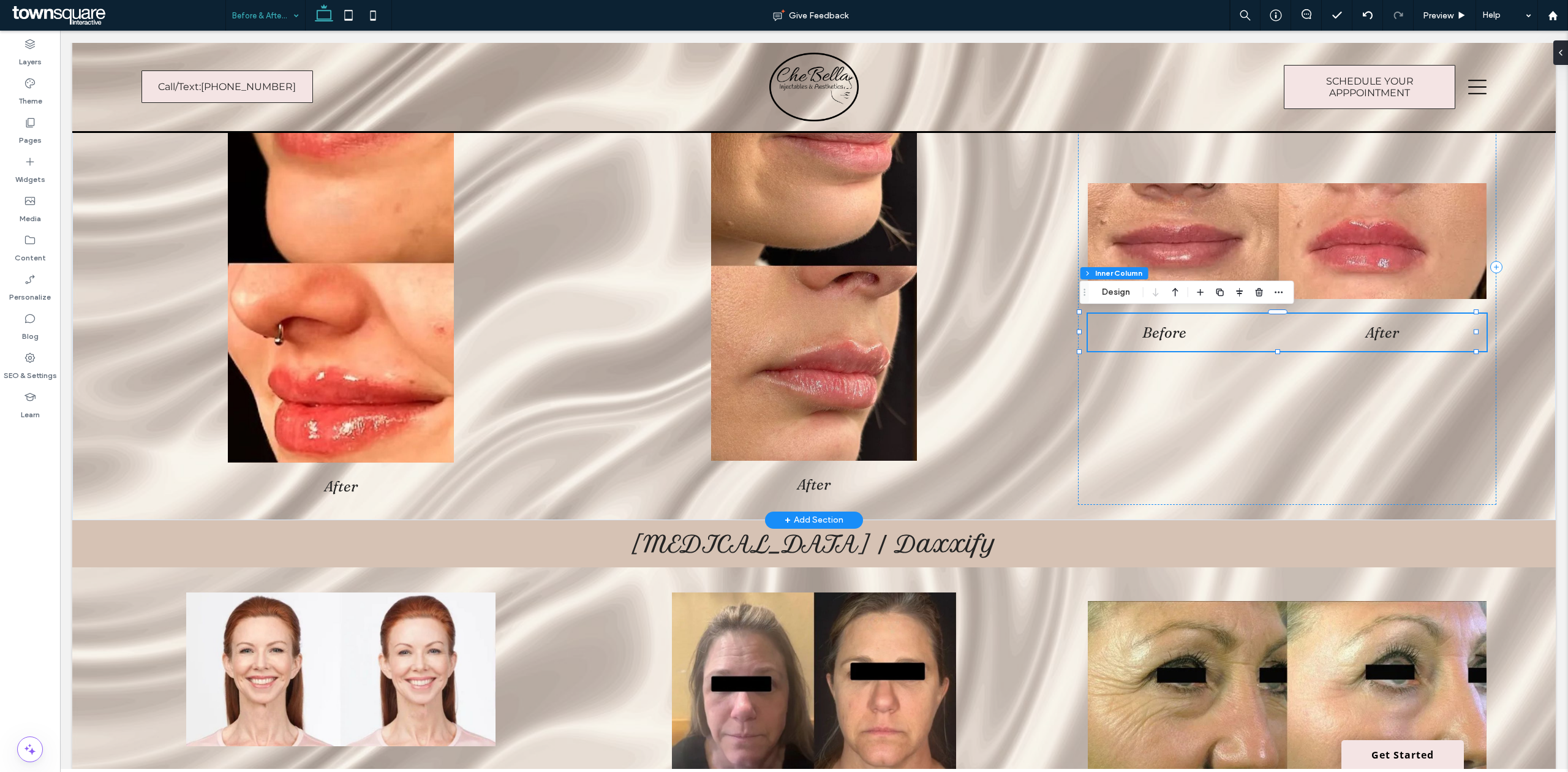
click at [1374, 323] on span "After" at bounding box center [1381, 332] width 34 height 18
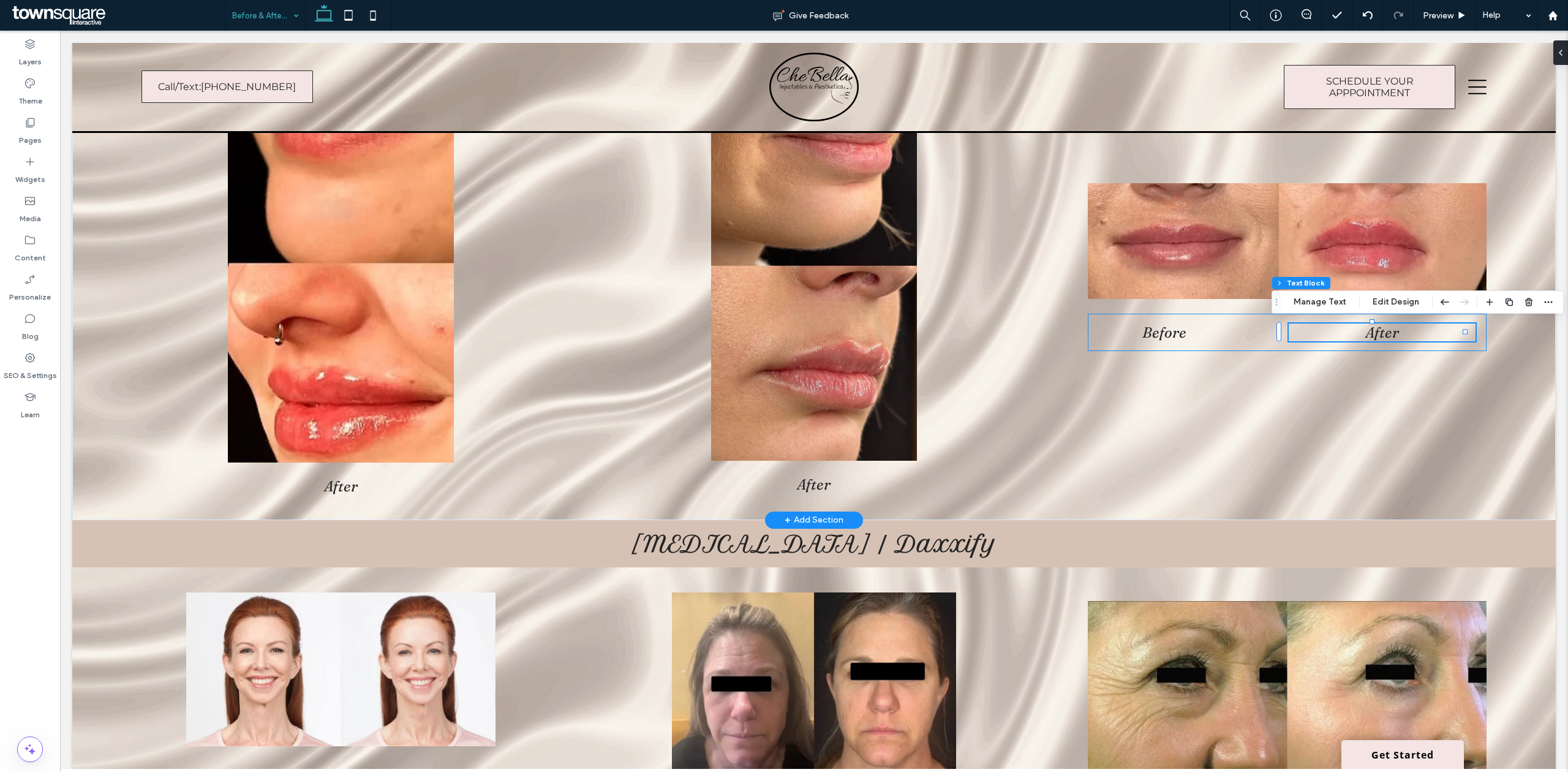
click at [1270, 342] on div "Before After" at bounding box center [1287, 332] width 399 height 37
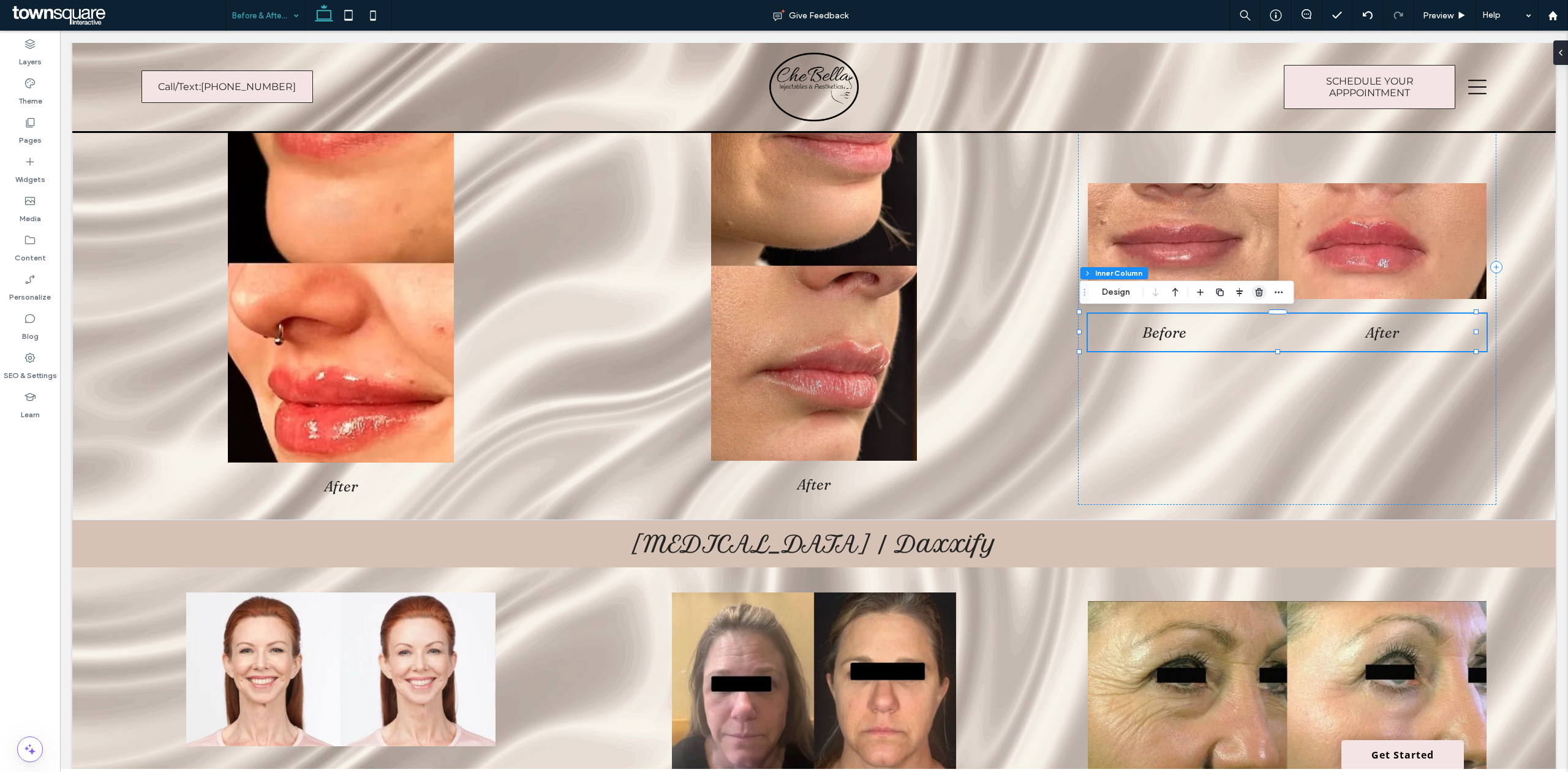
drag, startPoint x: 1263, startPoint y: 294, endPoint x: 1193, endPoint y: 293, distance: 70.0
click at [1263, 294] on icon "button" at bounding box center [1258, 292] width 10 height 10
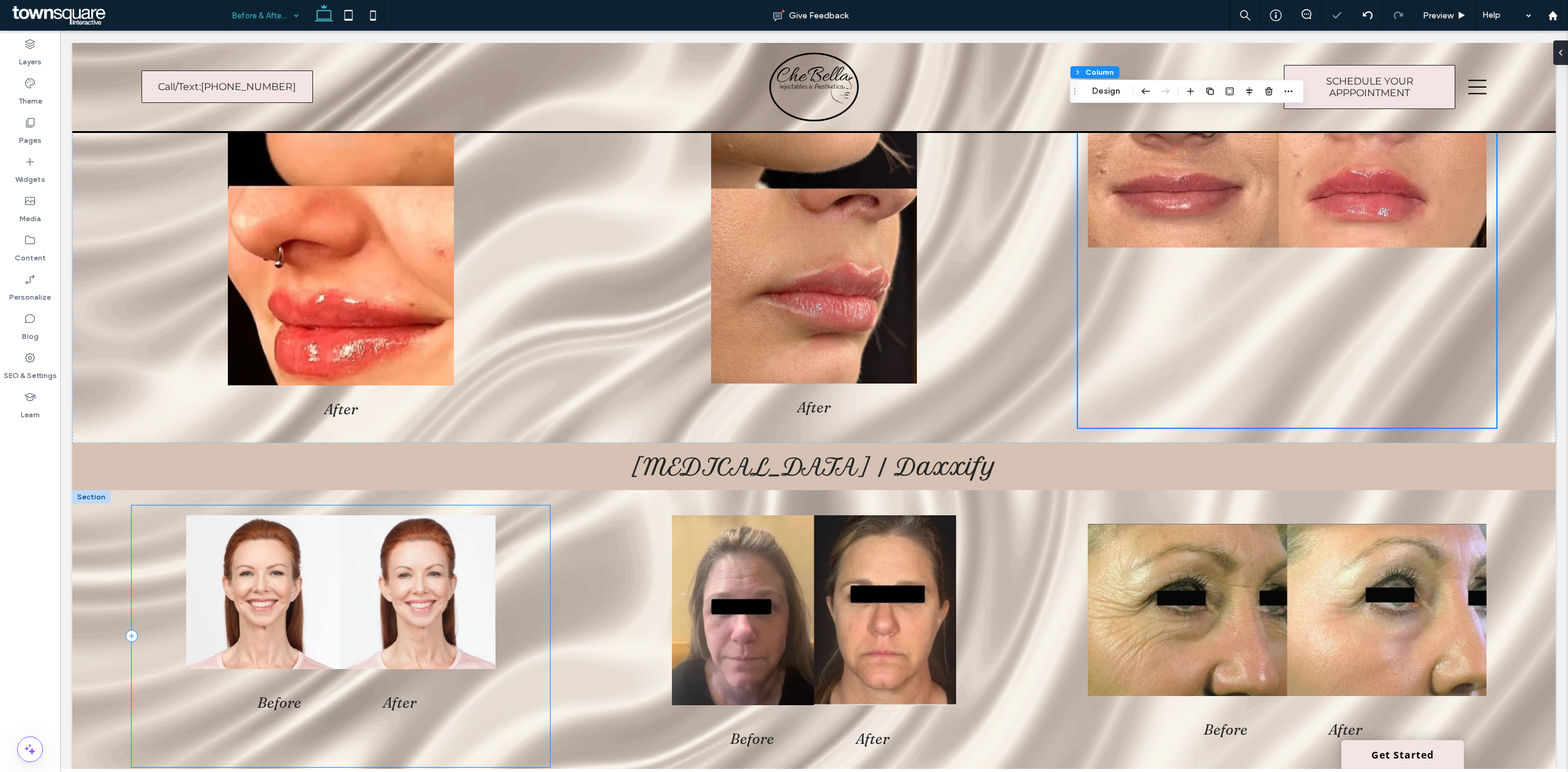
scroll to position [652, 0]
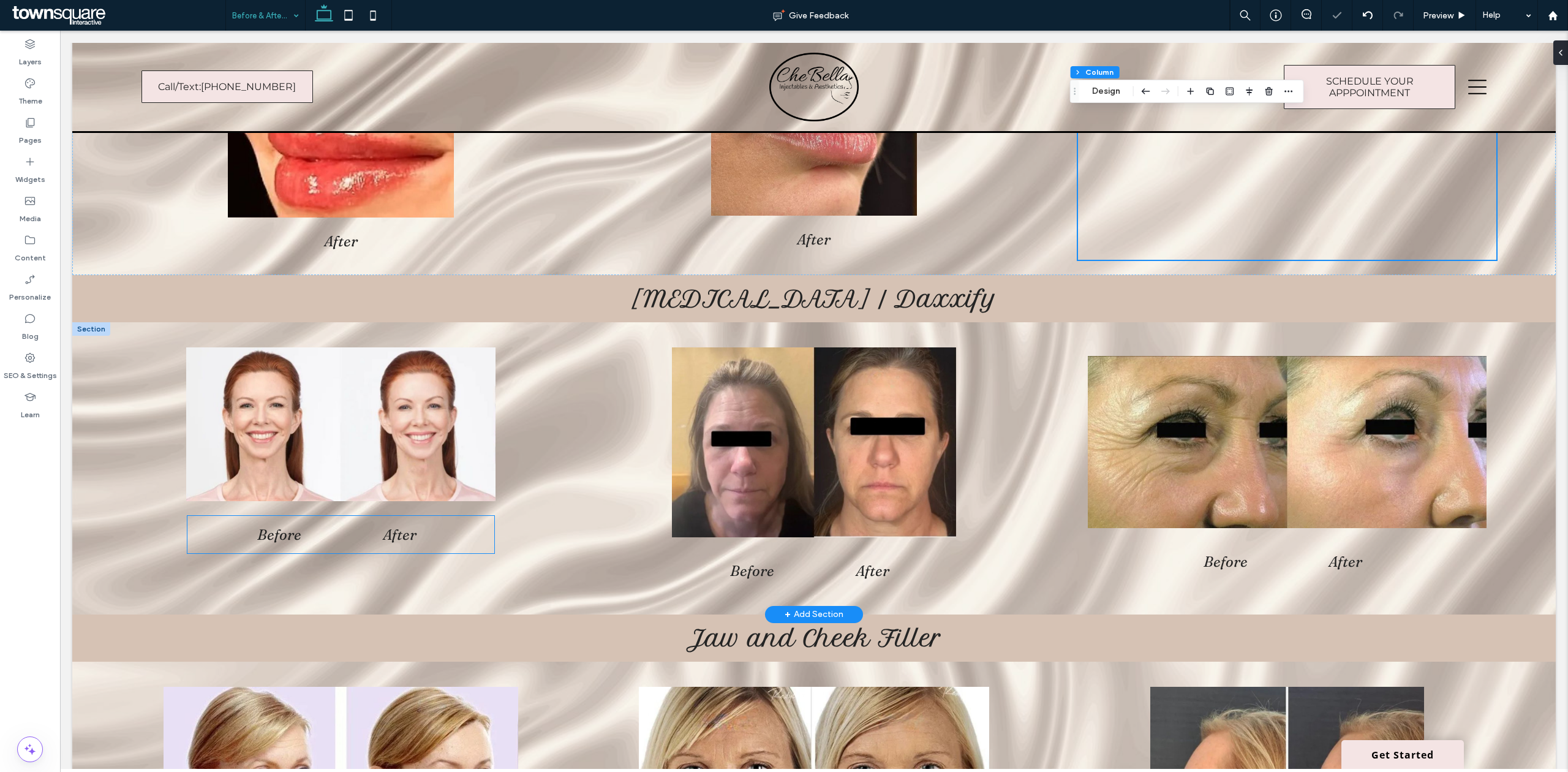
click at [304, 534] on h2 "Before" at bounding box center [279, 535] width 105 height 18
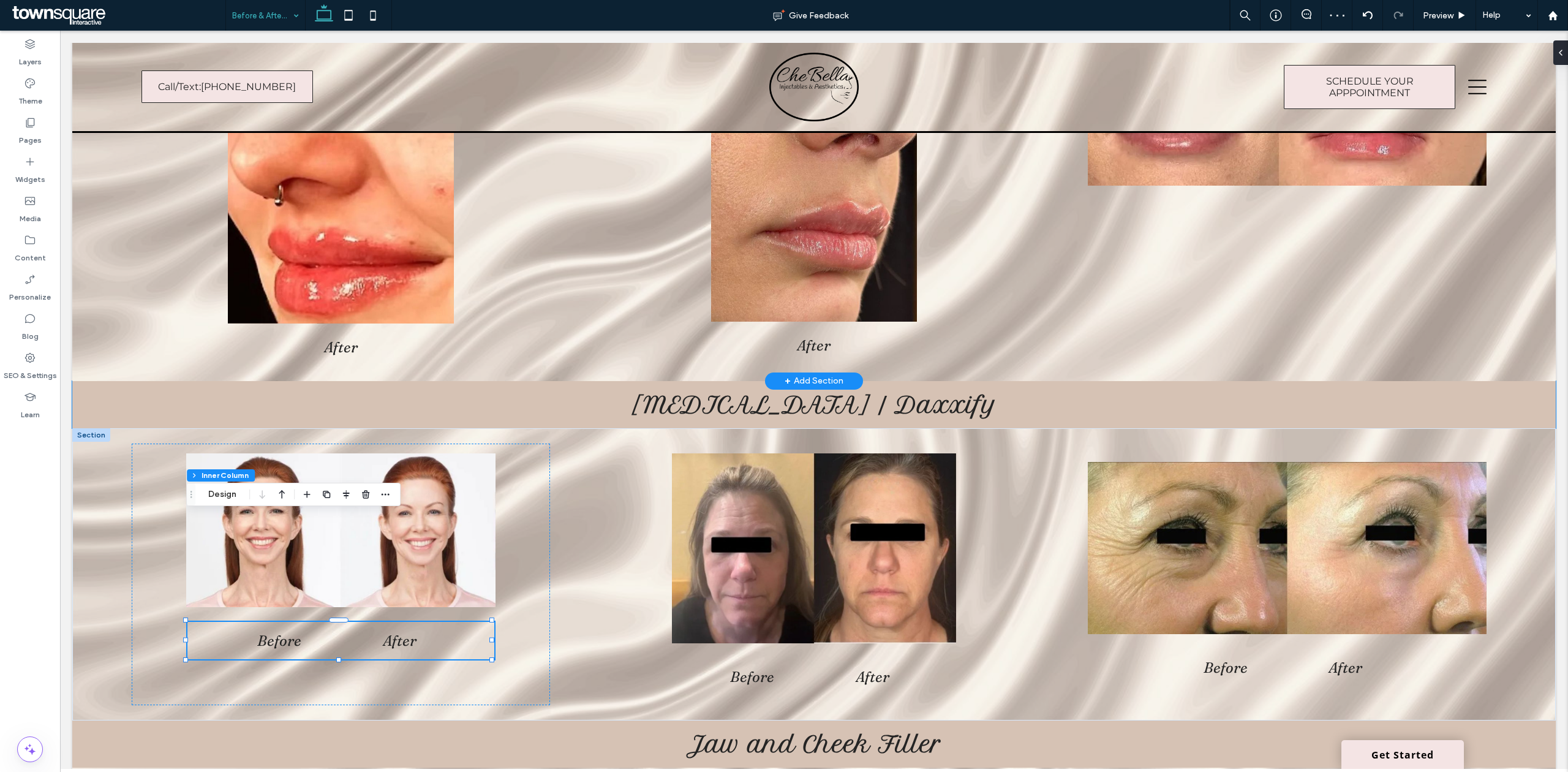
scroll to position [408, 0]
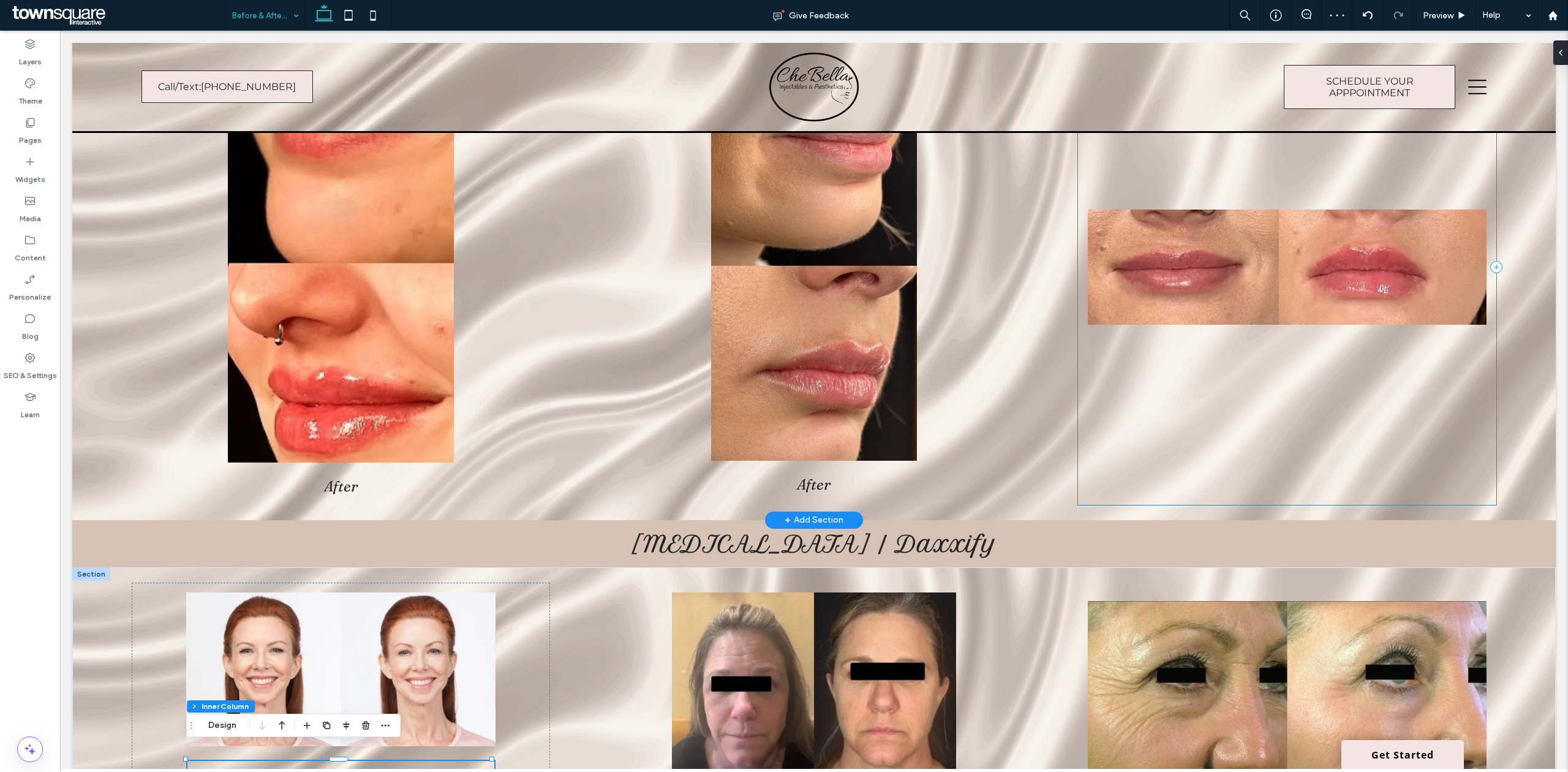
click at [1297, 384] on div at bounding box center [1287, 268] width 419 height 475
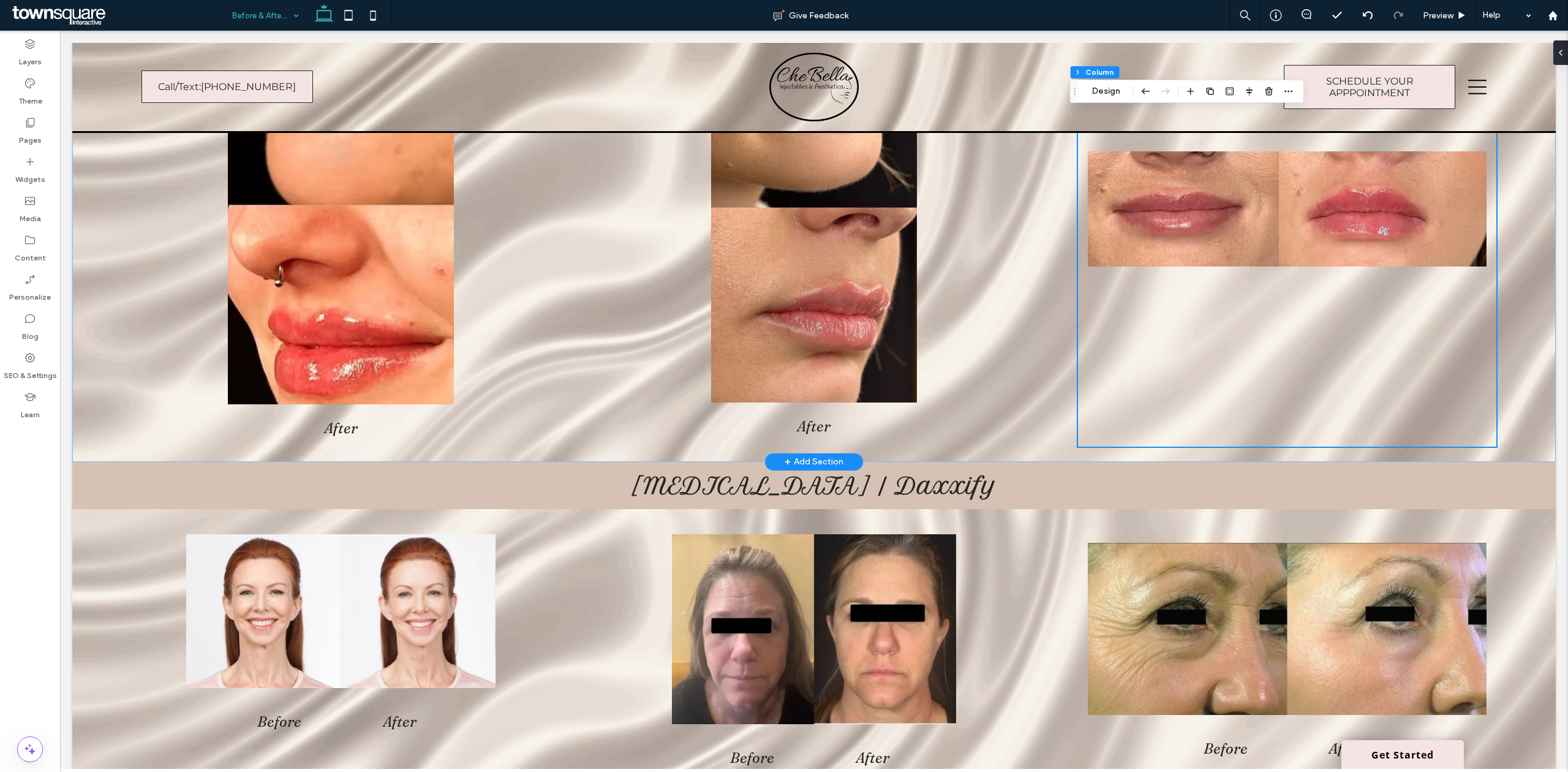
scroll to position [735, 0]
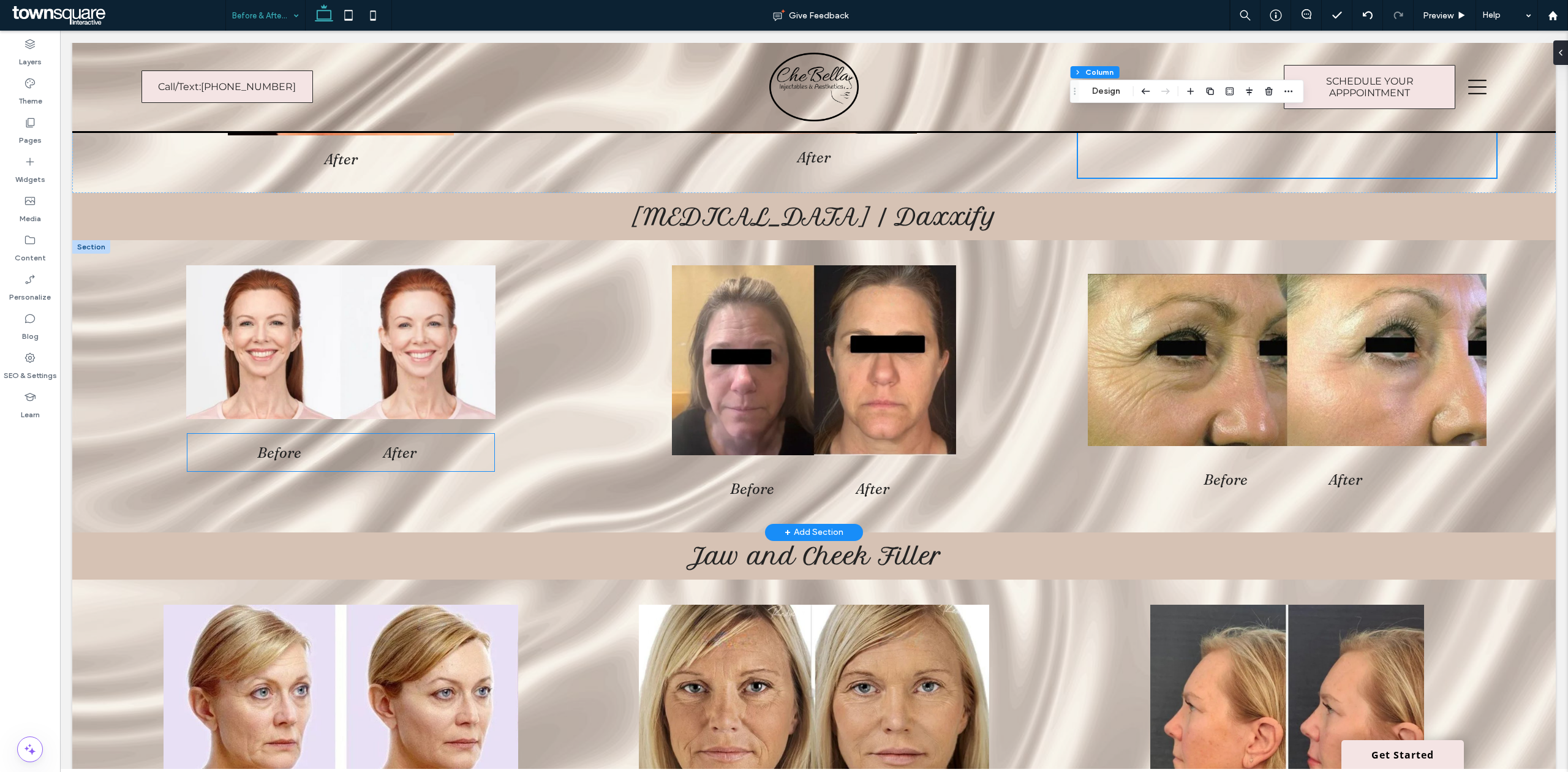
click at [383, 449] on span "After" at bounding box center [400, 452] width 34 height 18
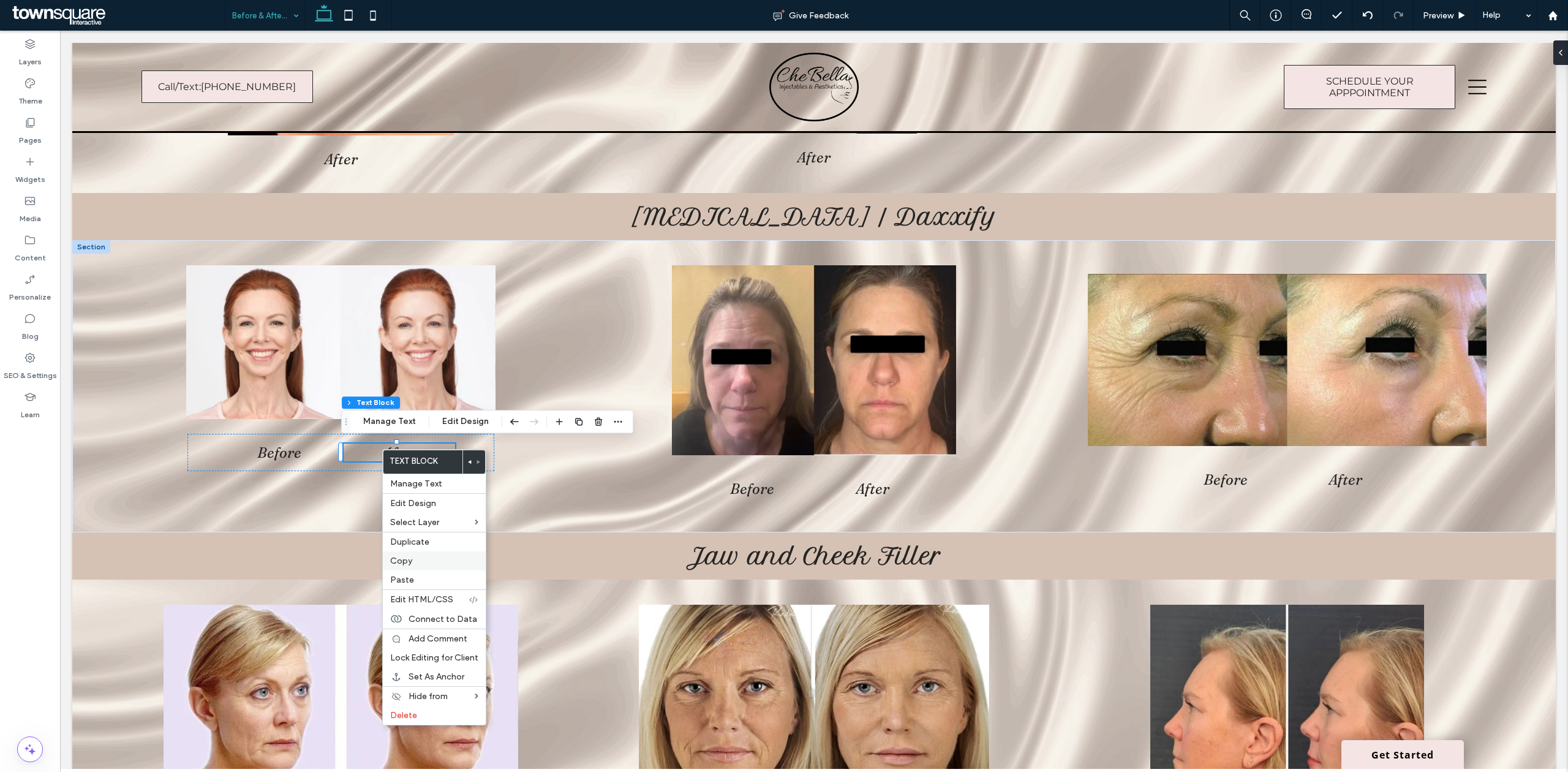
click at [434, 561] on label "Copy" at bounding box center [434, 560] width 88 height 11
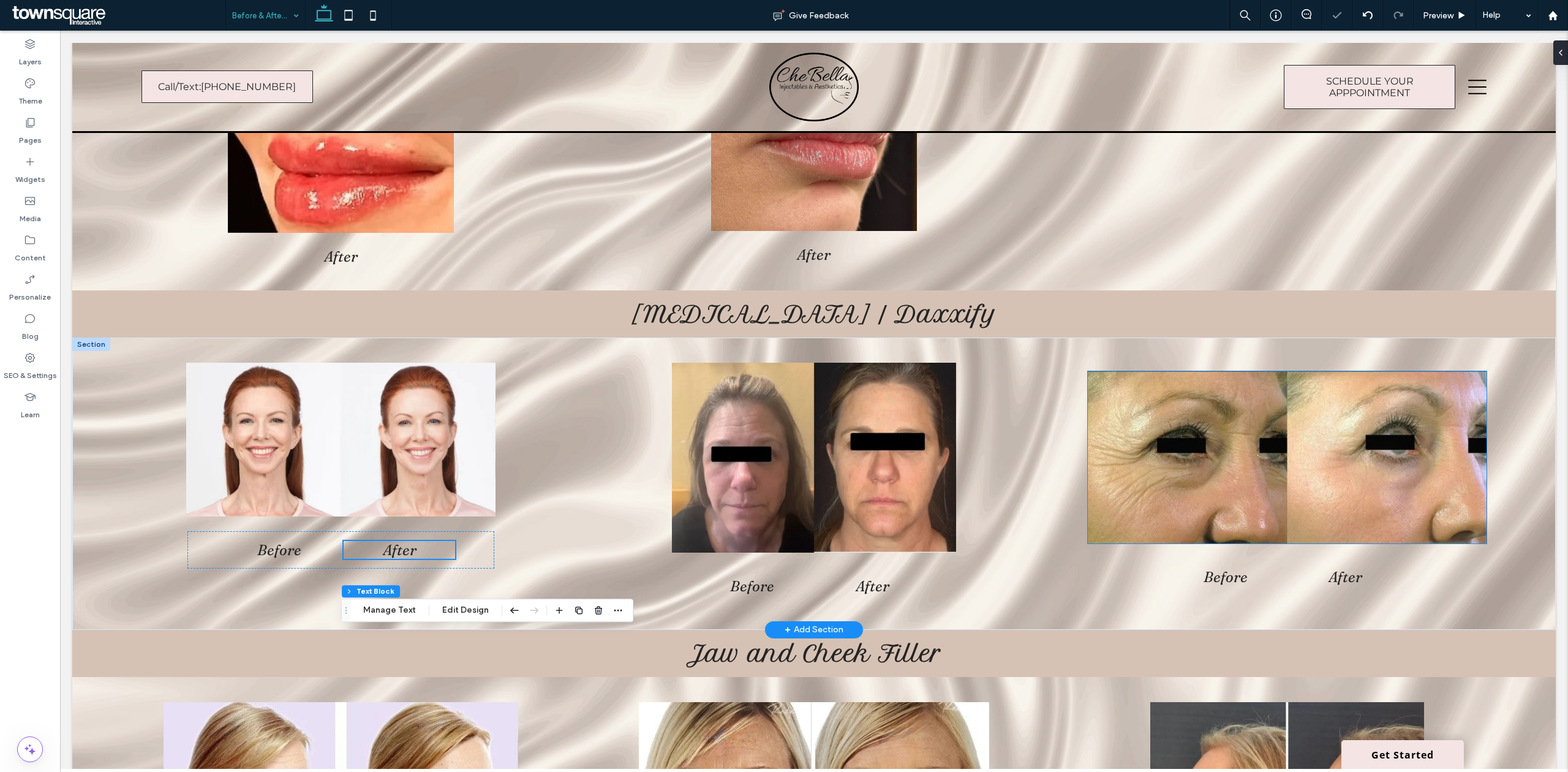
scroll to position [490, 0]
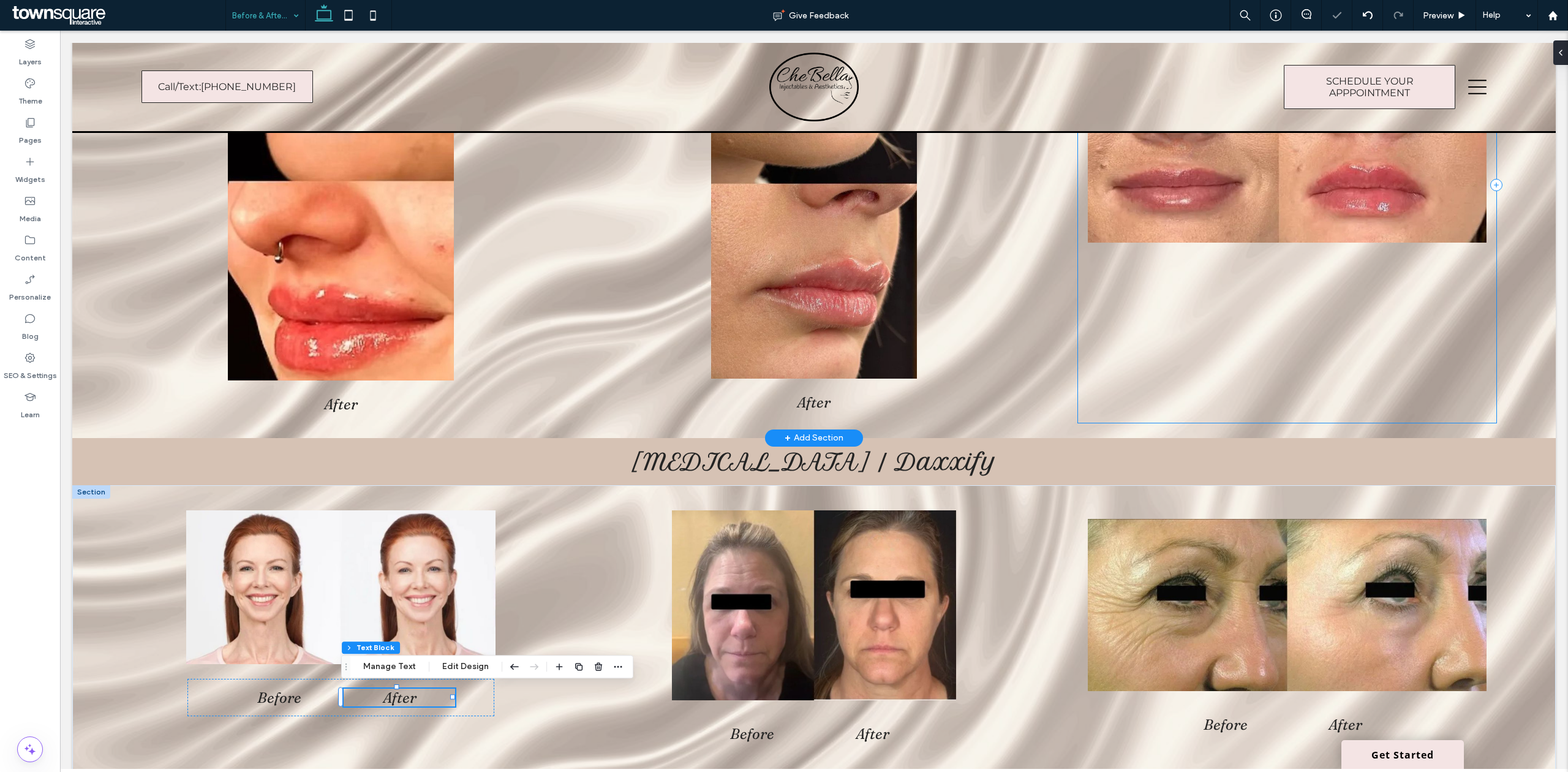
click at [1319, 278] on div at bounding box center [1287, 186] width 419 height 475
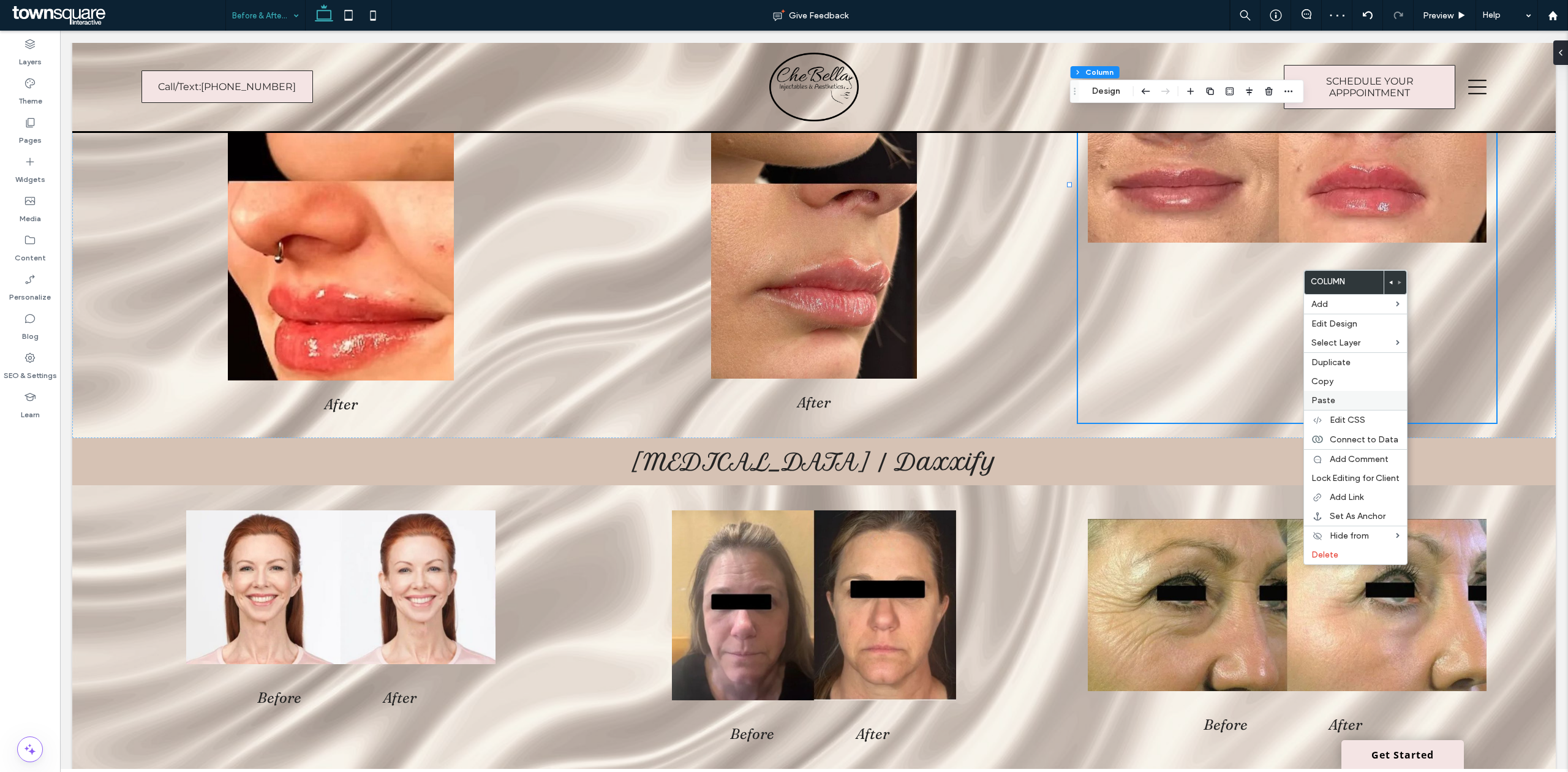
click at [1326, 395] on div "Paste" at bounding box center [1355, 400] width 103 height 19
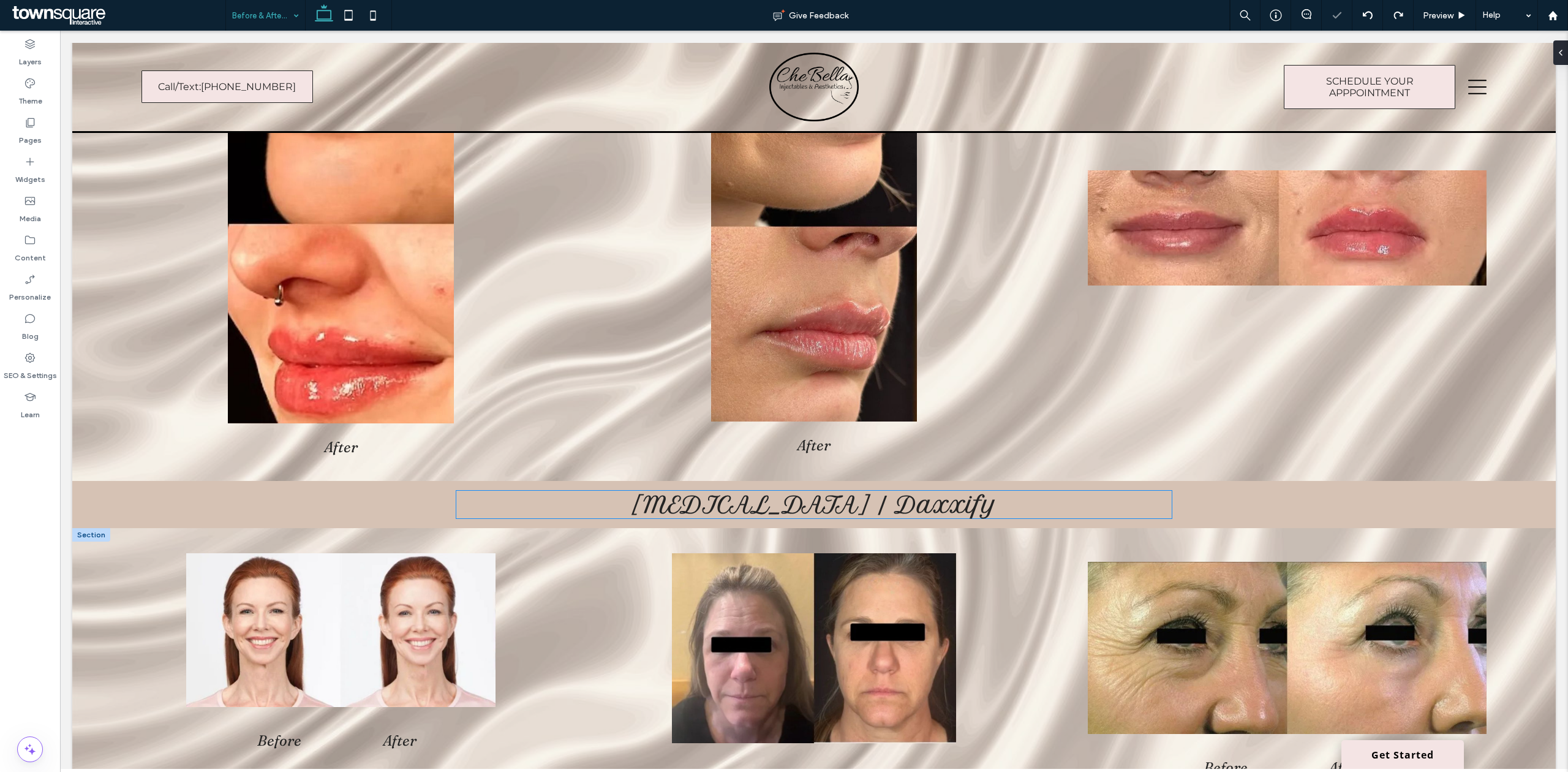
scroll to position [652, 0]
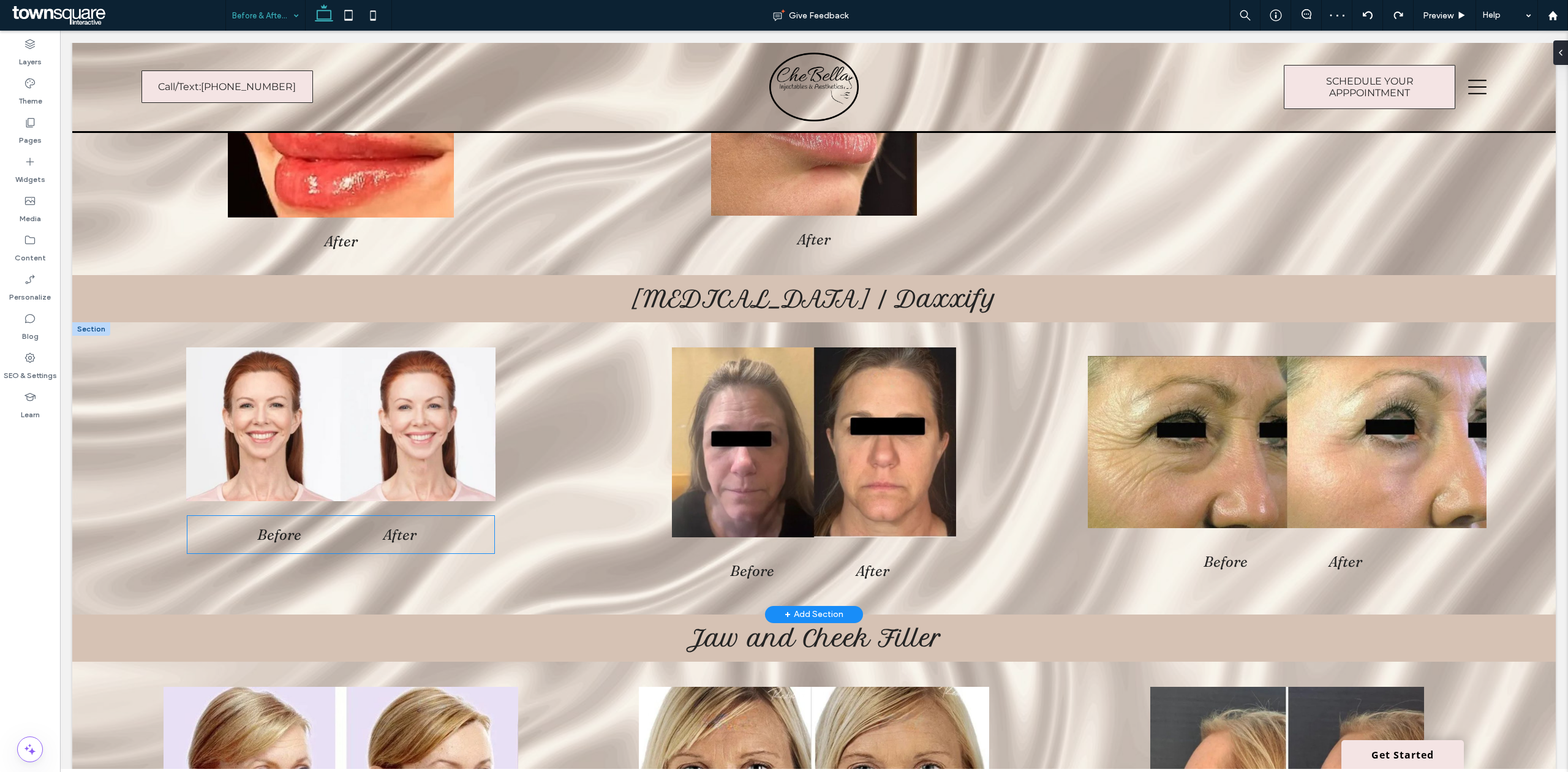
click at [333, 527] on div "Before After" at bounding box center [341, 535] width 307 height 37
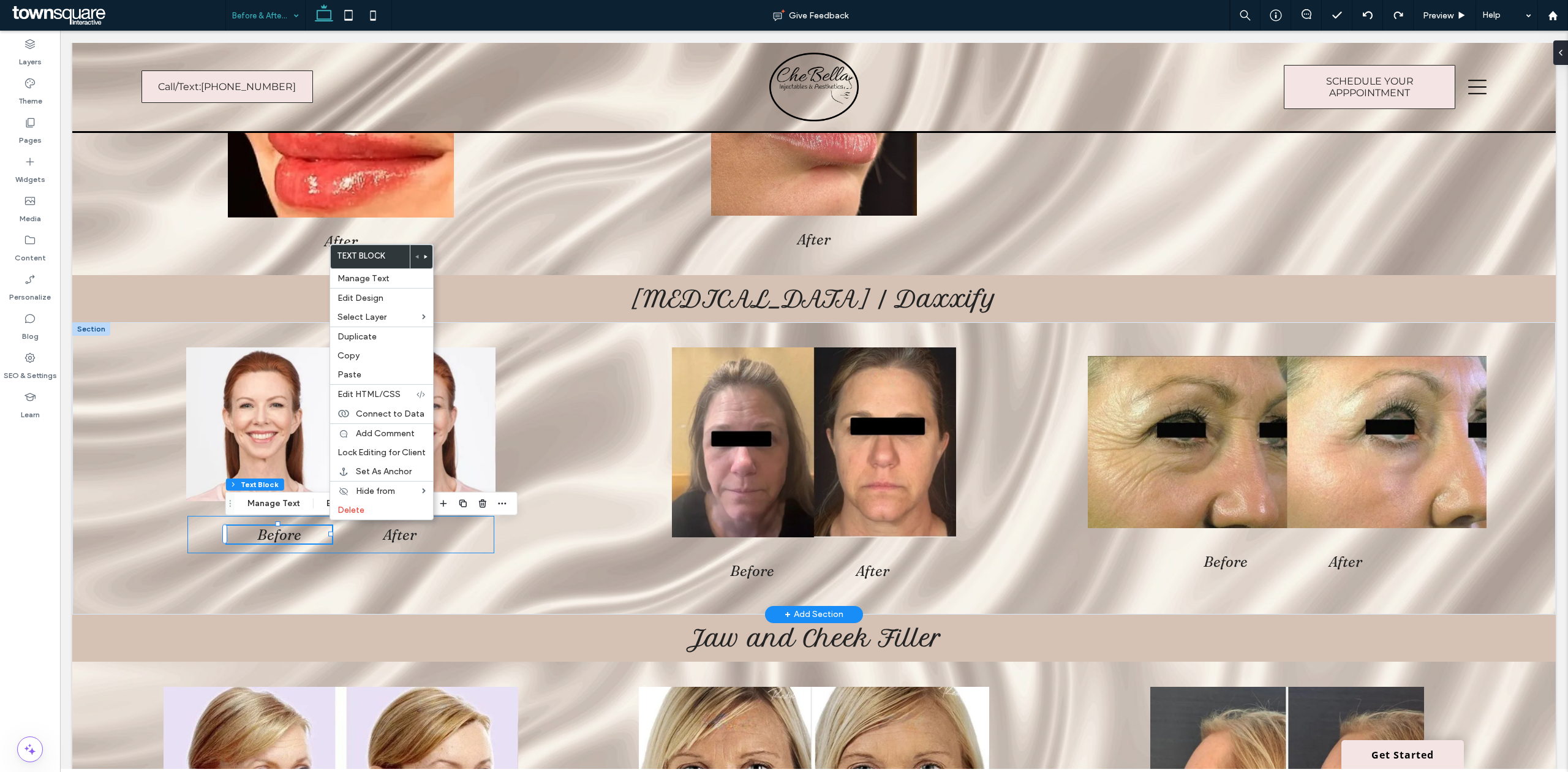
click at [477, 547] on div "Before After" at bounding box center [341, 535] width 307 height 37
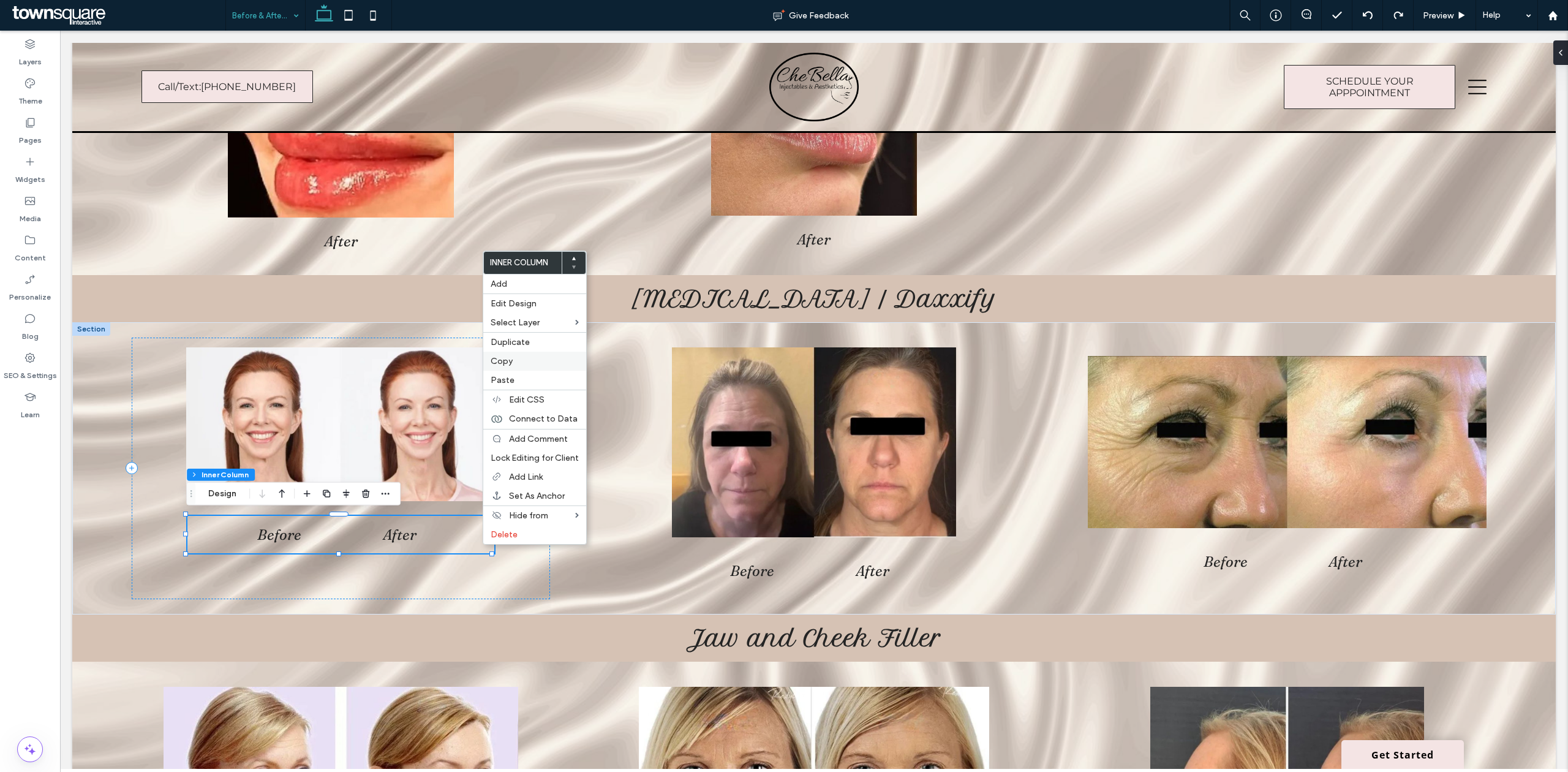
click at [508, 362] on span "Copy" at bounding box center [502, 361] width 22 height 11
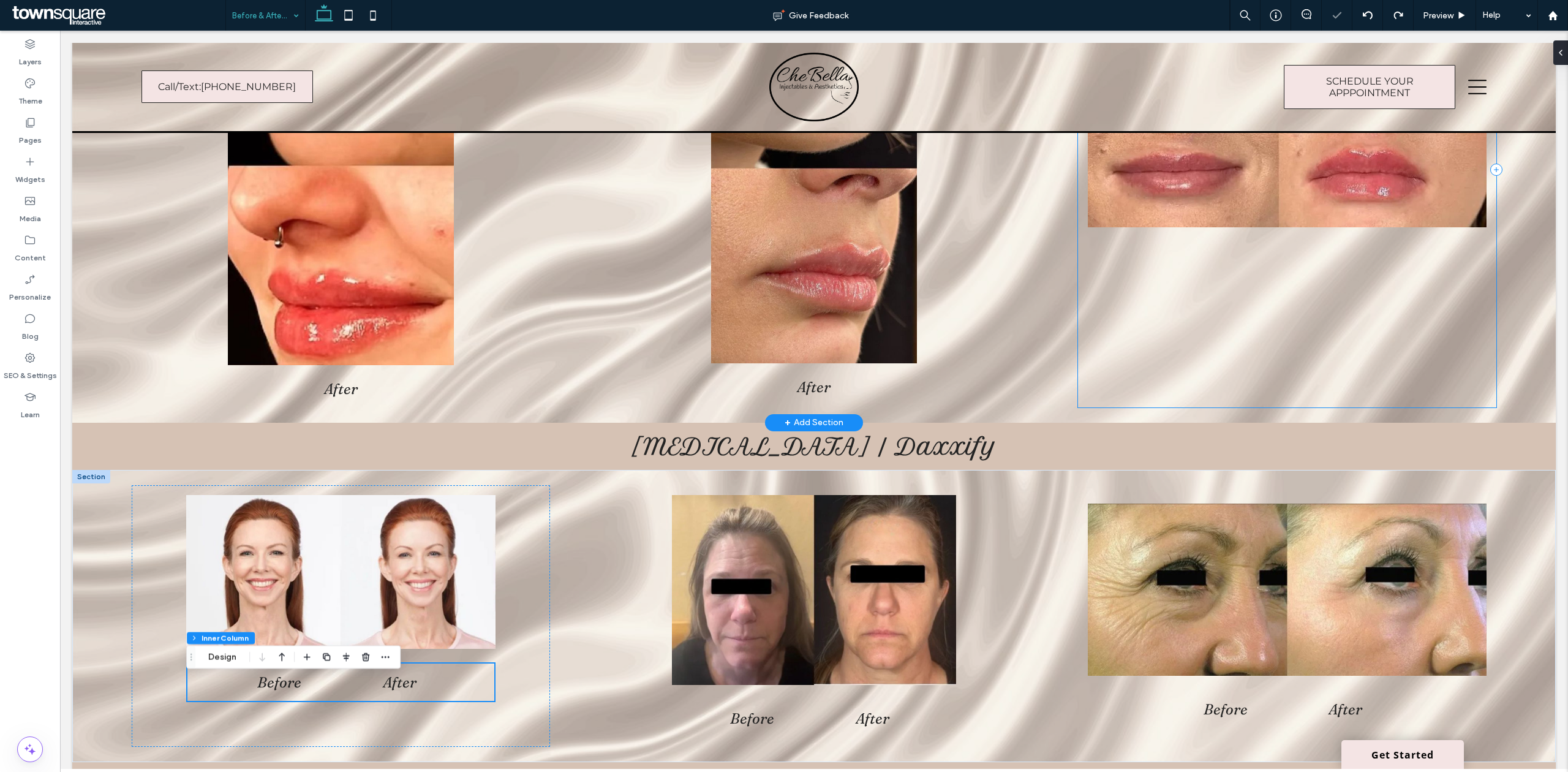
scroll to position [490, 0]
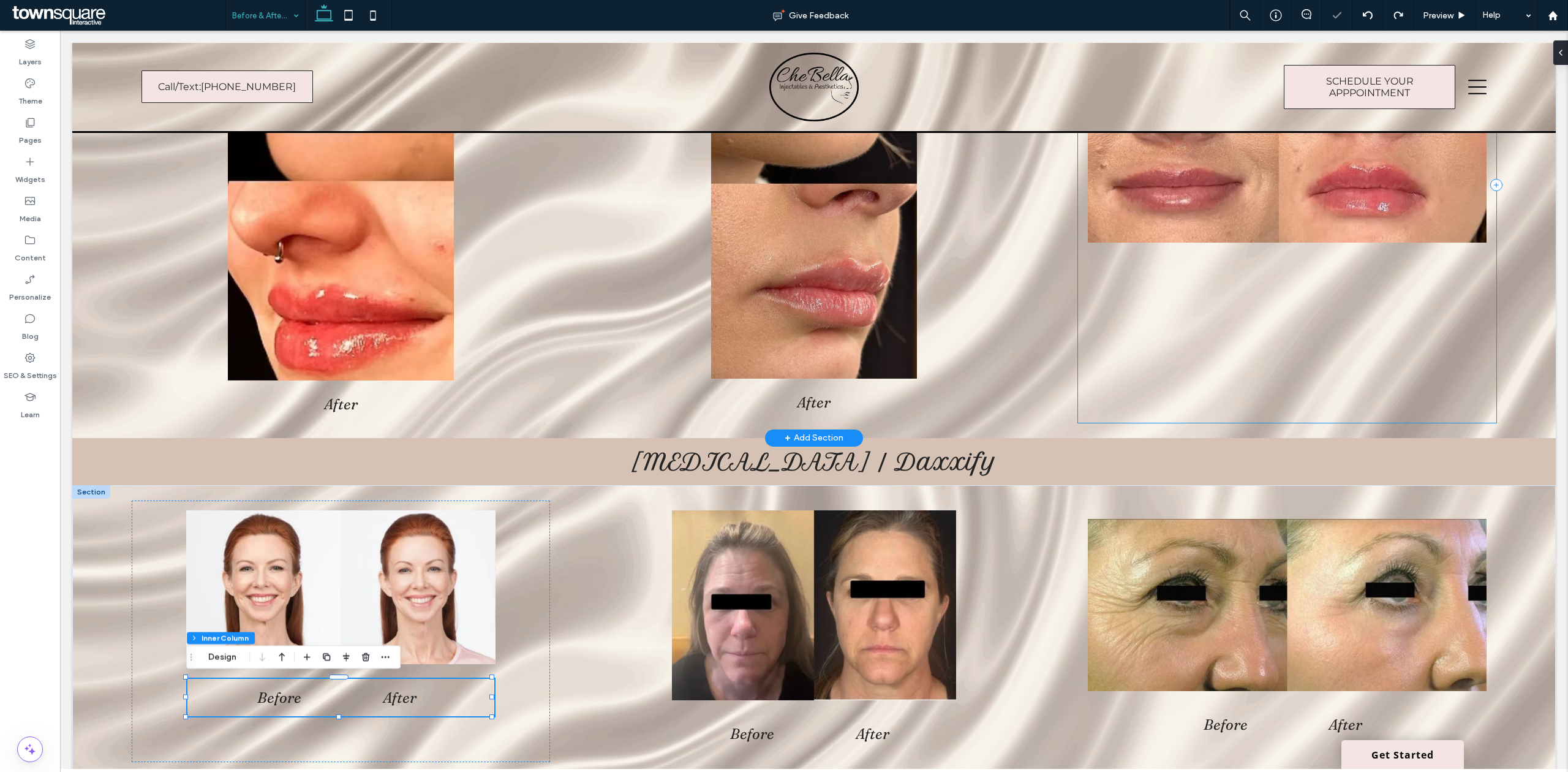
click at [1267, 278] on div at bounding box center [1287, 186] width 419 height 475
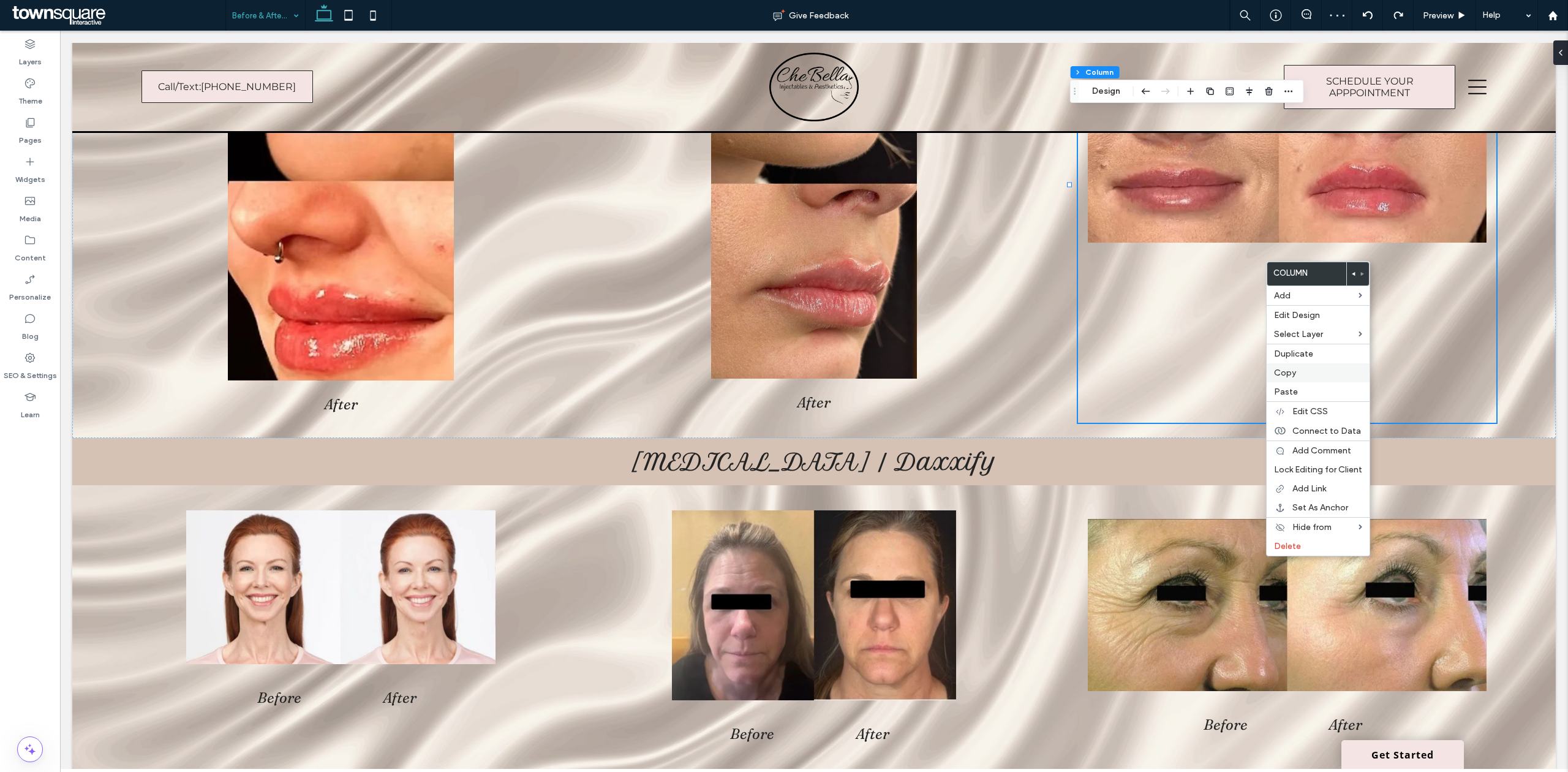
click at [1299, 382] on div "Copy" at bounding box center [1317, 372] width 103 height 19
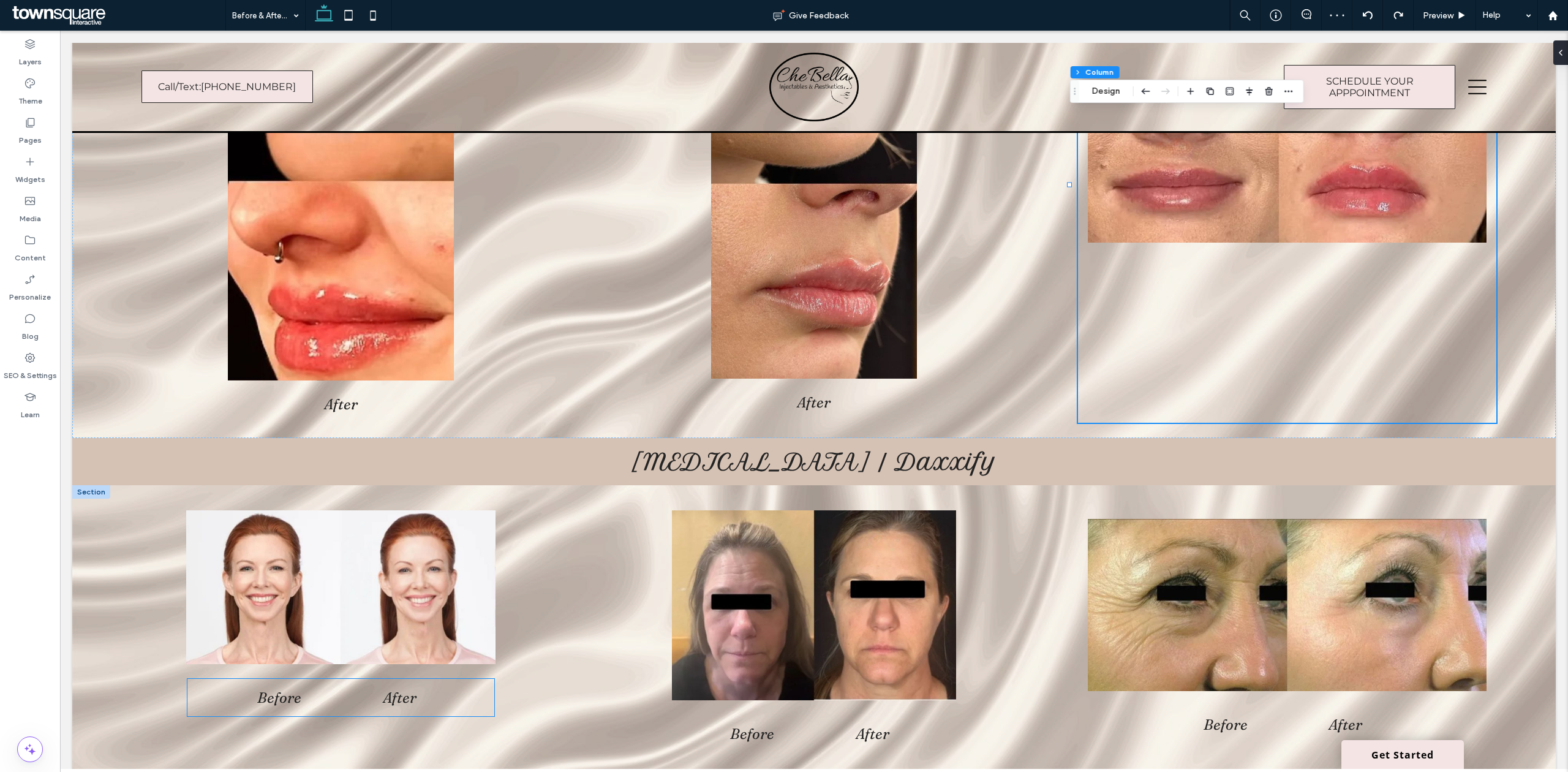
click at [473, 706] on div "Before After" at bounding box center [341, 697] width 307 height 37
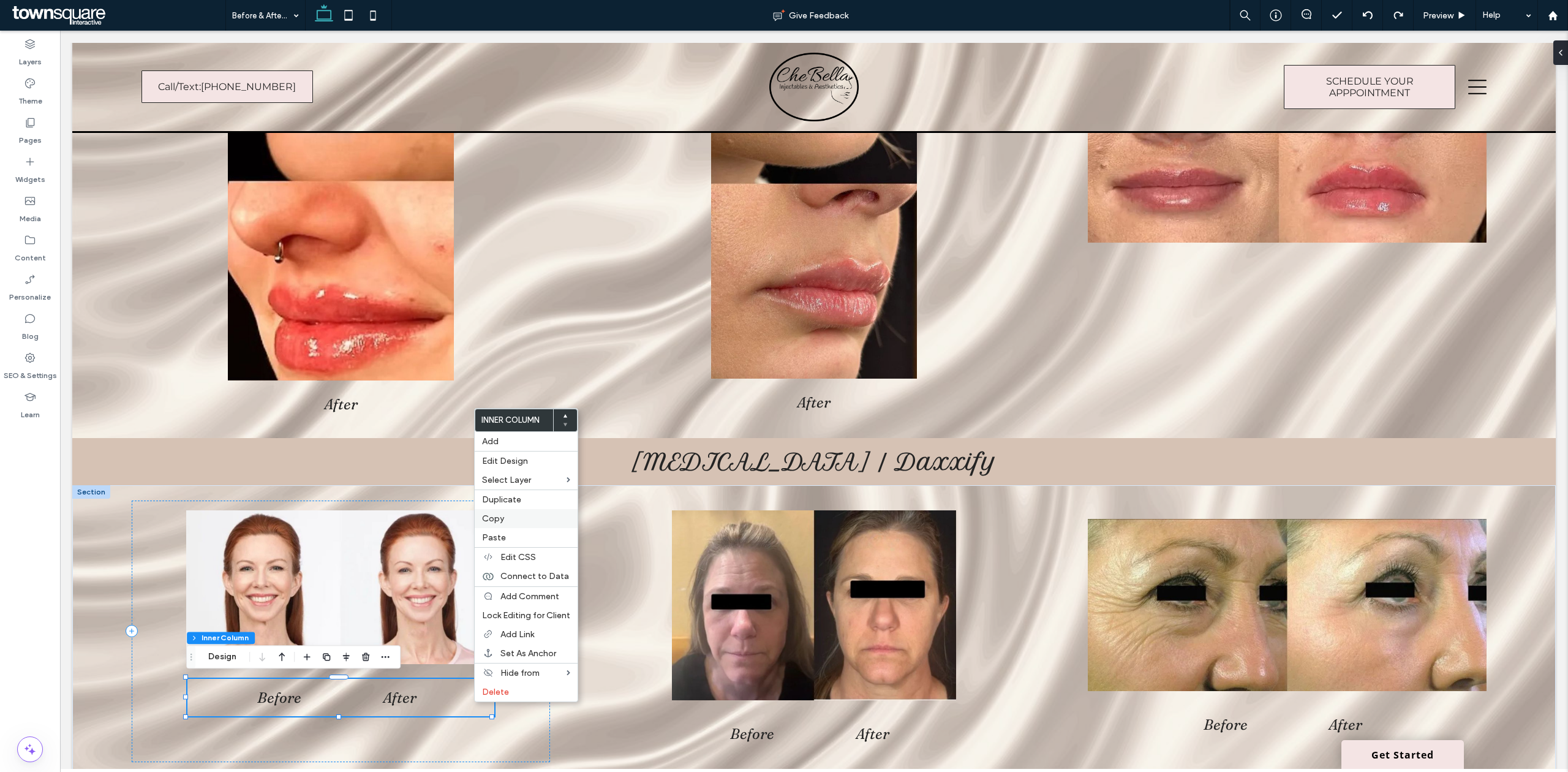
click at [506, 516] on label "Copy" at bounding box center [526, 519] width 88 height 11
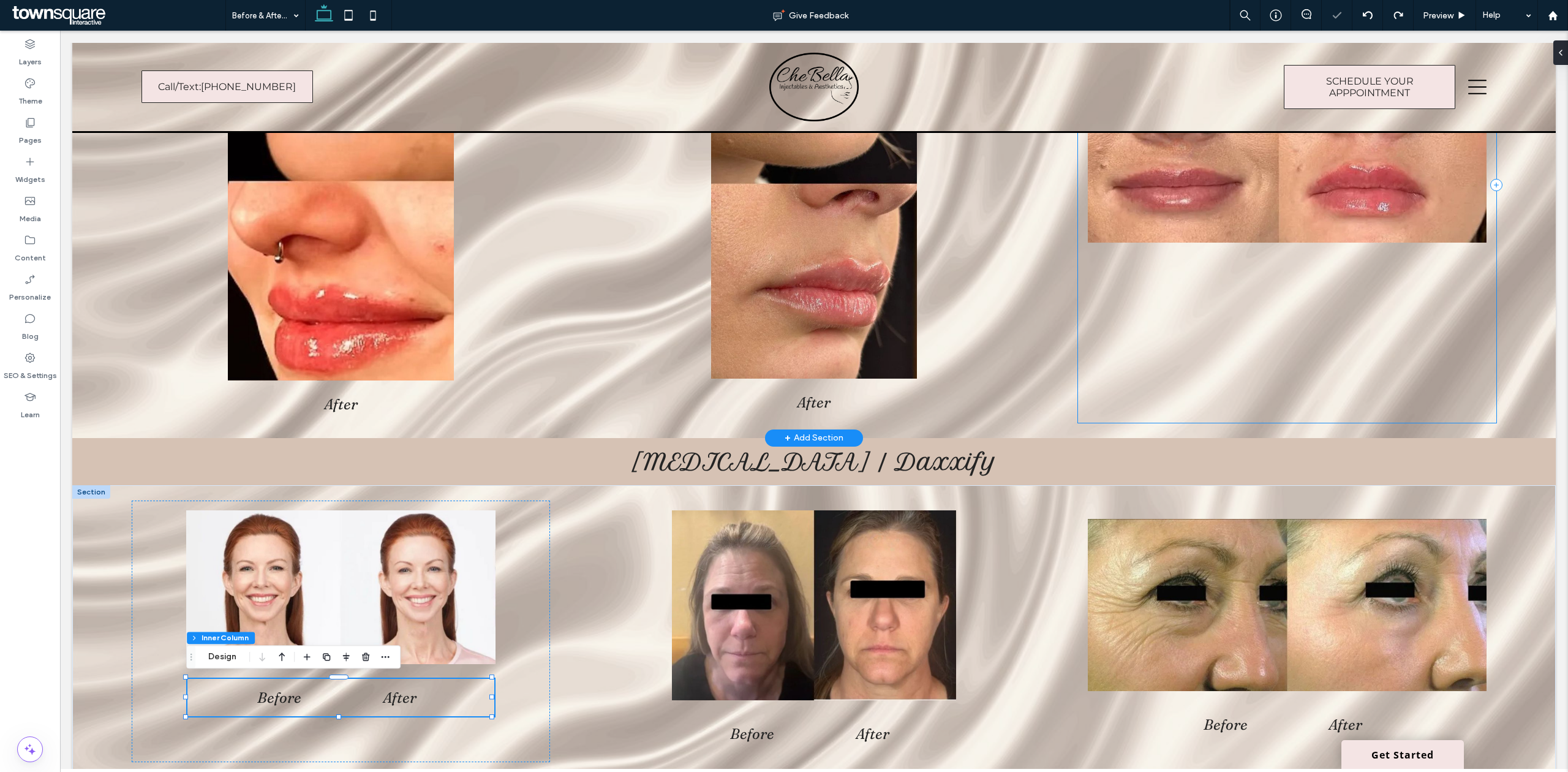
click at [1353, 280] on div at bounding box center [1287, 186] width 419 height 475
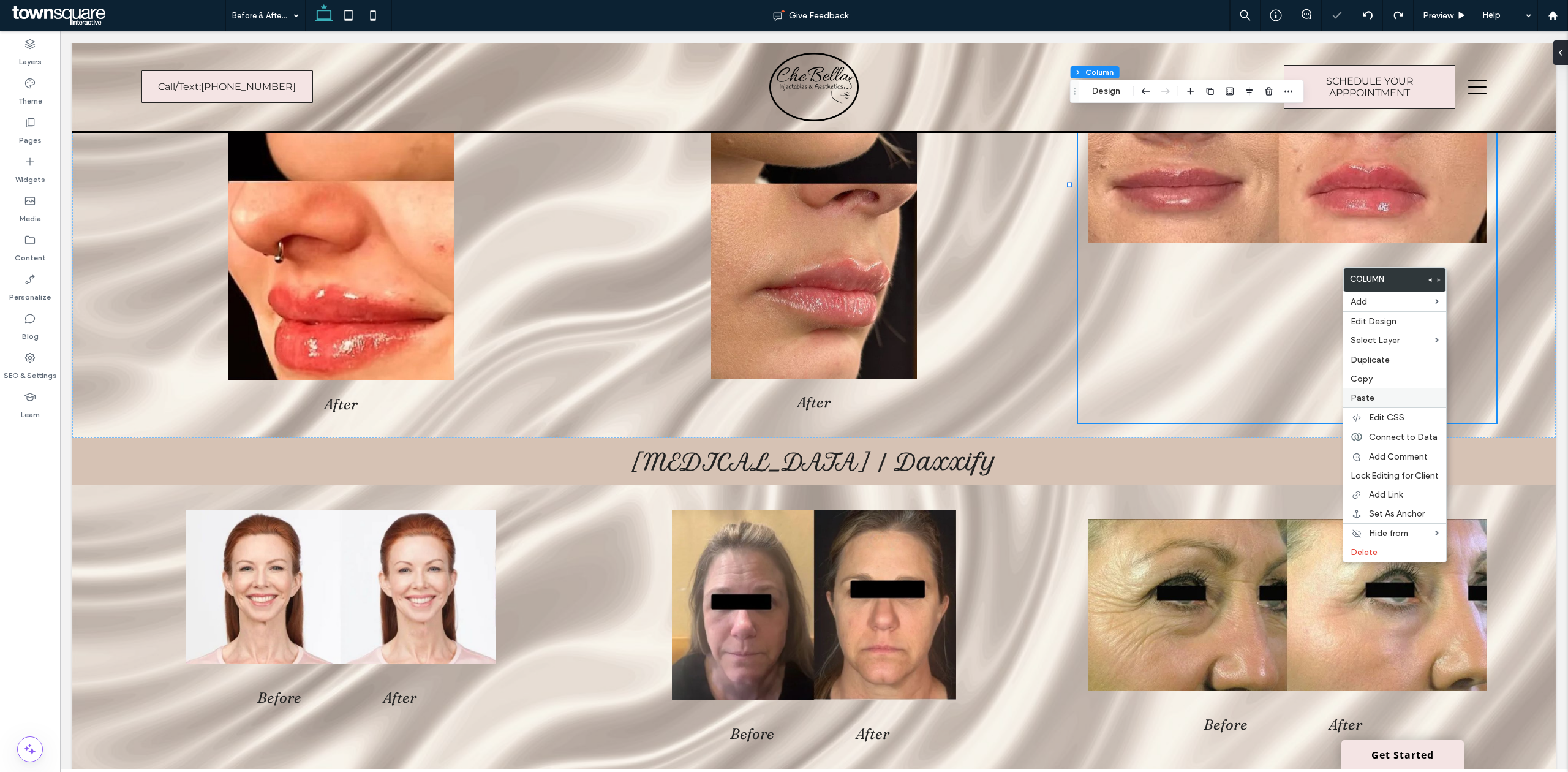
click at [1362, 393] on div "Paste" at bounding box center [1394, 397] width 103 height 19
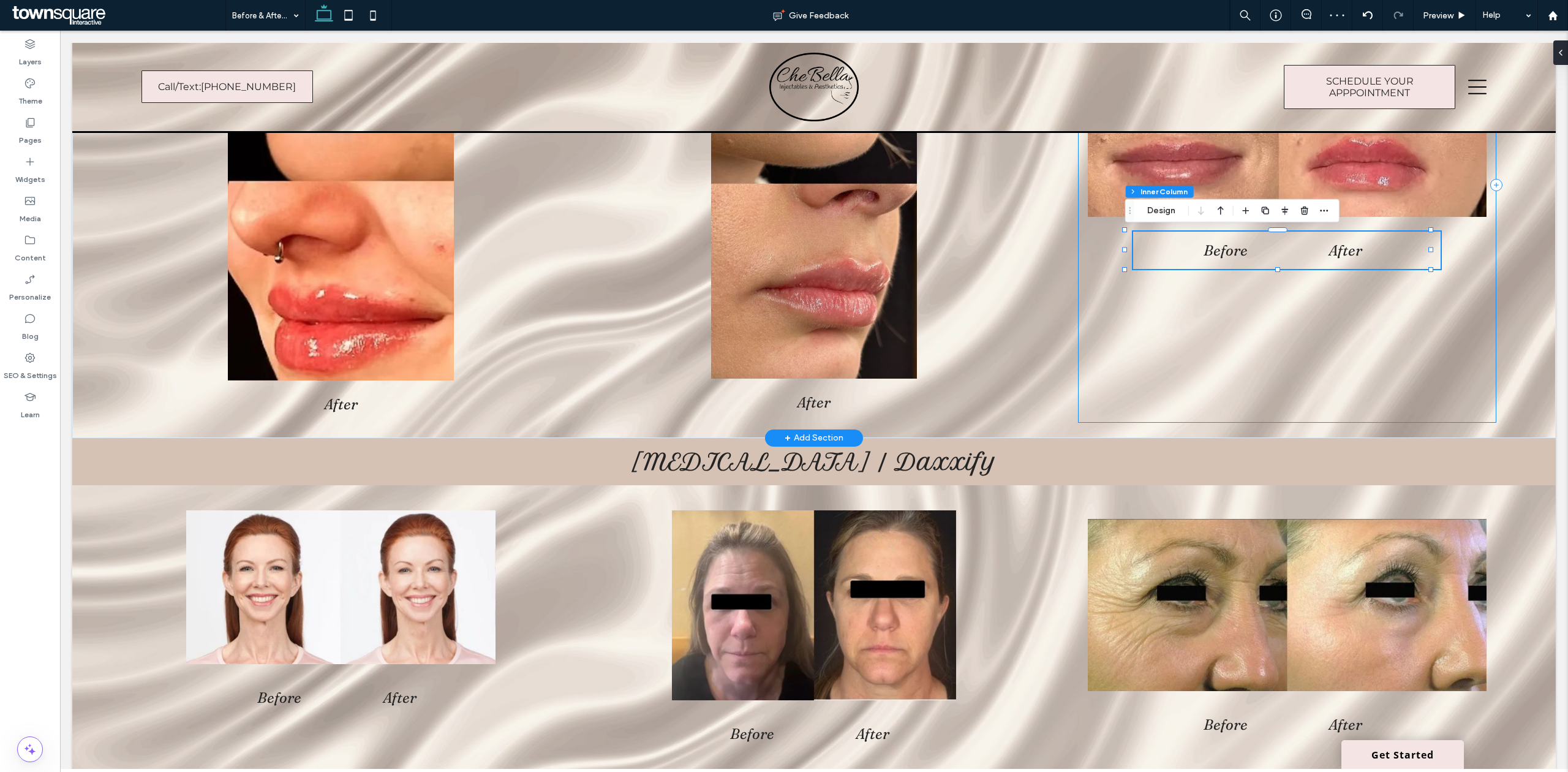
click at [1365, 346] on div "Before After" at bounding box center [1287, 186] width 419 height 475
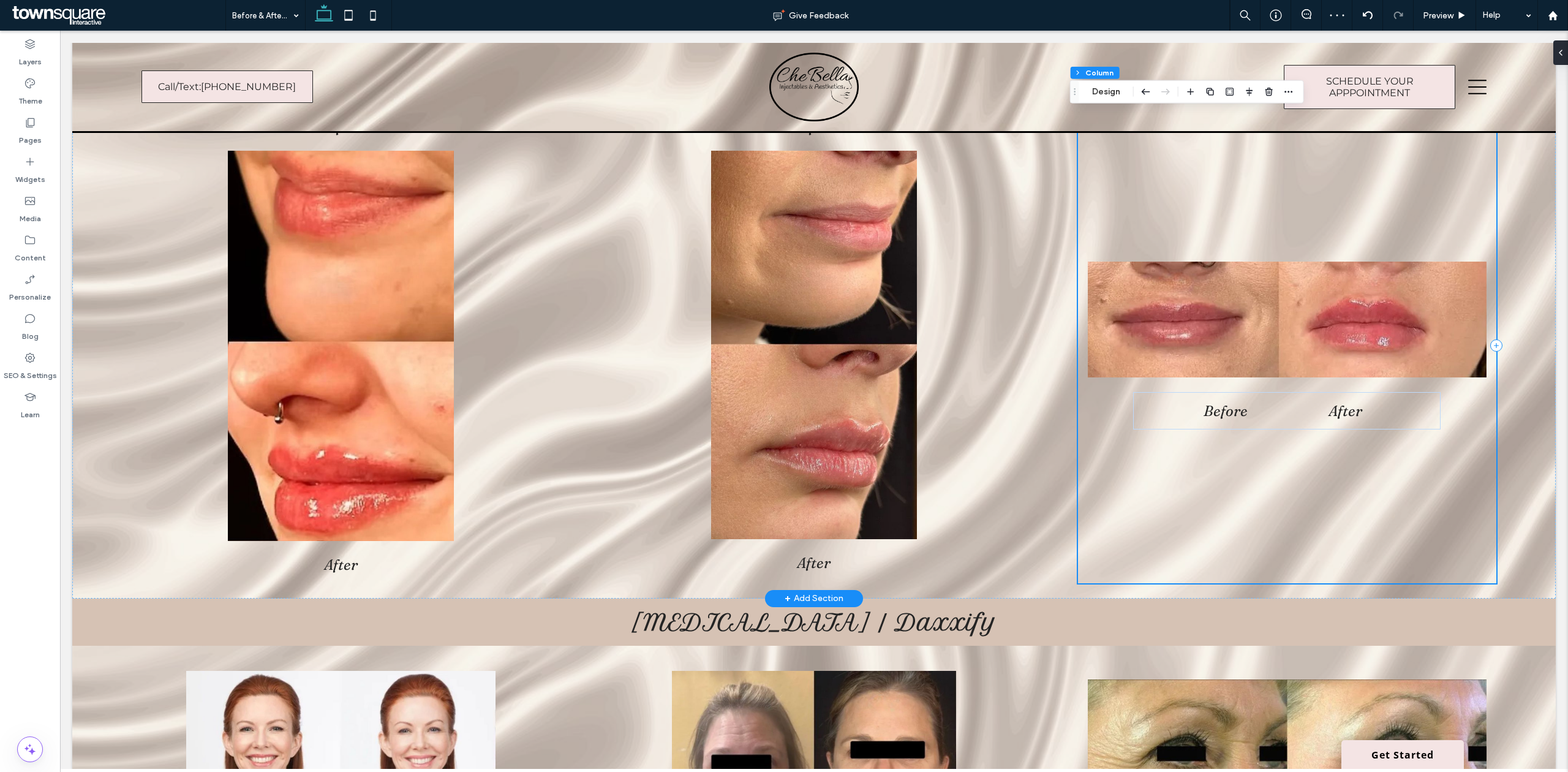
scroll to position [327, 0]
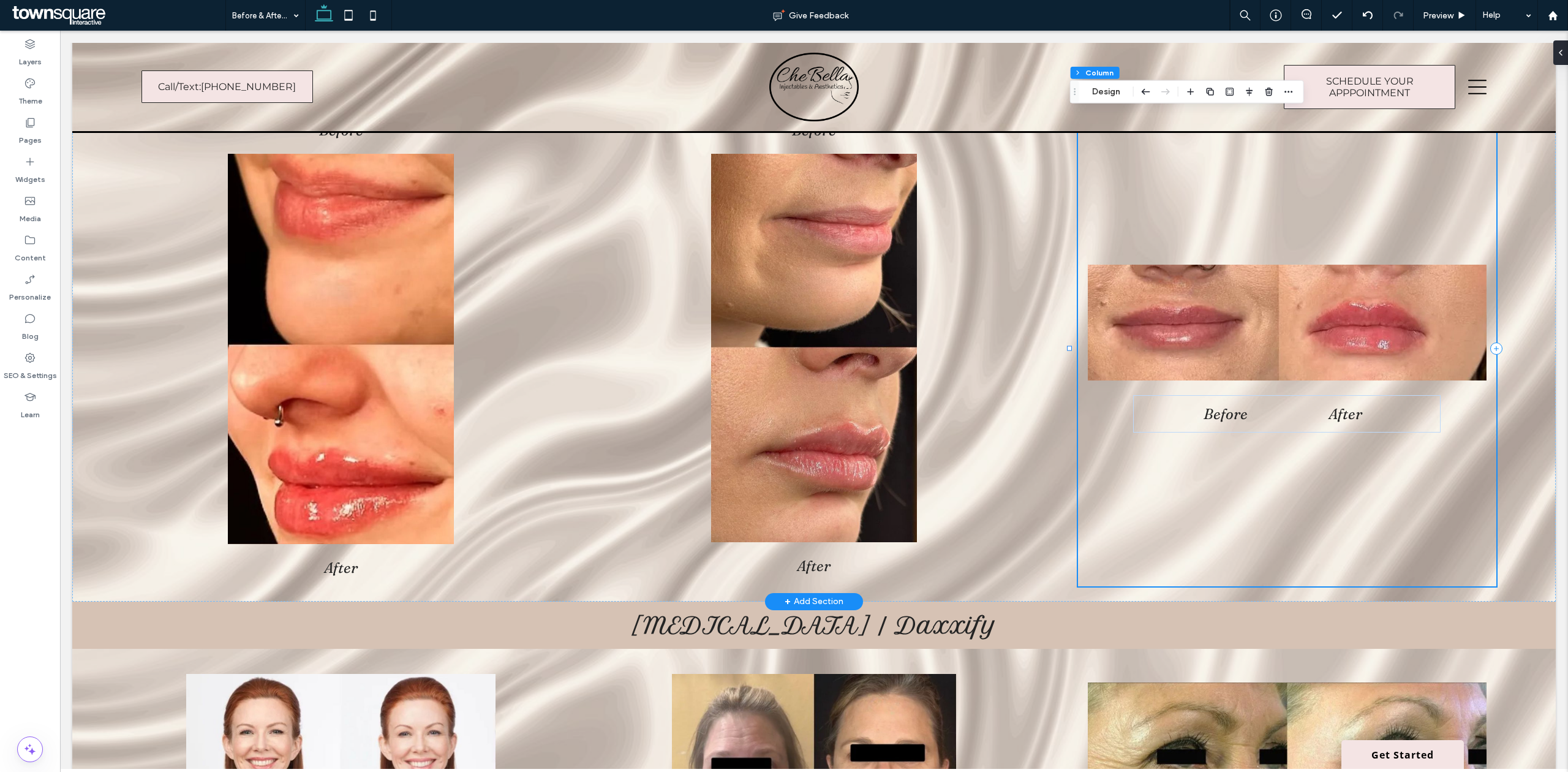
click at [1408, 436] on div "Before After" at bounding box center [1287, 349] width 419 height 475
click at [1408, 427] on div "Before After" at bounding box center [1286, 414] width 307 height 37
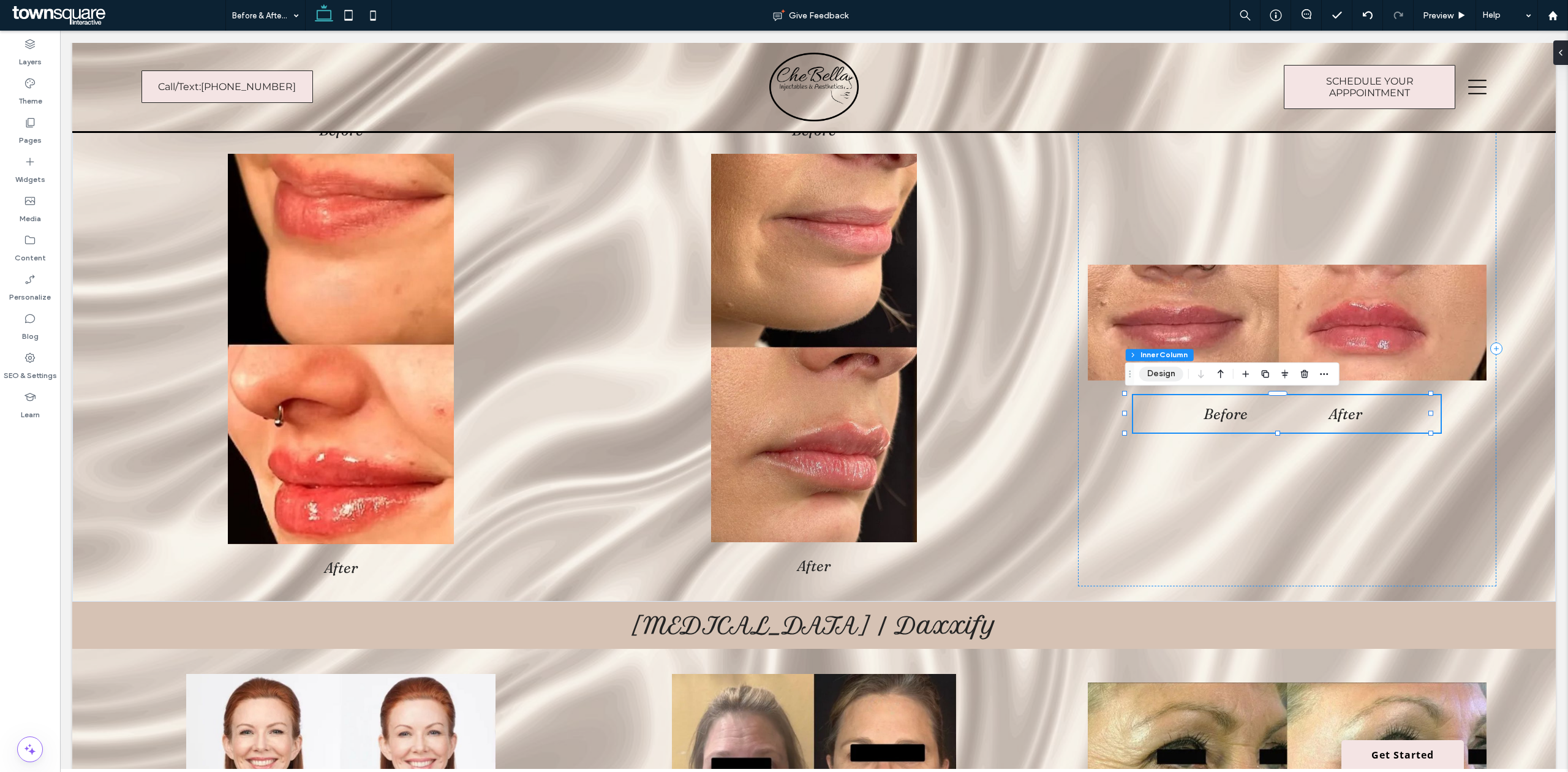
click at [1156, 374] on button "Design" at bounding box center [1160, 373] width 44 height 14
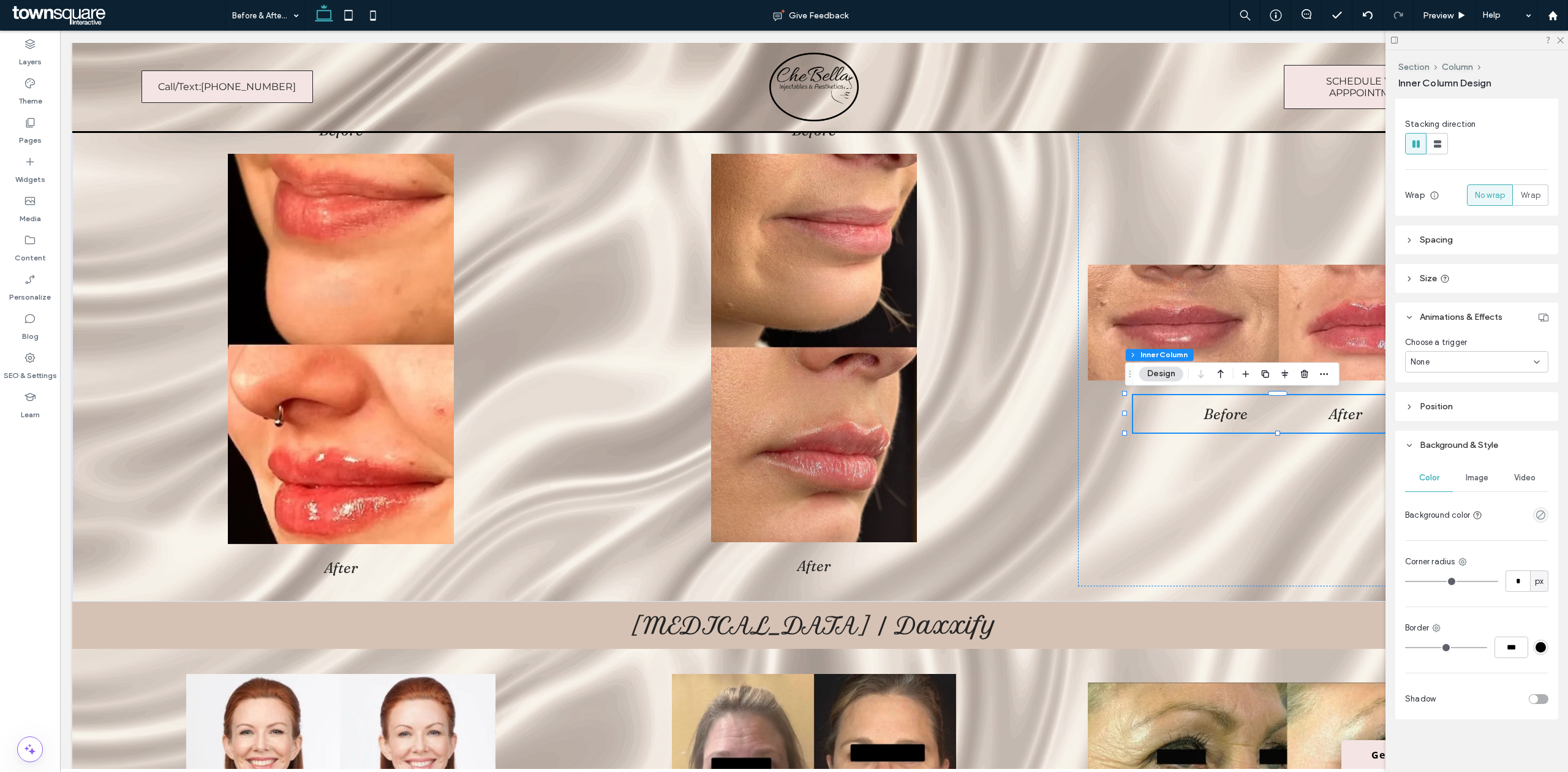
scroll to position [171, 0]
click at [1477, 461] on div "Color Image Video Background color Corner radius * px Border *** Shadow" at bounding box center [1476, 587] width 163 height 260
click at [1477, 469] on div "Image" at bounding box center [1477, 477] width 48 height 27
click at [1516, 468] on div "Video" at bounding box center [1524, 473] width 48 height 27
click at [1438, 471] on div "Color" at bounding box center [1429, 473] width 48 height 27
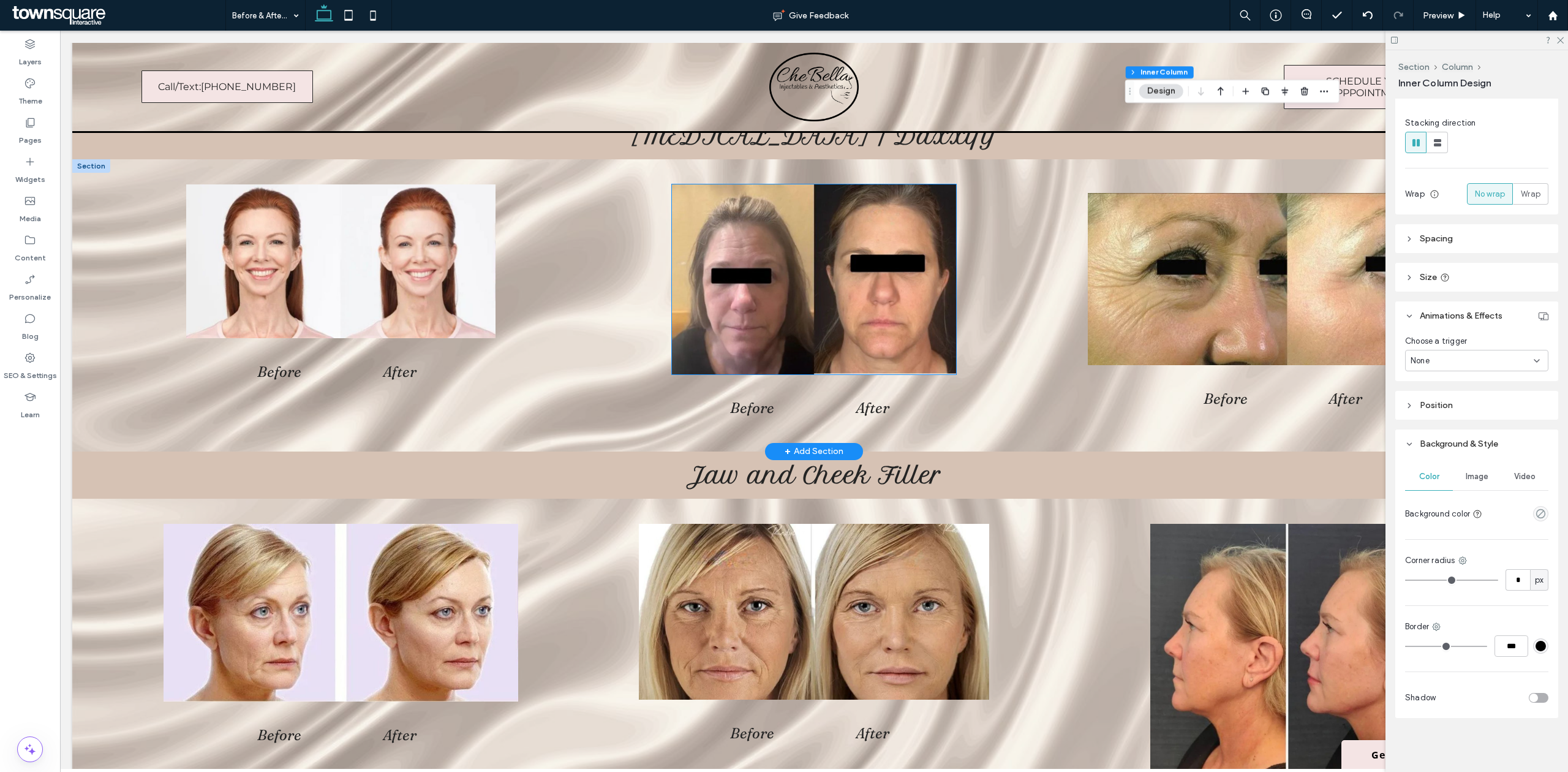
scroll to position [817, 0]
click at [1142, 395] on div "Before After" at bounding box center [1286, 398] width 307 height 37
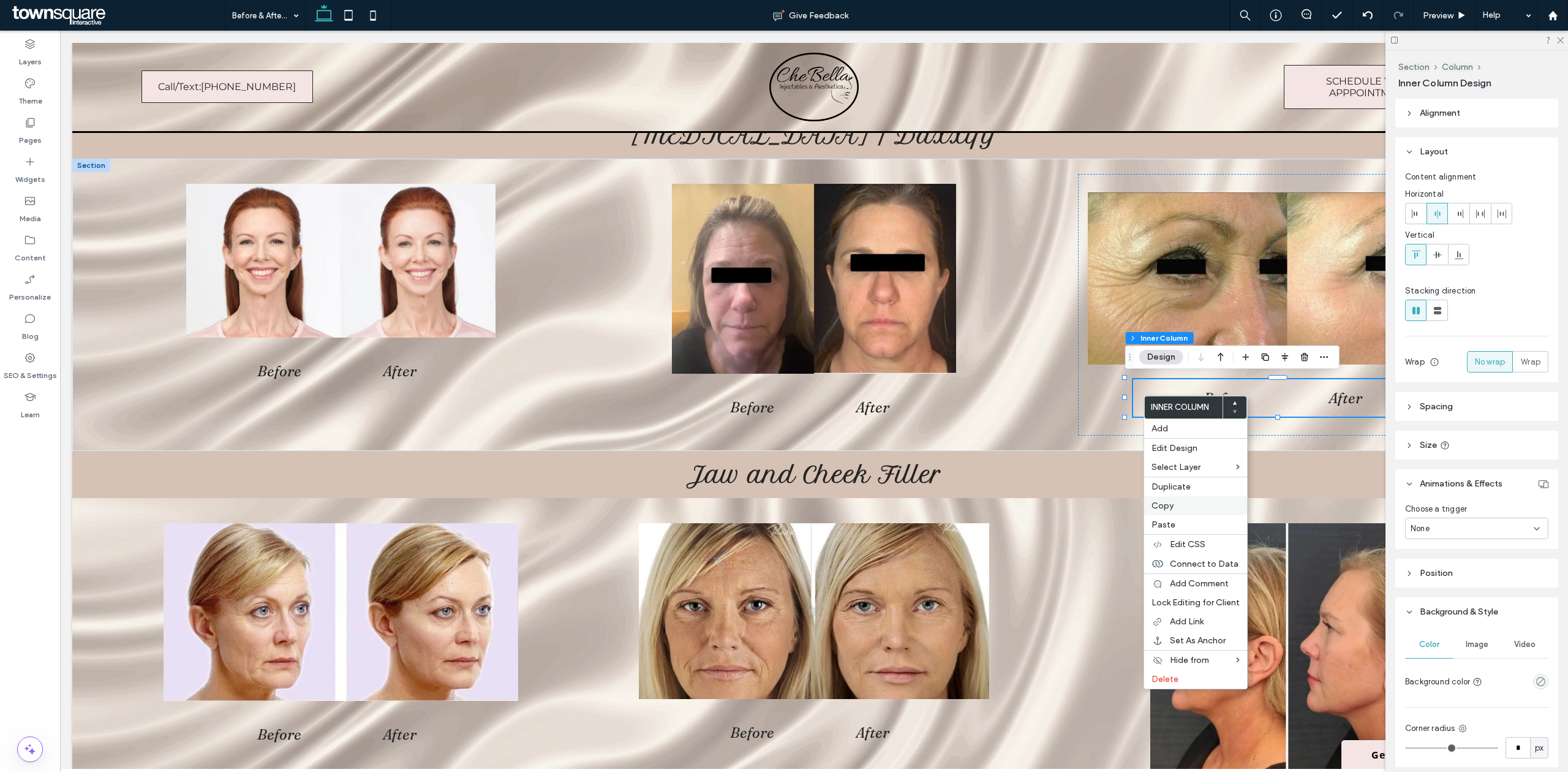
click at [1175, 502] on label "Copy" at bounding box center [1195, 506] width 88 height 11
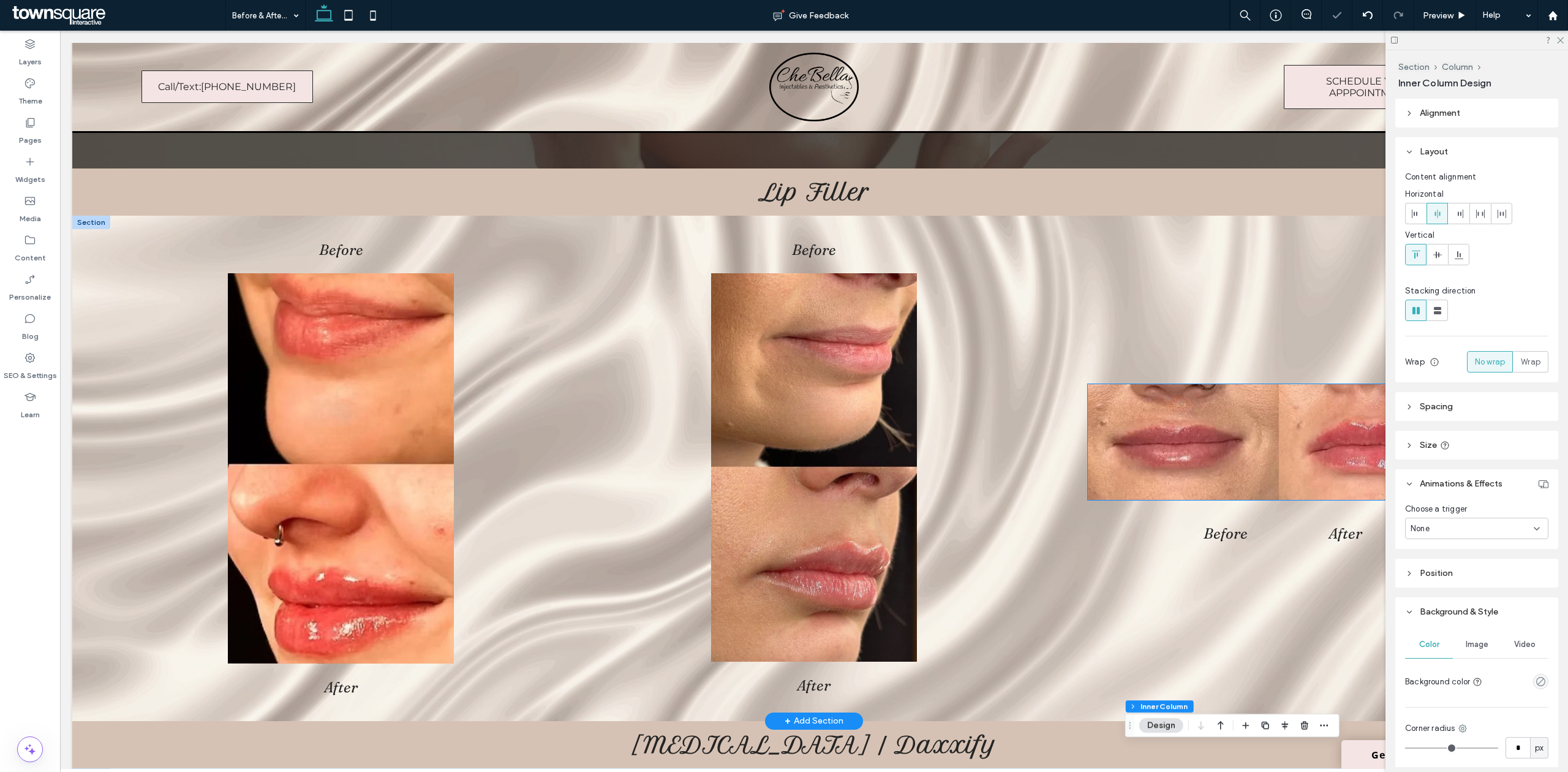
scroll to position [163, 0]
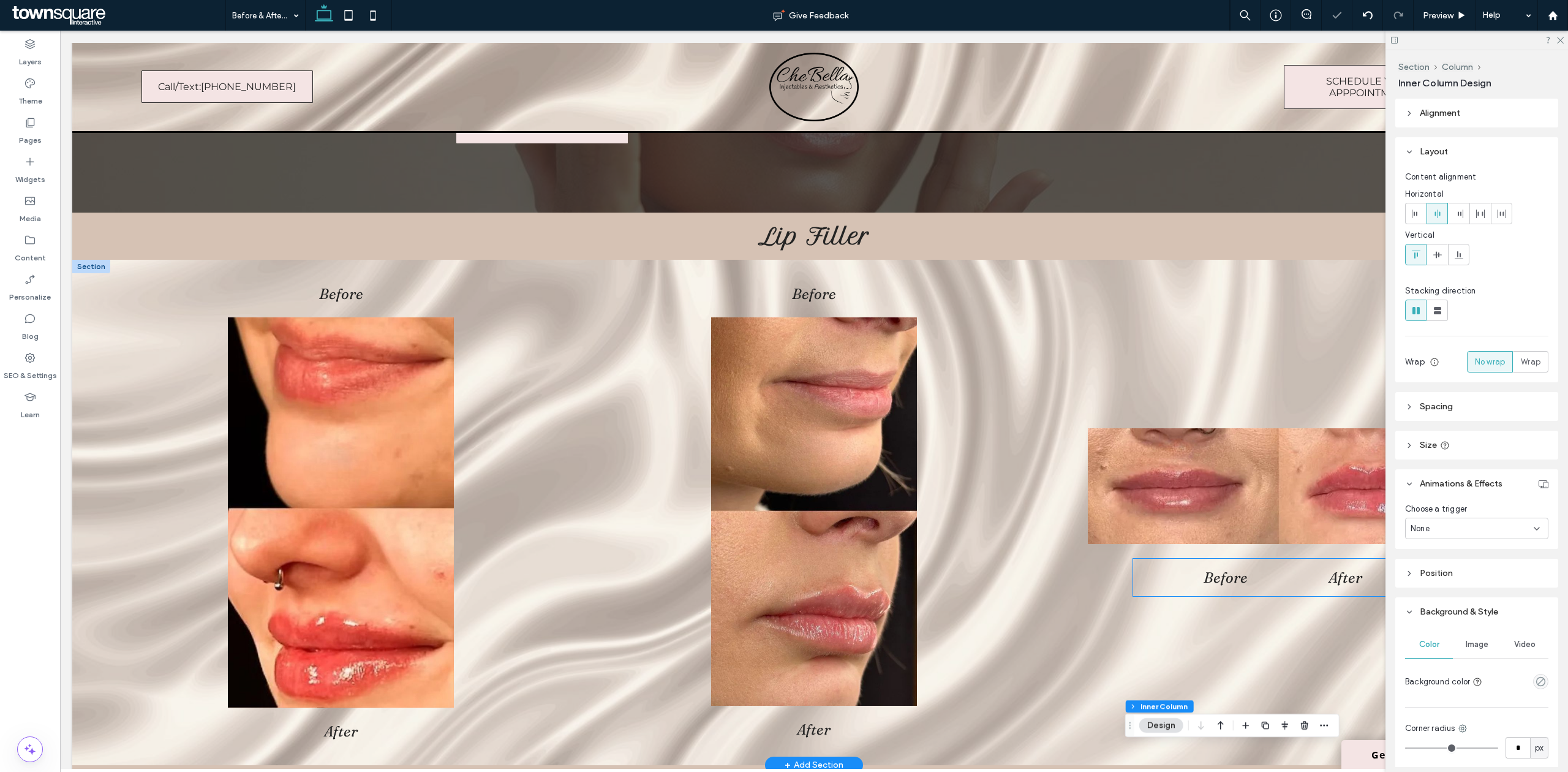
click at [1160, 579] on div "Before After" at bounding box center [1286, 577] width 307 height 37
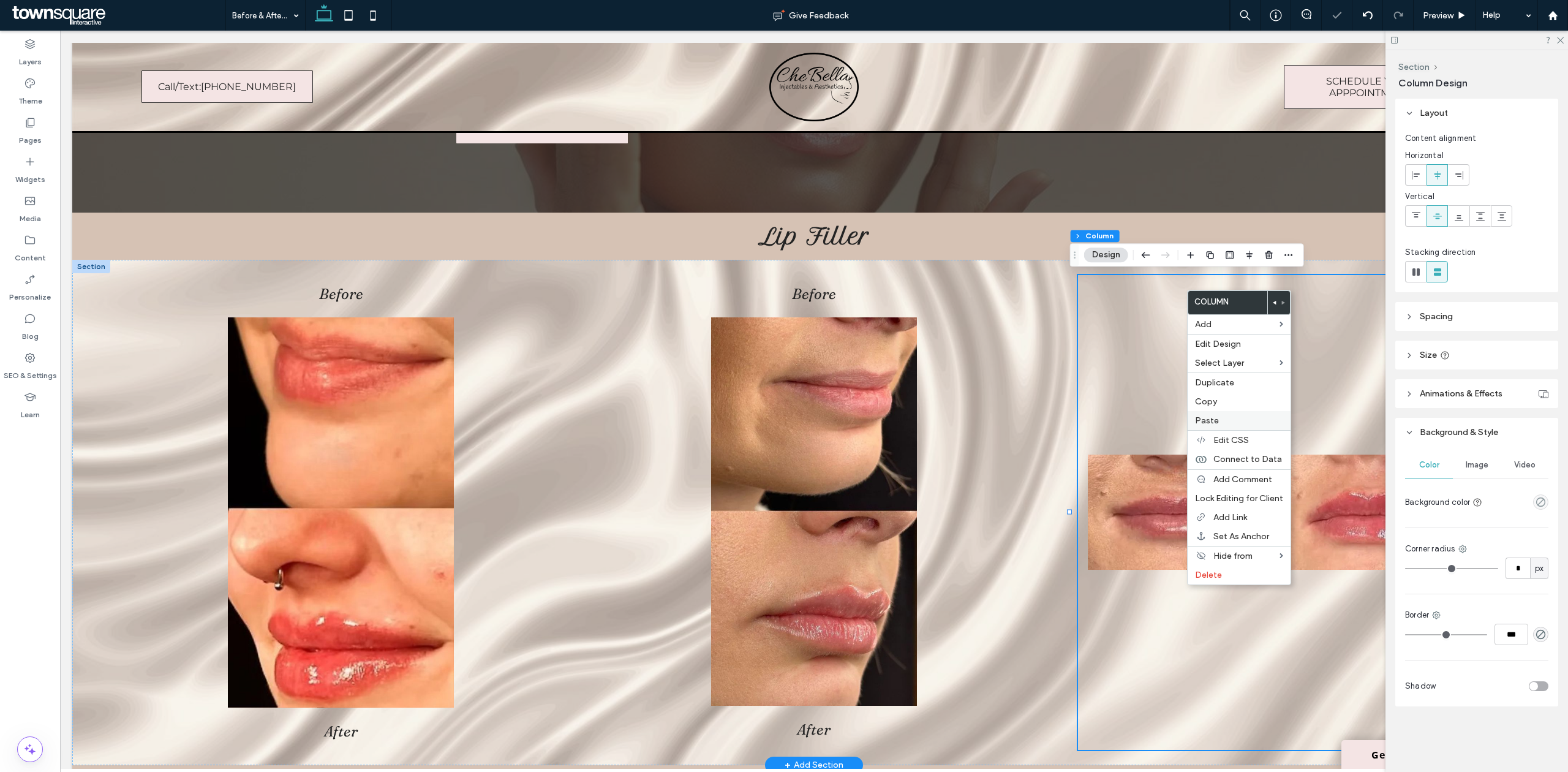
click at [1224, 419] on label "Paste" at bounding box center [1239, 420] width 88 height 11
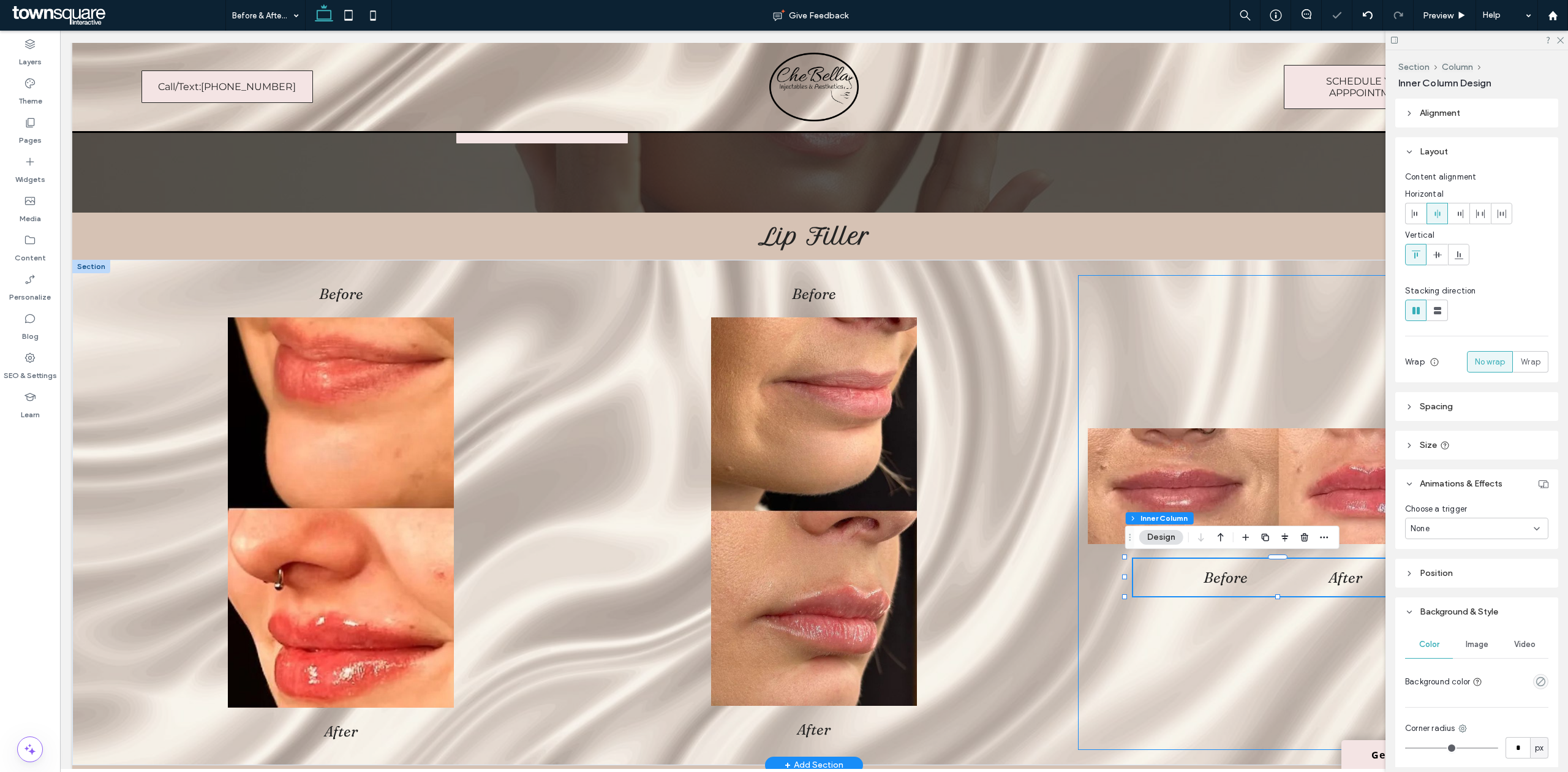
click at [1175, 654] on div "Before After" at bounding box center [1287, 512] width 419 height 475
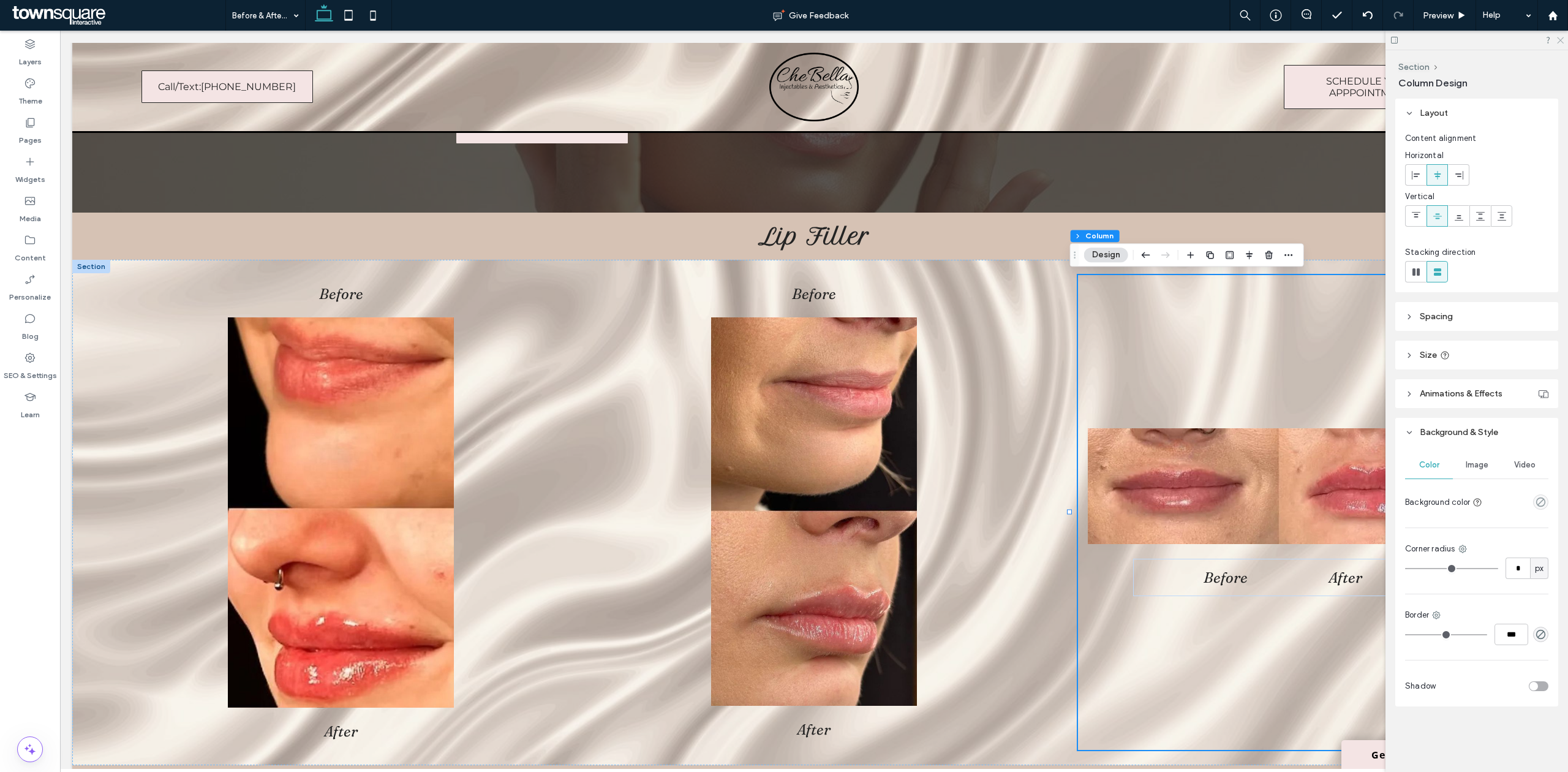
click at [1556, 39] on icon at bounding box center [1559, 39] width 8 height 8
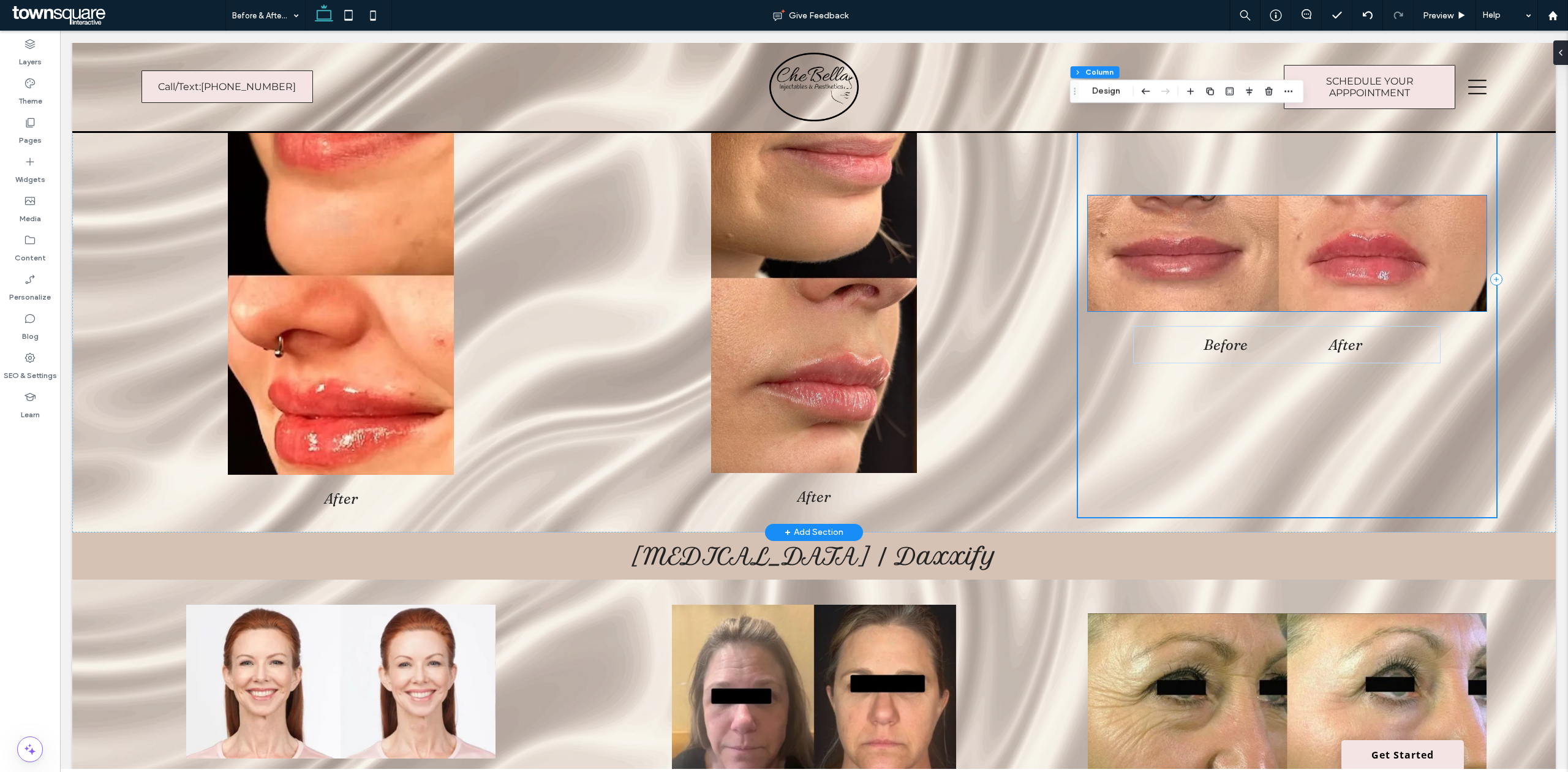
scroll to position [408, 0]
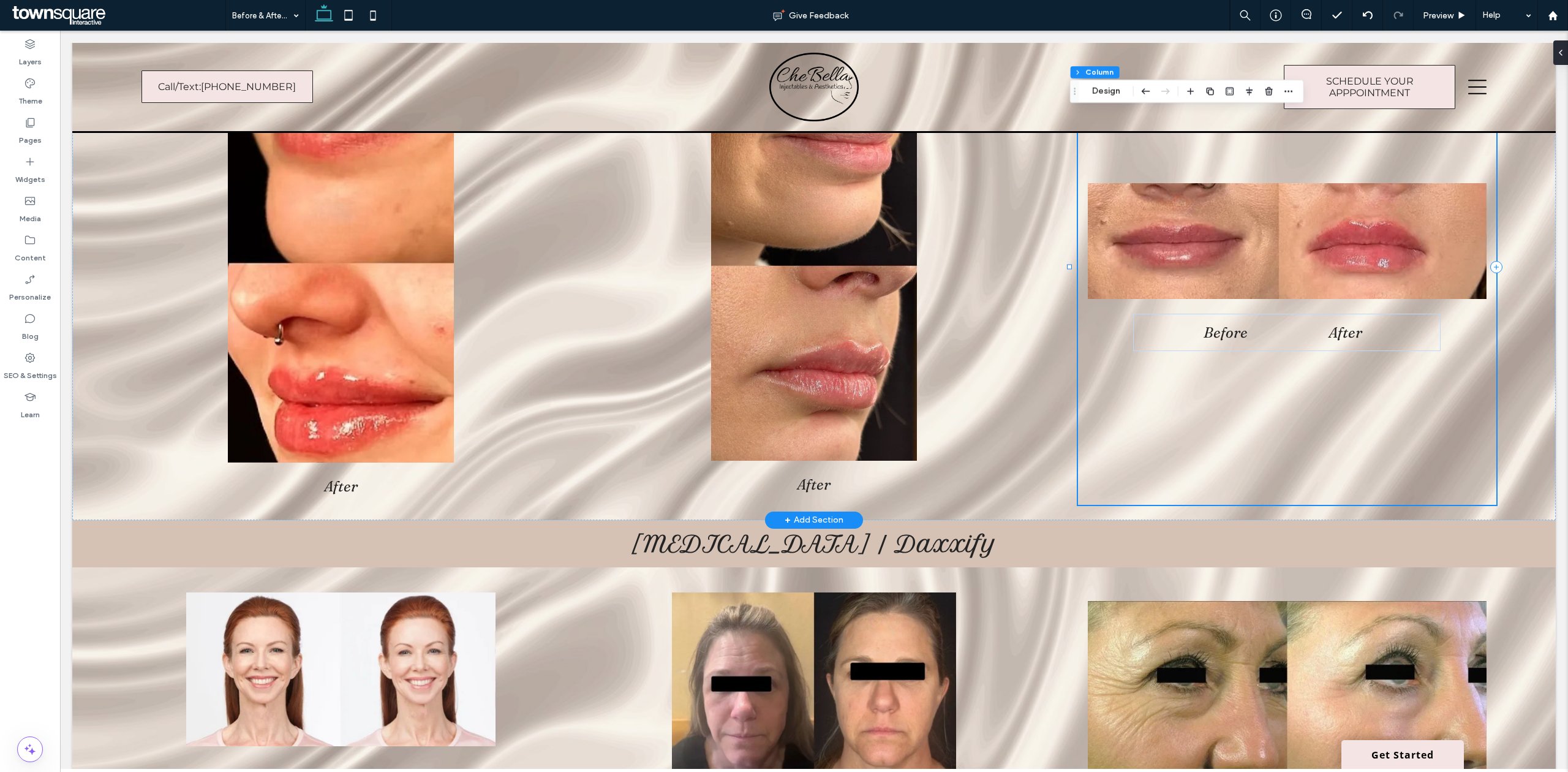
click at [1138, 380] on div "Before After" at bounding box center [1287, 268] width 419 height 475
click at [1152, 395] on div "Before After" at bounding box center [1287, 268] width 419 height 475
click at [1116, 96] on button "Design" at bounding box center [1106, 91] width 44 height 14
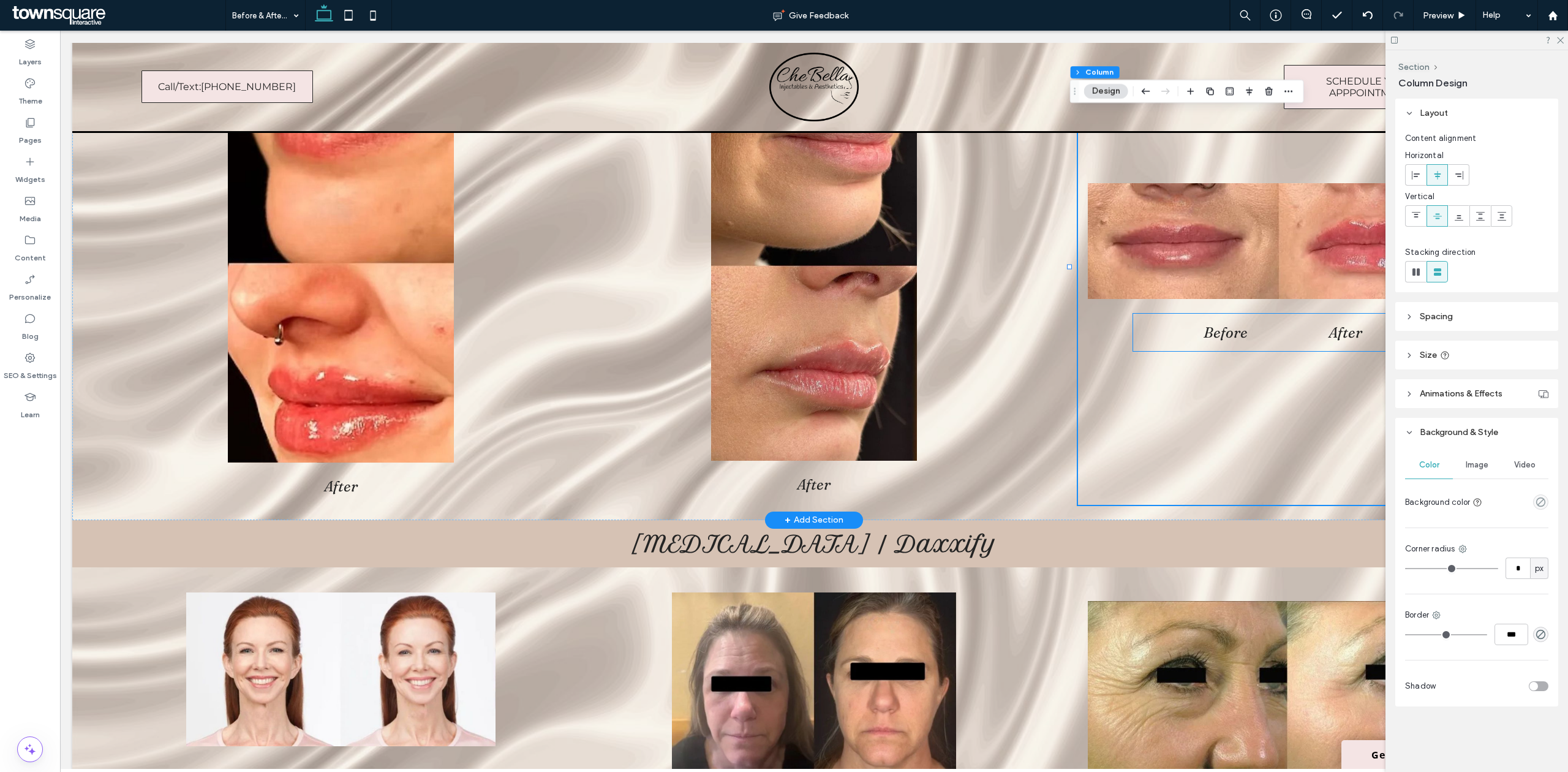
click at [1132, 320] on div "Before After" at bounding box center [1286, 332] width 307 height 37
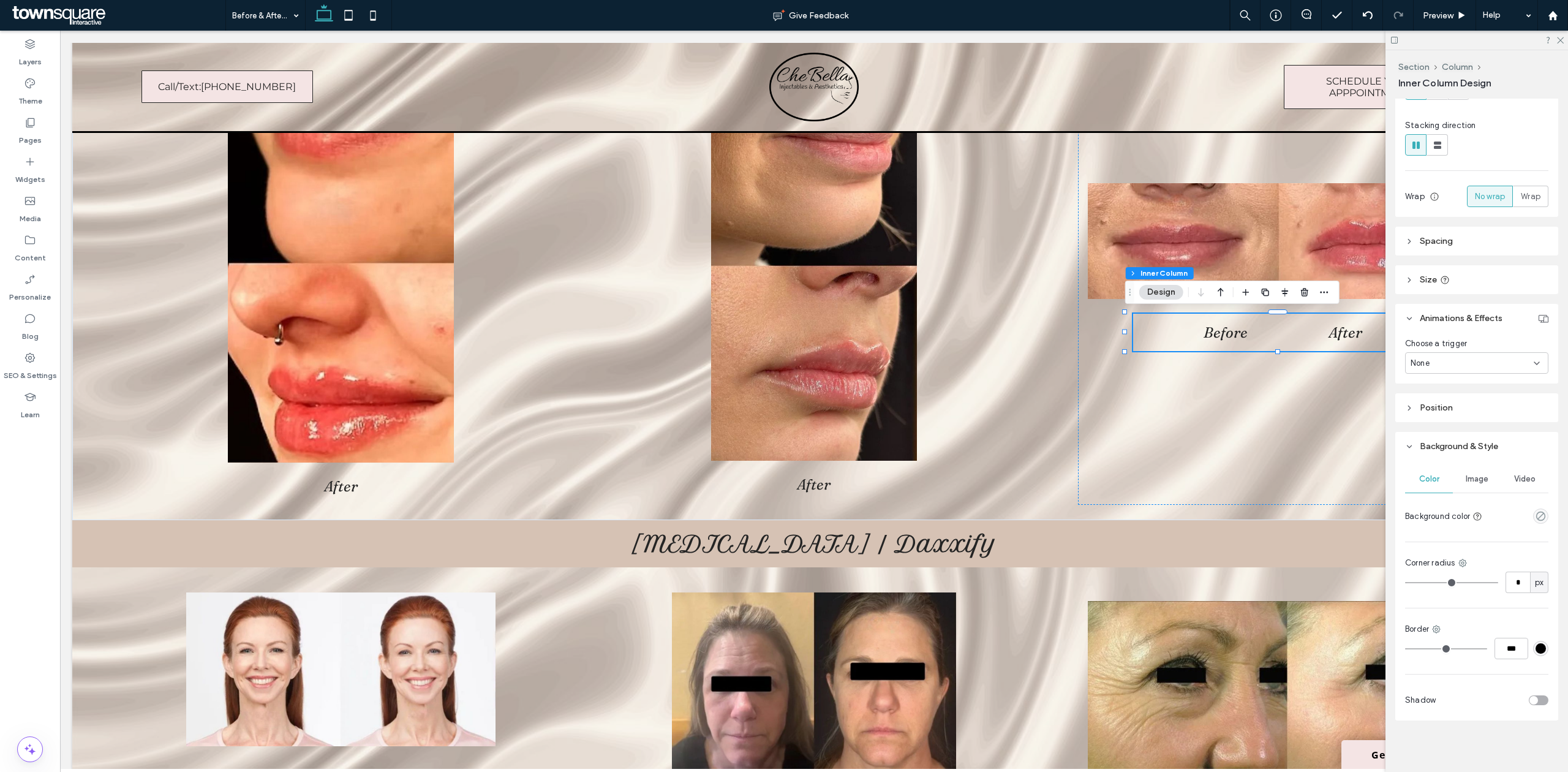
scroll to position [171, 0]
click at [1206, 496] on div "Before After" at bounding box center [1287, 268] width 419 height 475
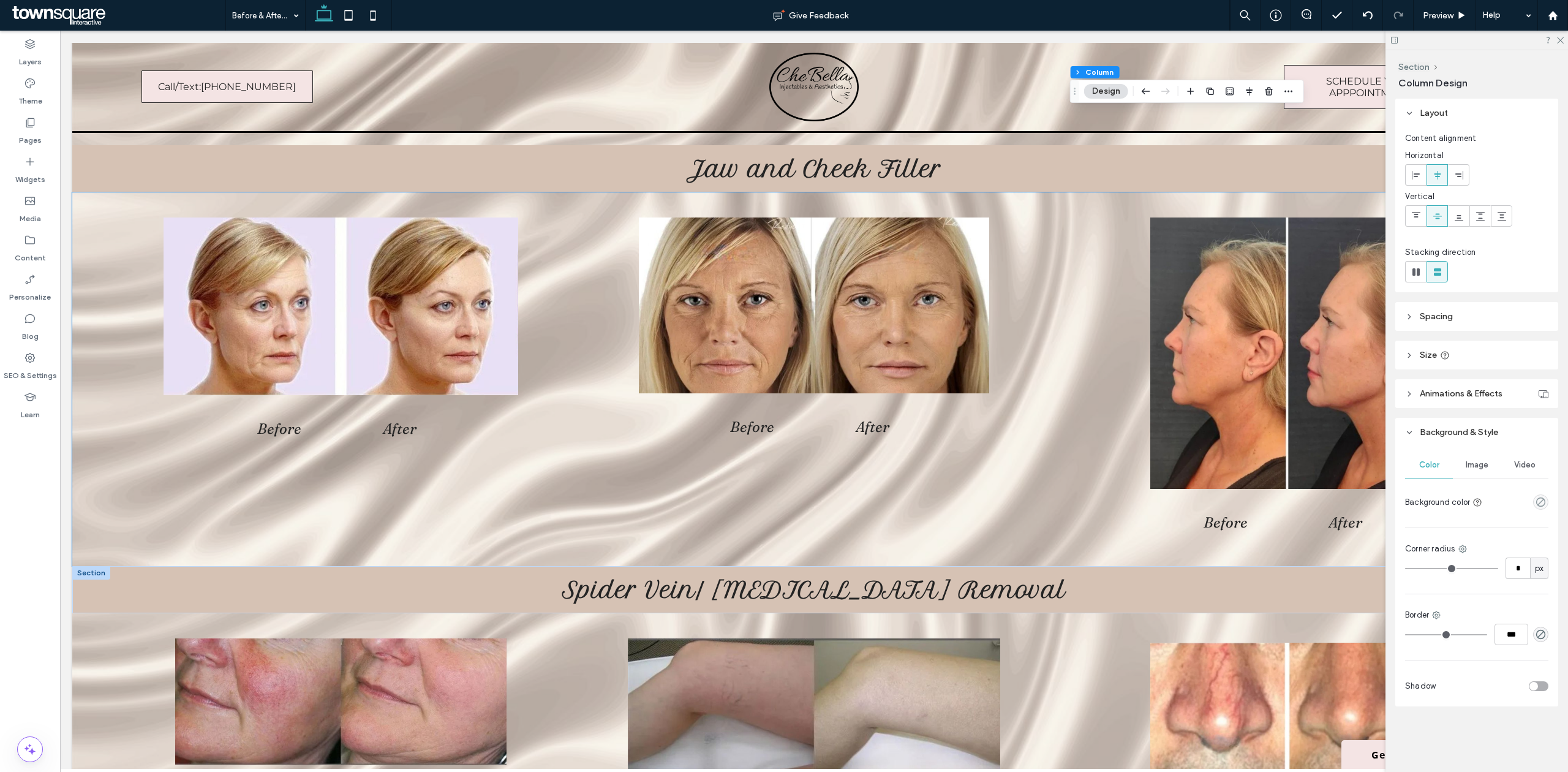
scroll to position [1142, 0]
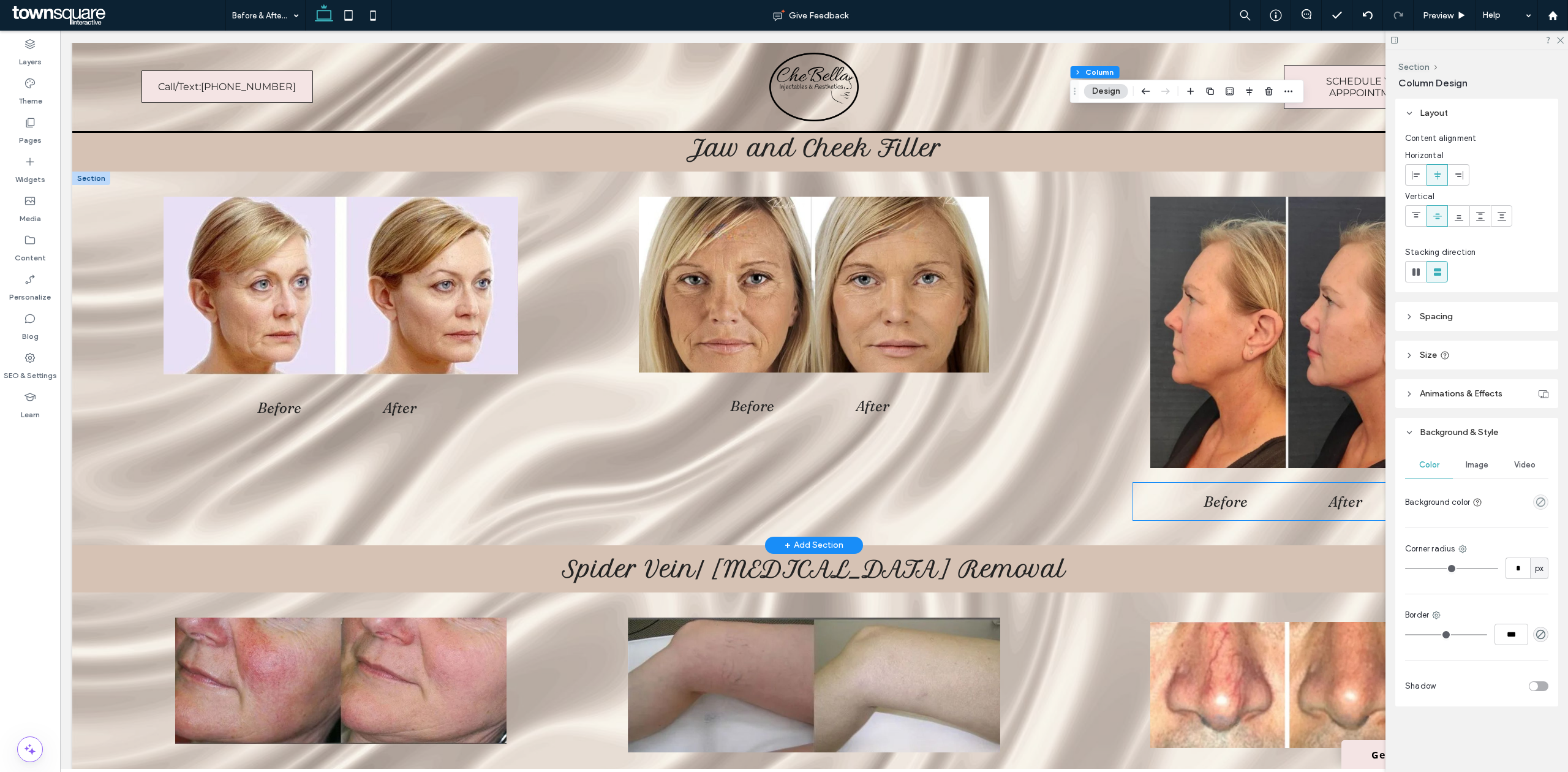
click at [1174, 493] on h2 "Before" at bounding box center [1225, 502] width 105 height 18
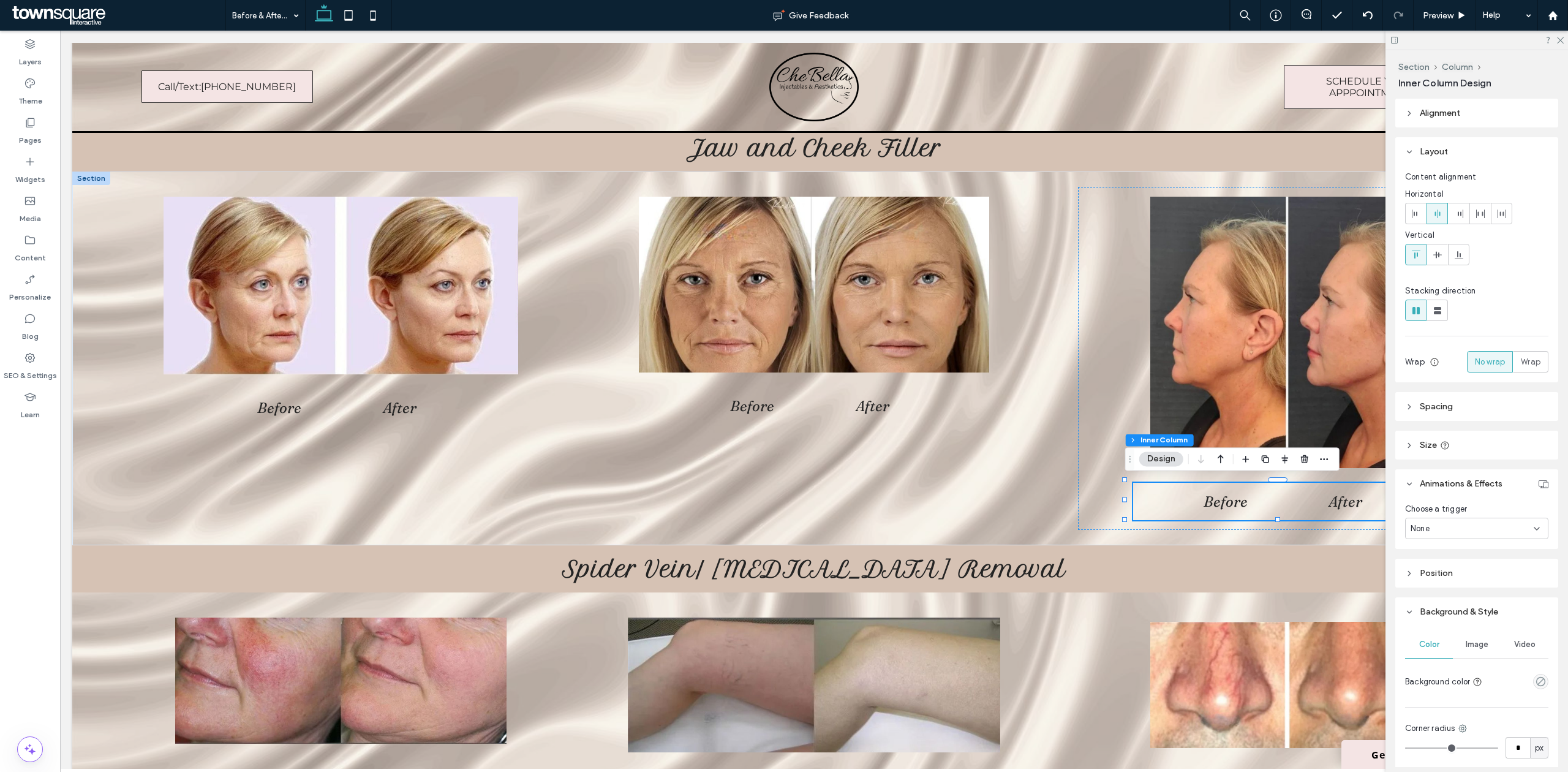
click at [1167, 460] on button "Design" at bounding box center [1160, 459] width 44 height 14
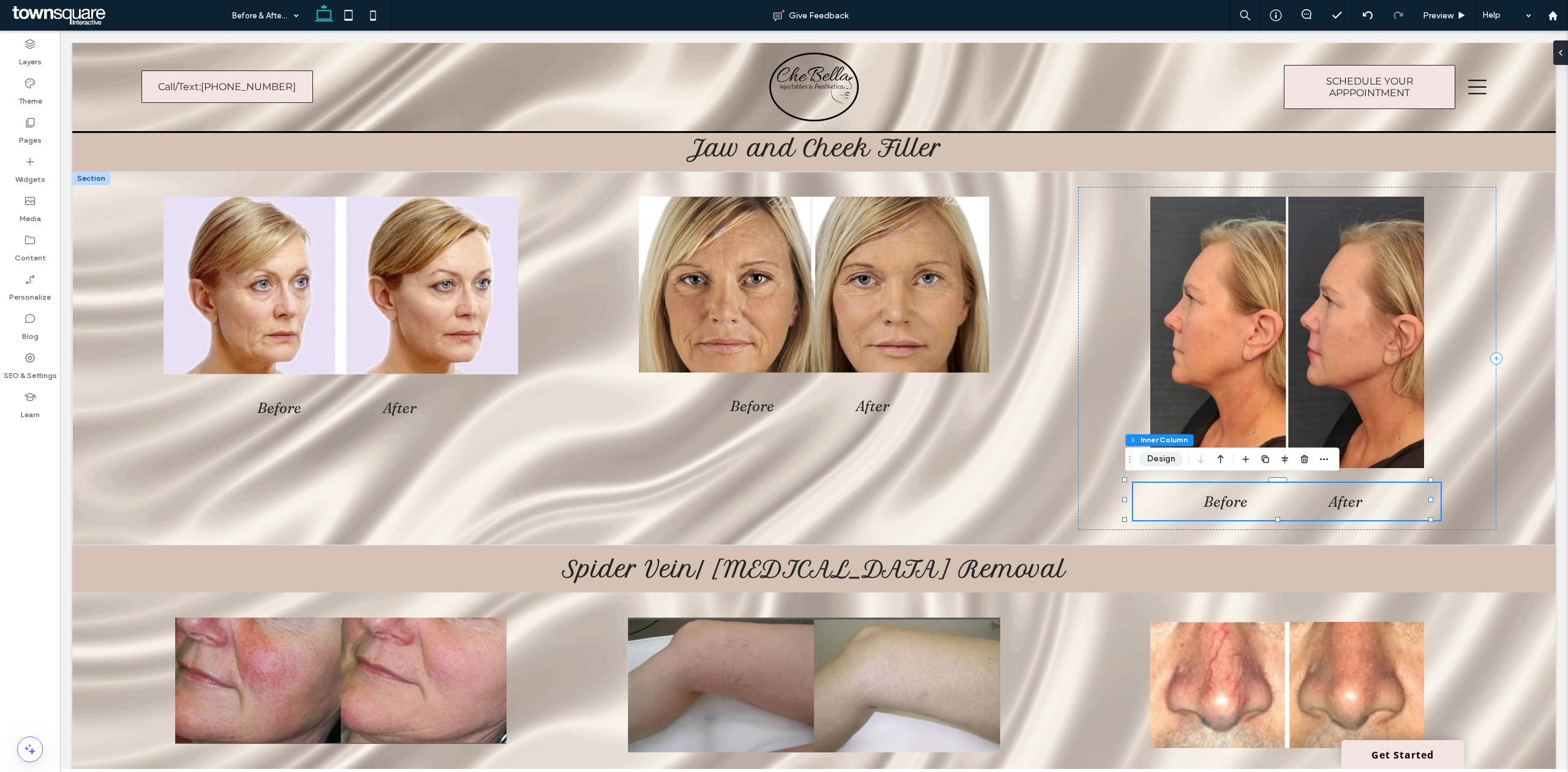
click at [1167, 457] on button "Design" at bounding box center [1160, 459] width 44 height 14
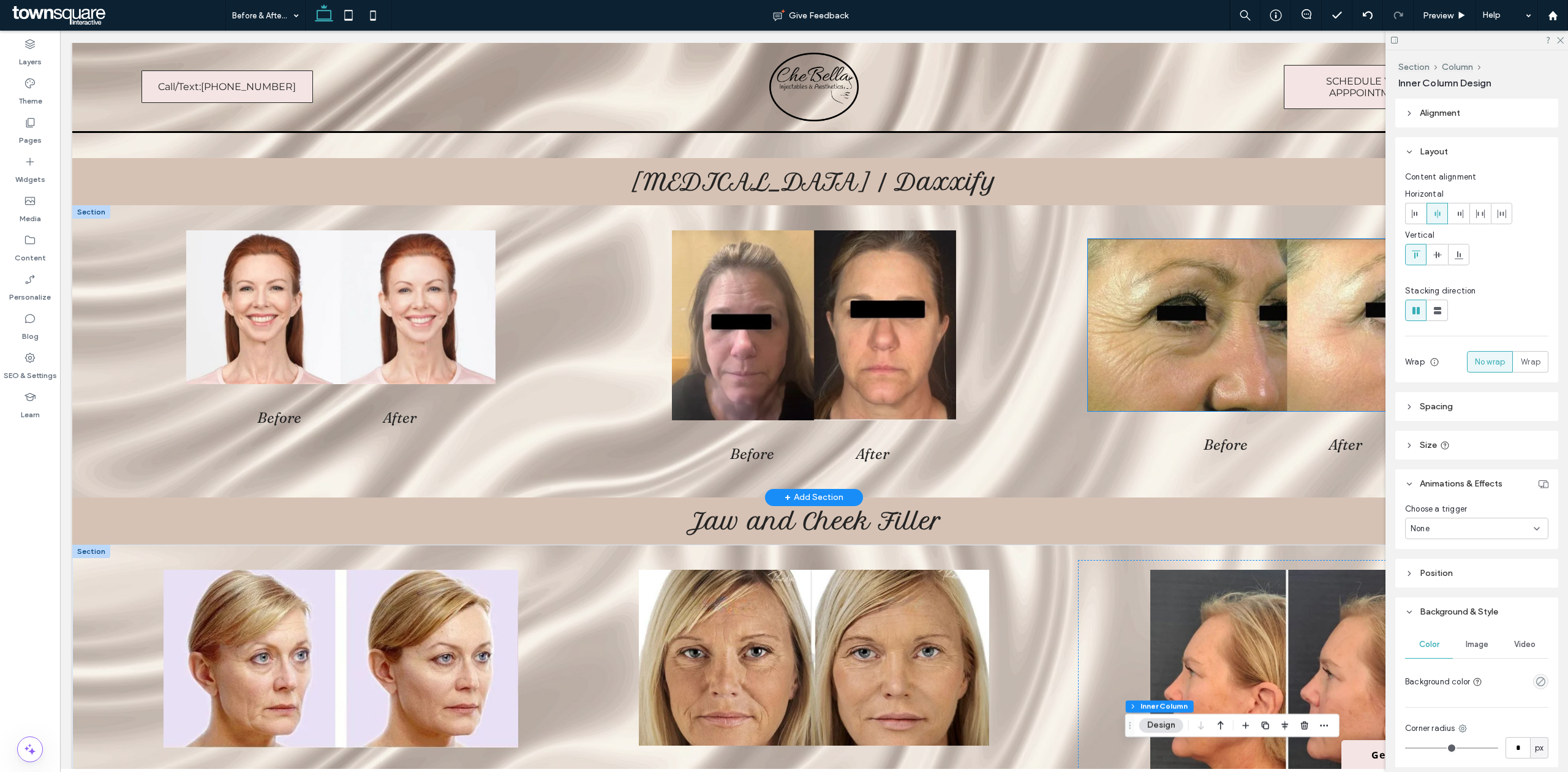
scroll to position [735, 0]
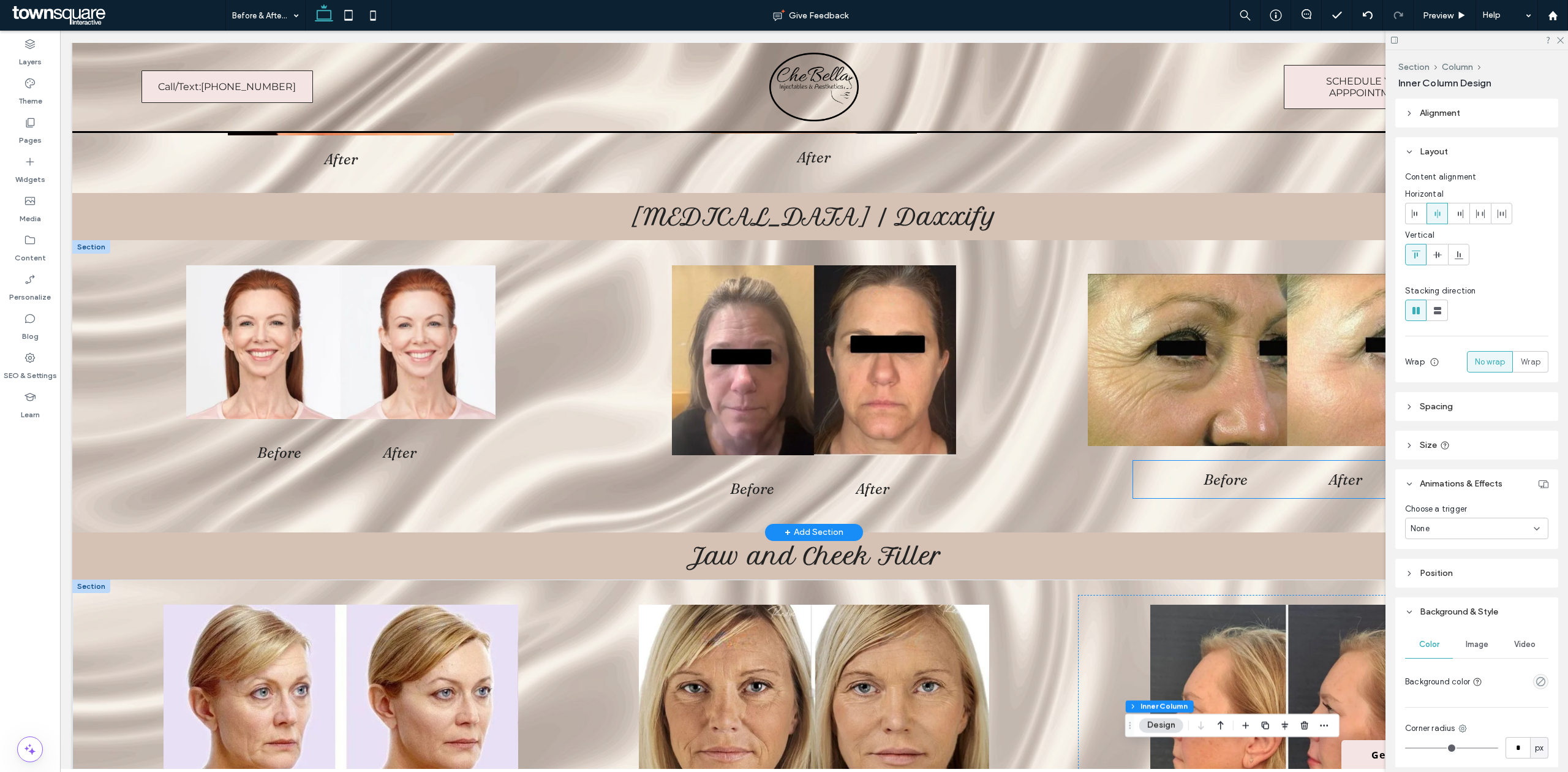
click at [1162, 473] on div "Before After" at bounding box center [1286, 479] width 307 height 37
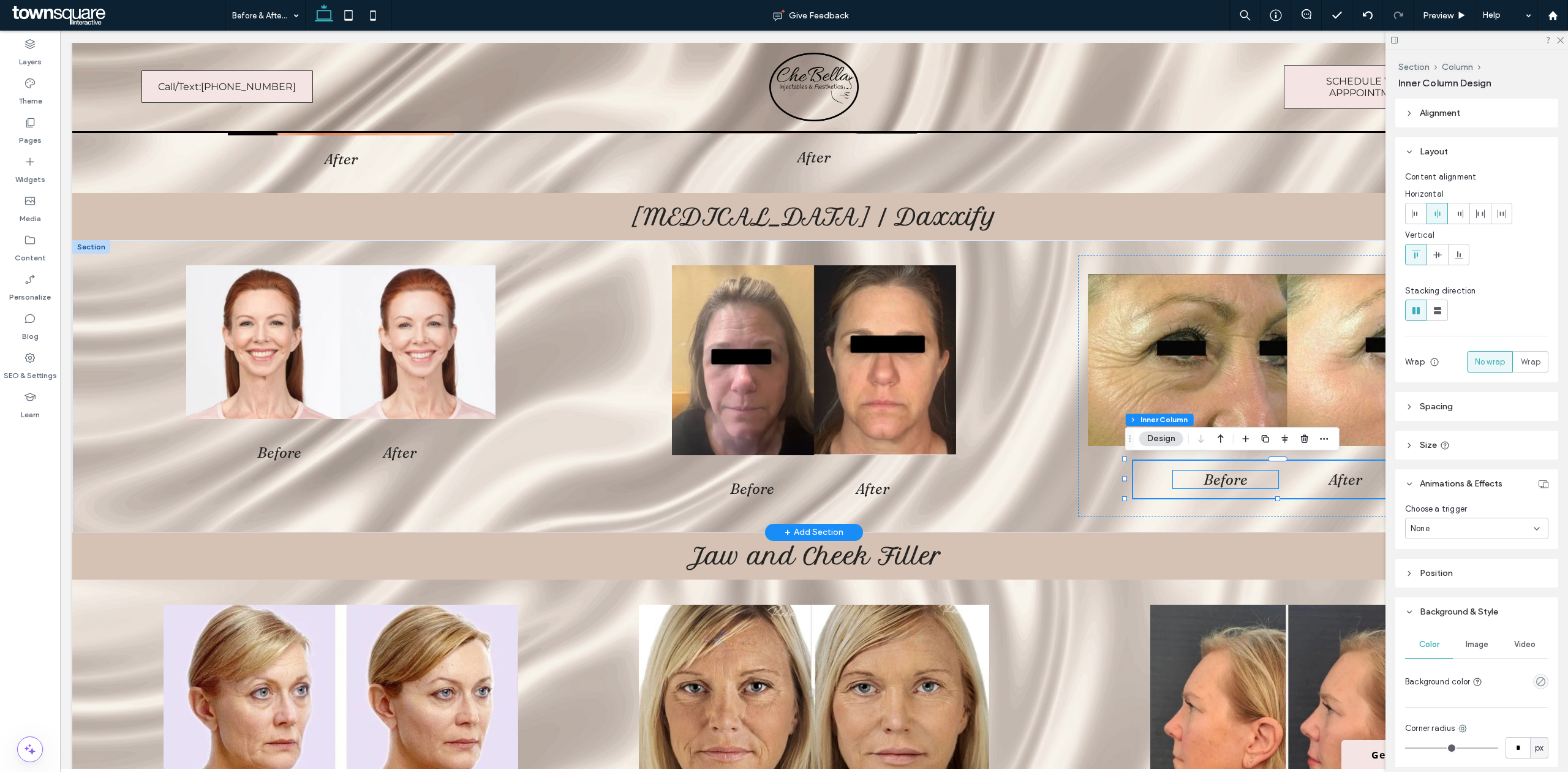
click at [1180, 480] on h2 "Before" at bounding box center [1225, 479] width 105 height 18
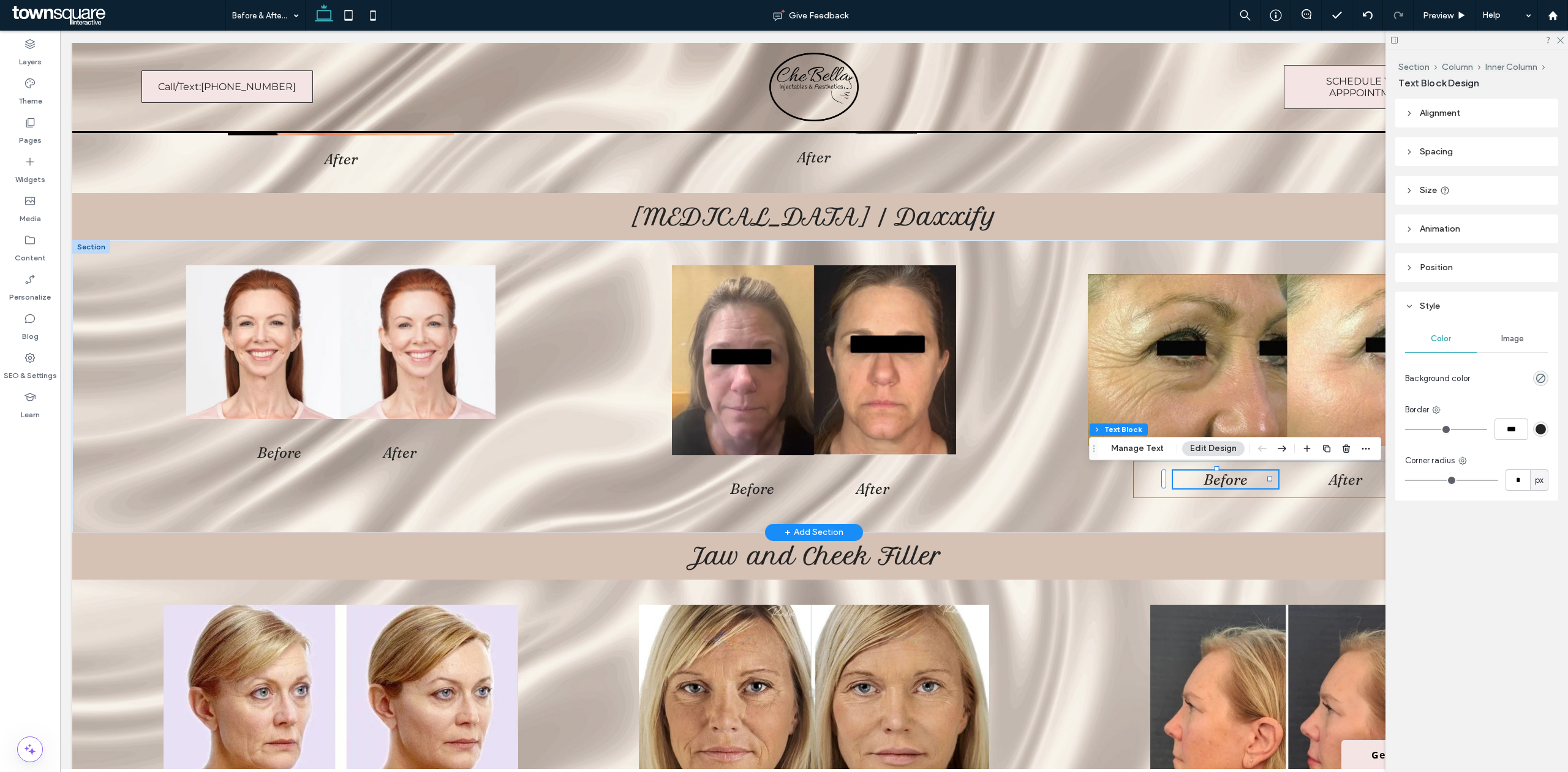
click at [1157, 479] on div "Before After" at bounding box center [1286, 479] width 307 height 37
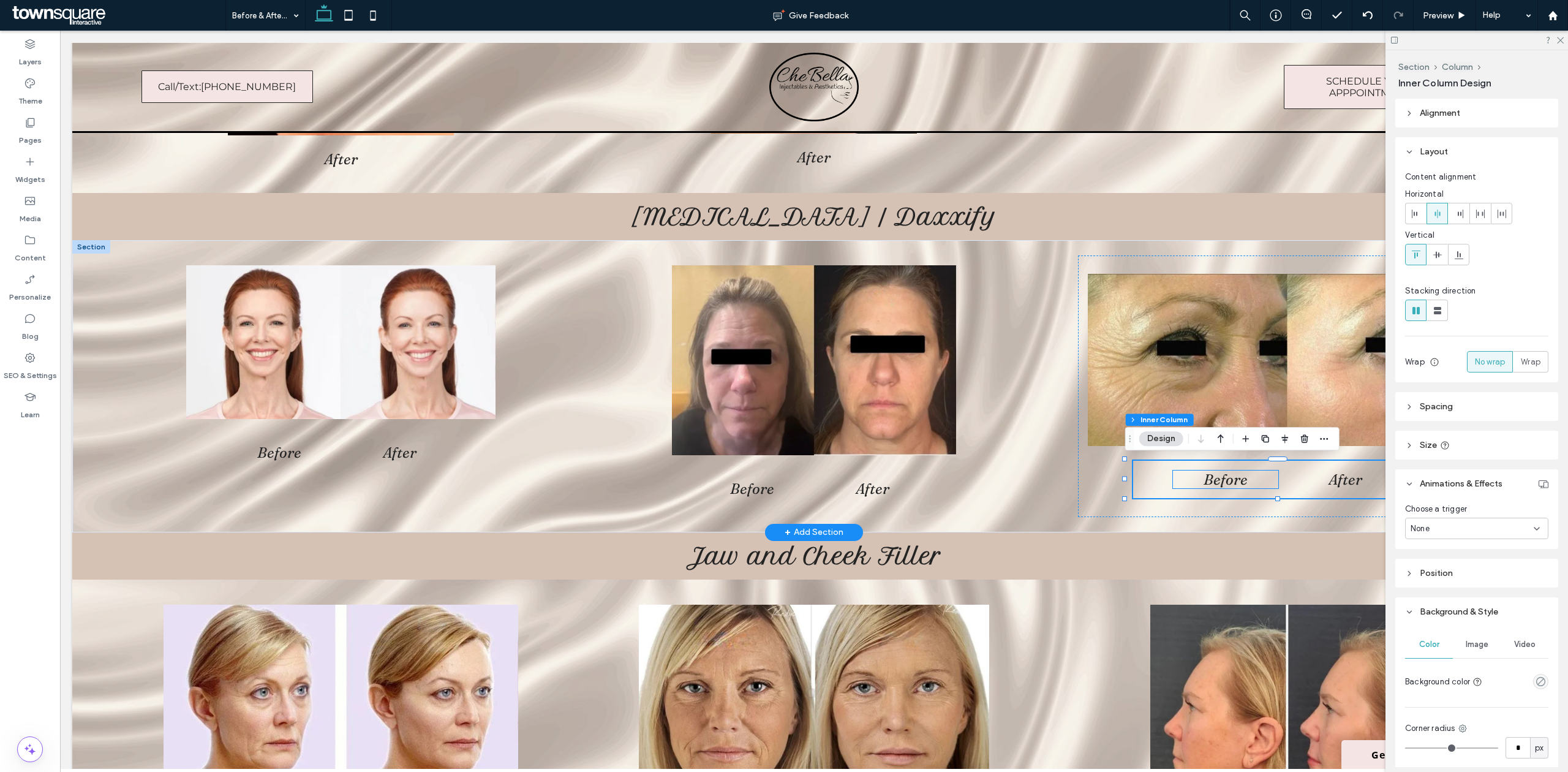
click at [1186, 486] on h2 "Before" at bounding box center [1225, 479] width 105 height 18
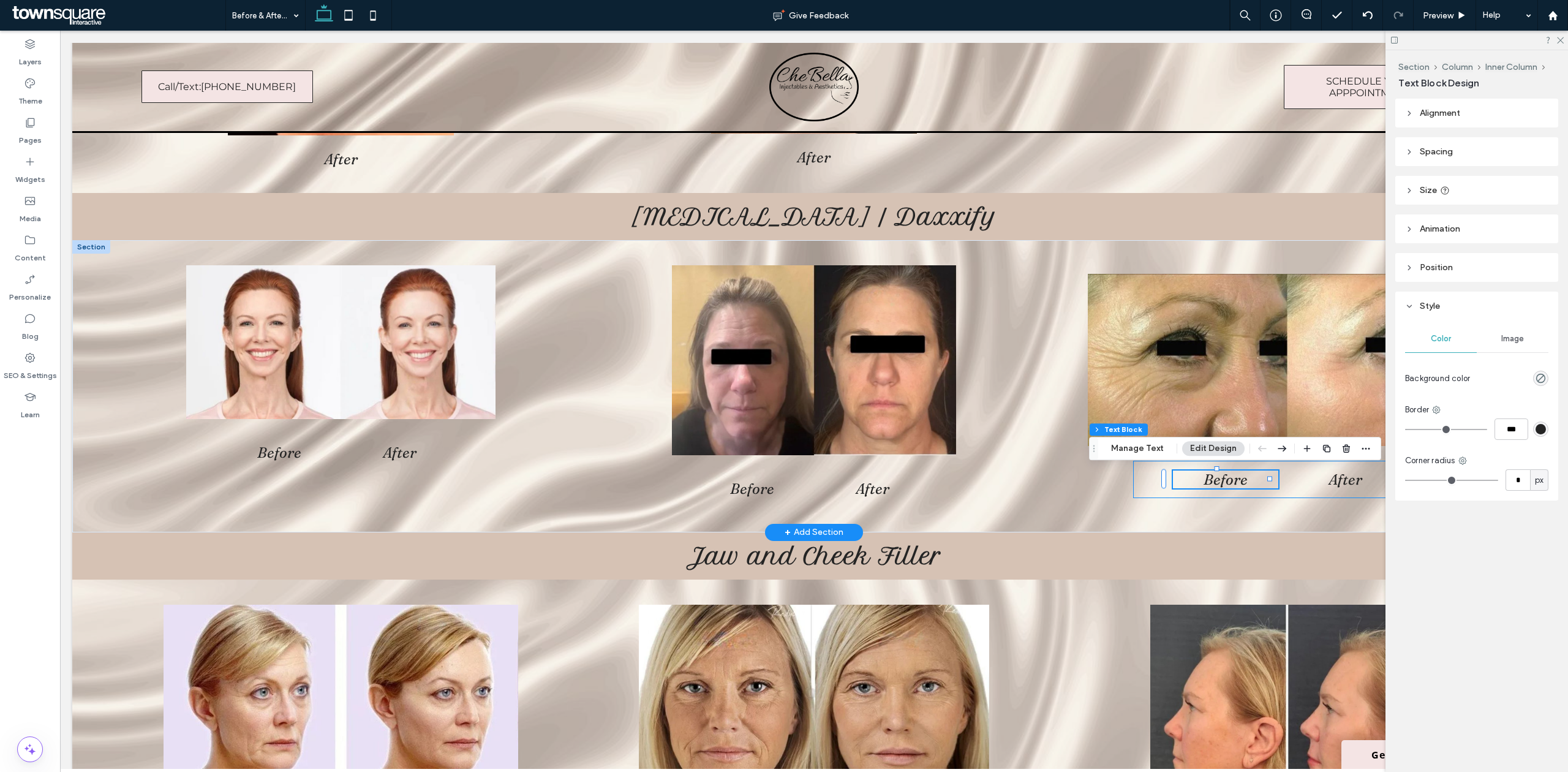
click at [1145, 477] on div "Before After" at bounding box center [1286, 479] width 307 height 37
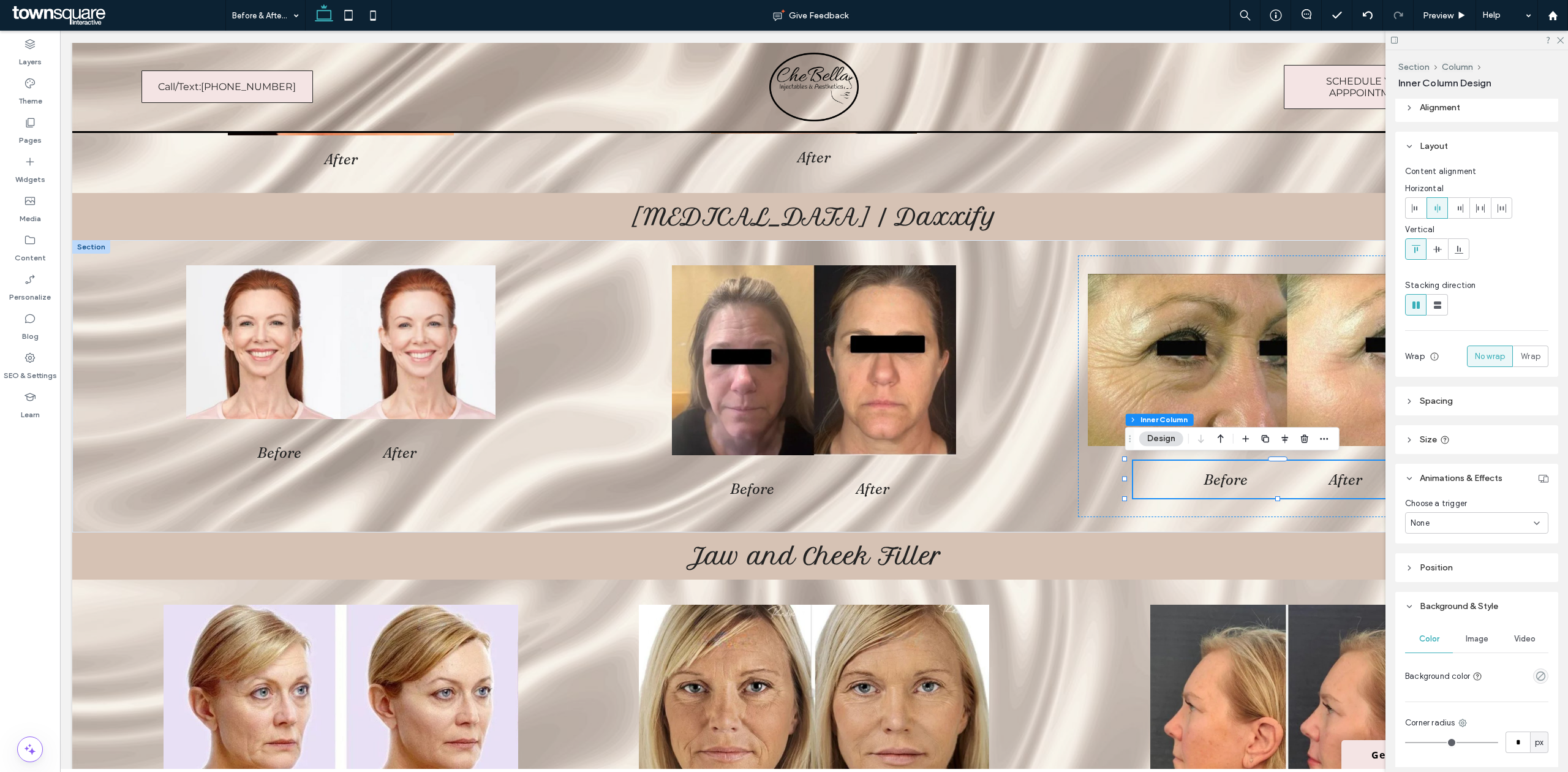
scroll to position [0, 0]
click at [1558, 45] on div at bounding box center [1476, 39] width 182 height 19
click at [1563, 40] on icon at bounding box center [1559, 39] width 8 height 8
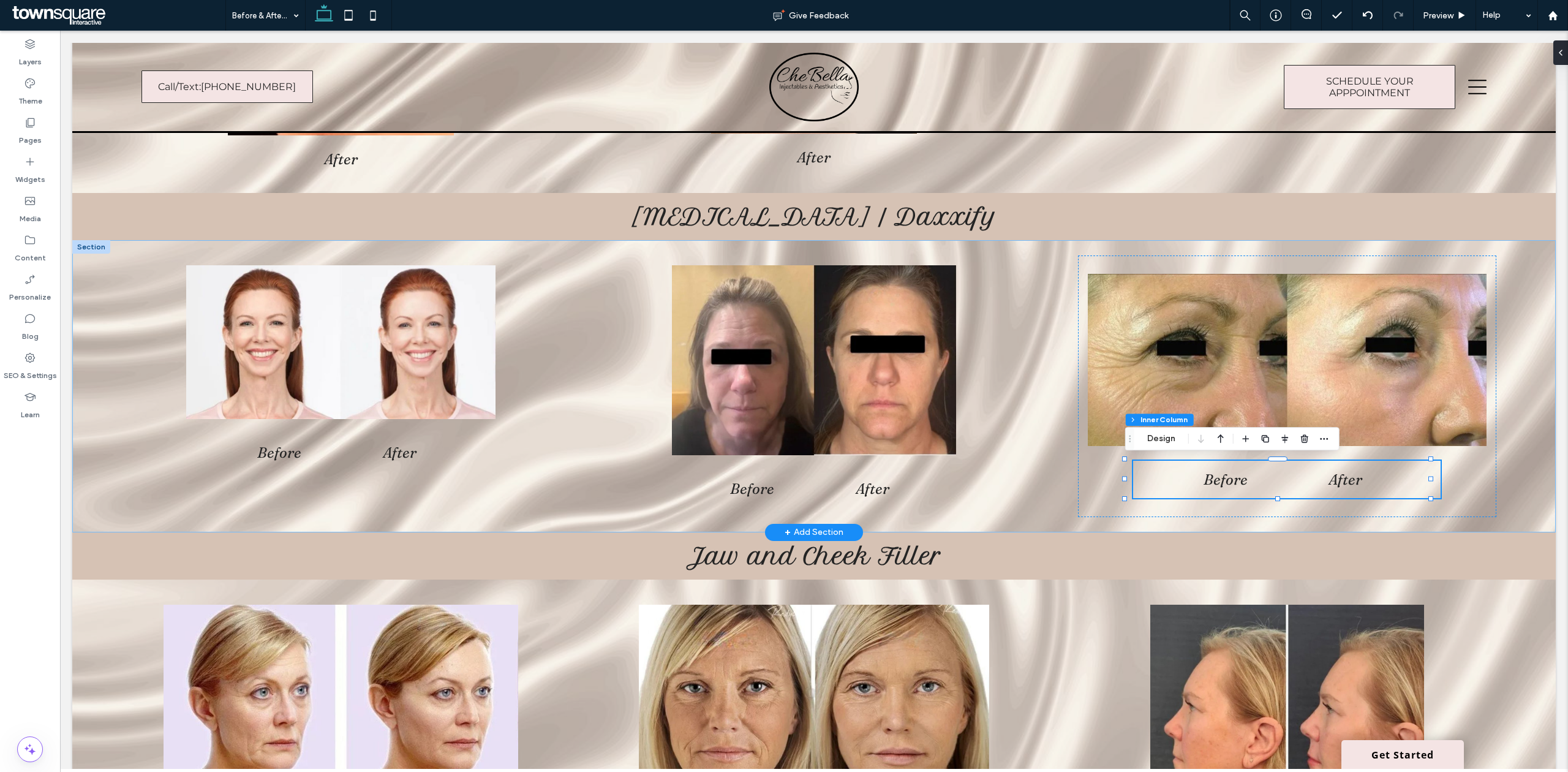
click at [1527, 459] on div "Before After Before After Before After" at bounding box center [814, 386] width 1483 height 292
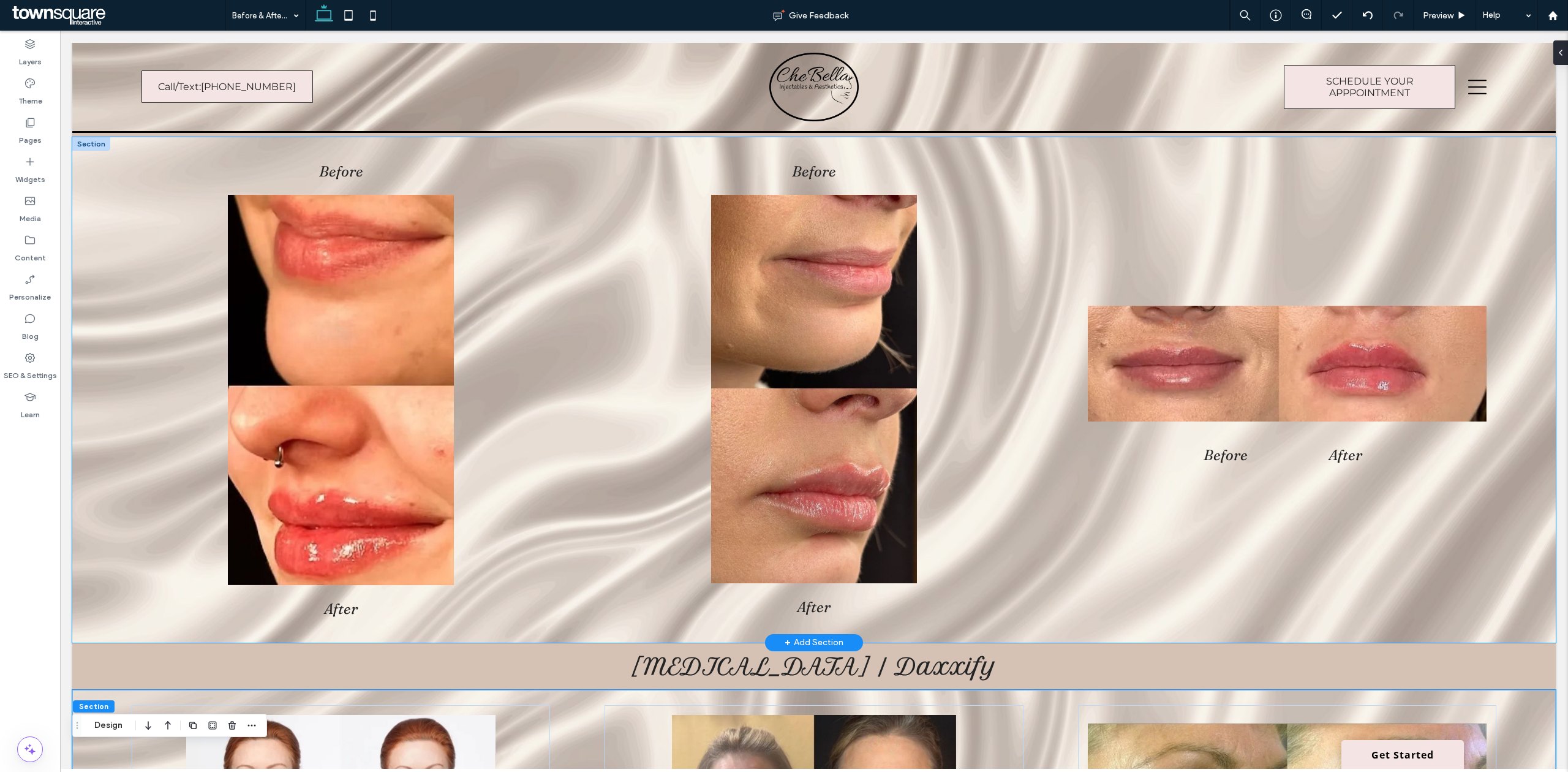
scroll to position [327, 0]
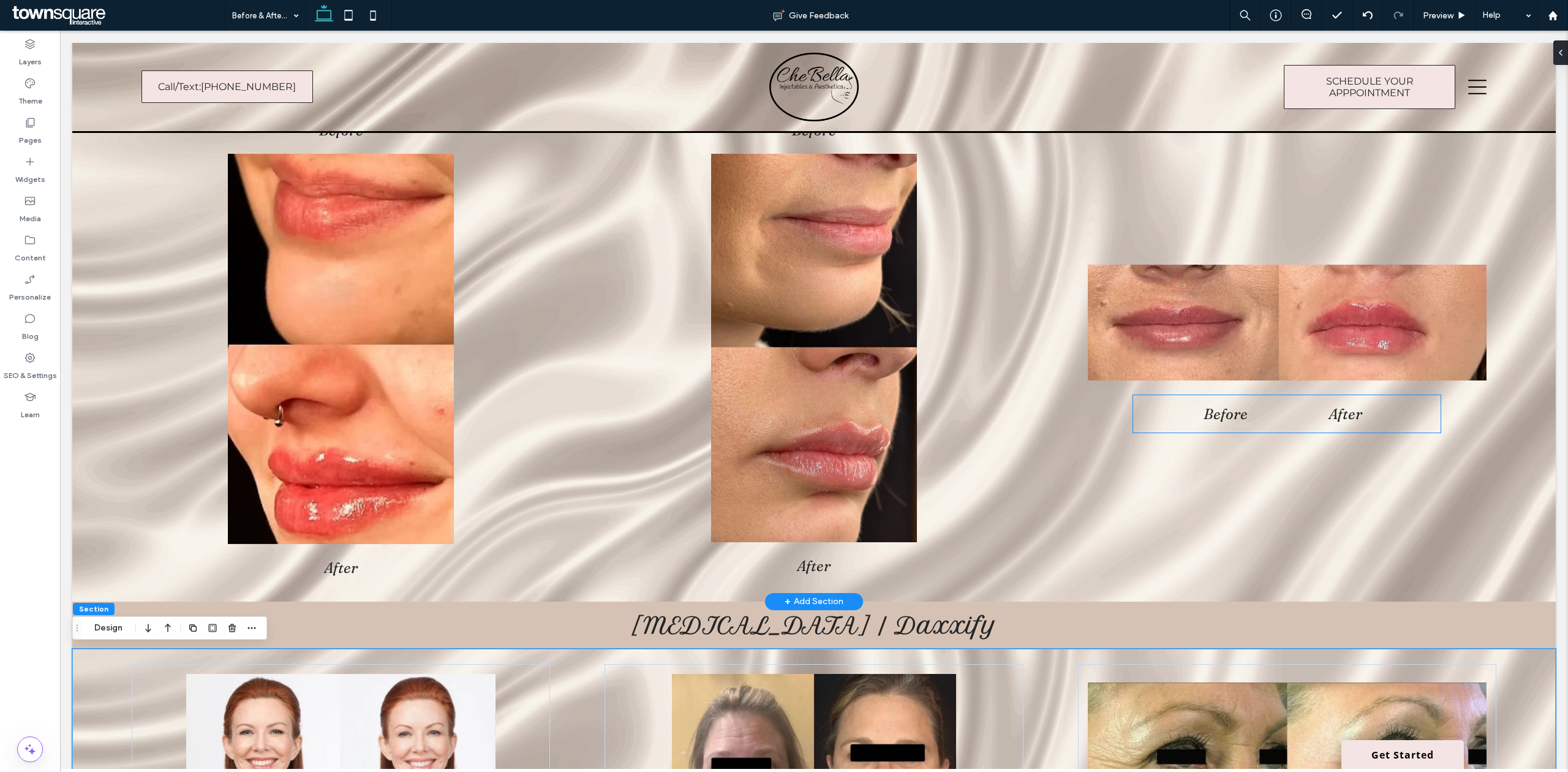
click at [1242, 419] on h2 "Before" at bounding box center [1225, 414] width 105 height 18
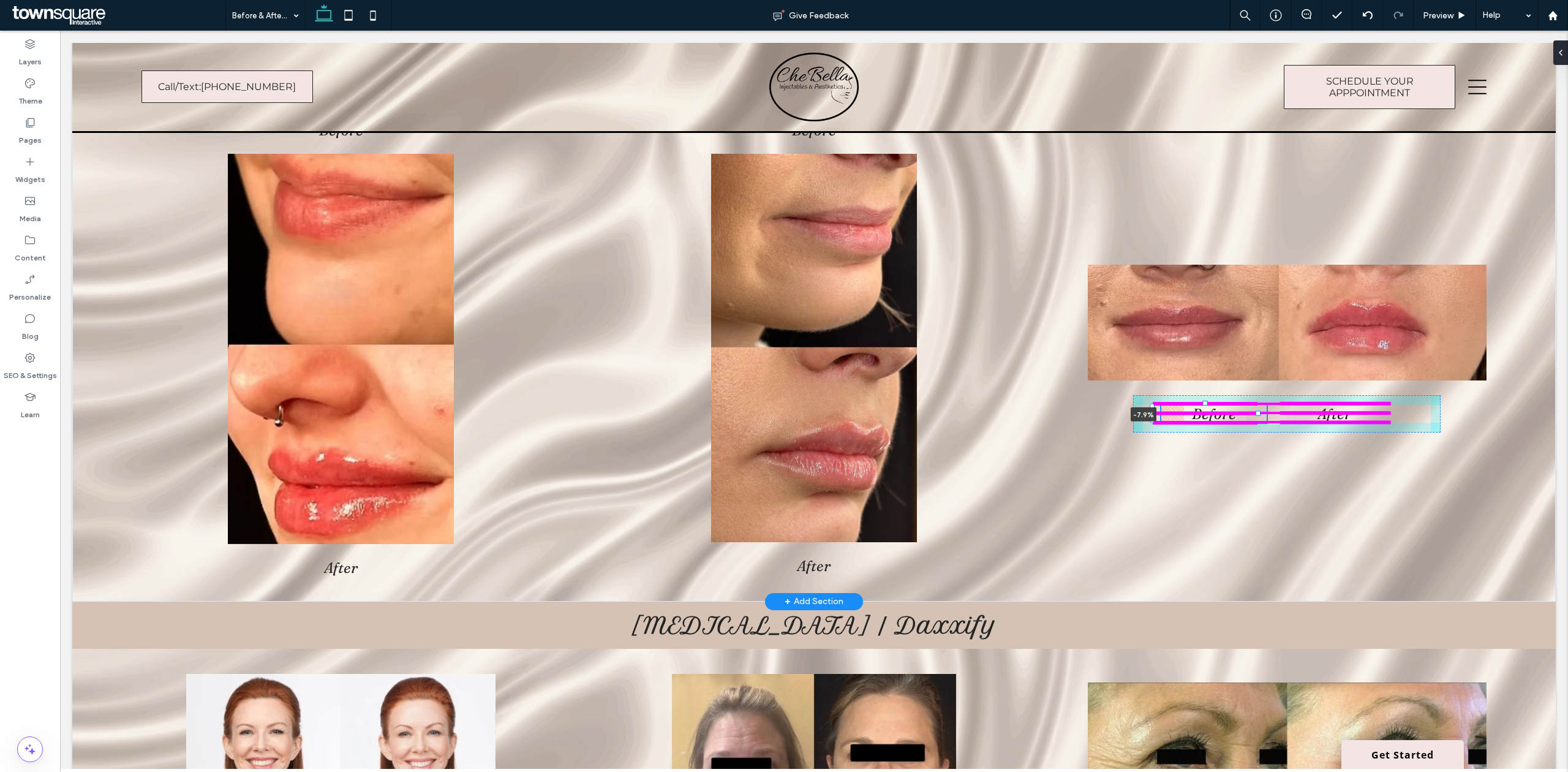
drag, startPoint x: 1162, startPoint y: 415, endPoint x: 1139, endPoint y: 409, distance: 23.8
click at [1139, 409] on div "Before After Before After Before -7.9% After" at bounding box center [814, 349] width 1483 height 505
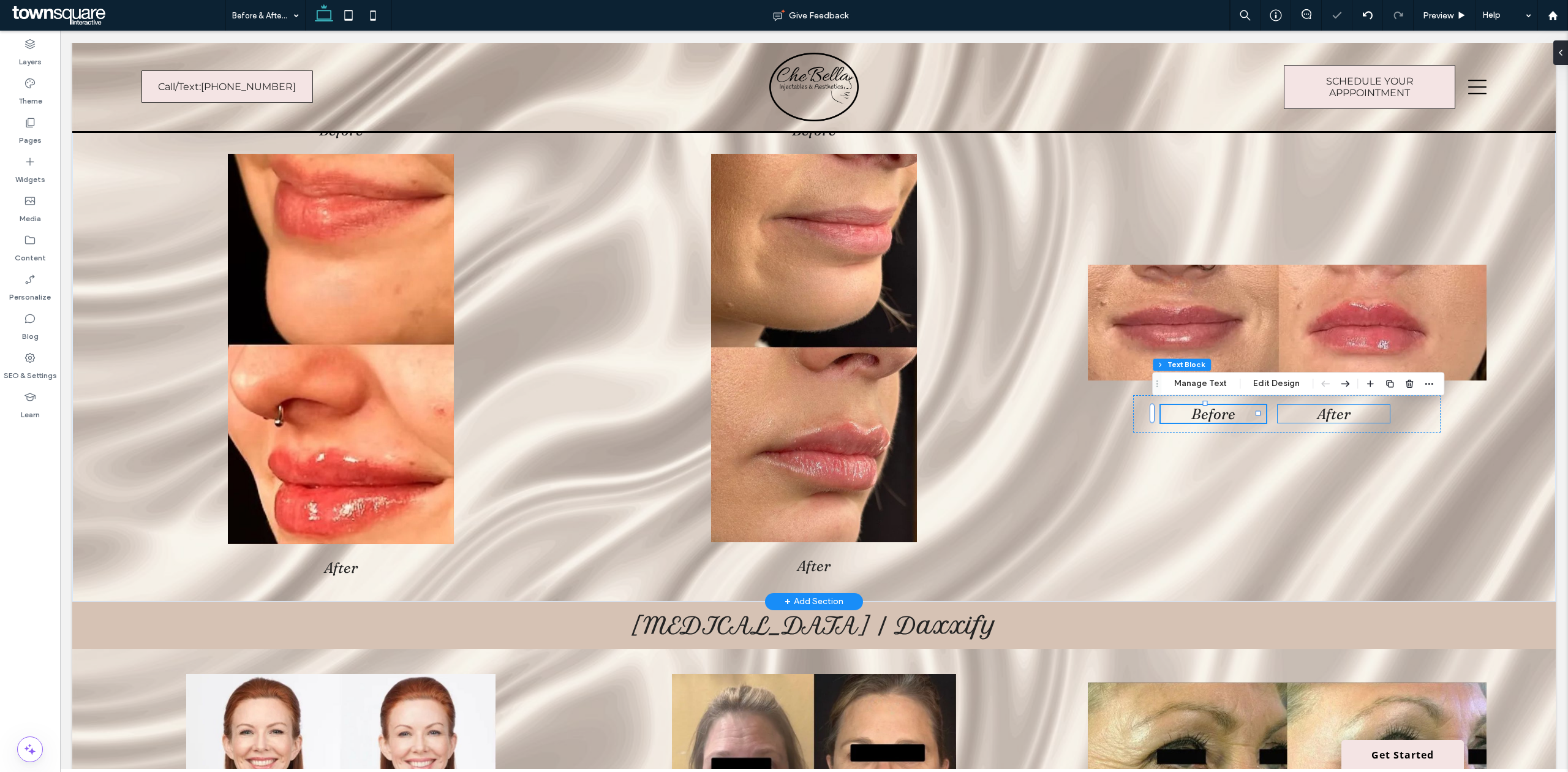
click at [1342, 417] on h2 "After" at bounding box center [1333, 414] width 112 height 18
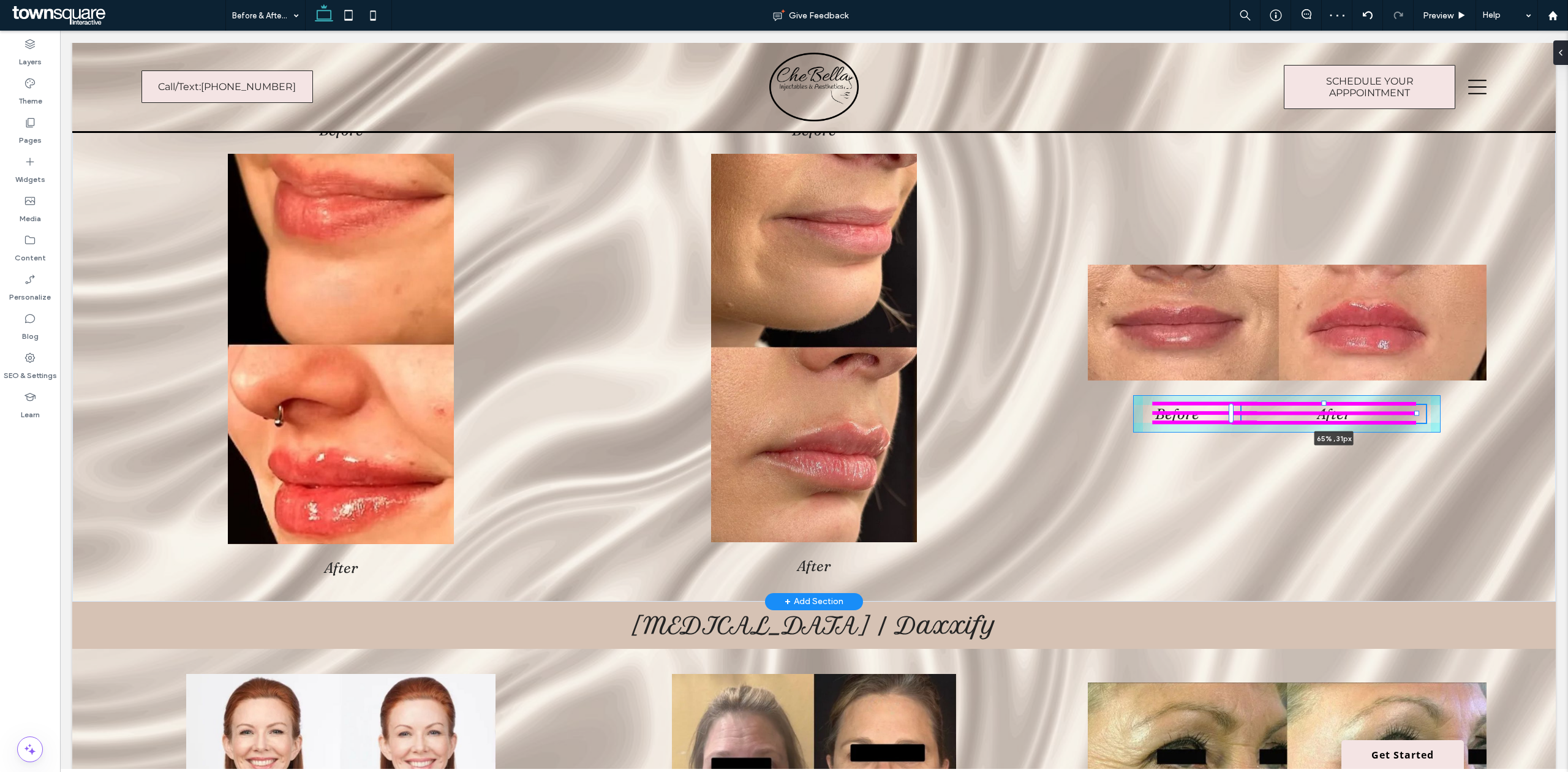
drag, startPoint x: 1380, startPoint y: 412, endPoint x: 1416, endPoint y: 414, distance: 36.1
click at [1416, 414] on div at bounding box center [1415, 412] width 4 height 4
type input "**"
type input "****"
drag, startPoint x: 1232, startPoint y: 419, endPoint x: 1339, endPoint y: 425, distance: 107.2
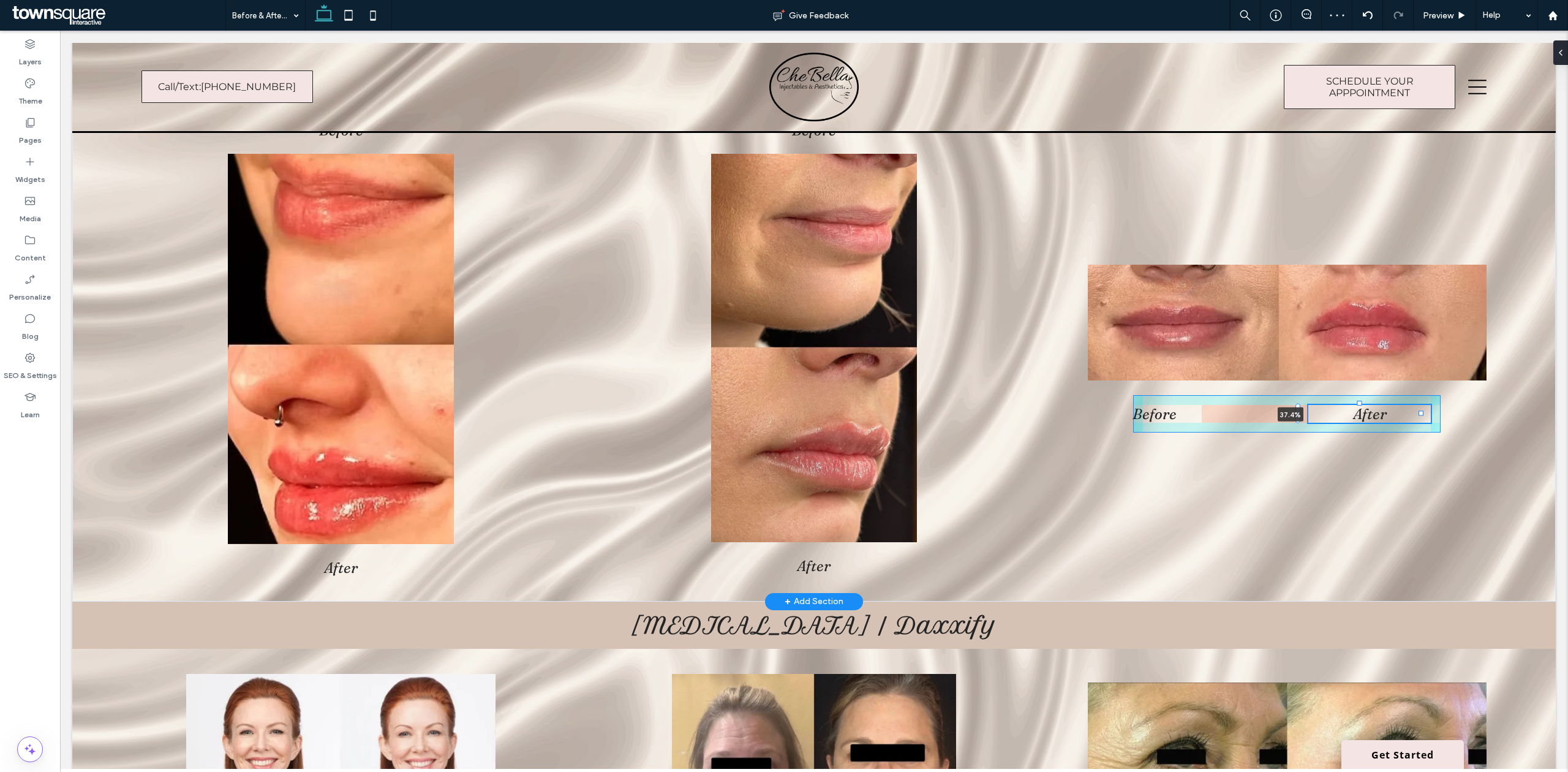
click at [1339, 425] on div "Before After Before After Before After 37.4%" at bounding box center [814, 349] width 1483 height 505
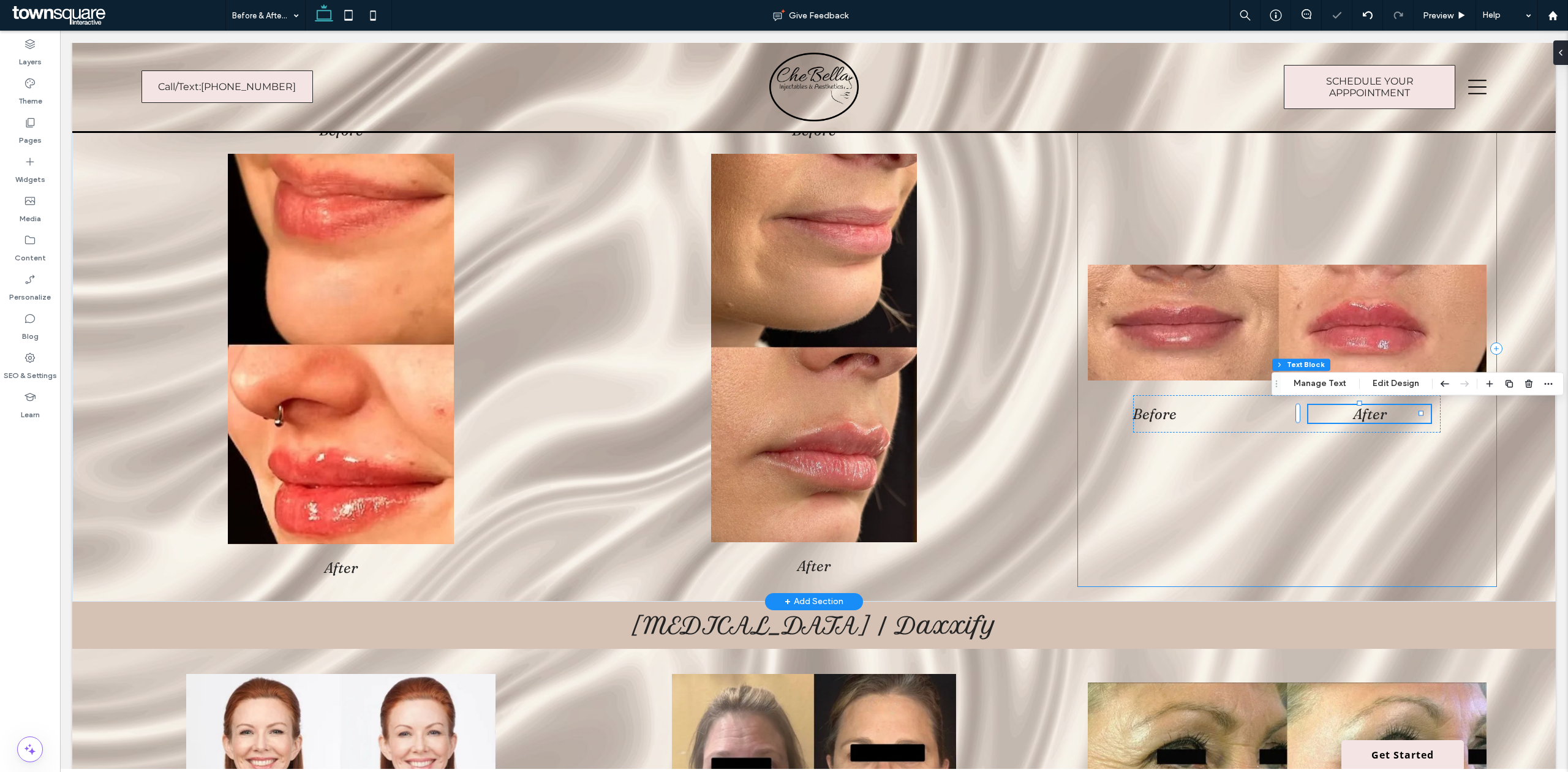
click at [1328, 501] on div "Before After 37.4%" at bounding box center [1287, 349] width 419 height 475
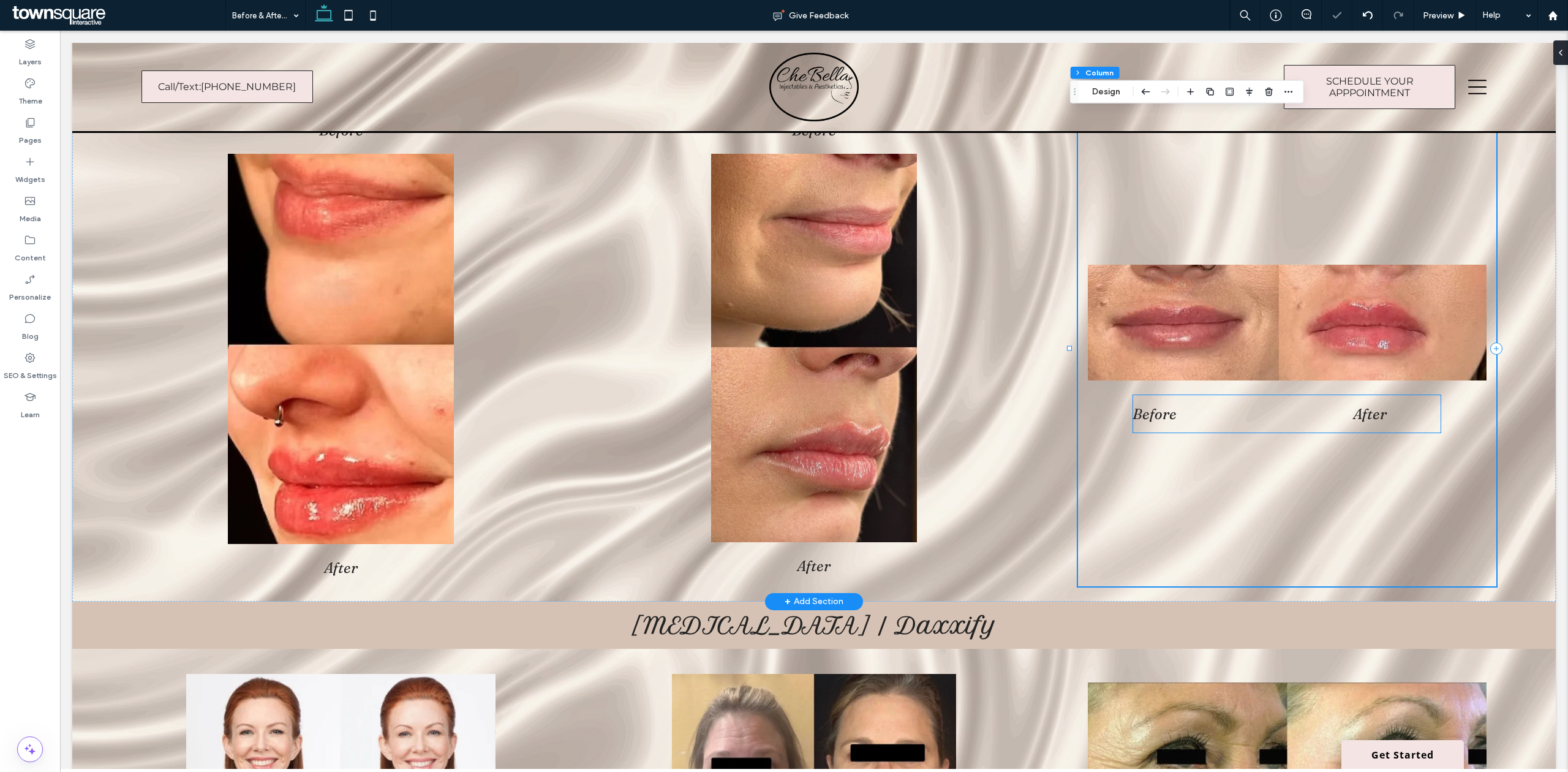
click at [1160, 419] on span "Before" at bounding box center [1154, 414] width 44 height 18
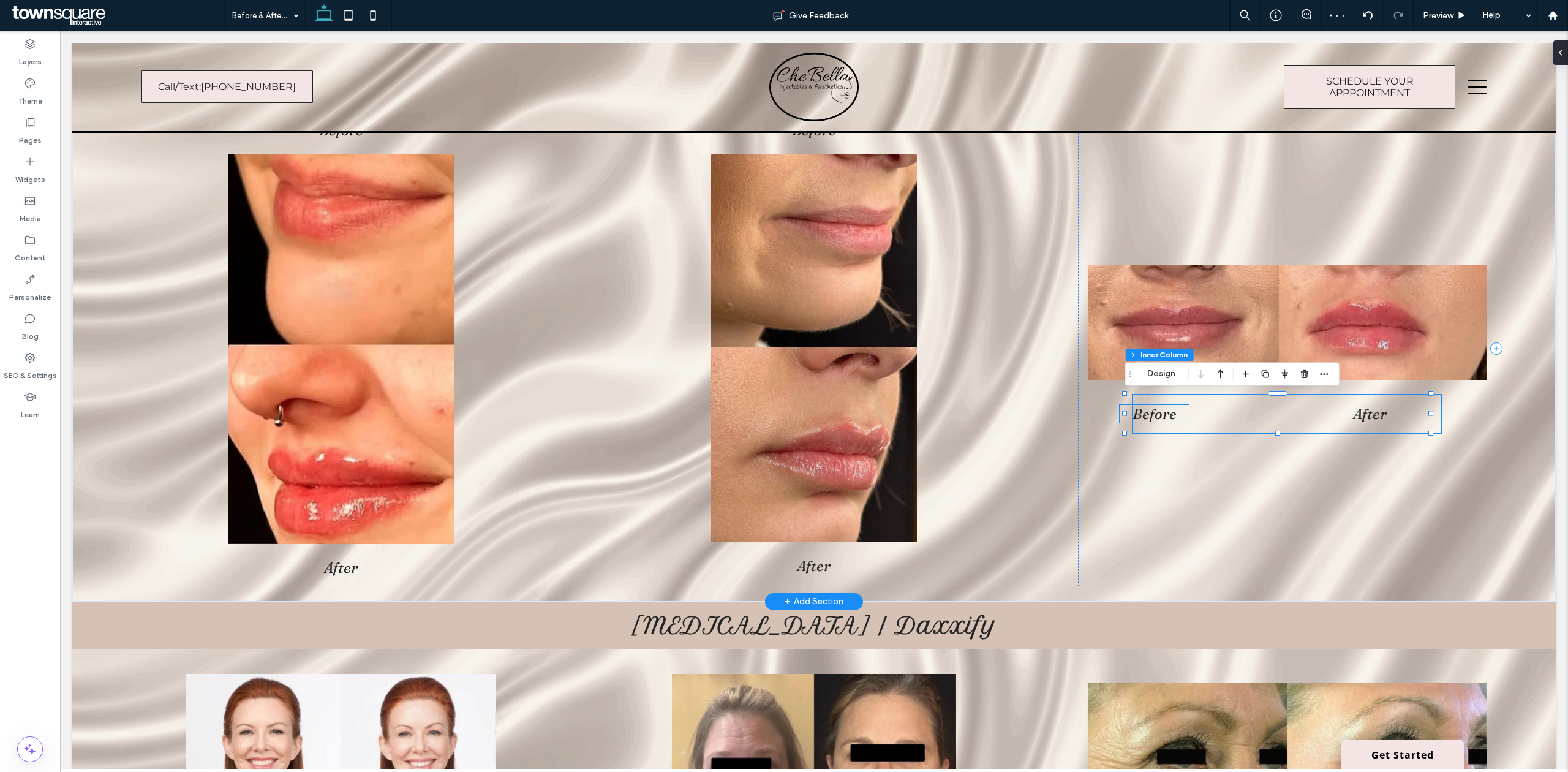
click at [1151, 415] on span "Before" at bounding box center [1154, 414] width 44 height 18
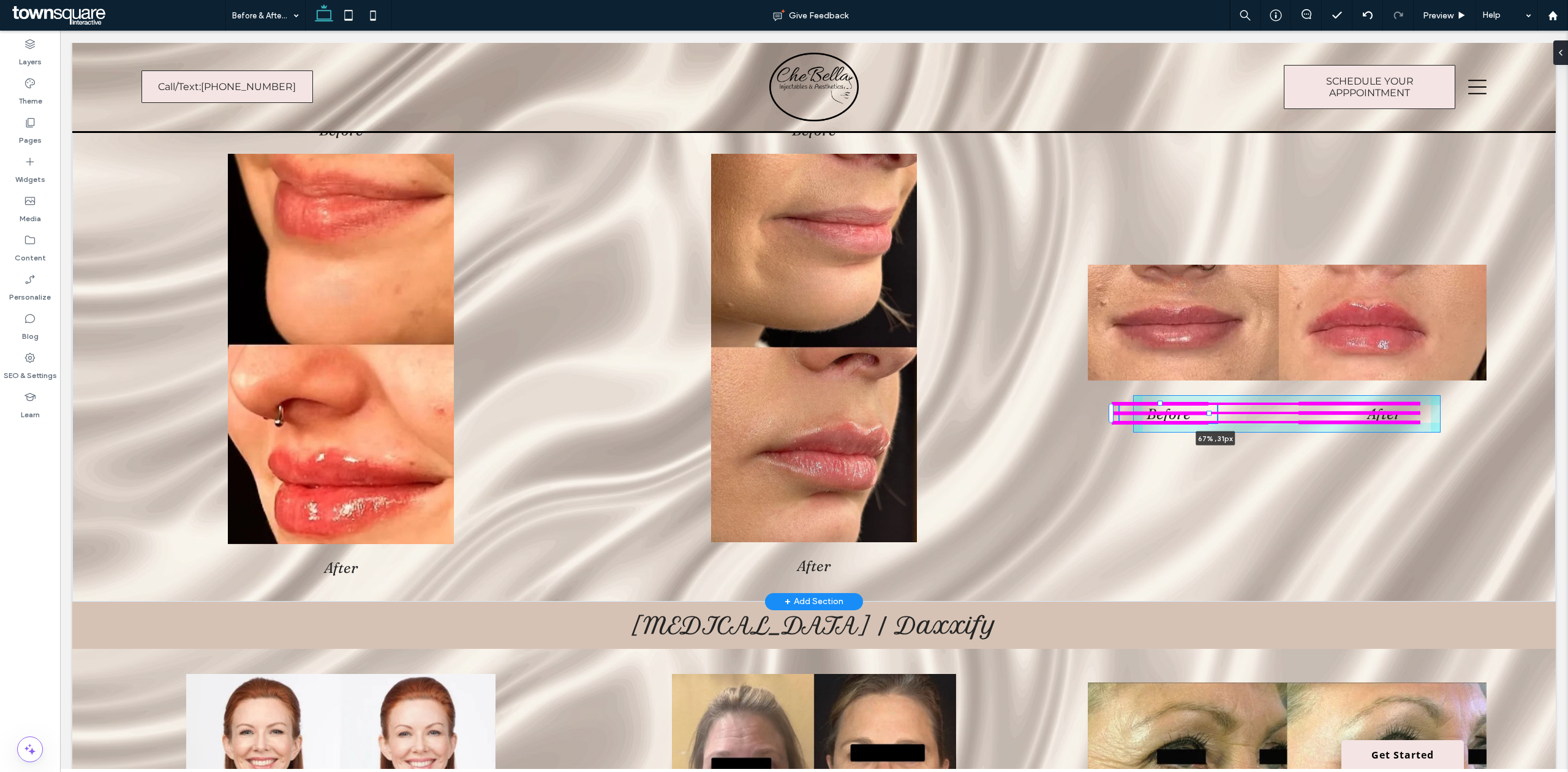
drag, startPoint x: 1182, startPoint y: 412, endPoint x: 1246, endPoint y: 415, distance: 64.1
click at [1246, 415] on div "Before After Before After Before 67% , 31px After" at bounding box center [814, 349] width 1483 height 505
type input "**"
type input "****"
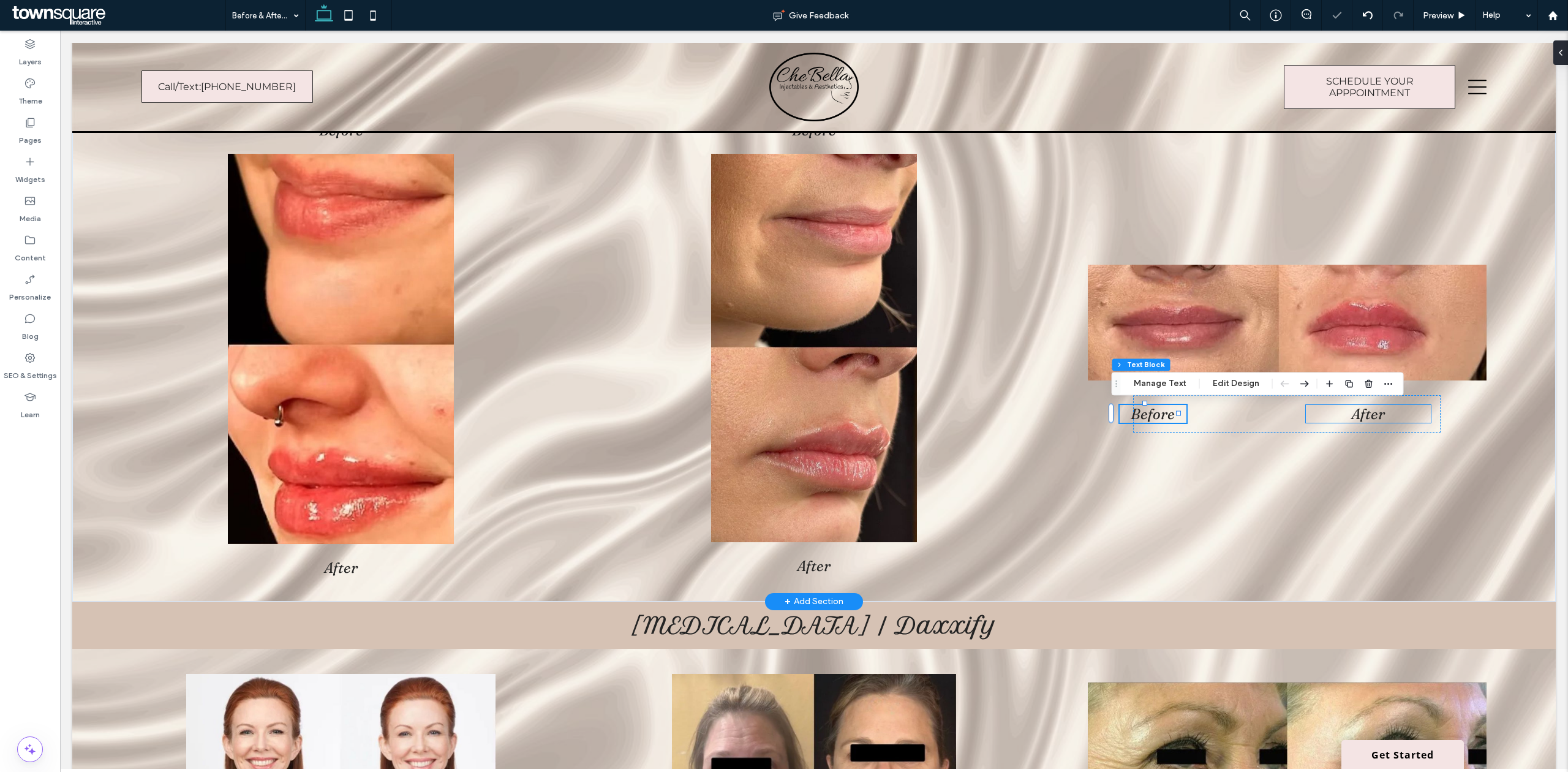
click at [1351, 415] on span "After" at bounding box center [1368, 414] width 34 height 18
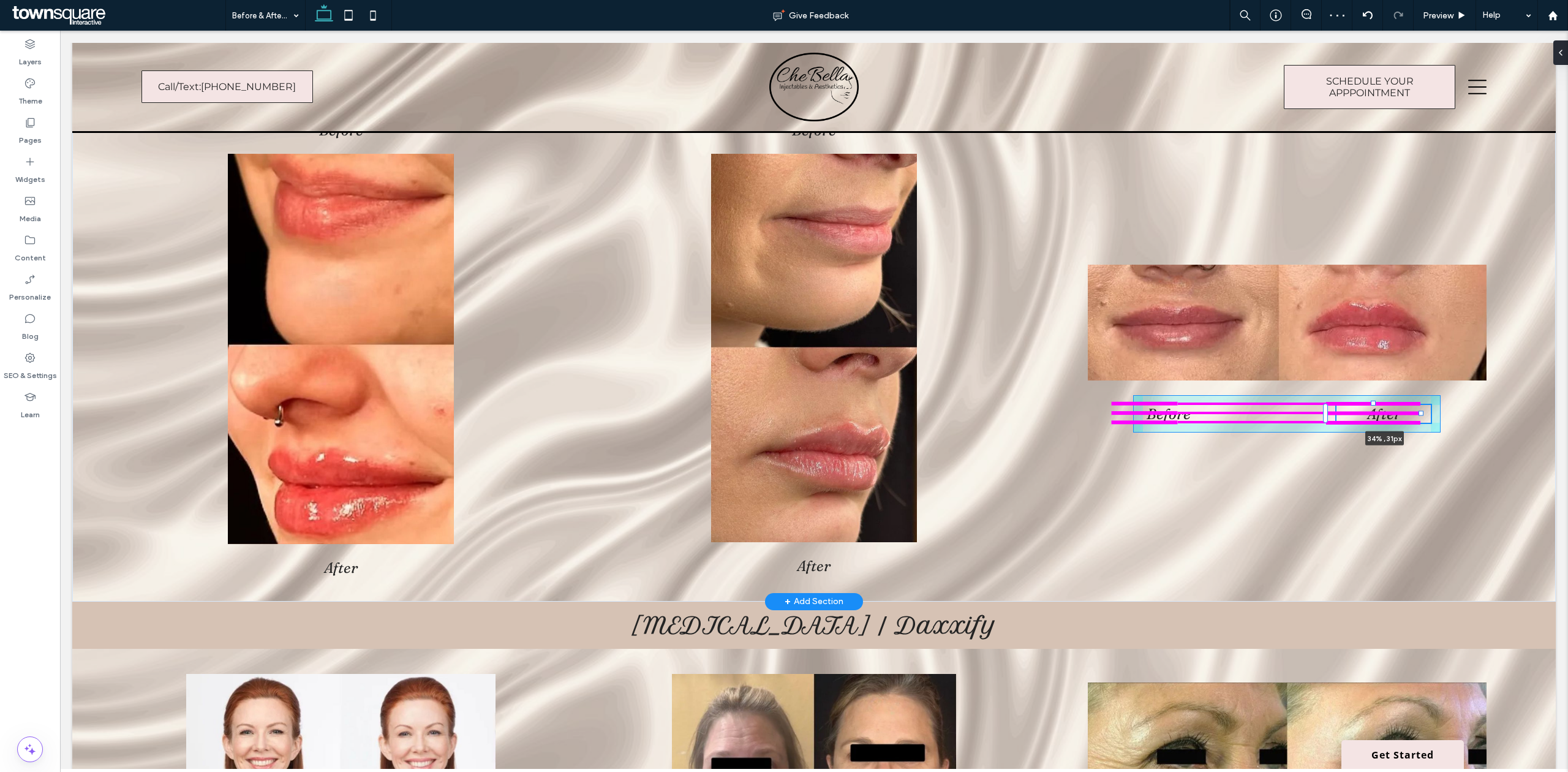
drag, startPoint x: 1419, startPoint y: 414, endPoint x: 1405, endPoint y: 415, distance: 14.0
click at [1405, 415] on div "Before After Before After Before After 34% , 31px" at bounding box center [814, 349] width 1483 height 505
type input "**"
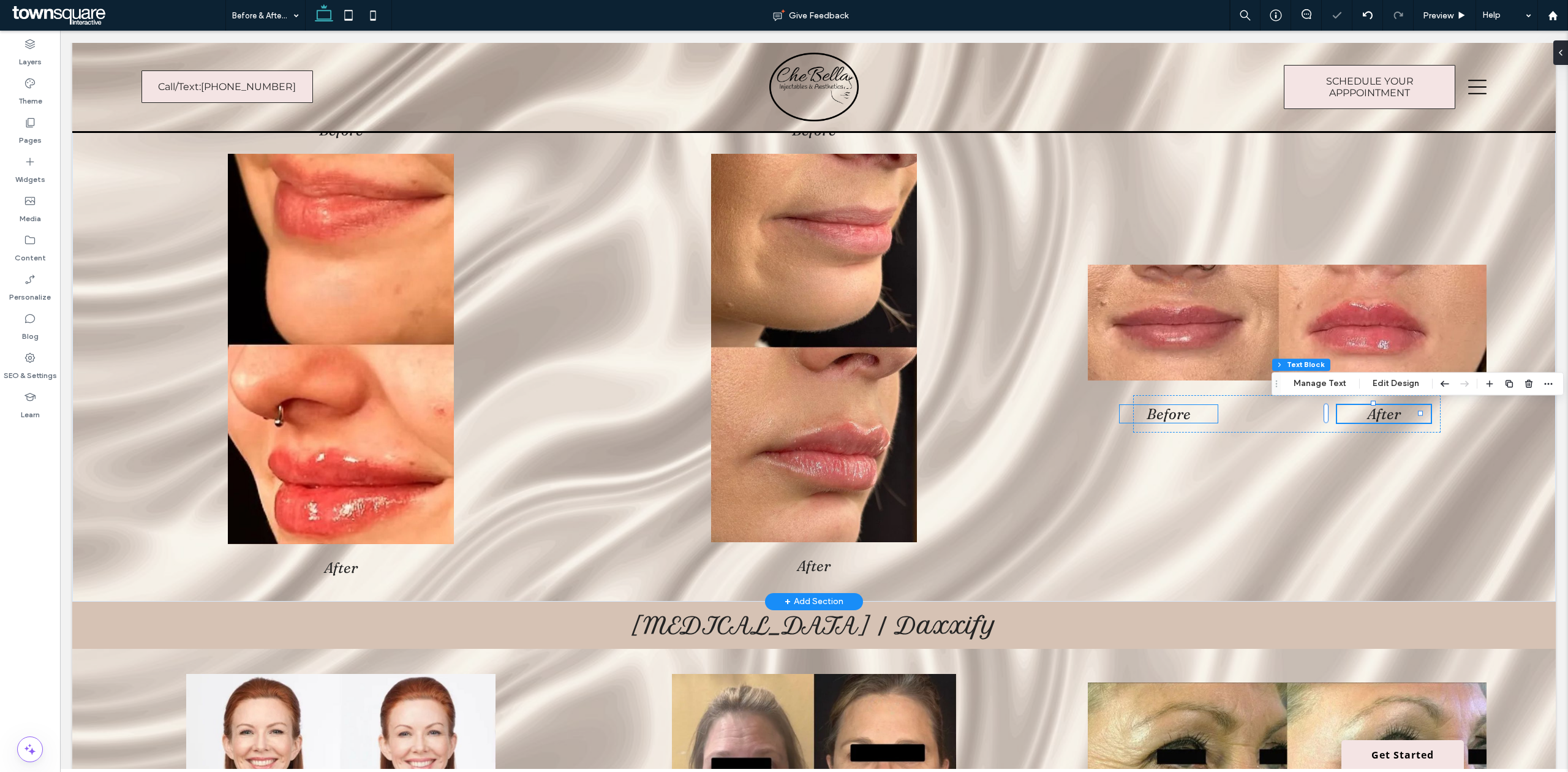
click at [1151, 420] on span "Before" at bounding box center [1167, 414] width 44 height 18
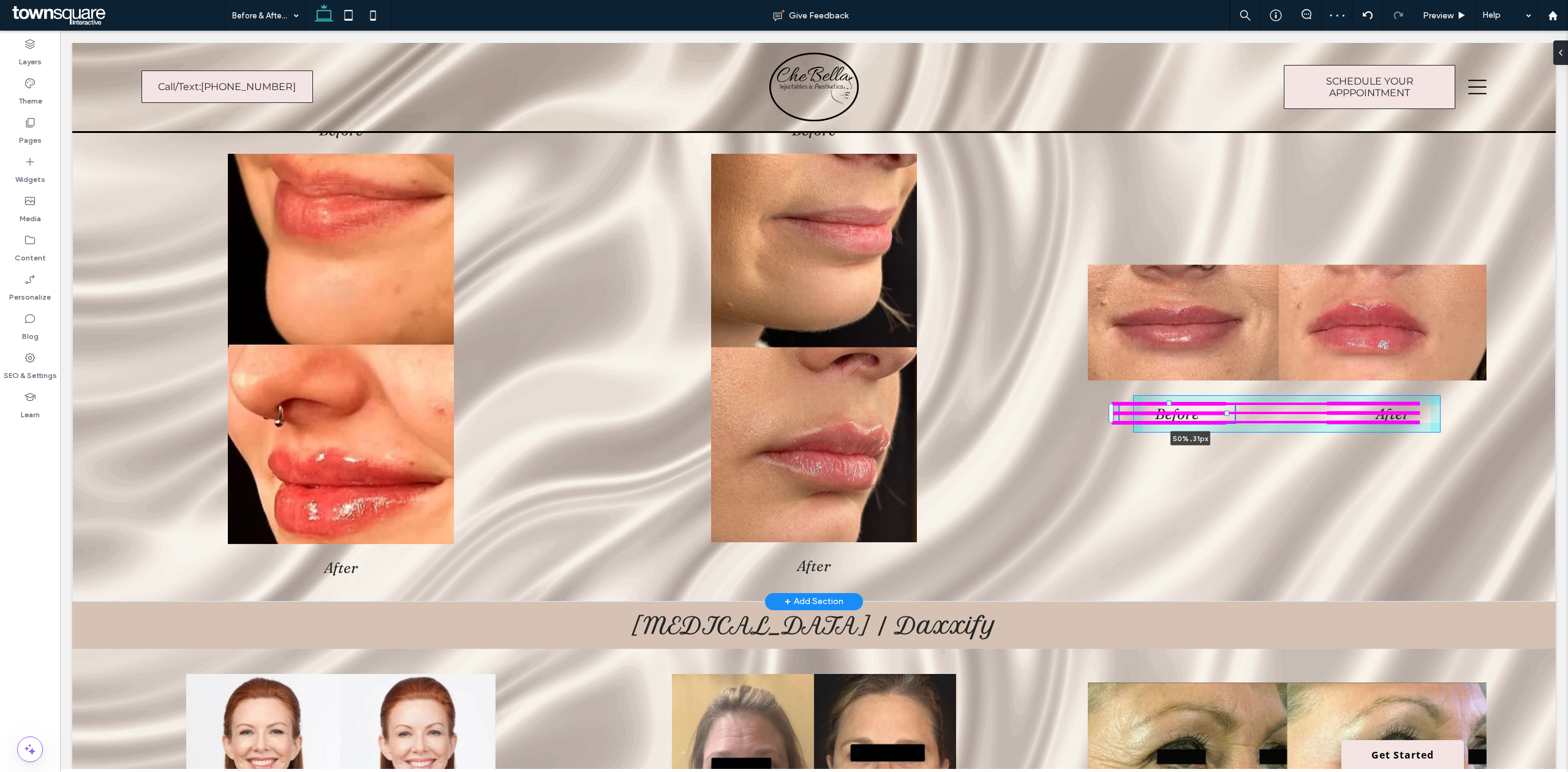
drag, startPoint x: 1211, startPoint y: 415, endPoint x: 1232, endPoint y: 415, distance: 21.0
click at [1232, 415] on div "Before After Before After Before 50% , 31px After" at bounding box center [814, 349] width 1483 height 505
type input "**"
type input "****"
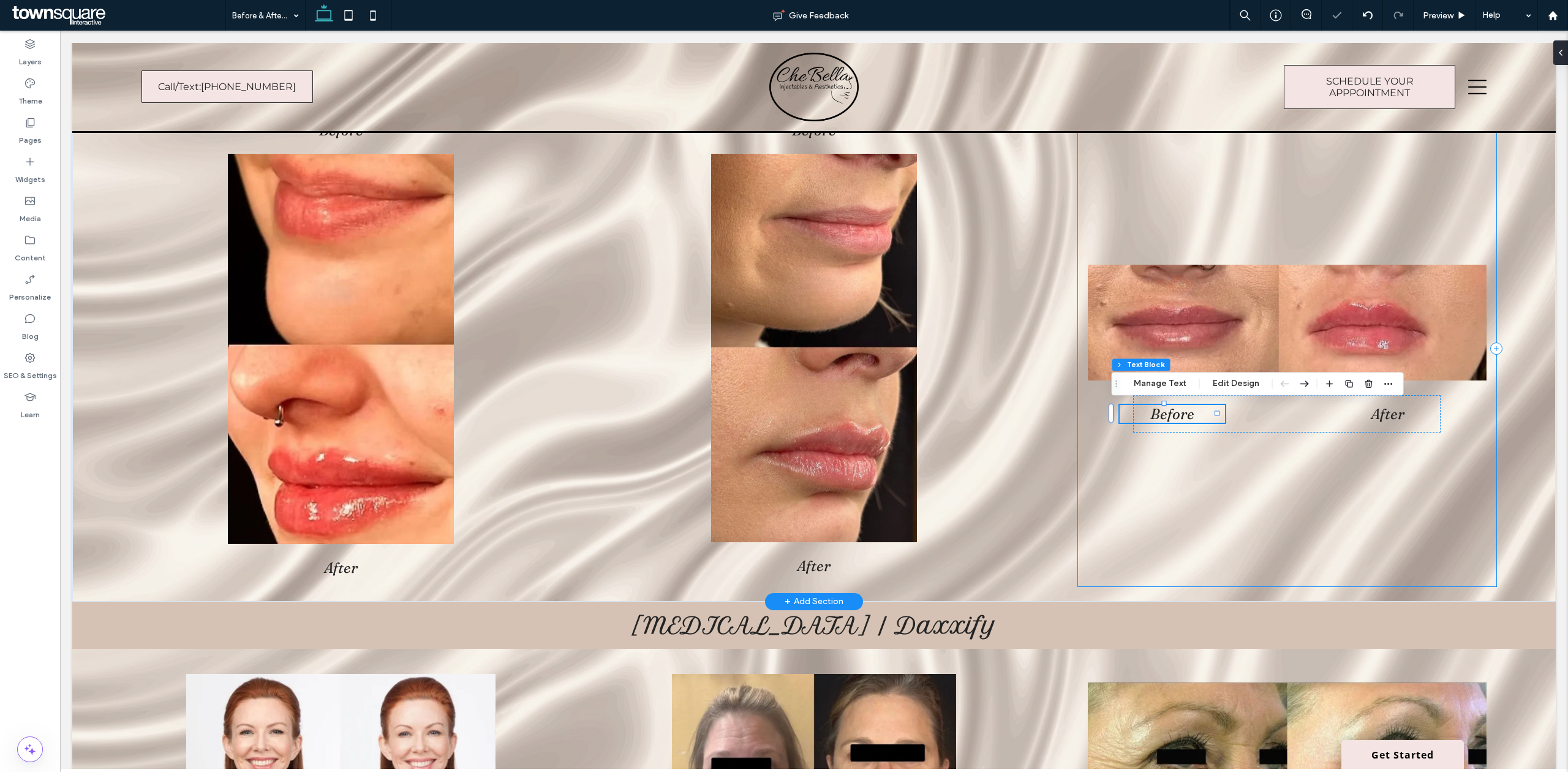
click at [1291, 487] on div "Before 50% , 31px After" at bounding box center [1287, 349] width 419 height 475
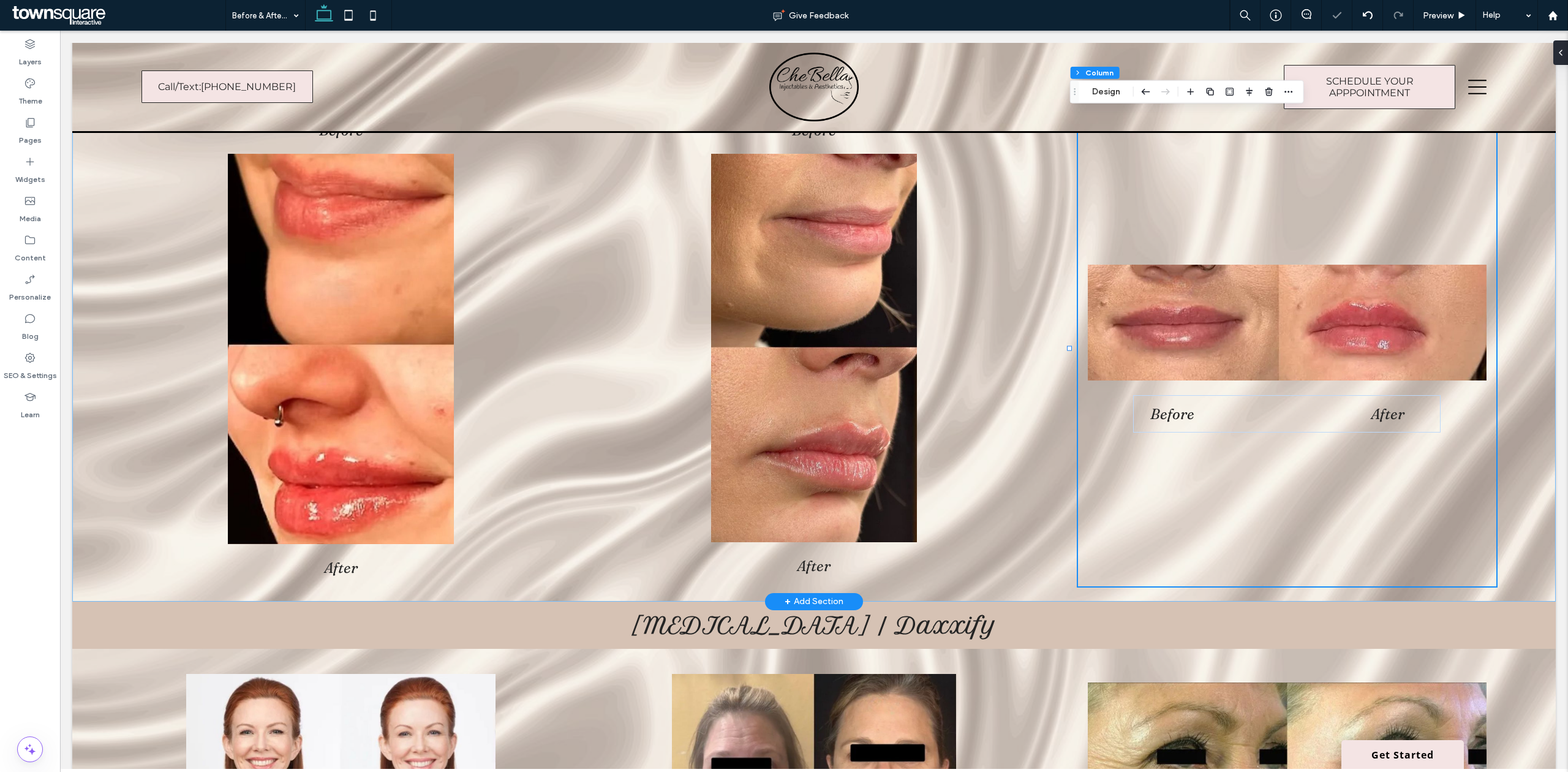
click at [1539, 491] on div "Before After Before After Before After" at bounding box center [814, 349] width 1483 height 505
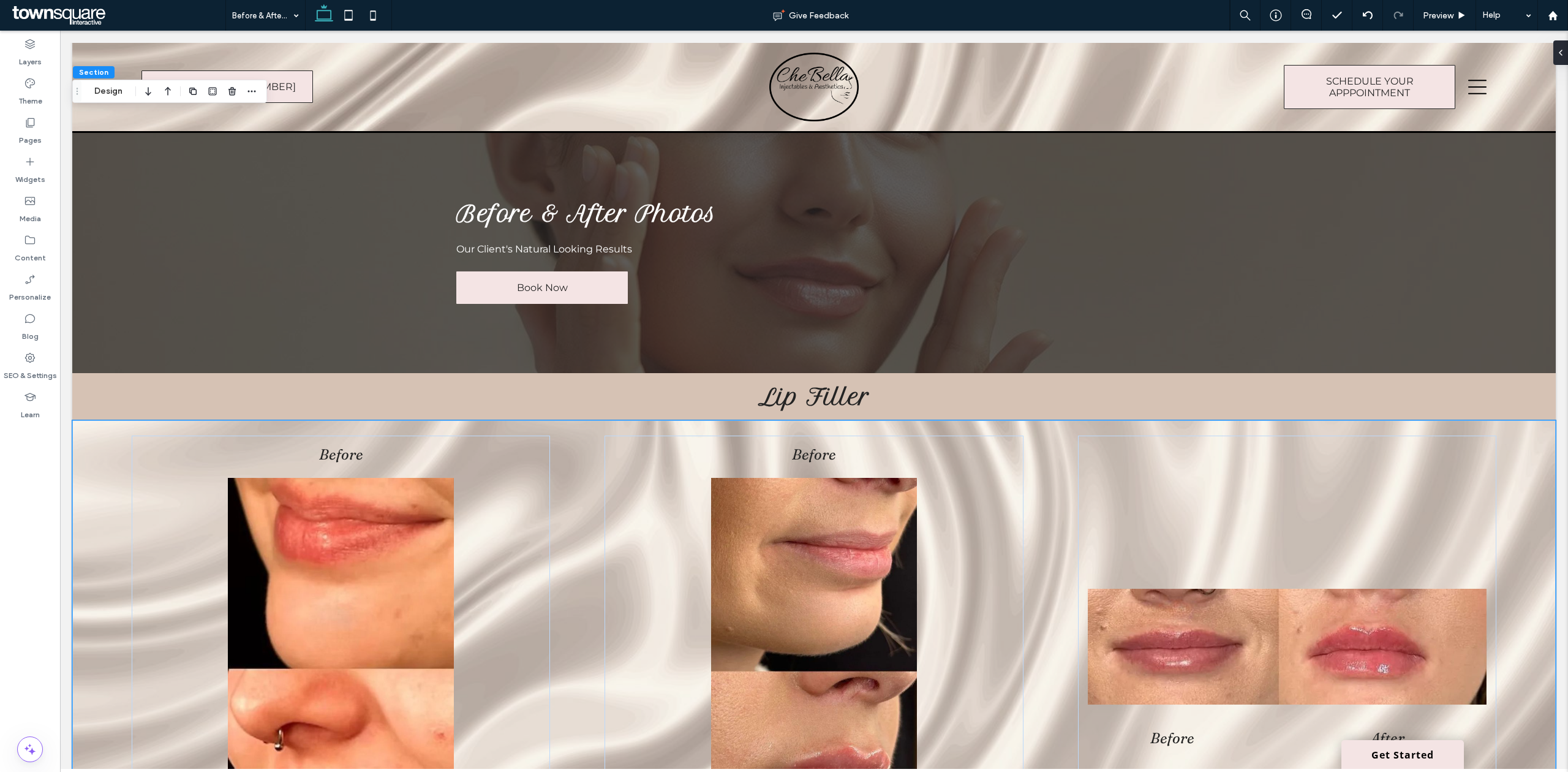
scroll to position [0, 0]
